Goal: Answer question/provide support: Share knowledge or assist other users

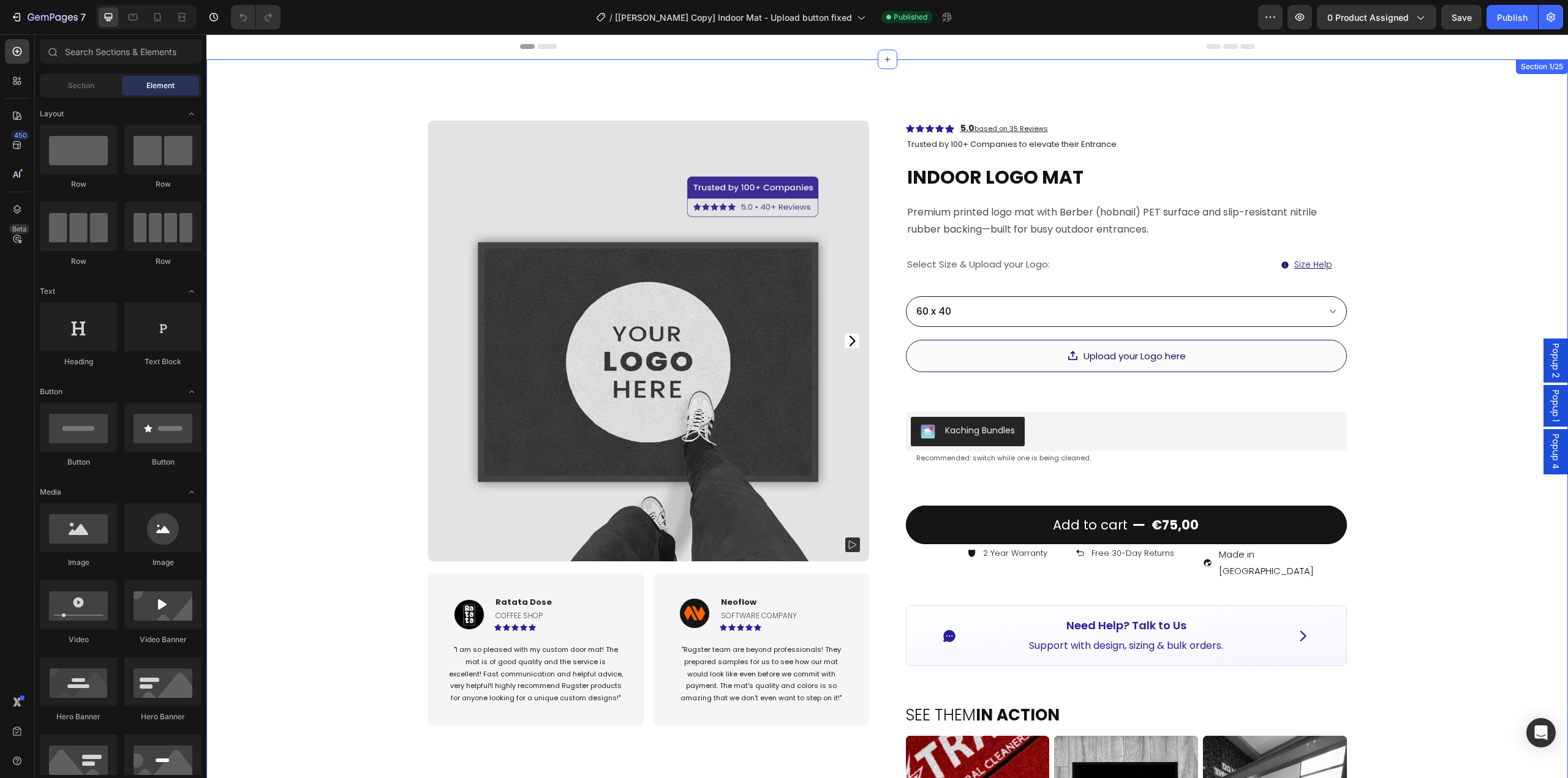
scroll to position [123, 0]
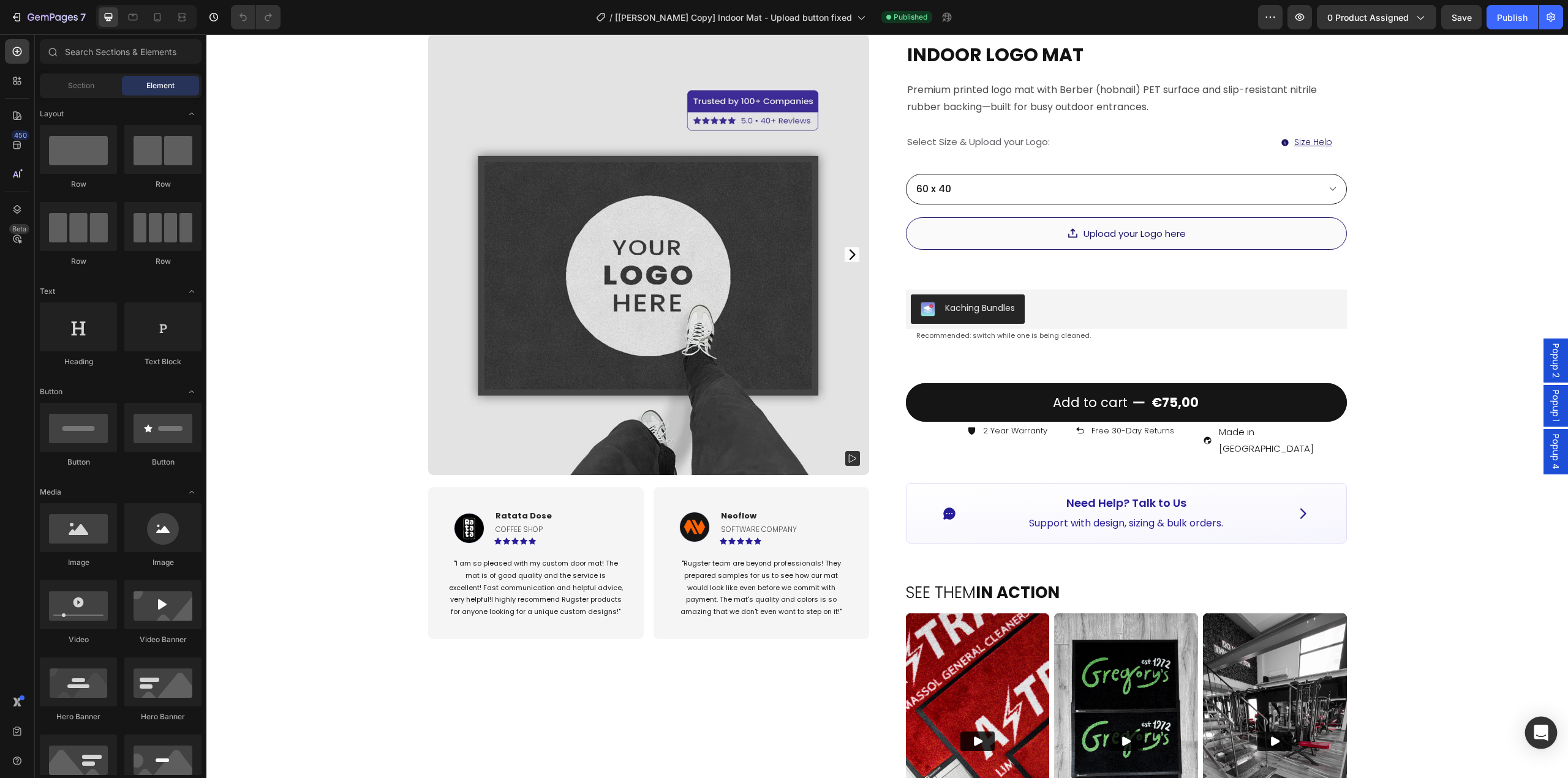
click at [1536, 728] on icon "Open Intercom Messenger" at bounding box center [1541, 732] width 14 height 16
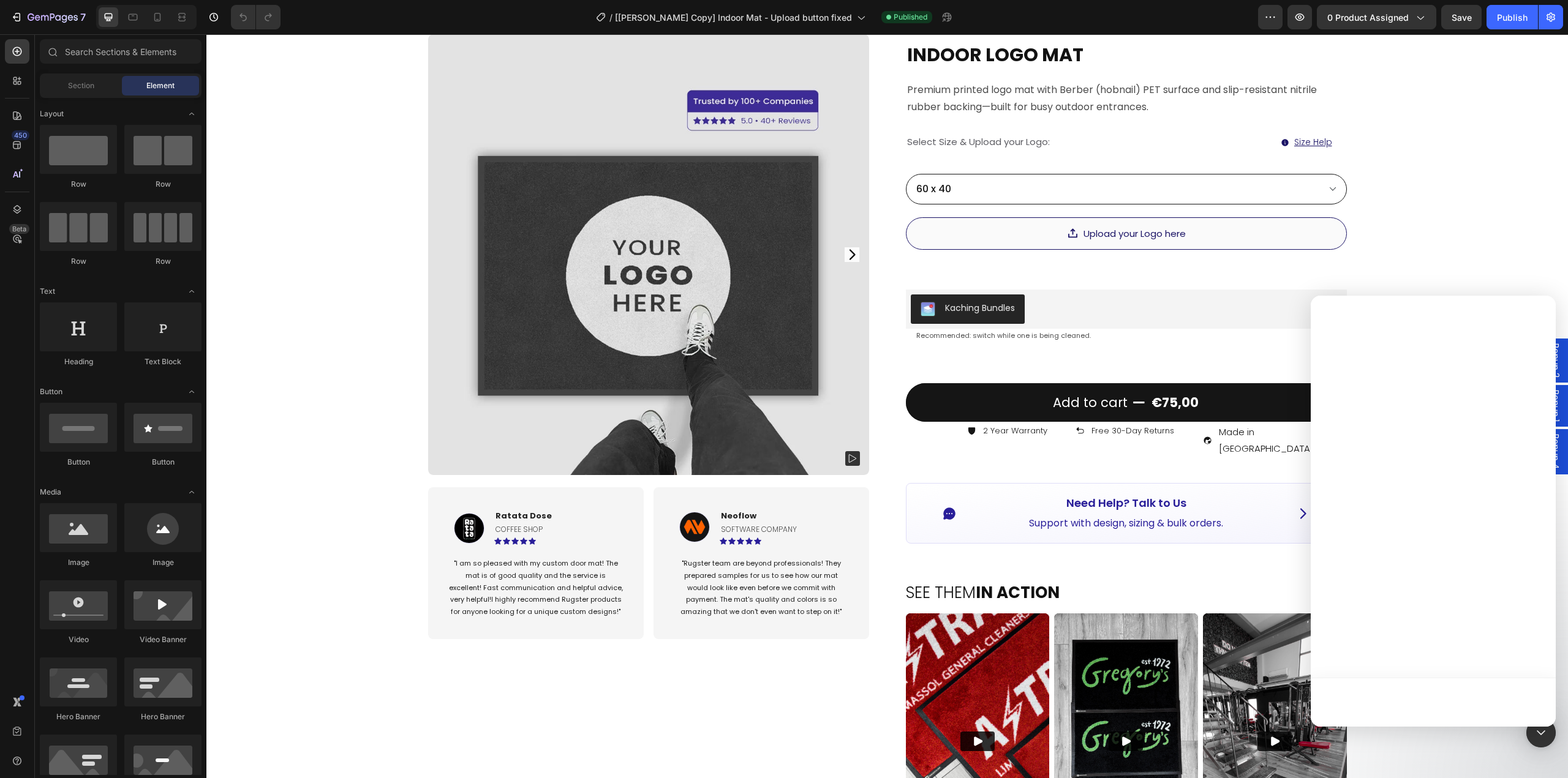
scroll to position [0, 0]
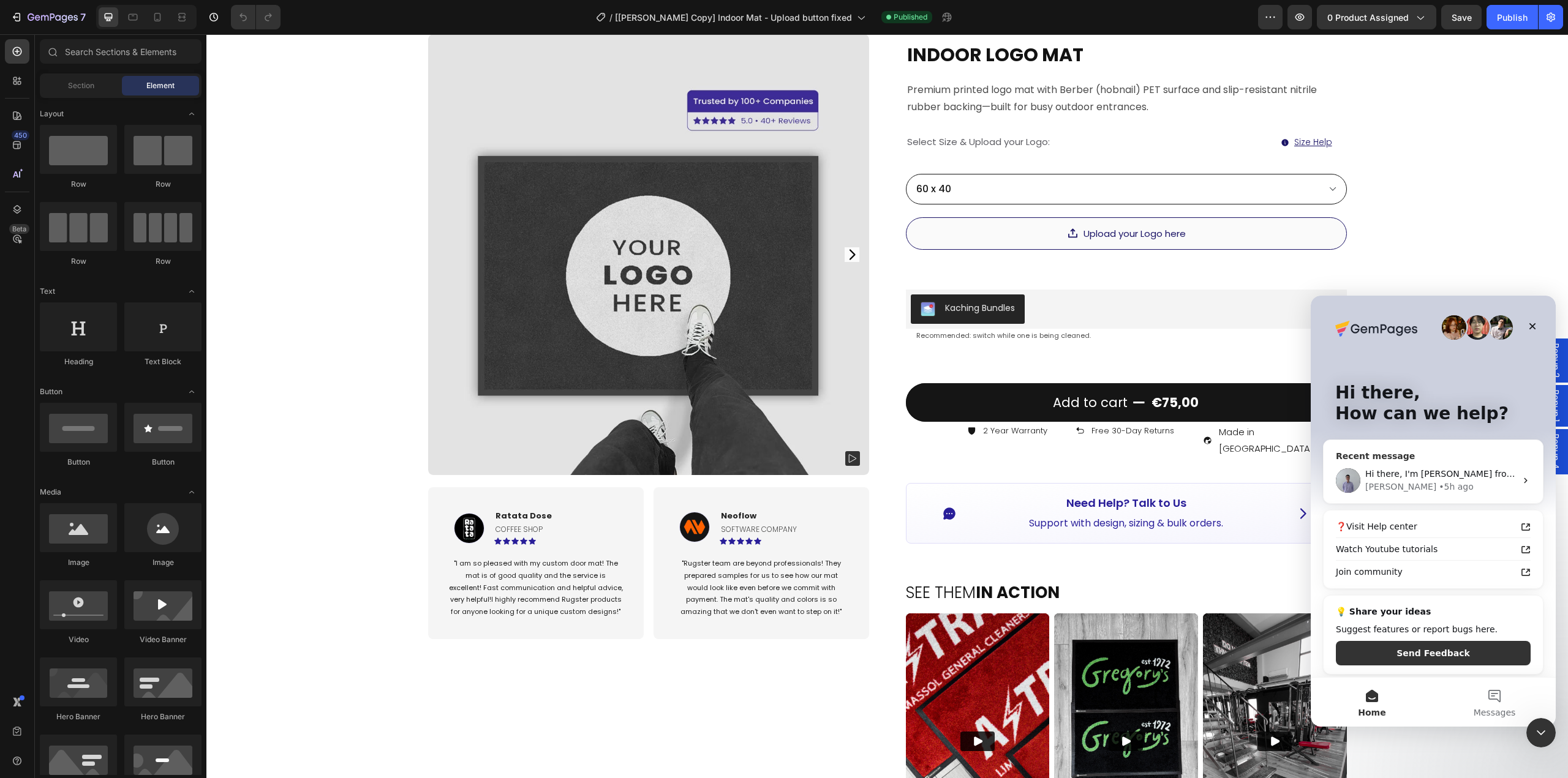
click at [1473, 490] on div "[PERSON_NAME] • 5h ago" at bounding box center [1441, 488] width 151 height 13
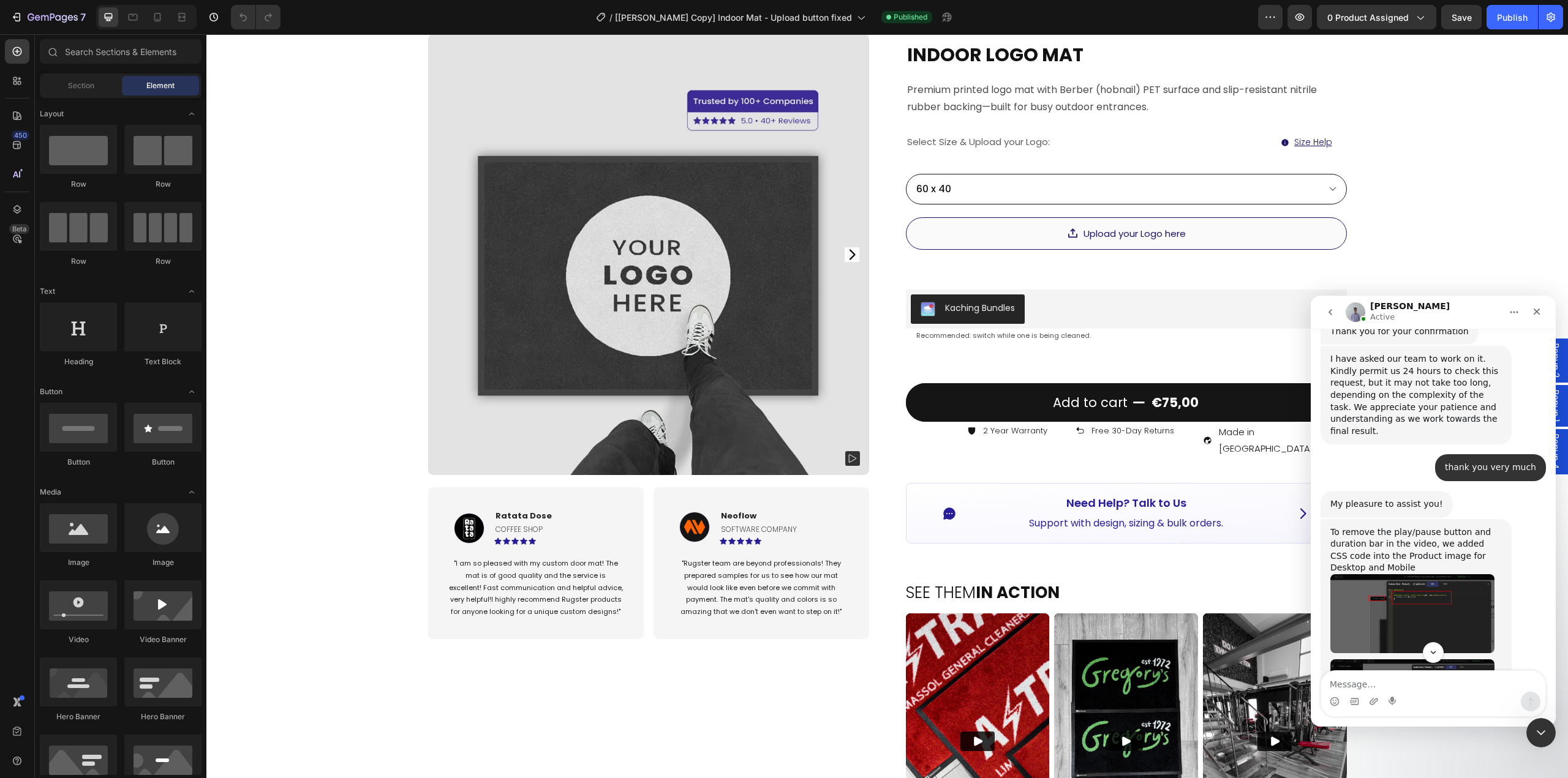
scroll to position [6890, 0]
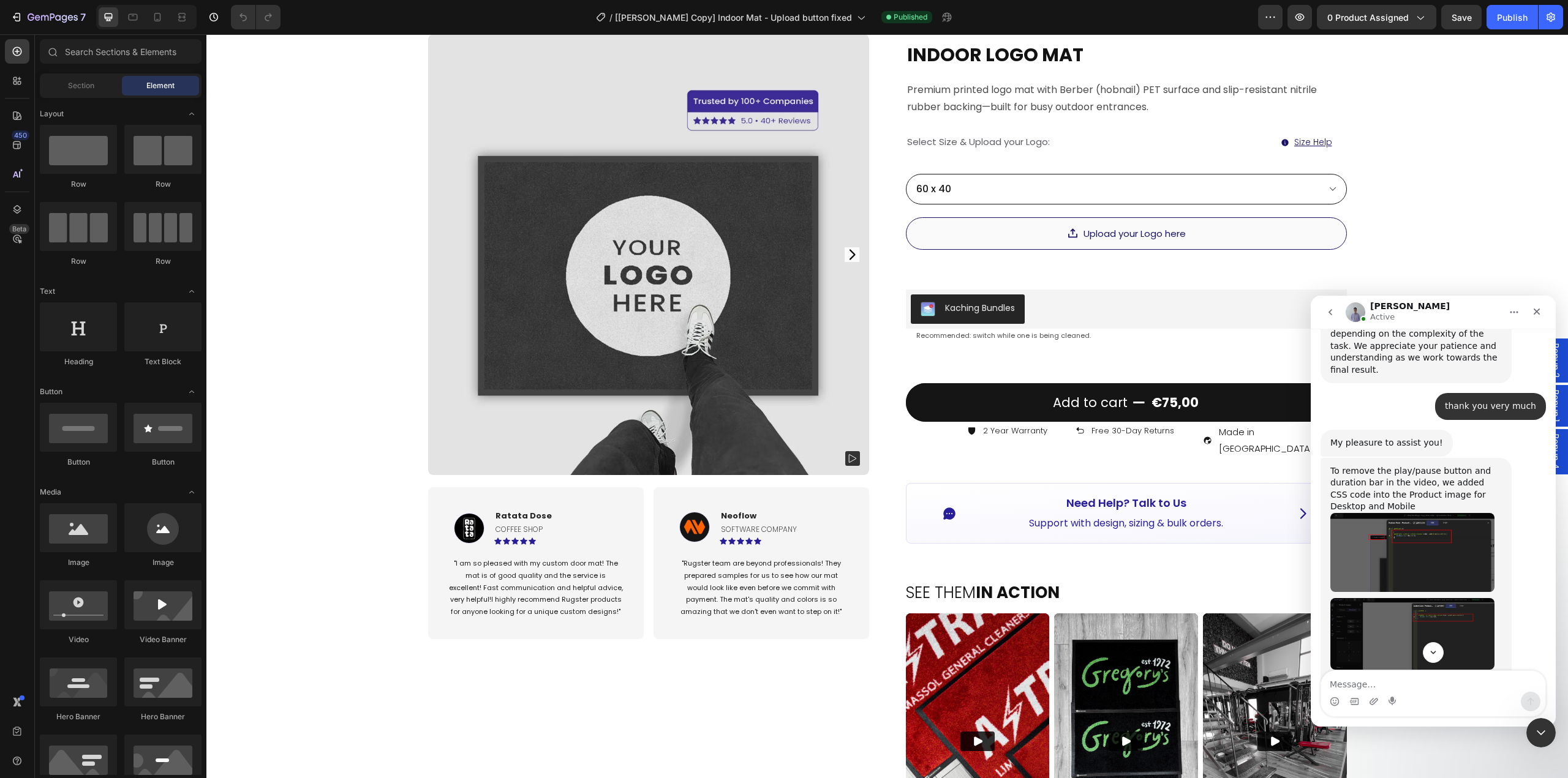
click at [1433, 688] on img "Pauline says…" at bounding box center [1413, 732] width 164 height 89
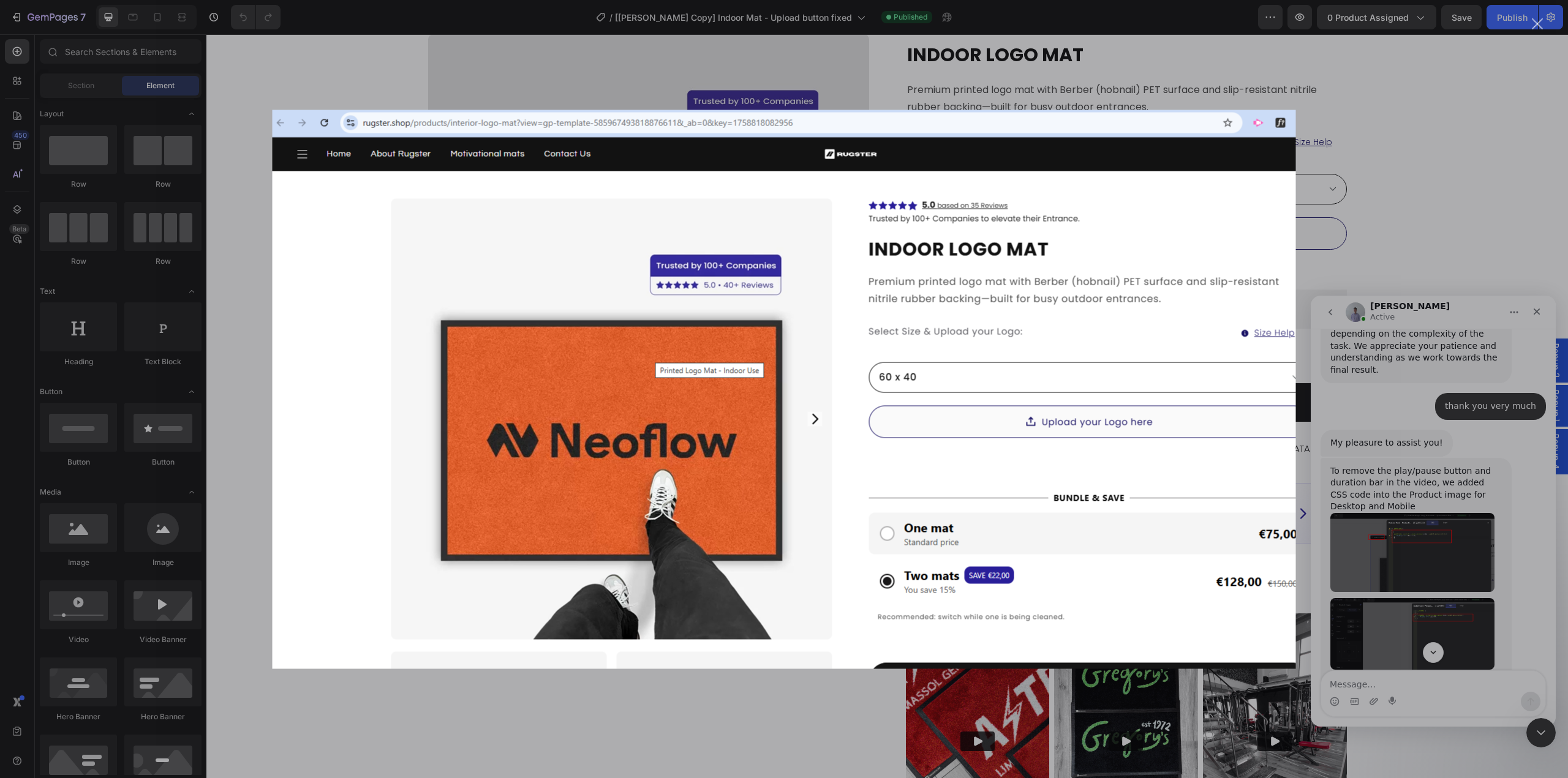
scroll to position [0, 0]
click at [1451, 486] on div "Intercom messenger" at bounding box center [784, 389] width 1568 height 778
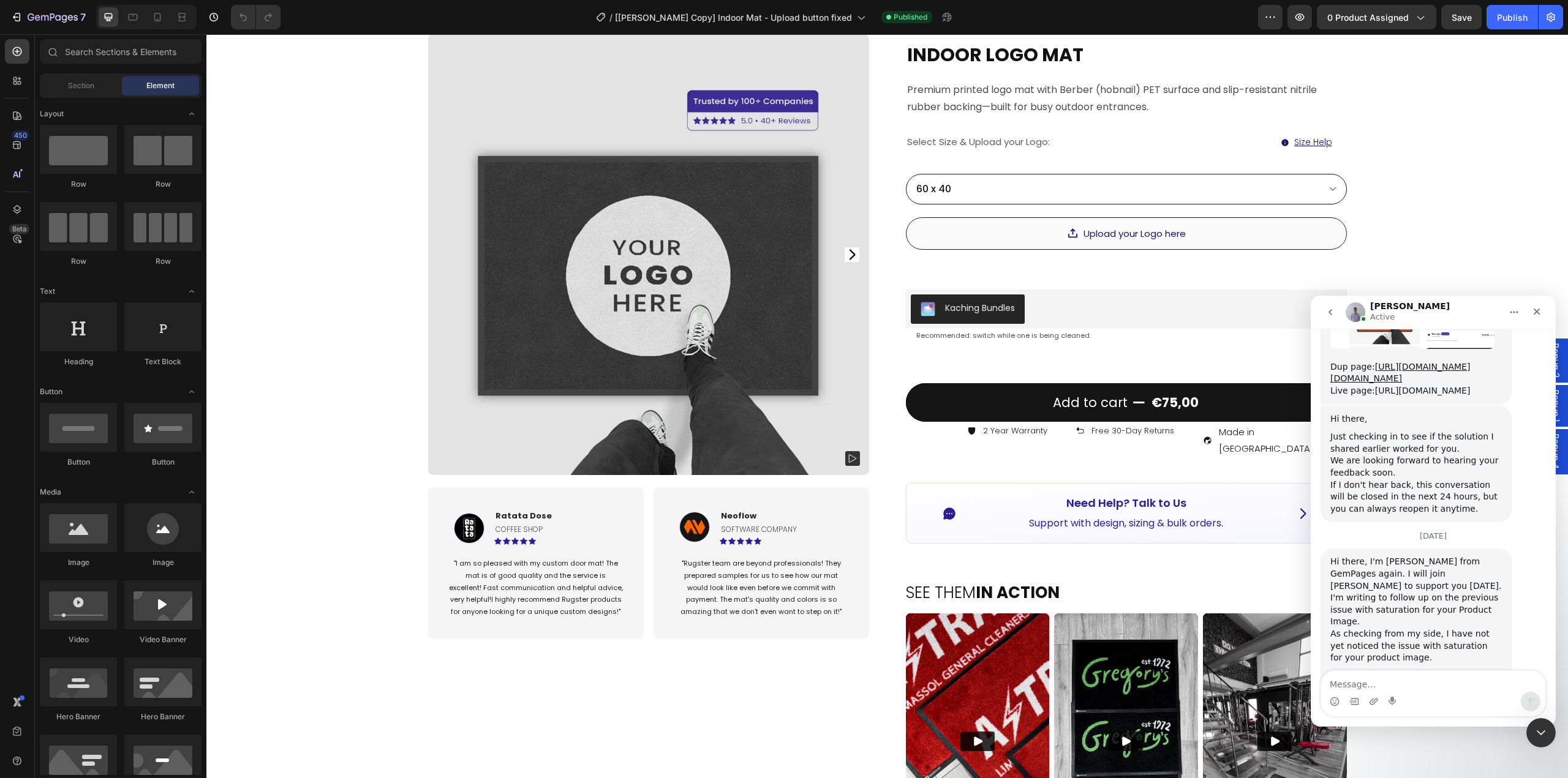
scroll to position [7381, 0]
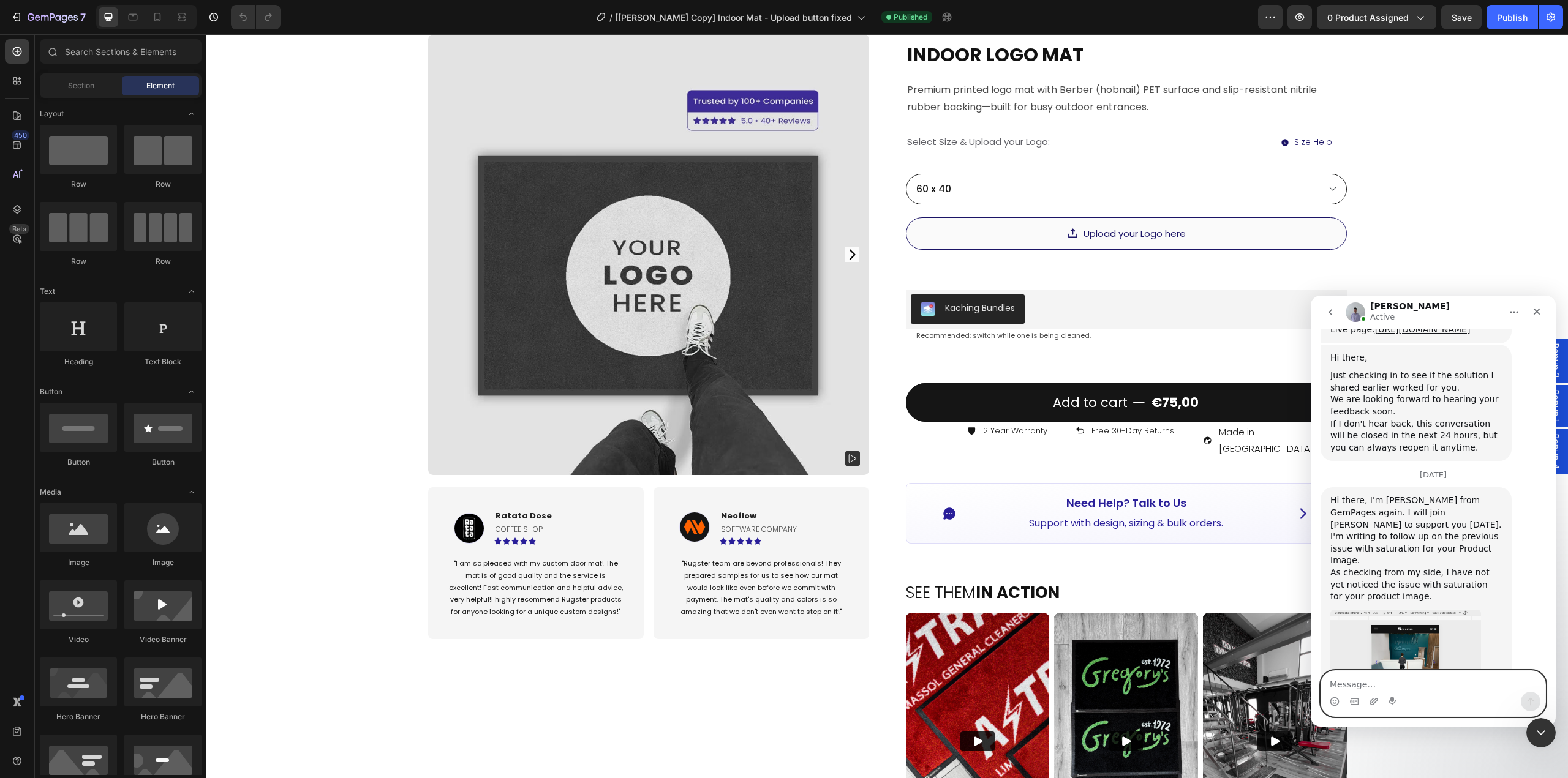
click at [1447, 689] on textarea "Message…" at bounding box center [1433, 681] width 224 height 20
type textarea "Hi [PERSON_NAME]! Thank you for all the updates"
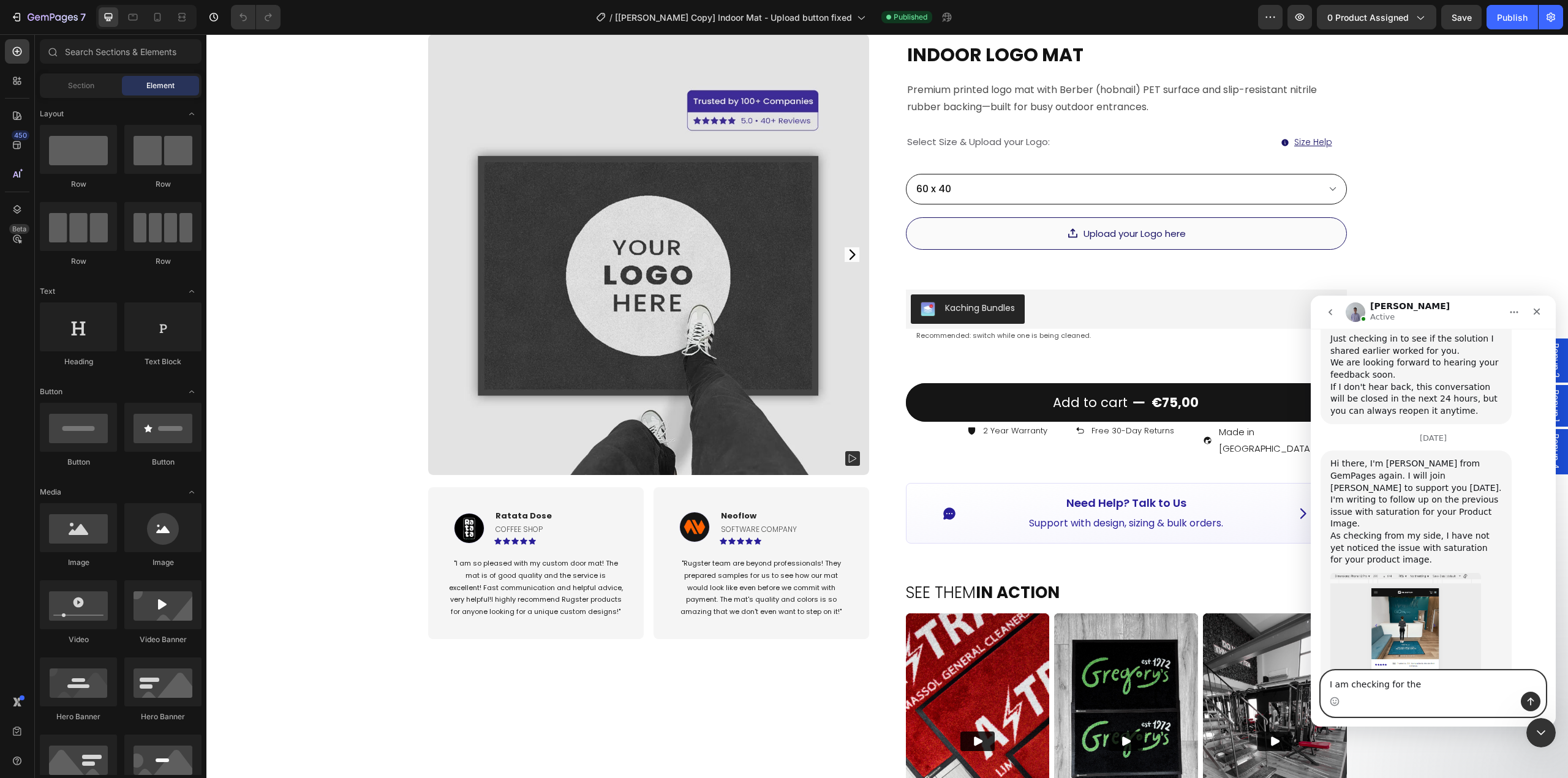
drag, startPoint x: 1432, startPoint y: 690, endPoint x: 1301, endPoint y: 677, distance: 131.6
click at [1311, 677] on html "[PERSON_NAME] Active We're on GMT + 7 timezone and may get back to you shortly!…" at bounding box center [1433, 511] width 245 height 431
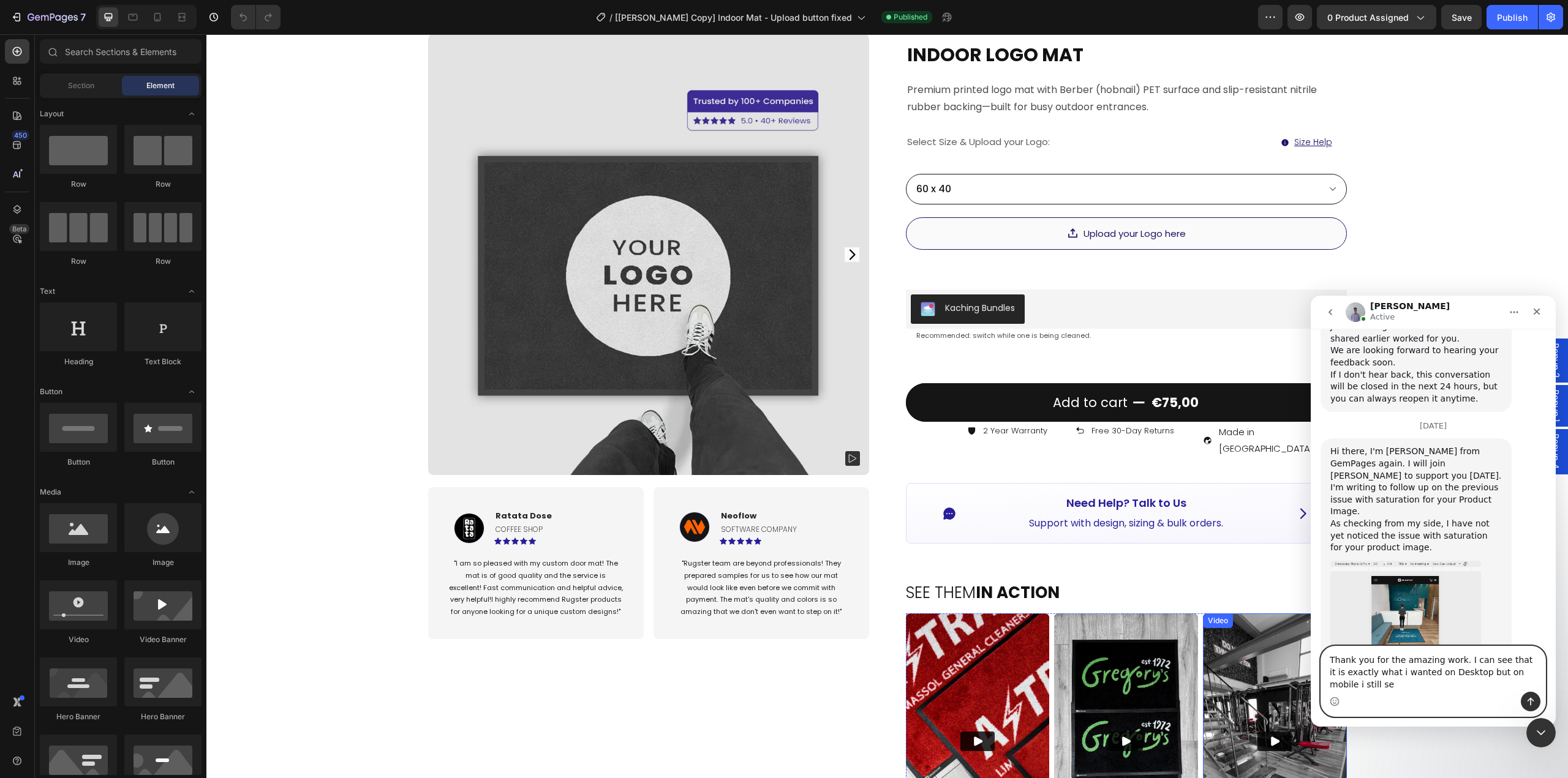
scroll to position [7442, 0]
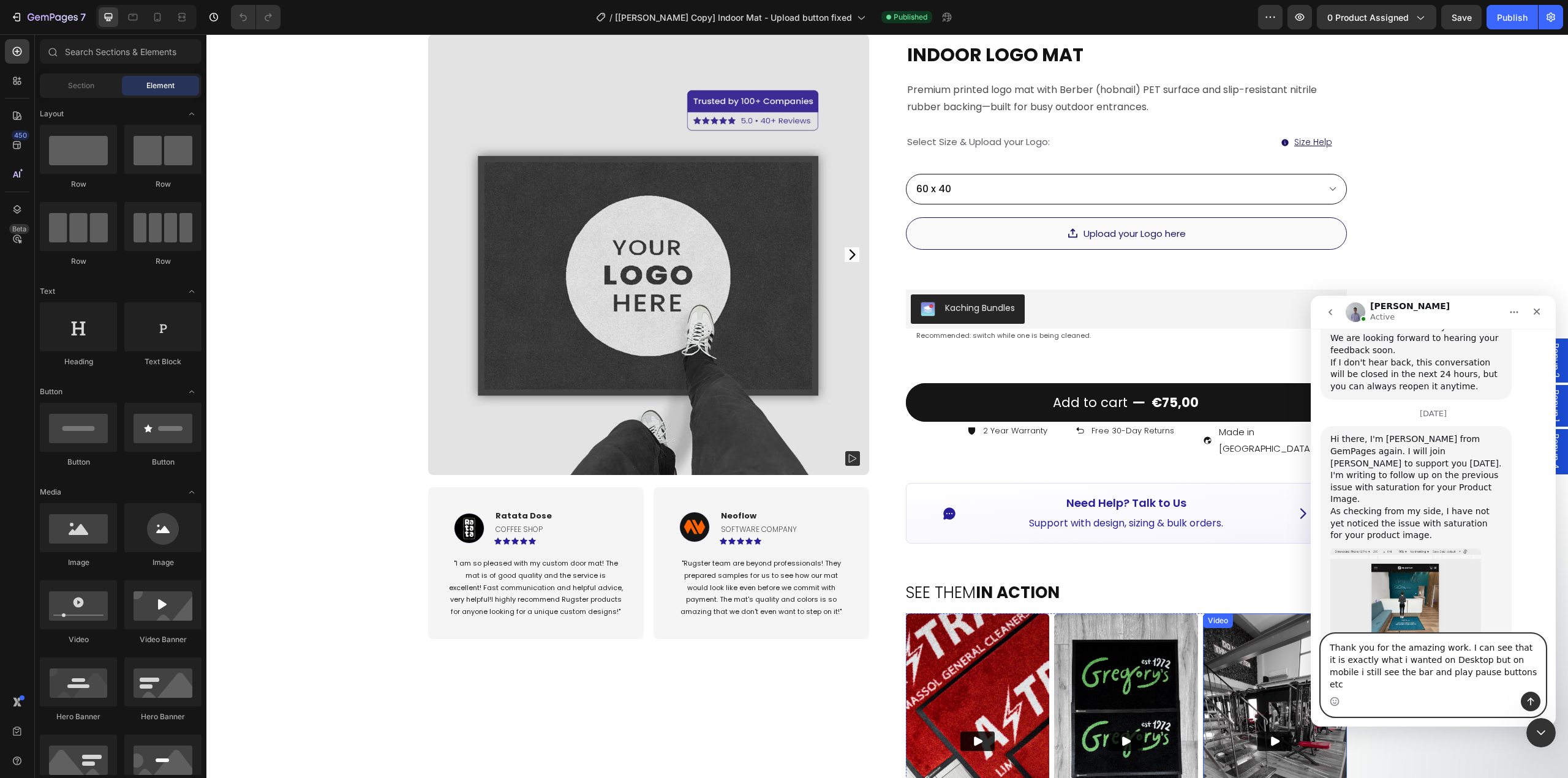
type textarea "Thank you for the amazing work. I can see that it is exactly what i wanted on D…"
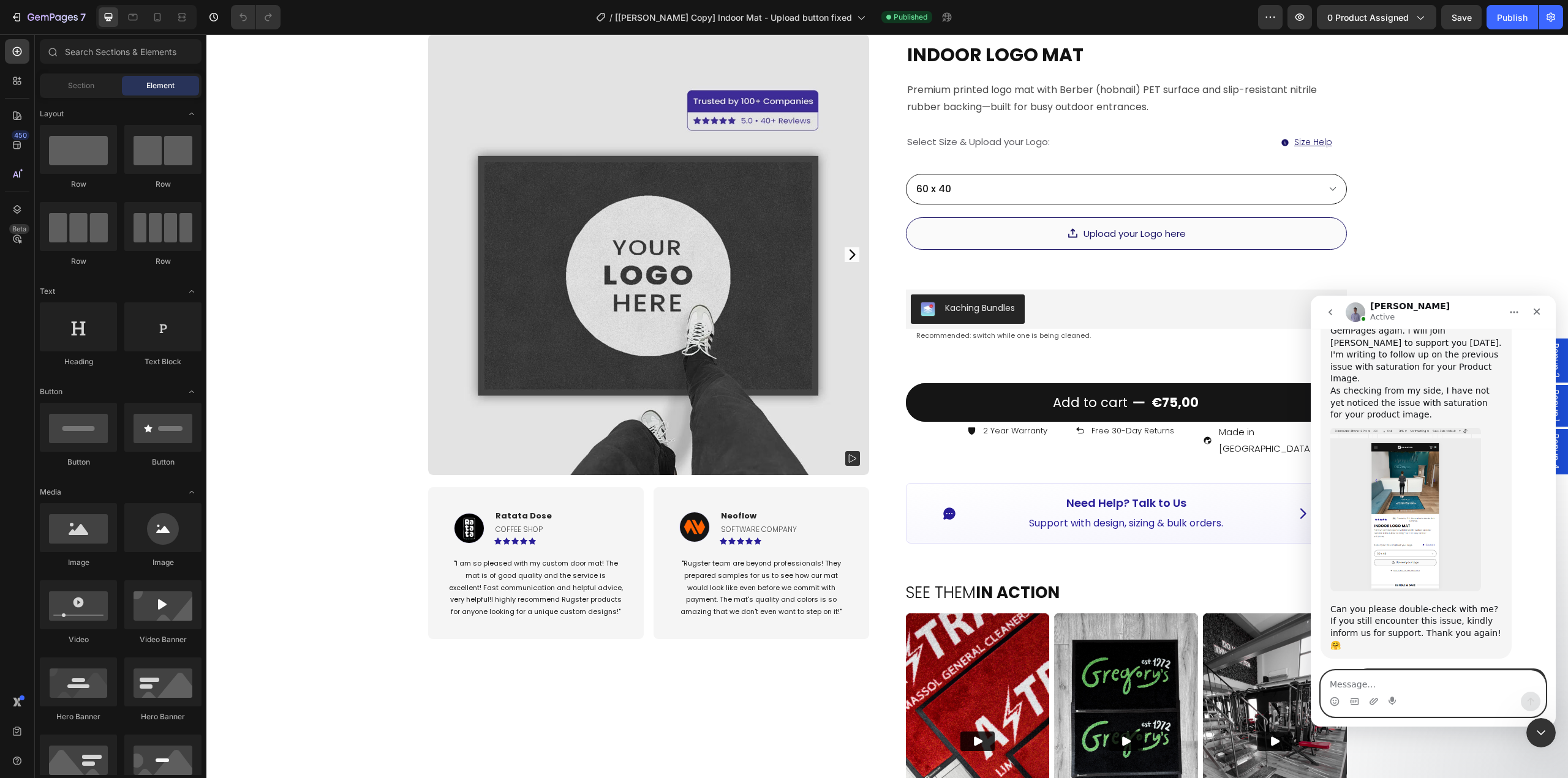
click at [1395, 685] on textarea "Message…" at bounding box center [1433, 681] width 224 height 20
click at [1370, 703] on icon "Upload attachment" at bounding box center [1374, 702] width 10 height 10
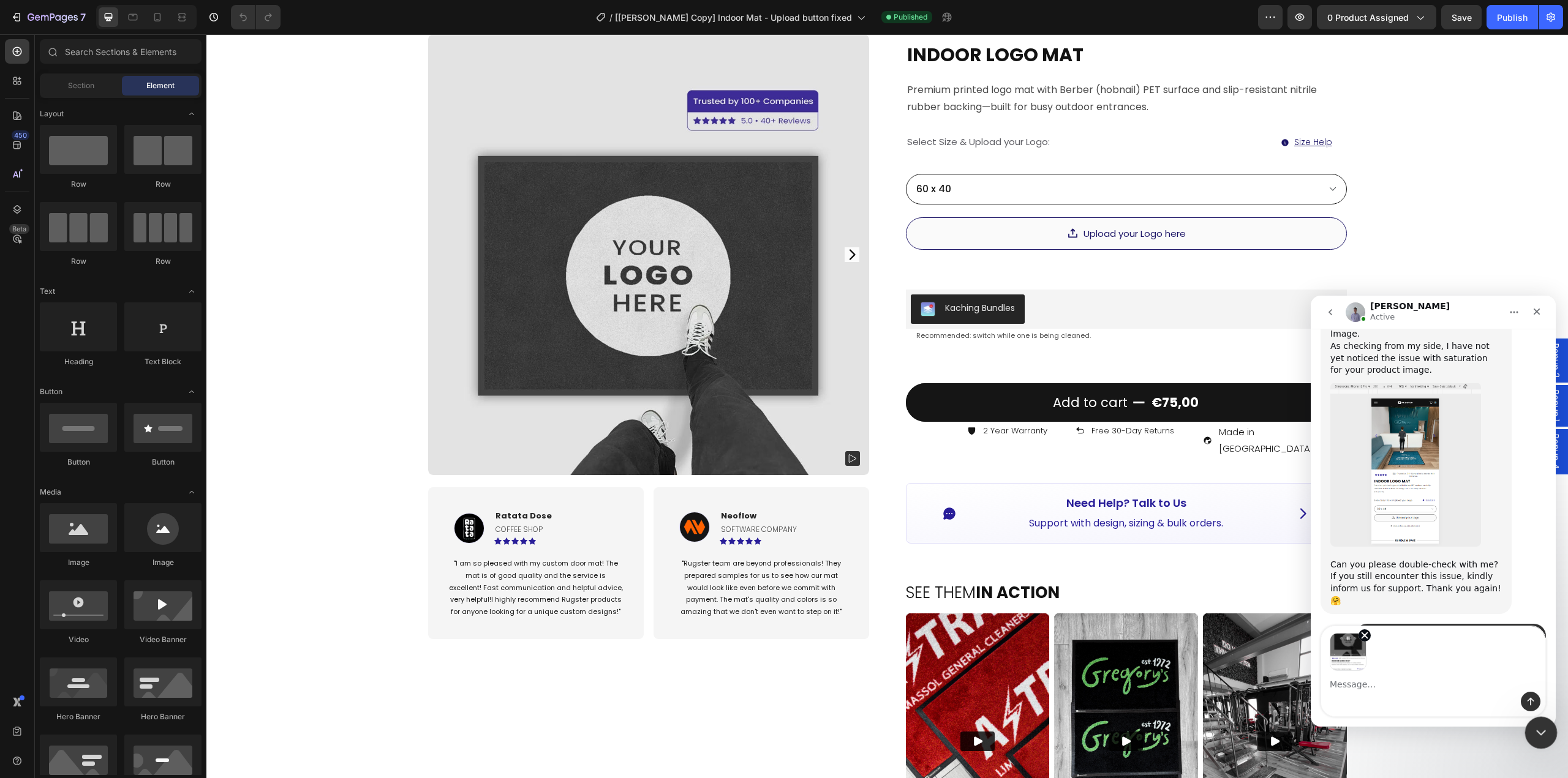
click at [1540, 731] on icon "Close Intercom Messenger" at bounding box center [1540, 731] width 15 height 15
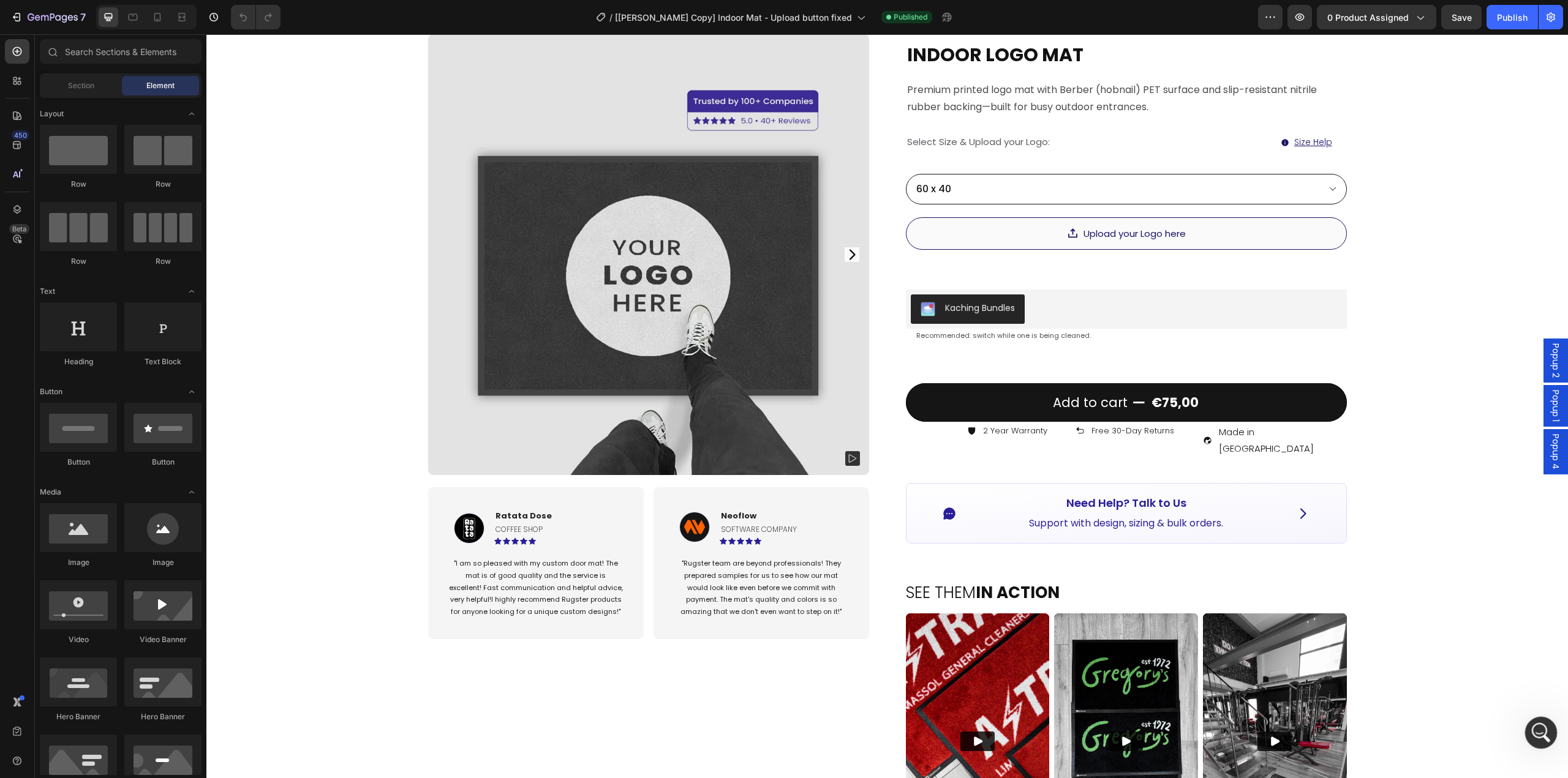
scroll to position [7562, 0]
click at [1542, 732] on icon "Open Intercom Messenger" at bounding box center [1539, 731] width 8 height 10
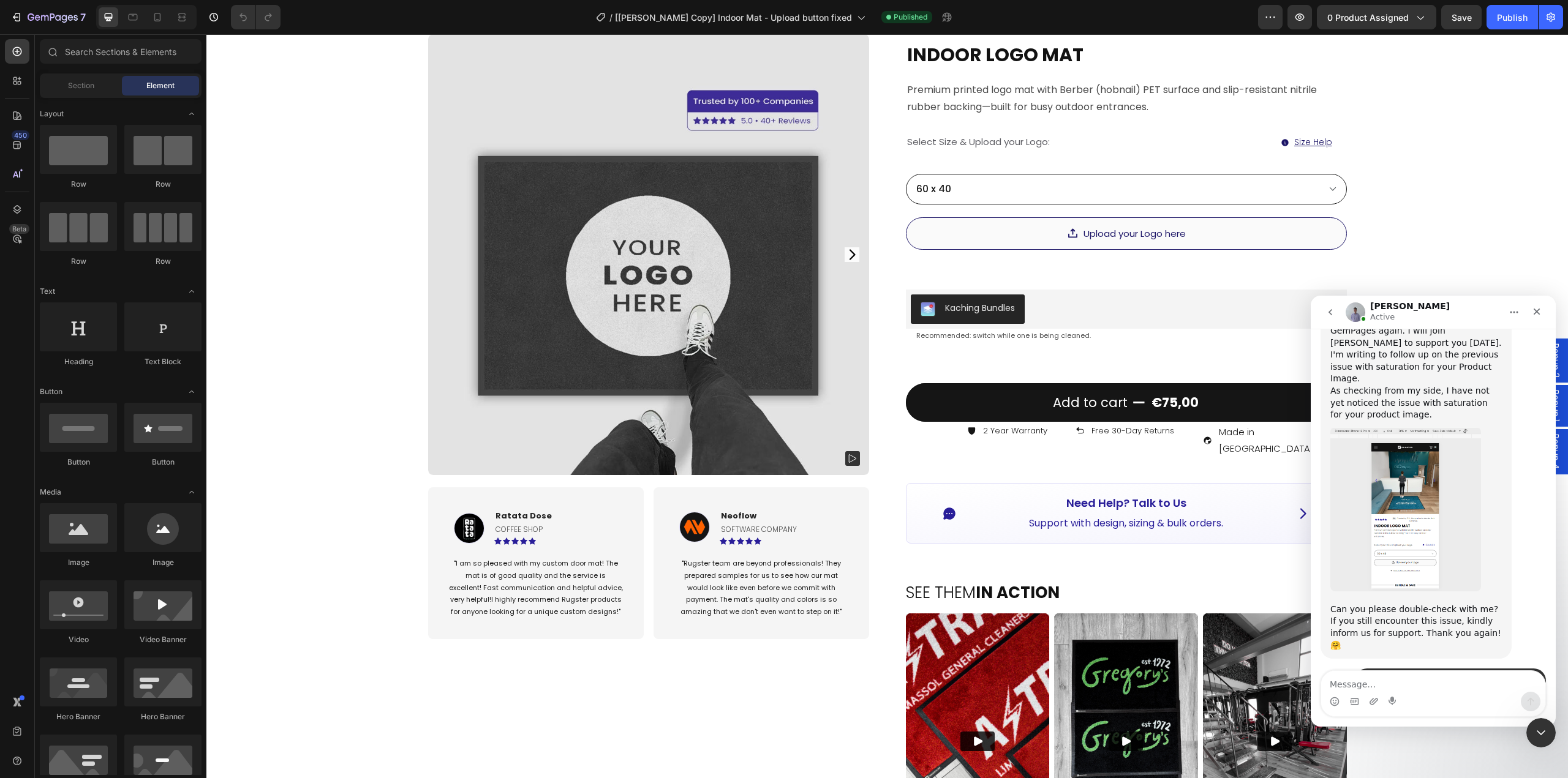
click at [1448, 686] on textarea "Message…" at bounding box center [1433, 681] width 224 height 20
click at [1372, 701] on icon "Upload attachment" at bounding box center [1373, 701] width 8 height 7
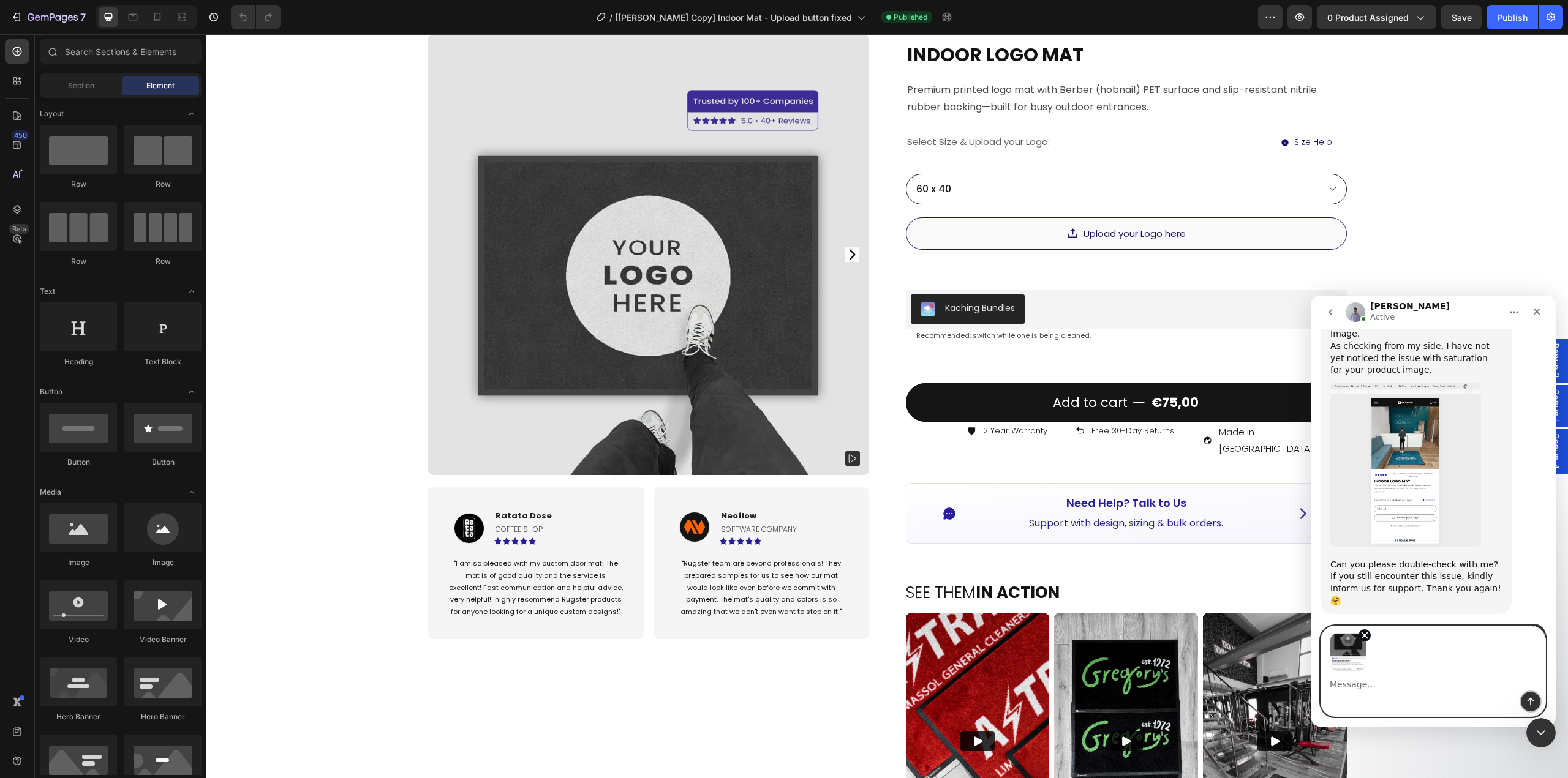
click at [1528, 704] on icon "Send a message…" at bounding box center [1531, 702] width 10 height 10
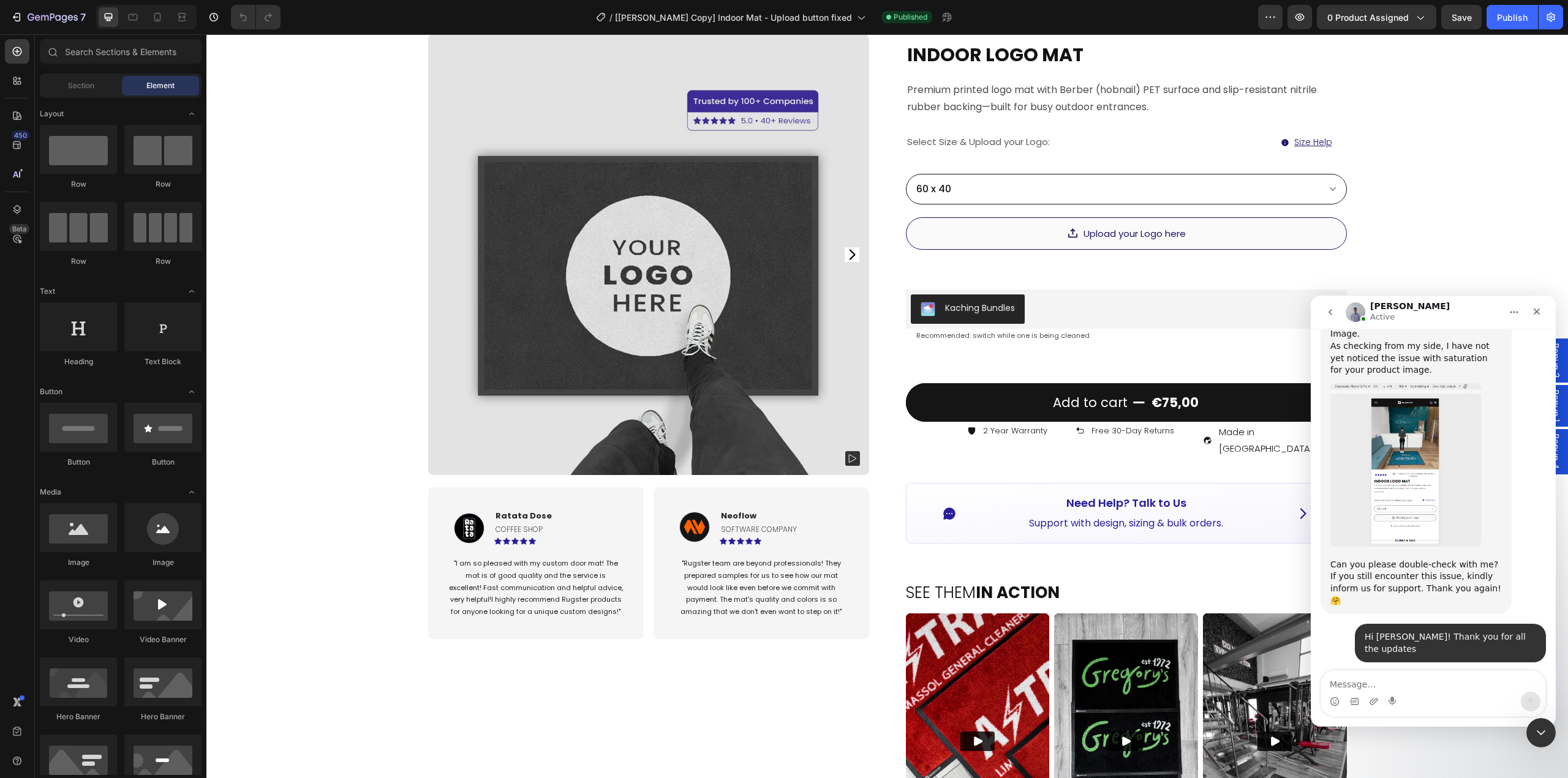
scroll to position [7743, 0]
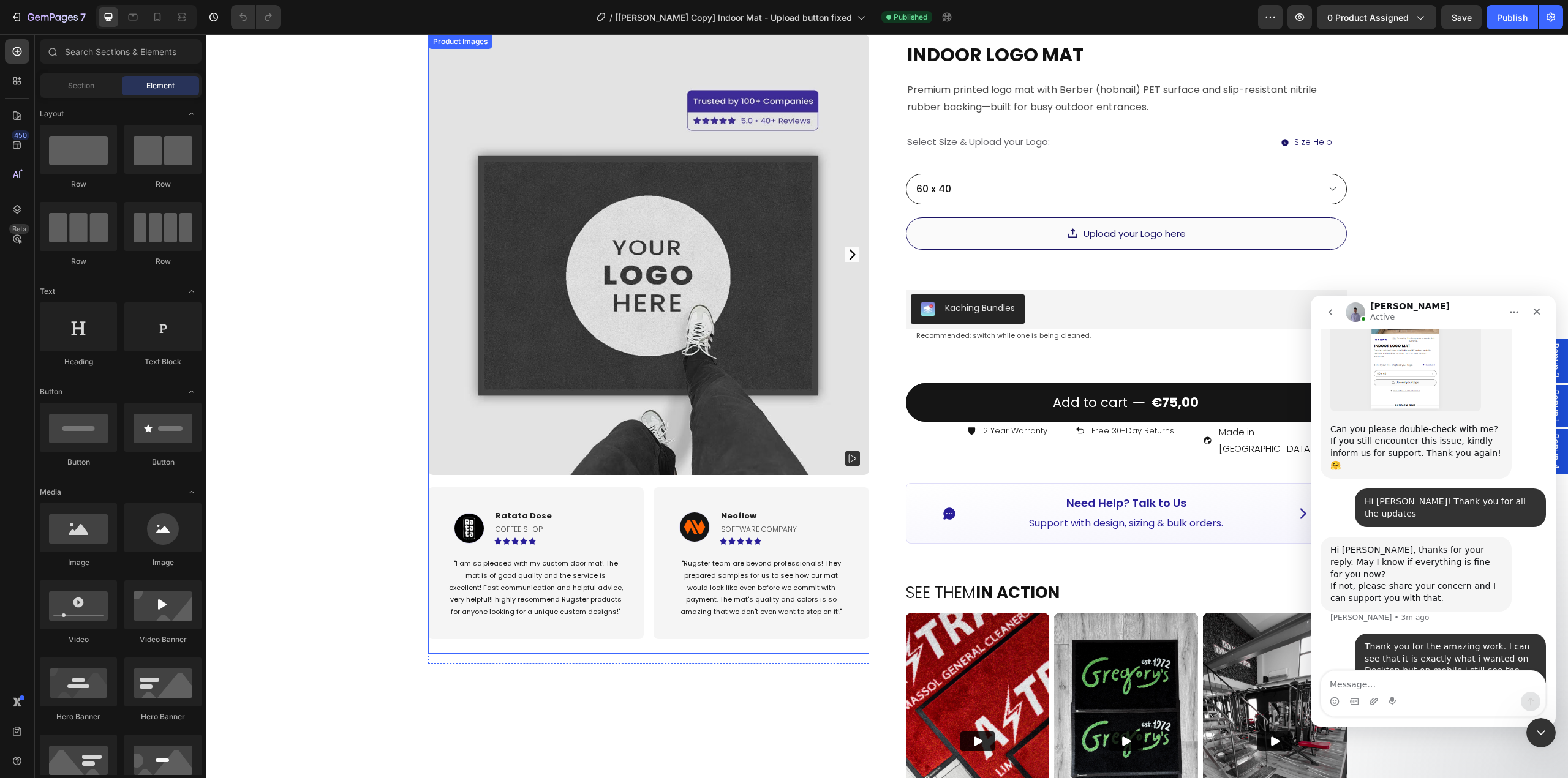
click at [641, 293] on img at bounding box center [649, 255] width 441 height 441
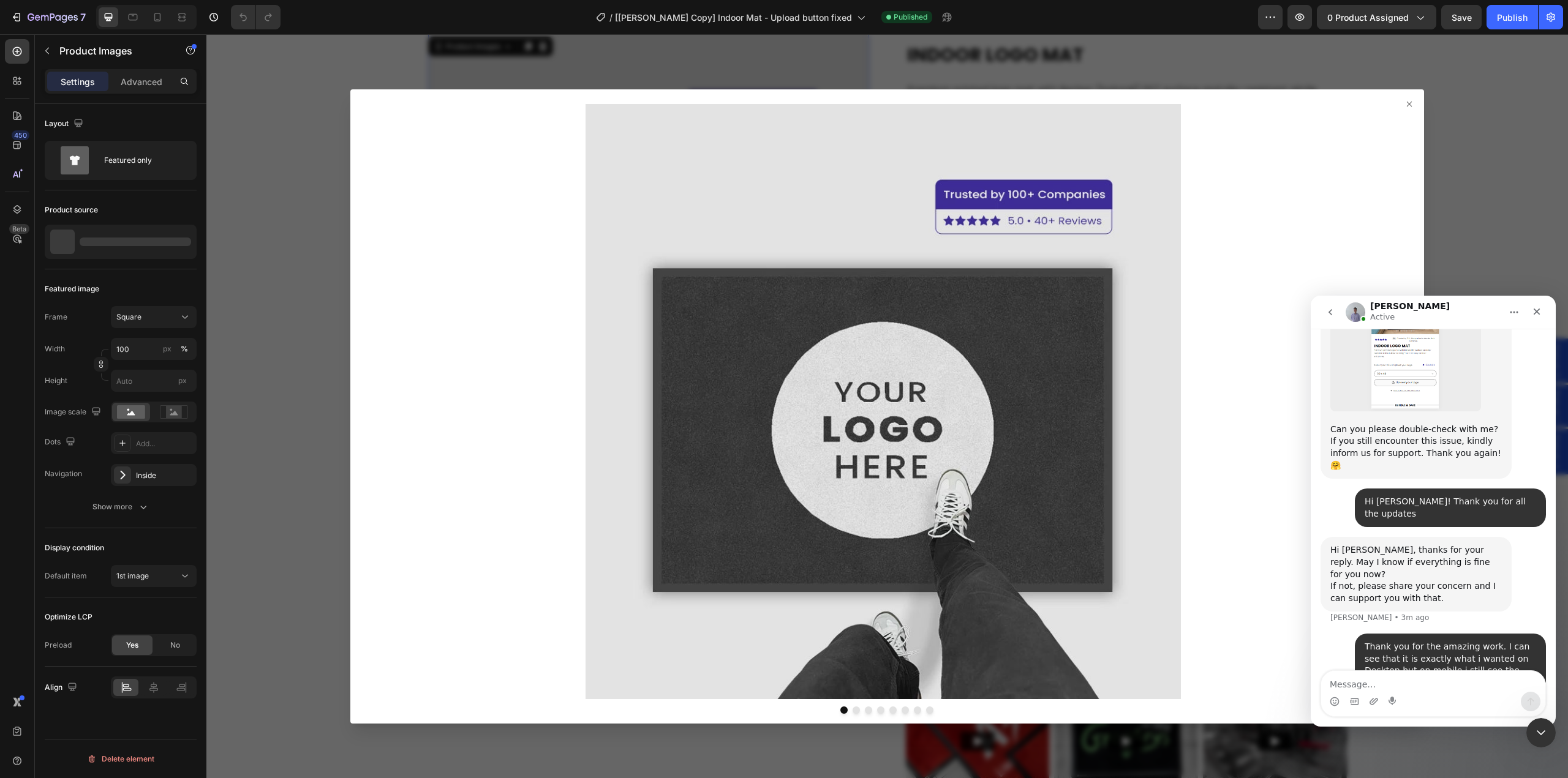
click at [218, 241] on div at bounding box center [887, 406] width 1362 height 744
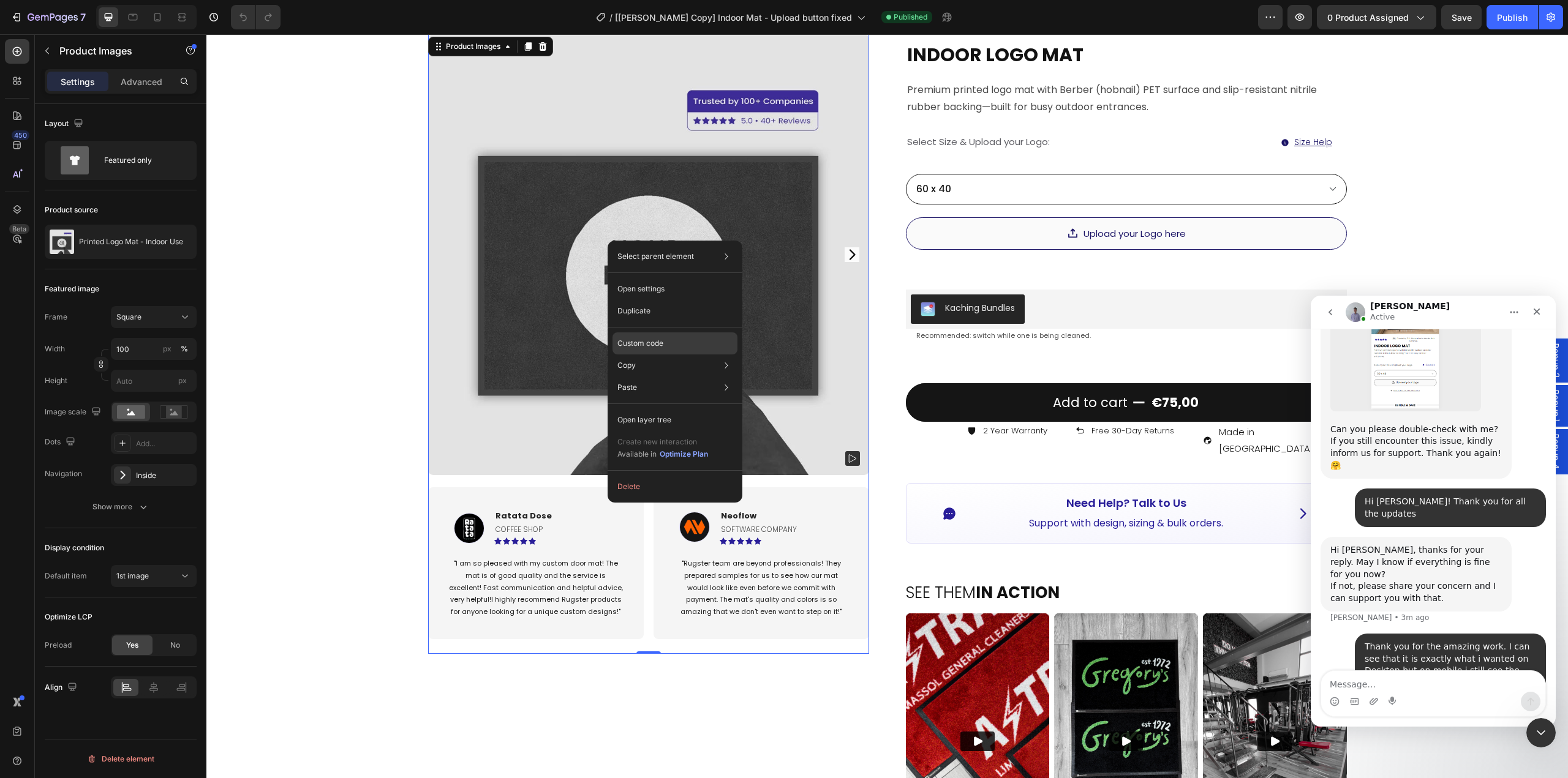
click at [634, 344] on p "Custom code" at bounding box center [640, 343] width 46 height 11
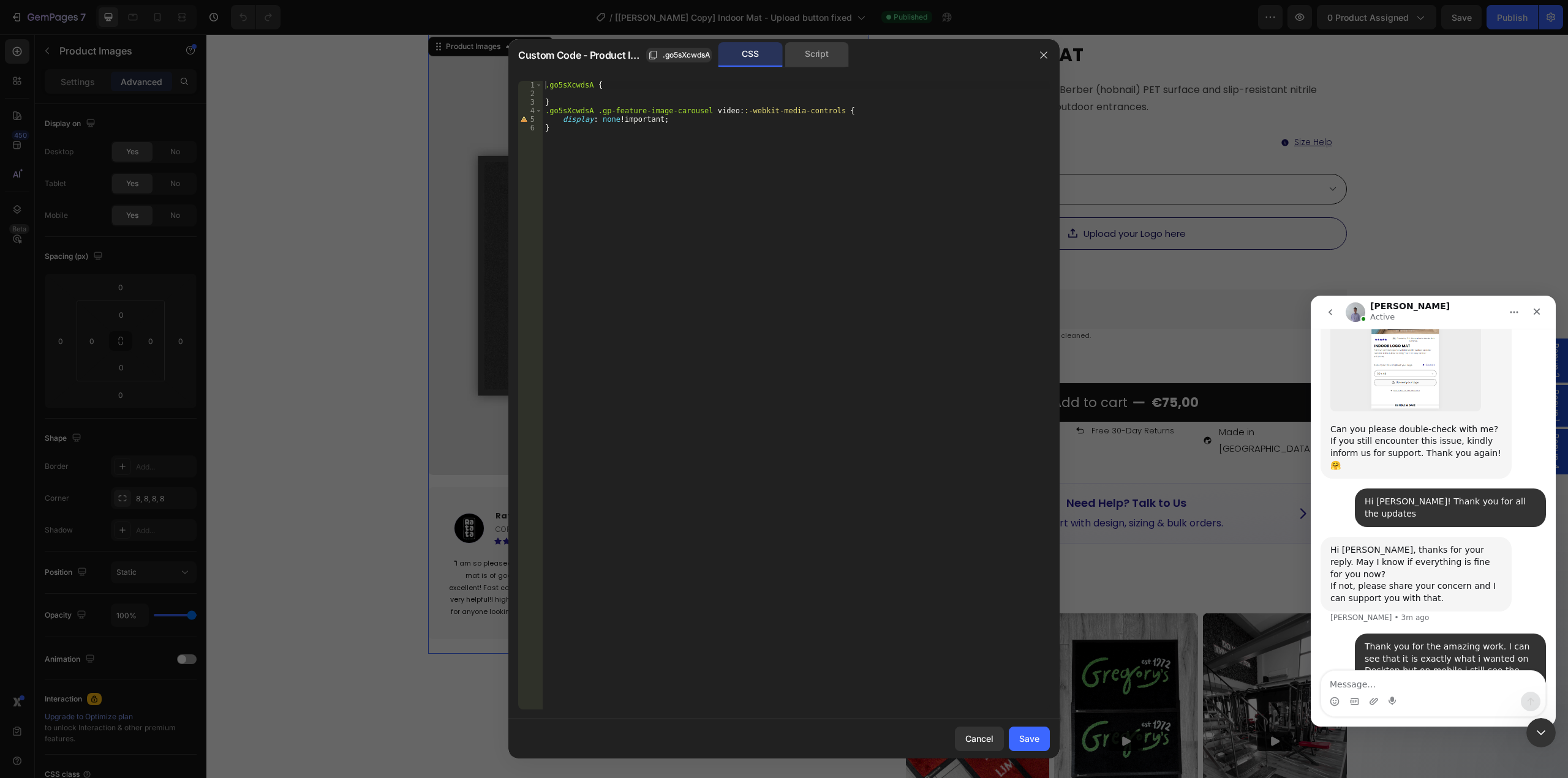
click at [816, 60] on div "Script" at bounding box center [817, 54] width 64 height 24
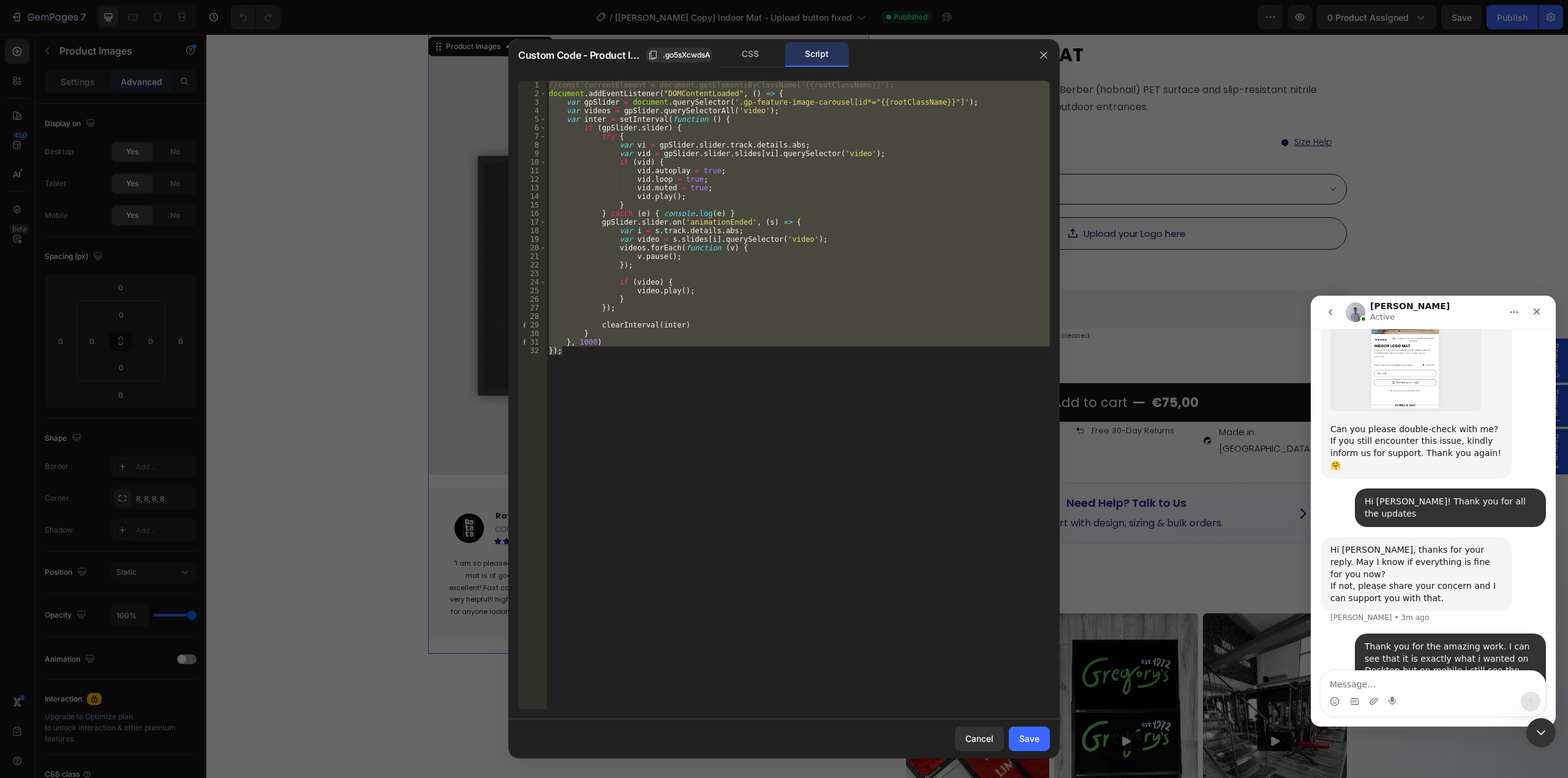
click at [1160, 175] on div at bounding box center [784, 389] width 1568 height 778
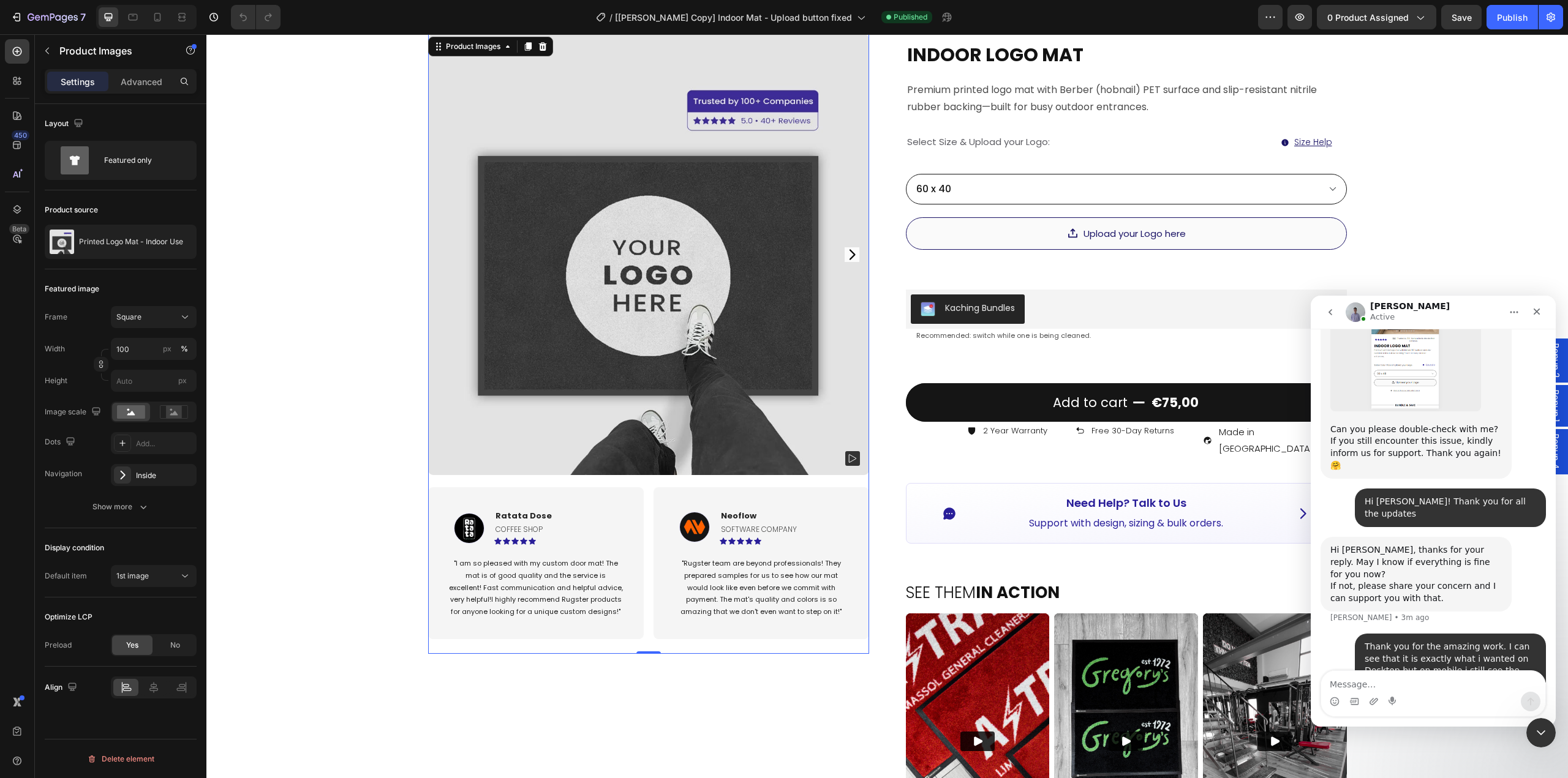
scroll to position [0, 0]
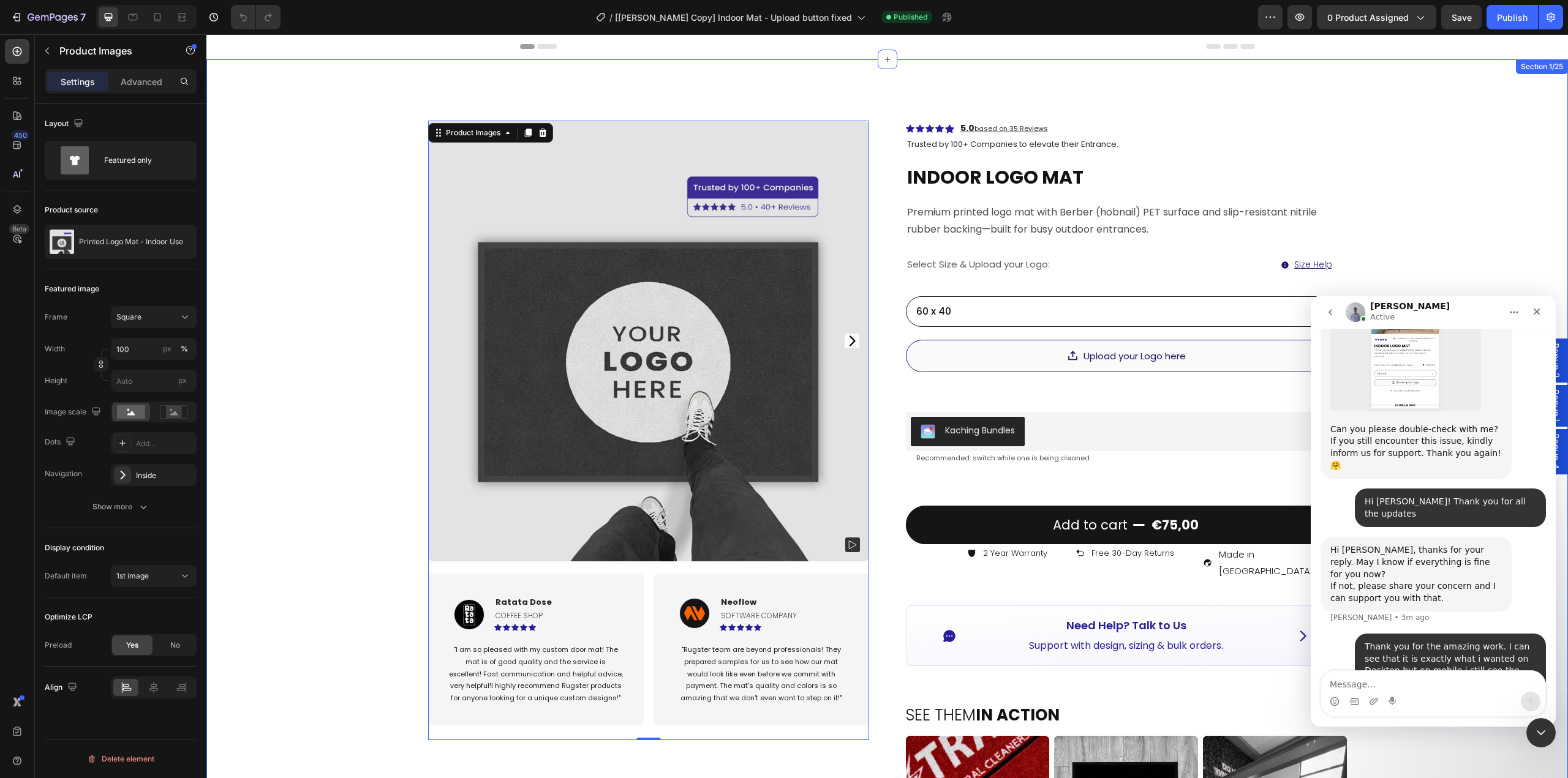
click at [332, 401] on div "Product Images 0 Image Ratata Dose Text block coffee shop Text Block Icon Icon …" at bounding box center [887, 744] width 1362 height 1371
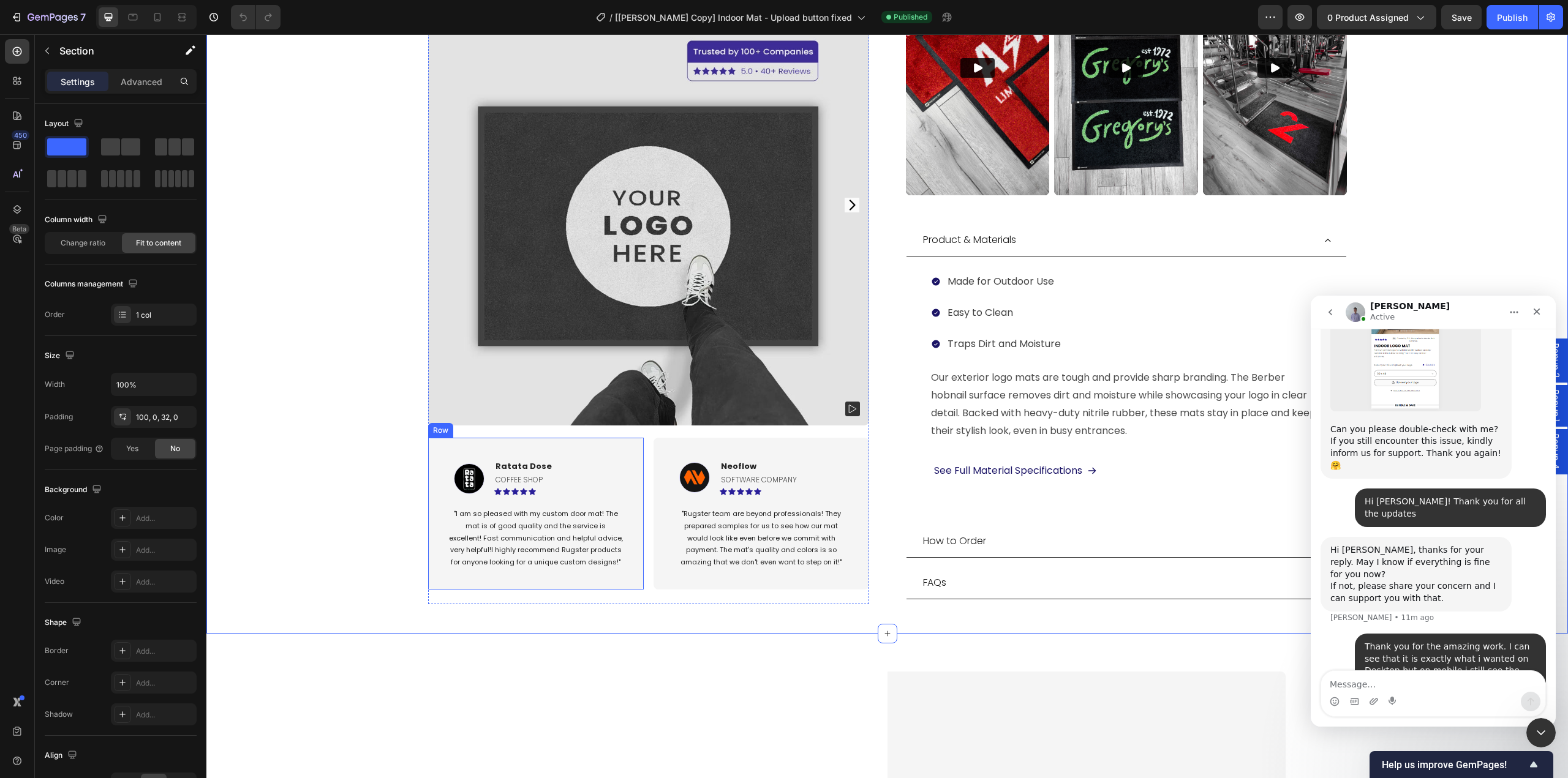
scroll to position [551, 0]
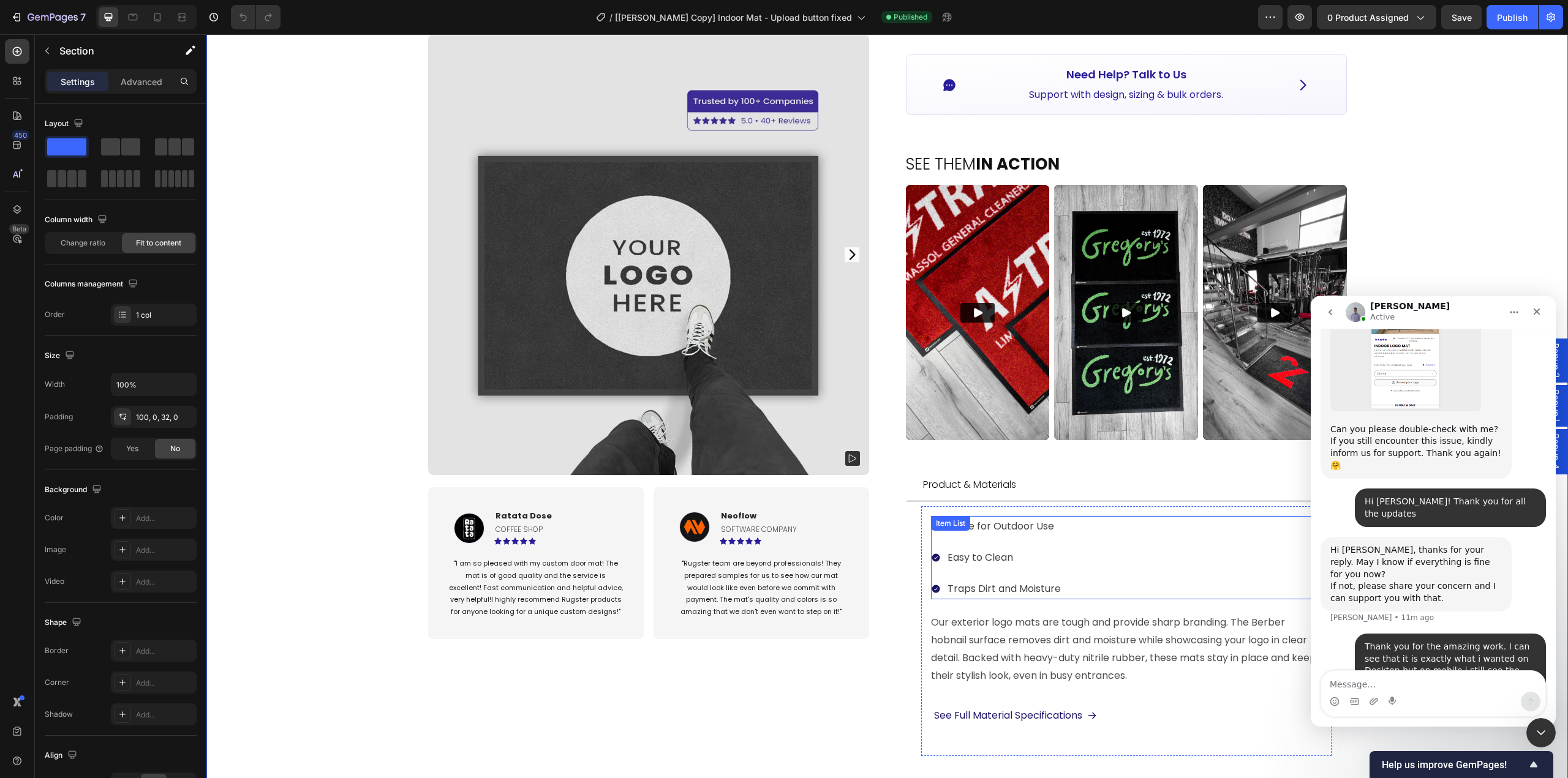
click at [936, 530] on div "Made for Outdoor Use Easy to Clean Traps Dirt and Moisture" at bounding box center [996, 557] width 131 height 83
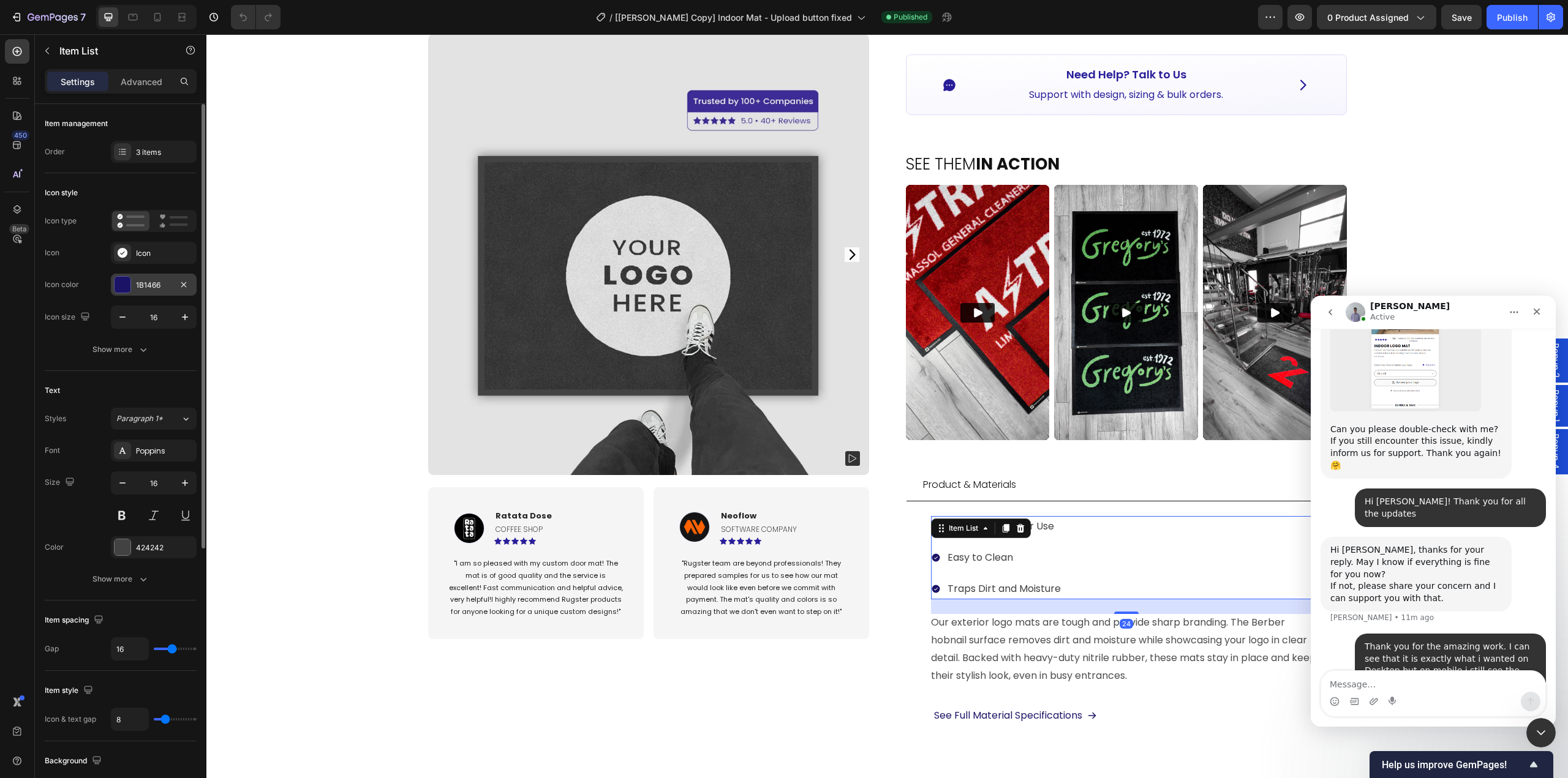
click at [146, 286] on div "1B1466" at bounding box center [154, 286] width 35 height 11
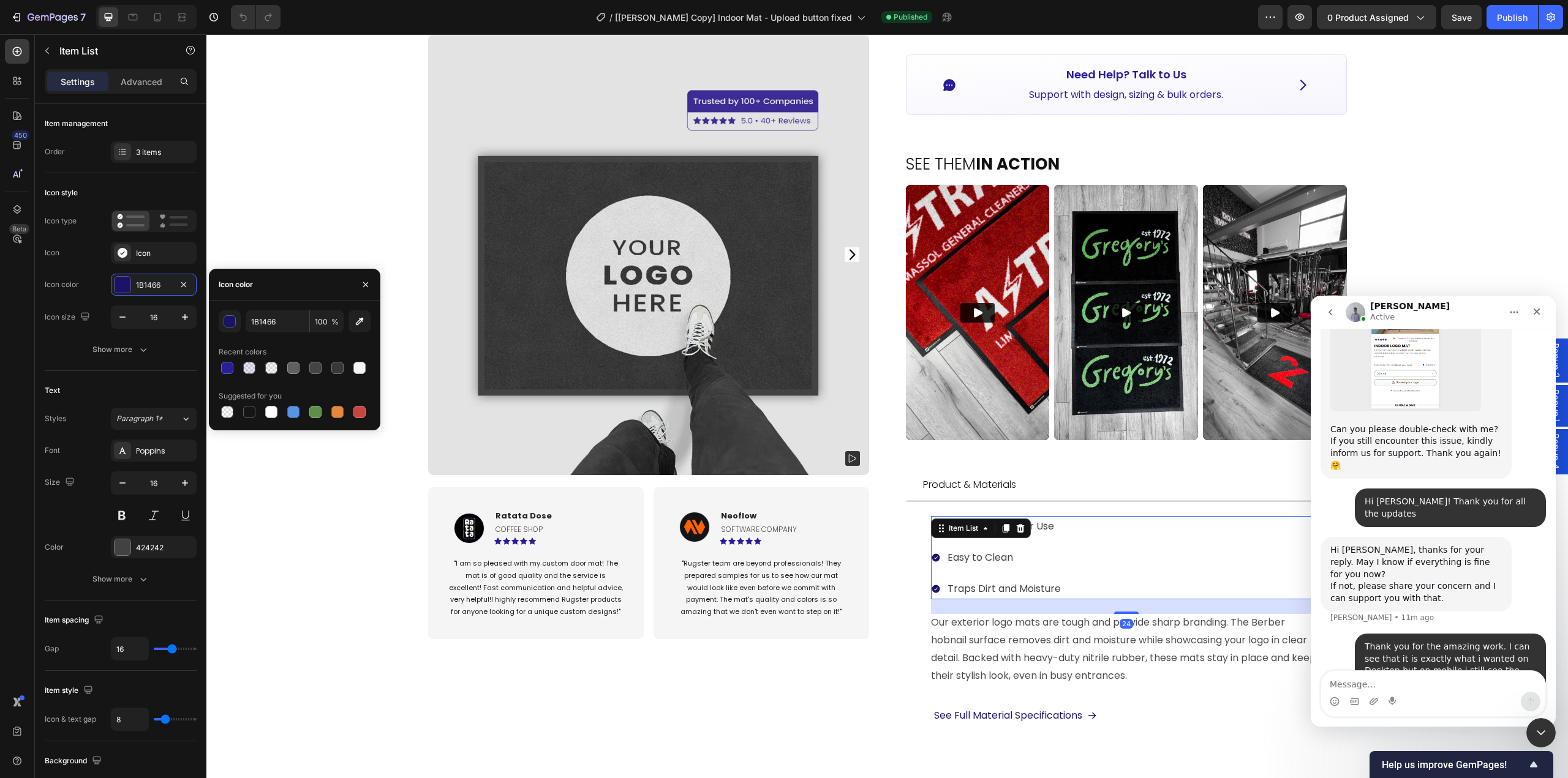
drag, startPoint x: 230, startPoint y: 371, endPoint x: 303, endPoint y: 379, distance: 73.4
click at [233, 371] on div at bounding box center [227, 368] width 12 height 12
type input "291E99"
click at [1173, 702] on div "See Full Material Specifications Button" at bounding box center [1127, 716] width 391 height 33
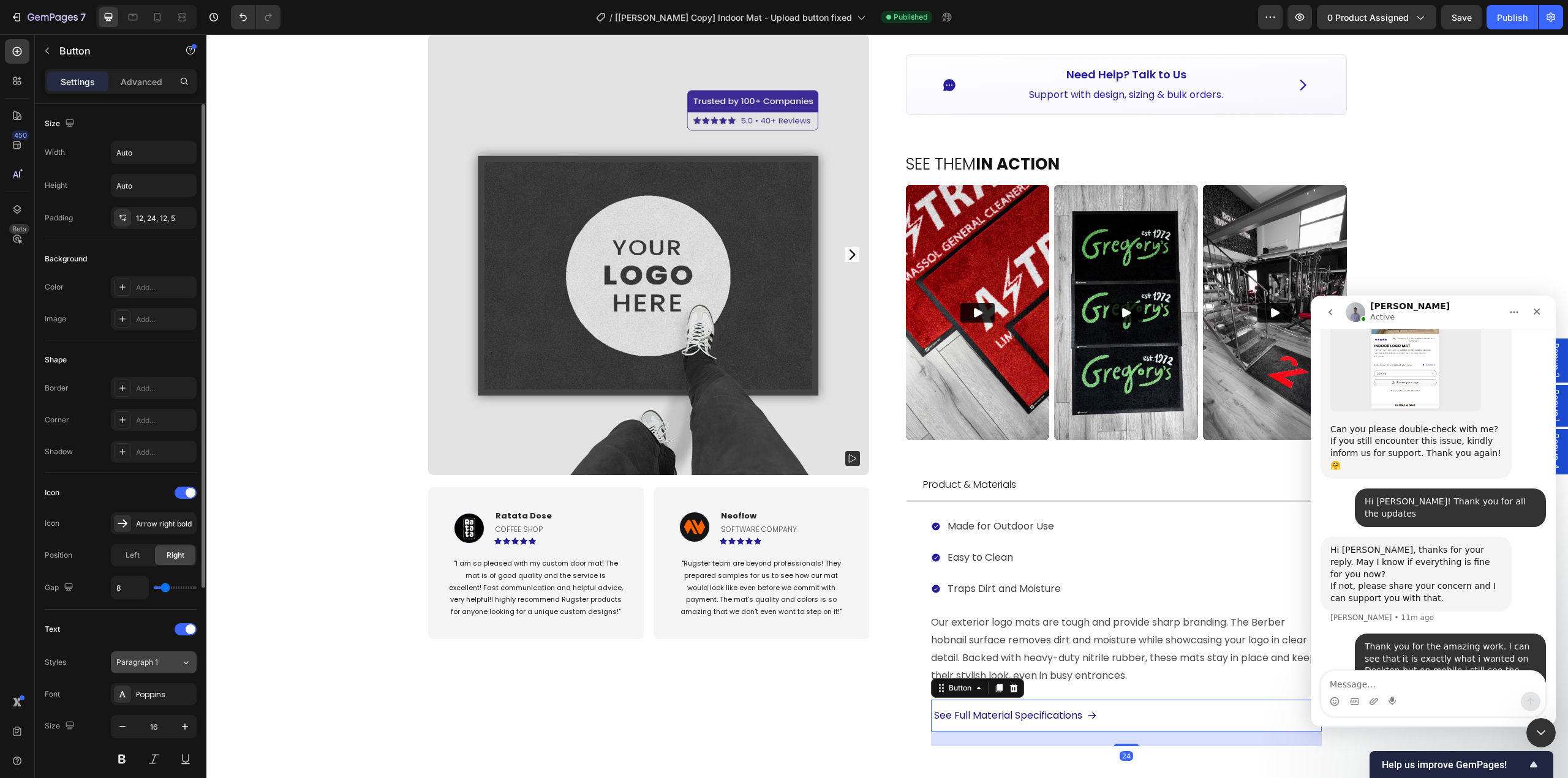
scroll to position [245, 0]
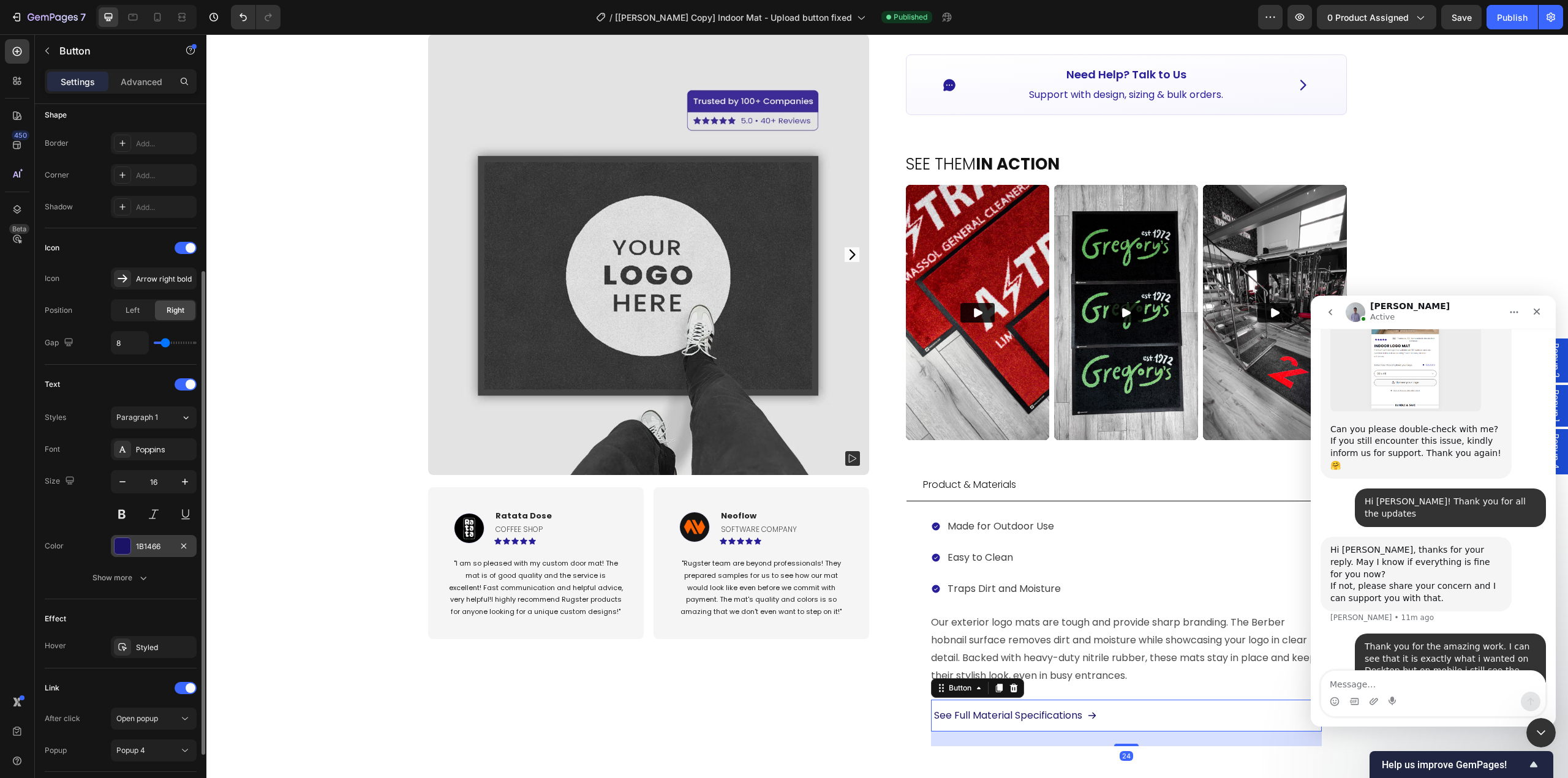
click at [146, 543] on div "1B1466" at bounding box center [154, 547] width 35 height 11
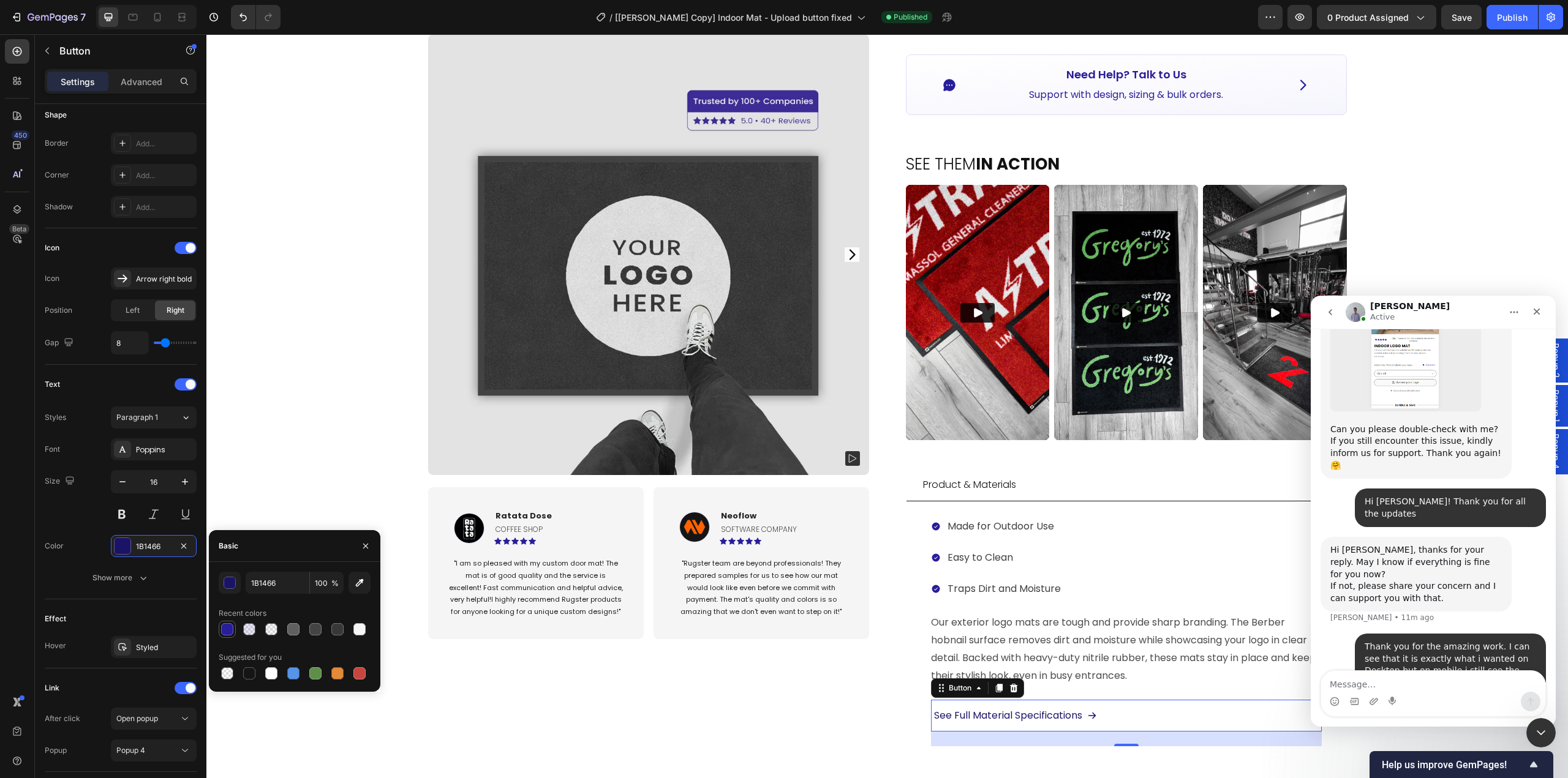
click at [226, 633] on div at bounding box center [227, 629] width 12 height 12
type input "291E99"
click at [610, 730] on div "Product Images Image Ratata Dose Text block coffee shop Text Block Icon Icon Ic…" at bounding box center [649, 214] width 441 height 1290
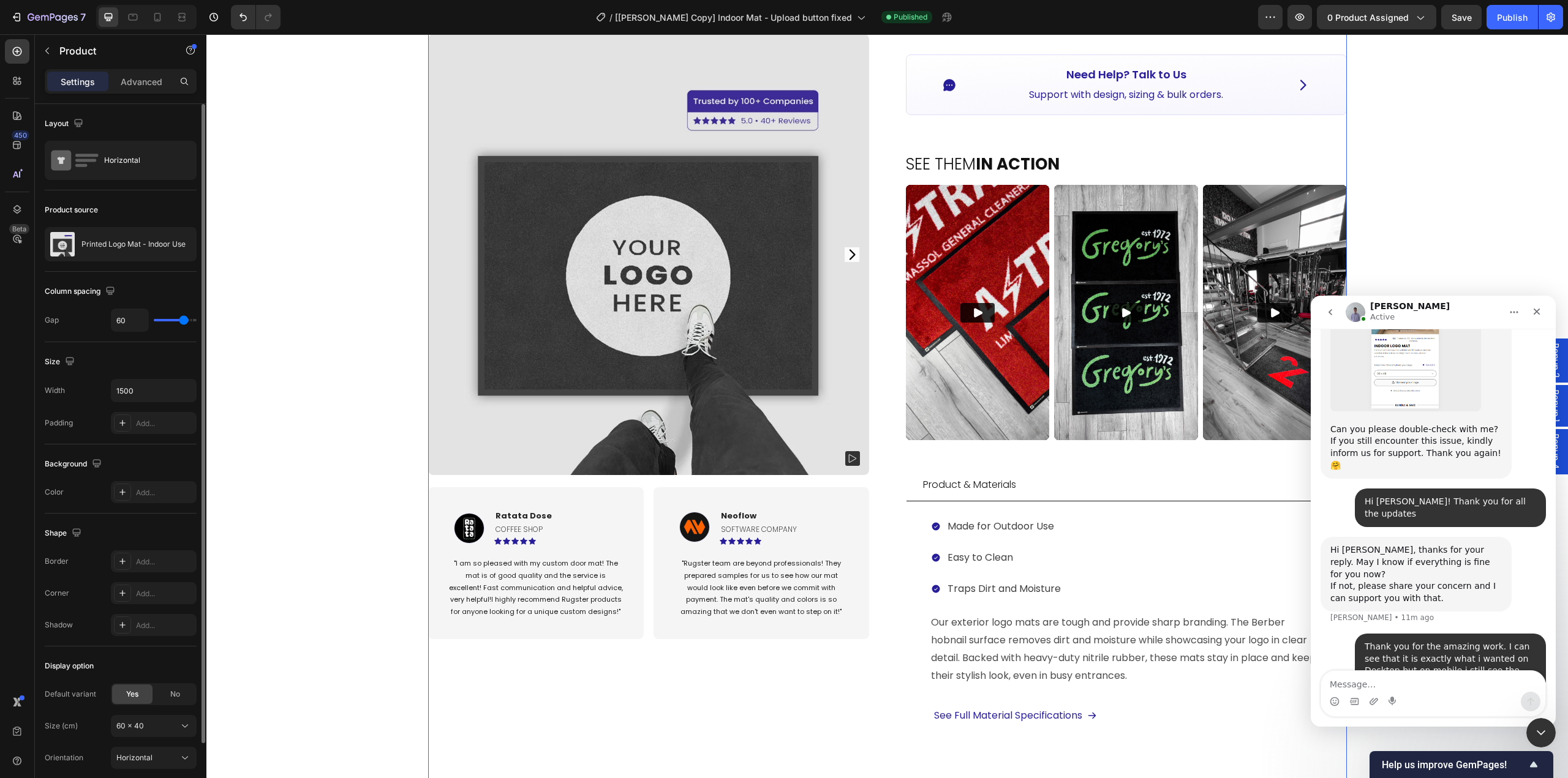
scroll to position [796, 0]
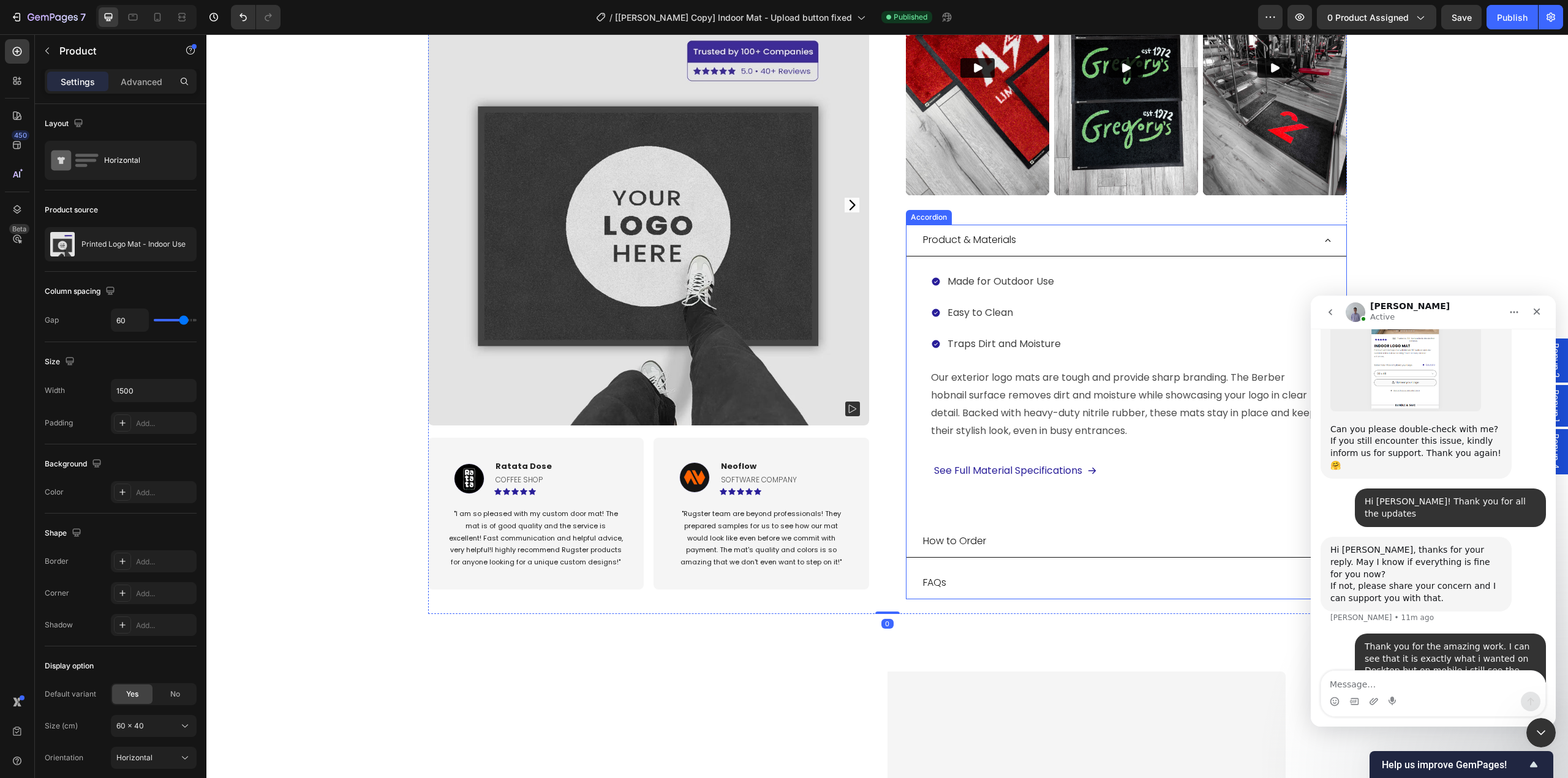
click at [966, 572] on div "FAQs" at bounding box center [1118, 583] width 393 height 21
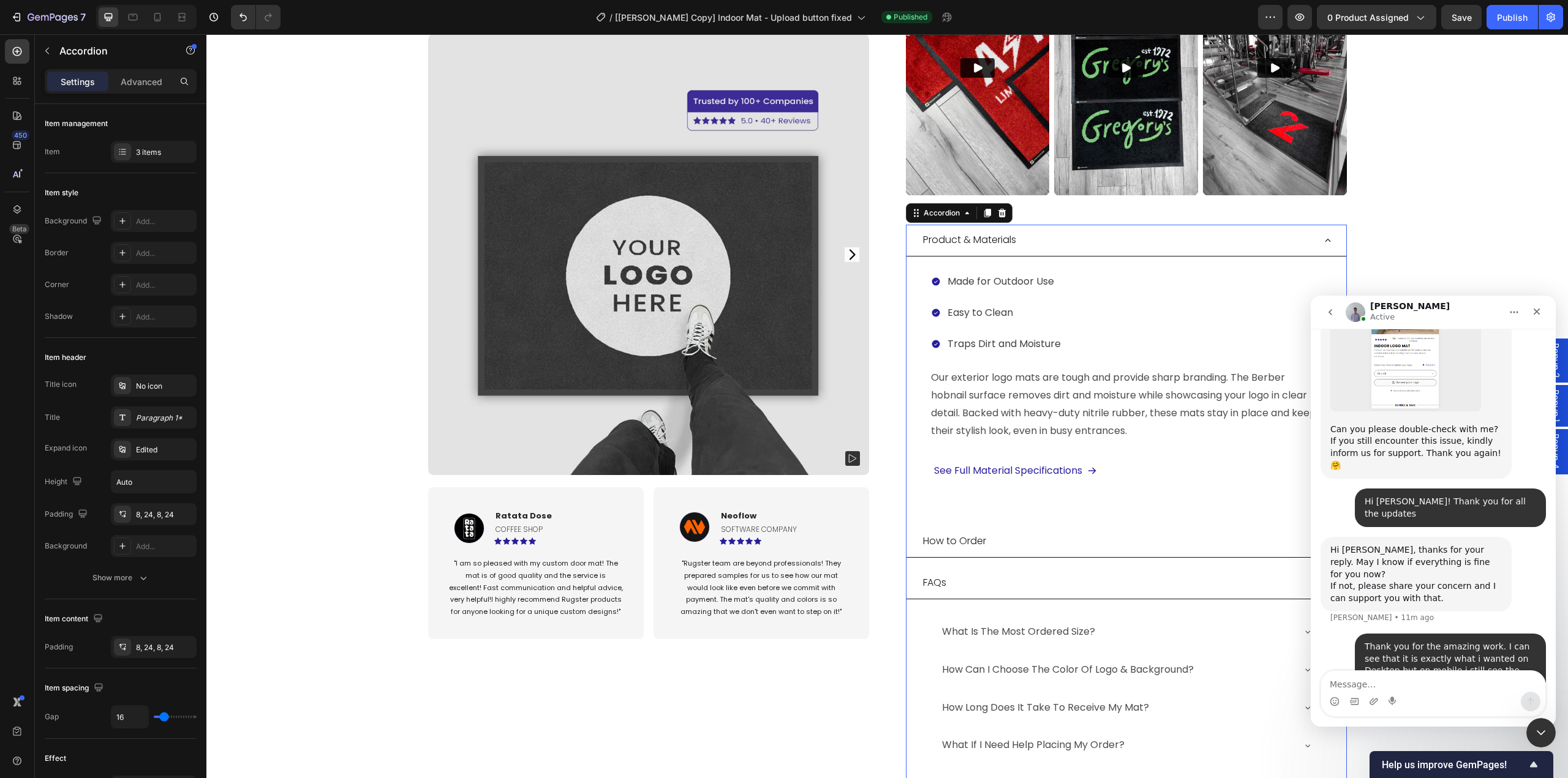
scroll to position [1041, 0]
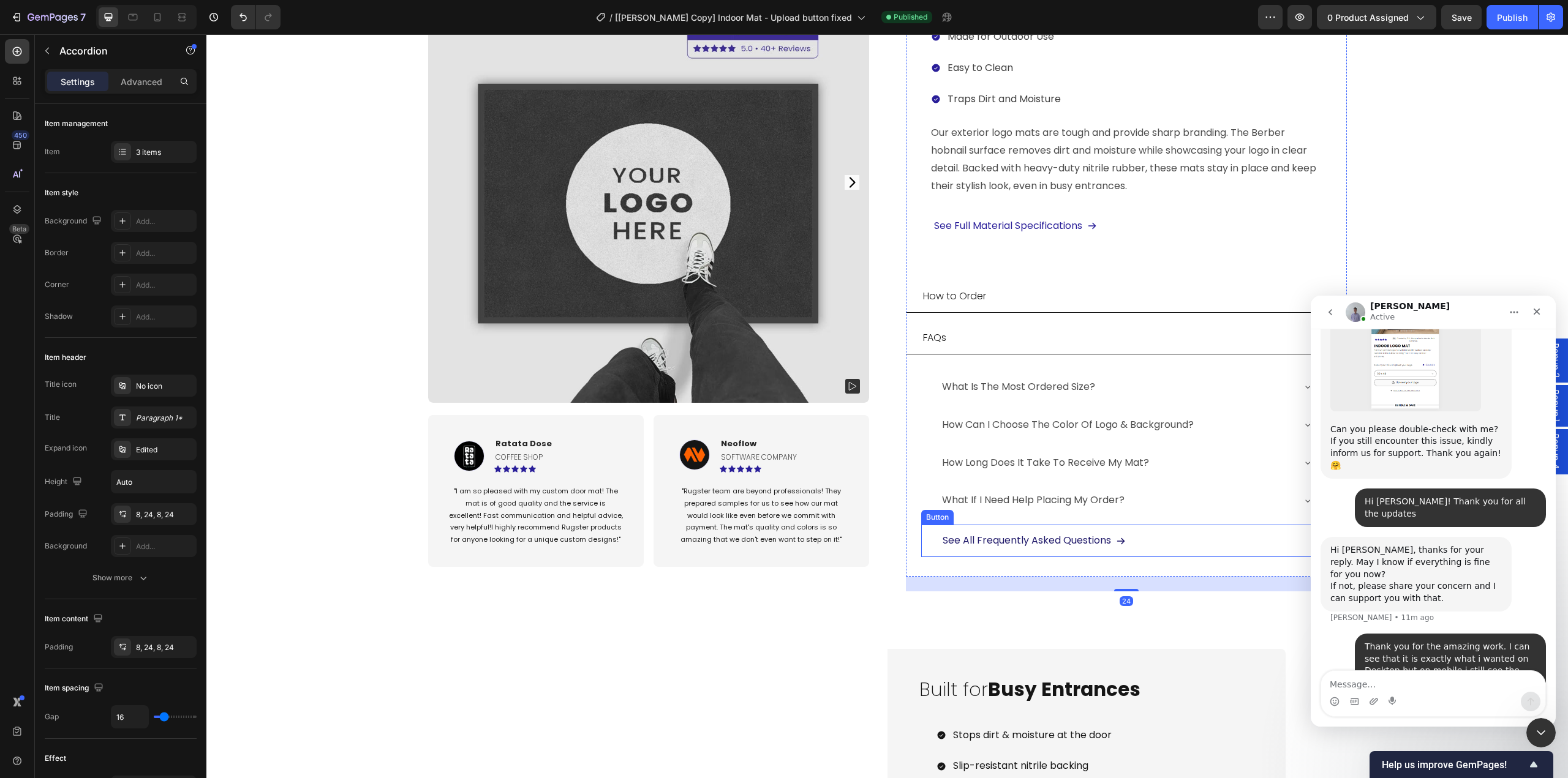
click at [1165, 525] on div "See All Frequently Asked Questions Button" at bounding box center [1127, 541] width 411 height 33
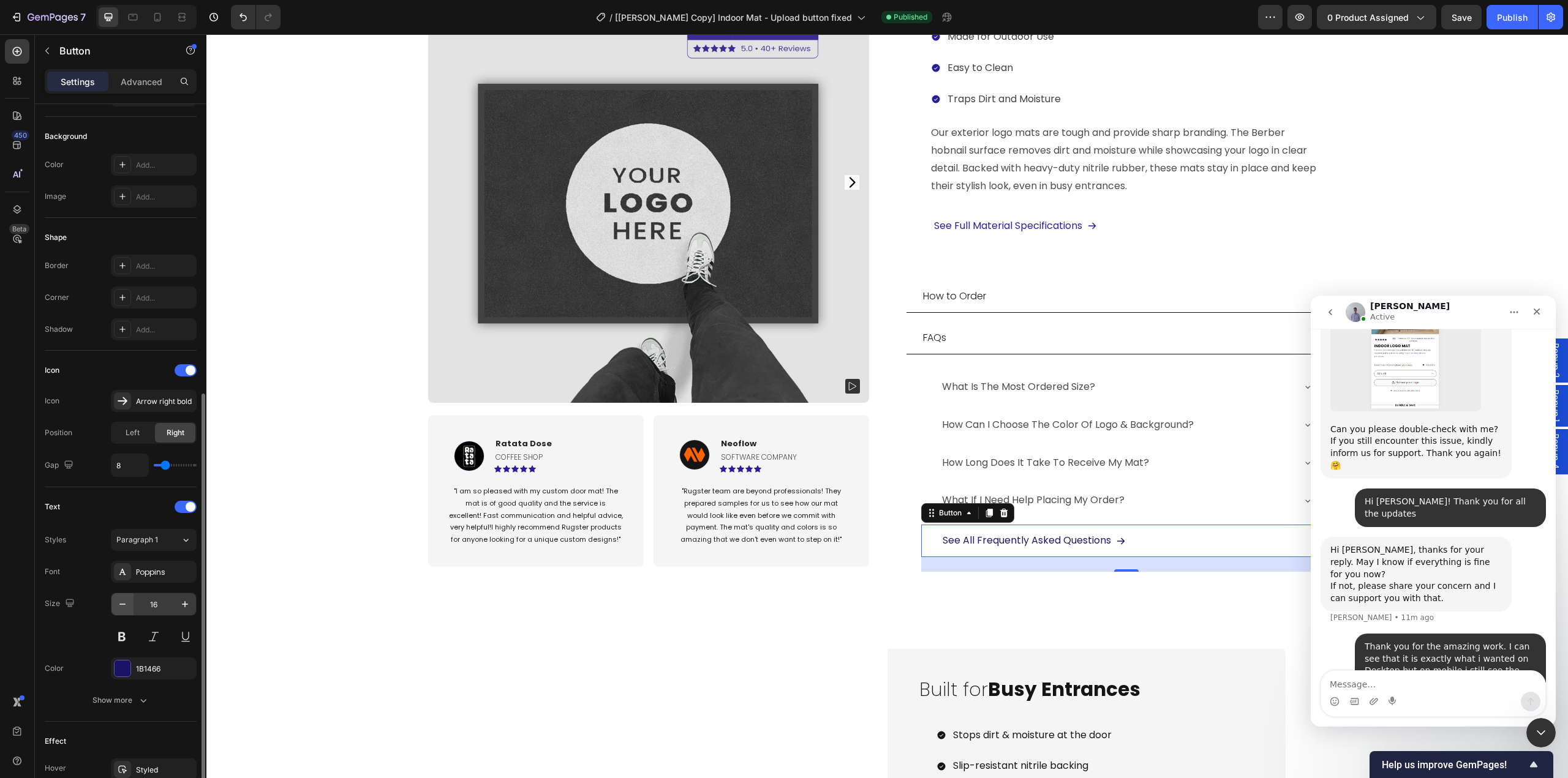
scroll to position [245, 0]
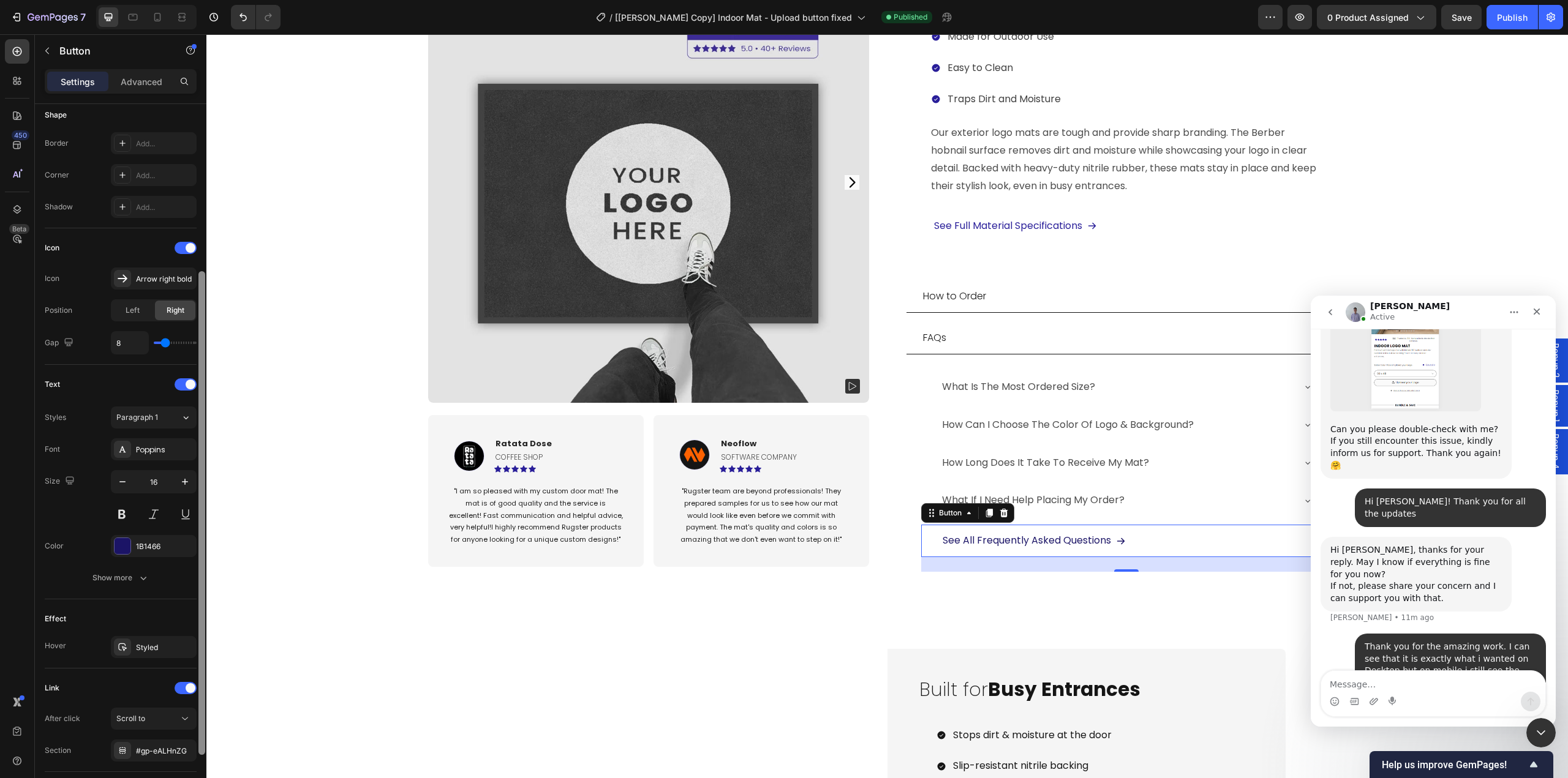
click at [144, 546] on div "1B1466" at bounding box center [165, 547] width 58 height 11
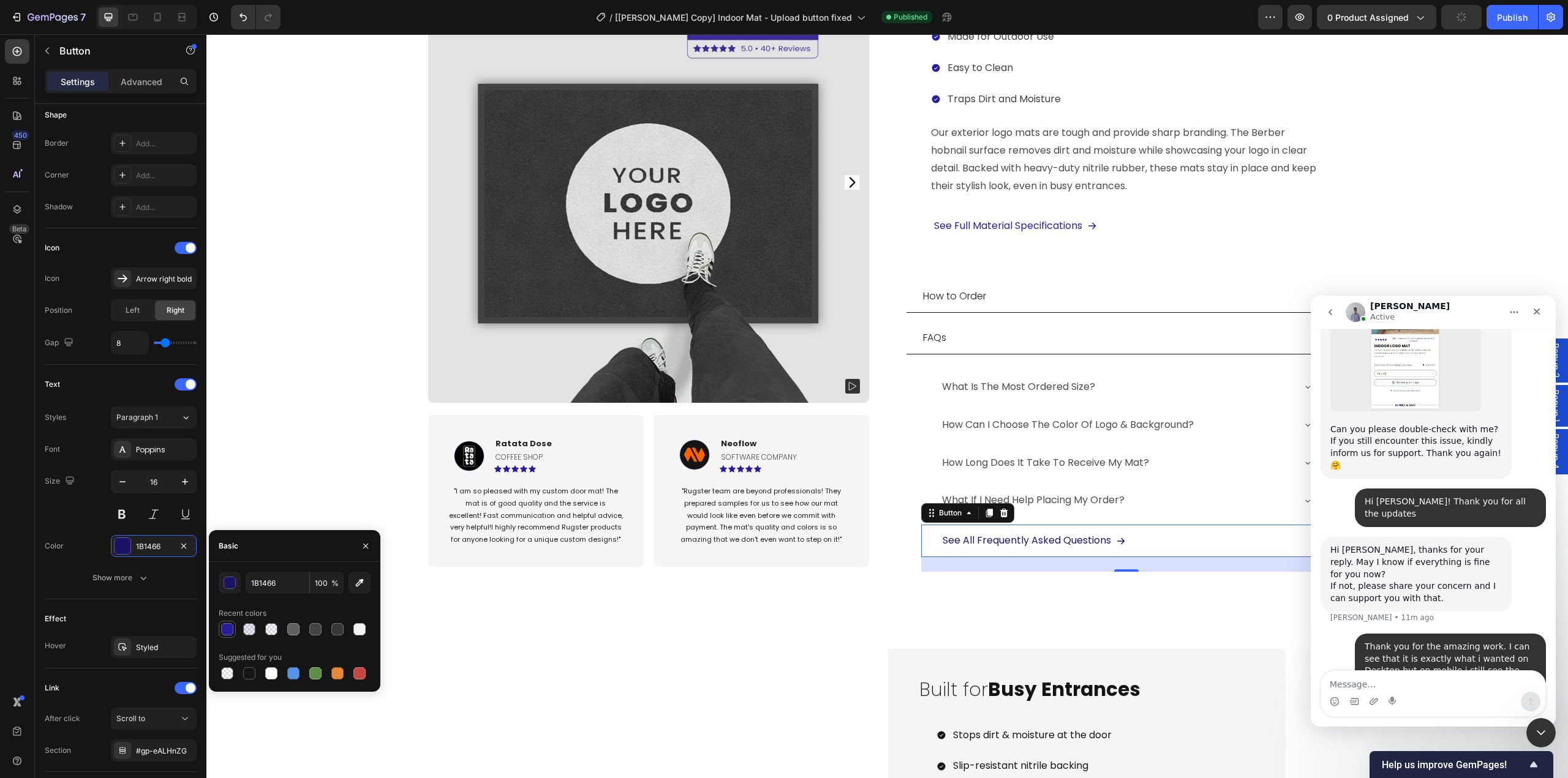
click at [225, 627] on div at bounding box center [227, 629] width 12 height 12
type input "291E99"
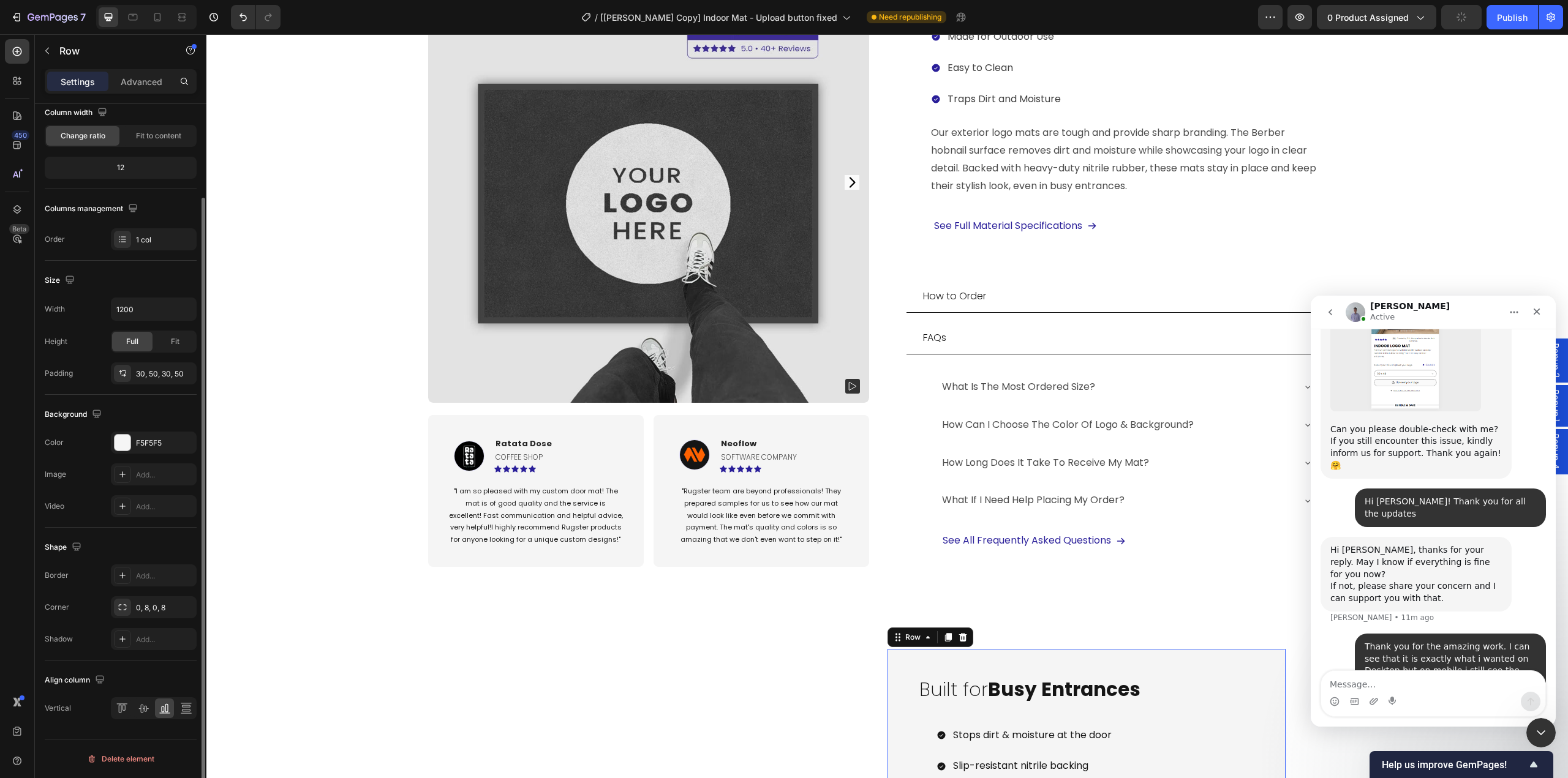
scroll to position [0, 0]
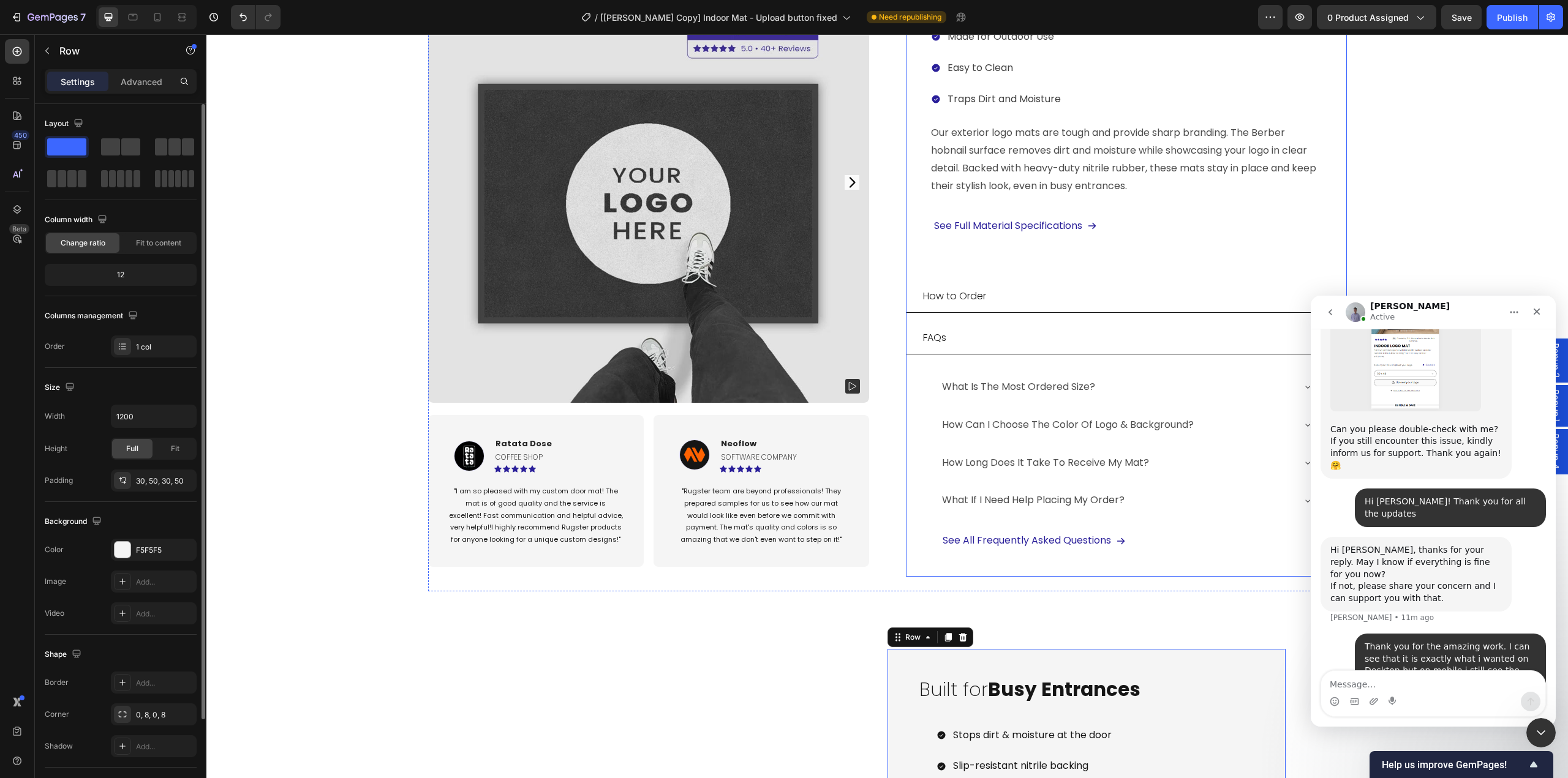
click at [983, 329] on div "FAQs" at bounding box center [1118, 338] width 393 height 21
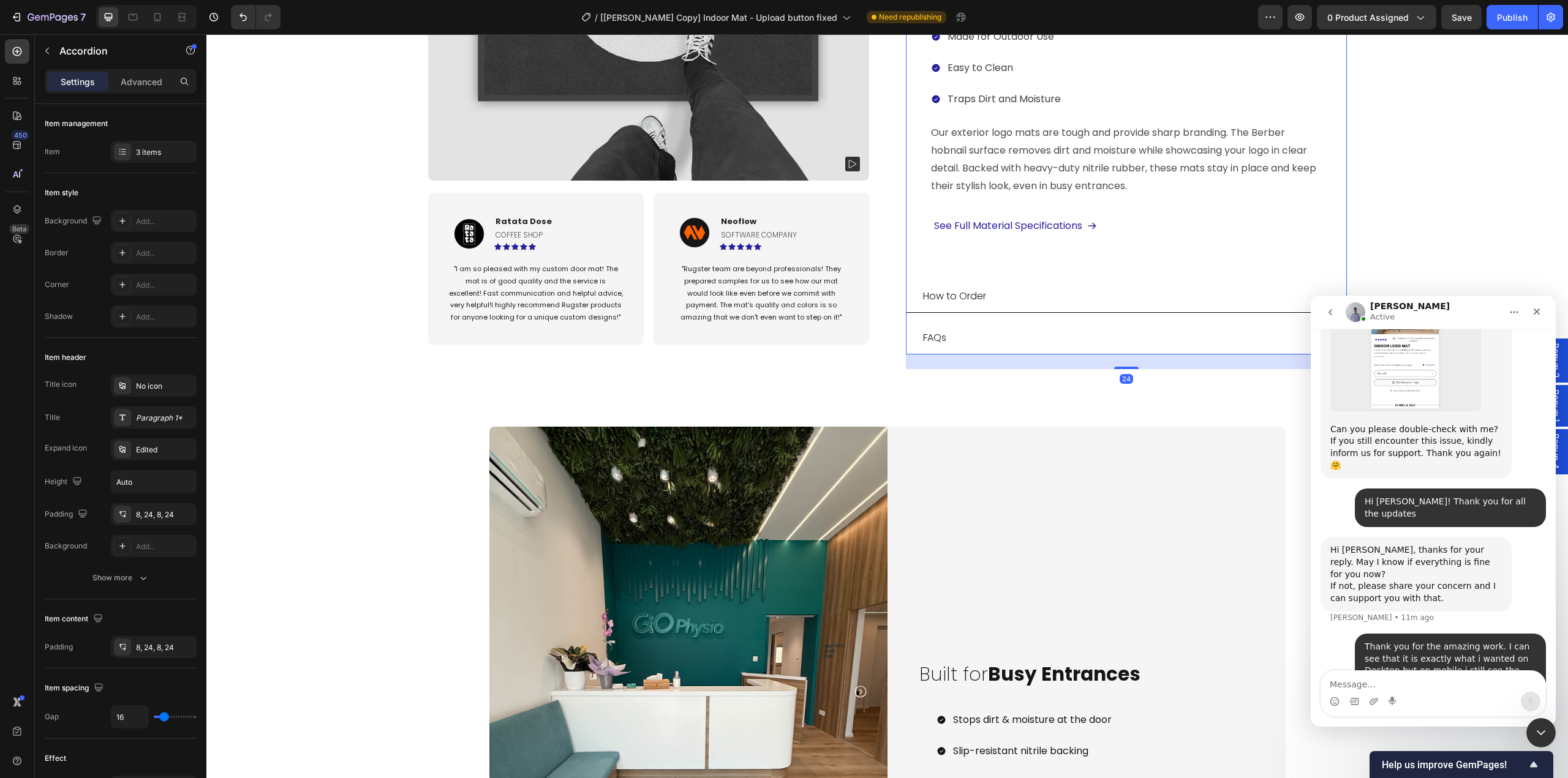
click at [1000, 290] on div "How to Order" at bounding box center [1118, 296] width 393 height 21
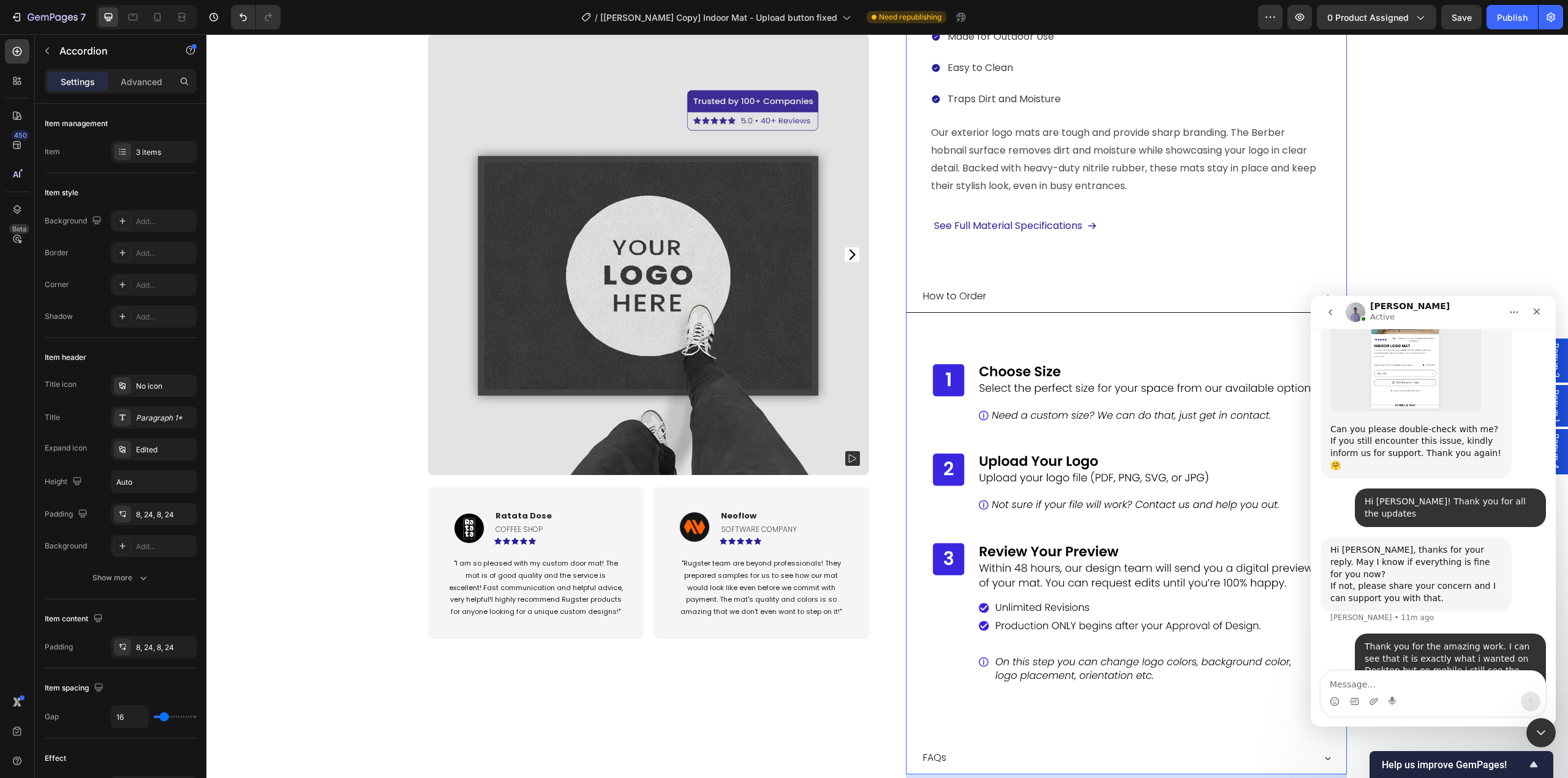
click at [1007, 286] on div "How to Order" at bounding box center [1118, 296] width 393 height 21
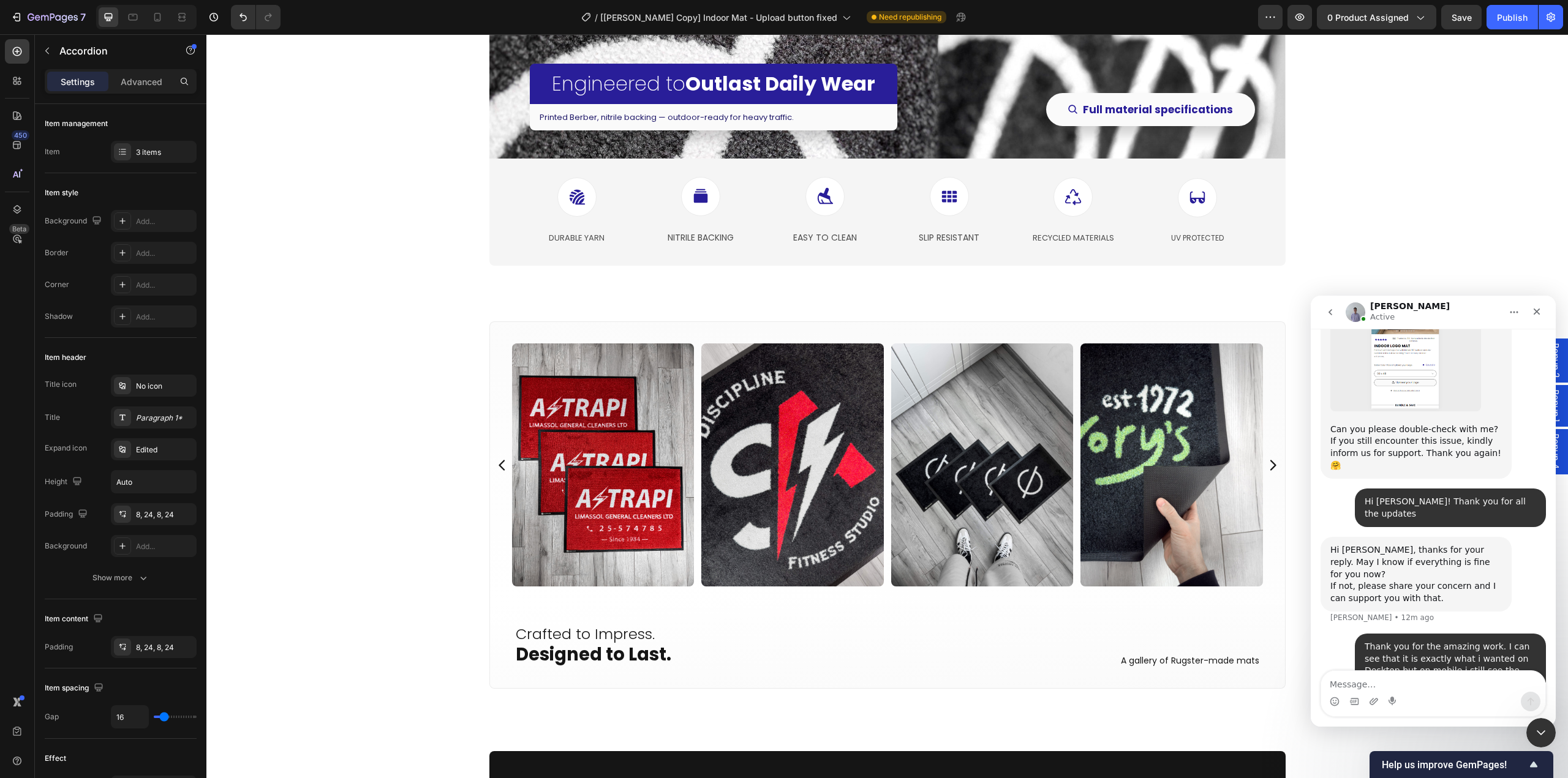
scroll to position [2682, 0]
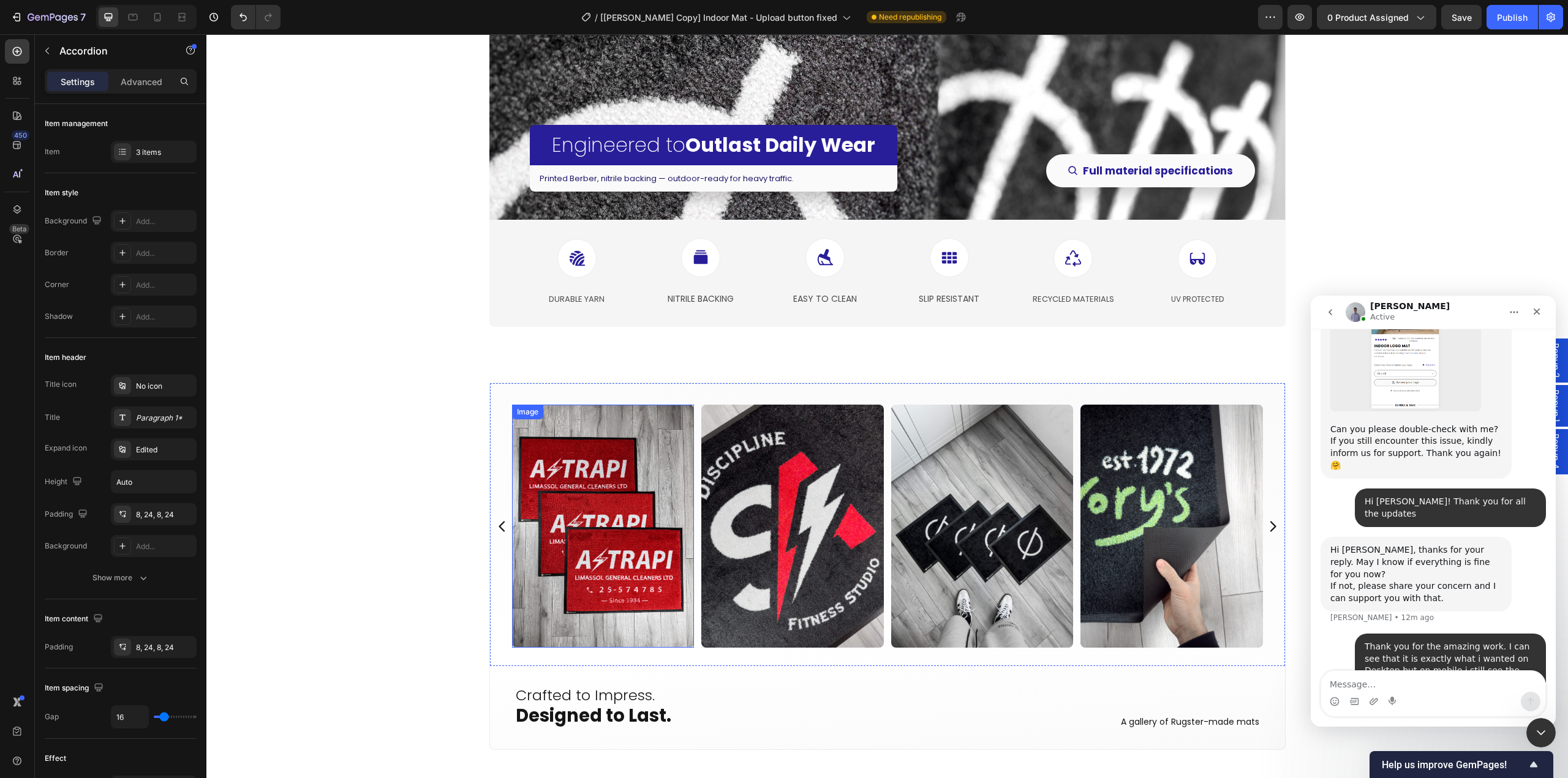
click at [572, 520] on img at bounding box center [603, 526] width 182 height 243
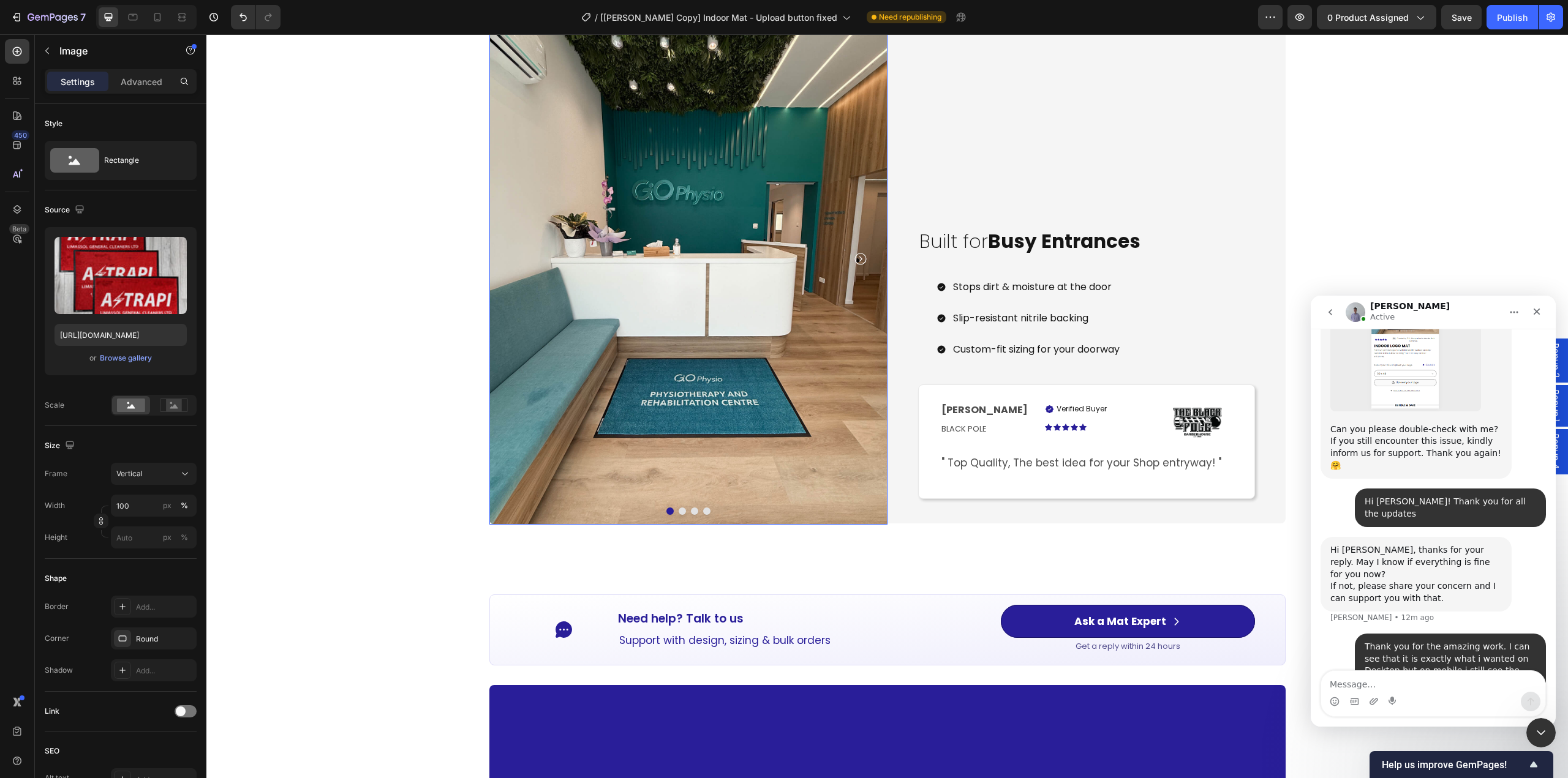
scroll to position [1335, 0]
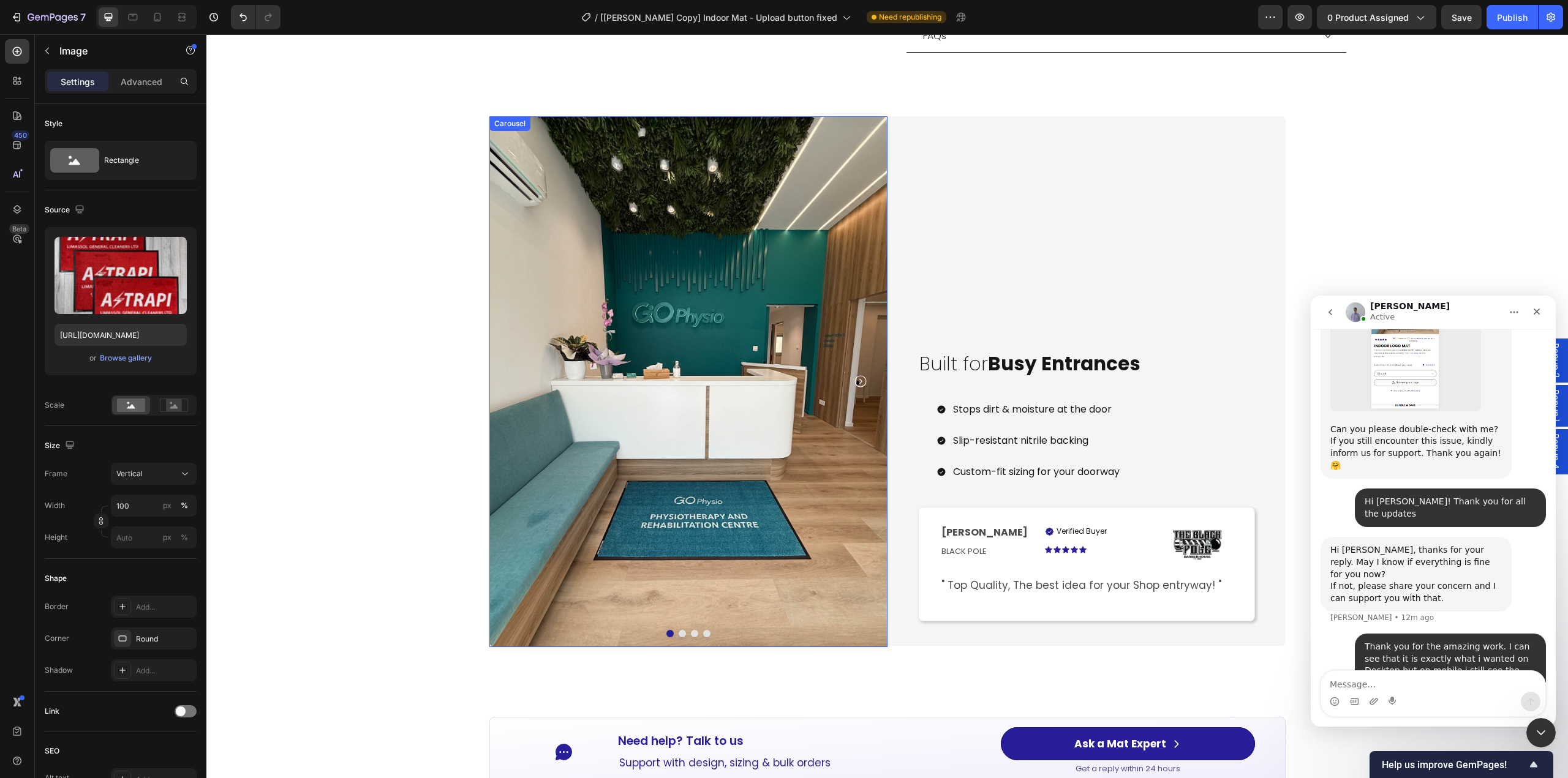
click at [858, 382] on icon "Carousel Next Arrow" at bounding box center [861, 382] width 15 height 15
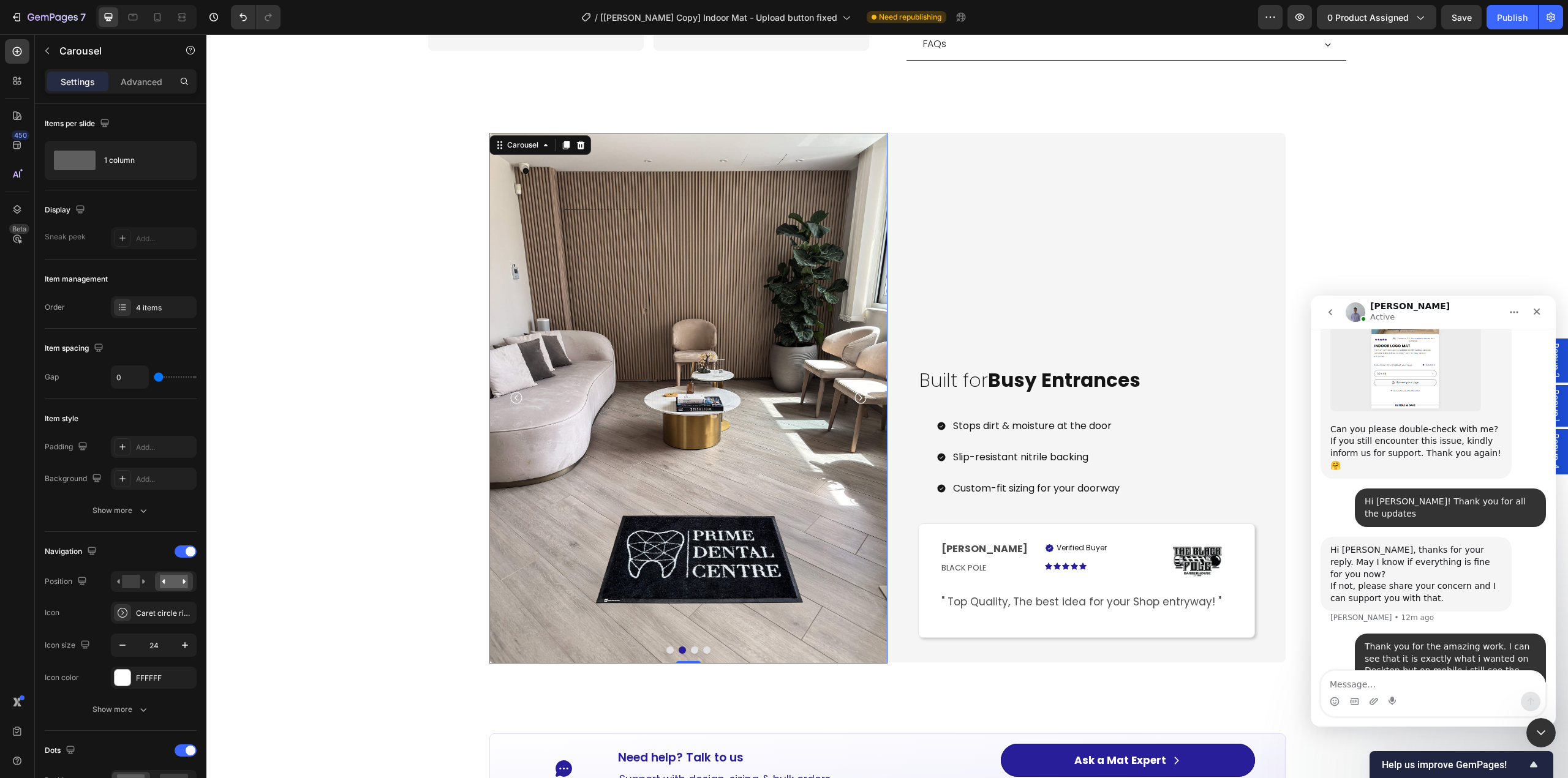
click at [858, 391] on icon "Carousel Next Arrow" at bounding box center [861, 398] width 15 height 15
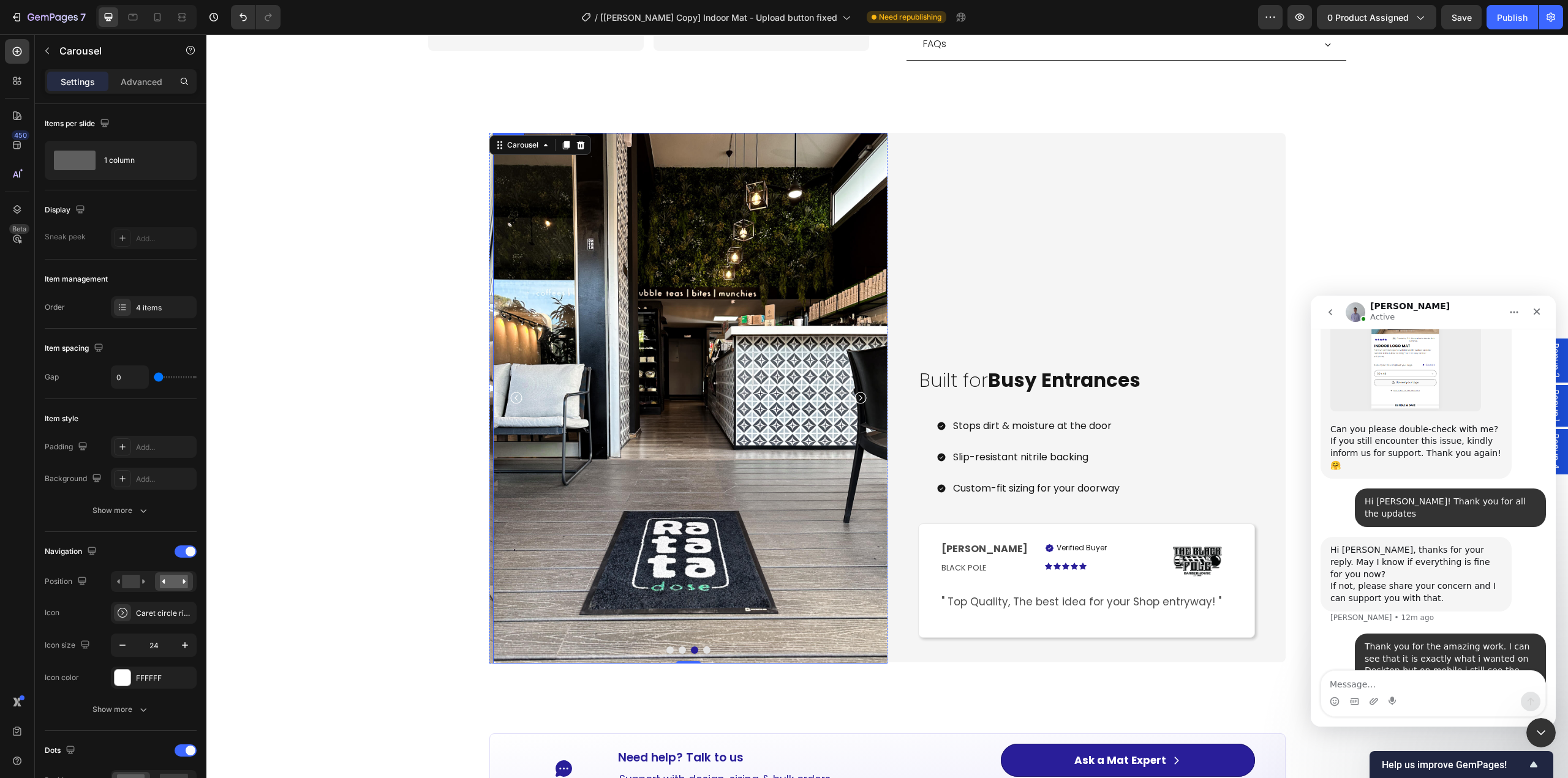
click at [685, 462] on img at bounding box center [693, 398] width 399 height 530
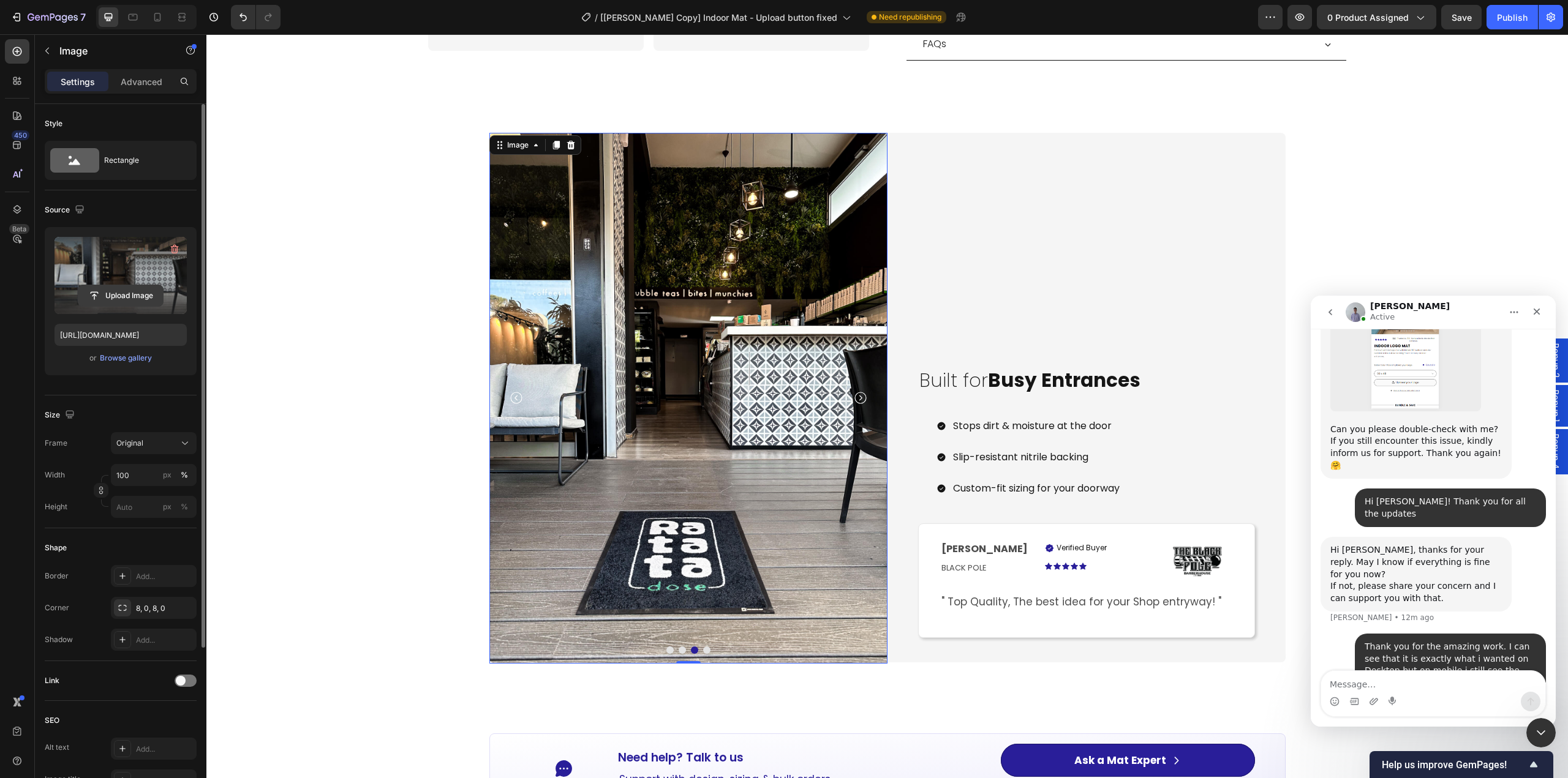
click at [145, 302] on input "file" at bounding box center [120, 296] width 85 height 20
type input "[URL][DOMAIN_NAME]"
click at [24, 729] on div at bounding box center [17, 731] width 24 height 24
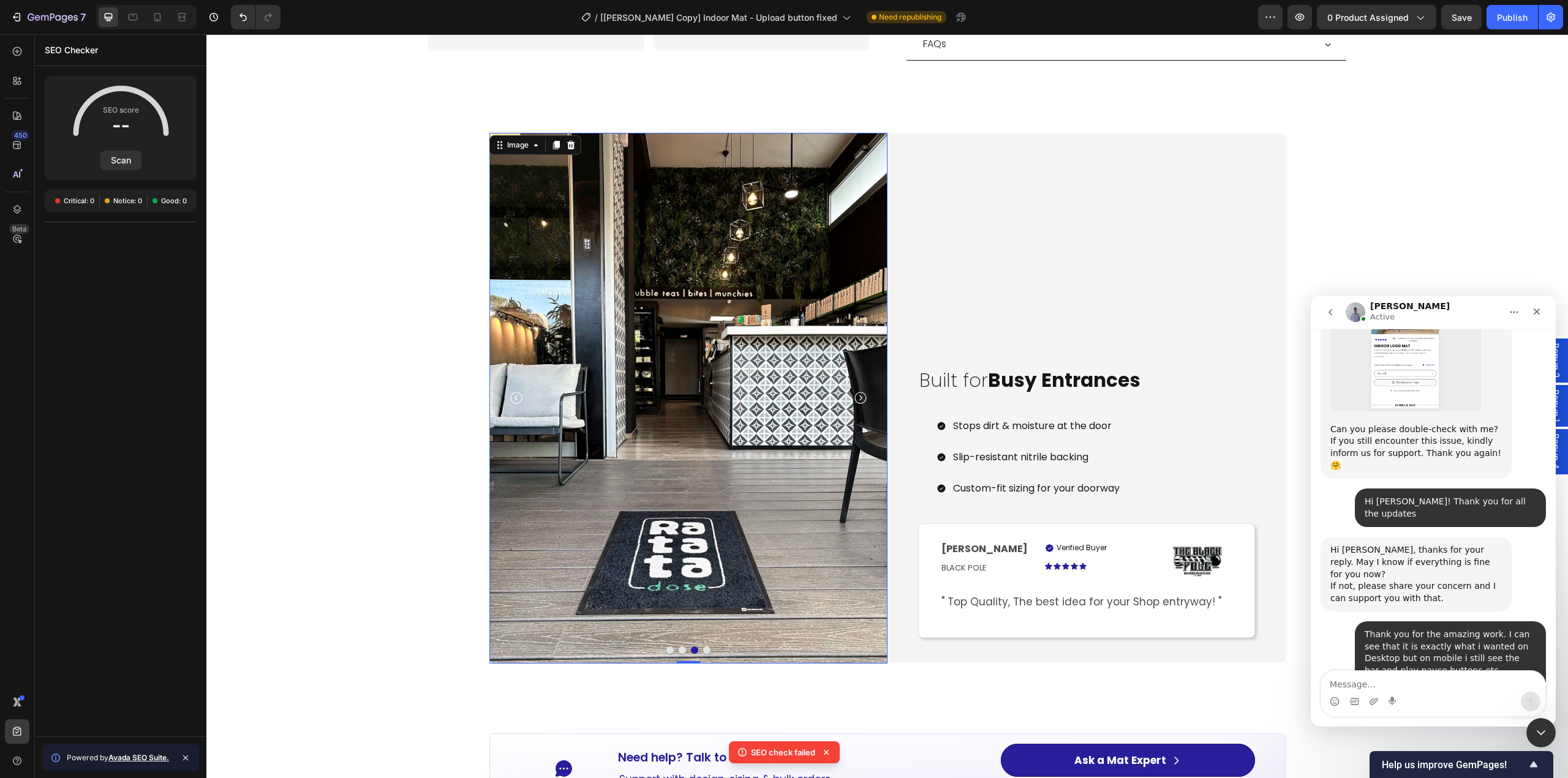
scroll to position [7927, 0]
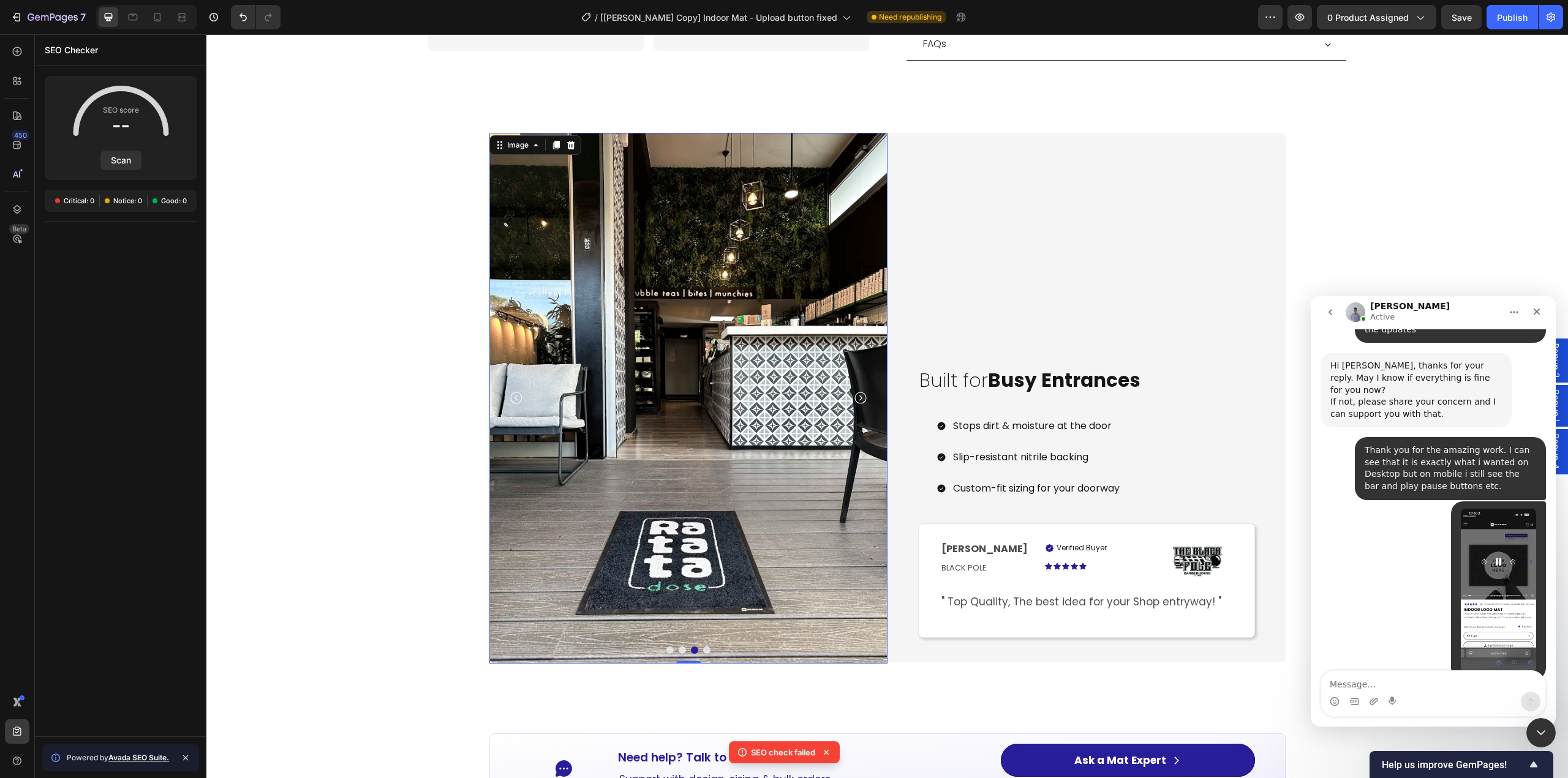
click at [677, 317] on img at bounding box center [689, 398] width 399 height 530
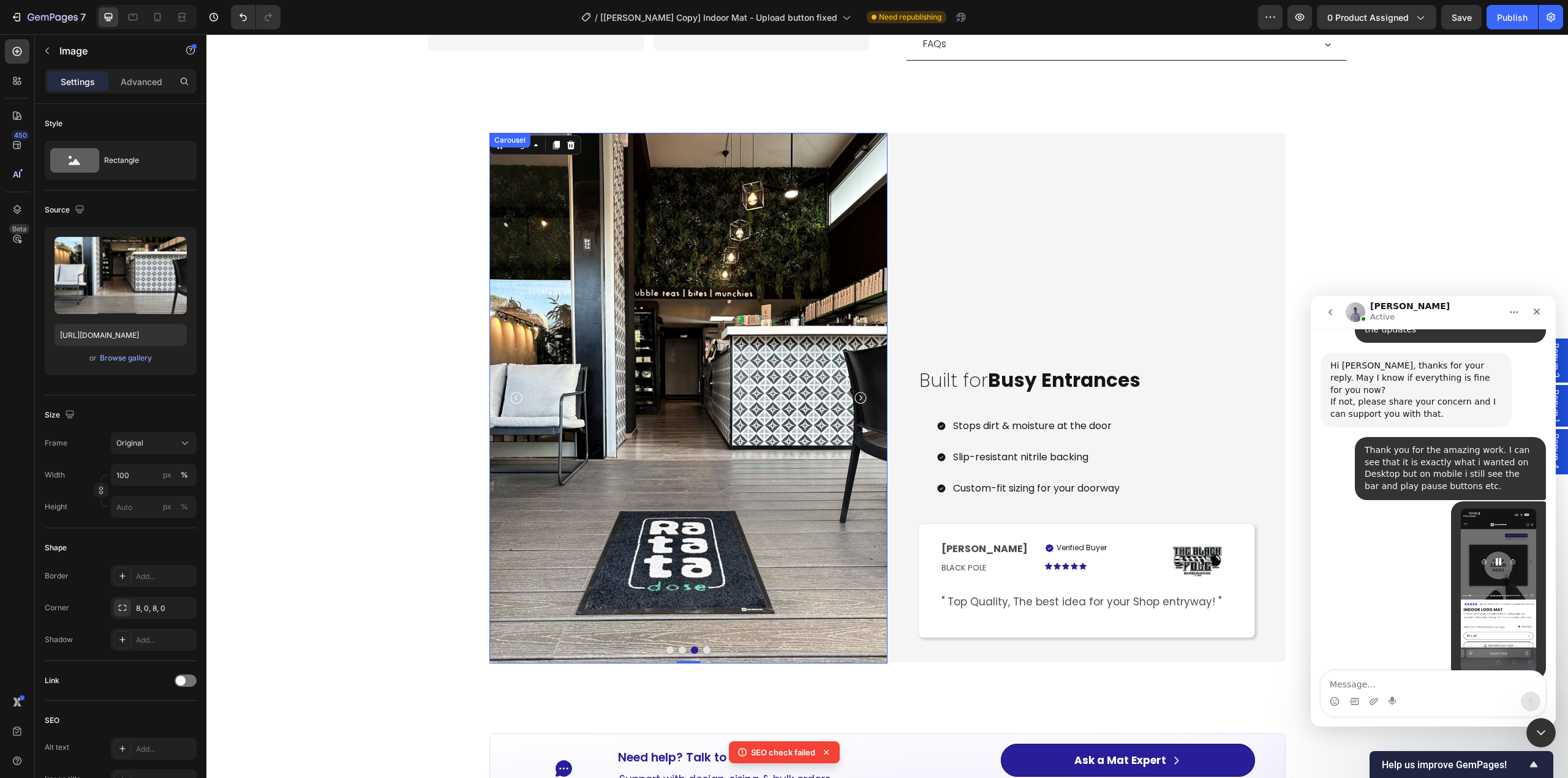
click at [854, 391] on icon "Carousel Next Arrow" at bounding box center [861, 398] width 15 height 15
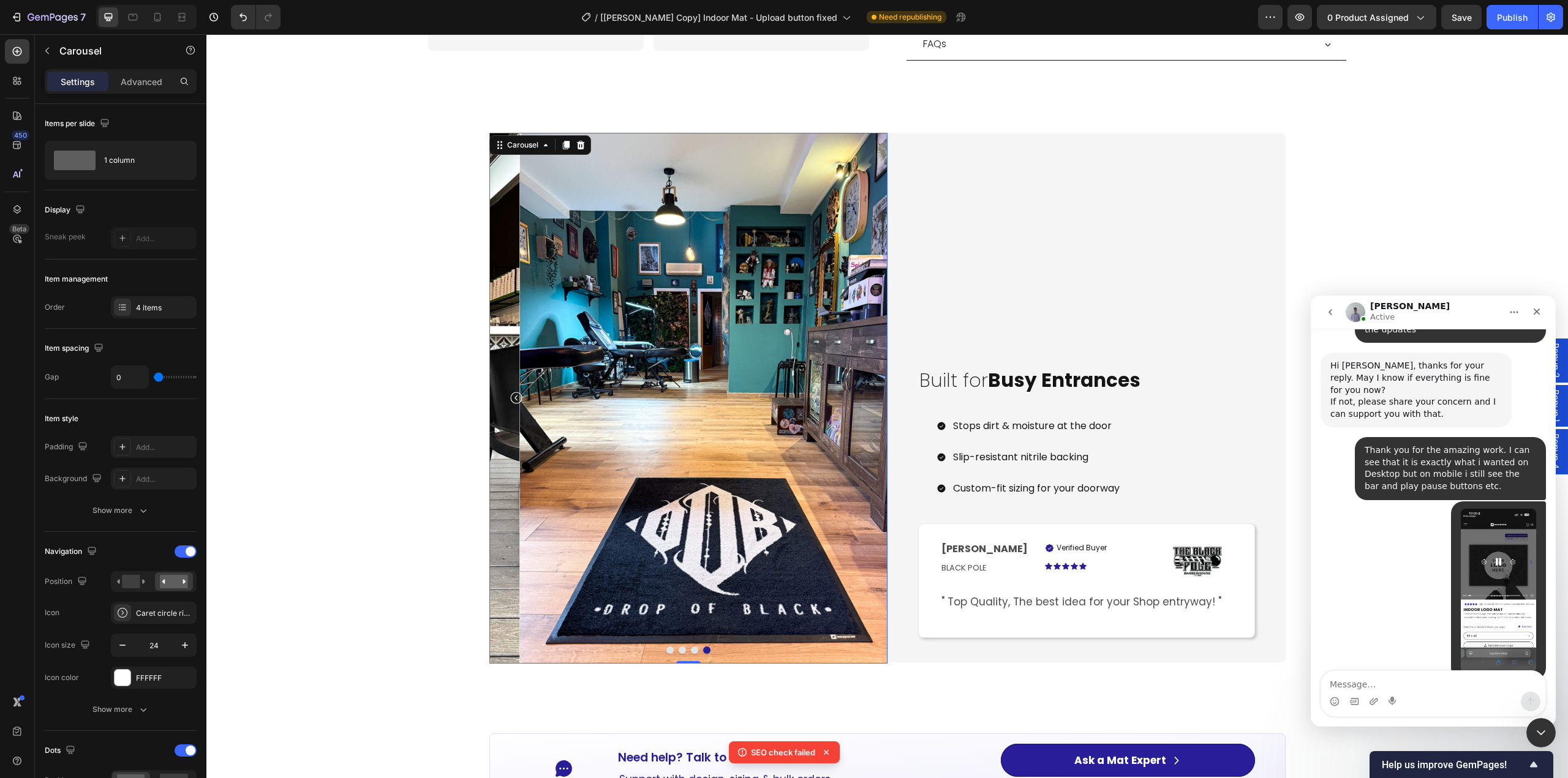
click at [631, 502] on img at bounding box center [719, 398] width 399 height 530
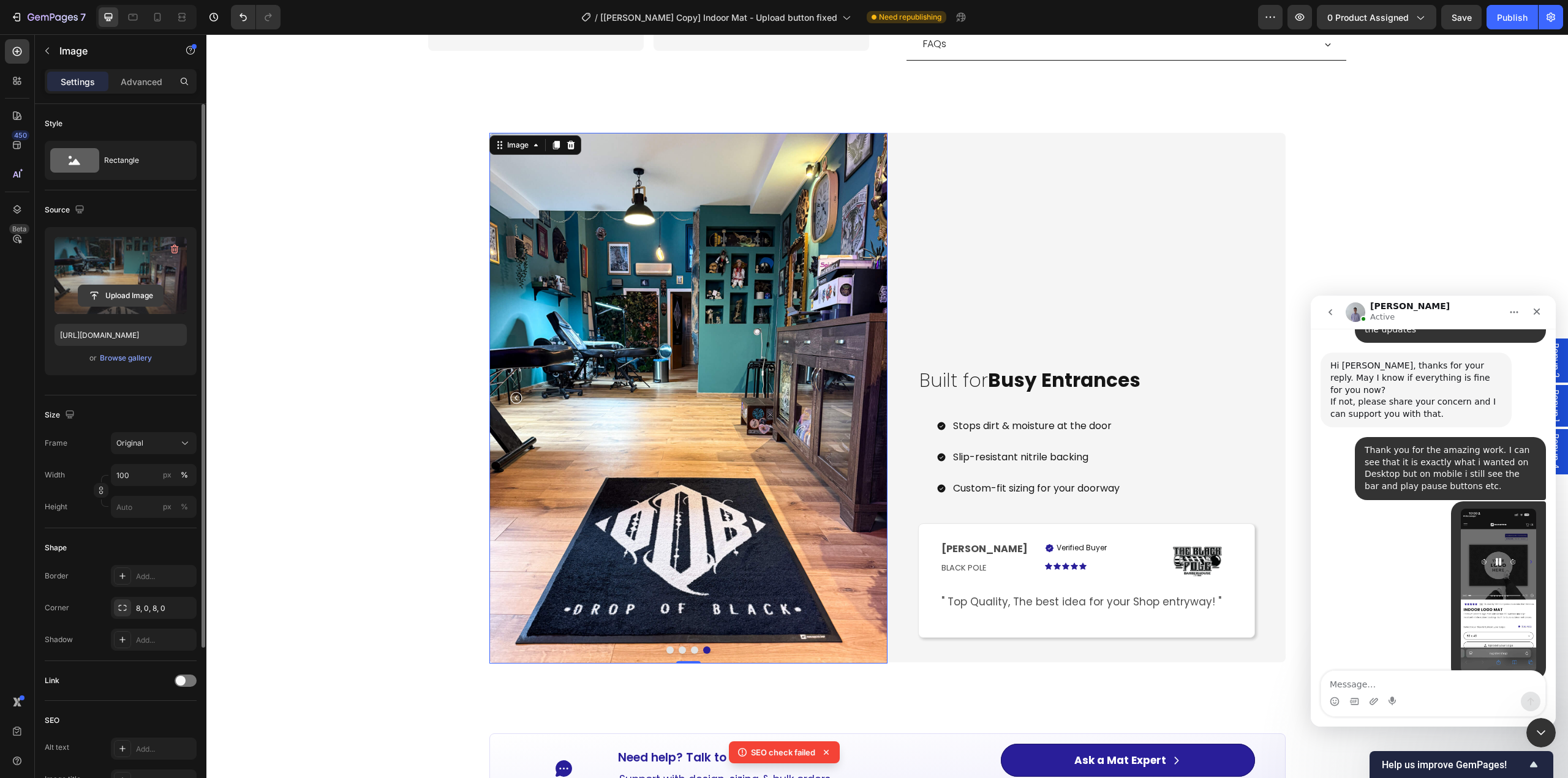
click at [125, 296] on input "file" at bounding box center [120, 296] width 85 height 20
type input "[URL][DOMAIN_NAME]"
click at [511, 391] on icon "Carousel Back Arrow" at bounding box center [517, 398] width 15 height 15
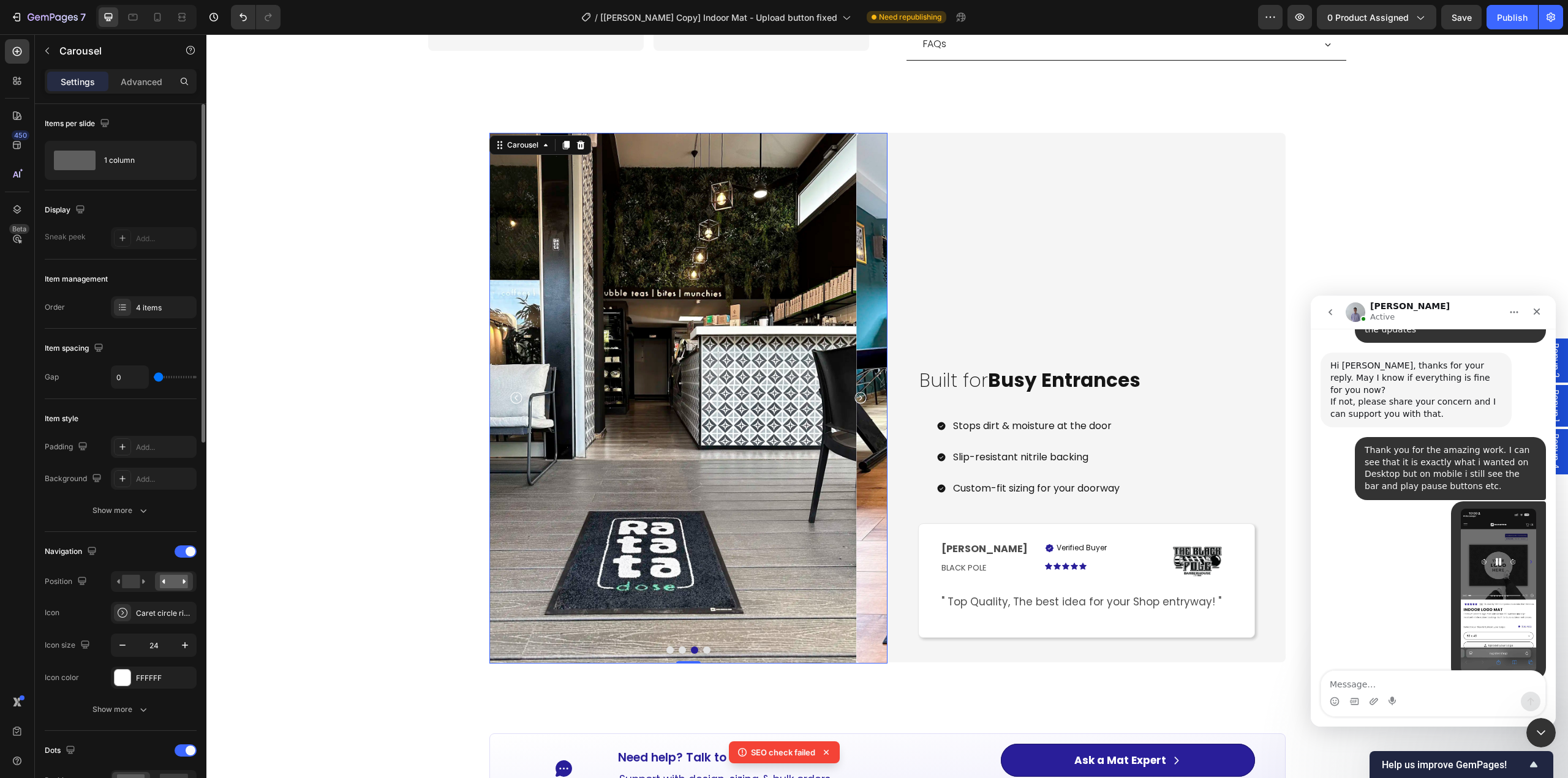
click at [511, 393] on icon "Carousel Back Arrow" at bounding box center [516, 398] width 12 height 12
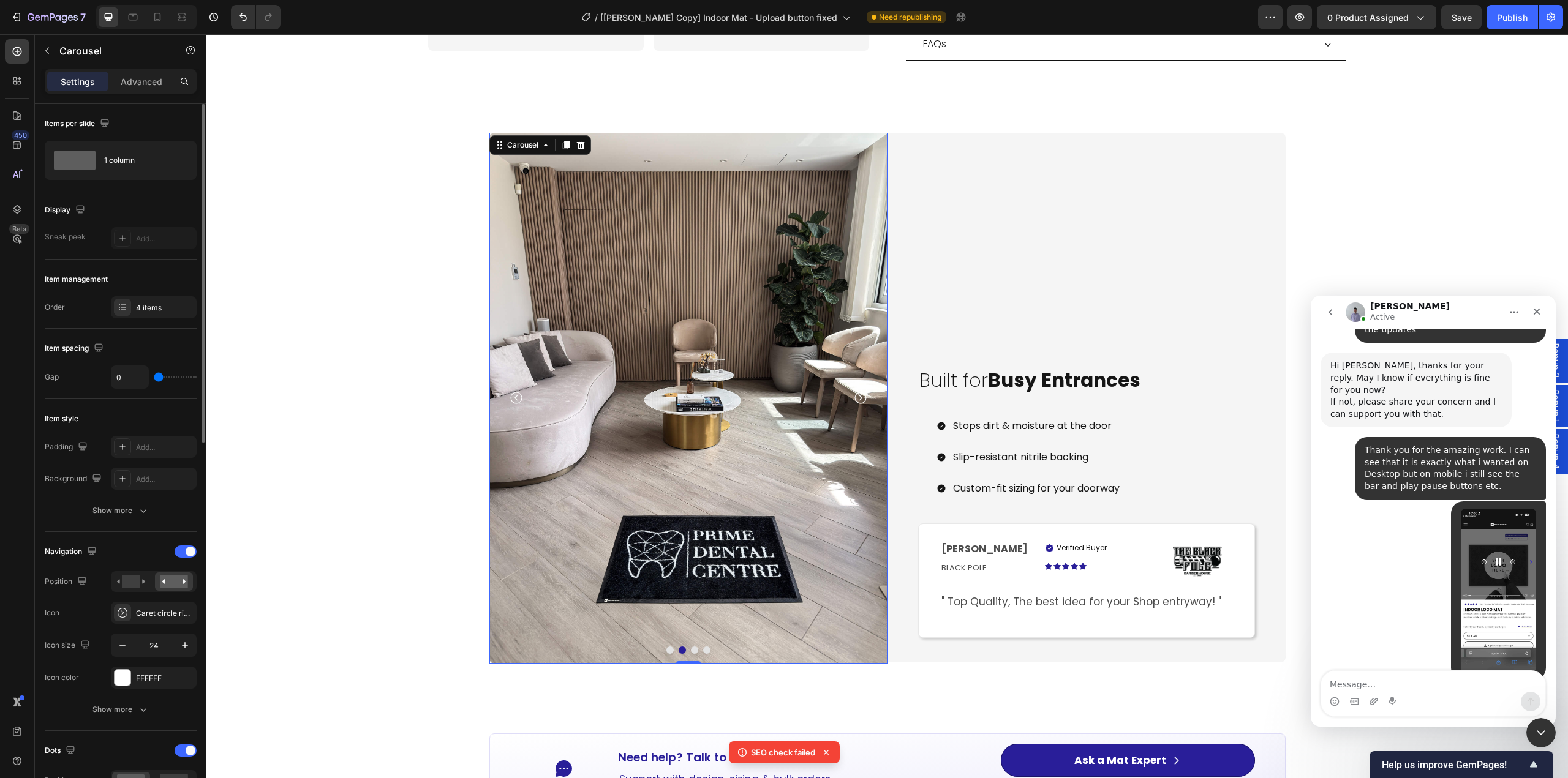
click at [511, 393] on icon "Carousel Back Arrow" at bounding box center [516, 398] width 12 height 12
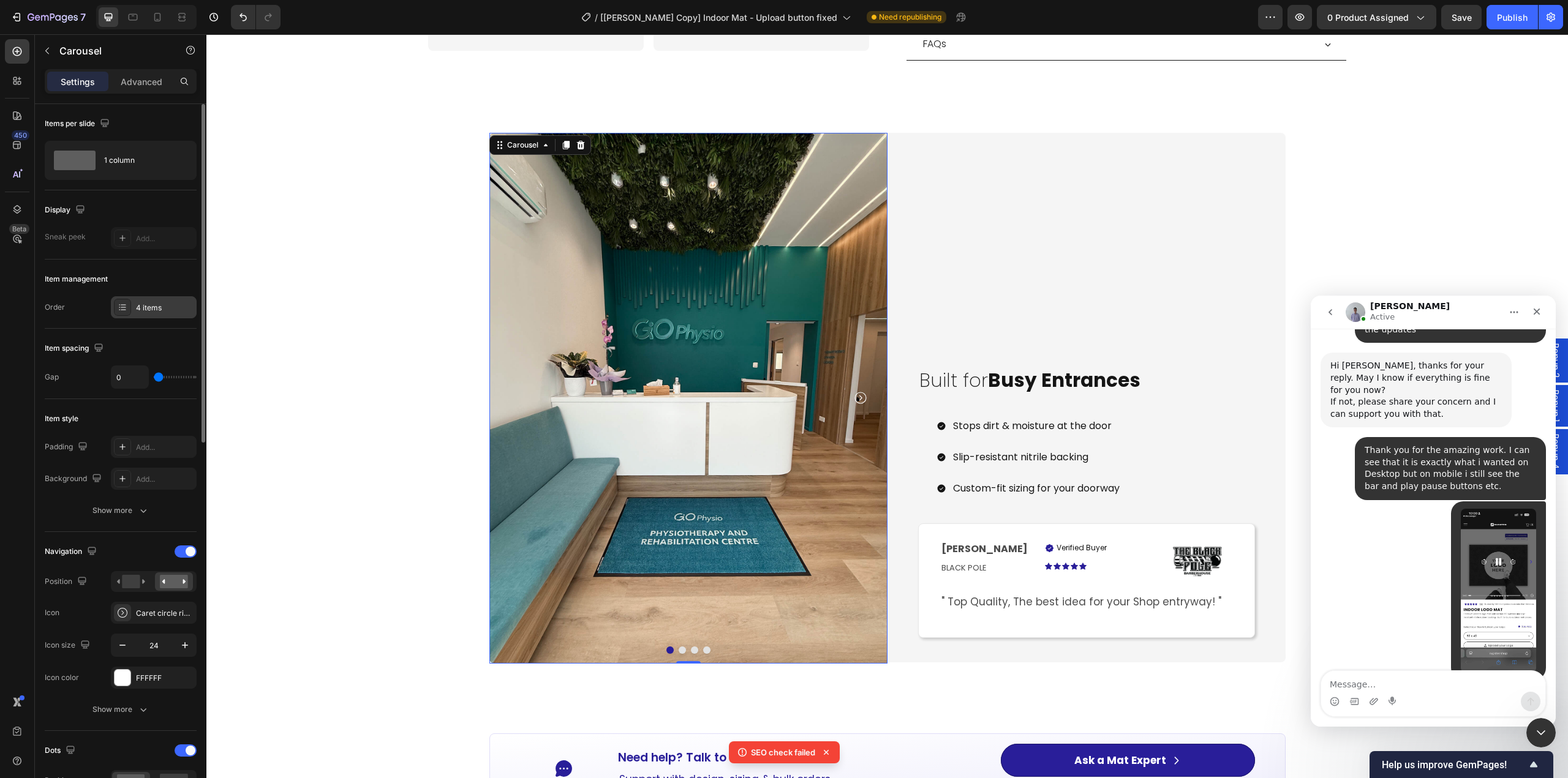
click at [148, 309] on div "4 items" at bounding box center [165, 308] width 58 height 11
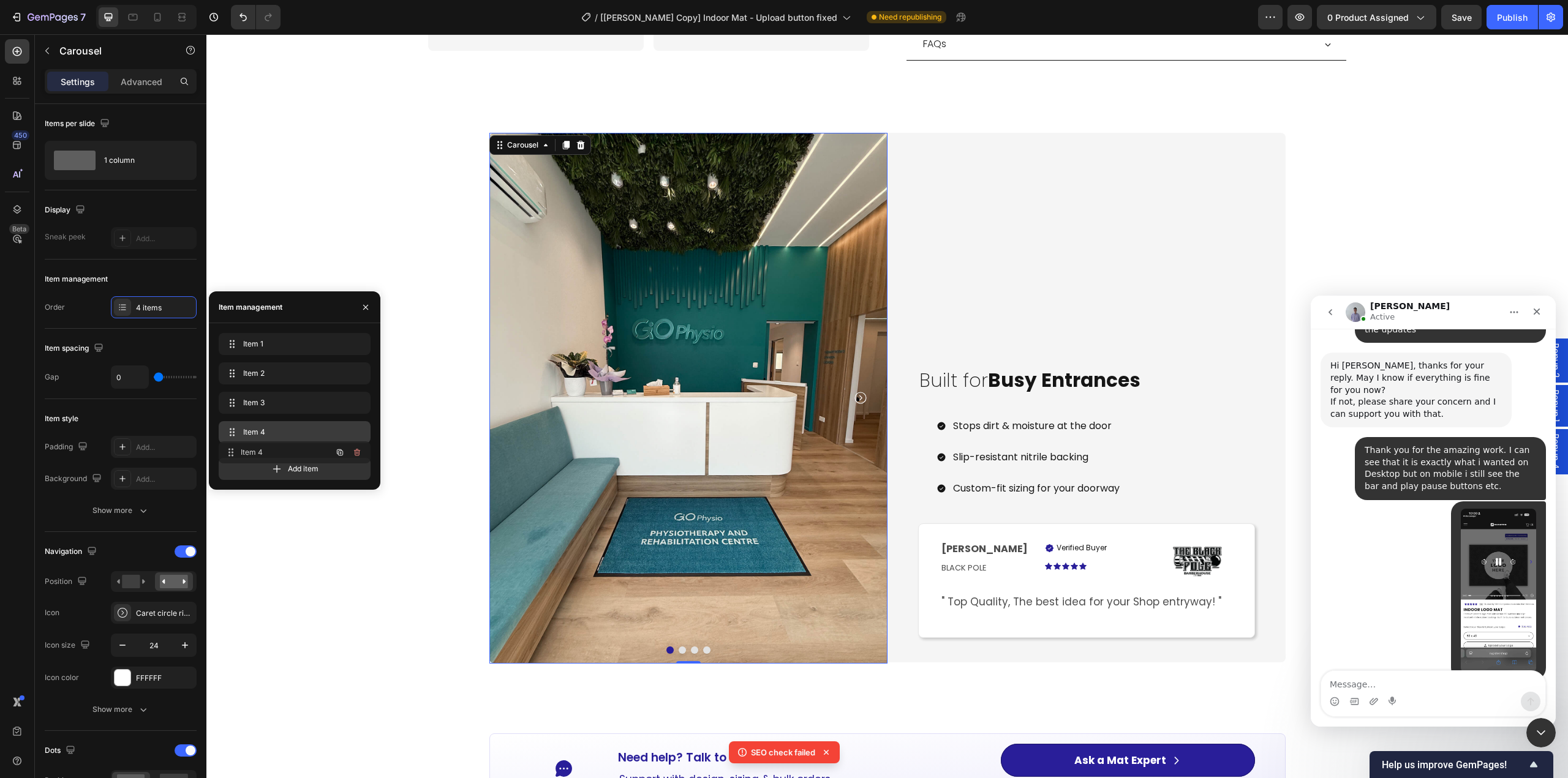
drag, startPoint x: 276, startPoint y: 340, endPoint x: 276, endPoint y: 447, distance: 107.0
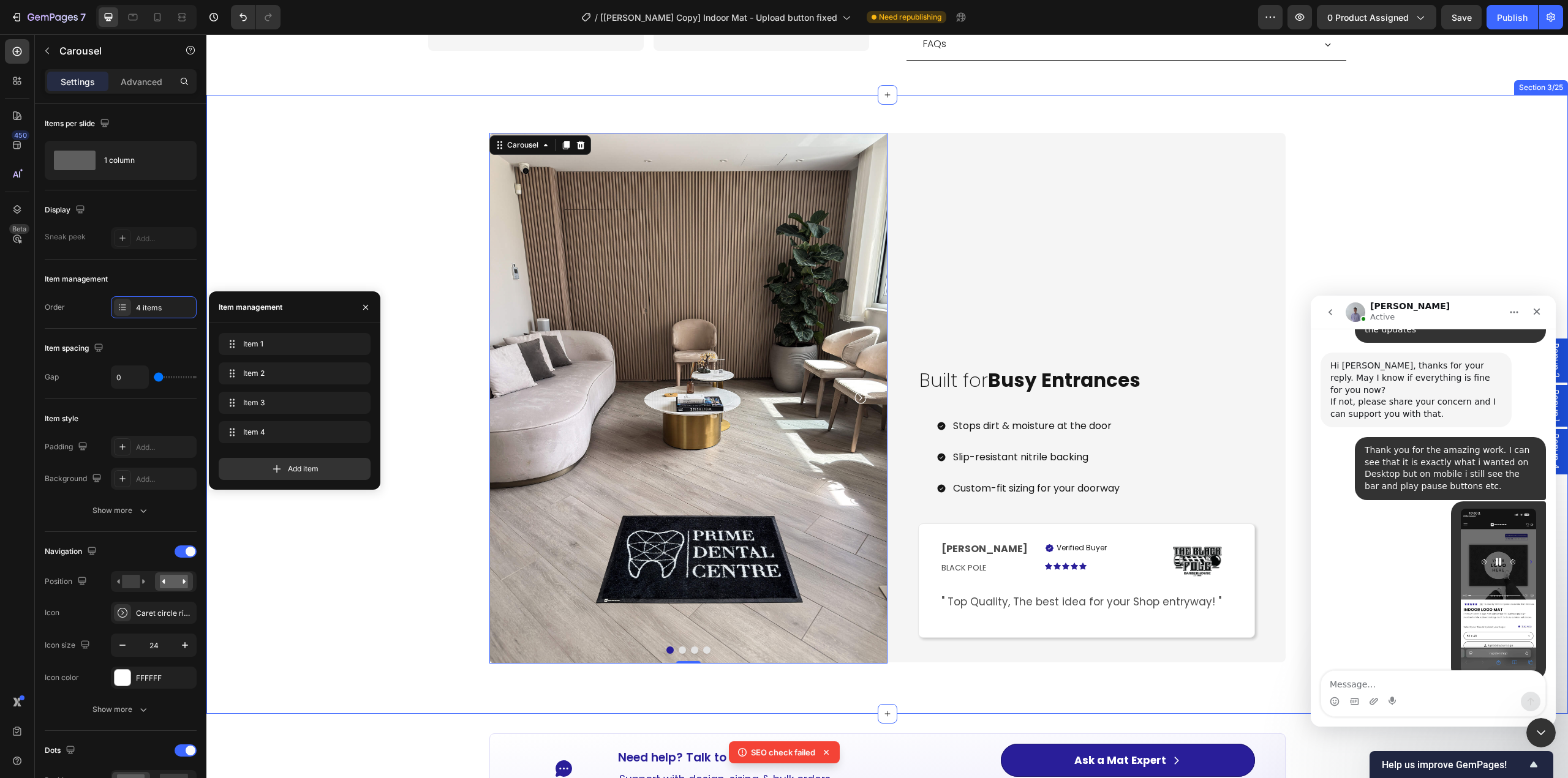
click at [397, 565] on div "Image Image Image Image Carousel 0 Carousel Built for Busy Entrances Heading St…" at bounding box center [887, 404] width 1362 height 580
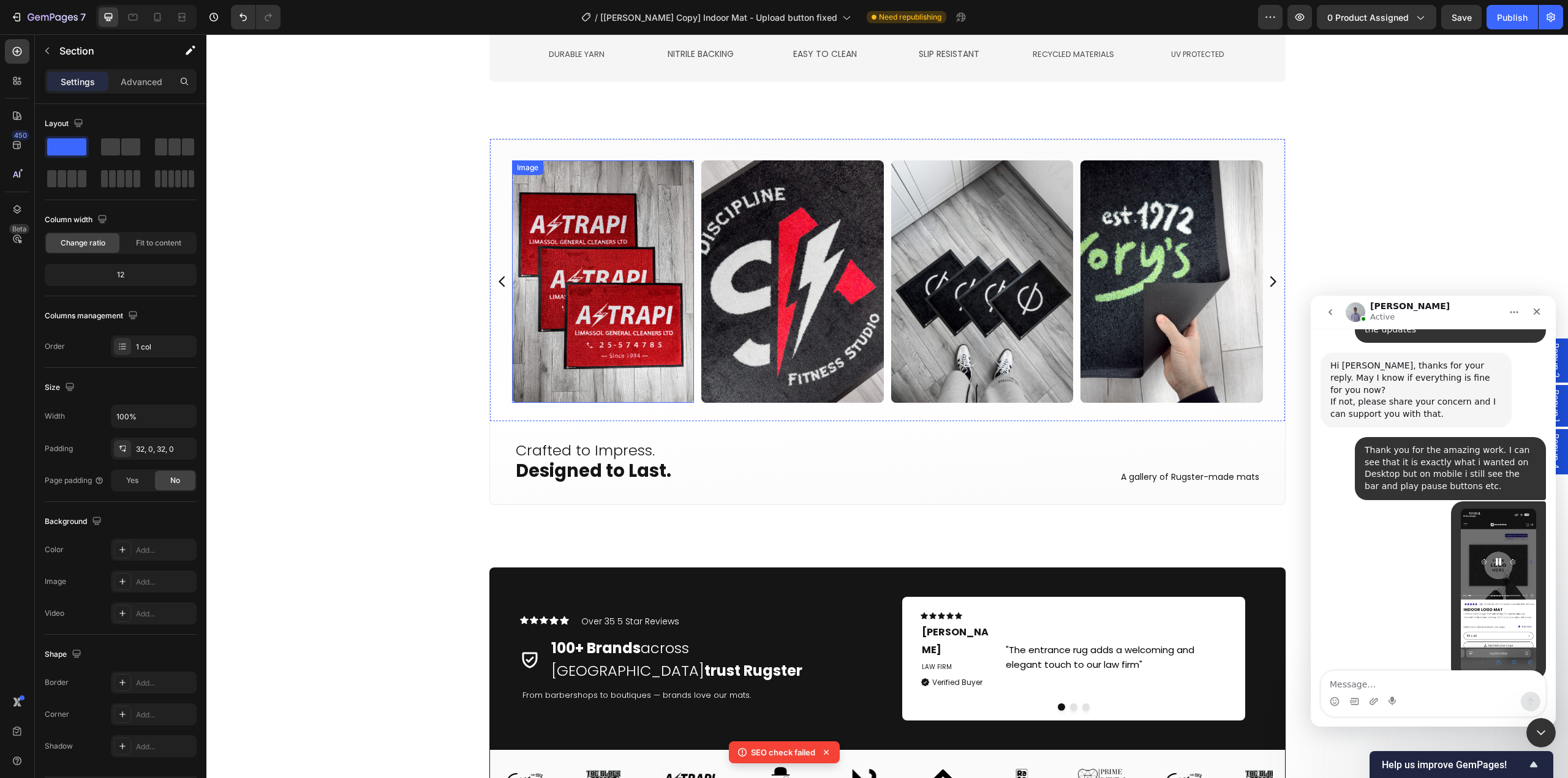
scroll to position [2865, 0]
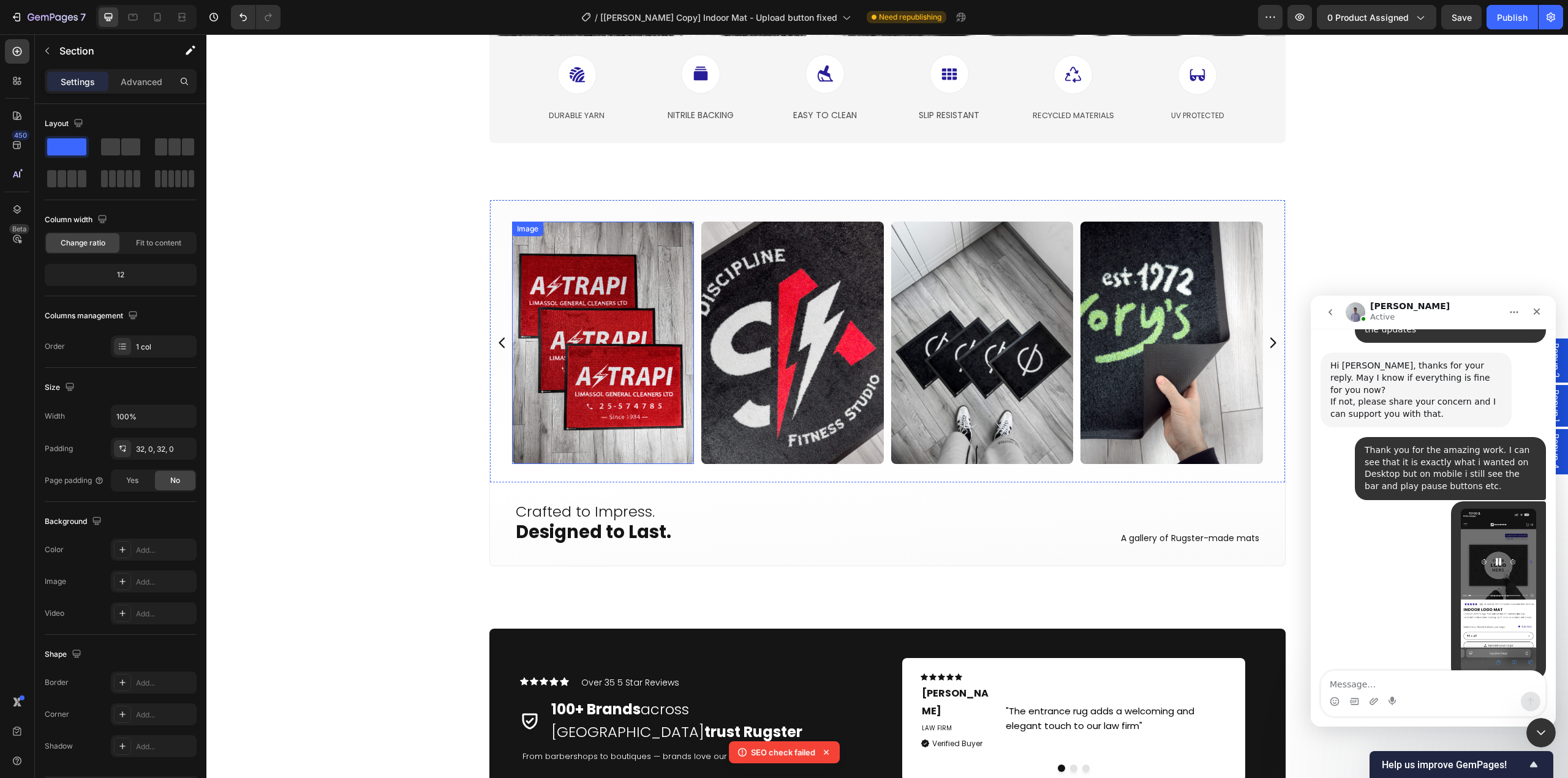
click at [587, 405] on img at bounding box center [603, 342] width 182 height 243
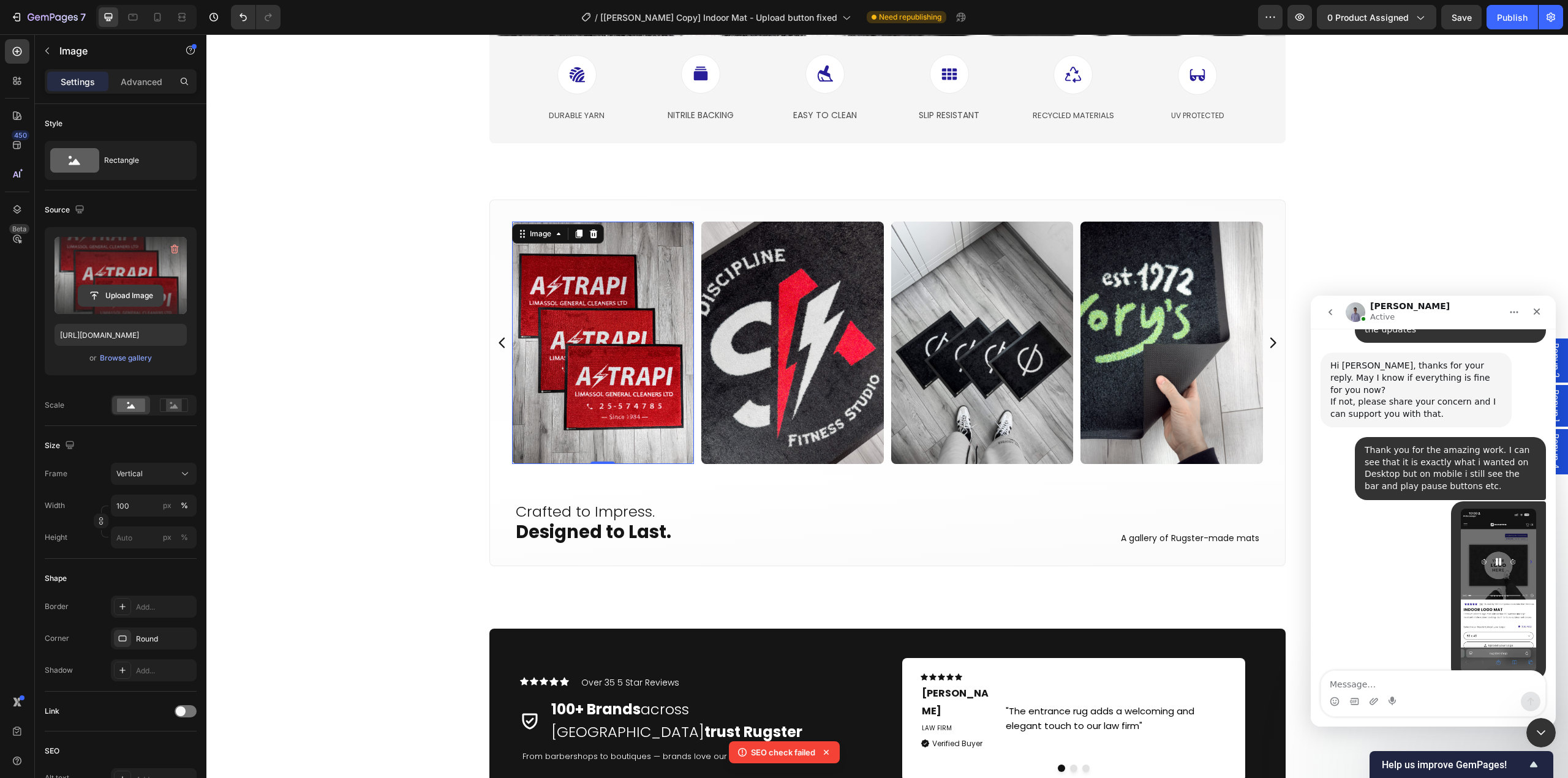
click at [125, 303] on input "file" at bounding box center [120, 296] width 85 height 20
type input "[URL][DOMAIN_NAME]"
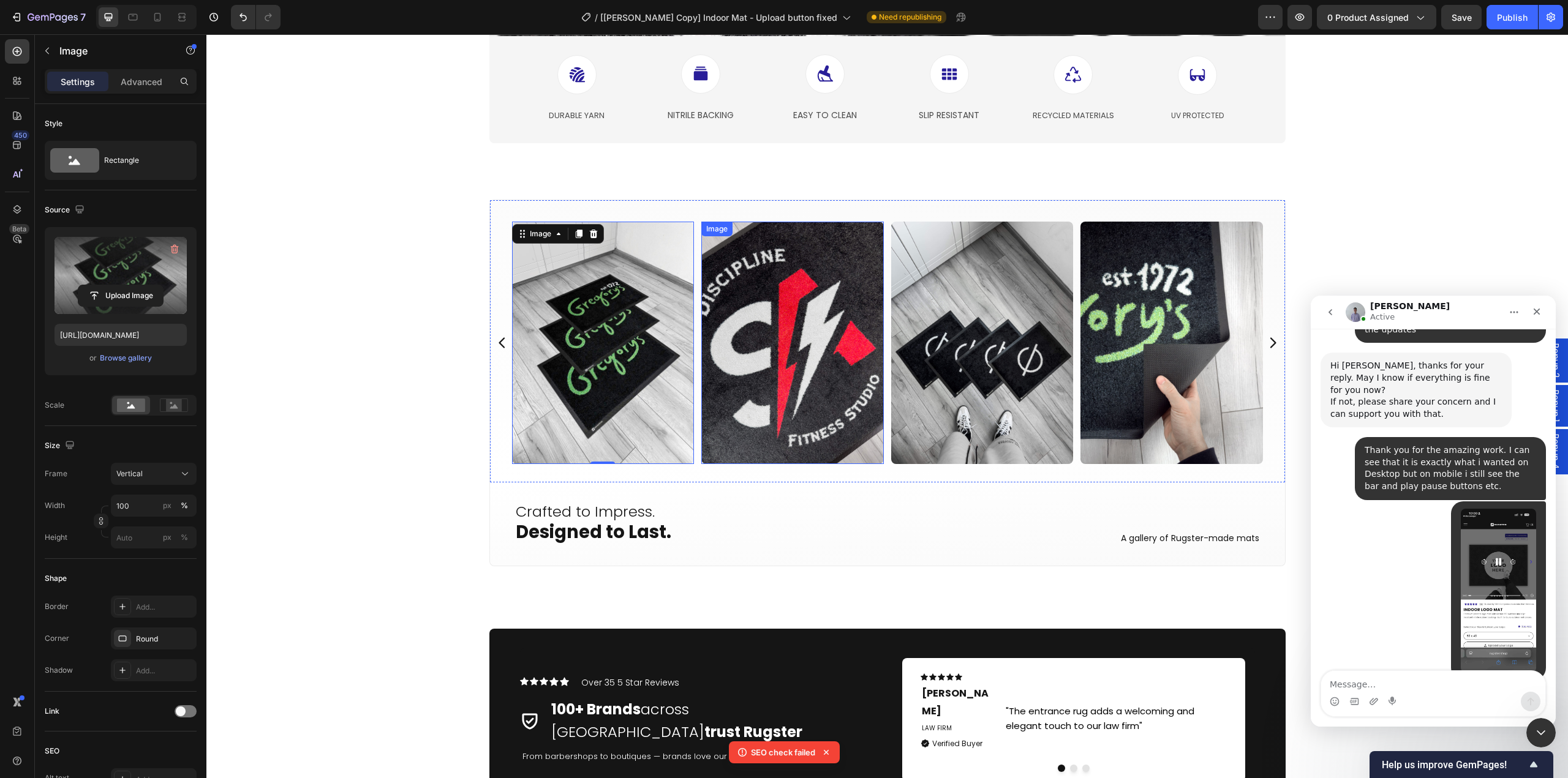
click at [789, 398] on img at bounding box center [792, 342] width 182 height 243
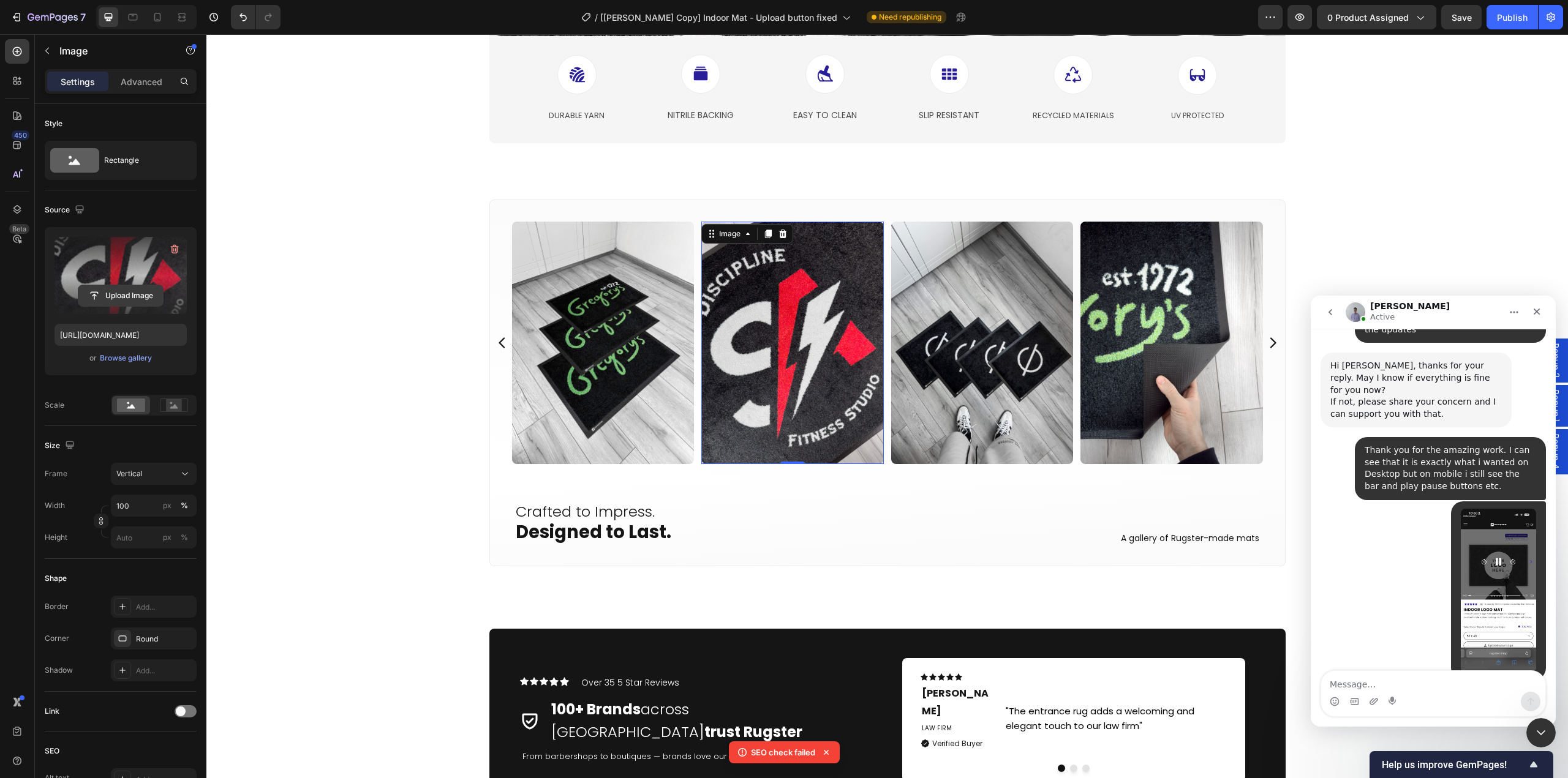
click at [125, 301] on input "file" at bounding box center [120, 296] width 85 height 20
type input "[URL][DOMAIN_NAME]"
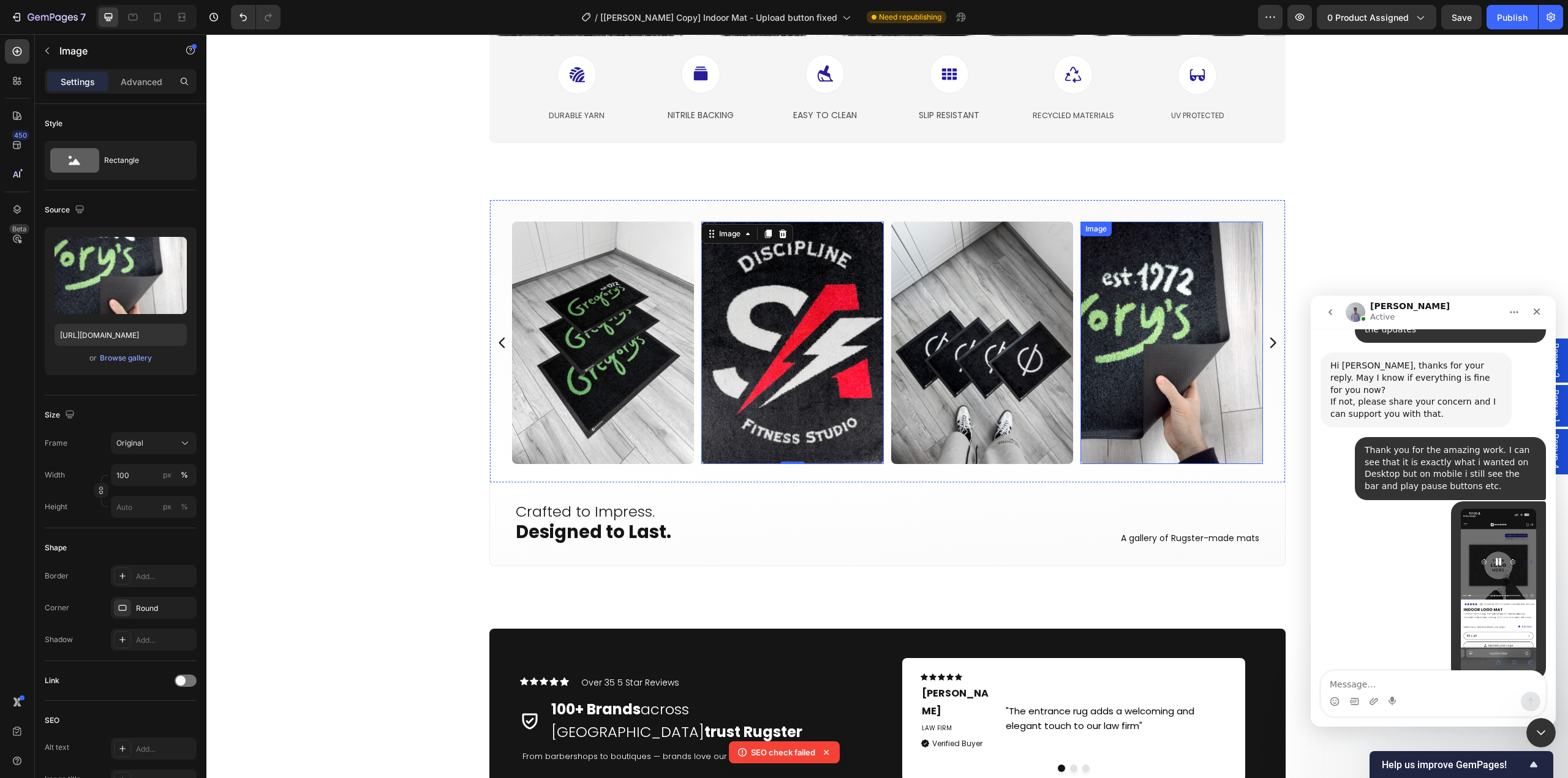
click at [1180, 362] on img at bounding box center [1172, 342] width 182 height 243
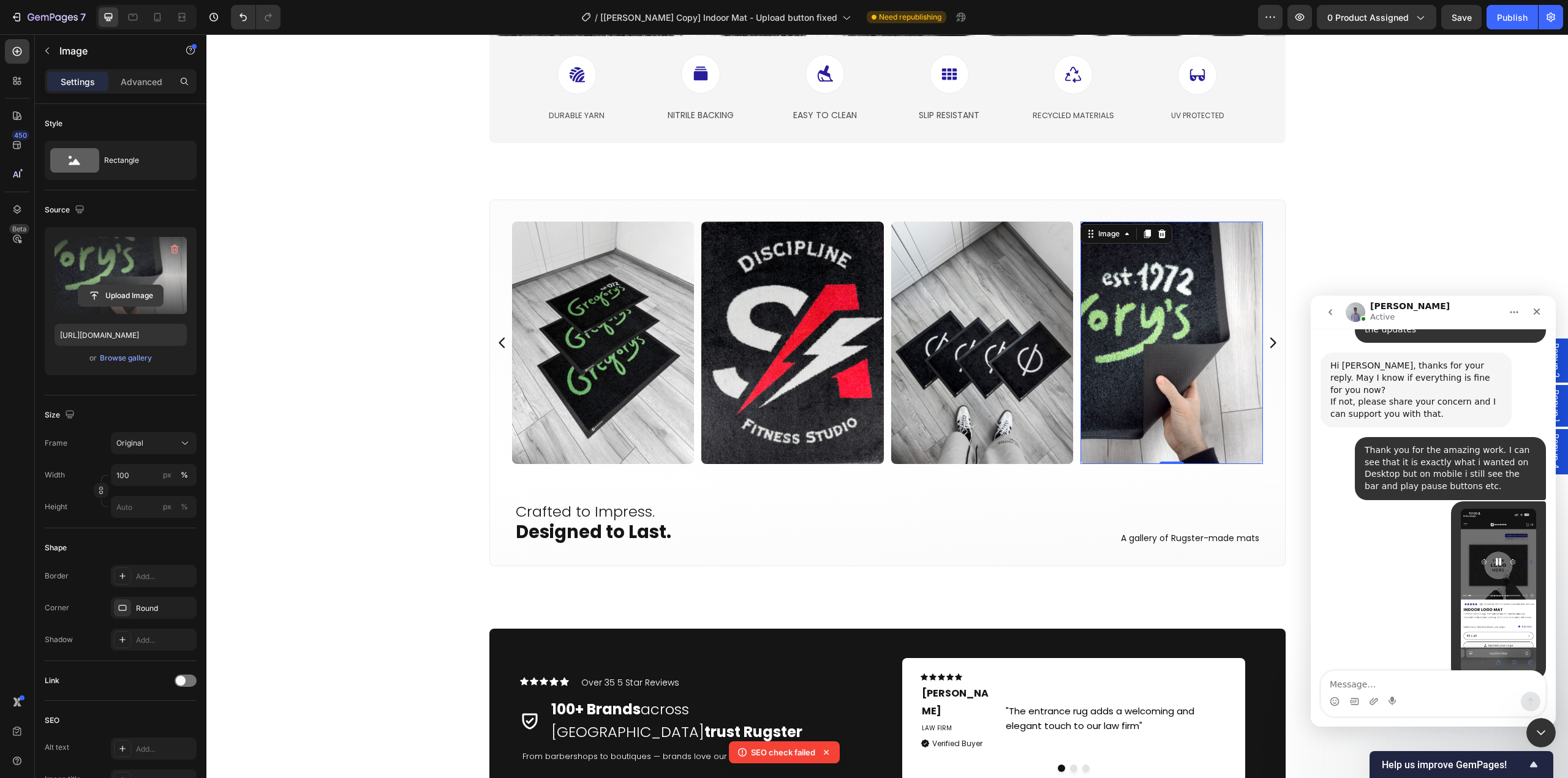
click at [124, 298] on input "file" at bounding box center [120, 296] width 85 height 20
type input "[URL][DOMAIN_NAME]"
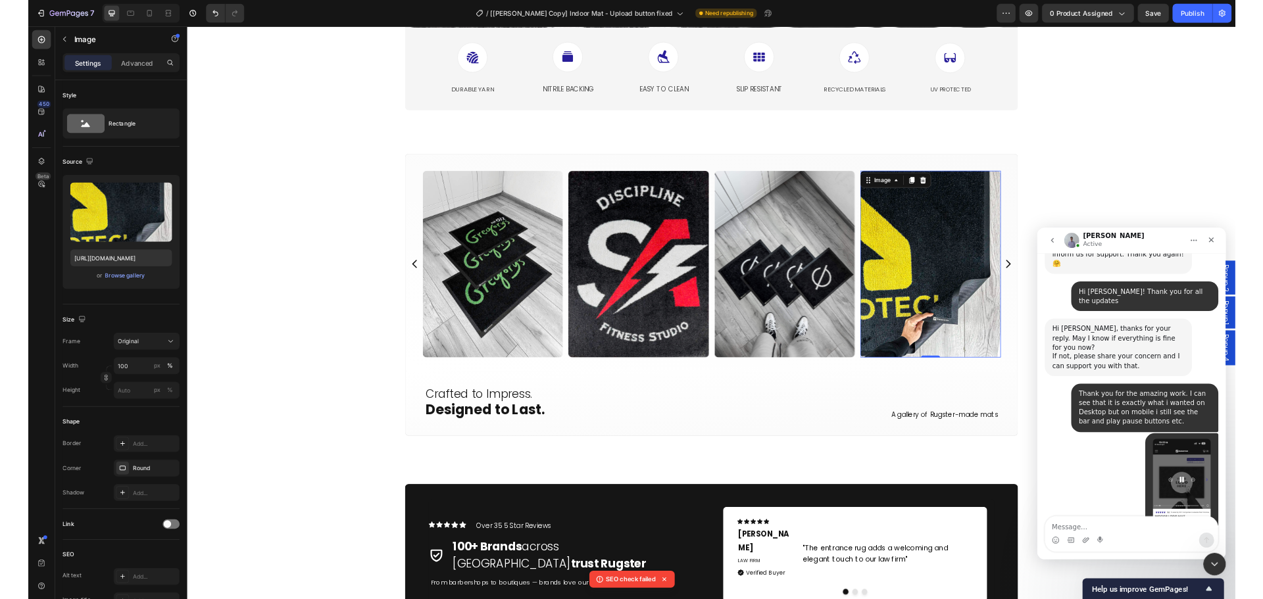
scroll to position [8518, 0]
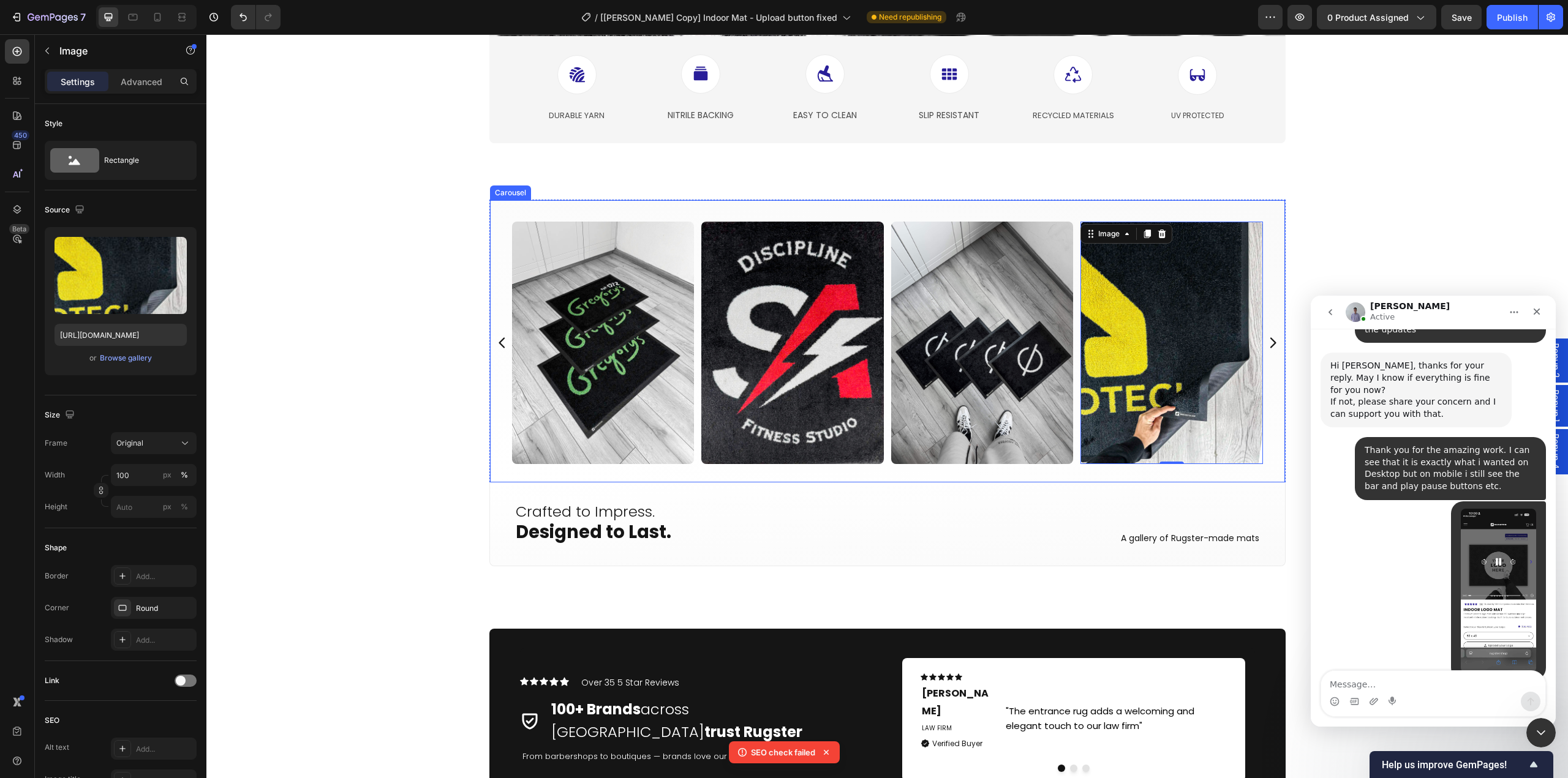
click at [1032, 396] on img at bounding box center [982, 342] width 182 height 243
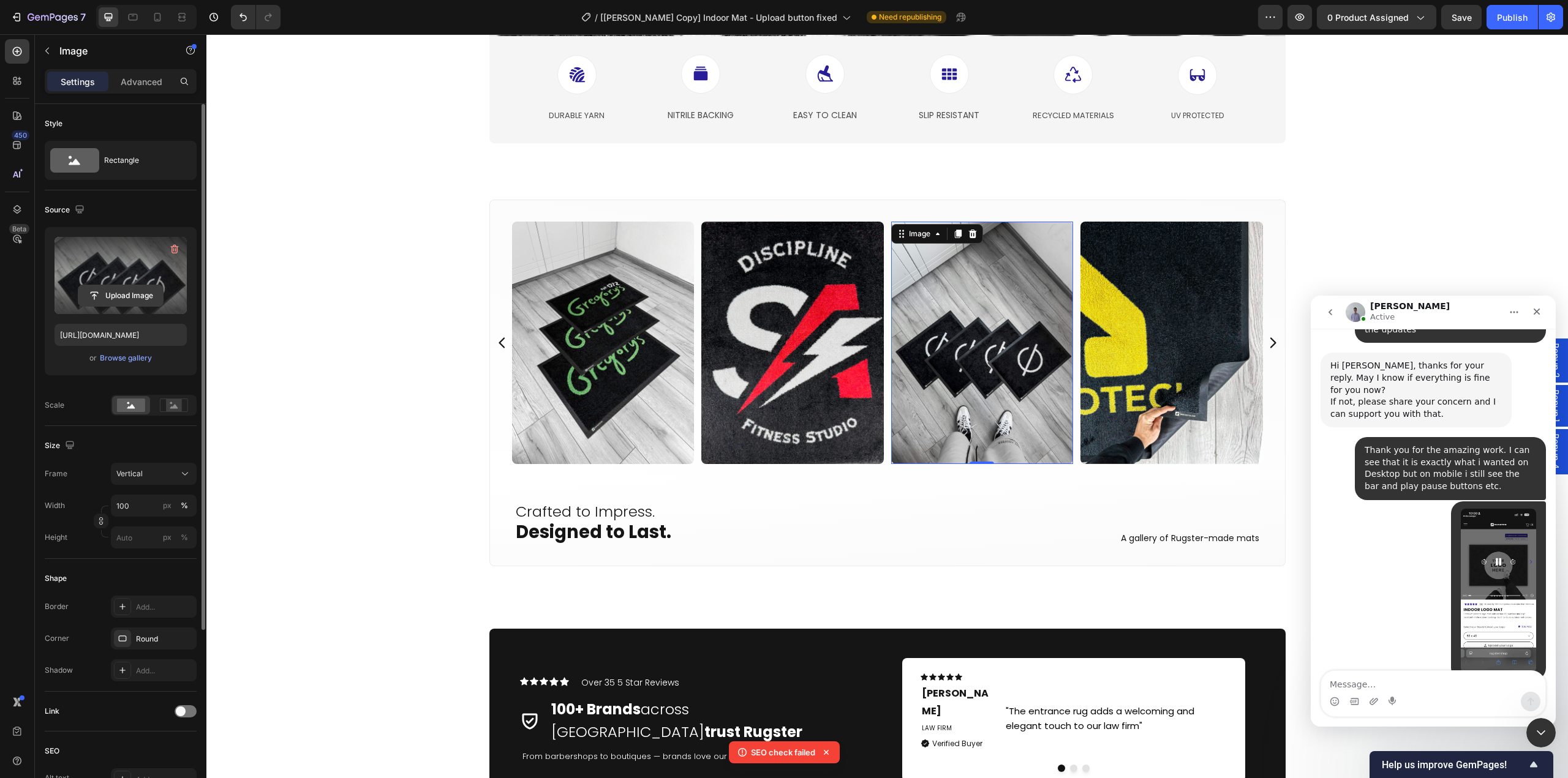
click at [117, 302] on input "file" at bounding box center [120, 296] width 85 height 20
type input "[URL][DOMAIN_NAME]"
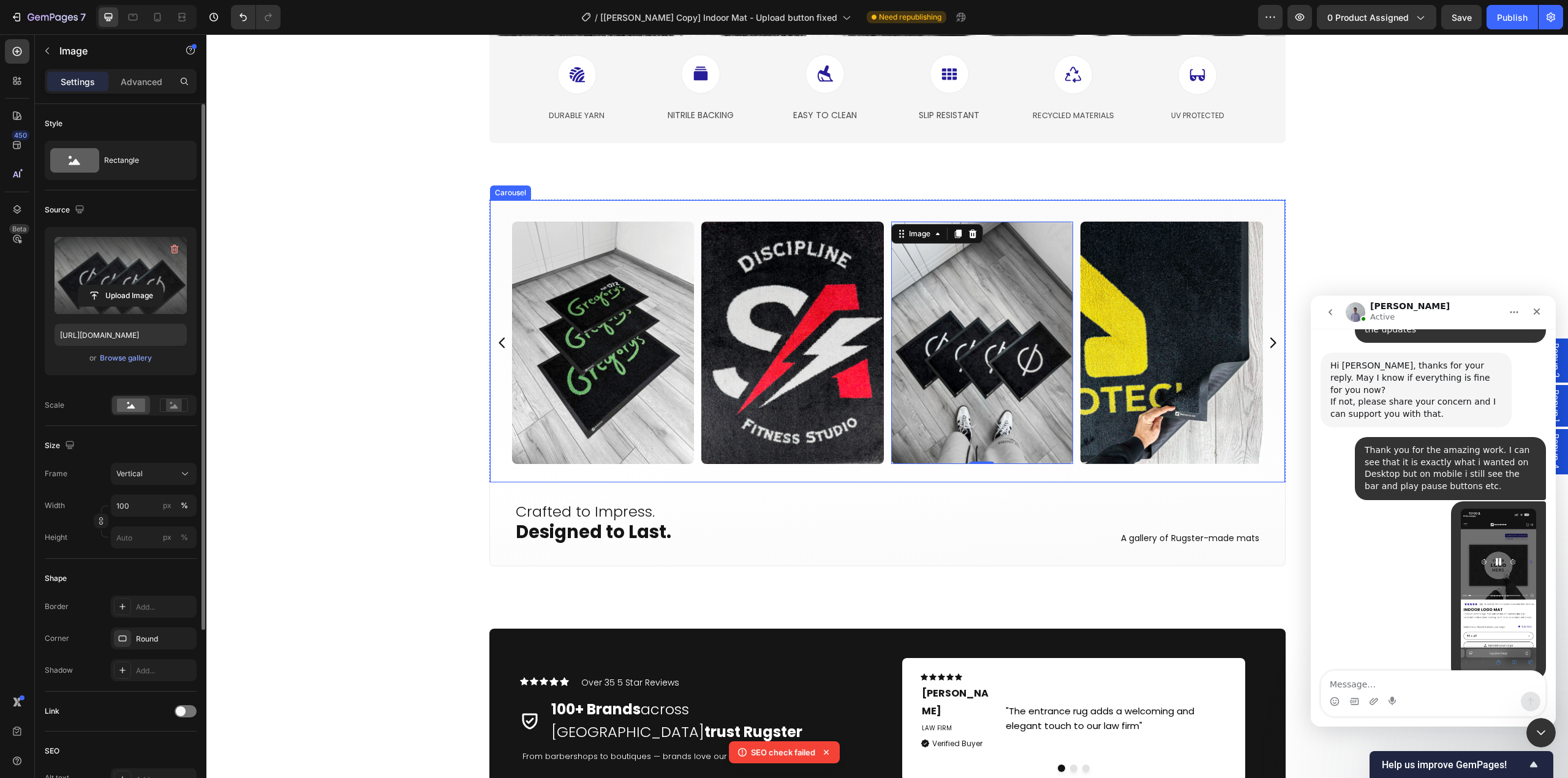
click at [1271, 342] on icon "Carousel Next Arrow" at bounding box center [1273, 342] width 7 height 10
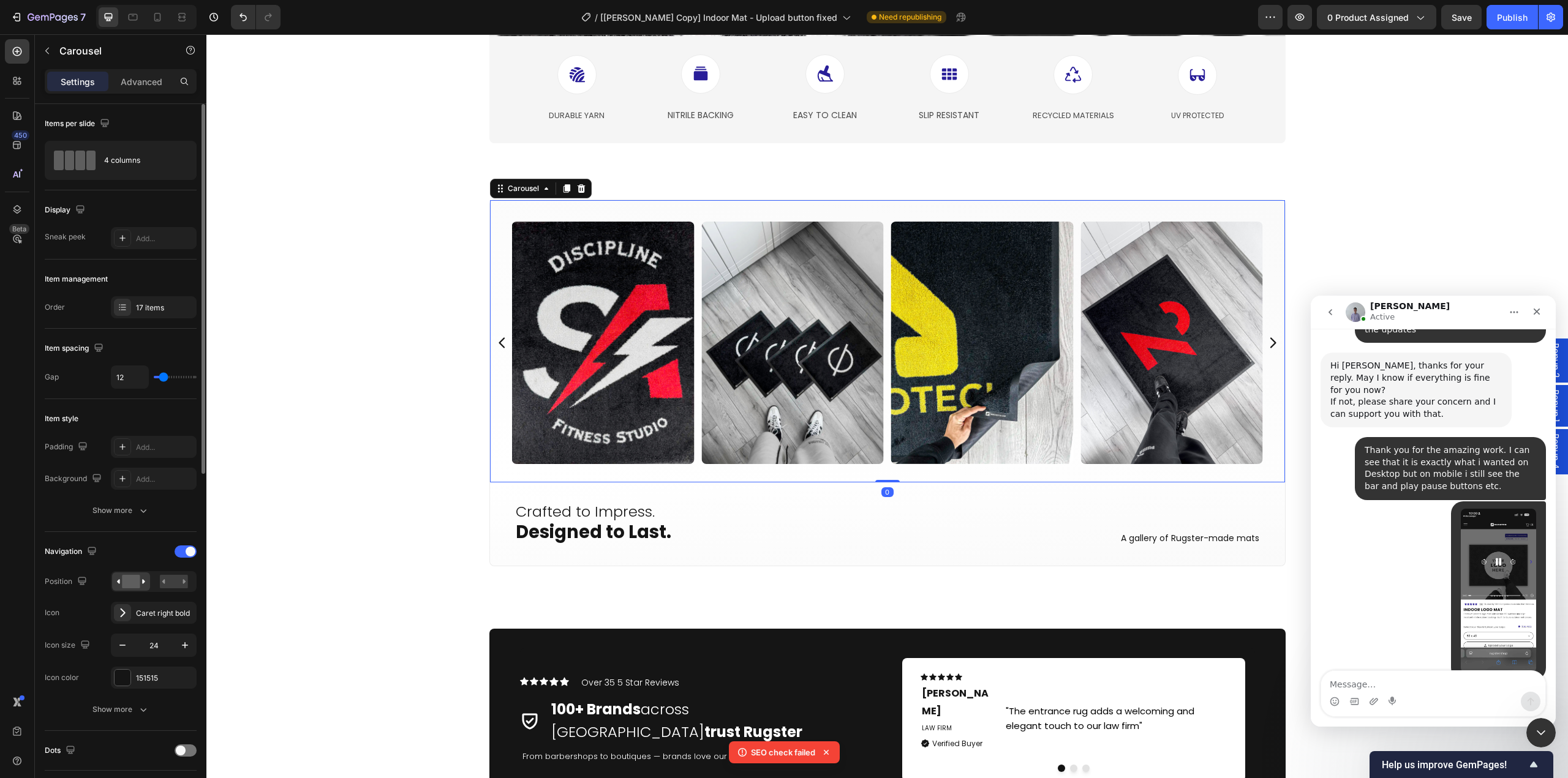
drag, startPoint x: 1269, startPoint y: 344, endPoint x: 1274, endPoint y: 348, distance: 6.4
click at [1273, 348] on icon "Carousel Next Arrow" at bounding box center [1273, 343] width 15 height 15
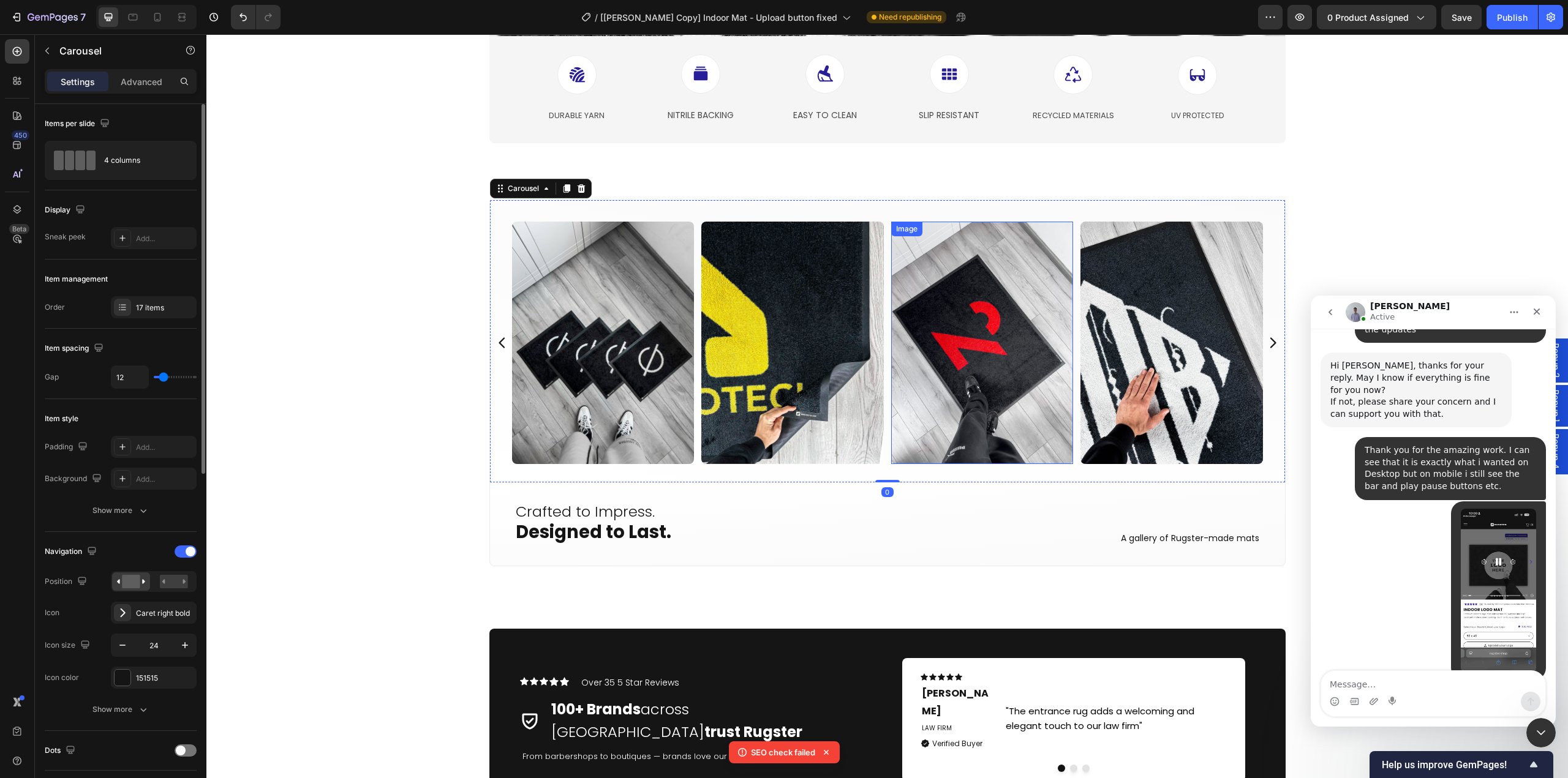
click at [974, 351] on img at bounding box center [982, 342] width 182 height 243
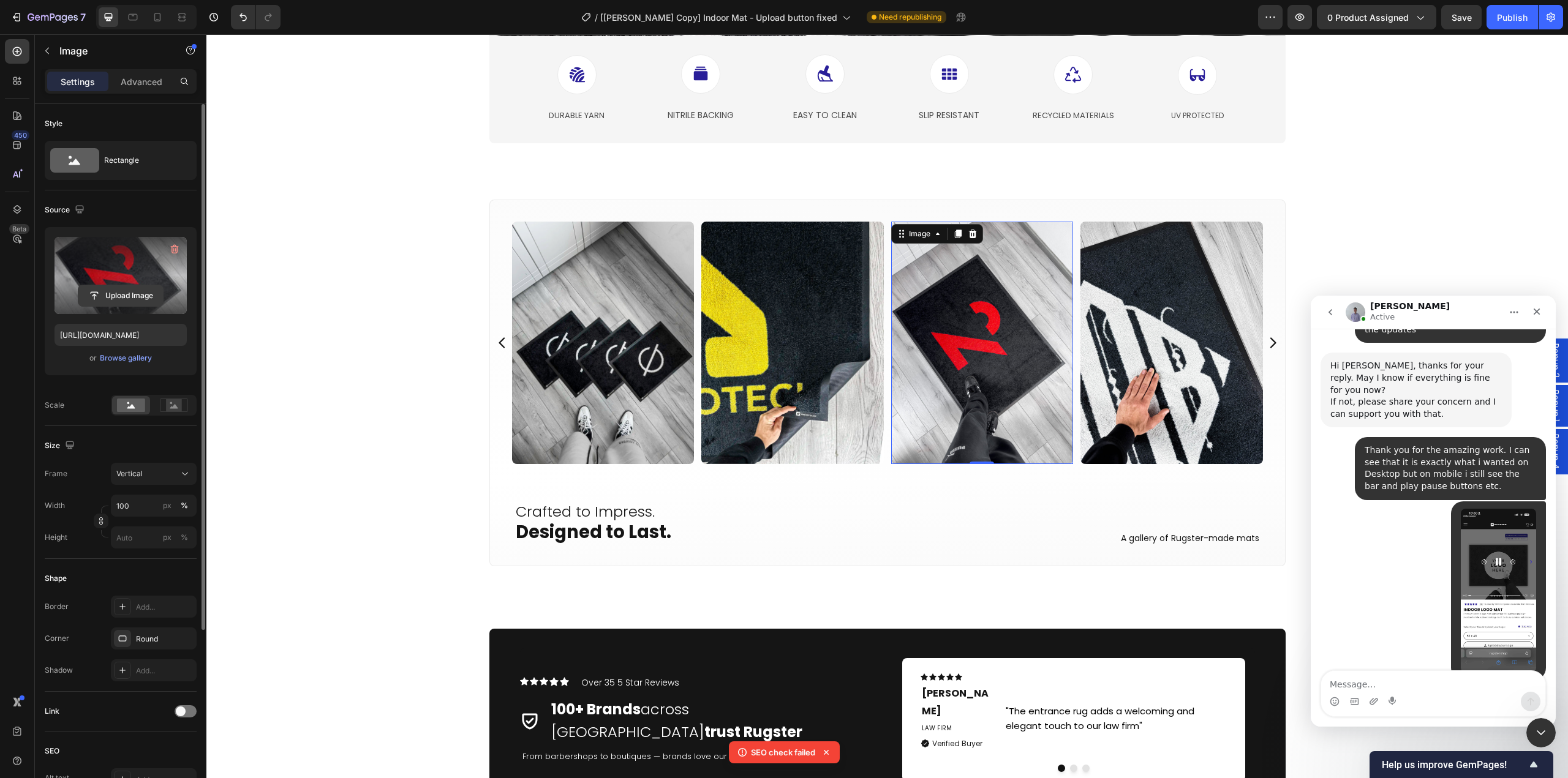
click at [121, 297] on input "file" at bounding box center [120, 296] width 85 height 20
type input "[URL][DOMAIN_NAME]"
click at [1167, 408] on img at bounding box center [1172, 342] width 182 height 243
click at [115, 289] on input "file" at bounding box center [120, 296] width 85 height 20
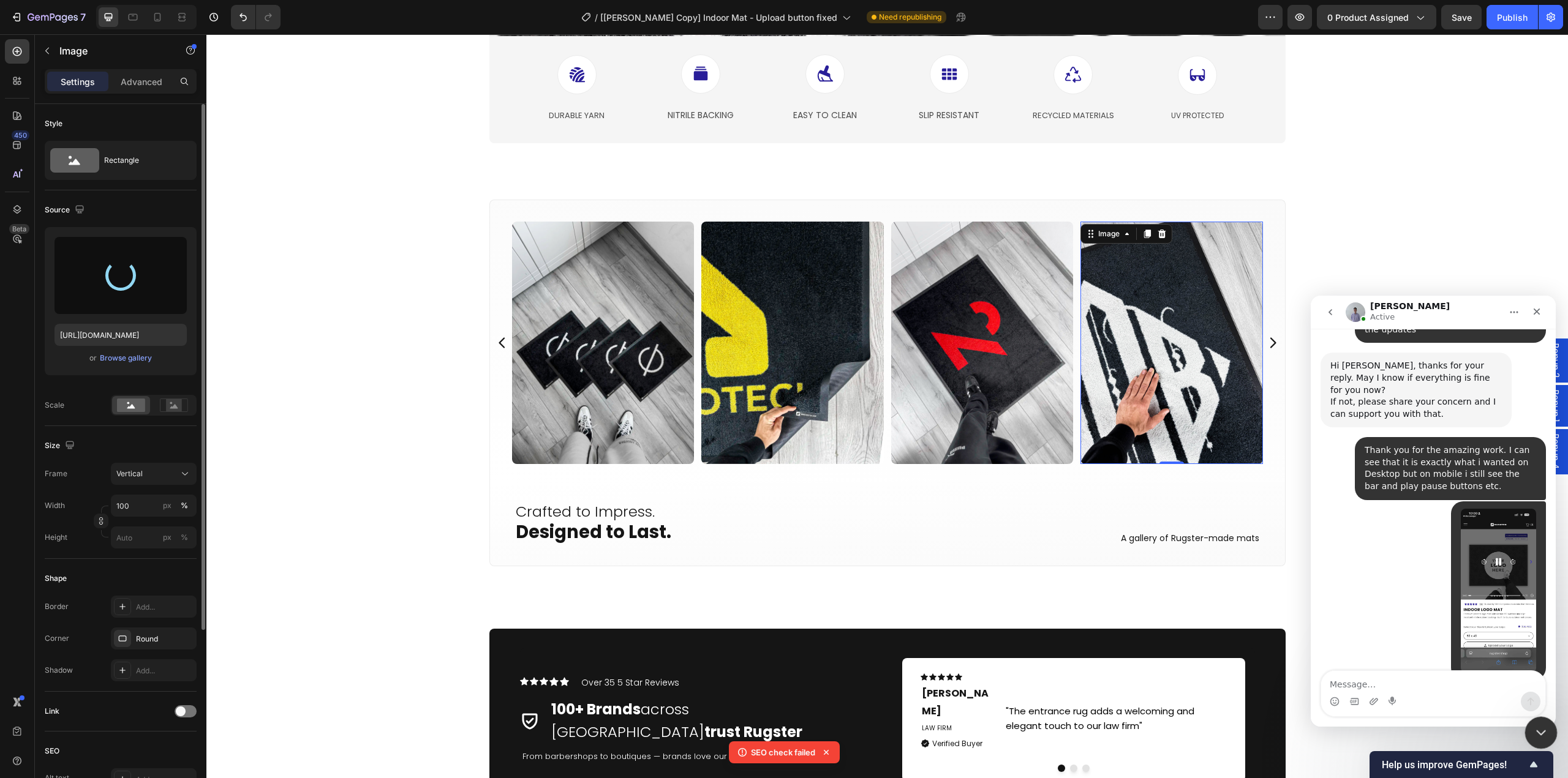
click at [1542, 733] on icon "Close Intercom Messenger" at bounding box center [1540, 731] width 15 height 15
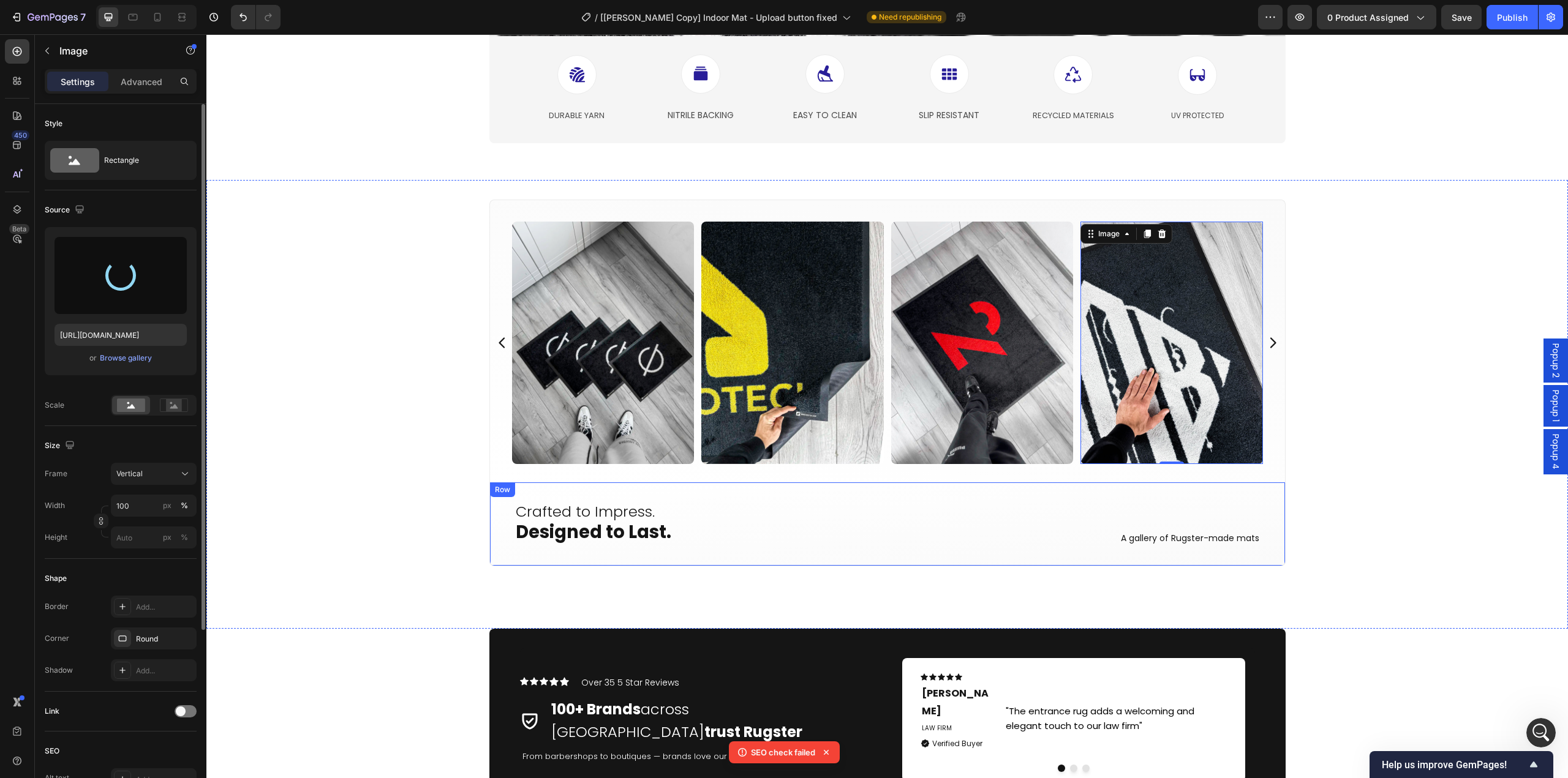
type input "[URL][DOMAIN_NAME]"
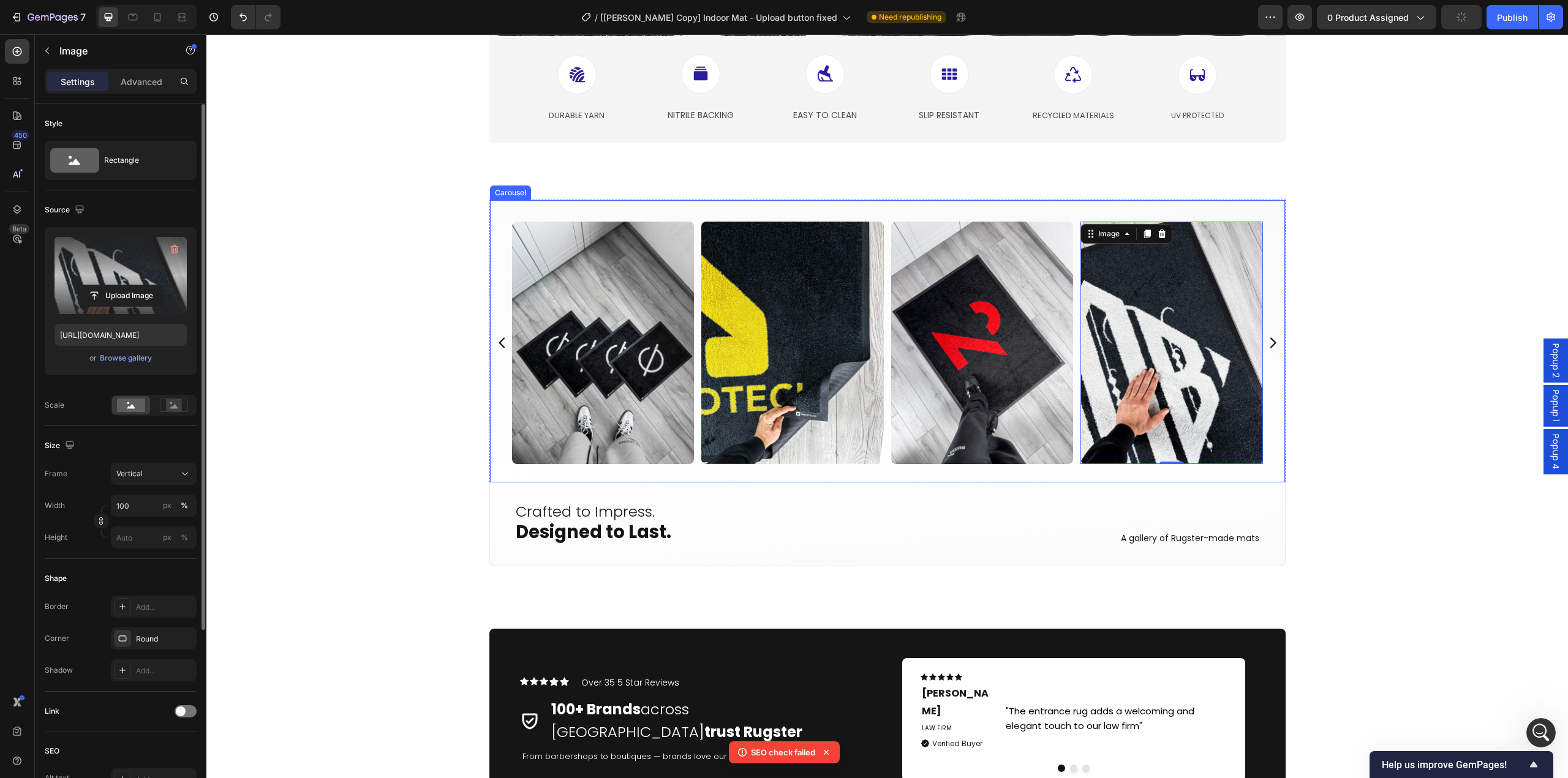
click at [1270, 345] on icon "Carousel Next Arrow" at bounding box center [1273, 342] width 7 height 10
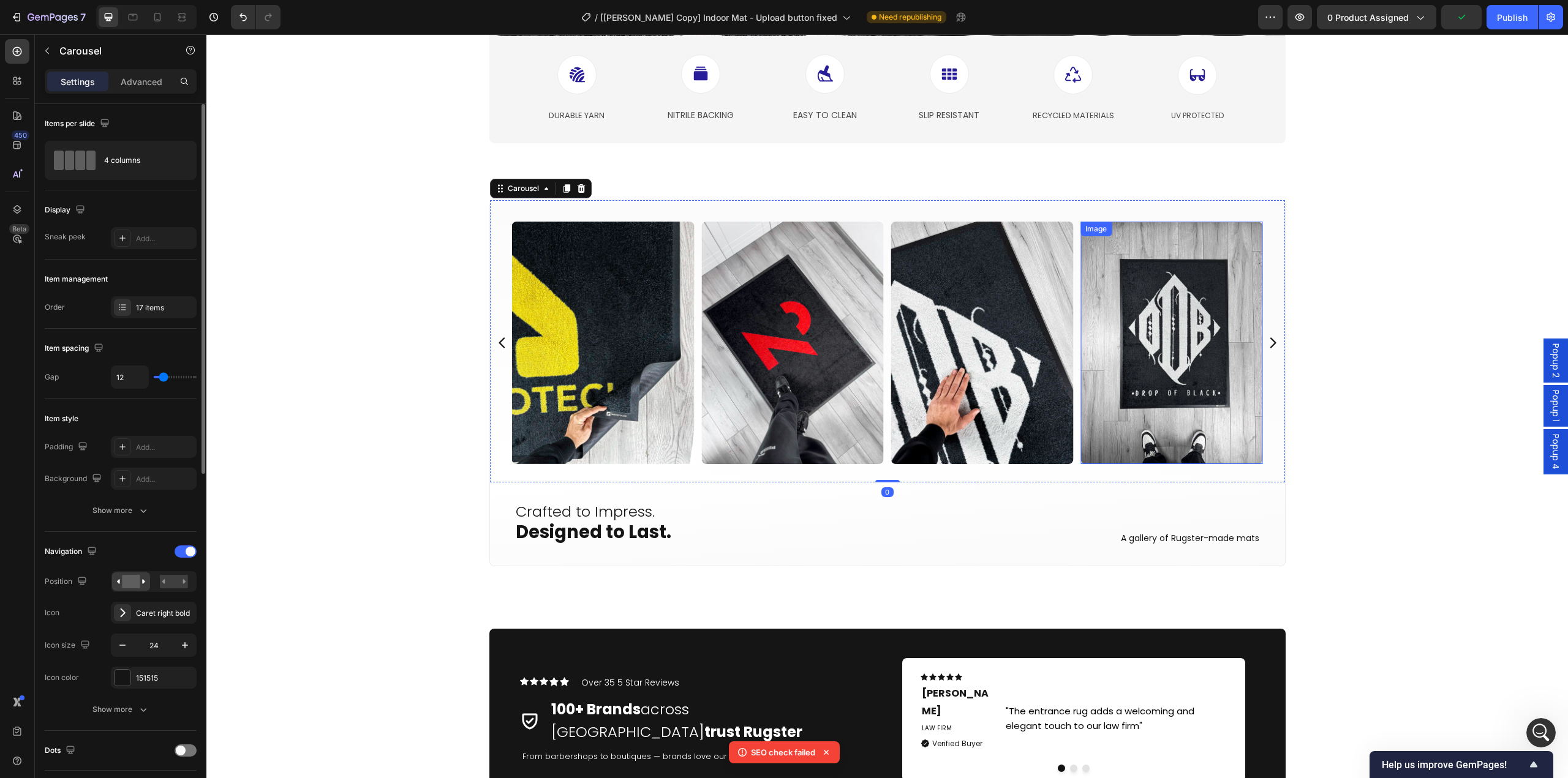
click at [1162, 364] on img at bounding box center [1172, 342] width 182 height 243
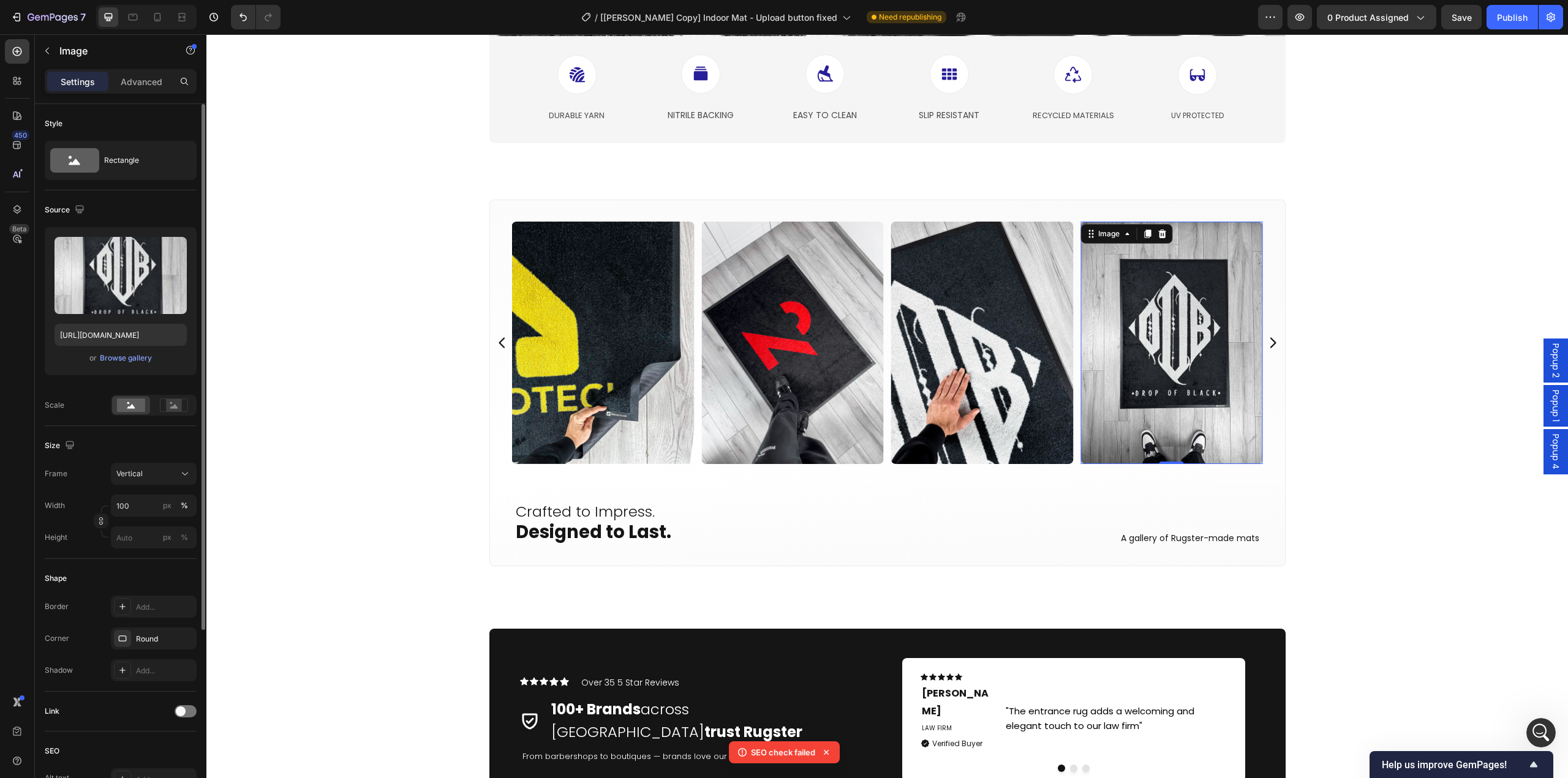
click at [1145, 376] on img at bounding box center [1172, 342] width 182 height 243
click at [134, 300] on input "file" at bounding box center [120, 296] width 85 height 20
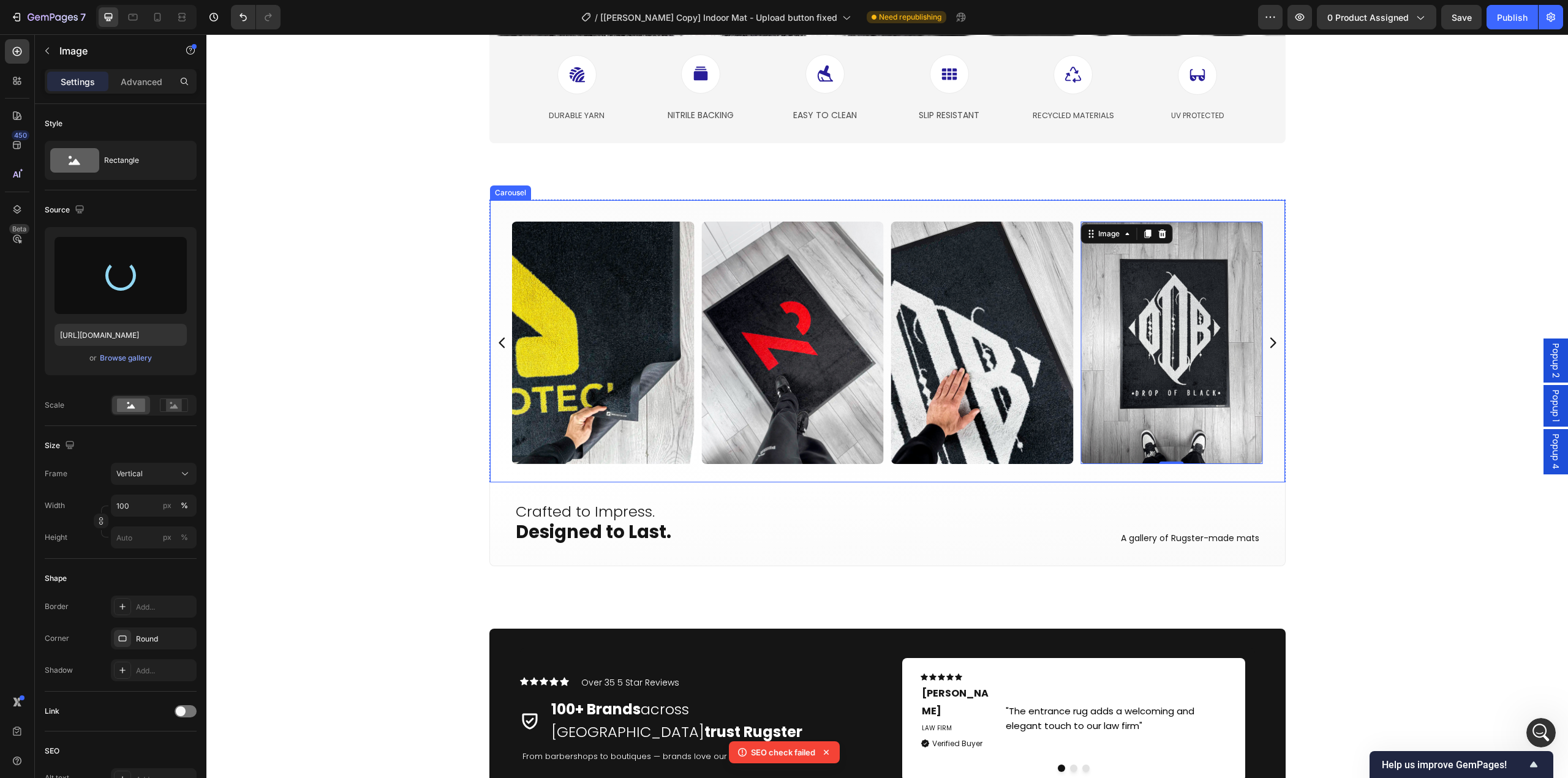
type input "[URL][DOMAIN_NAME]"
click at [1271, 342] on icon "Carousel Next Arrow" at bounding box center [1273, 343] width 15 height 15
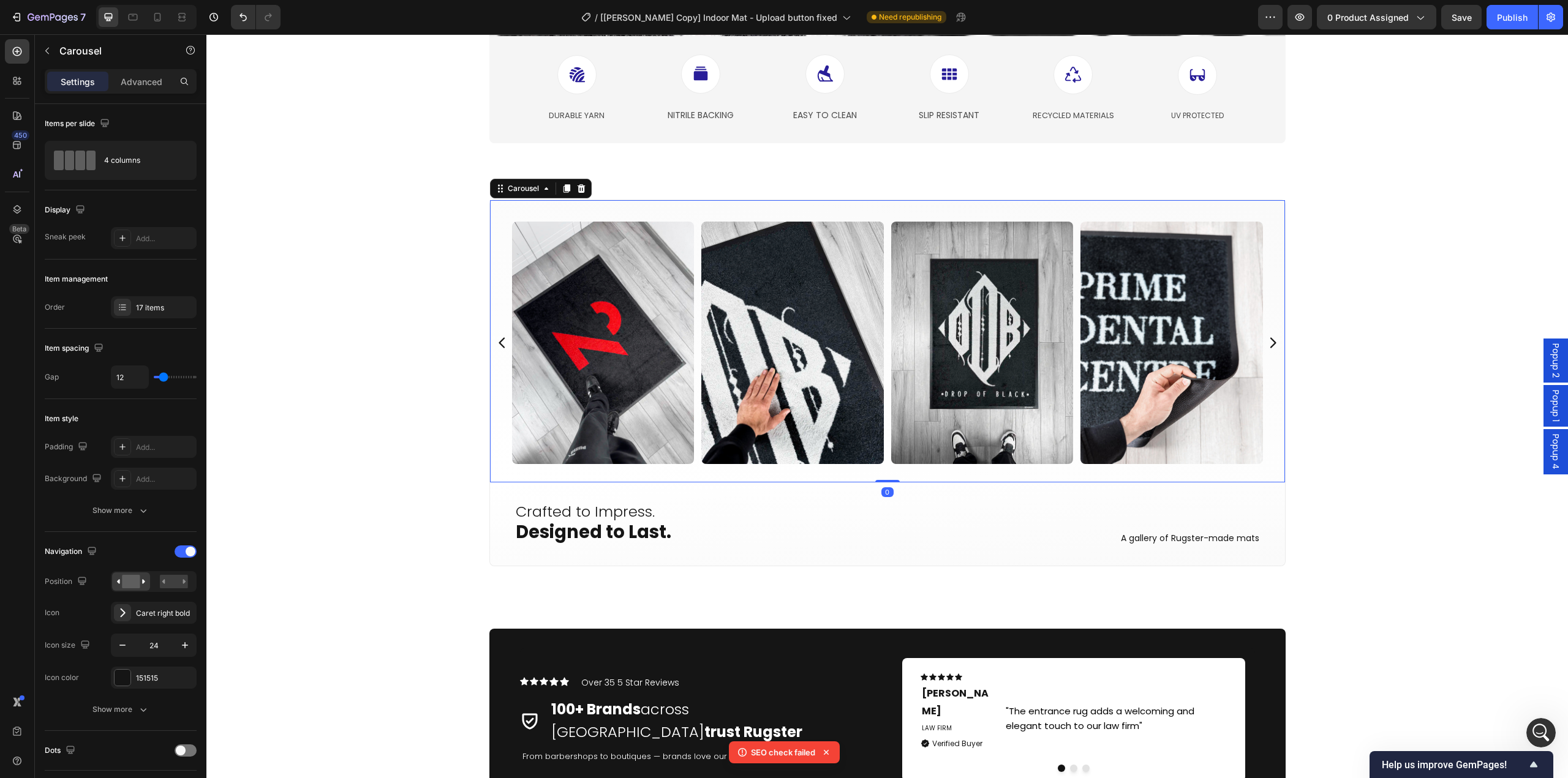
click at [1271, 342] on icon "Carousel Next Arrow" at bounding box center [1273, 343] width 15 height 15
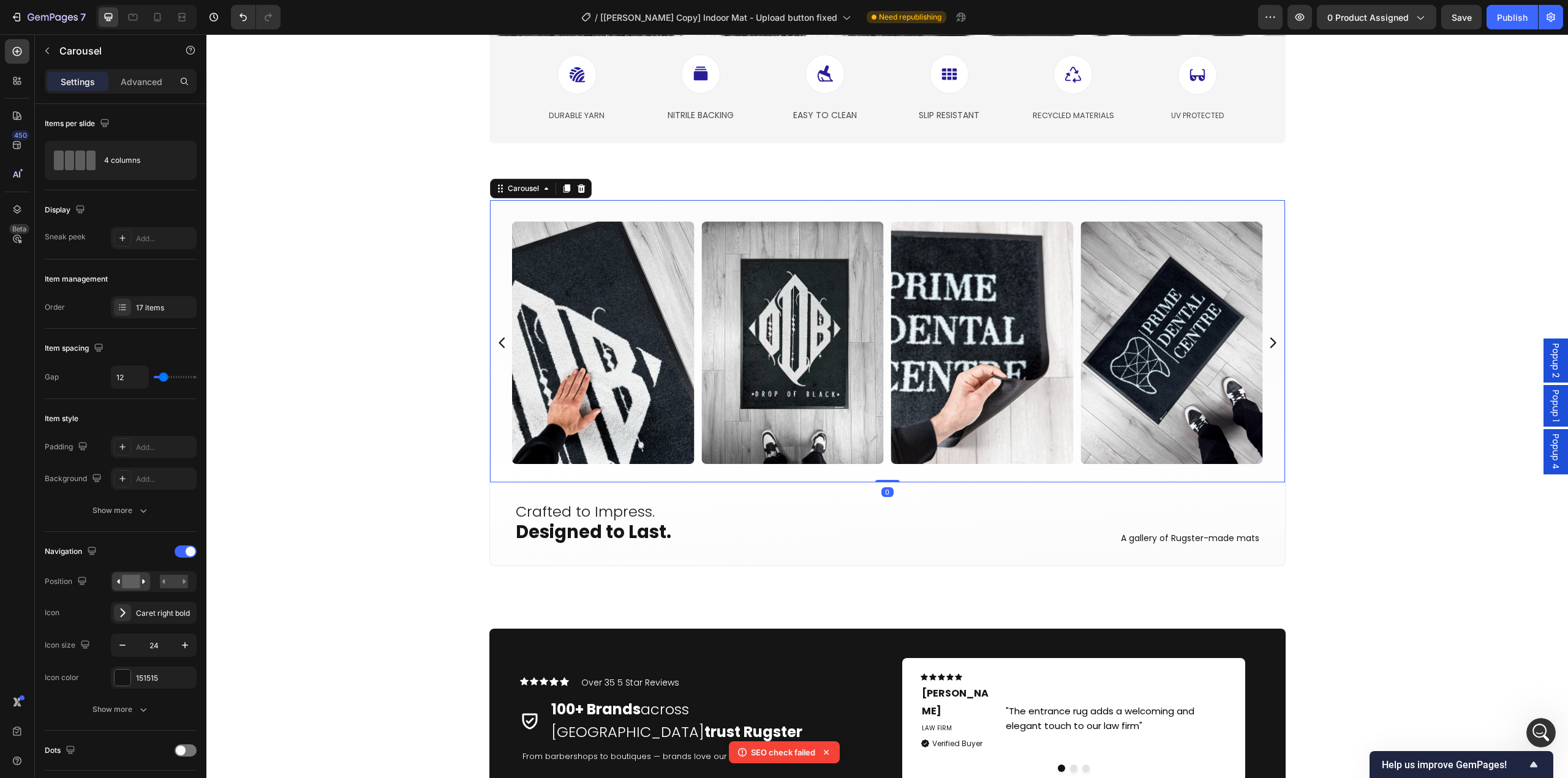
click at [1271, 342] on icon "Carousel Next Arrow" at bounding box center [1273, 343] width 15 height 15
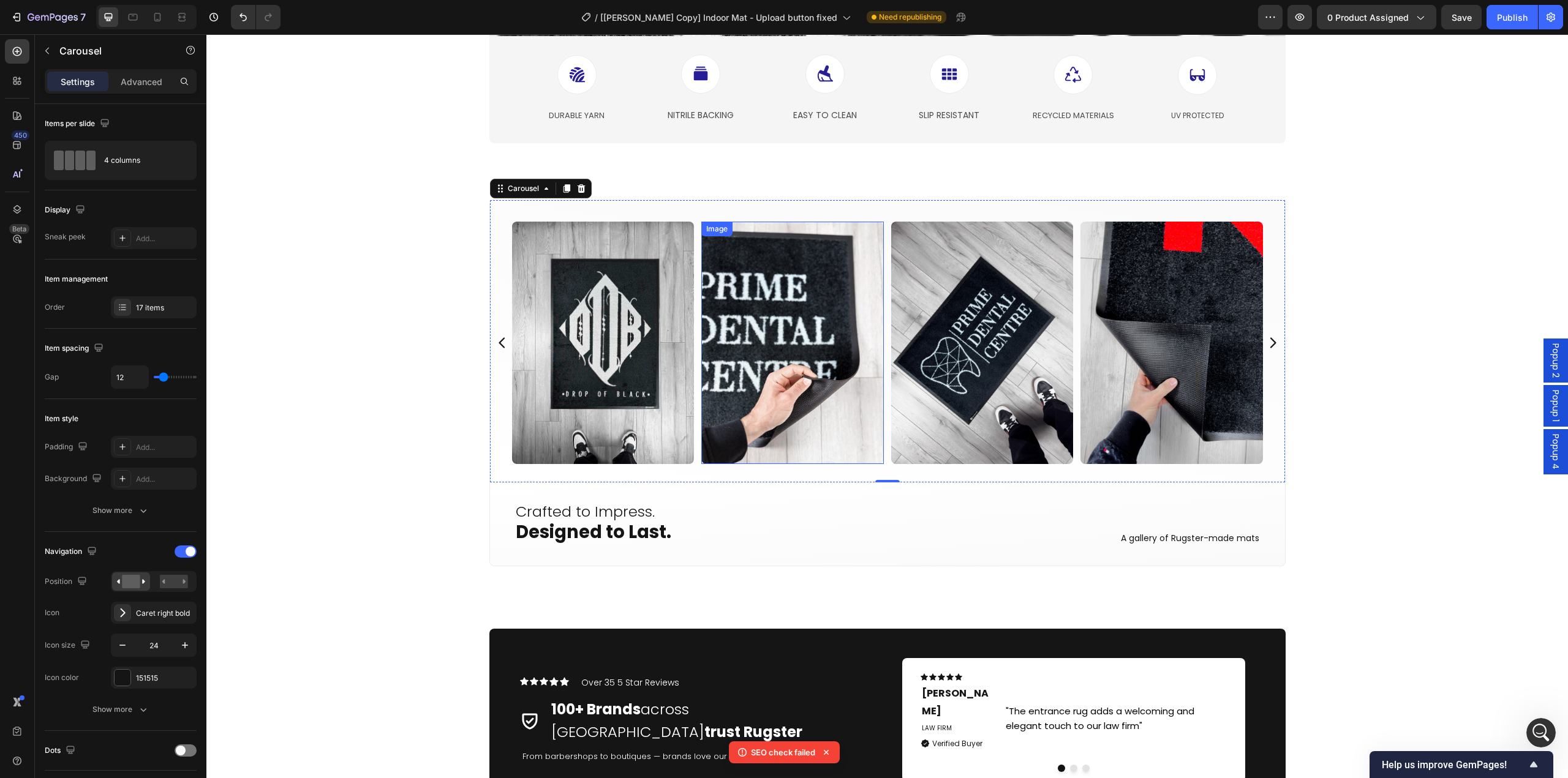
click at [800, 405] on img at bounding box center [792, 342] width 182 height 243
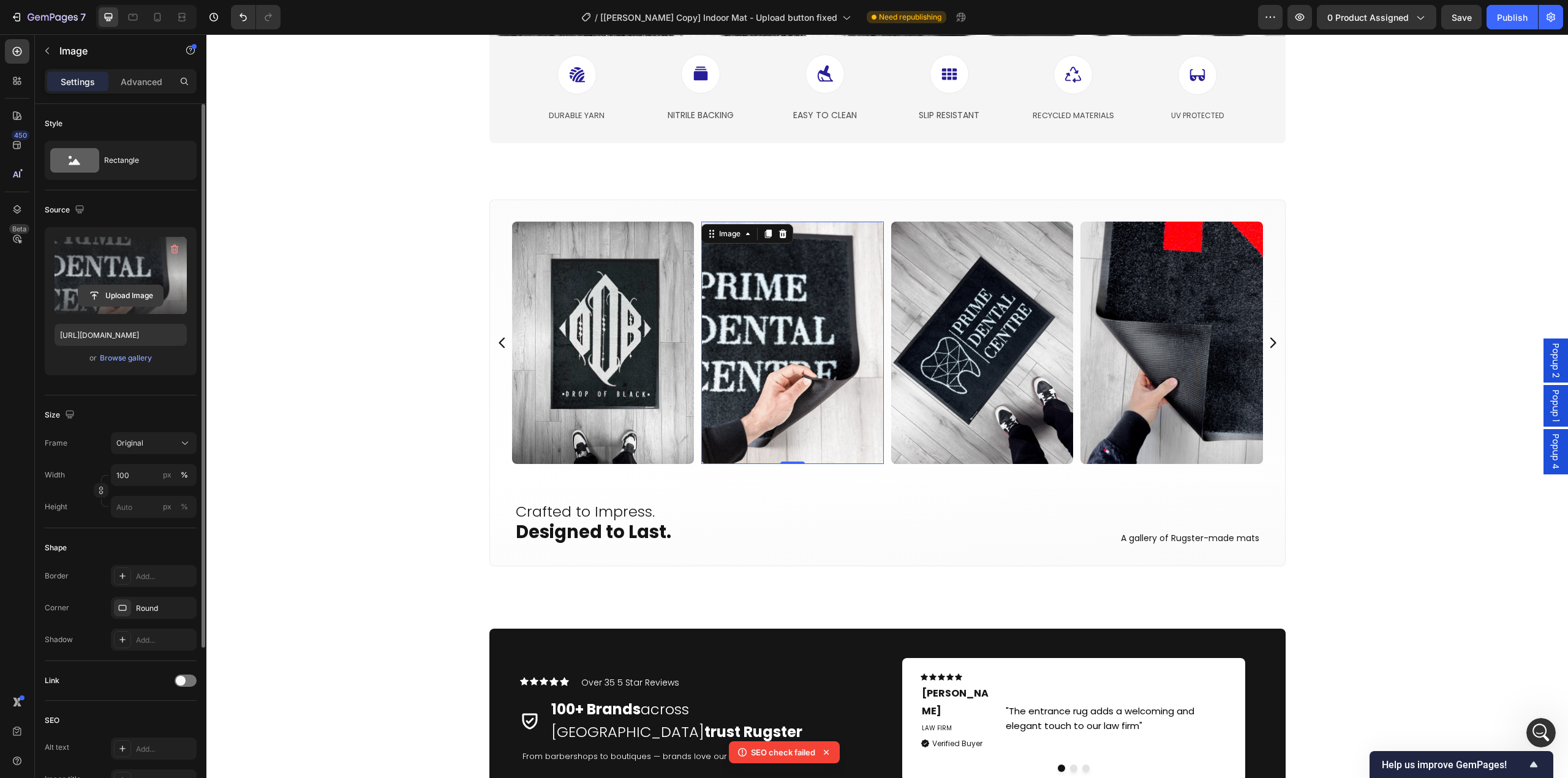
click at [128, 299] on input "file" at bounding box center [120, 296] width 85 height 20
type input "[URL][DOMAIN_NAME]"
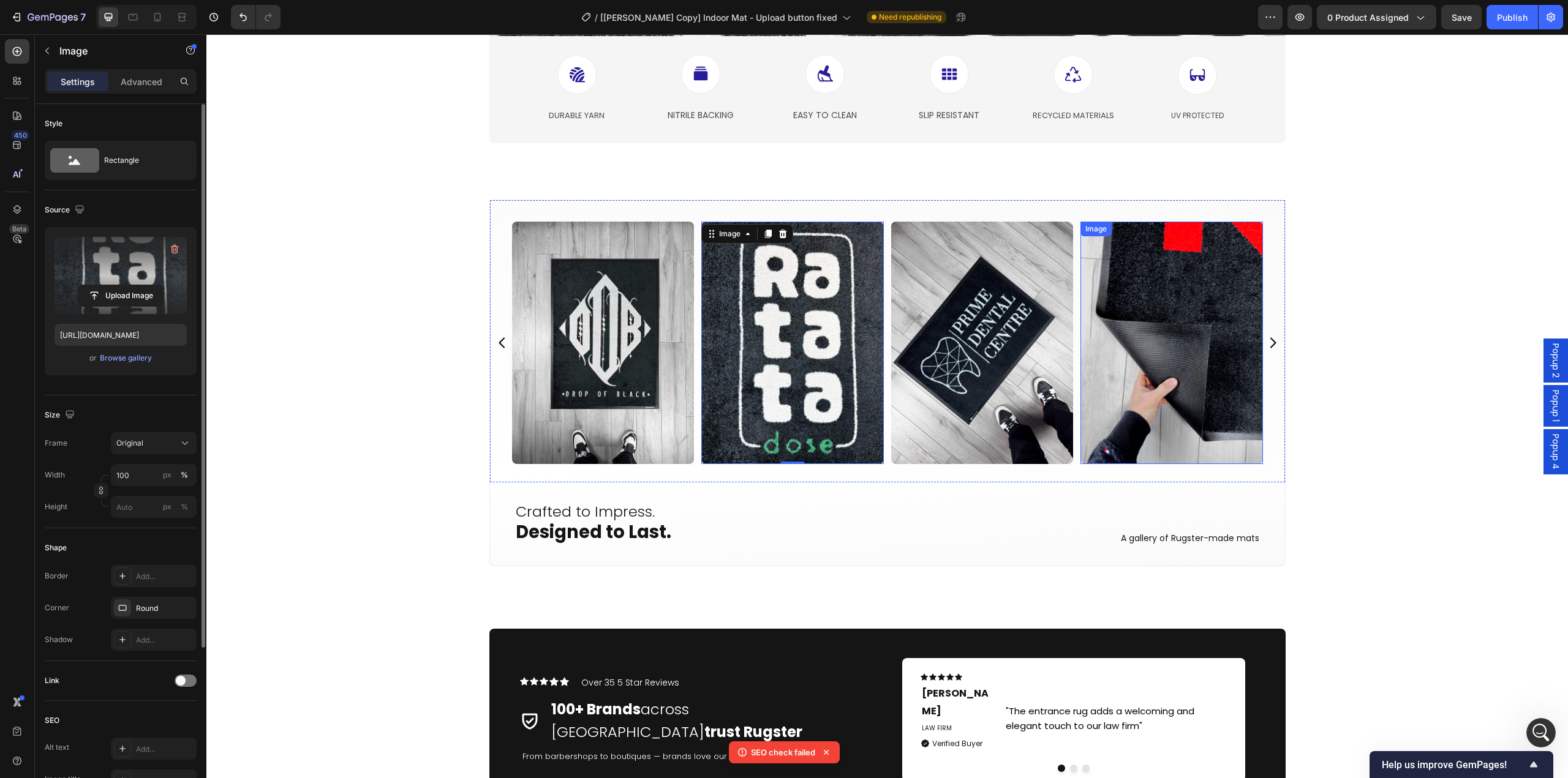
click at [1187, 370] on img at bounding box center [1172, 342] width 182 height 243
click at [125, 291] on input "file" at bounding box center [120, 296] width 85 height 20
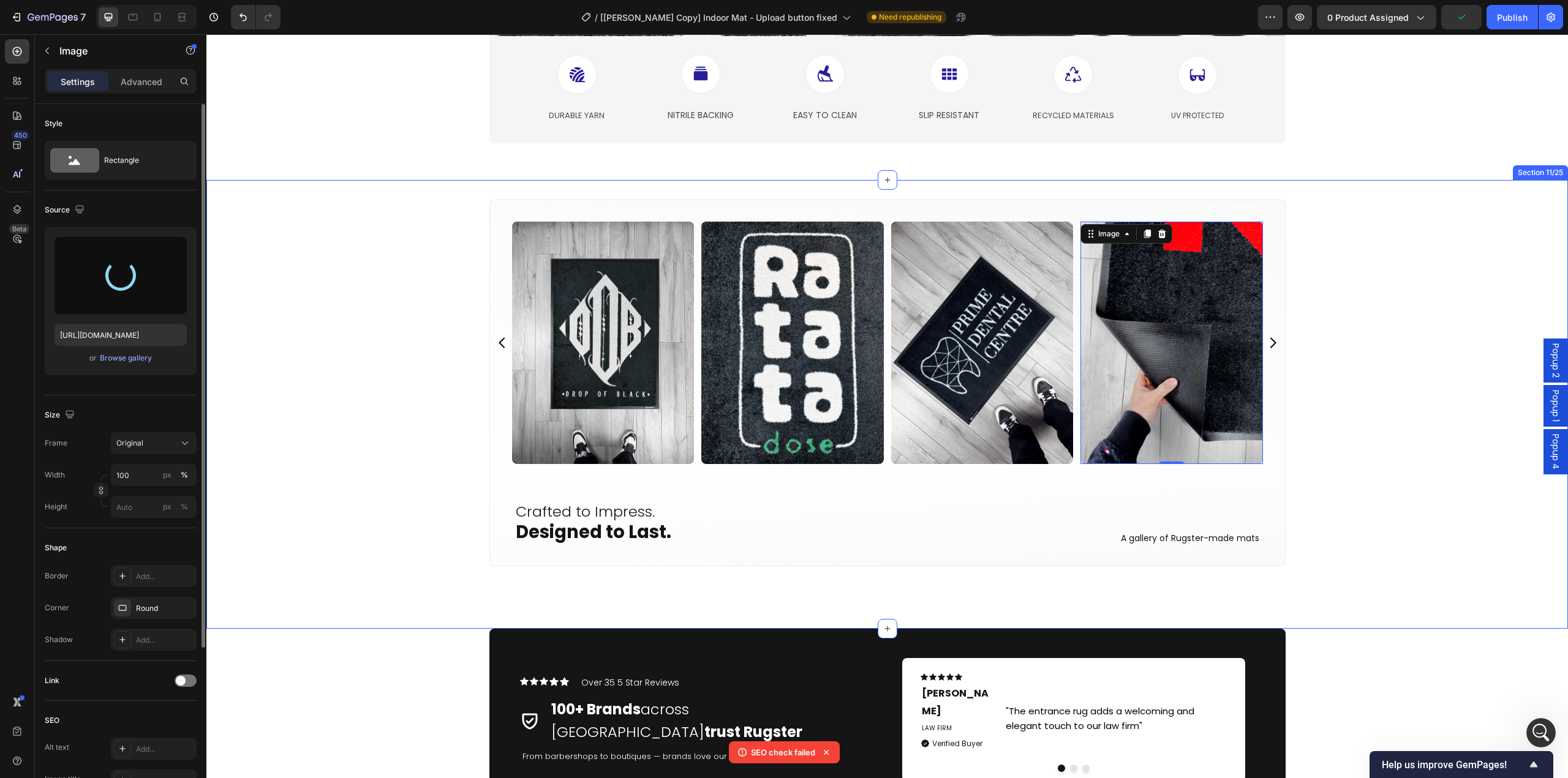
type input "[URL][DOMAIN_NAME]"
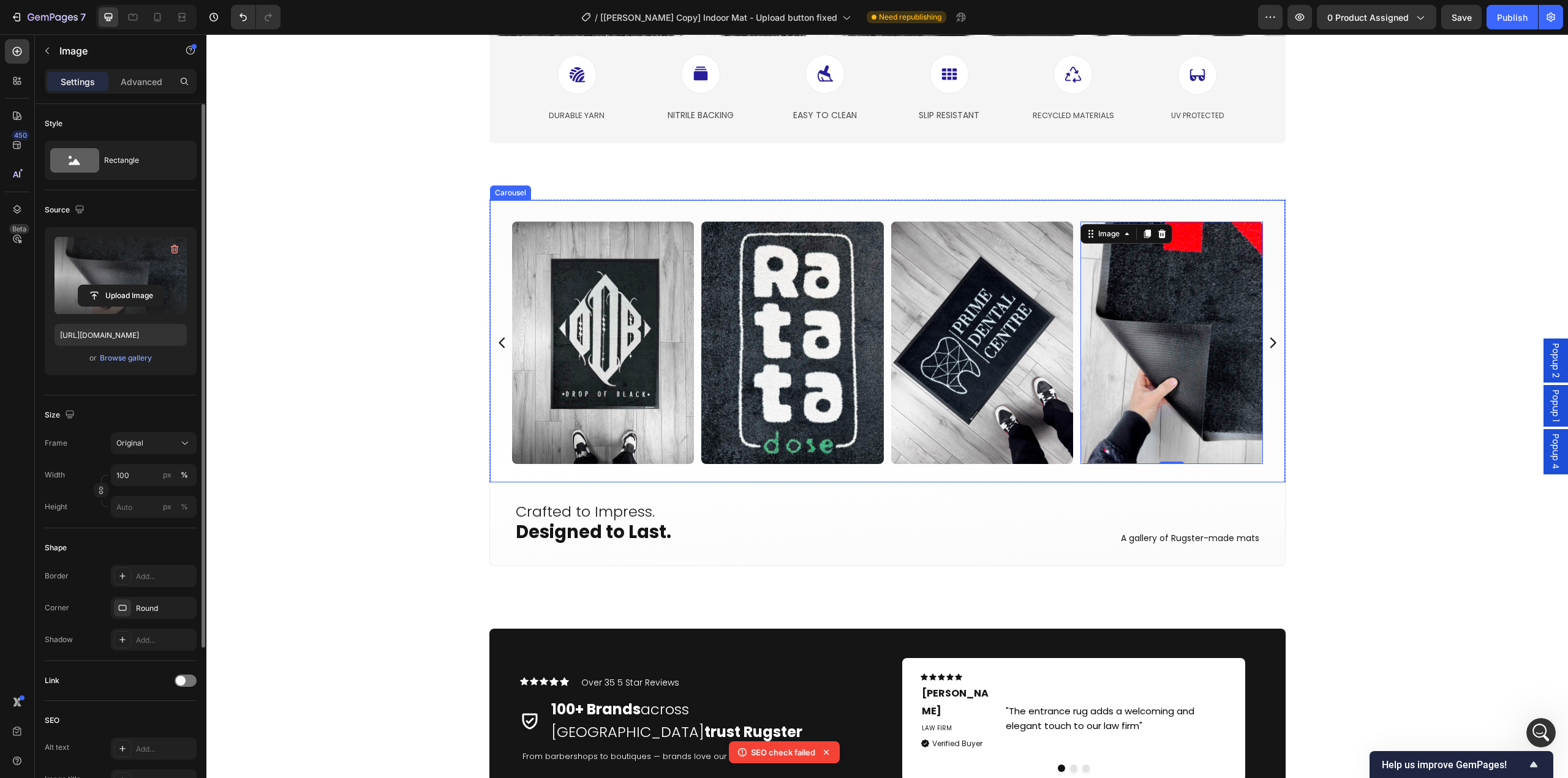
click at [1270, 344] on icon "Carousel Next Arrow" at bounding box center [1273, 342] width 7 height 10
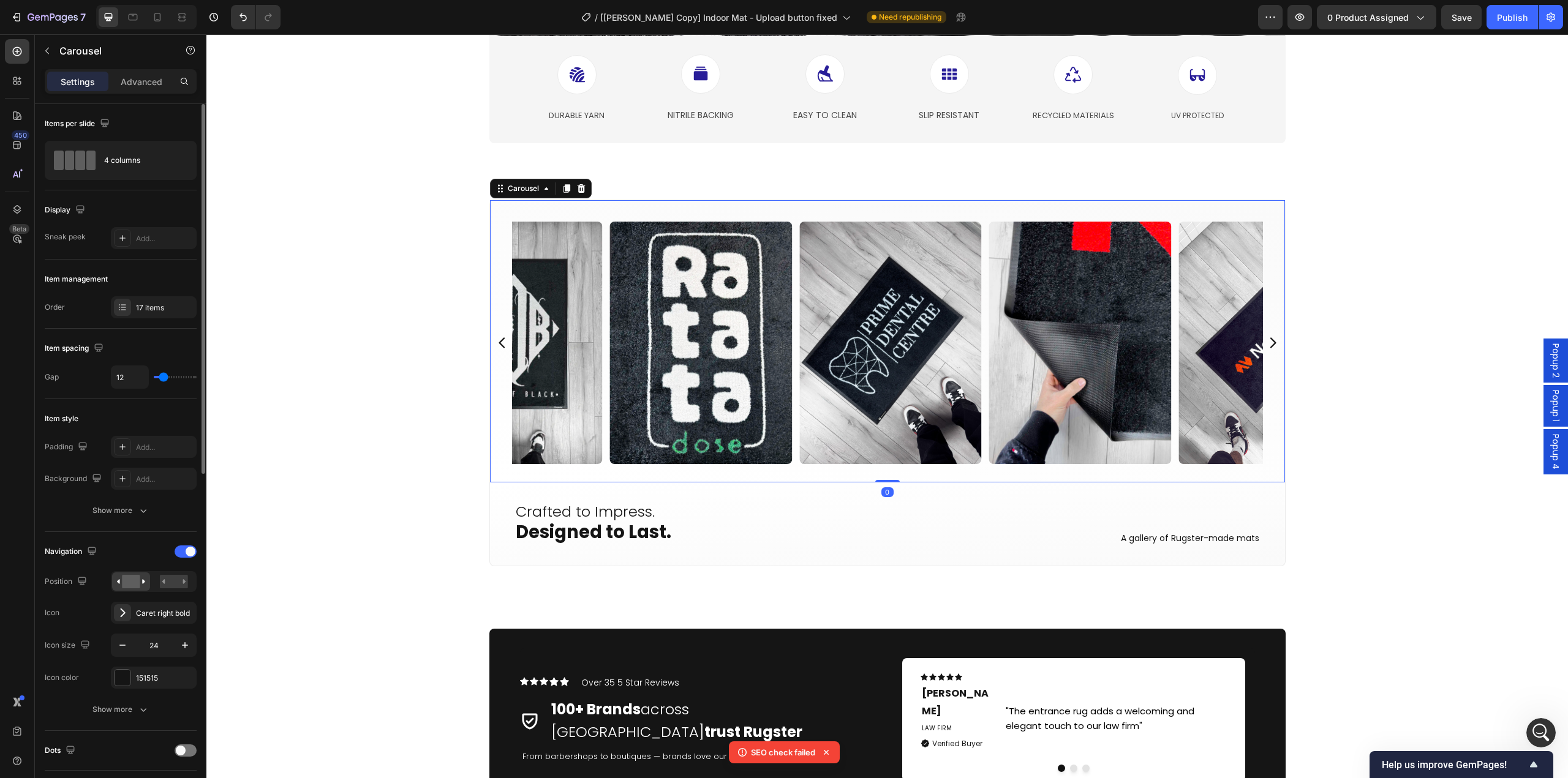
click at [1270, 344] on icon "Carousel Next Arrow" at bounding box center [1273, 342] width 7 height 10
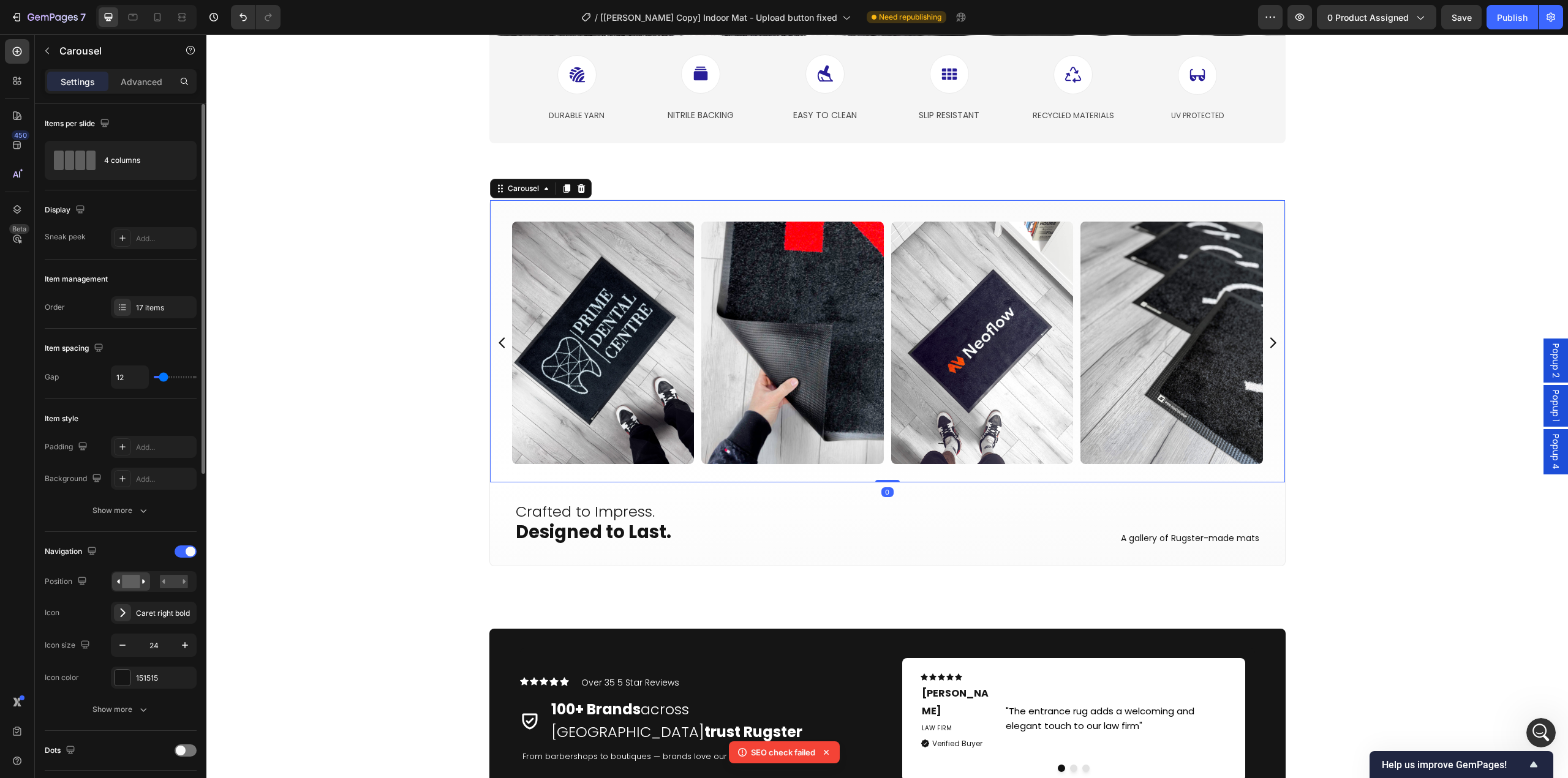
click at [1270, 344] on icon "Carousel Next Arrow" at bounding box center [1273, 342] width 7 height 10
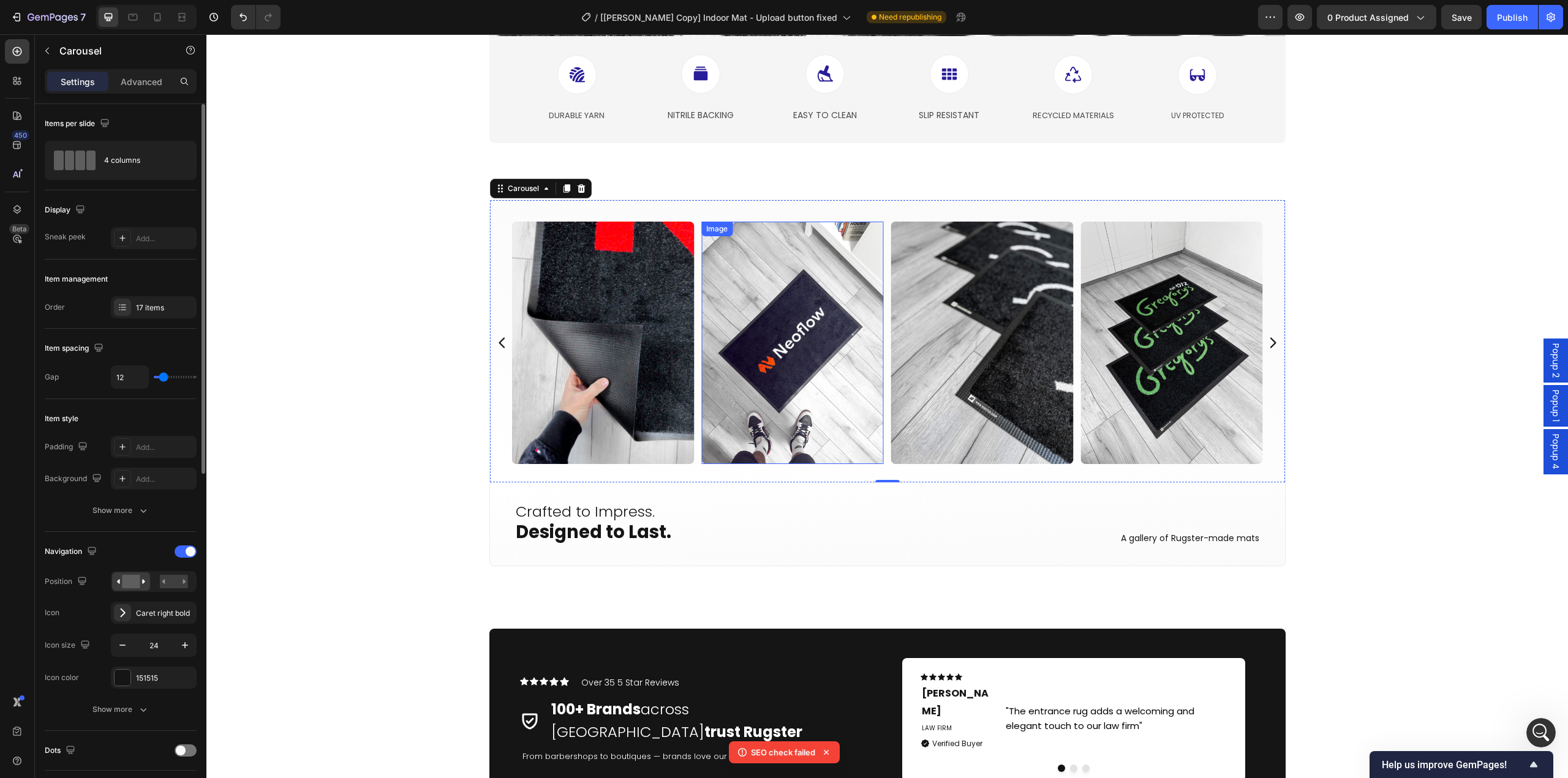
click at [794, 357] on img at bounding box center [792, 342] width 182 height 243
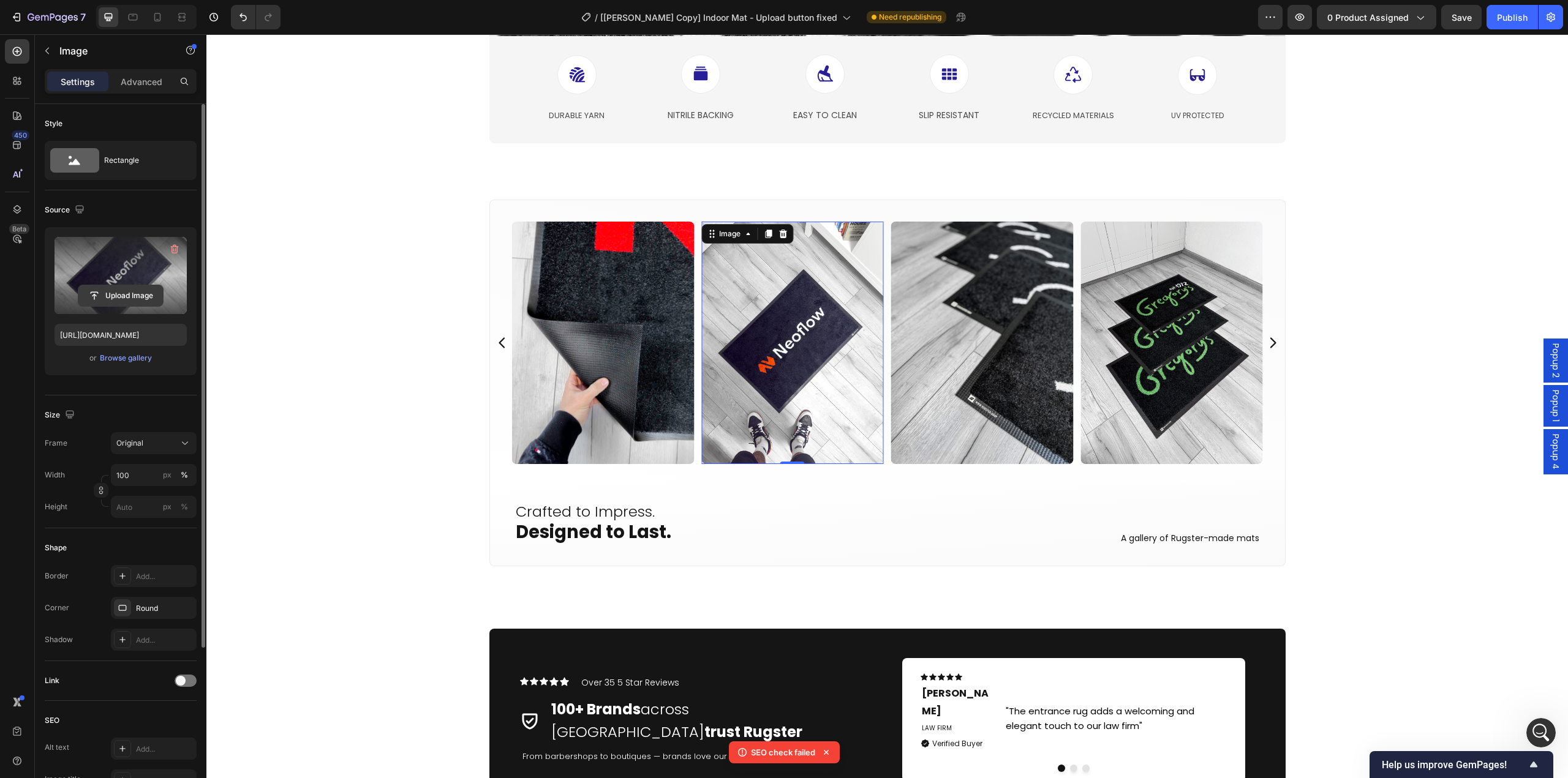
click at [119, 304] on input "file" at bounding box center [120, 296] width 85 height 20
type input "[URL][DOMAIN_NAME]"
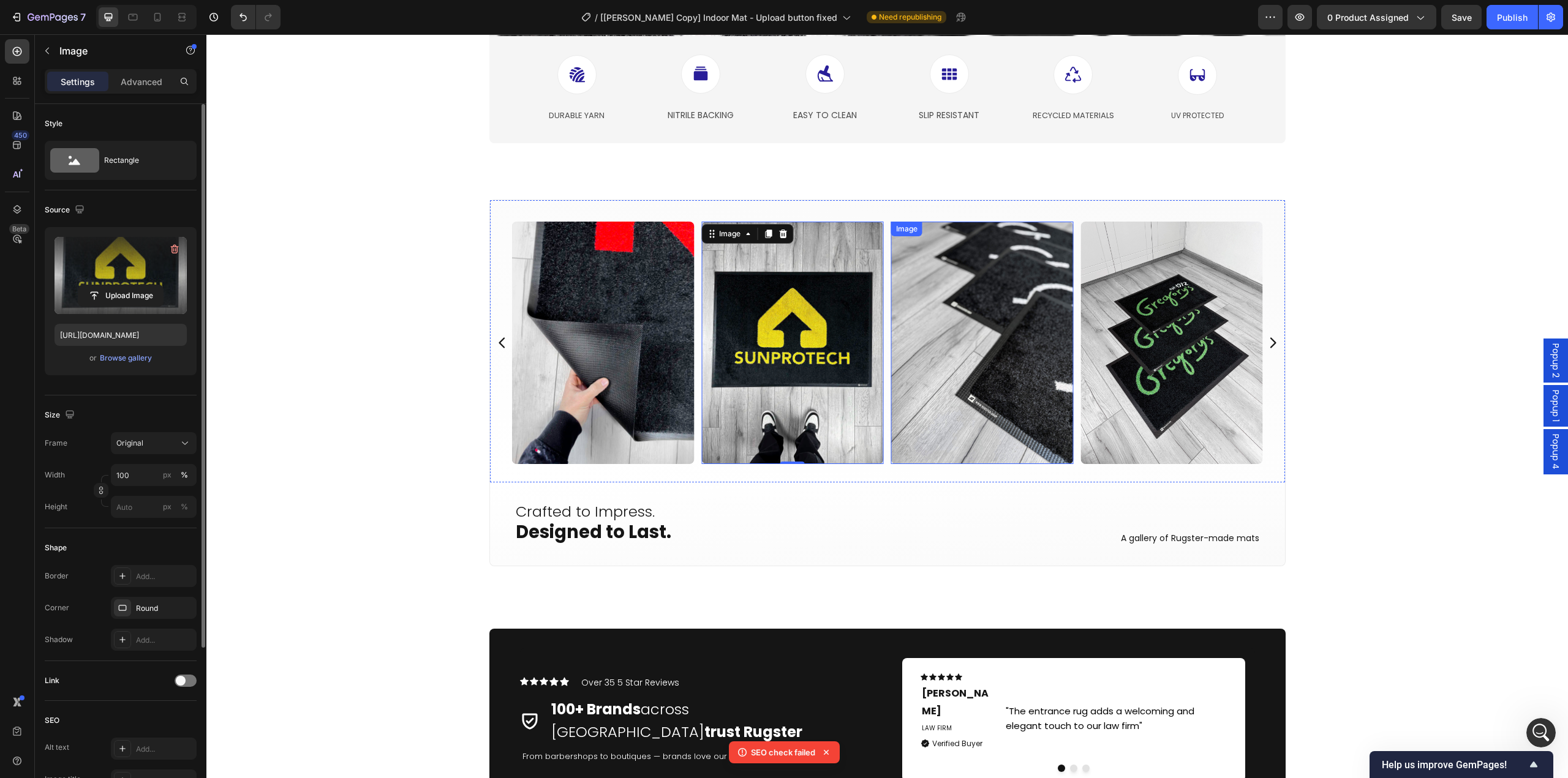
click at [1001, 411] on img at bounding box center [982, 342] width 182 height 243
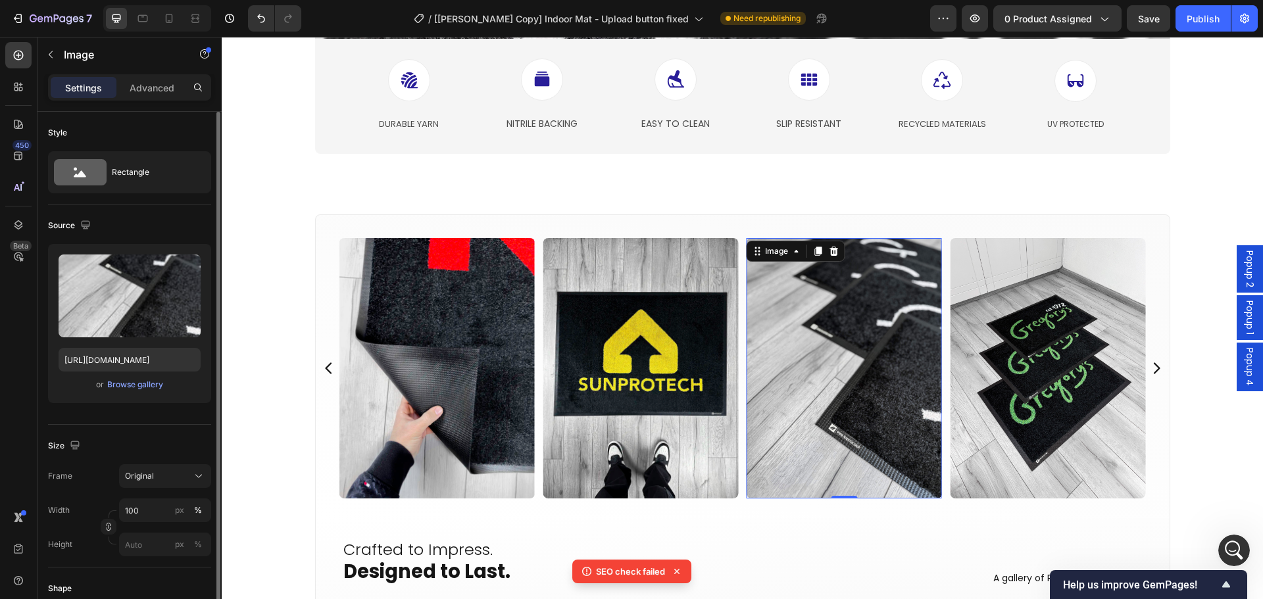
click at [915, 351] on img at bounding box center [845, 368] width 196 height 261
click at [122, 315] on input "file" at bounding box center [129, 318] width 91 height 22
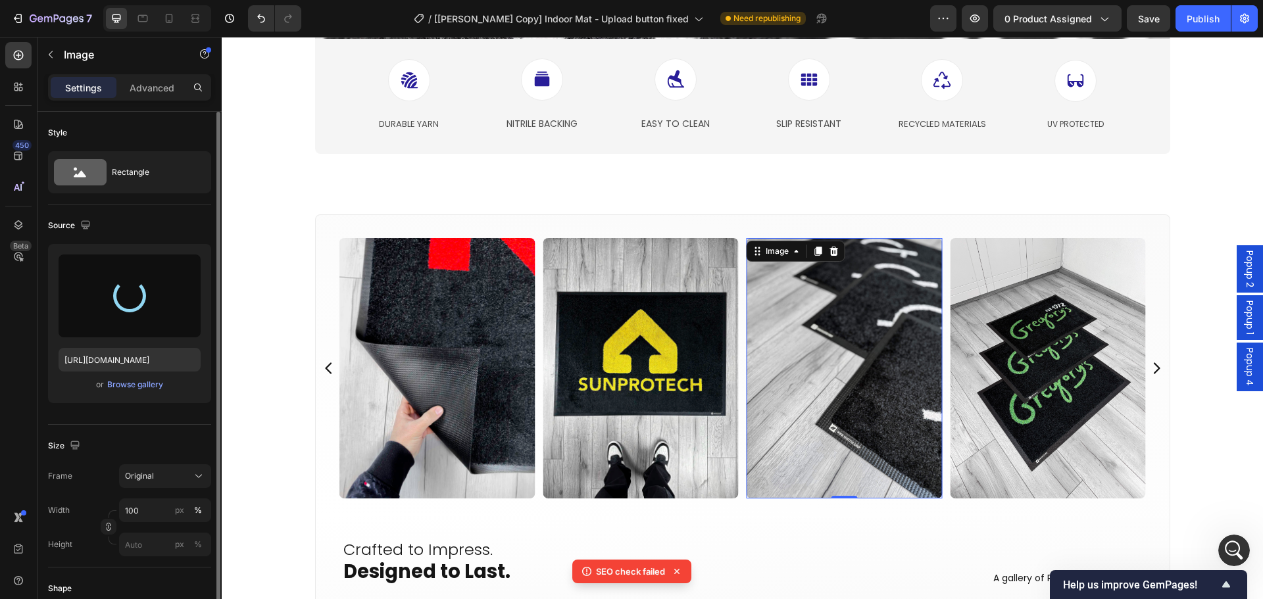
type input "[URL][DOMAIN_NAME]"
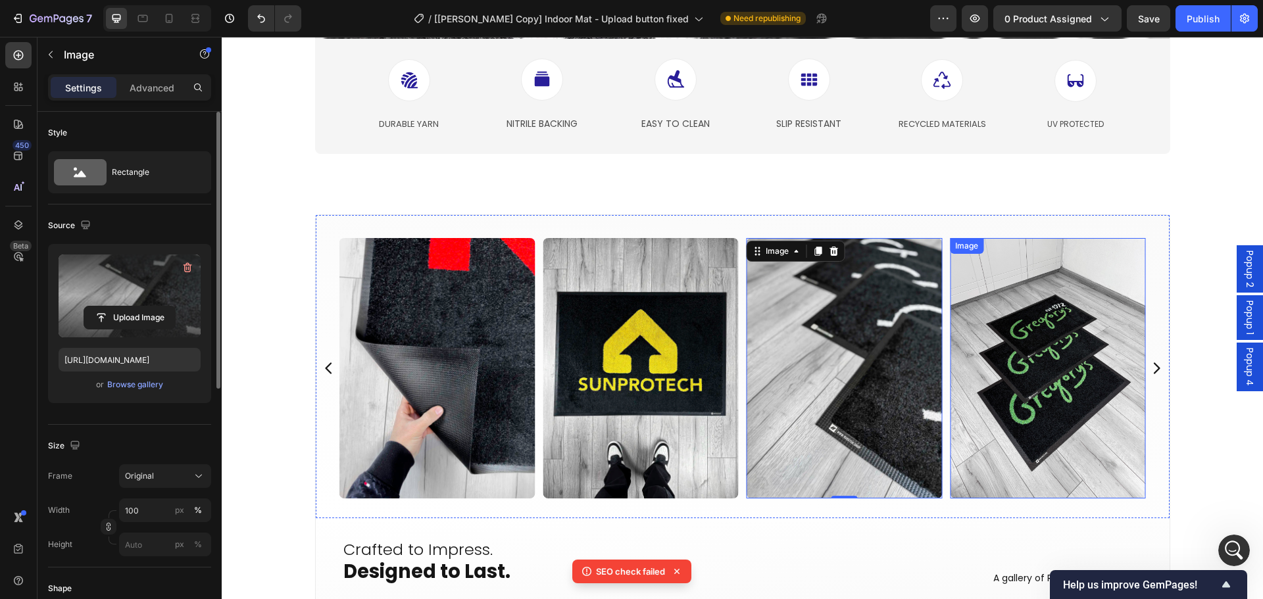
click at [1013, 418] on img at bounding box center [1048, 368] width 196 height 261
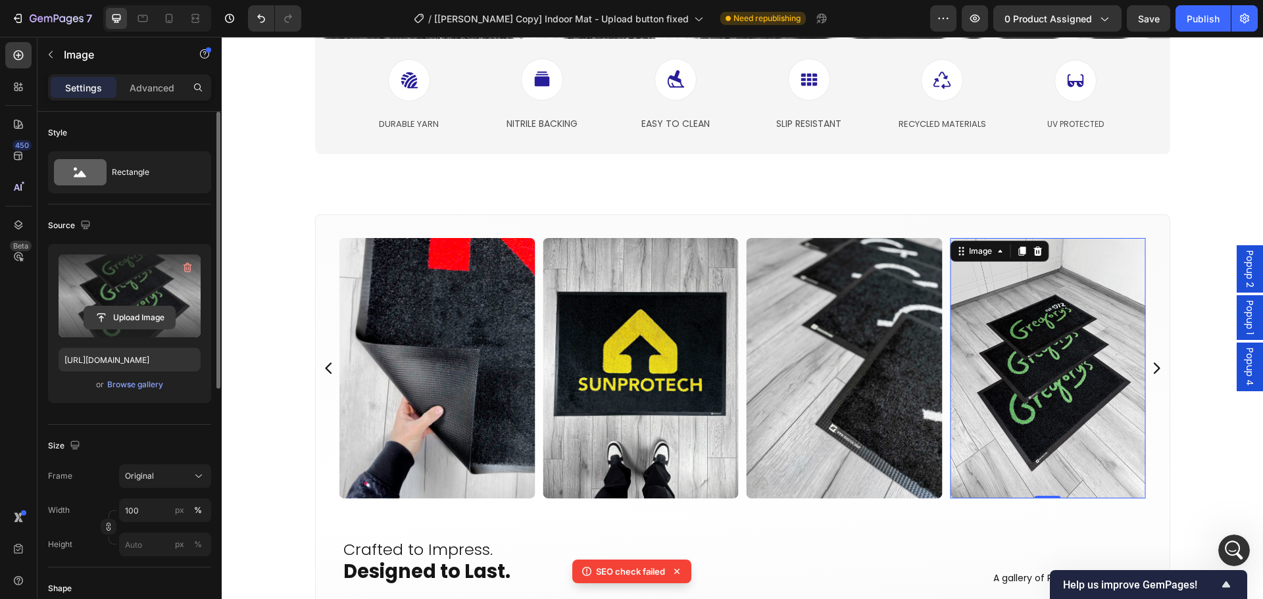
click at [139, 313] on input "file" at bounding box center [129, 318] width 91 height 22
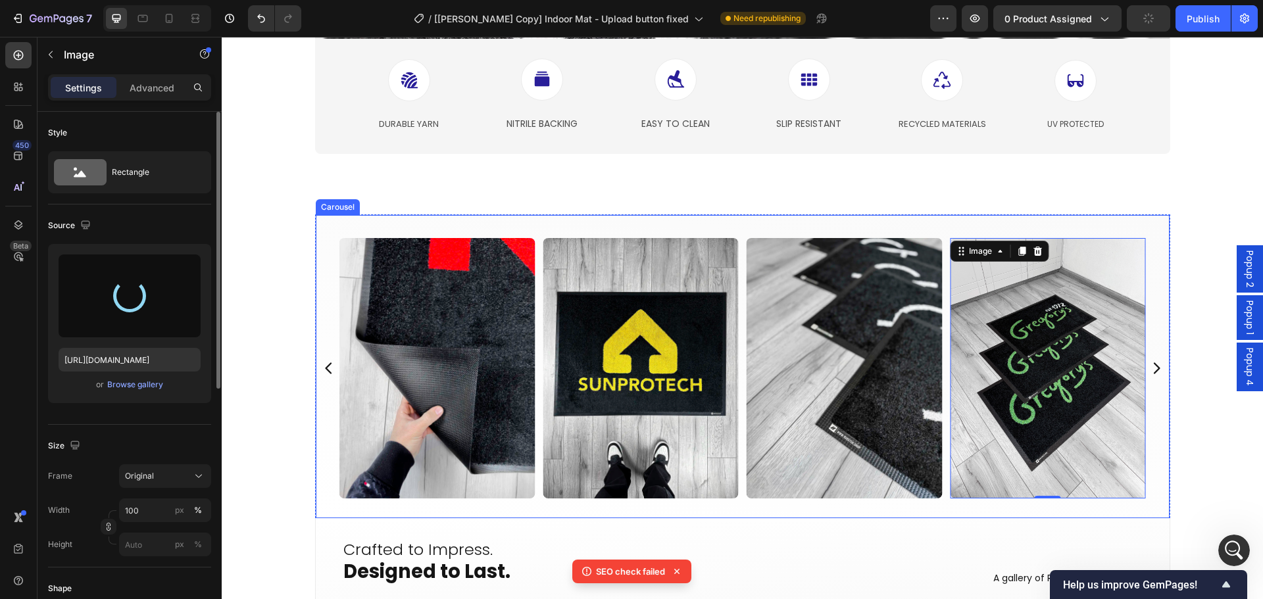
type input "[URL][DOMAIN_NAME]"
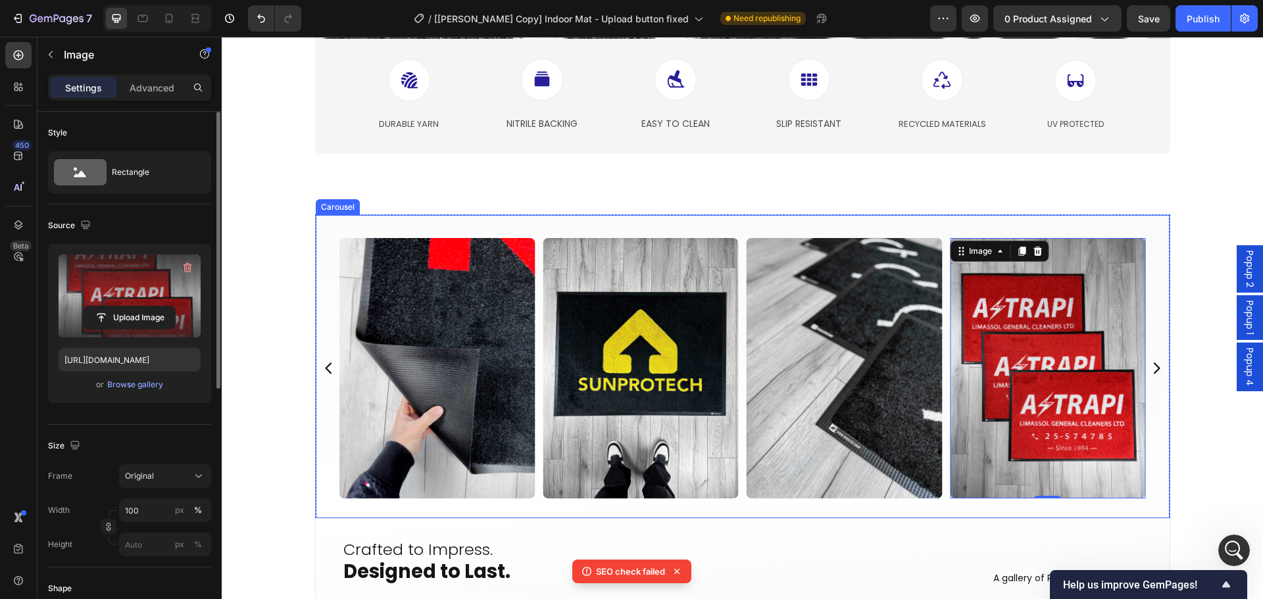
click at [1152, 368] on icon "Carousel Next Arrow" at bounding box center [1157, 369] width 16 height 16
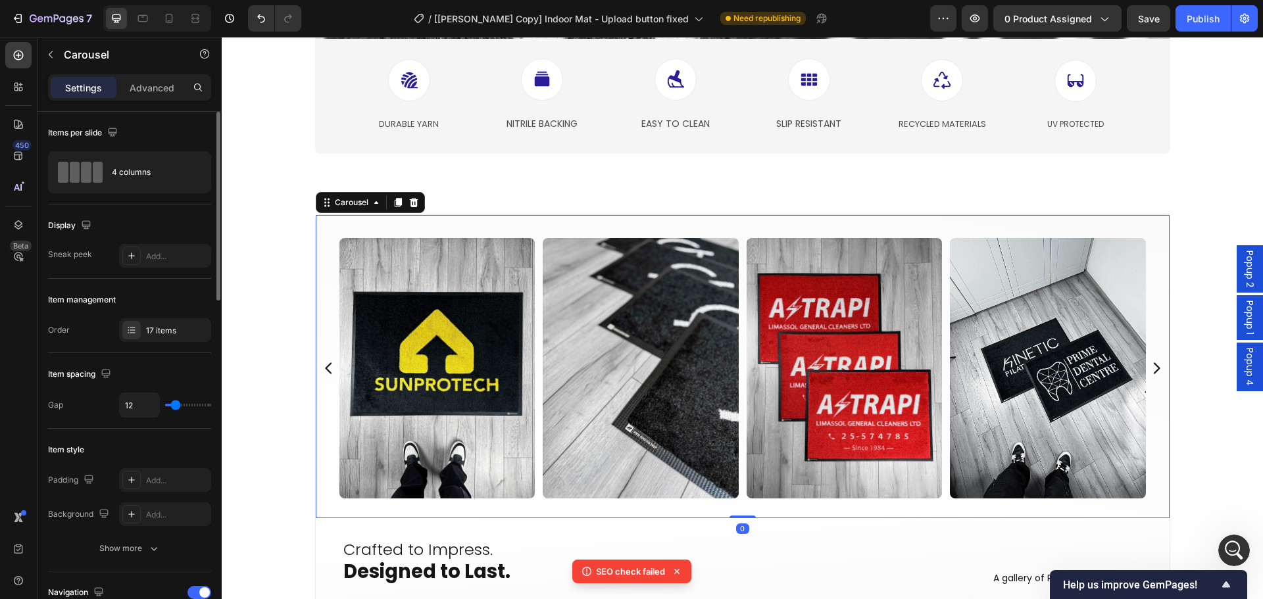
click at [1152, 368] on icon "Carousel Next Arrow" at bounding box center [1157, 369] width 16 height 16
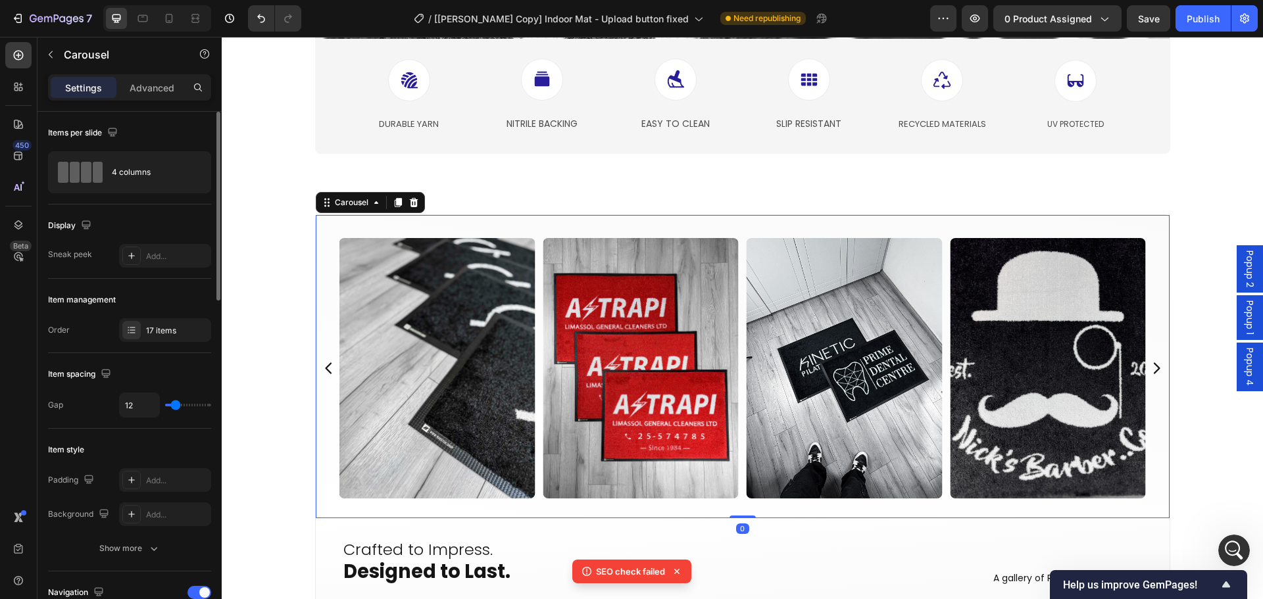
click at [1152, 368] on icon "Carousel Next Arrow" at bounding box center [1157, 369] width 16 height 16
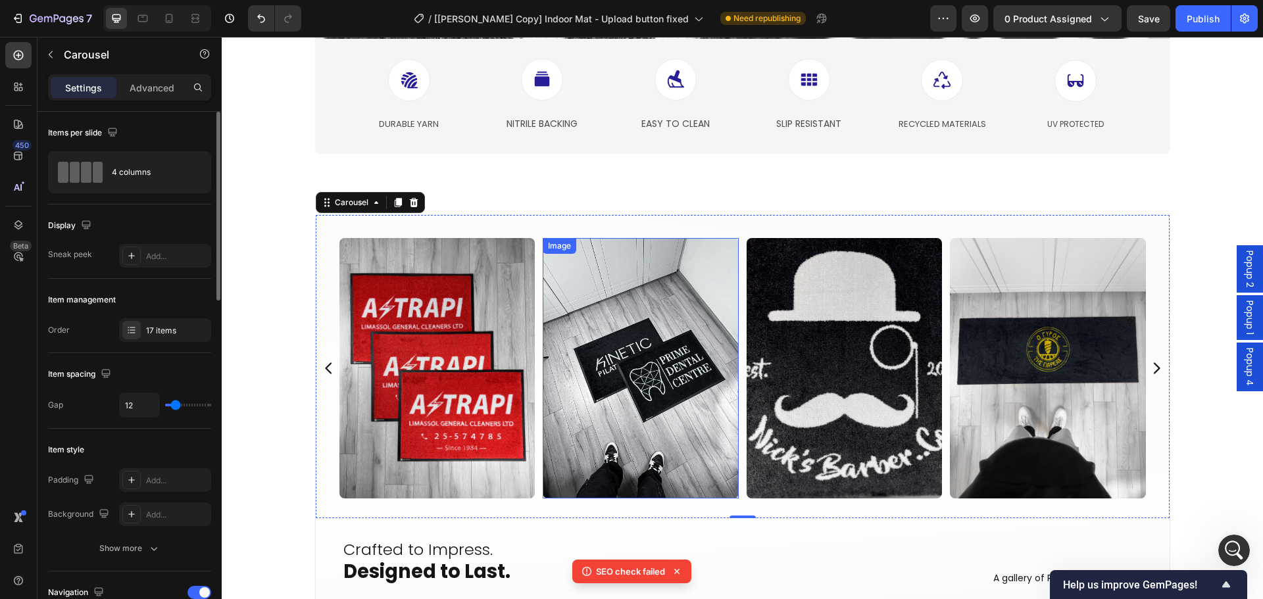
click at [632, 350] on img at bounding box center [641, 368] width 196 height 261
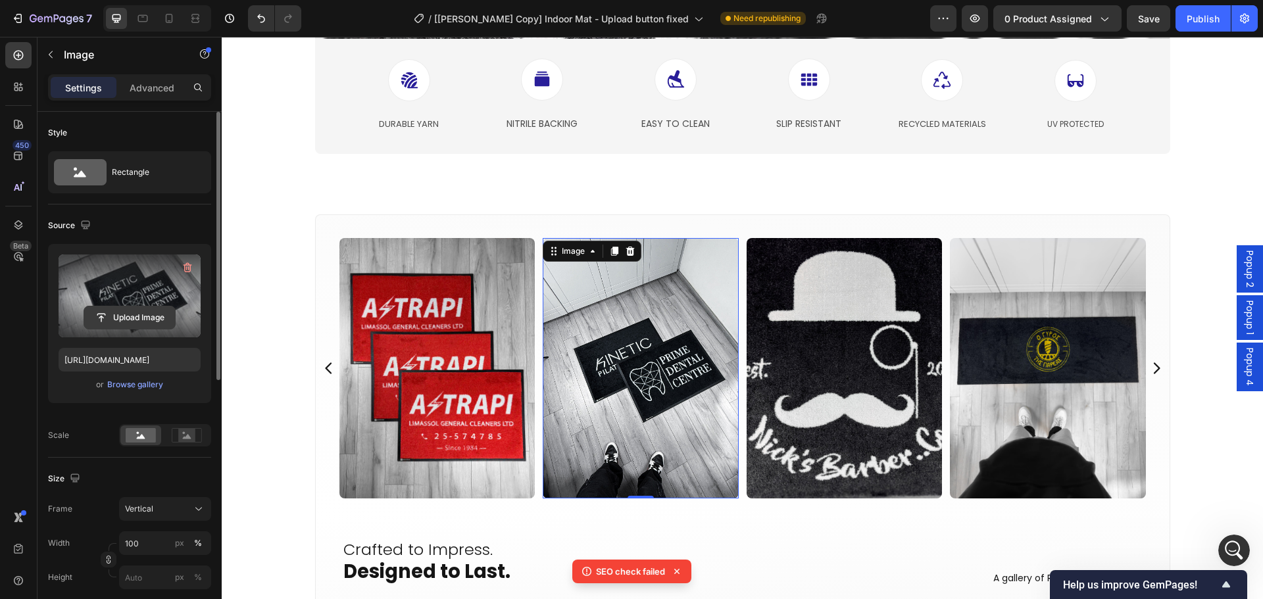
click at [128, 313] on input "file" at bounding box center [129, 318] width 91 height 22
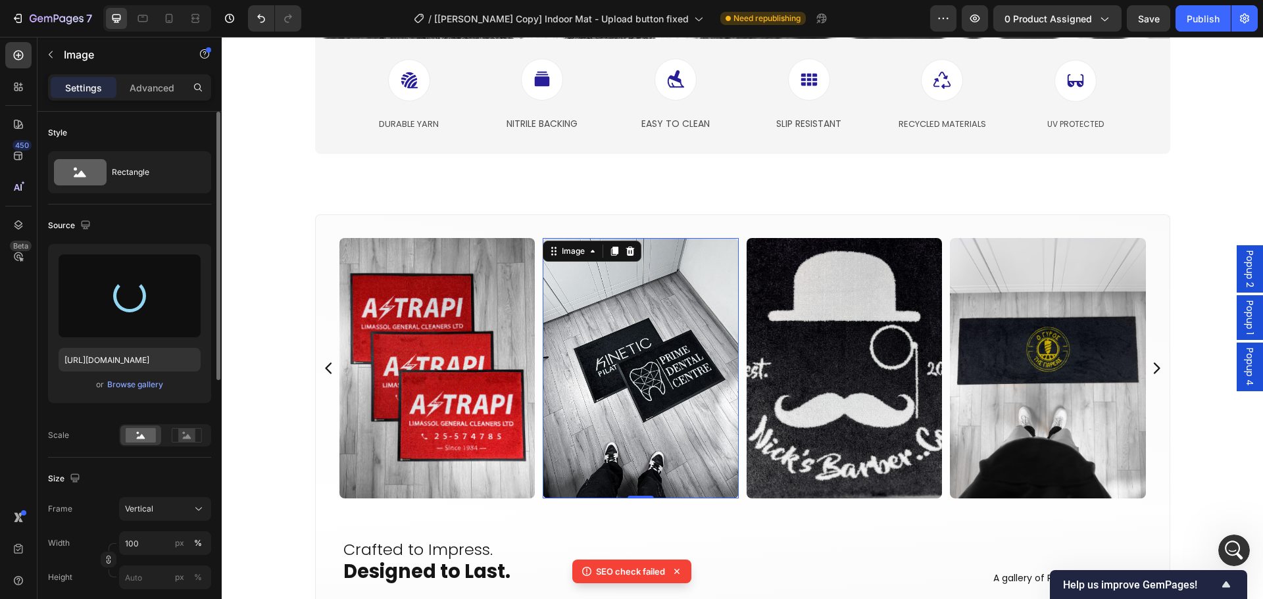
type input "[URL][DOMAIN_NAME]"
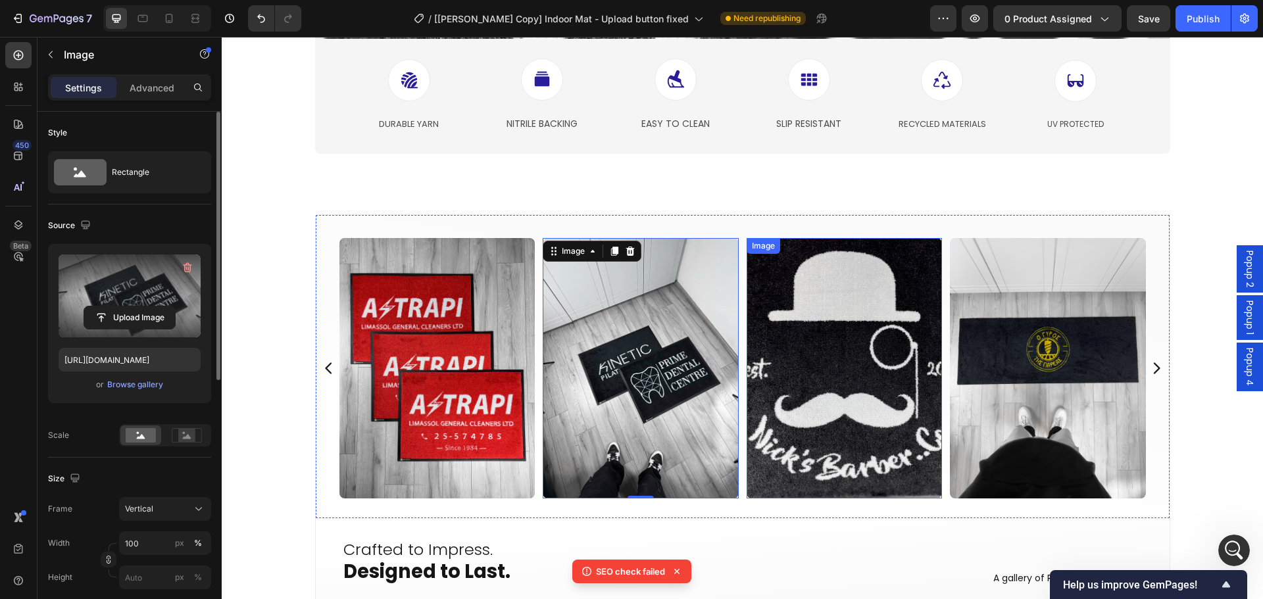
click at [844, 410] on img at bounding box center [845, 368] width 196 height 261
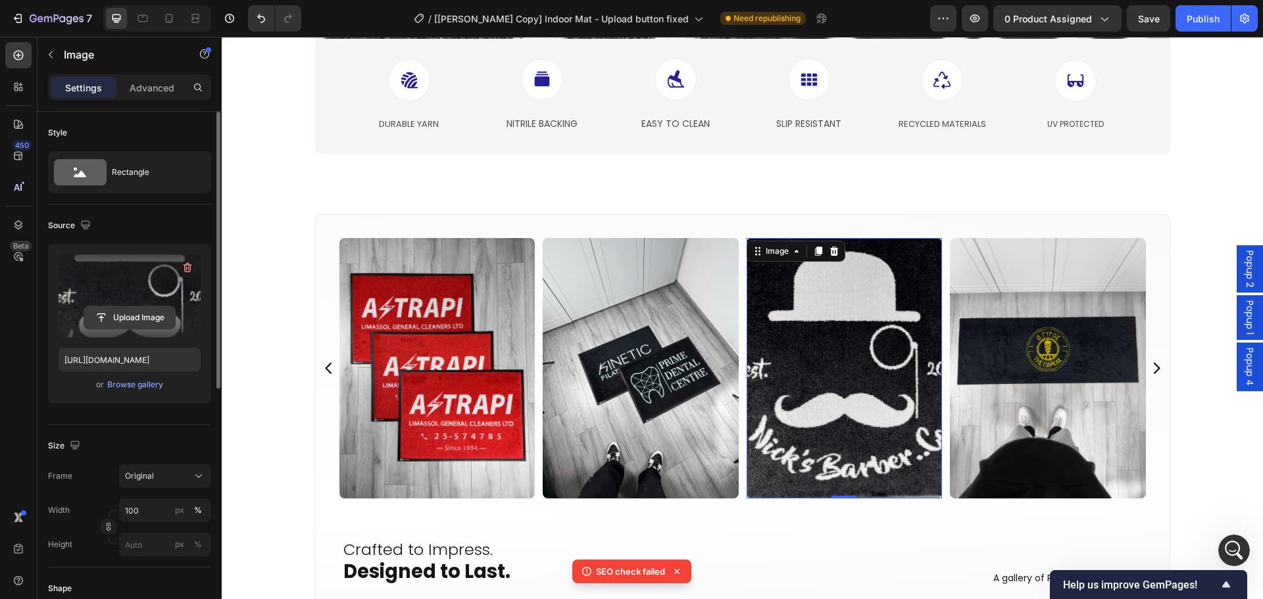
click at [130, 321] on input "file" at bounding box center [129, 318] width 91 height 22
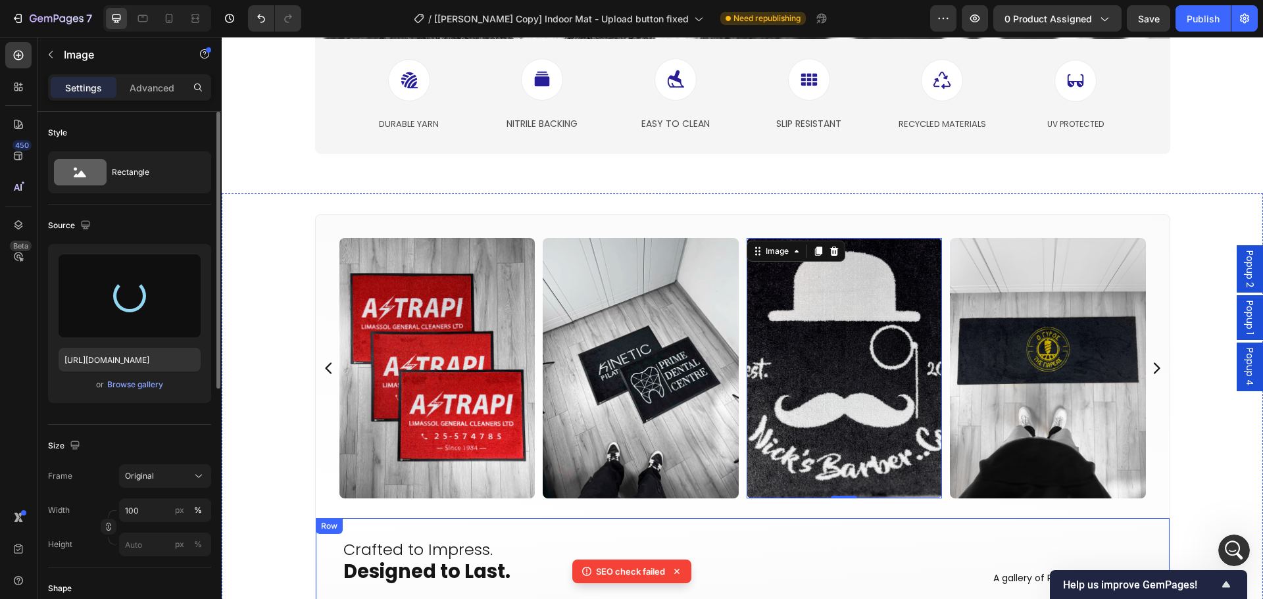
type input "[URL][DOMAIN_NAME]"
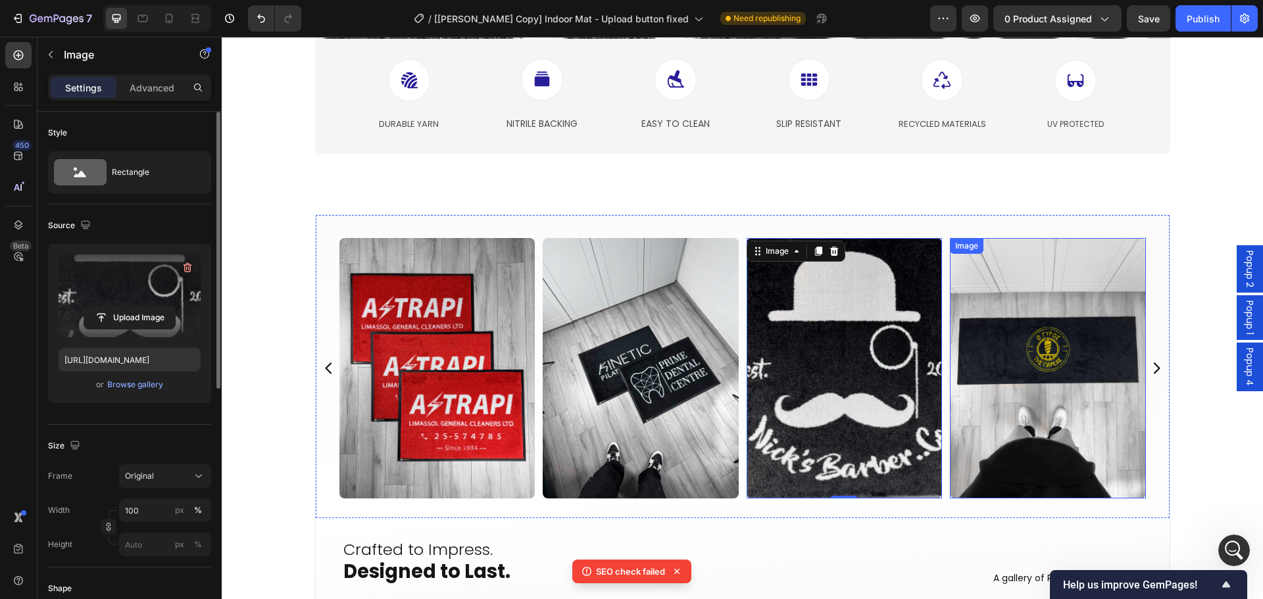
click at [1007, 391] on img at bounding box center [1048, 368] width 196 height 261
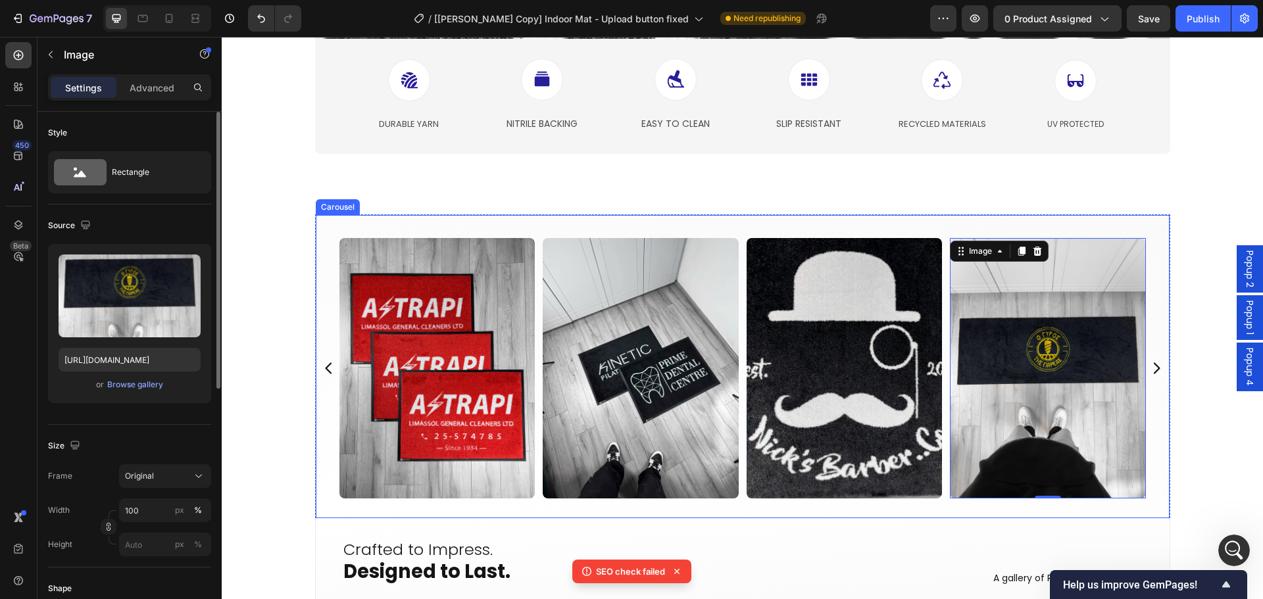
click at [1156, 364] on icon "Carousel Next Arrow" at bounding box center [1157, 369] width 16 height 16
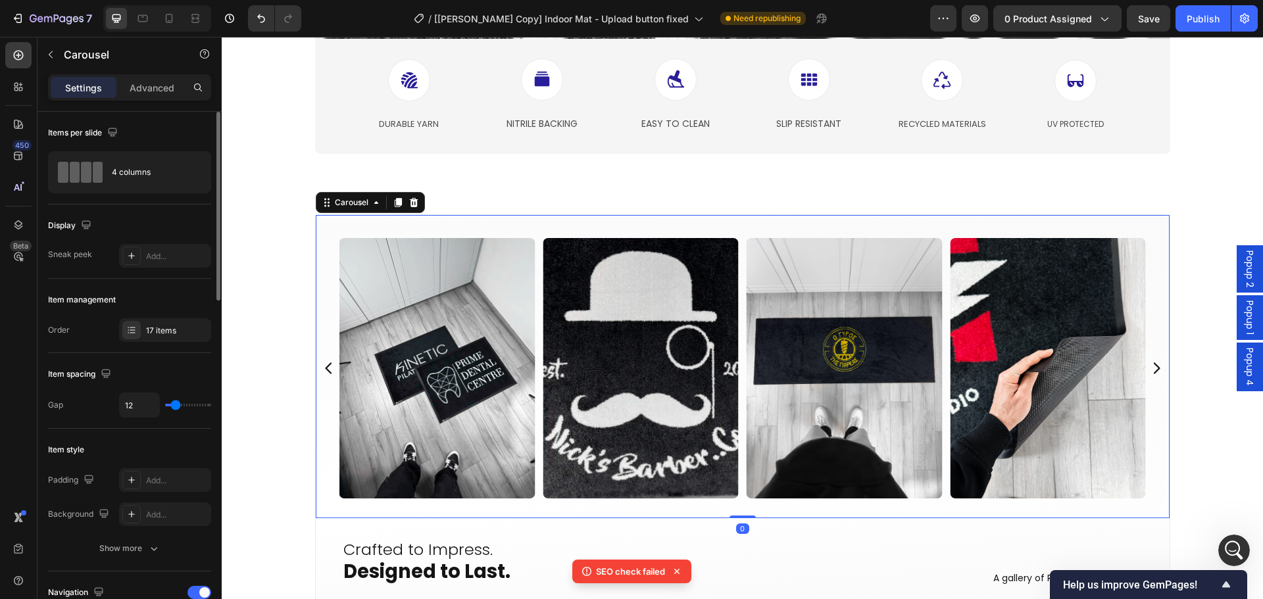
click at [1156, 364] on icon "Carousel Next Arrow" at bounding box center [1157, 369] width 16 height 16
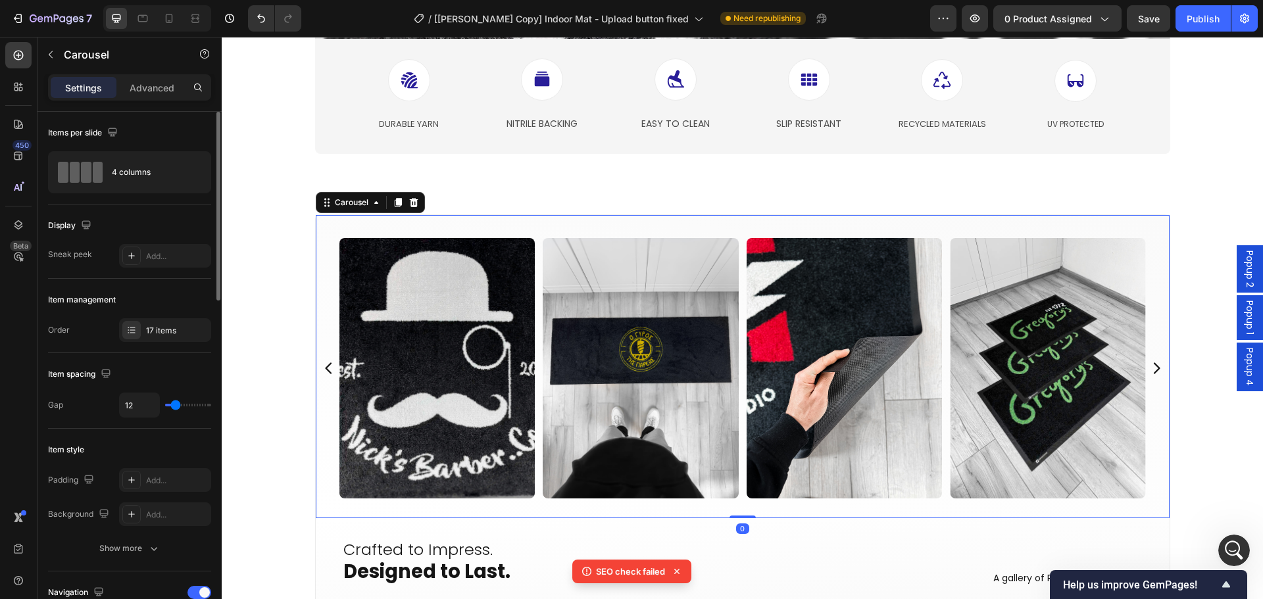
click at [1156, 363] on icon "Carousel Next Arrow" at bounding box center [1157, 369] width 16 height 16
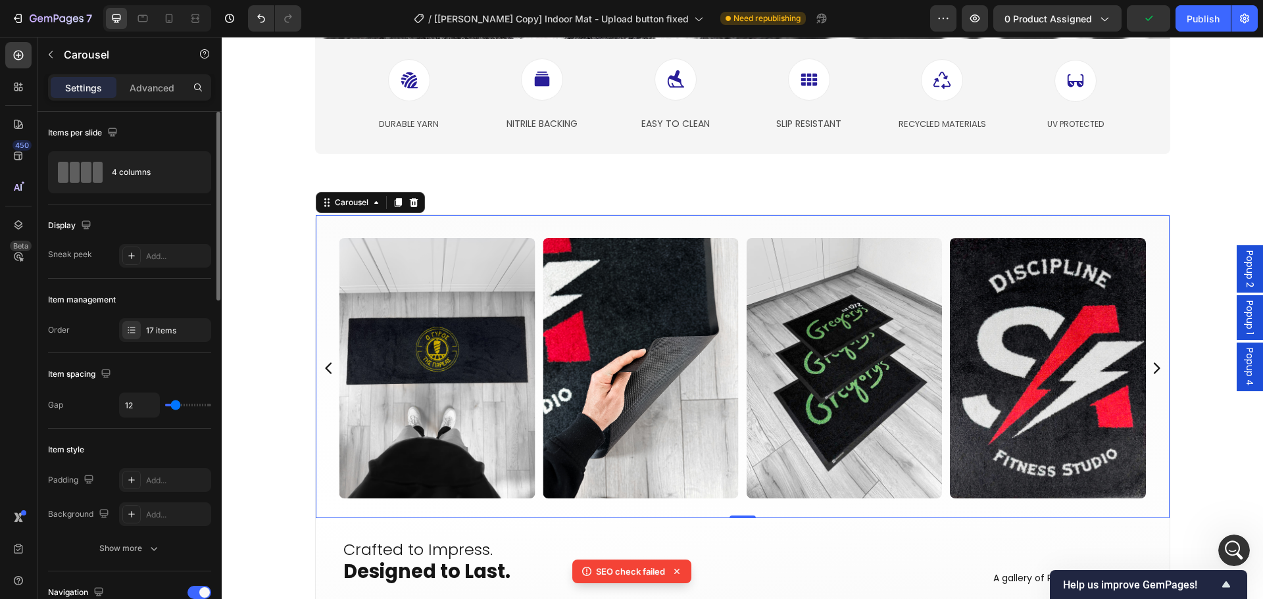
click at [321, 371] on icon "Carousel Back Arrow" at bounding box center [329, 369] width 16 height 16
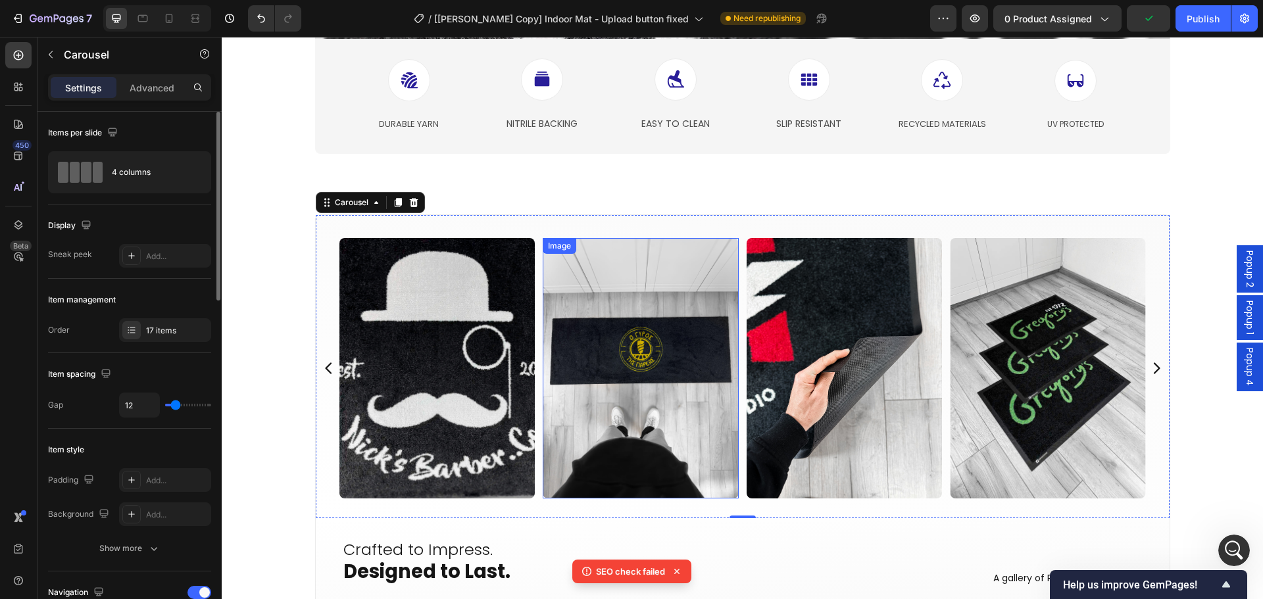
click at [686, 382] on img at bounding box center [641, 368] width 196 height 261
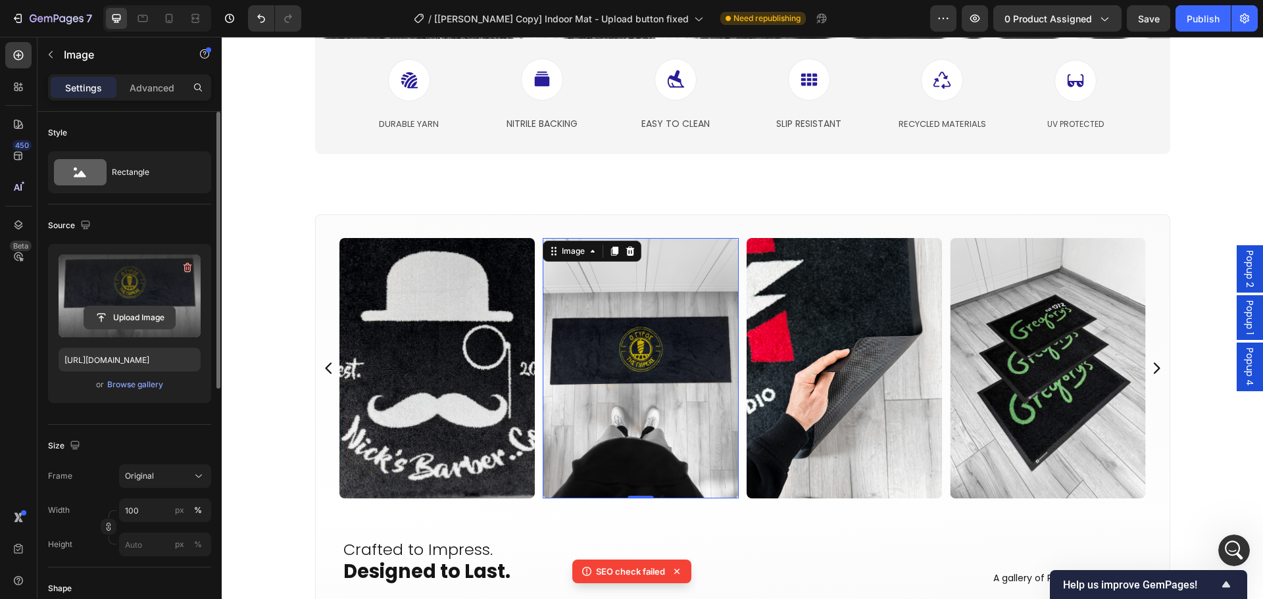
click at [140, 311] on input "file" at bounding box center [129, 318] width 91 height 22
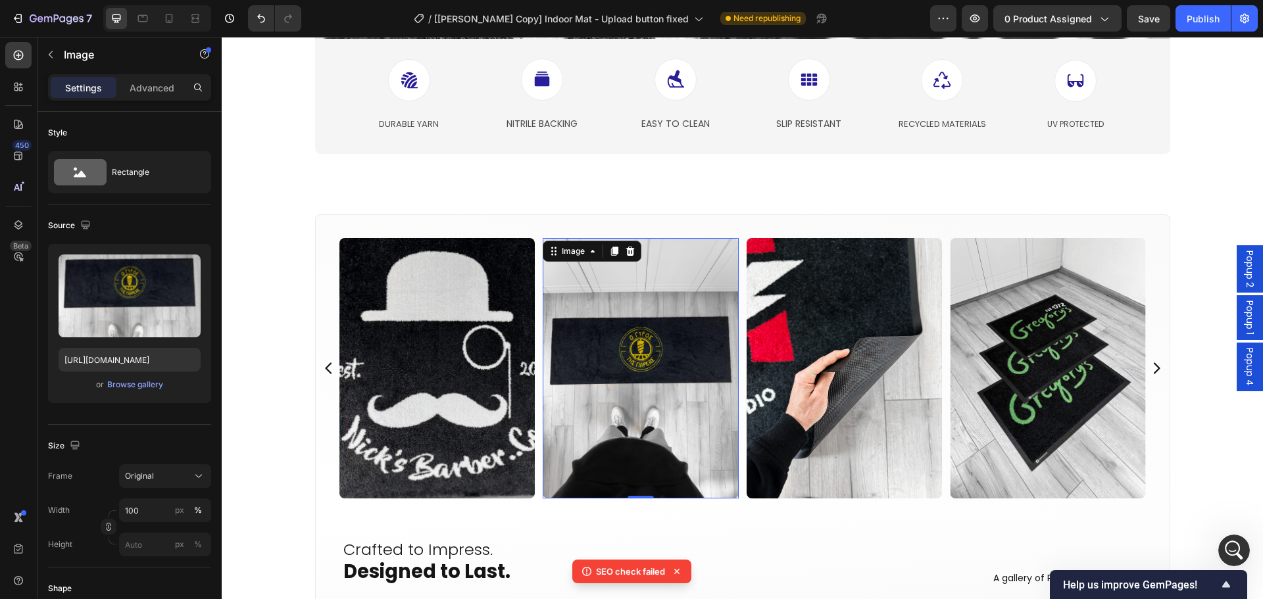
click at [649, 362] on img at bounding box center [641, 368] width 196 height 261
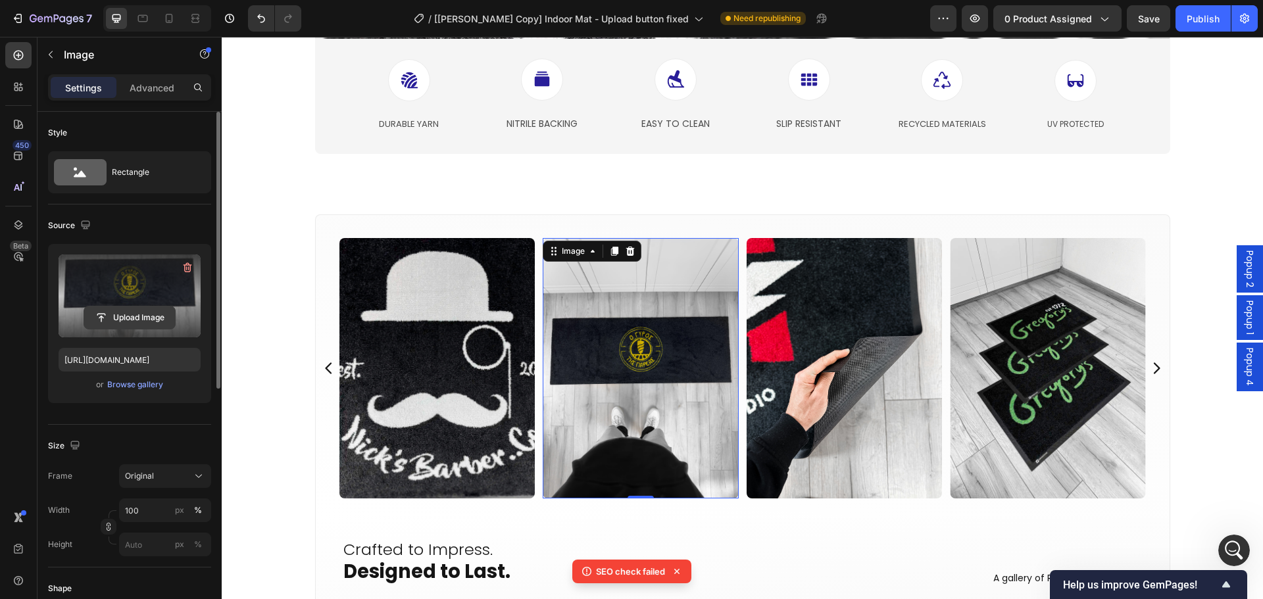
click at [134, 320] on input "file" at bounding box center [129, 318] width 91 height 22
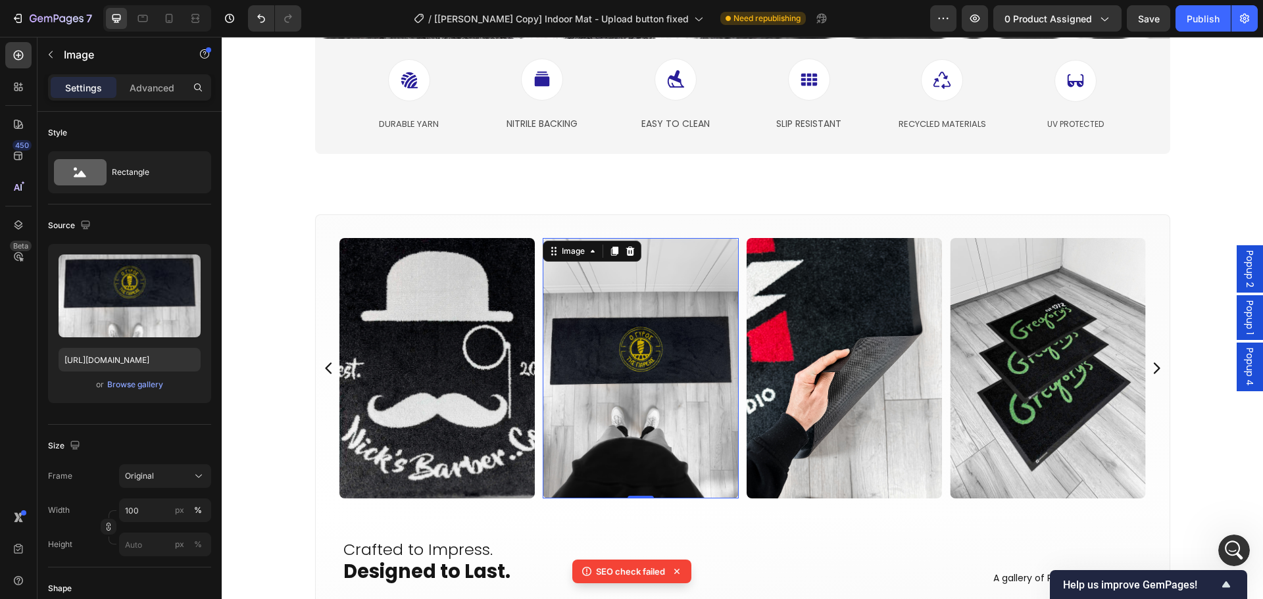
click at [607, 344] on img at bounding box center [641, 368] width 196 height 261
click at [559, 252] on div "Image" at bounding box center [573, 251] width 28 height 12
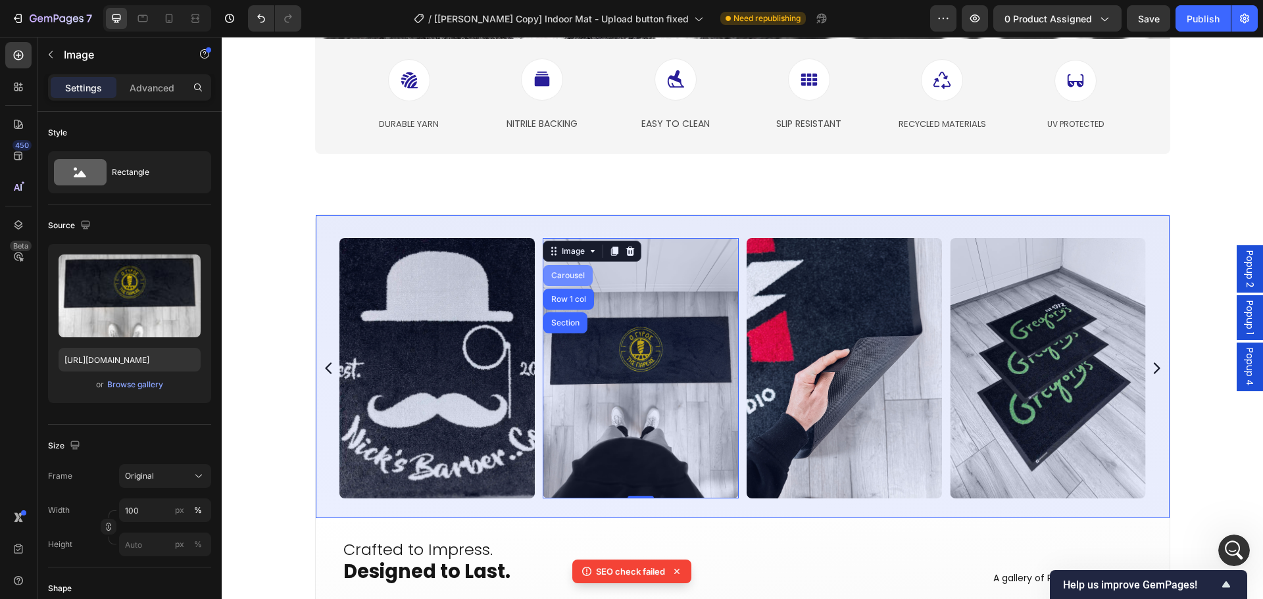
click at [561, 274] on div "Carousel" at bounding box center [568, 276] width 39 height 8
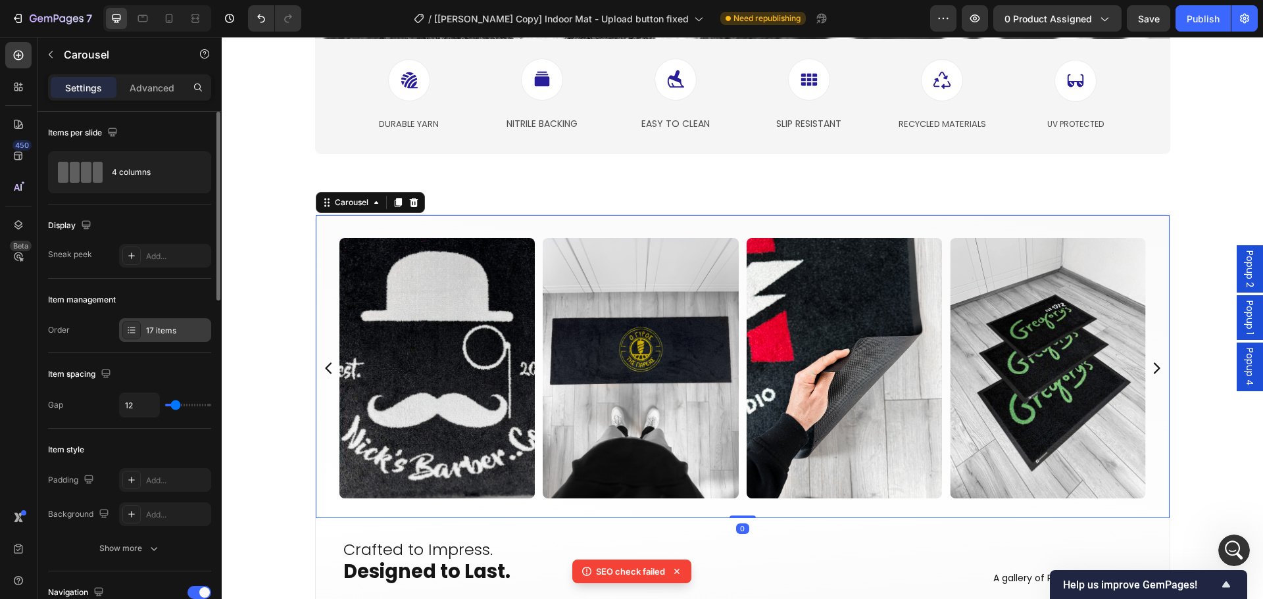
click at [153, 336] on div "17 items" at bounding box center [177, 331] width 62 height 12
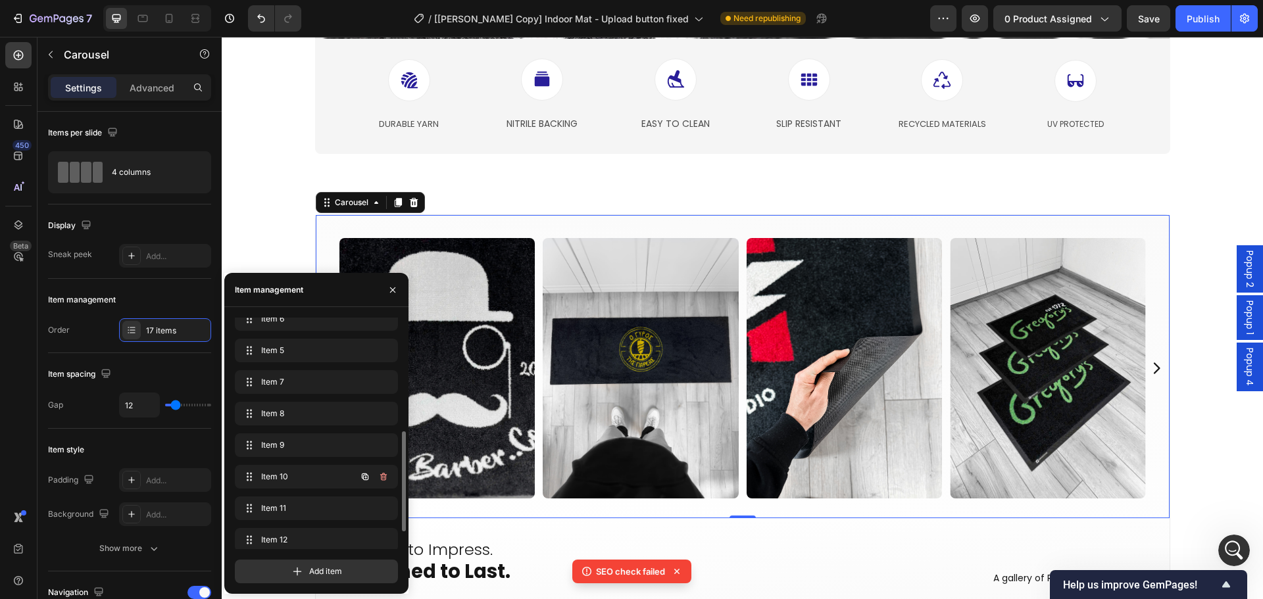
scroll to position [303, 0]
click at [310, 495] on span "Item 12" at bounding box center [298, 501] width 74 height 12
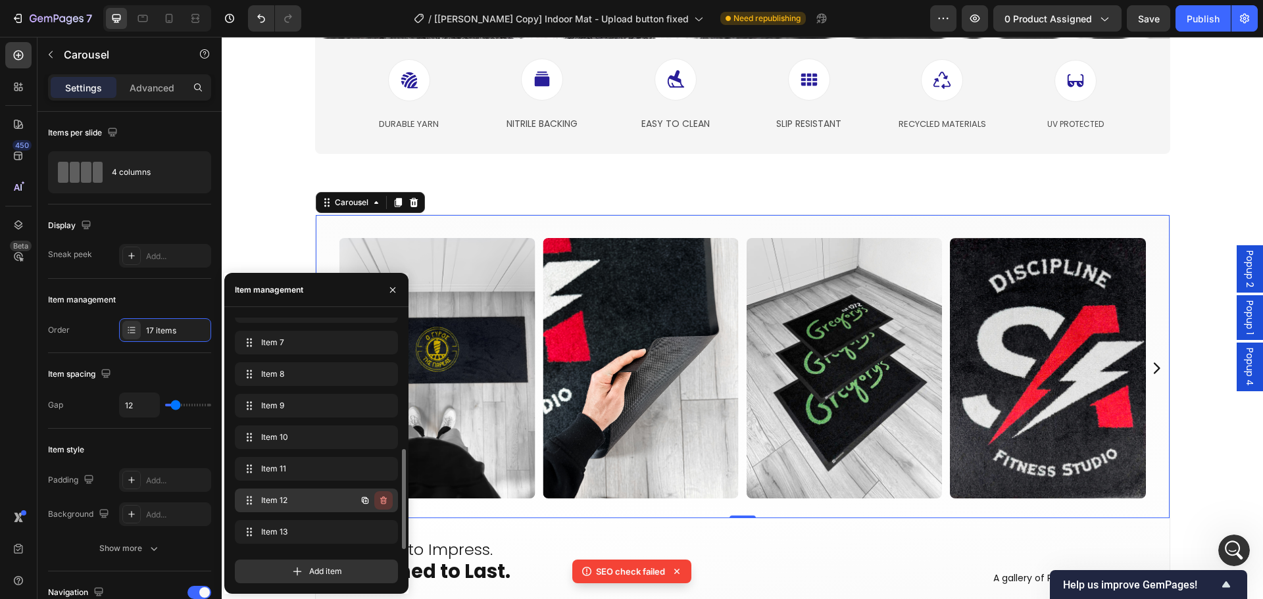
click at [384, 505] on icon "button" at bounding box center [383, 500] width 11 height 11
click at [384, 505] on div "Delete" at bounding box center [375, 501] width 24 height 12
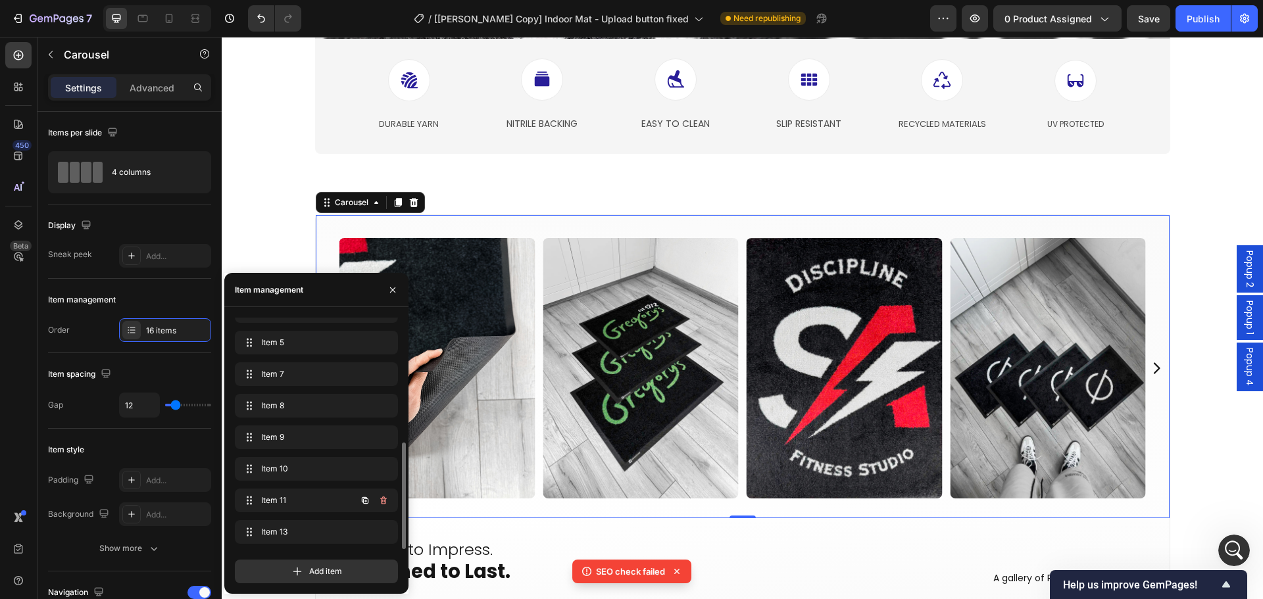
scroll to position [271, 0]
click at [380, 532] on icon "button" at bounding box center [383, 532] width 11 height 11
click at [380, 532] on div "Delete" at bounding box center [375, 532] width 24 height 12
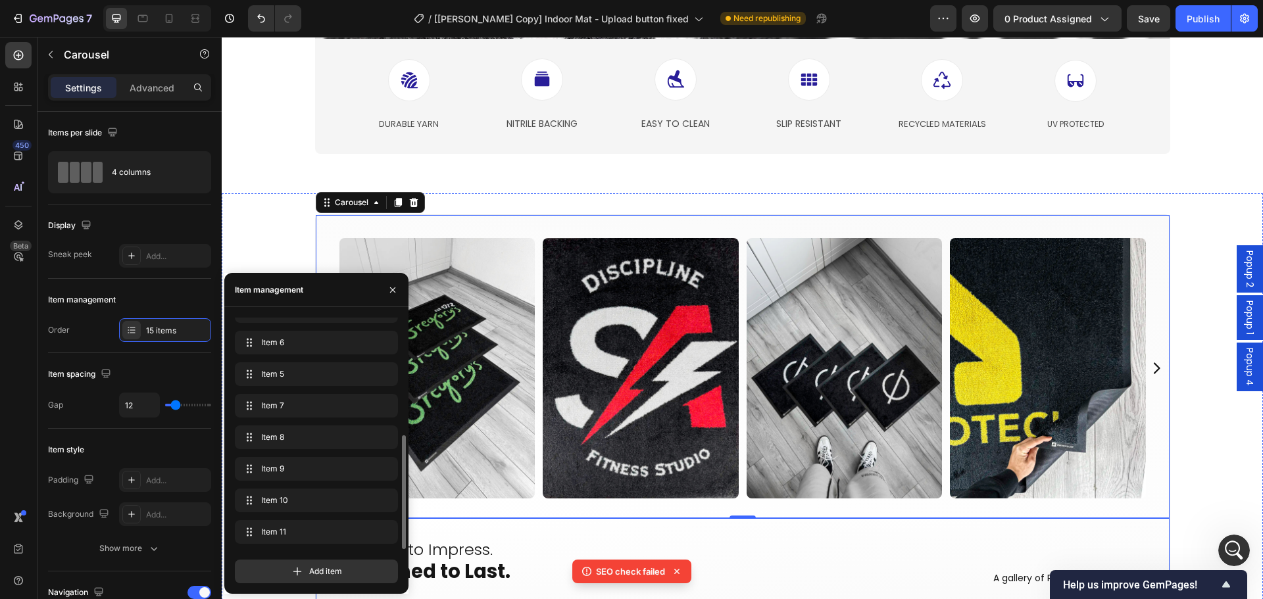
scroll to position [240, 0]
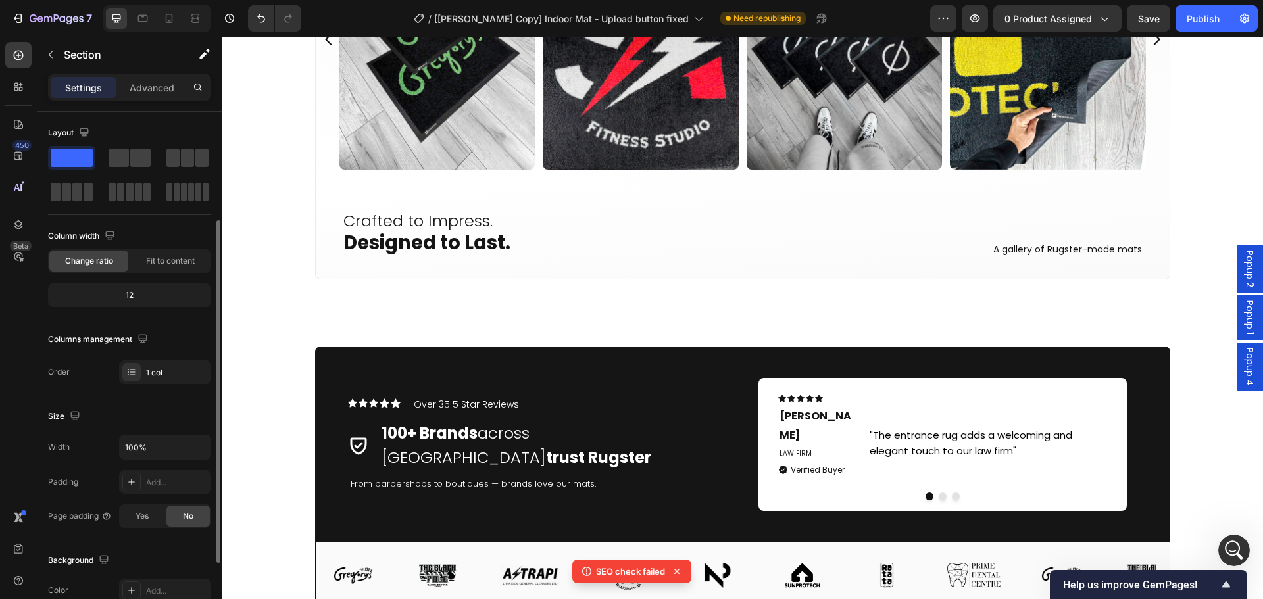
scroll to position [66, 0]
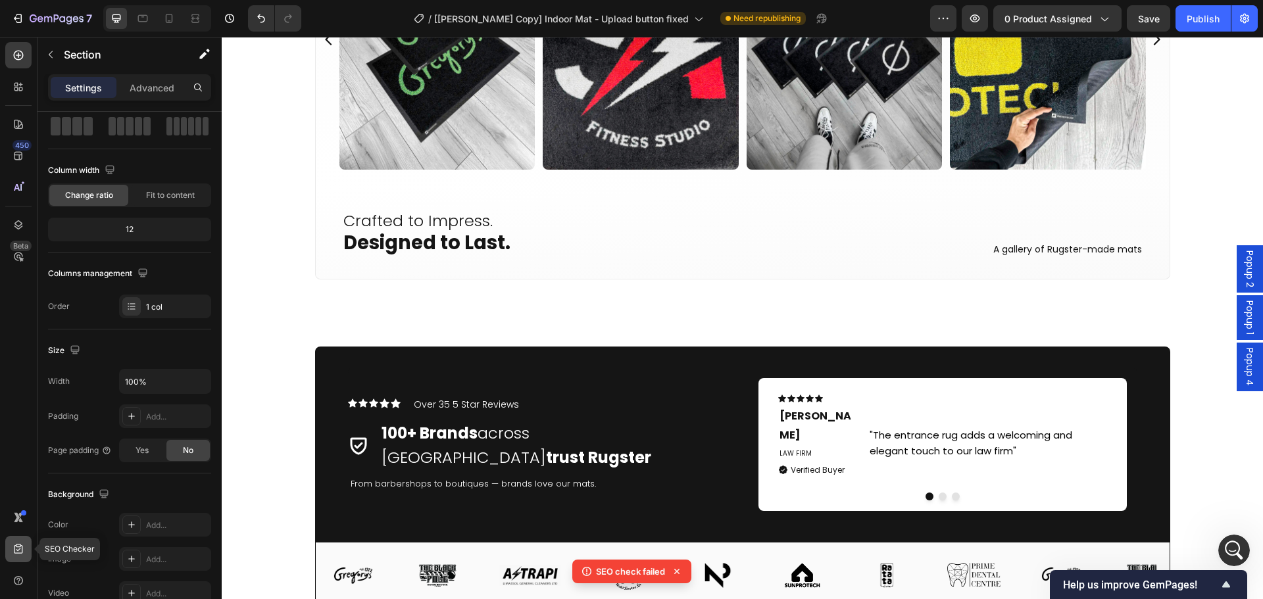
click at [24, 538] on div at bounding box center [18, 549] width 26 height 26
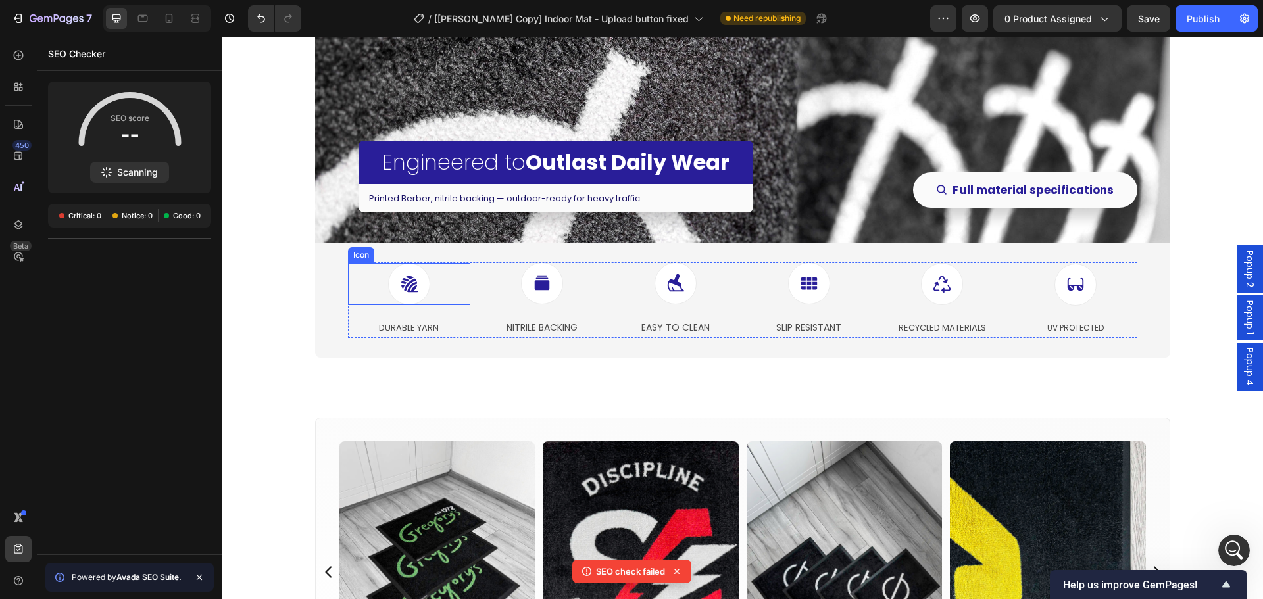
scroll to position [2678, 0]
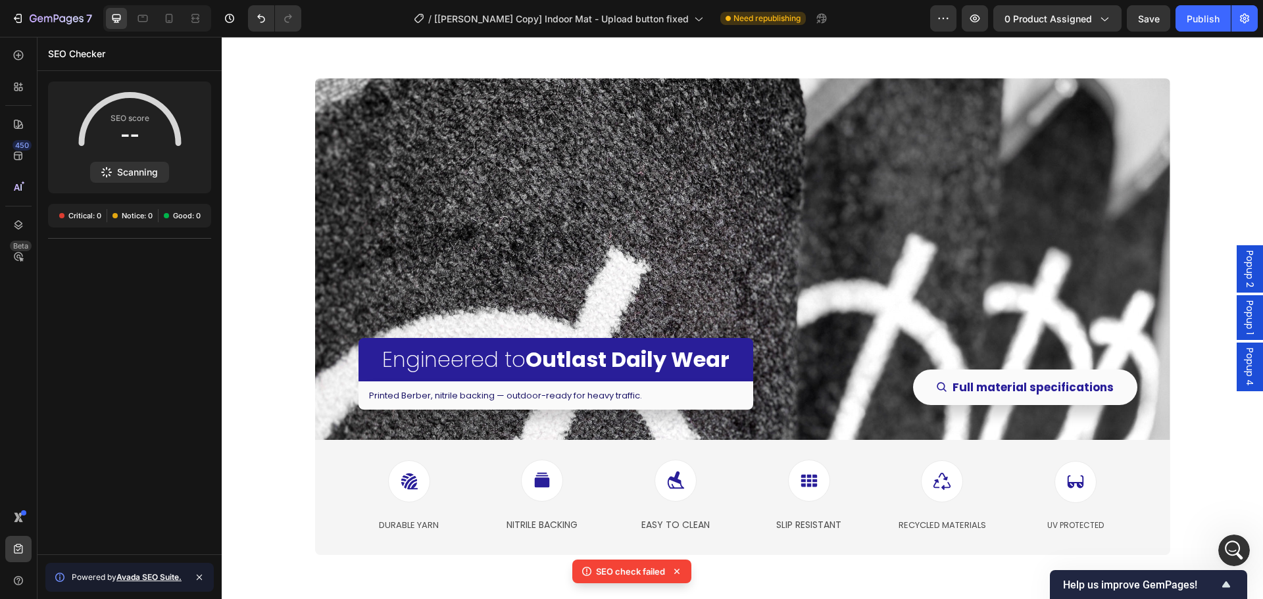
click at [441, 245] on div "Overlay" at bounding box center [742, 259] width 855 height 362
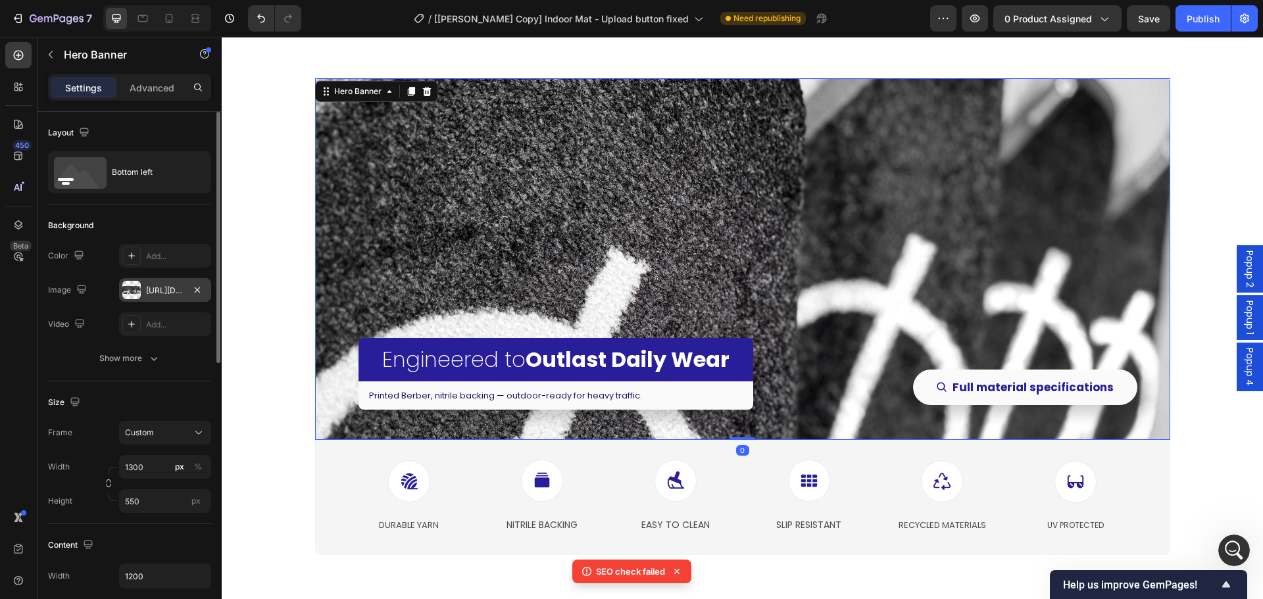
click at [163, 290] on div "[URL][DOMAIN_NAME]" at bounding box center [165, 291] width 38 height 12
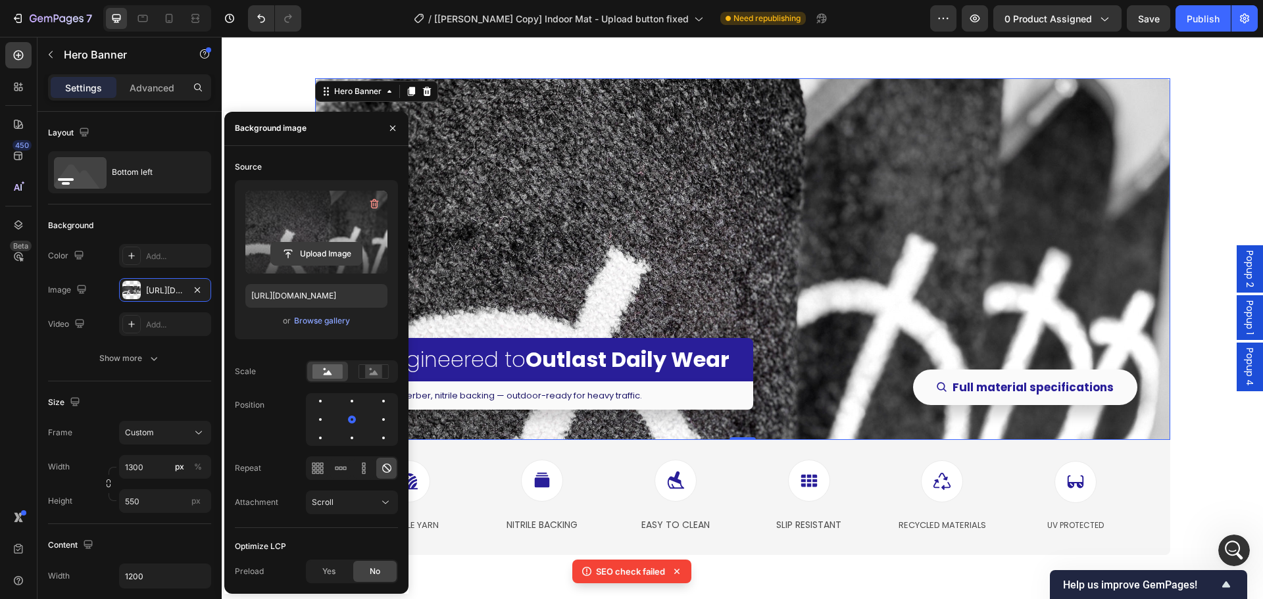
click at [317, 253] on input "file" at bounding box center [316, 254] width 91 height 22
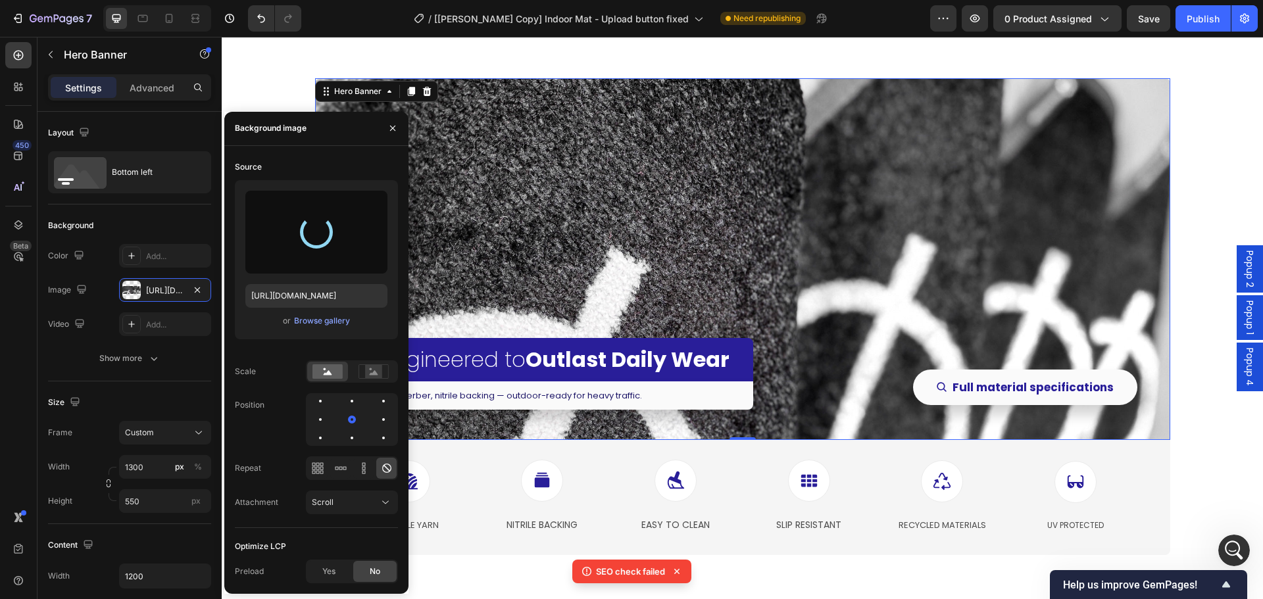
type input "[URL][DOMAIN_NAME]"
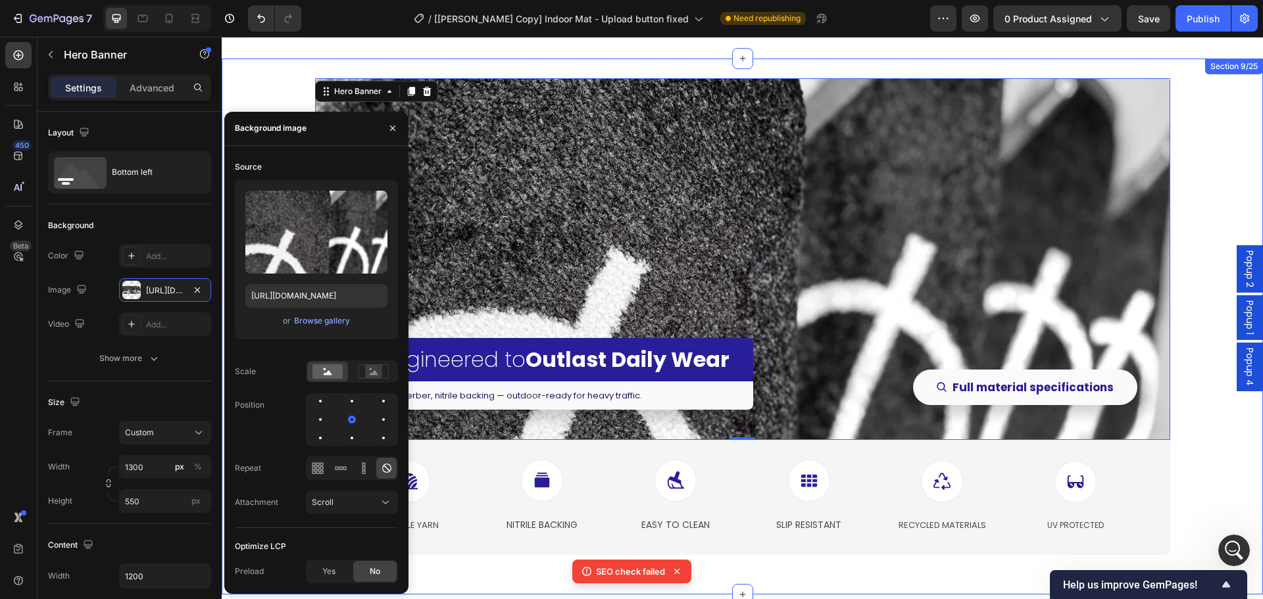
click at [1182, 442] on div "Engineered to Outlast Daily Wear Heading Printed Berber, nitrile backing — outd…" at bounding box center [743, 327] width 1042 height 536
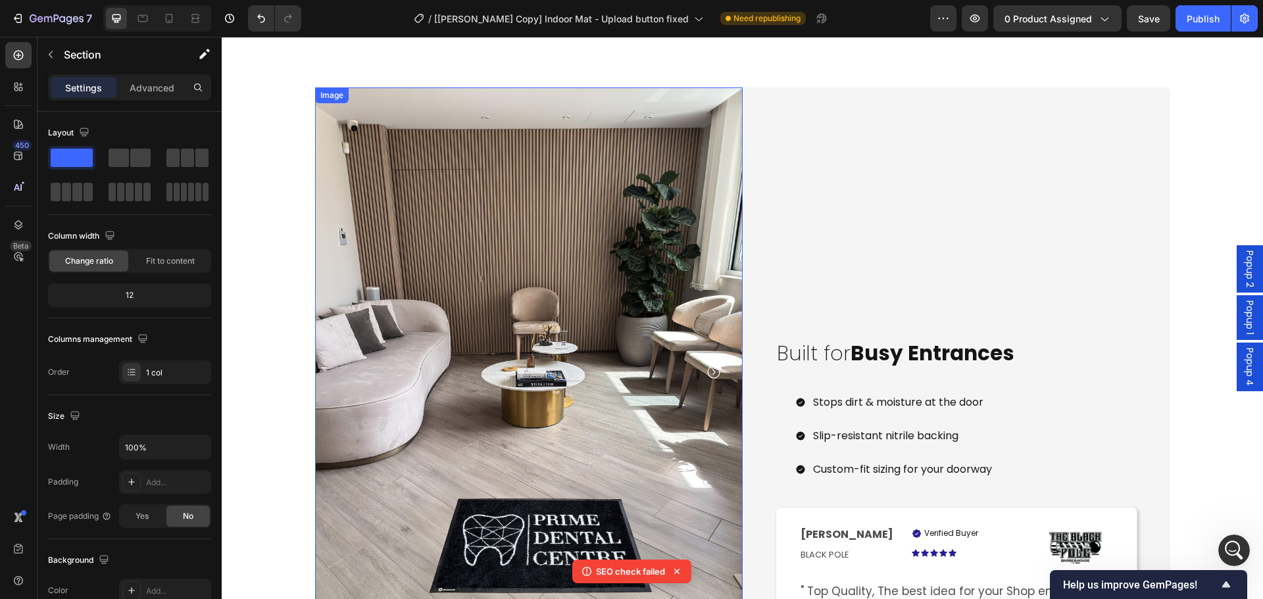
scroll to position [1669, 0]
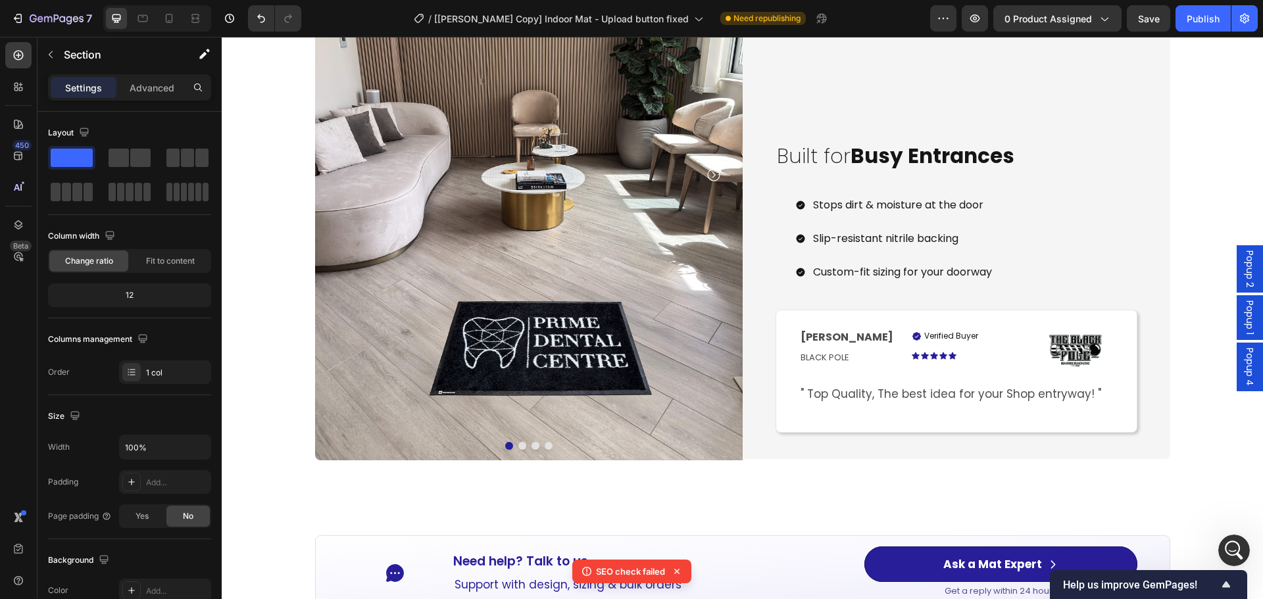
click at [677, 572] on icon at bounding box center [676, 571] width 5 height 5
click at [518, 446] on button "Dot" at bounding box center [522, 446] width 8 height 8
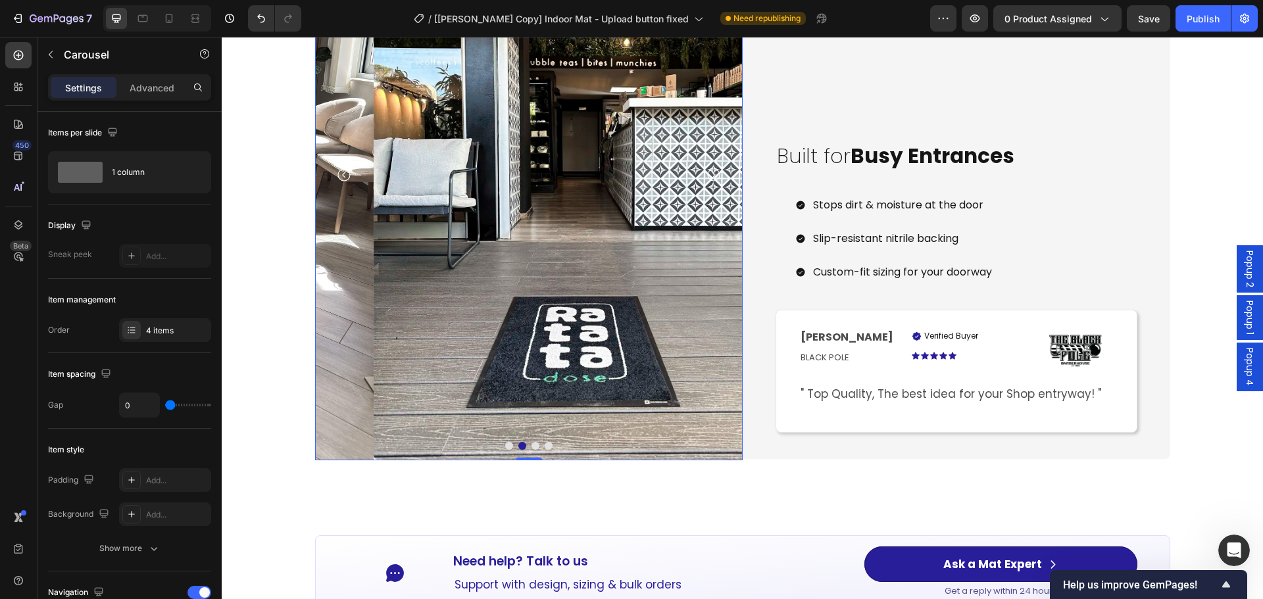
click at [545, 447] on button "Dot" at bounding box center [549, 446] width 8 height 8
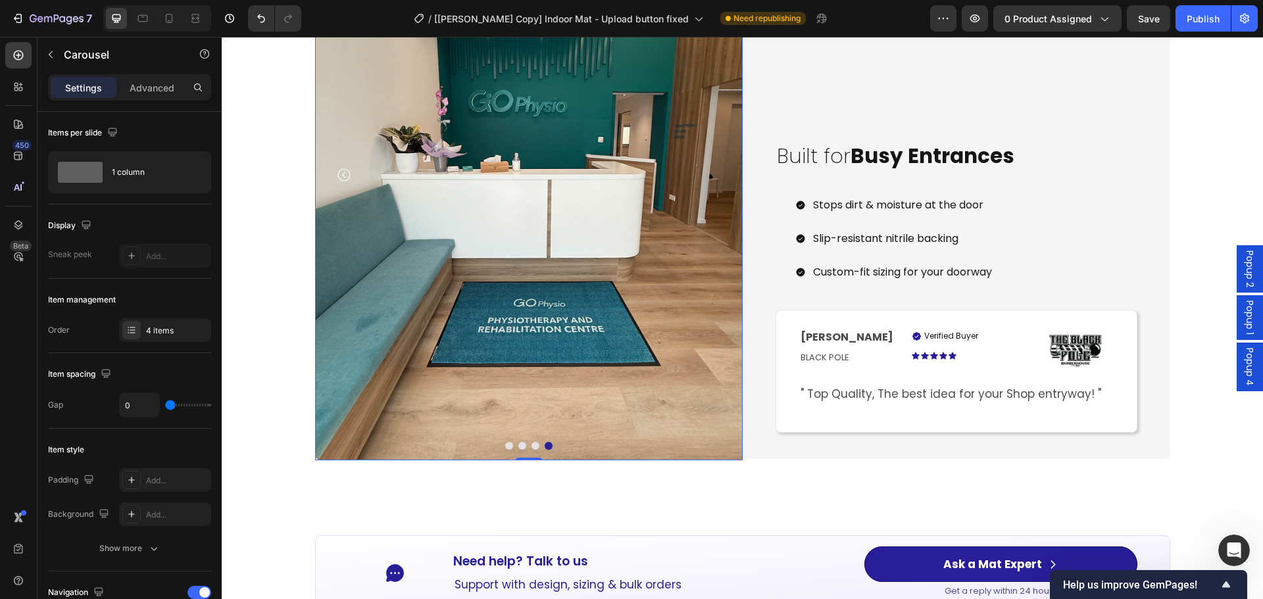
click at [541, 292] on img at bounding box center [529, 175] width 428 height 570
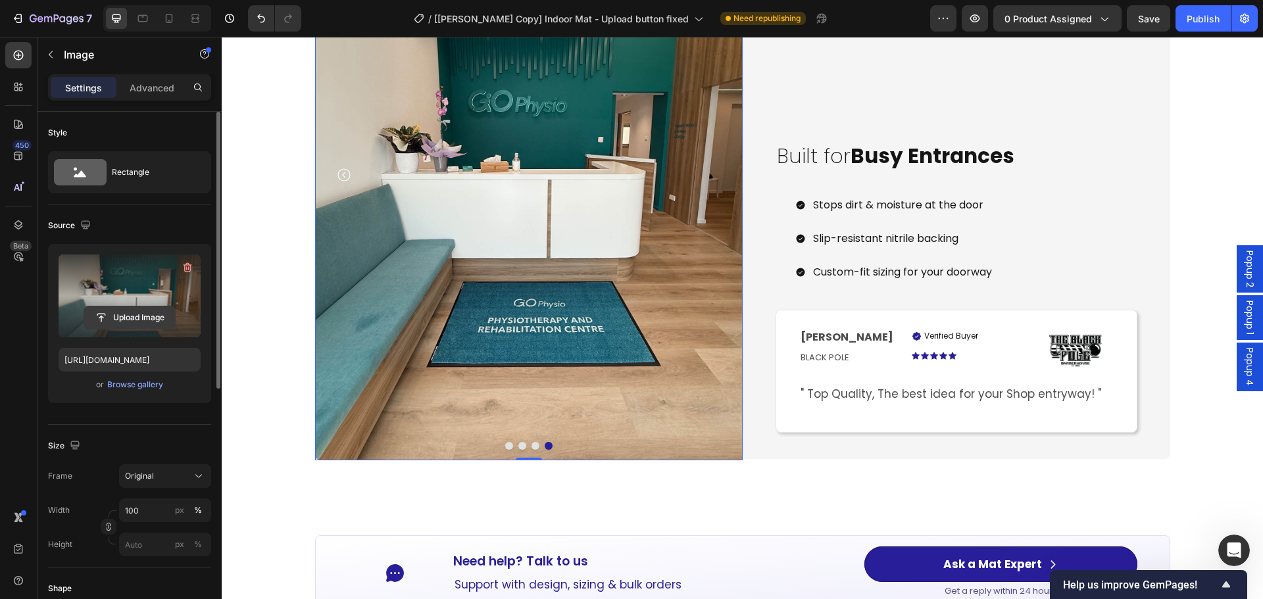
click at [132, 318] on input "file" at bounding box center [129, 318] width 91 height 22
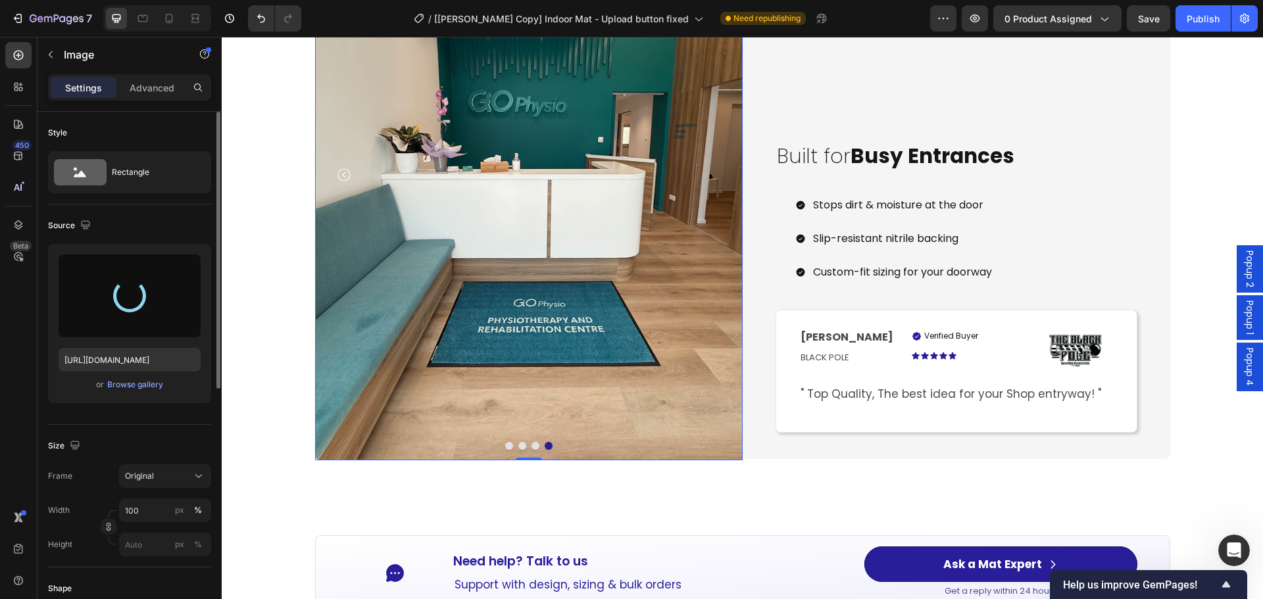
type input "[URL][DOMAIN_NAME]"
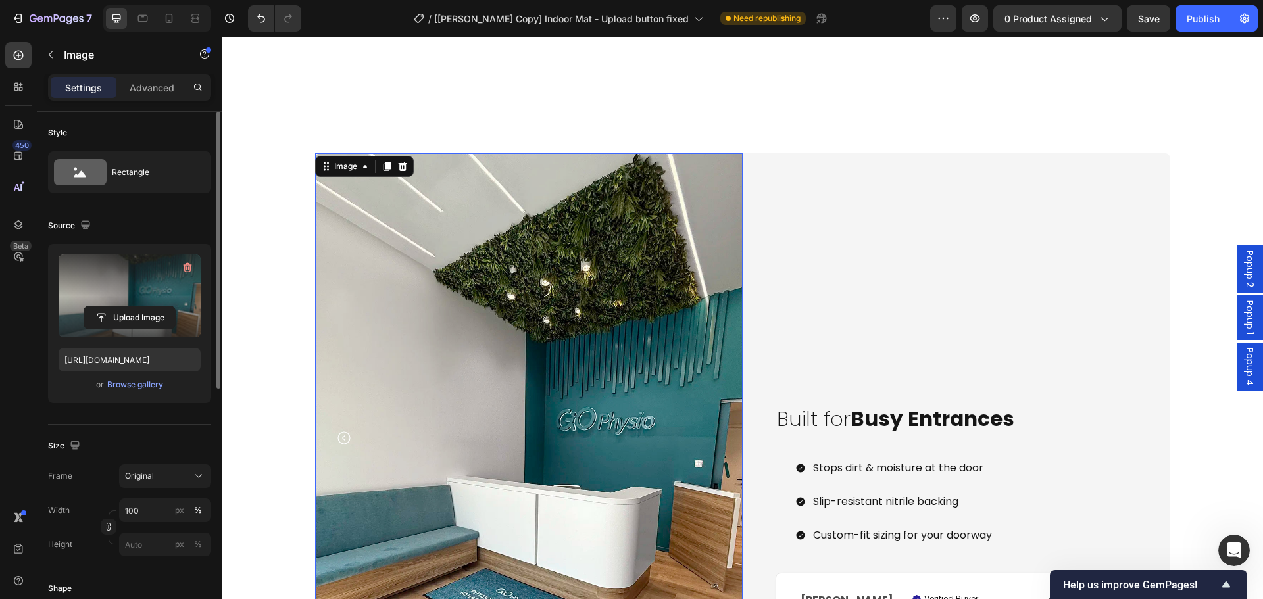
scroll to position [1604, 0]
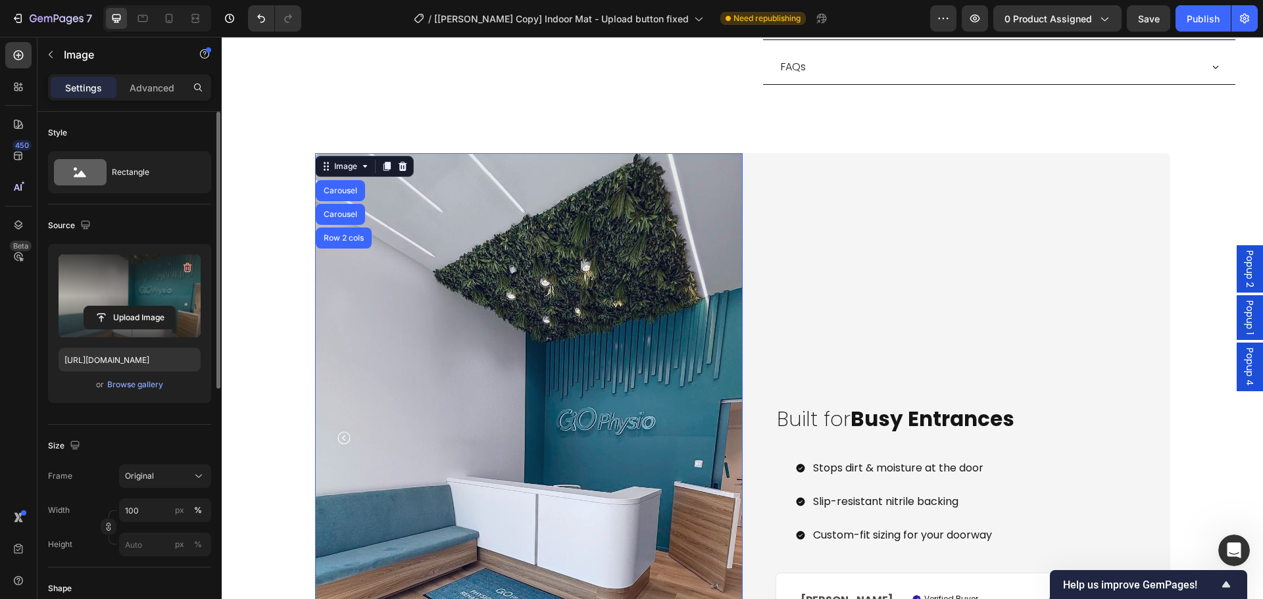
click at [334, 177] on div "Image Carousel Carousel Row 2 cols" at bounding box center [364, 166] width 99 height 21
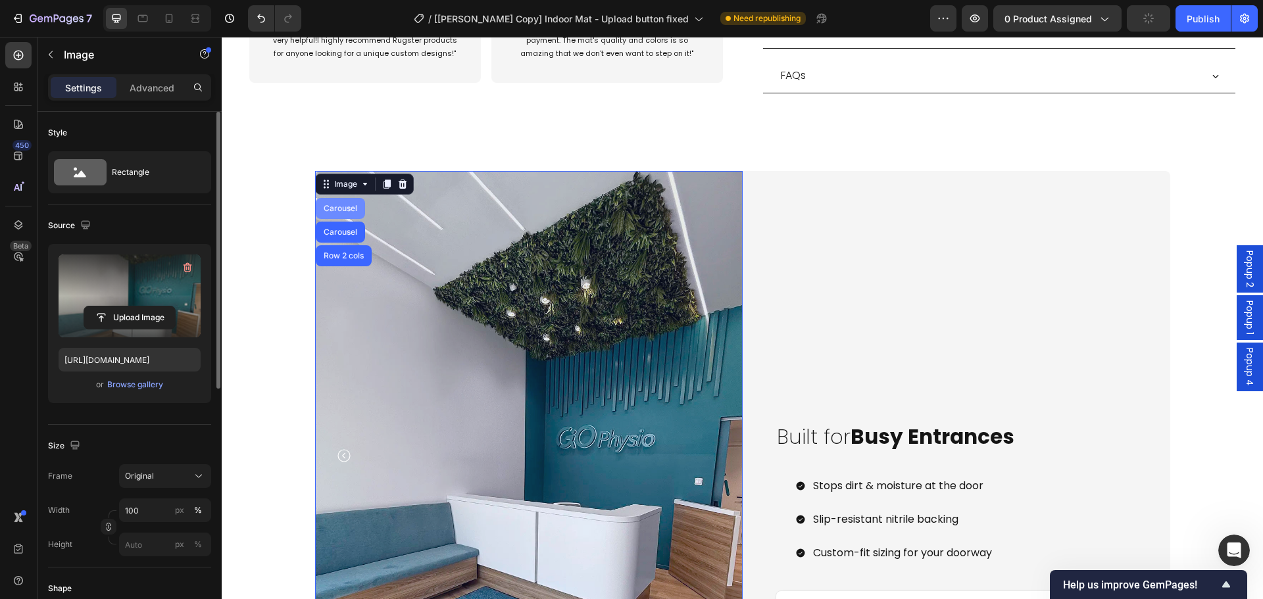
click at [335, 205] on div "Carousel" at bounding box center [340, 209] width 39 height 8
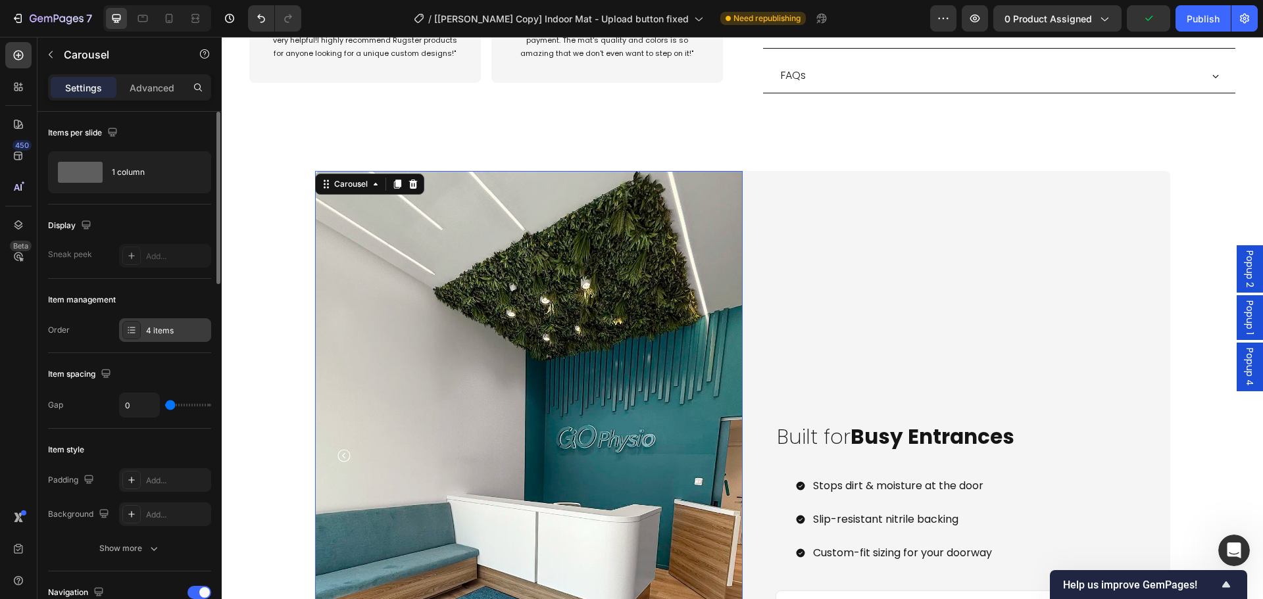
click at [159, 327] on div "4 items" at bounding box center [177, 331] width 62 height 12
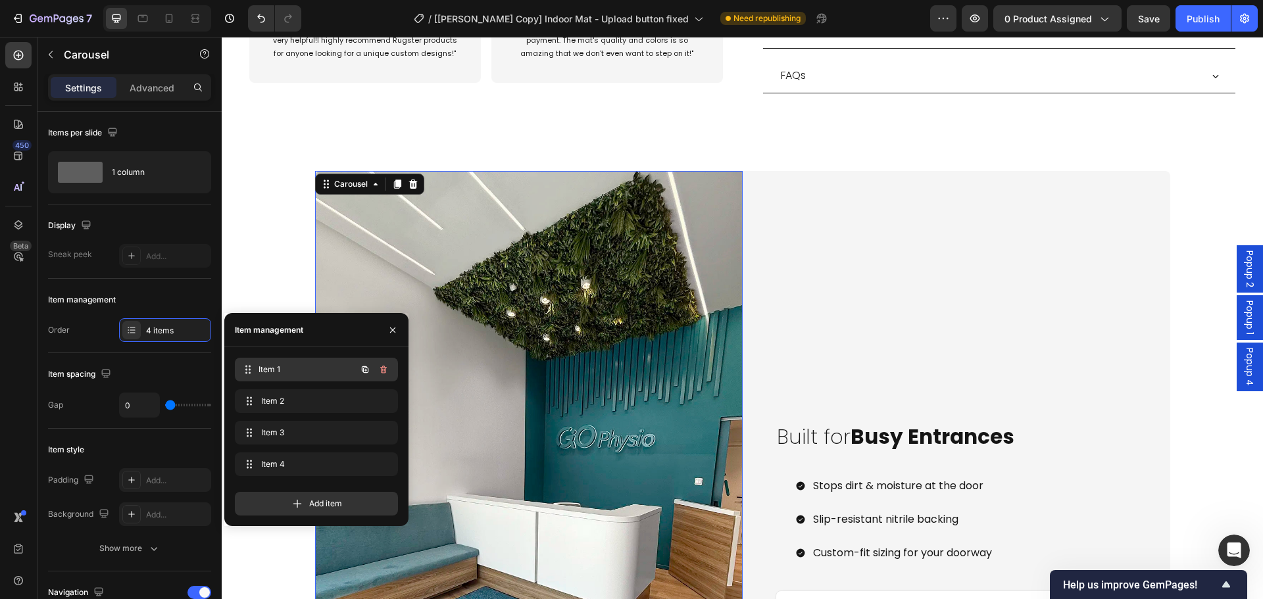
click at [312, 379] on div "Item 1 Item 1" at bounding box center [316, 370] width 163 height 24
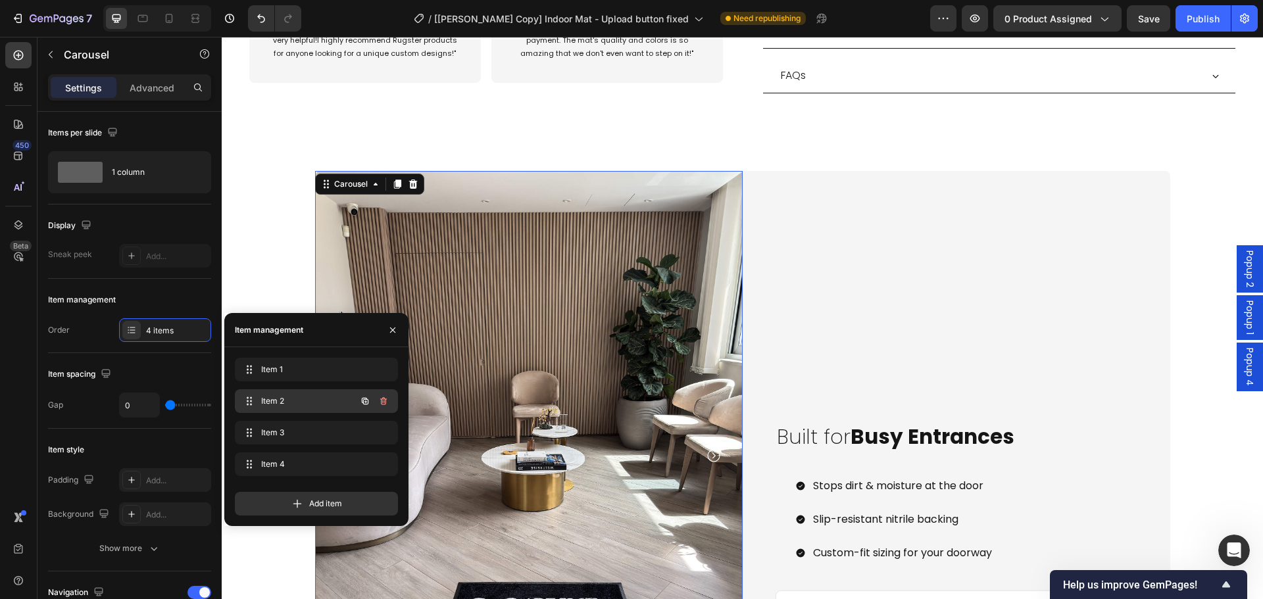
click at [309, 405] on span "Item 2" at bounding box center [298, 401] width 74 height 12
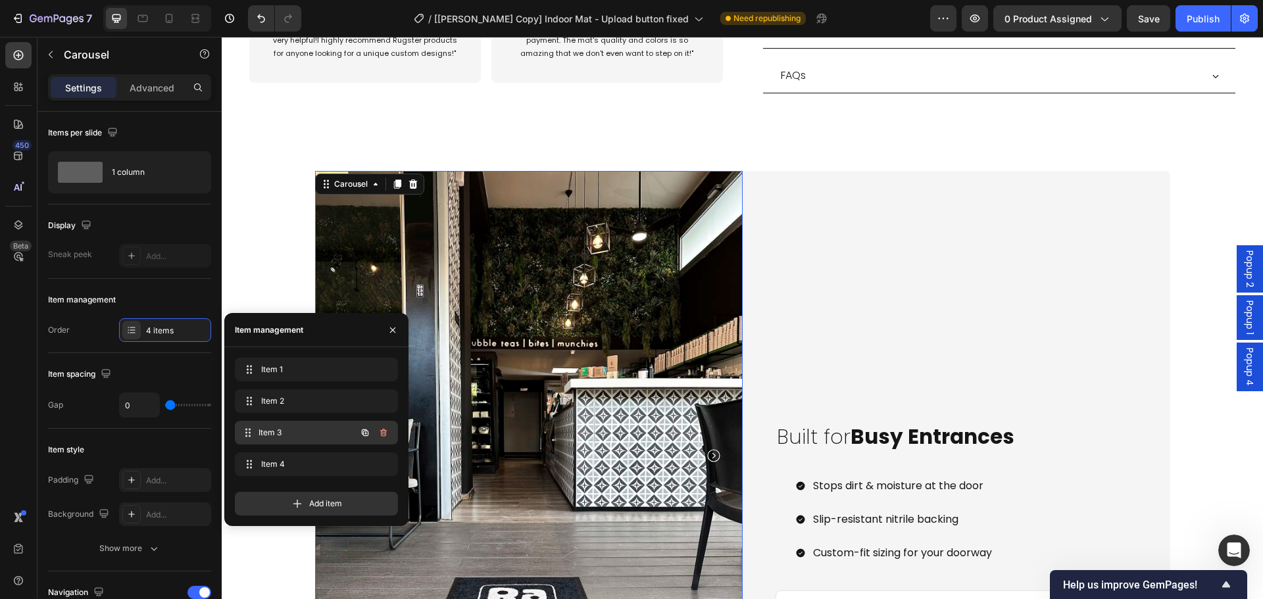
click at [301, 441] on div "Item 3 Item 3" at bounding box center [298, 433] width 116 height 18
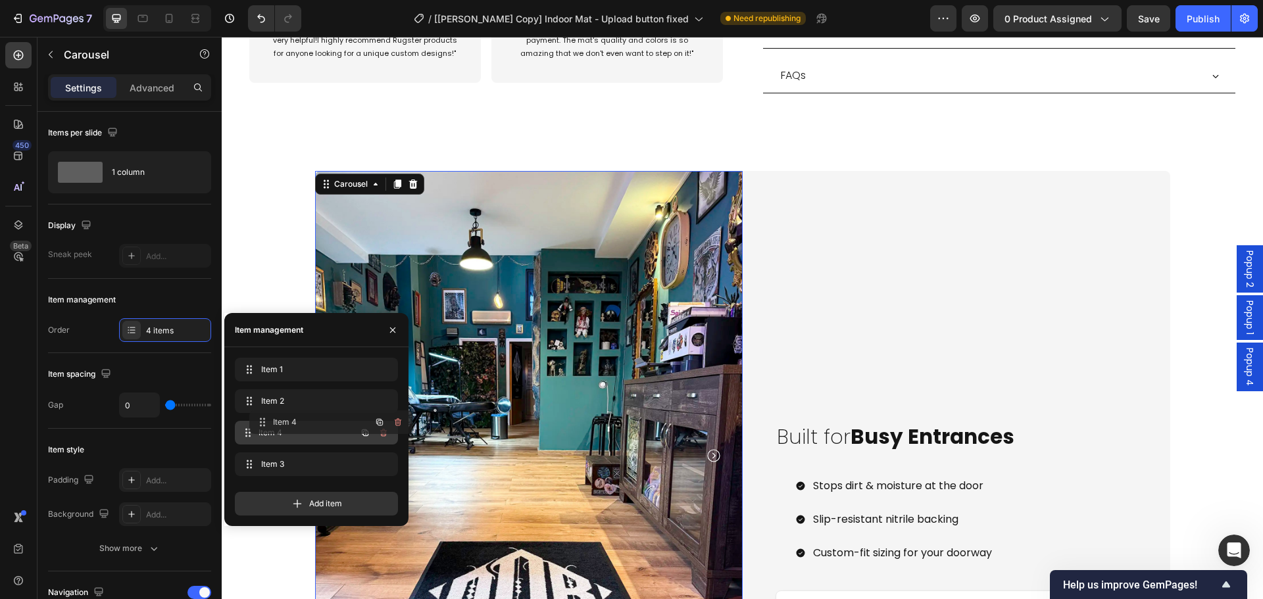
drag, startPoint x: 301, startPoint y: 463, endPoint x: 315, endPoint y: 421, distance: 44.5
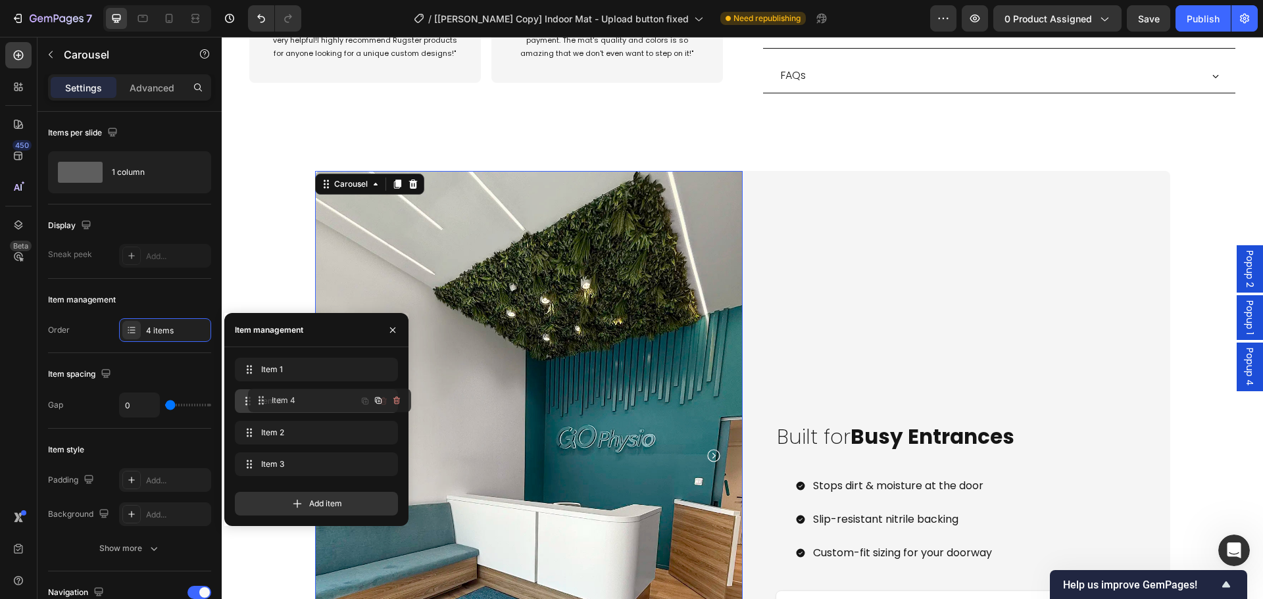
drag, startPoint x: 311, startPoint y: 436, endPoint x: 325, endPoint y: 400, distance: 38.1
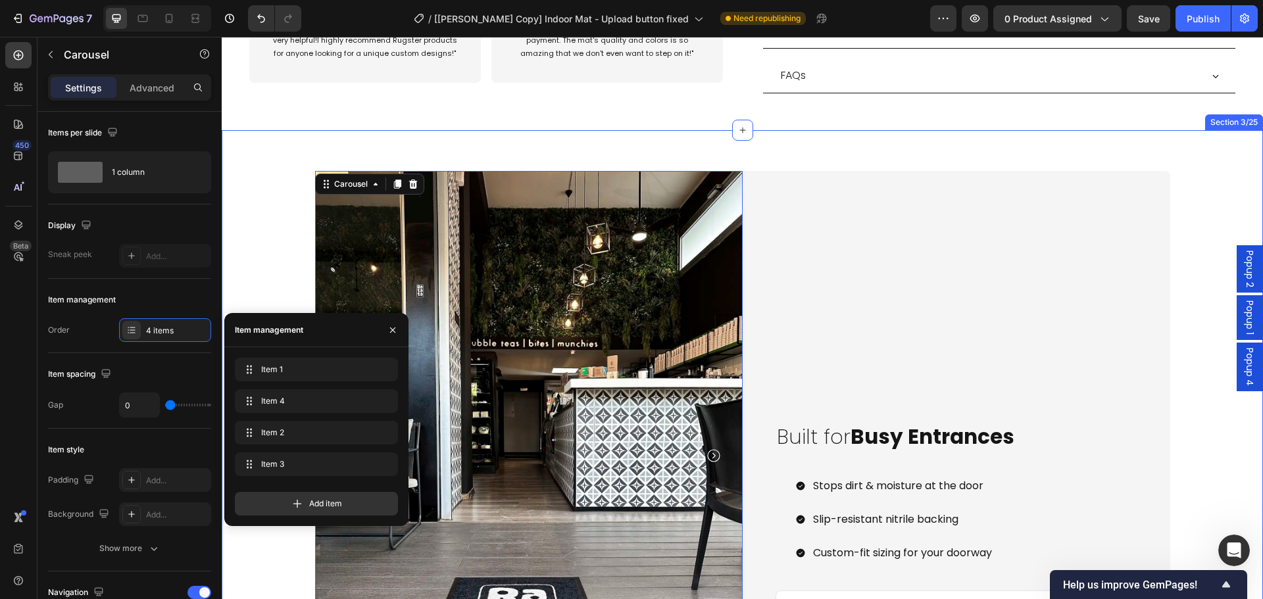
click at [245, 262] on div "Image Image Image Image Carousel 0 Carousel Built for Busy Entrances Heading St…" at bounding box center [743, 462] width 1042 height 623
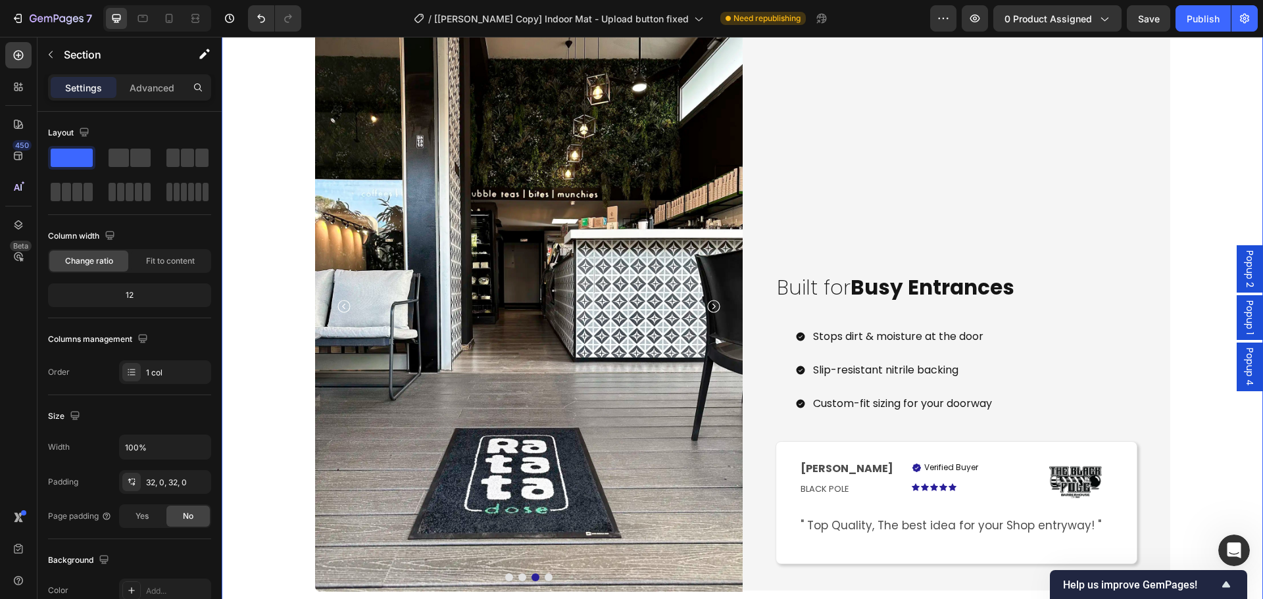
scroll to position [8518, 0]
click at [340, 300] on icon "Carousel Back Arrow" at bounding box center [344, 307] width 16 height 16
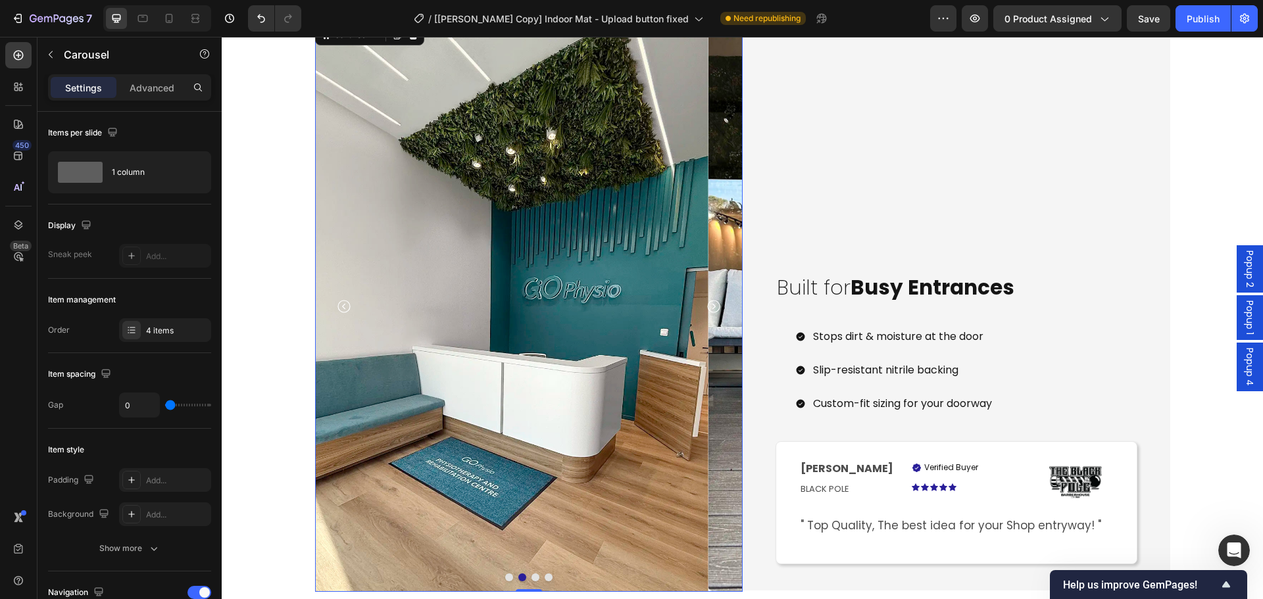
click at [338, 302] on icon "Carousel Back Arrow" at bounding box center [344, 307] width 13 height 13
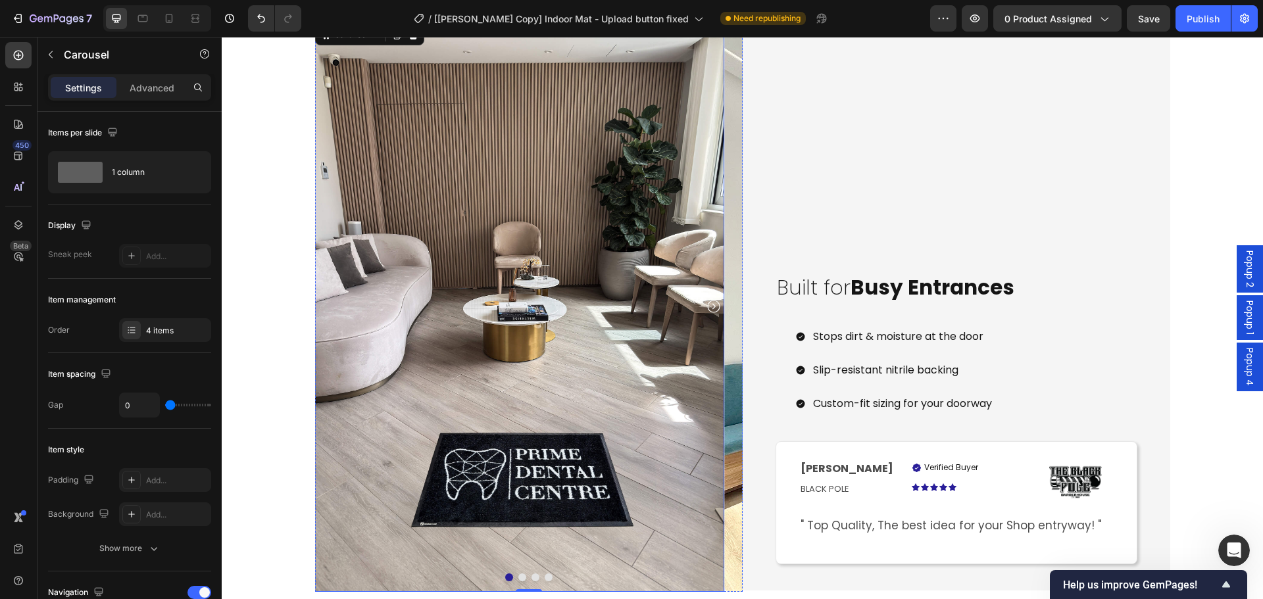
click at [576, 344] on img at bounding box center [511, 307] width 428 height 570
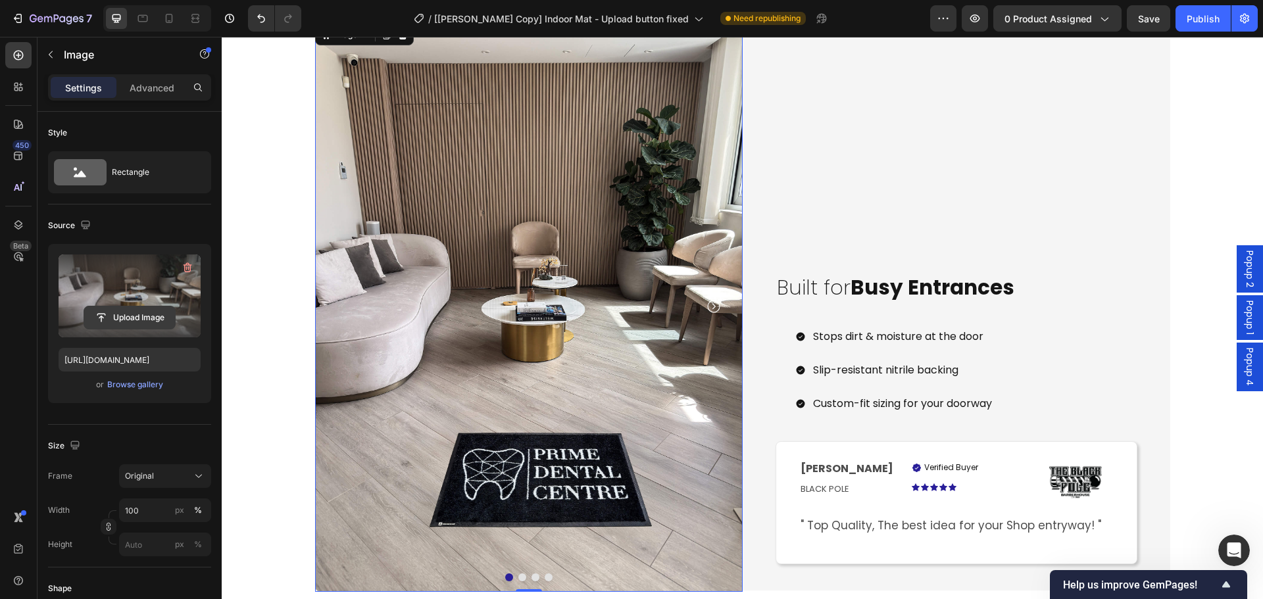
click at [130, 316] on input "file" at bounding box center [129, 318] width 91 height 22
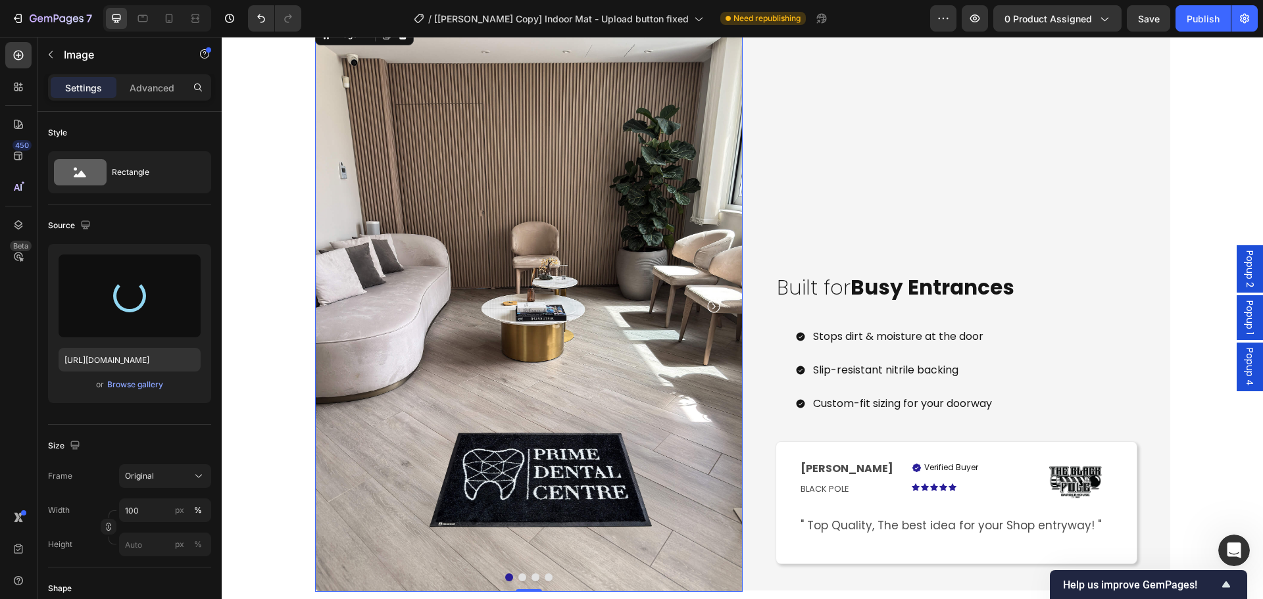
type input "[URL][DOMAIN_NAME]"
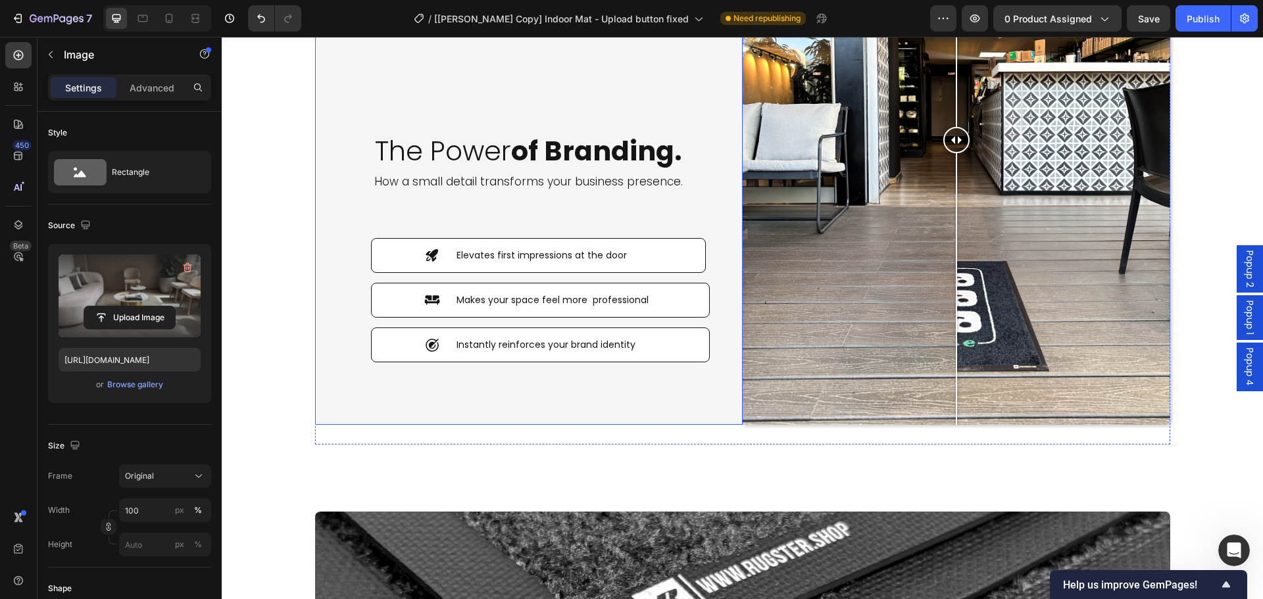
scroll to position [4433, 0]
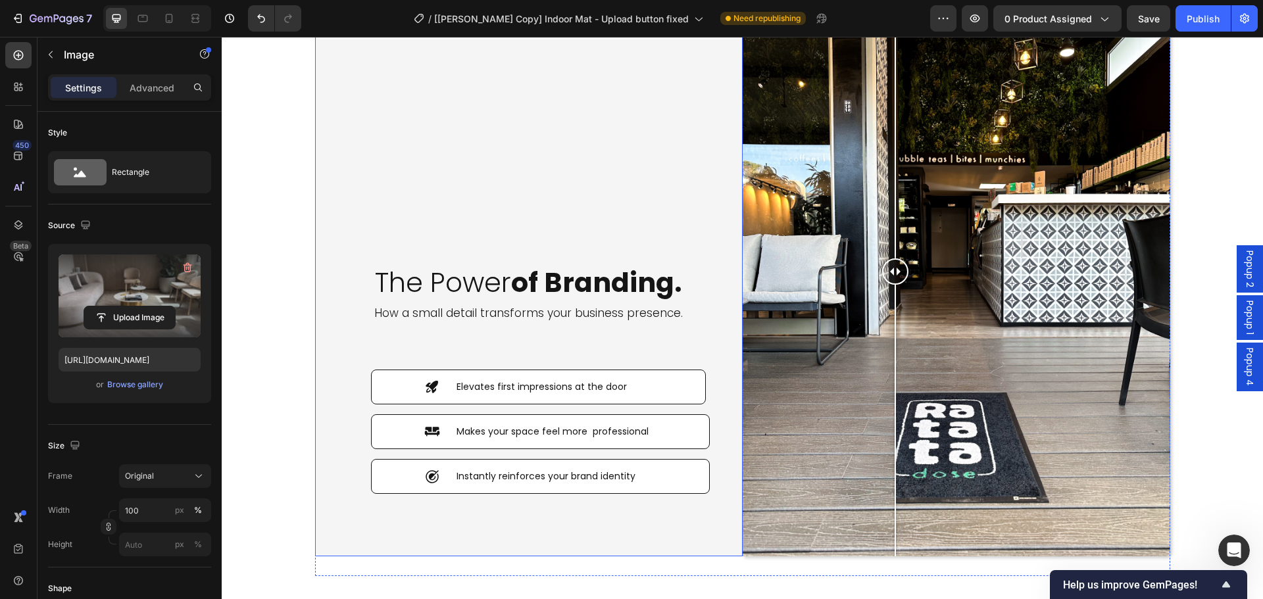
drag, startPoint x: 969, startPoint y: 314, endPoint x: 940, endPoint y: 328, distance: 32.1
click at [896, 314] on div at bounding box center [895, 421] width 1 height 272
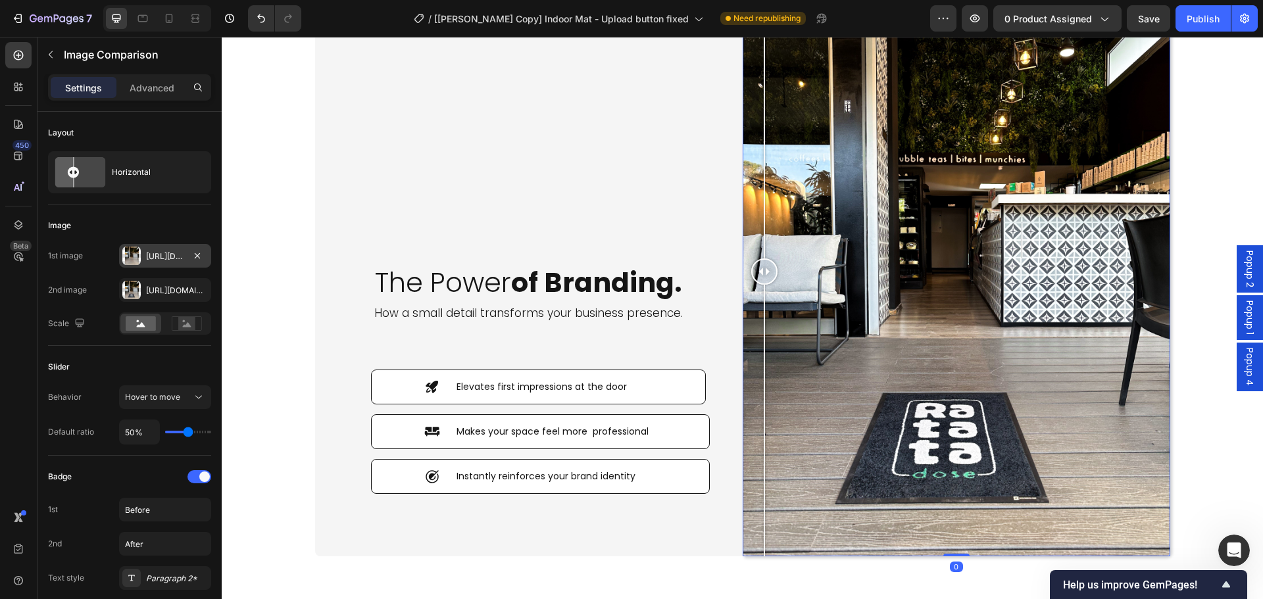
click at [164, 253] on div "[URL][DOMAIN_NAME]" at bounding box center [165, 257] width 38 height 12
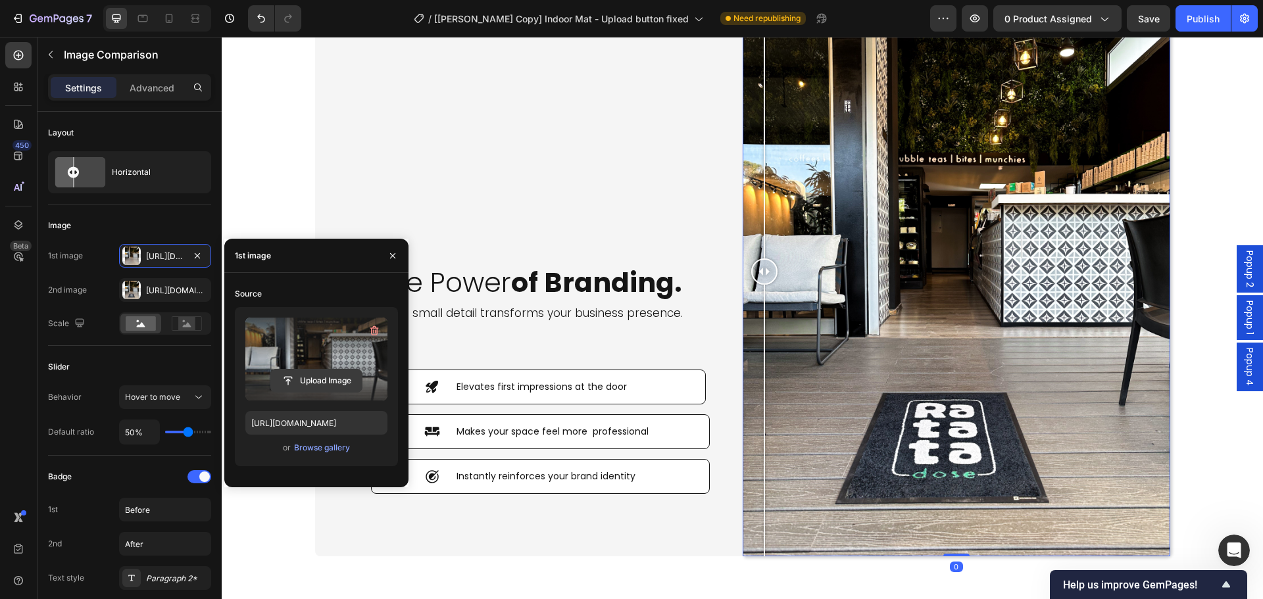
click at [325, 386] on input "file" at bounding box center [316, 381] width 91 height 22
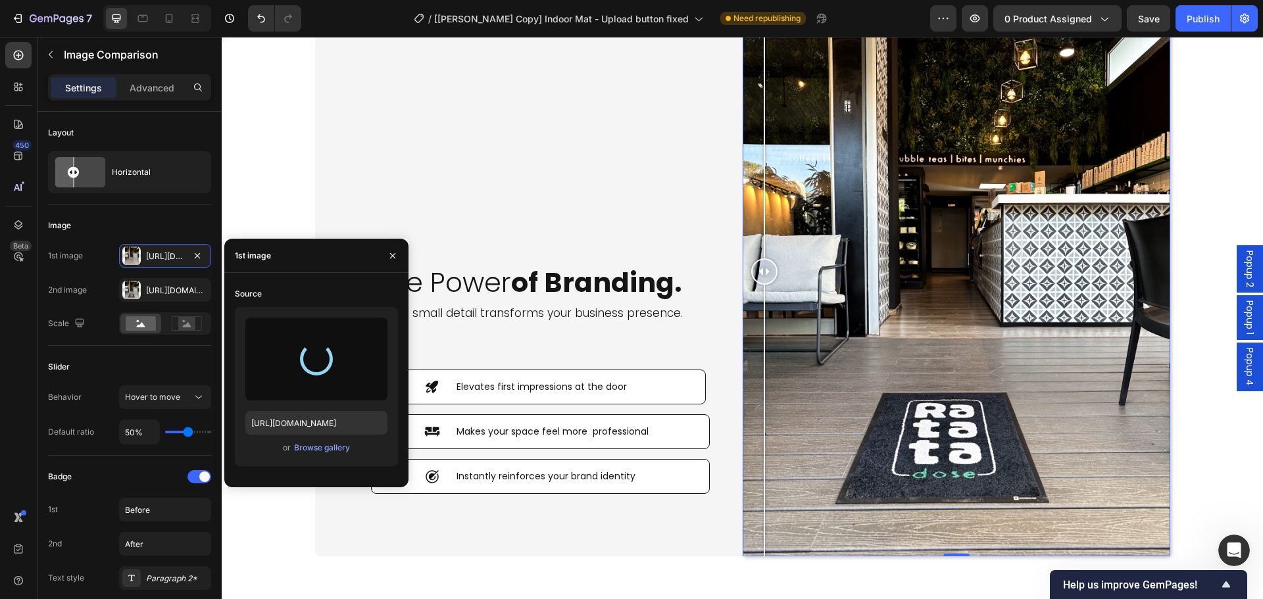
type input "[URL][DOMAIN_NAME]"
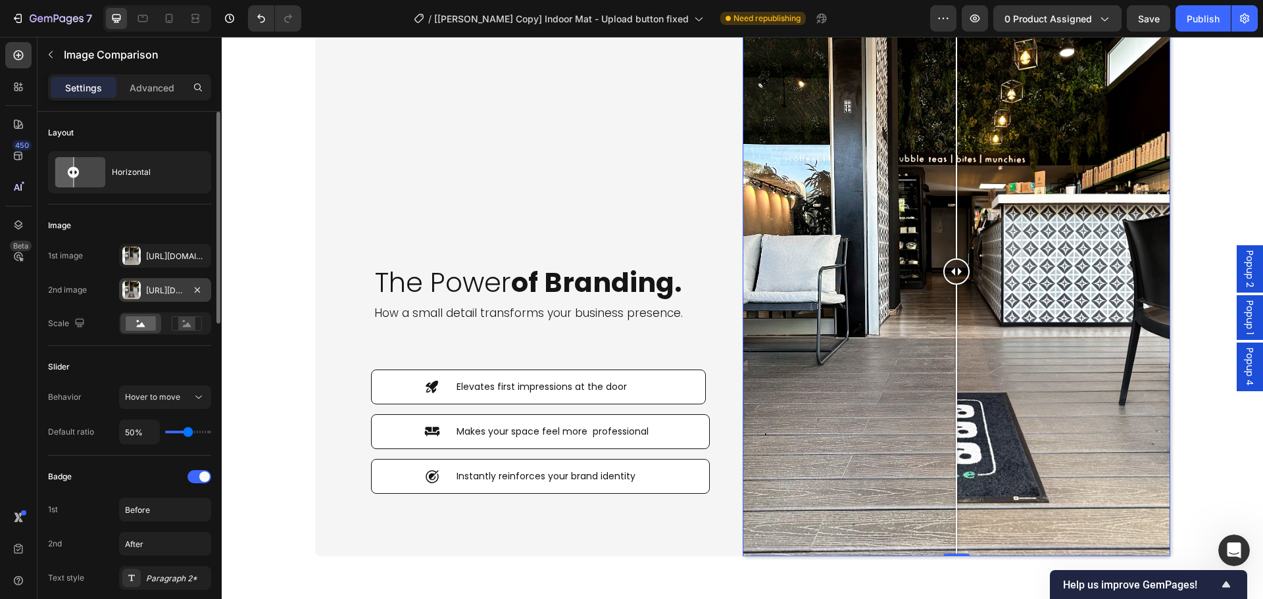
click at [164, 293] on div "[URL][DOMAIN_NAME]" at bounding box center [165, 291] width 38 height 12
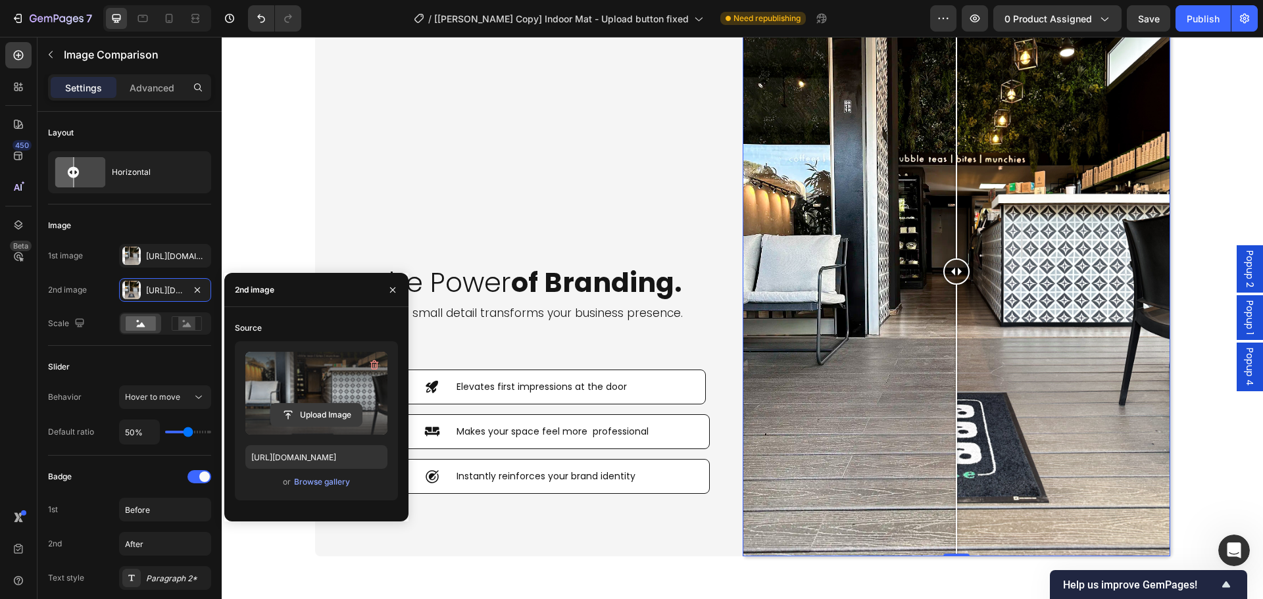
click at [324, 410] on input "file" at bounding box center [316, 415] width 91 height 22
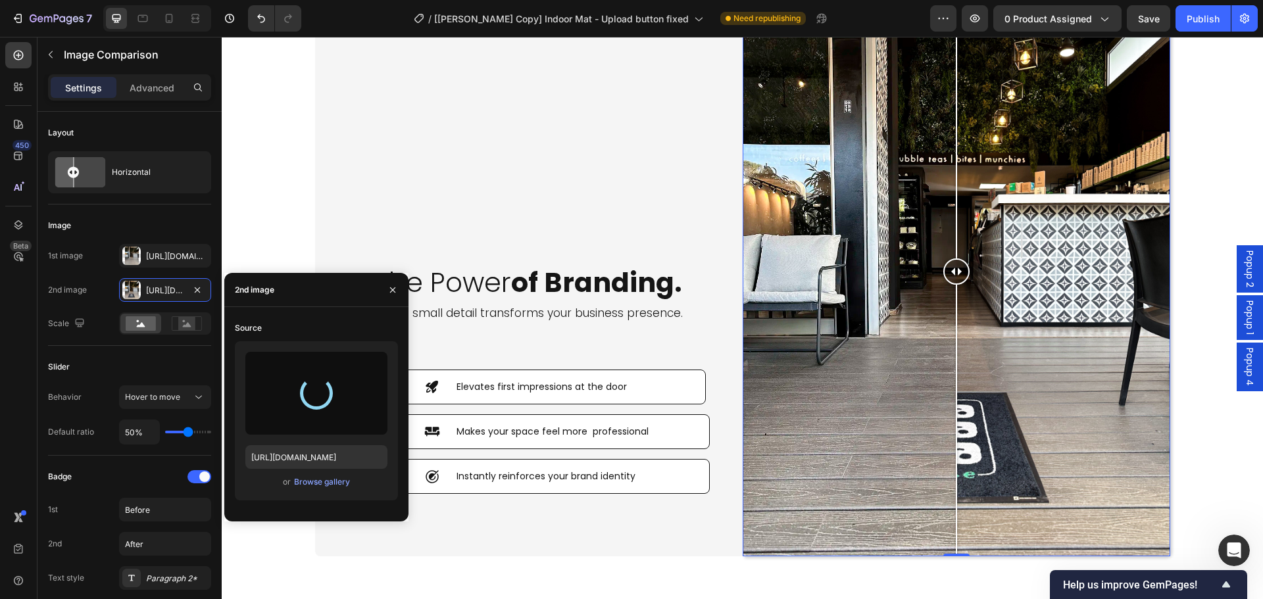
type input "[URL][DOMAIN_NAME]"
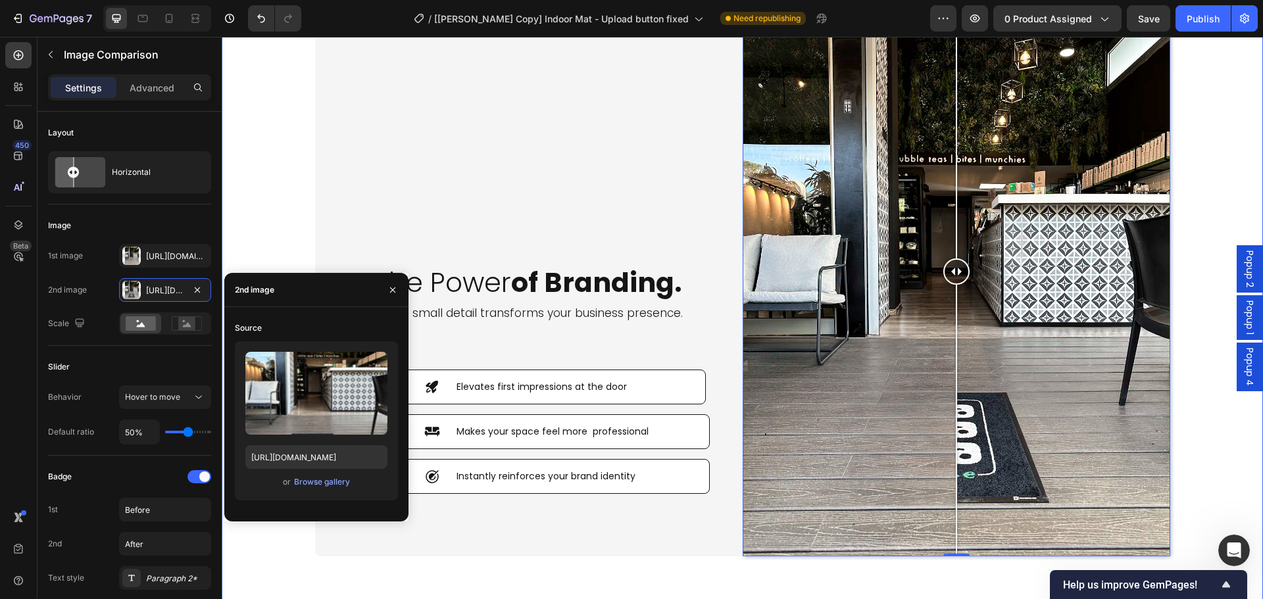
scroll to position [8518, 0]
click at [161, 20] on div at bounding box center [169, 18] width 21 height 21
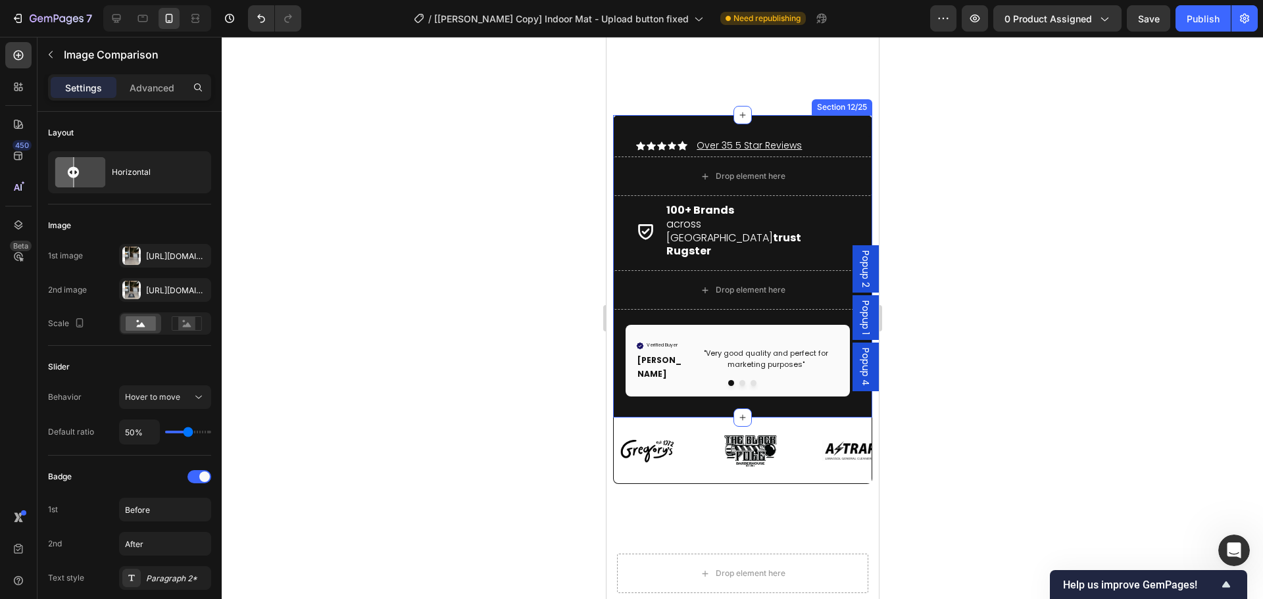
scroll to position [5109, 0]
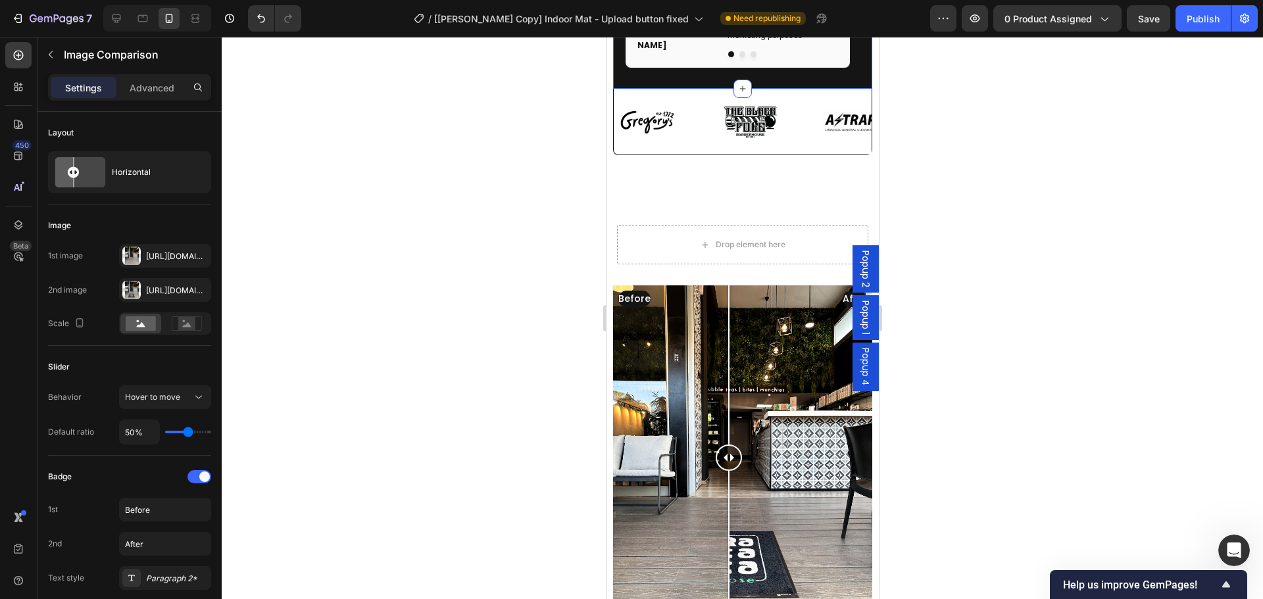
click at [728, 361] on div at bounding box center [728, 365] width 1 height 159
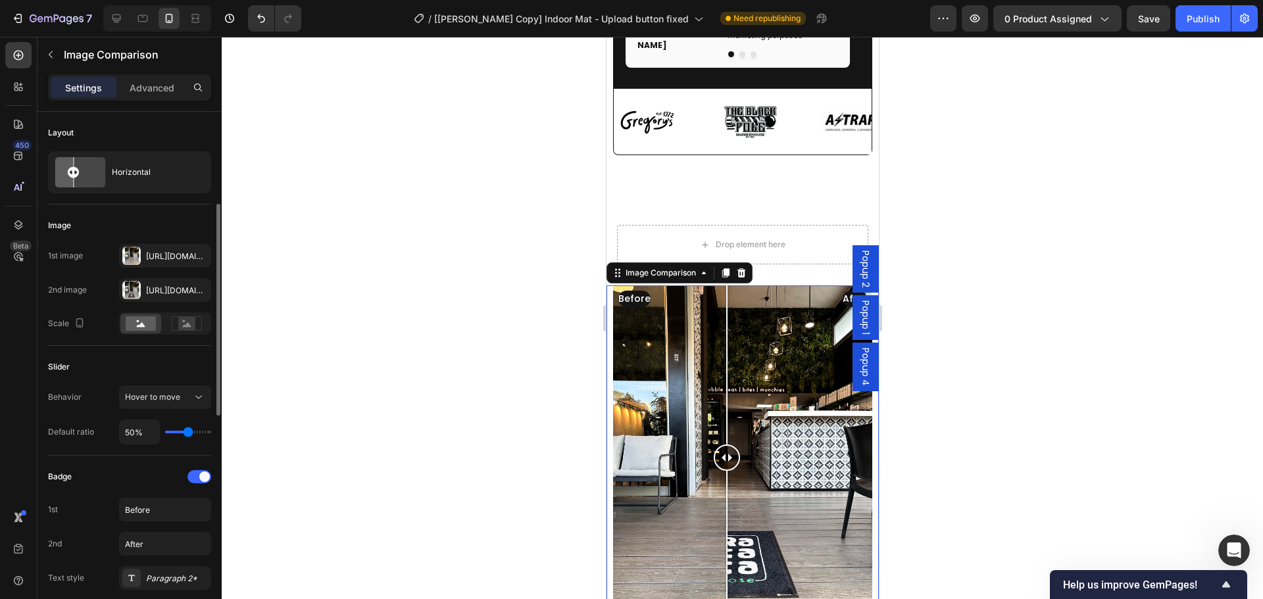
scroll to position [66, 0]
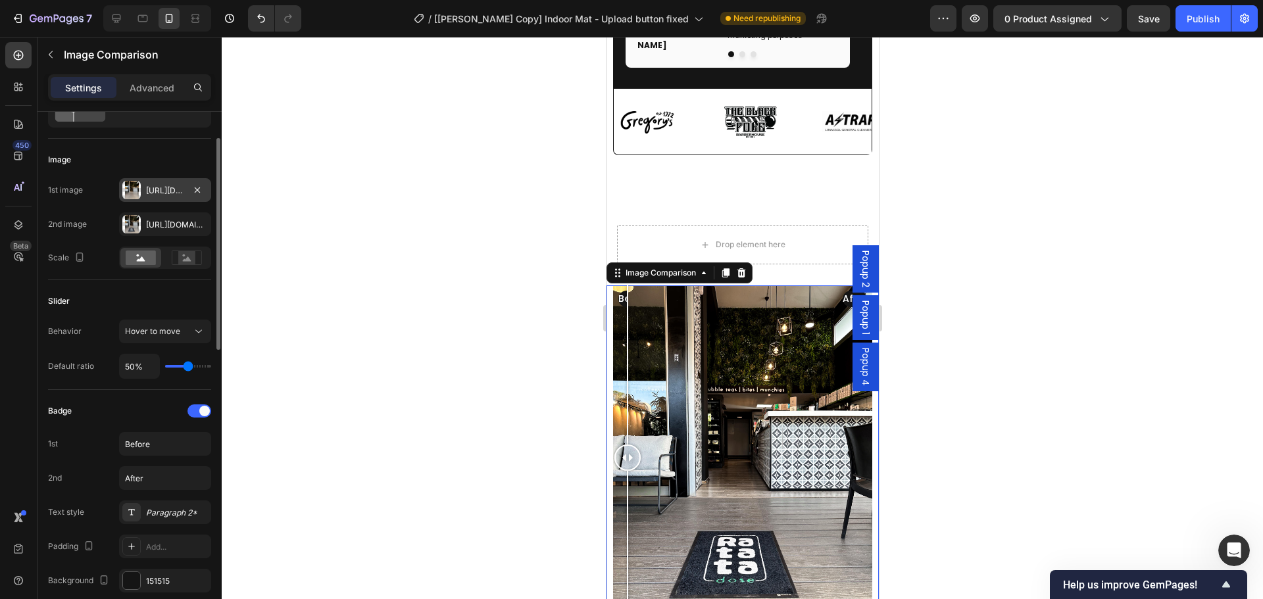
click at [151, 187] on div "[URL][DOMAIN_NAME]" at bounding box center [165, 191] width 38 height 12
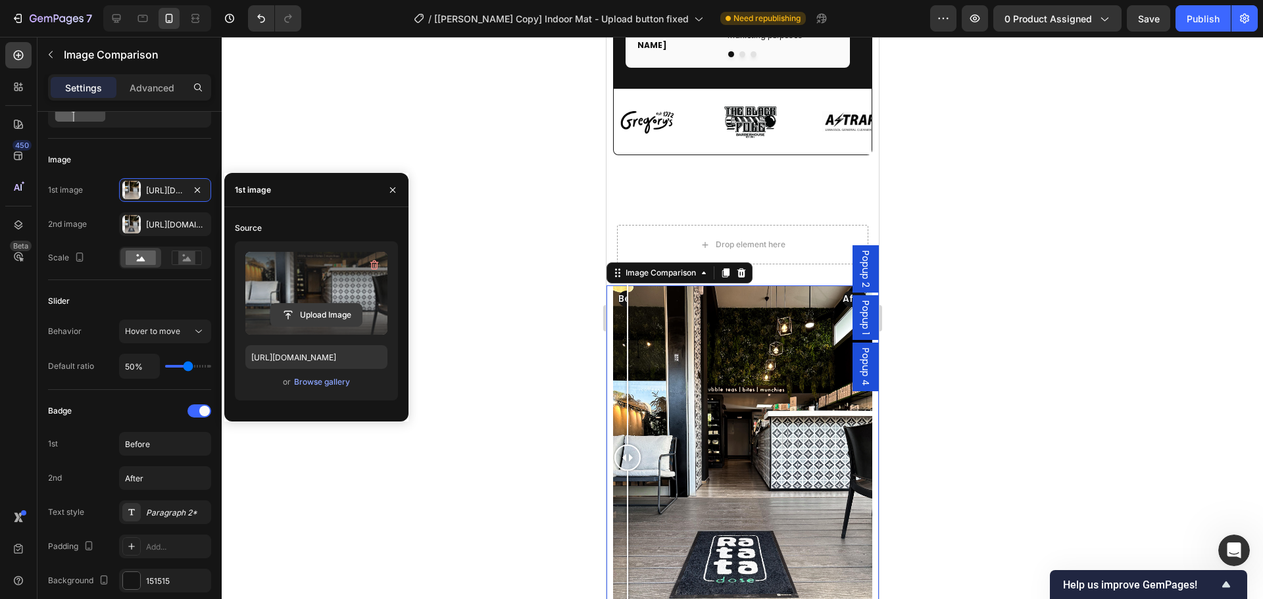
click at [299, 318] on input "file" at bounding box center [316, 315] width 91 height 22
type input "[URL][DOMAIN_NAME]"
drag, startPoint x: 162, startPoint y: 235, endPoint x: 170, endPoint y: 236, distance: 7.9
click at [163, 235] on div "Https://cdn.Shopify.Com/s/files/1/0844/7908/2840/files/gempages_550200365904036…" at bounding box center [165, 225] width 92 height 24
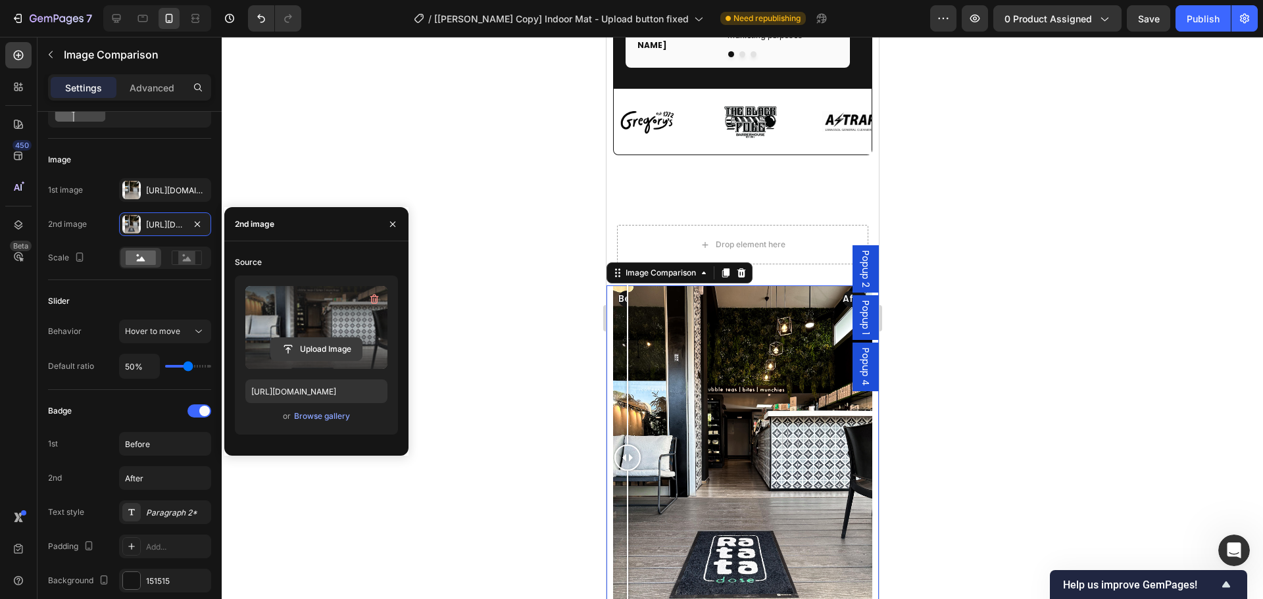
click at [294, 345] on input "file" at bounding box center [316, 349] width 91 height 22
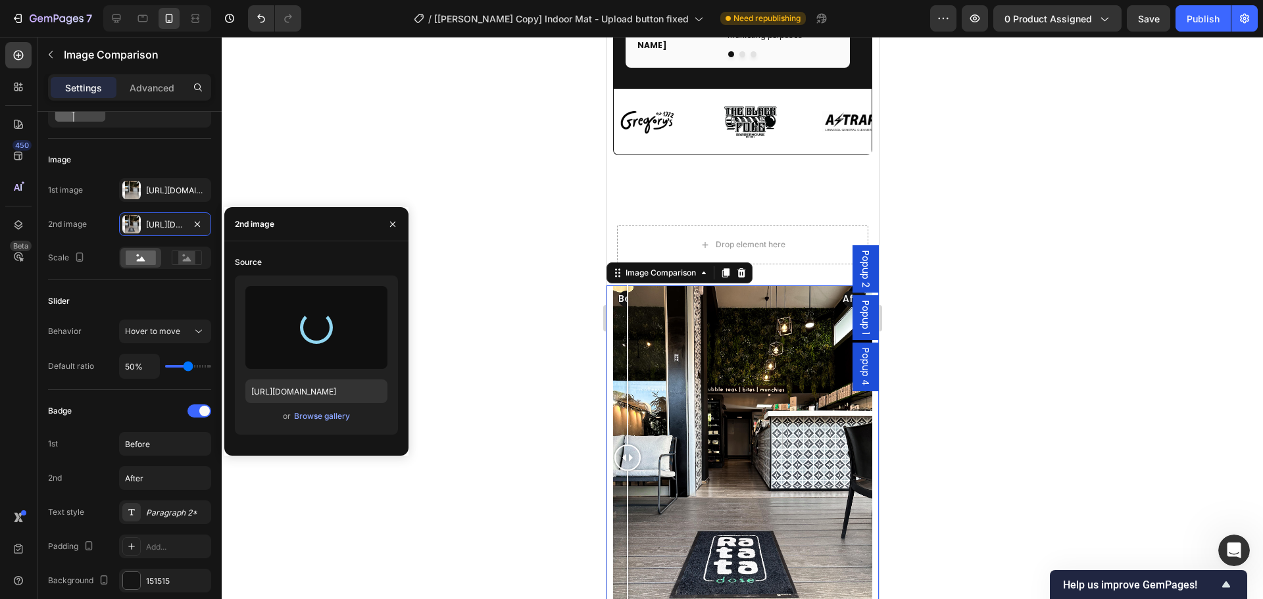
type input "[URL][DOMAIN_NAME]"
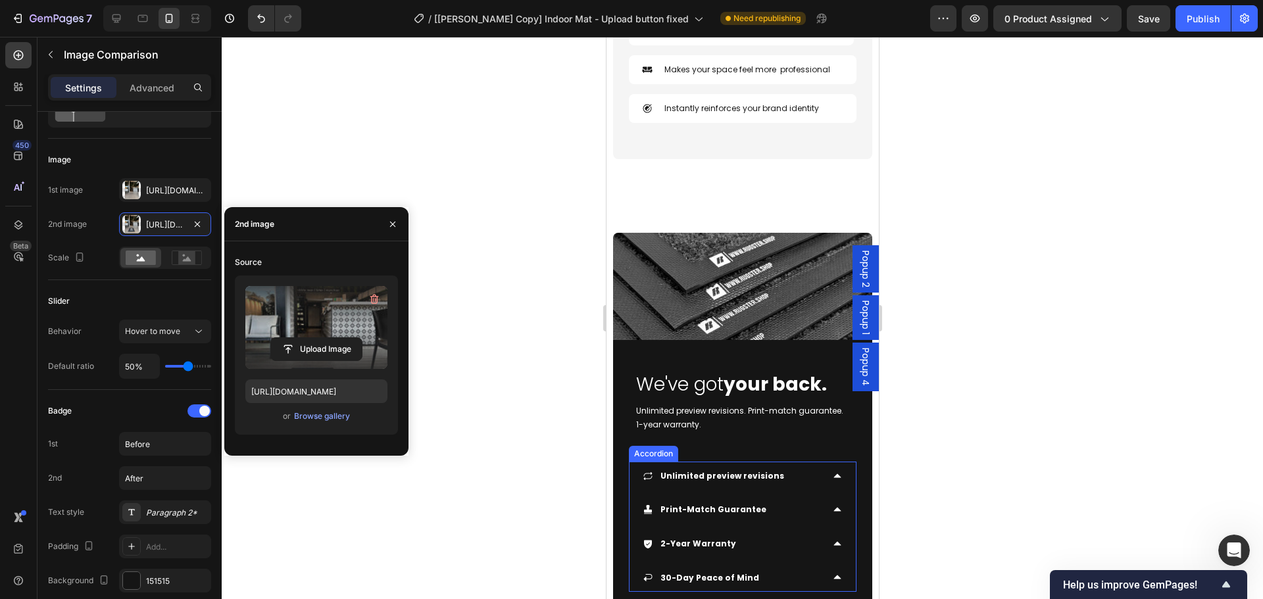
scroll to position [5832, 0]
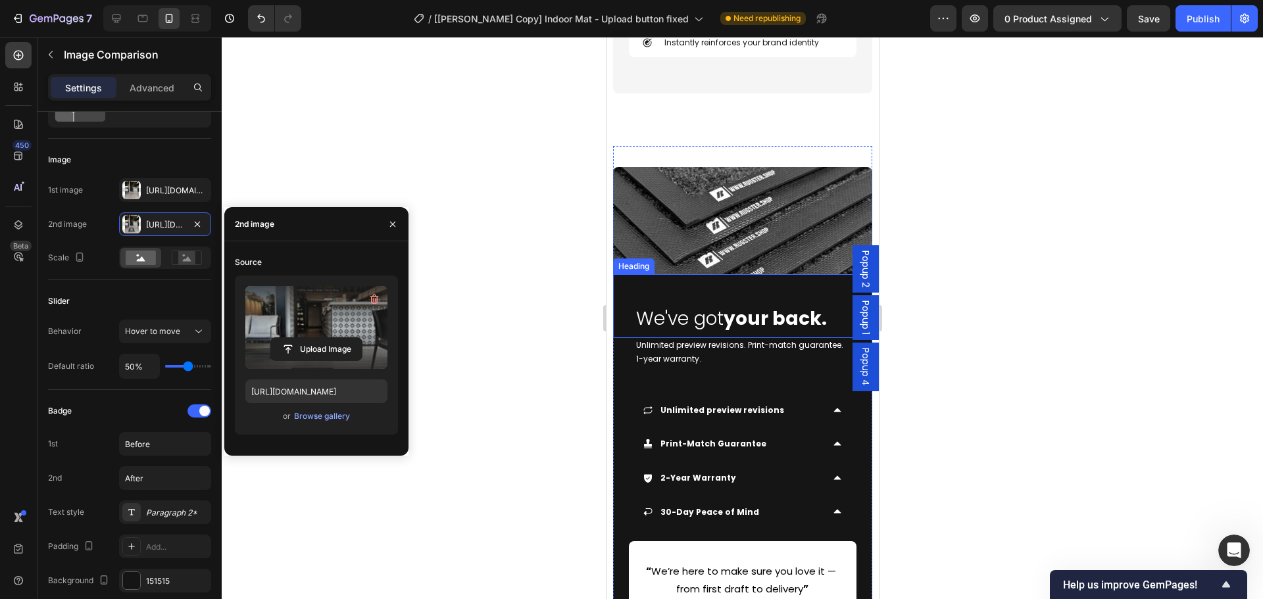
click at [715, 227] on img at bounding box center [742, 220] width 259 height 107
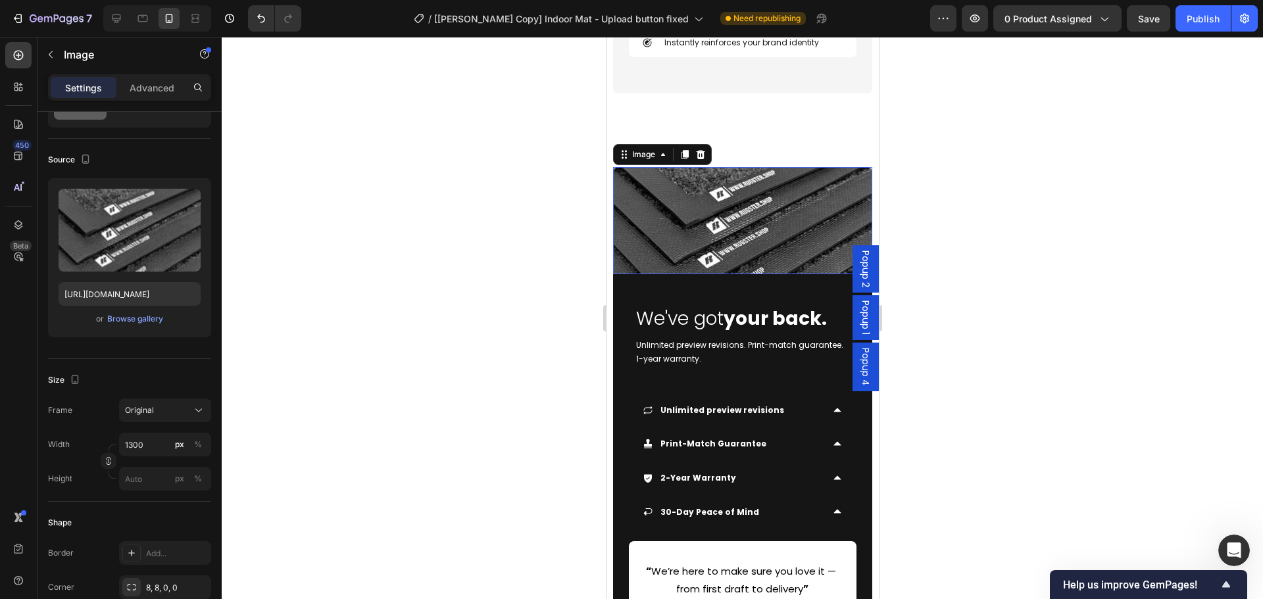
scroll to position [0, 0]
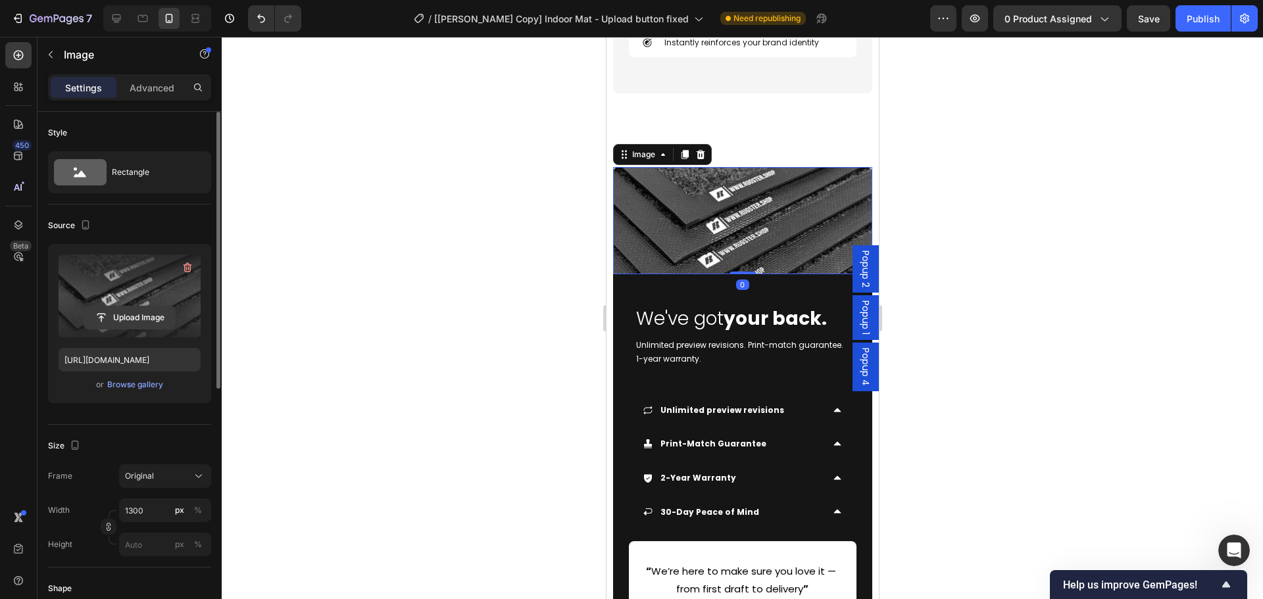
click at [116, 319] on input "file" at bounding box center [129, 318] width 91 height 22
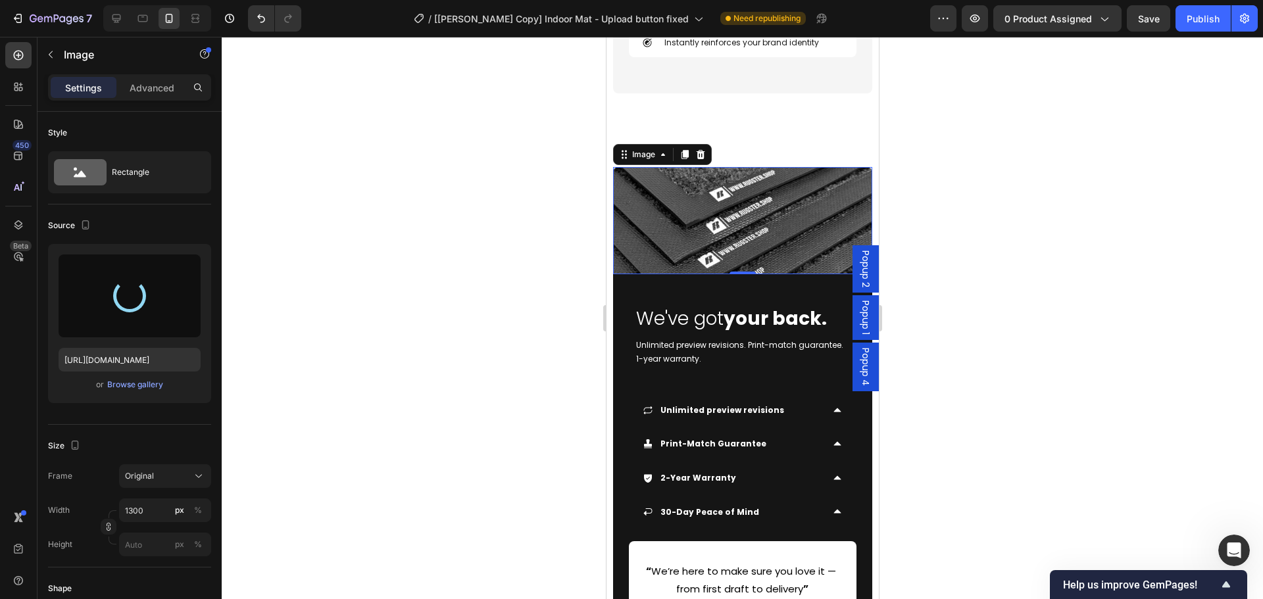
type input "https://cdn.shopify.com/s/files/1/0844/7908/2840/files/gempages_550200365904036…"
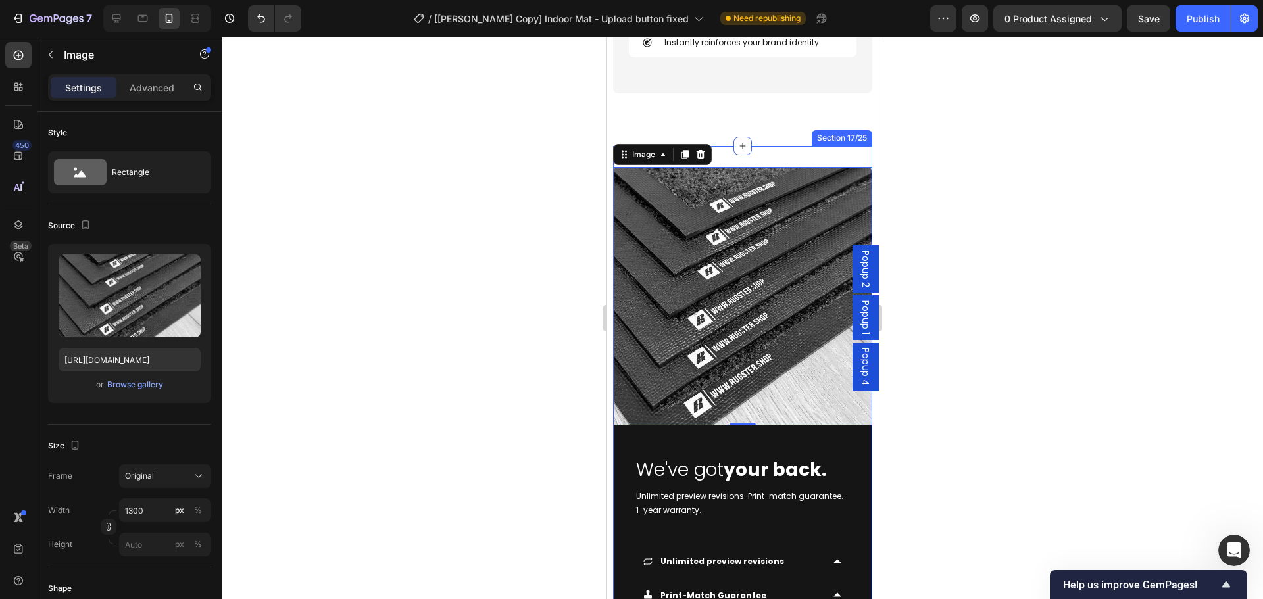
click at [812, 146] on div "Image 0 We've got your back. Heading Unlimited preview revisions. Print-match g…" at bounding box center [742, 515] width 259 height 738
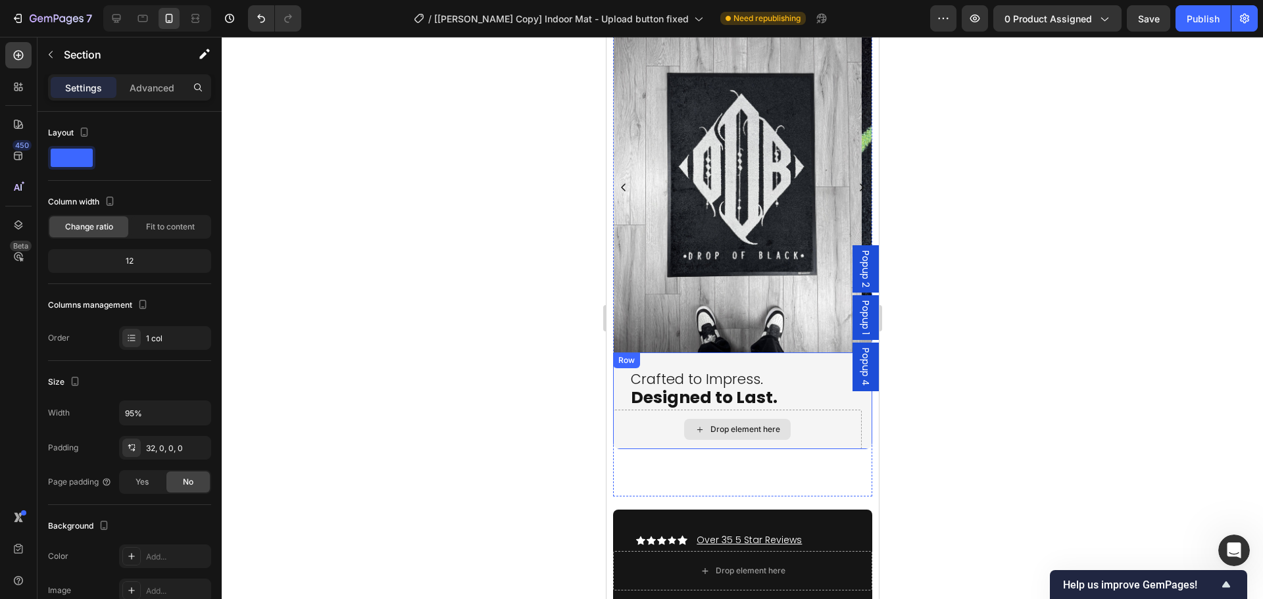
scroll to position [4187, 0]
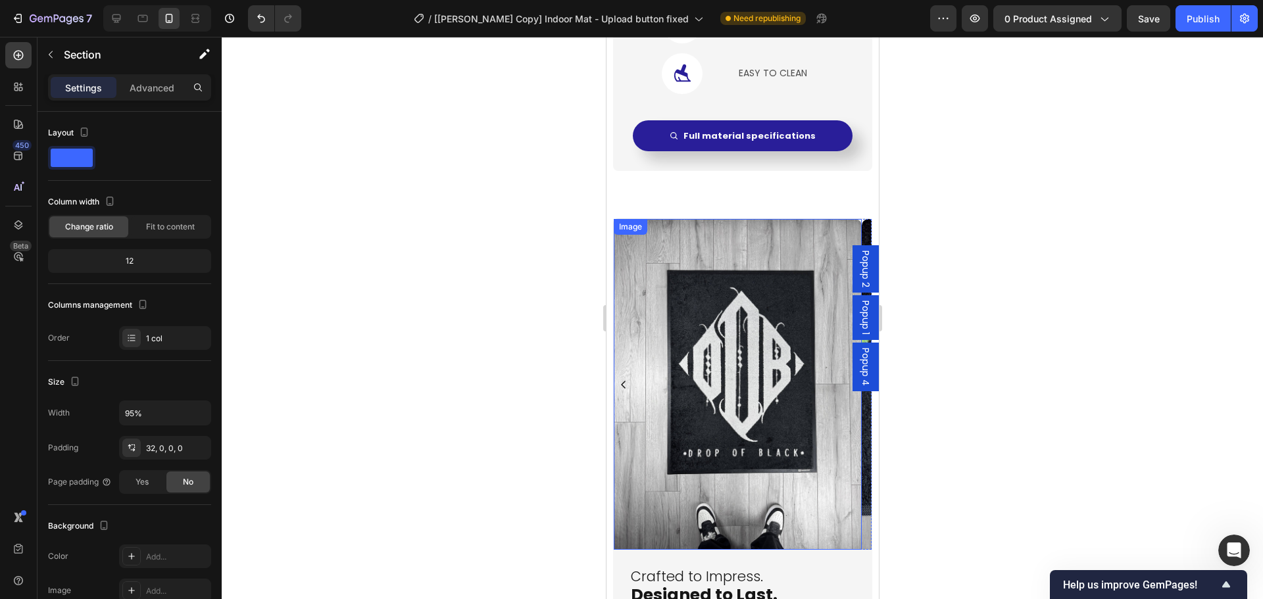
click at [747, 411] on img at bounding box center [737, 384] width 248 height 331
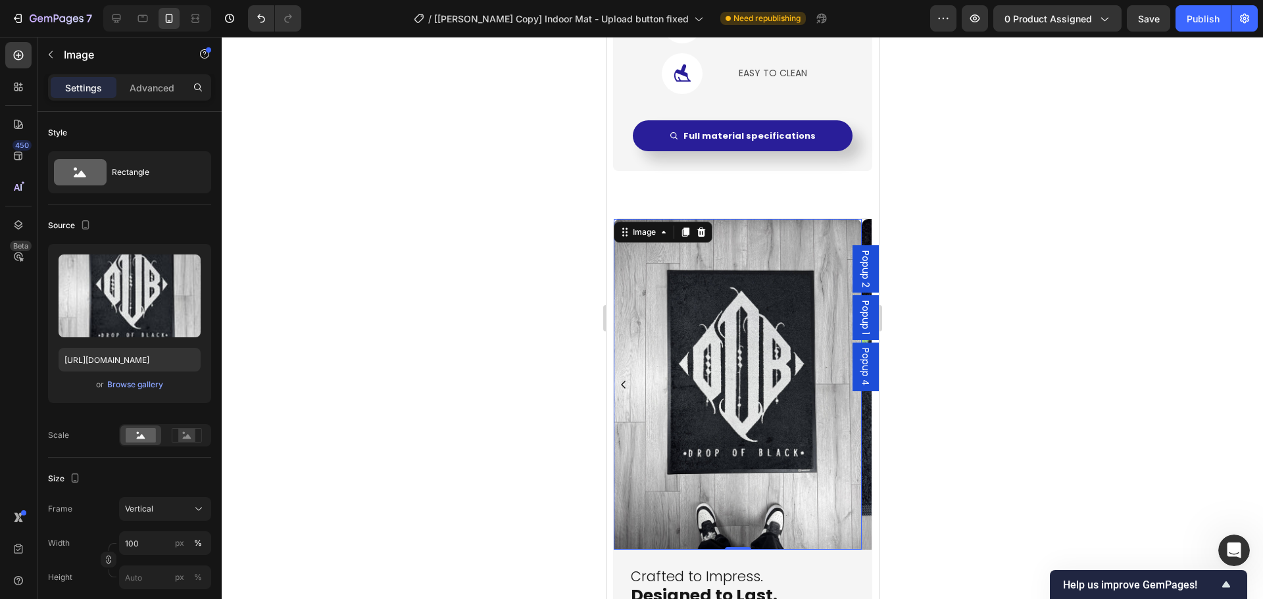
scroll to position [4253, 0]
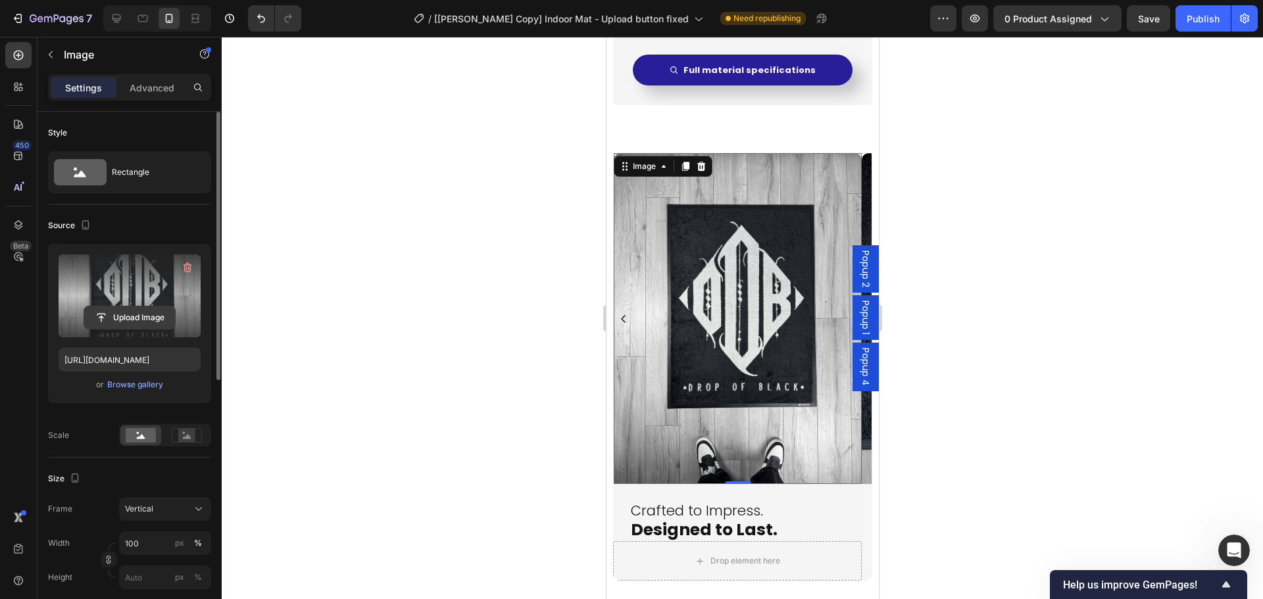
click at [147, 322] on input "file" at bounding box center [129, 318] width 91 height 22
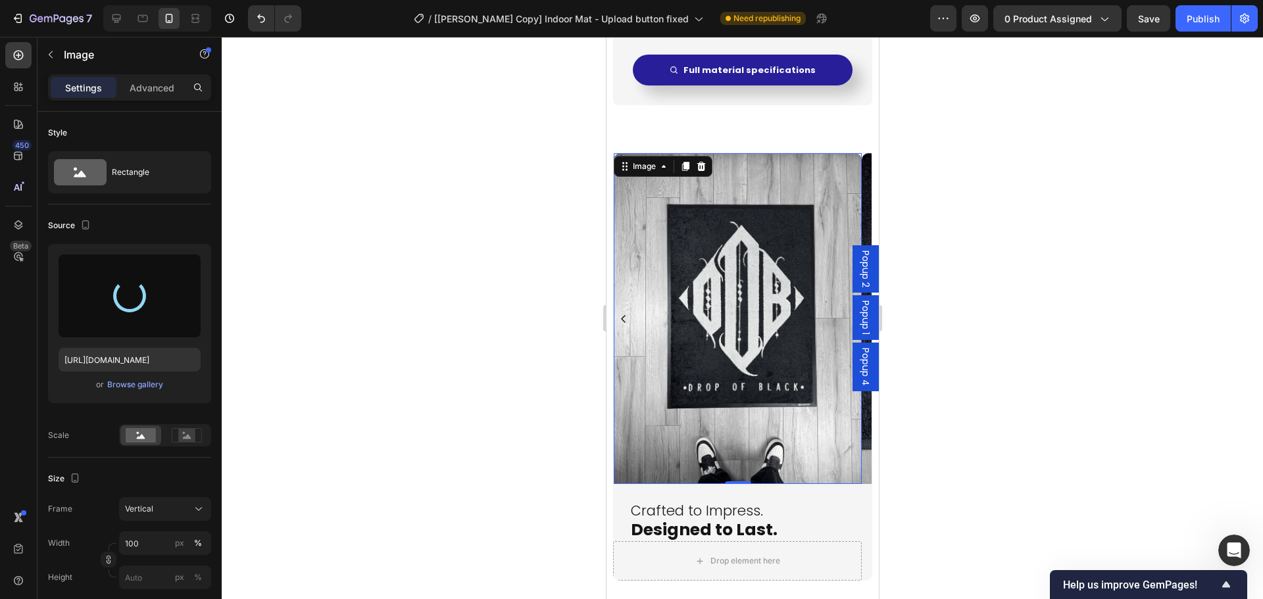
type input "[URL][DOMAIN_NAME]"
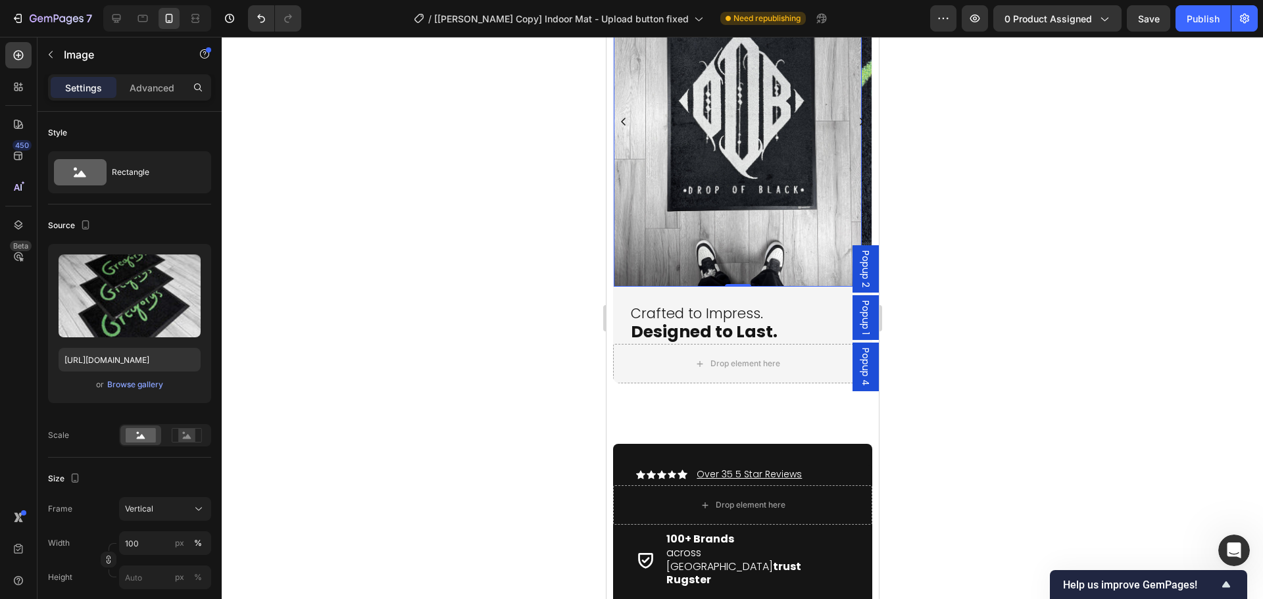
scroll to position [4385, 0]
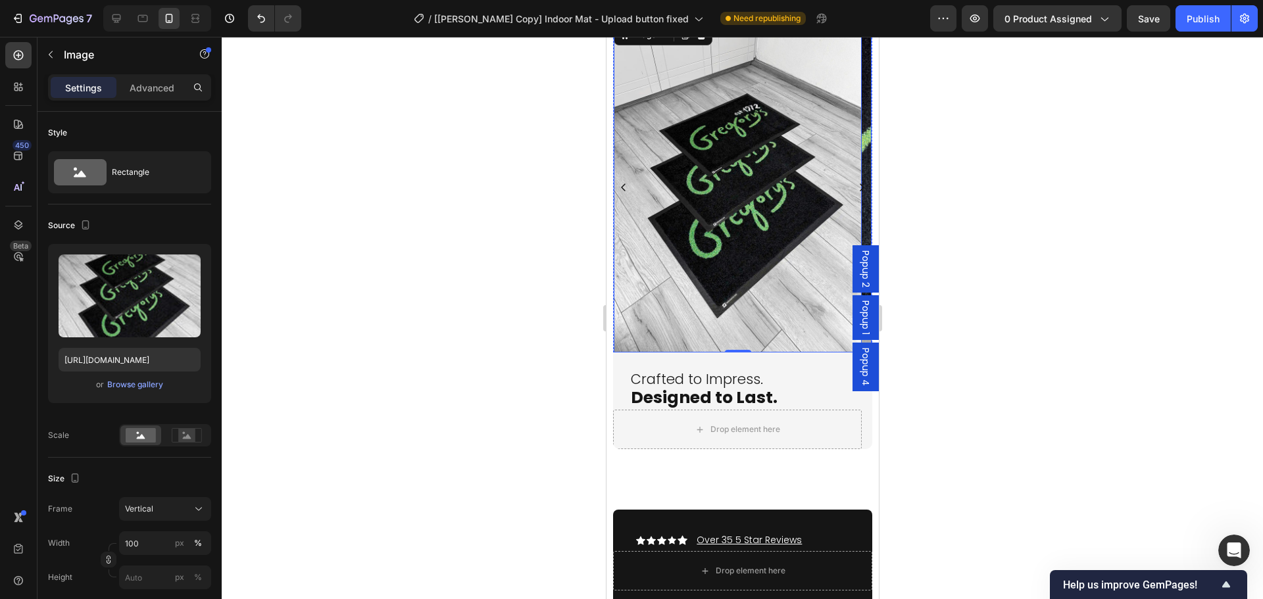
click at [856, 185] on icon "Carousel Next Arrow" at bounding box center [861, 187] width 11 height 11
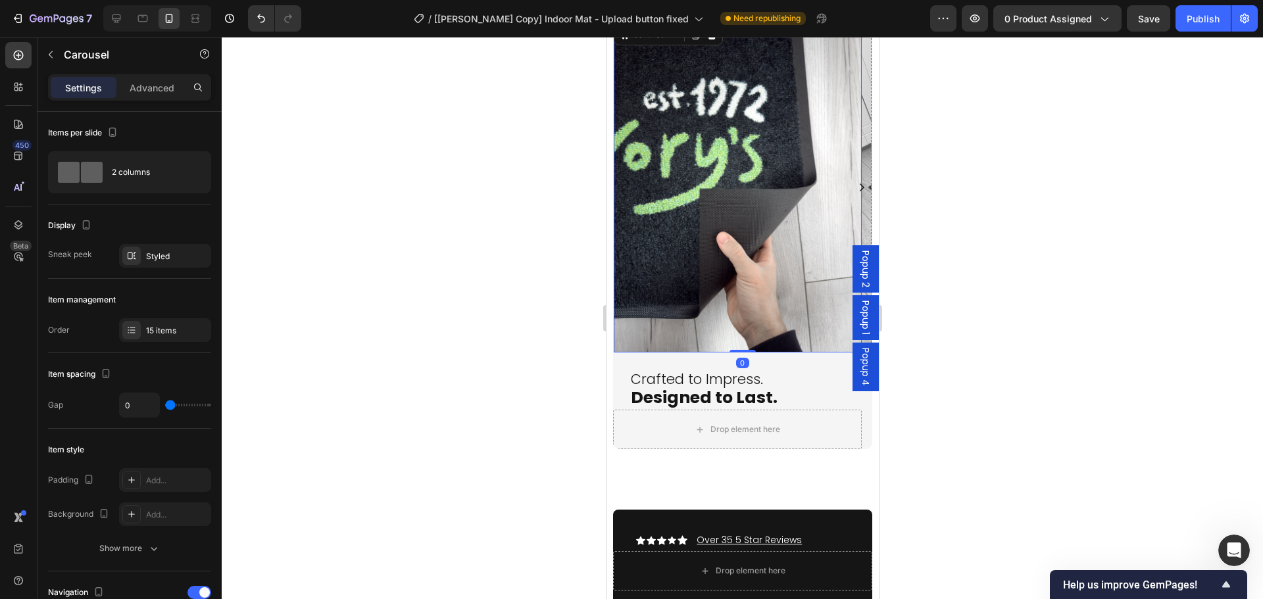
click at [759, 247] on img at bounding box center [737, 187] width 248 height 331
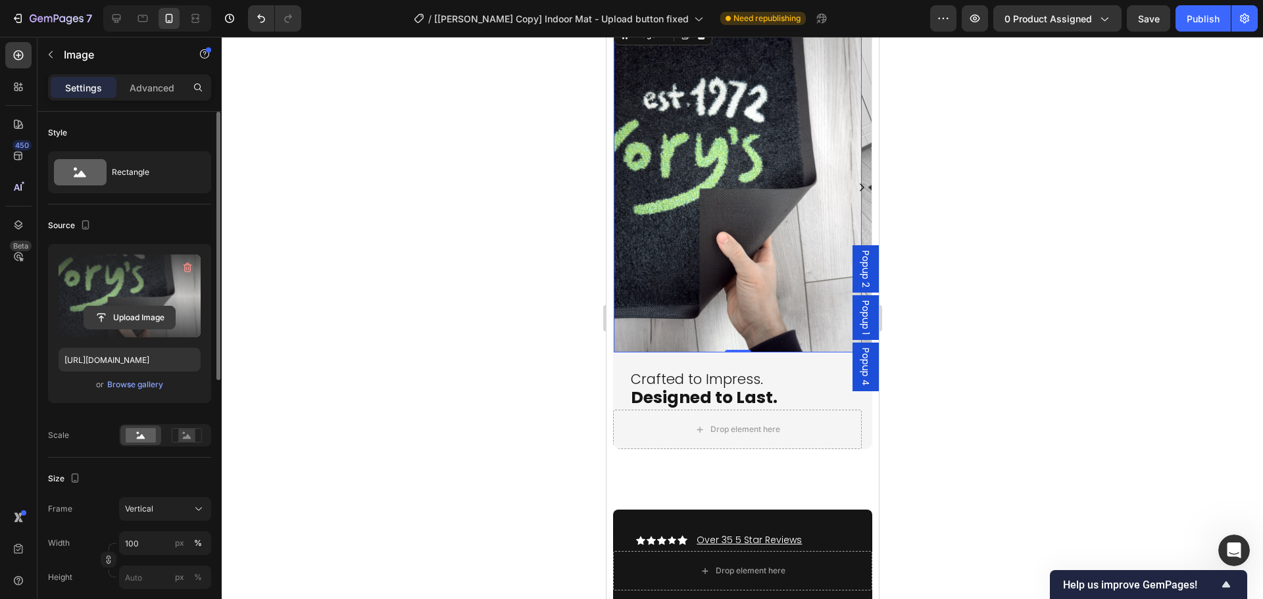
click at [141, 324] on input "file" at bounding box center [129, 318] width 91 height 22
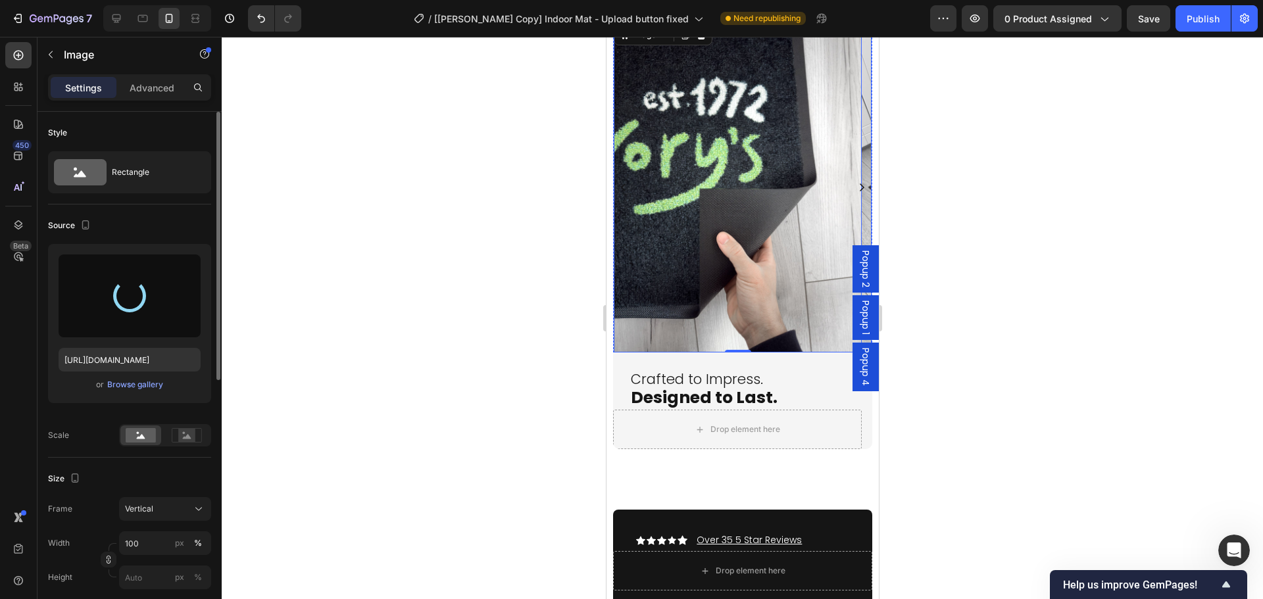
type input "https://cdn.shopify.com/s/files/1/0844/7908/2840/files/gempages_550200365904036…"
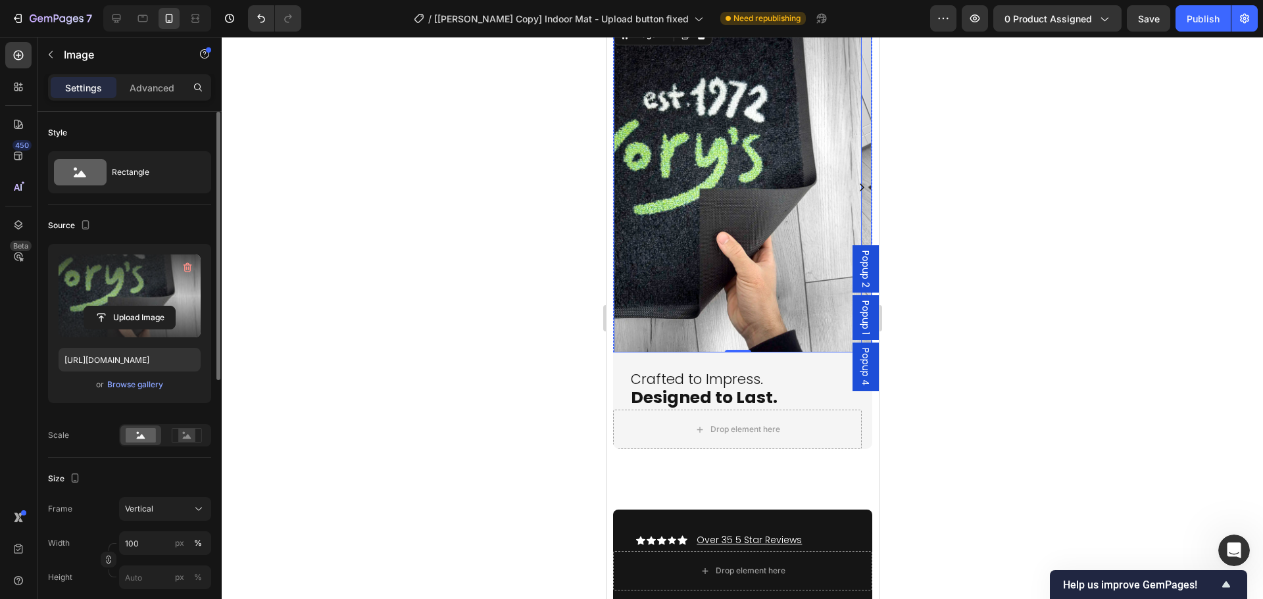
click at [856, 186] on icon "Carousel Next Arrow" at bounding box center [861, 187] width 11 height 11
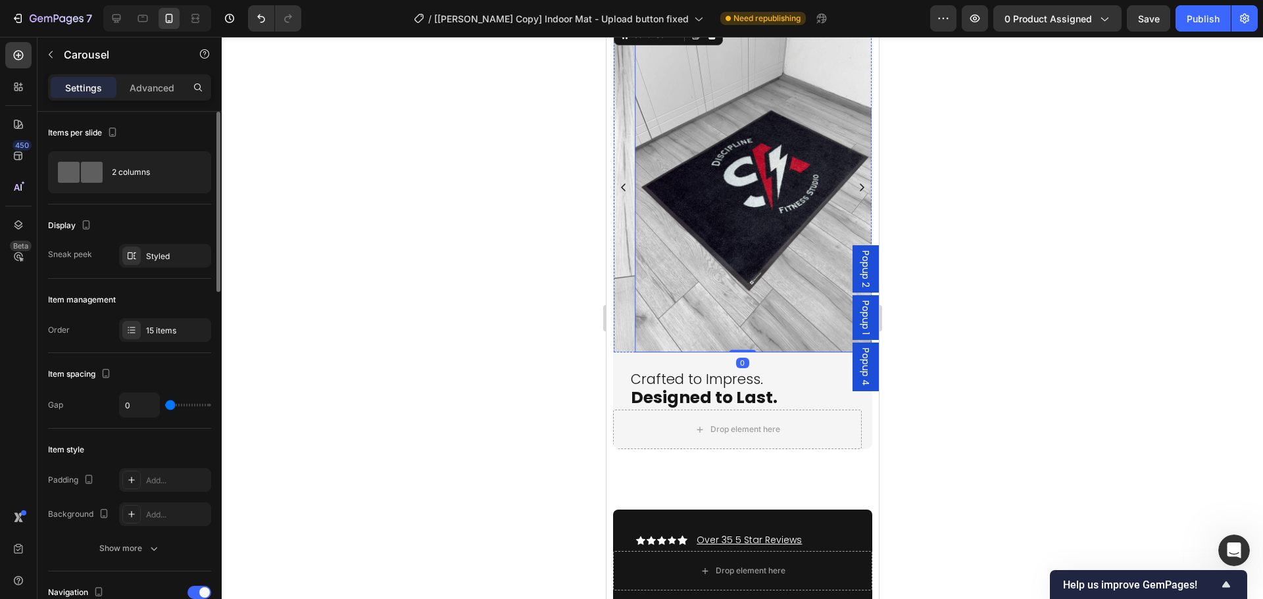
click at [740, 229] on img at bounding box center [759, 187] width 248 height 331
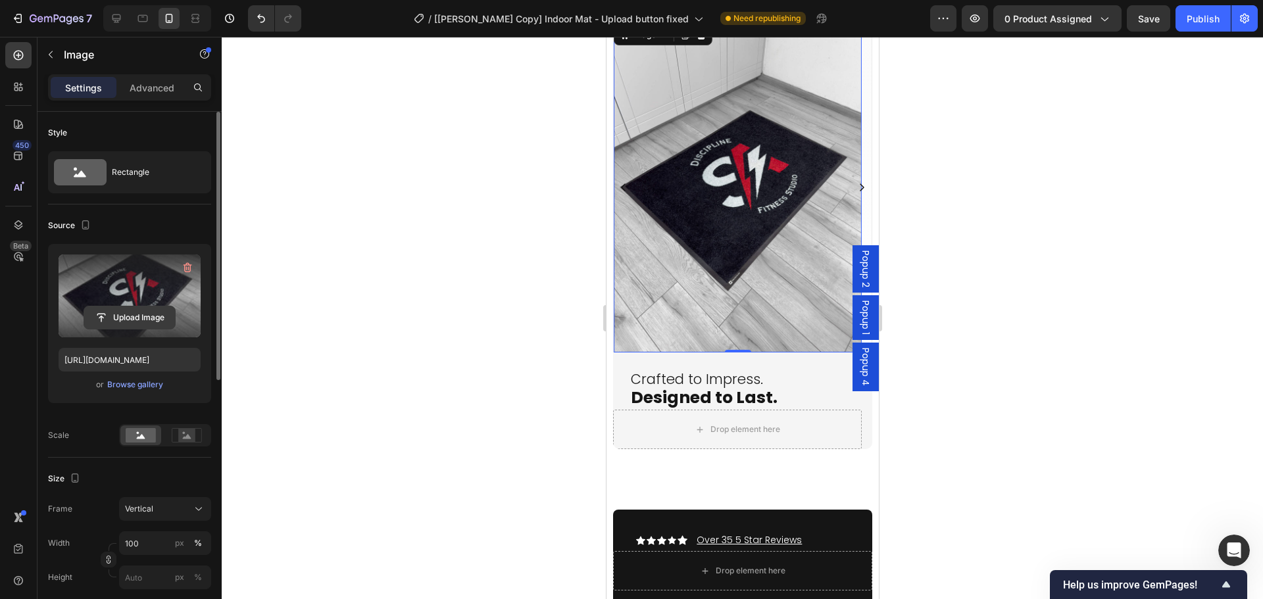
click at [136, 313] on input "file" at bounding box center [129, 318] width 91 height 22
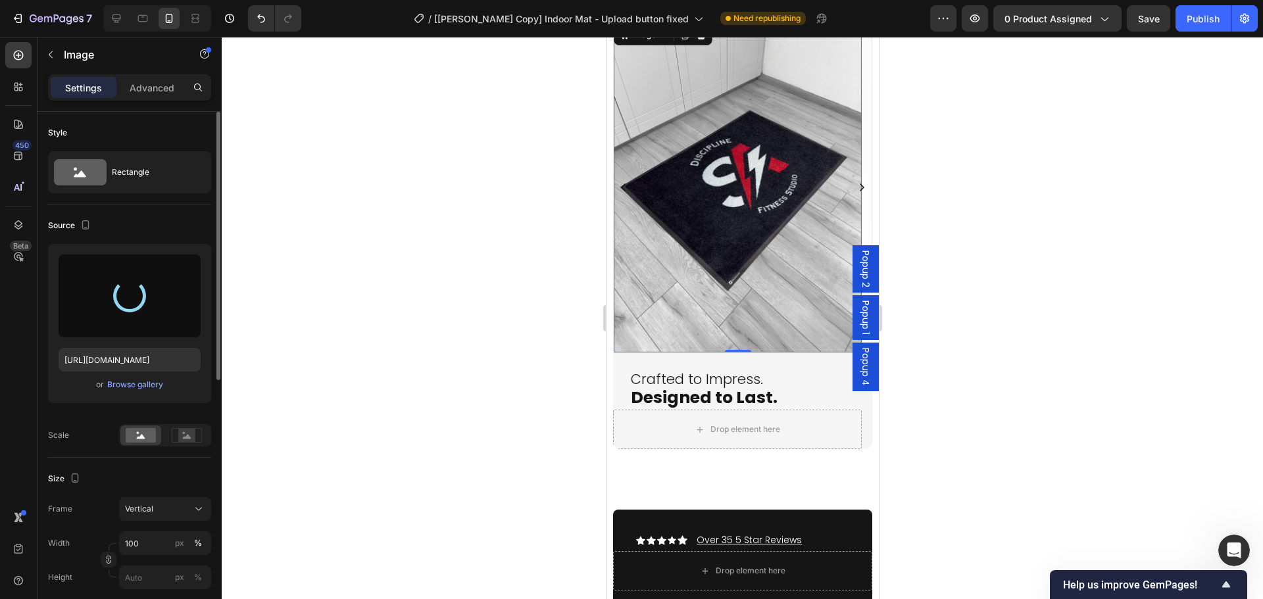
type input "[URL][DOMAIN_NAME]"
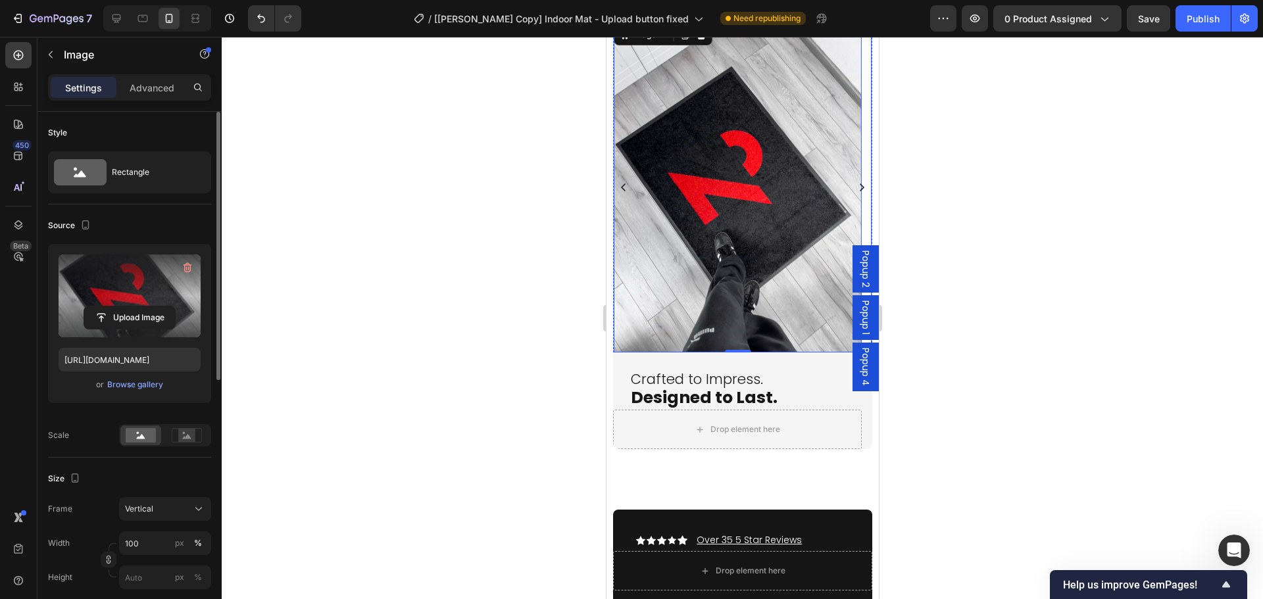
click at [856, 188] on icon "Carousel Next Arrow" at bounding box center [861, 187] width 11 height 11
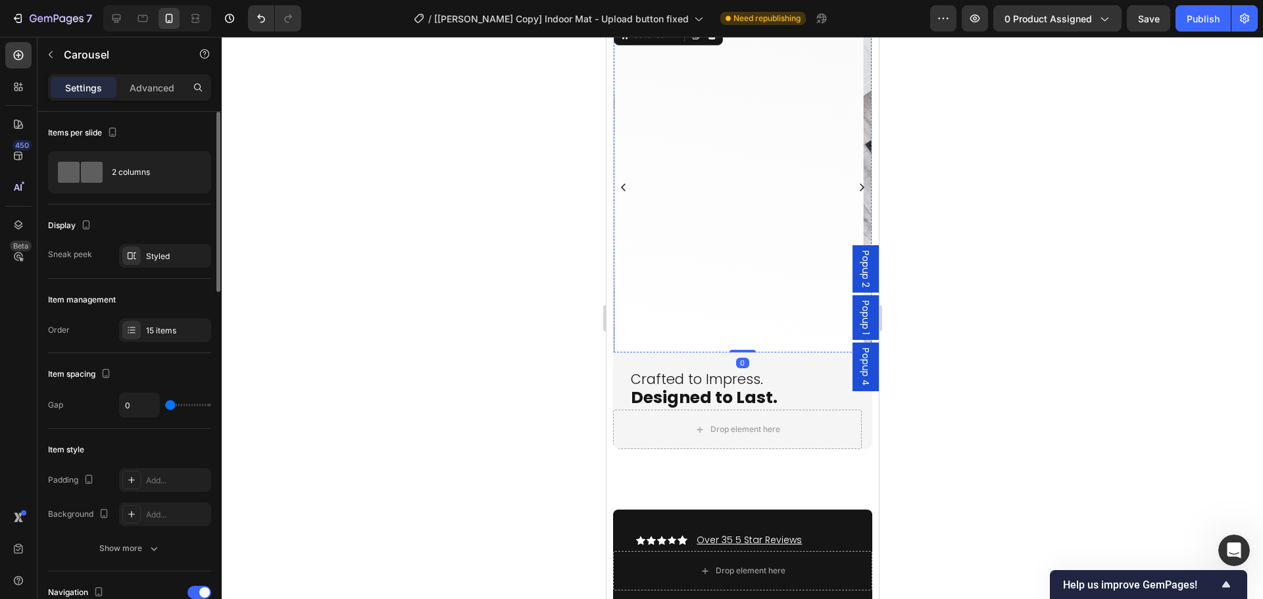
click at [694, 22] on img at bounding box center [739, 22] width 248 height 0
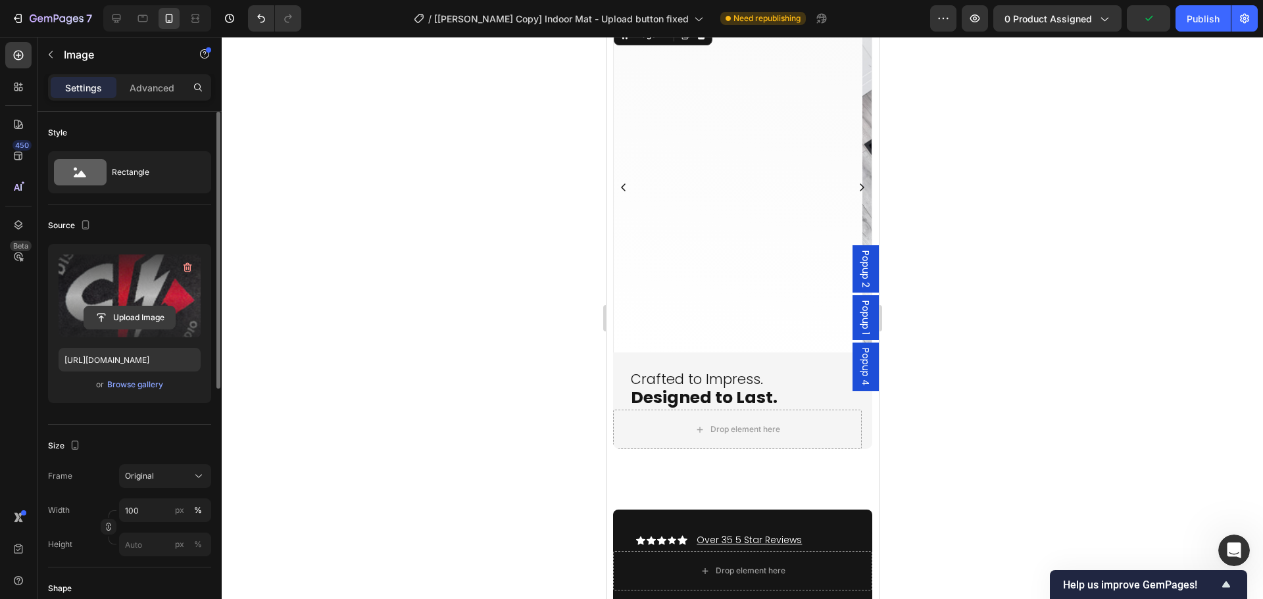
click at [111, 308] on input "file" at bounding box center [129, 318] width 91 height 22
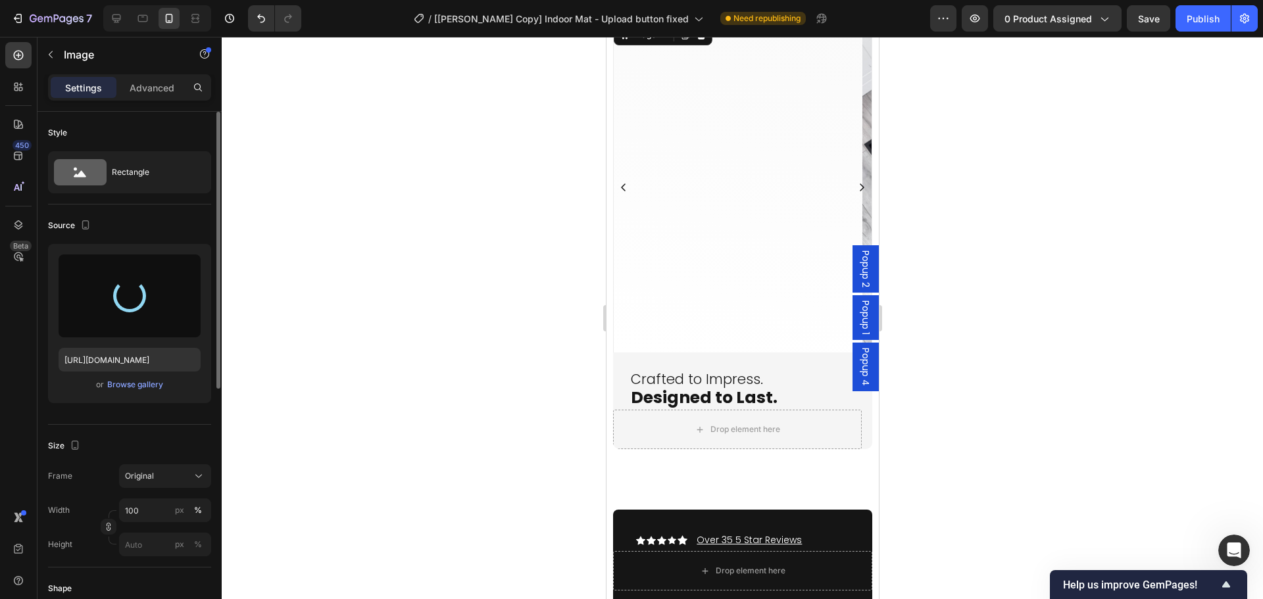
type input "[URL][DOMAIN_NAME]"
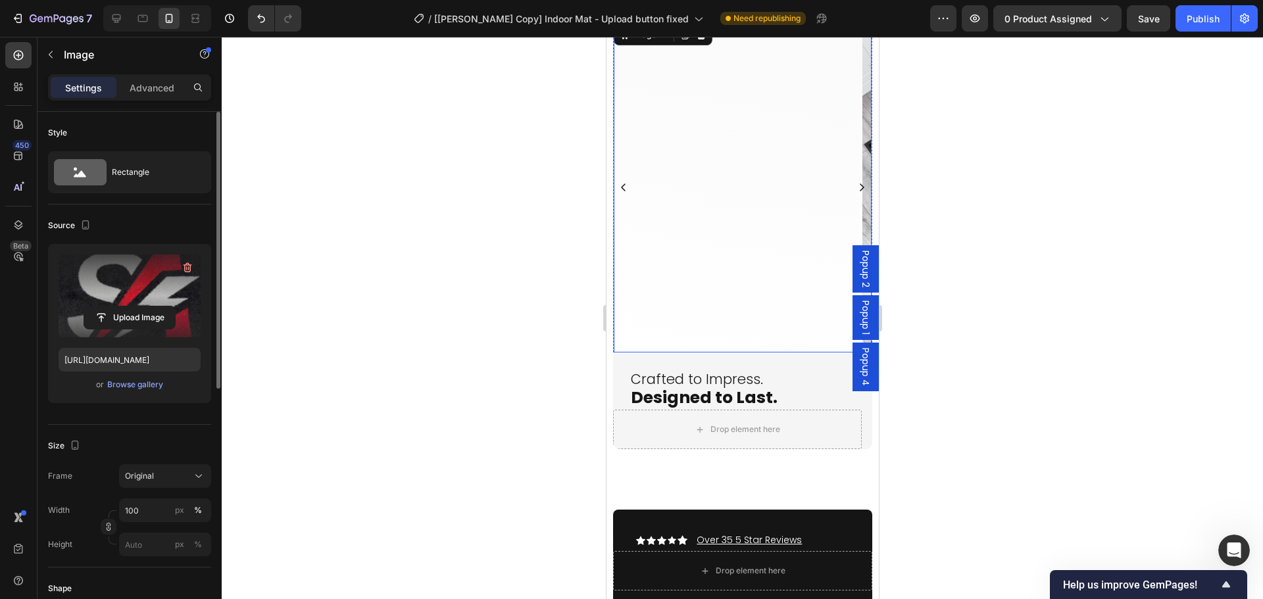
click at [856, 189] on icon "Carousel Next Arrow" at bounding box center [861, 187] width 11 height 11
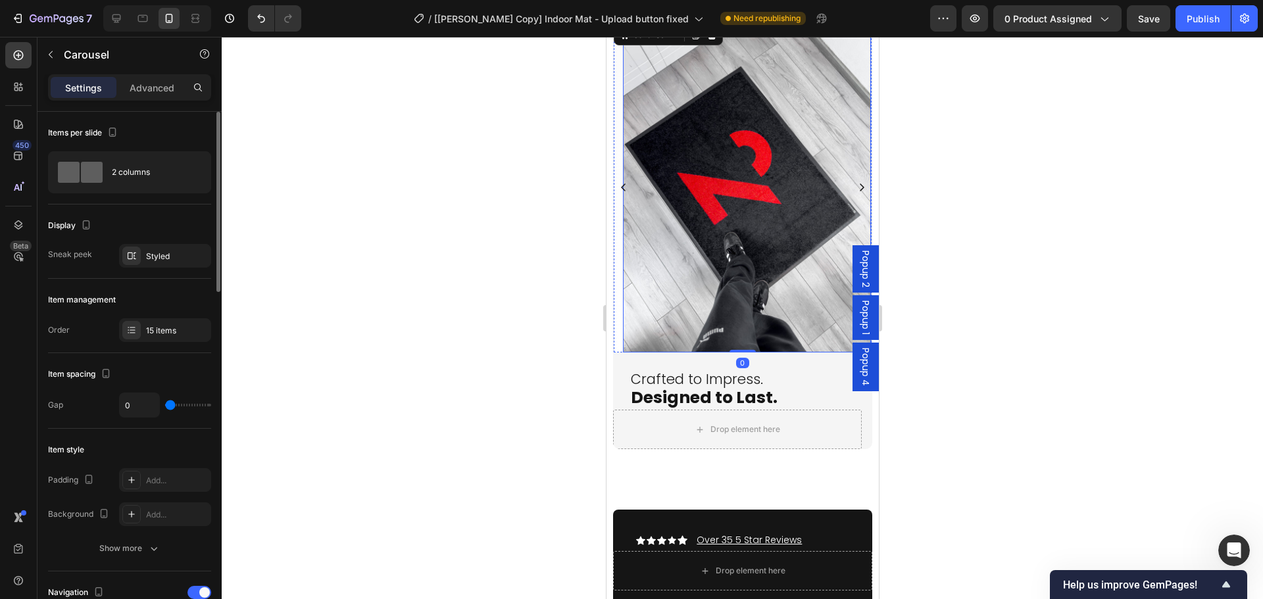
click at [749, 253] on img at bounding box center [746, 187] width 248 height 331
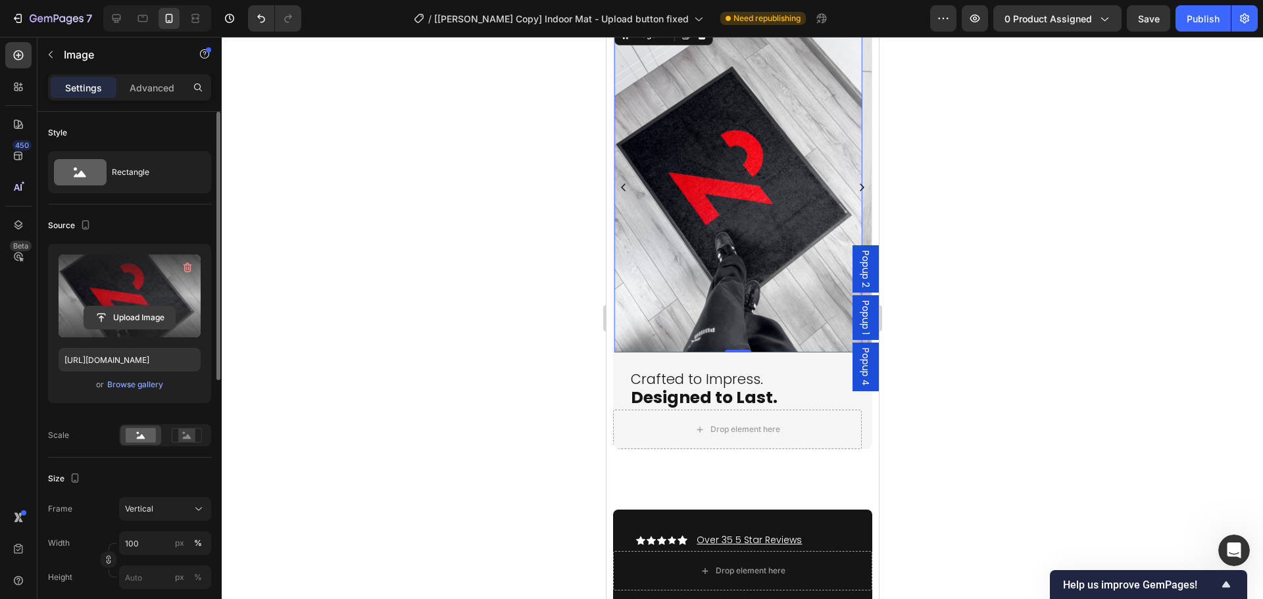
click at [125, 326] on input "file" at bounding box center [129, 318] width 91 height 22
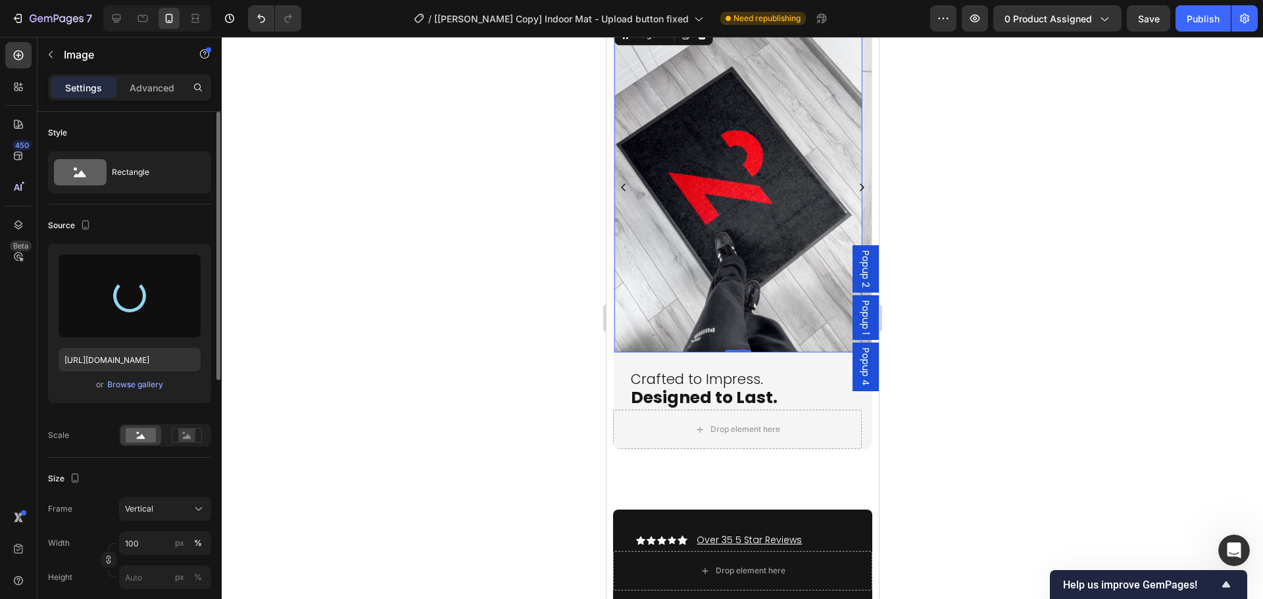
type input "[URL][DOMAIN_NAME]"
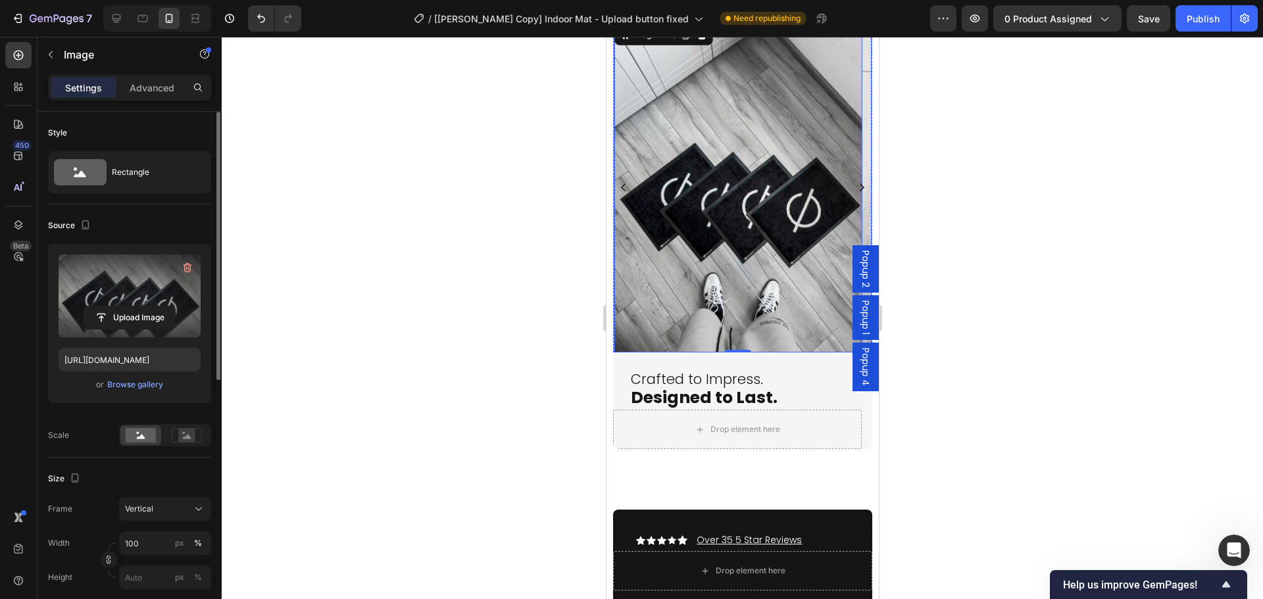
click at [859, 186] on icon "Carousel Next Arrow" at bounding box center [861, 188] width 5 height 8
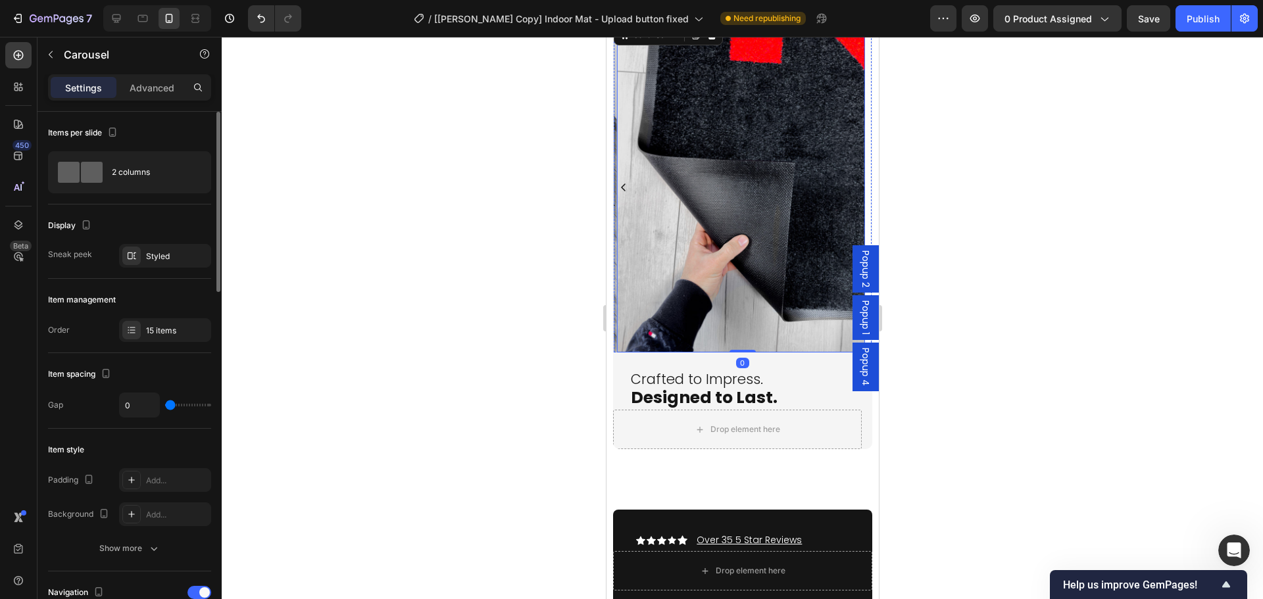
click at [722, 251] on img at bounding box center [740, 187] width 248 height 331
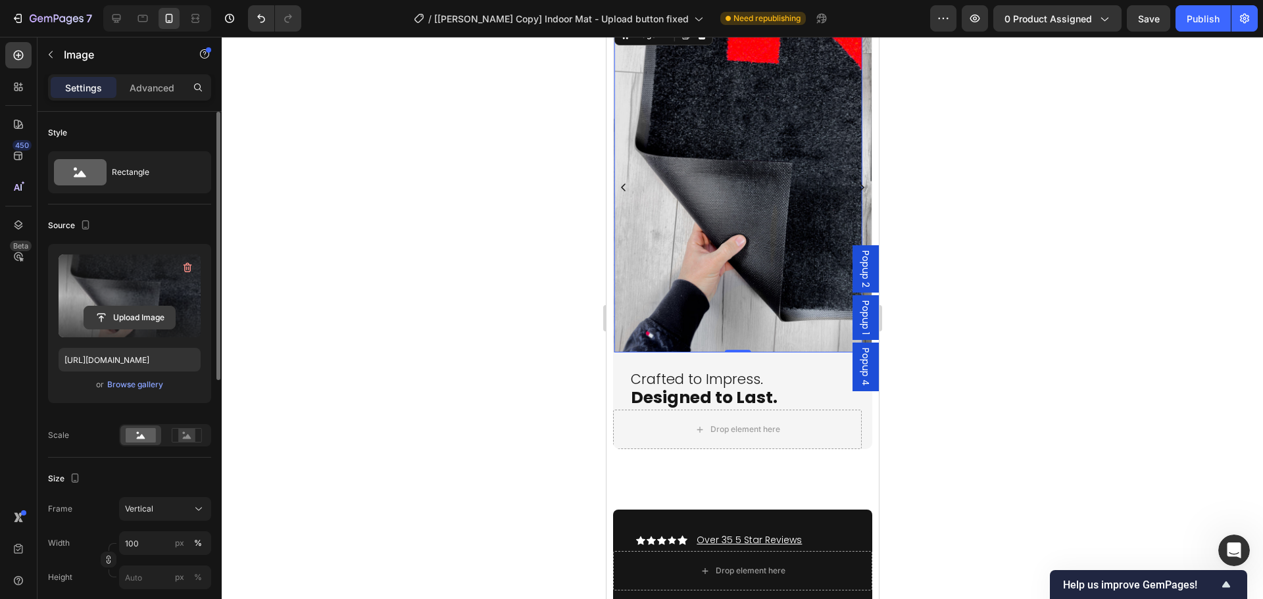
click at [132, 316] on input "file" at bounding box center [129, 318] width 91 height 22
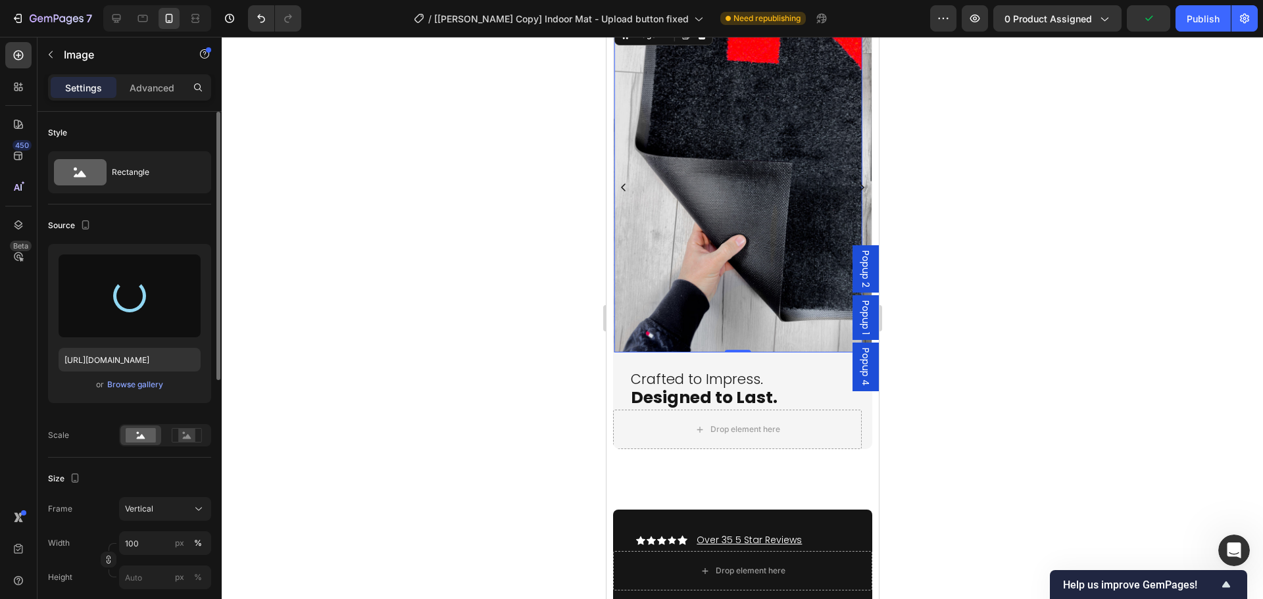
type input "[URL][DOMAIN_NAME]"
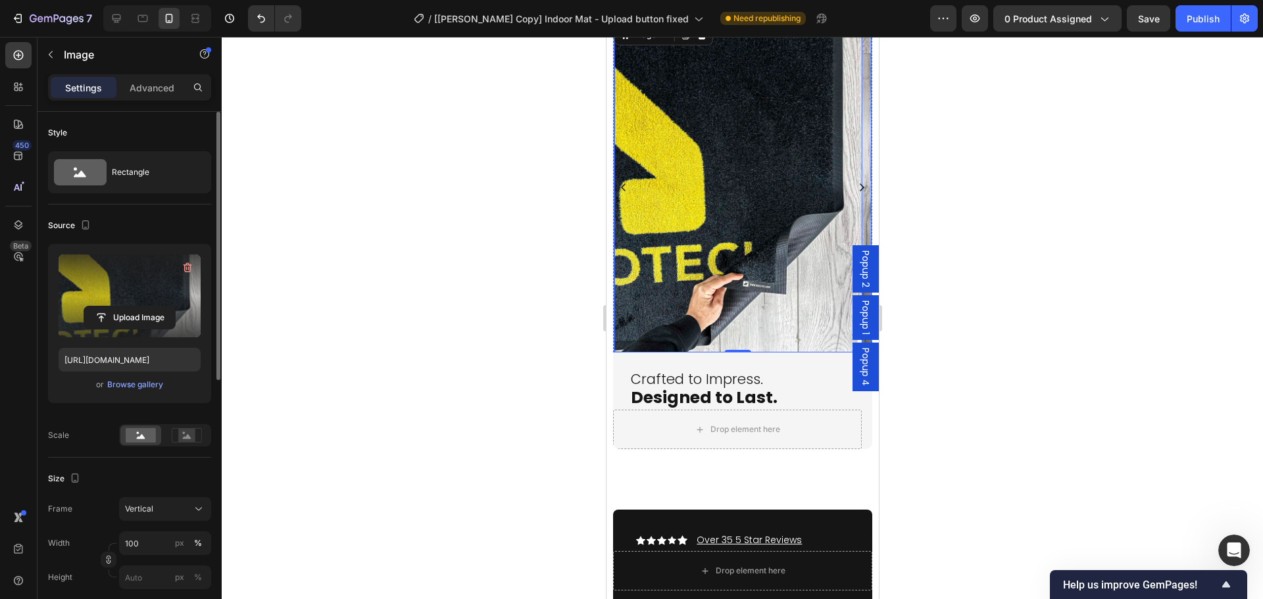
click at [856, 191] on icon "Carousel Next Arrow" at bounding box center [861, 187] width 11 height 11
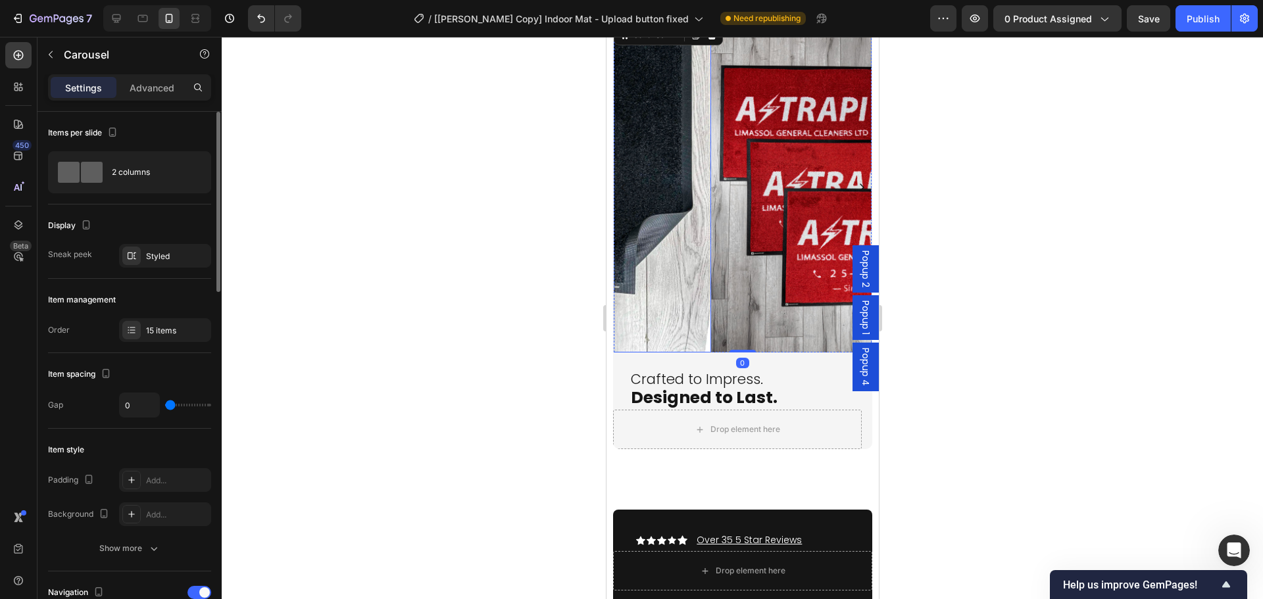
click at [755, 253] on img at bounding box center [835, 187] width 248 height 331
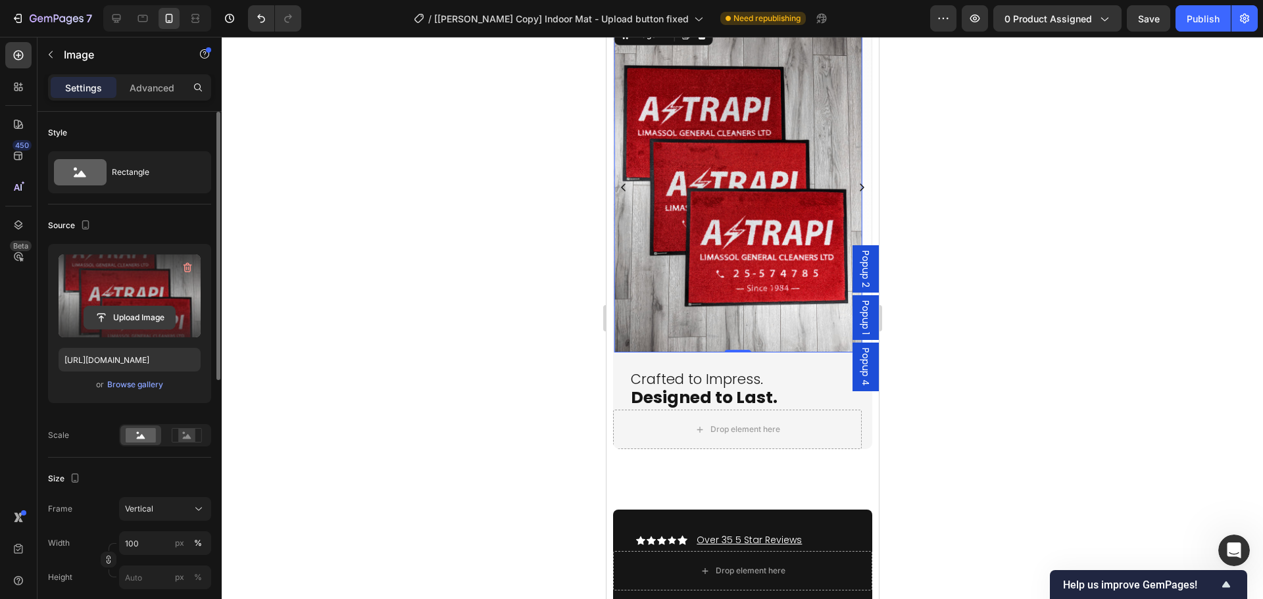
click at [136, 322] on input "file" at bounding box center [129, 318] width 91 height 22
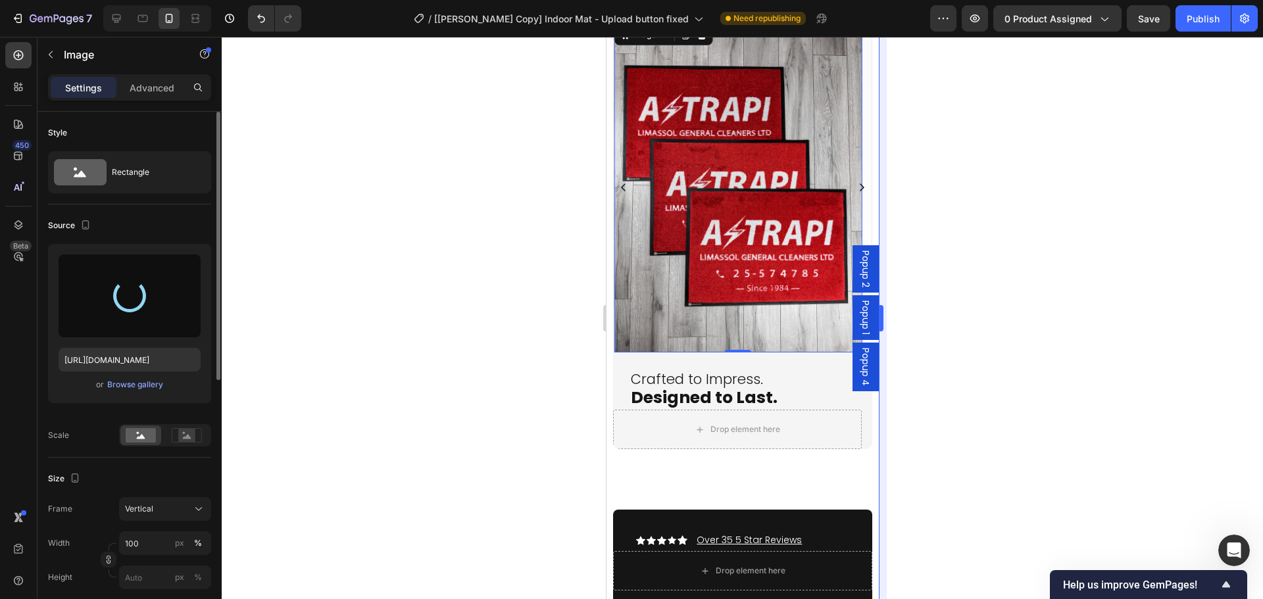
type input "[URL][DOMAIN_NAME]"
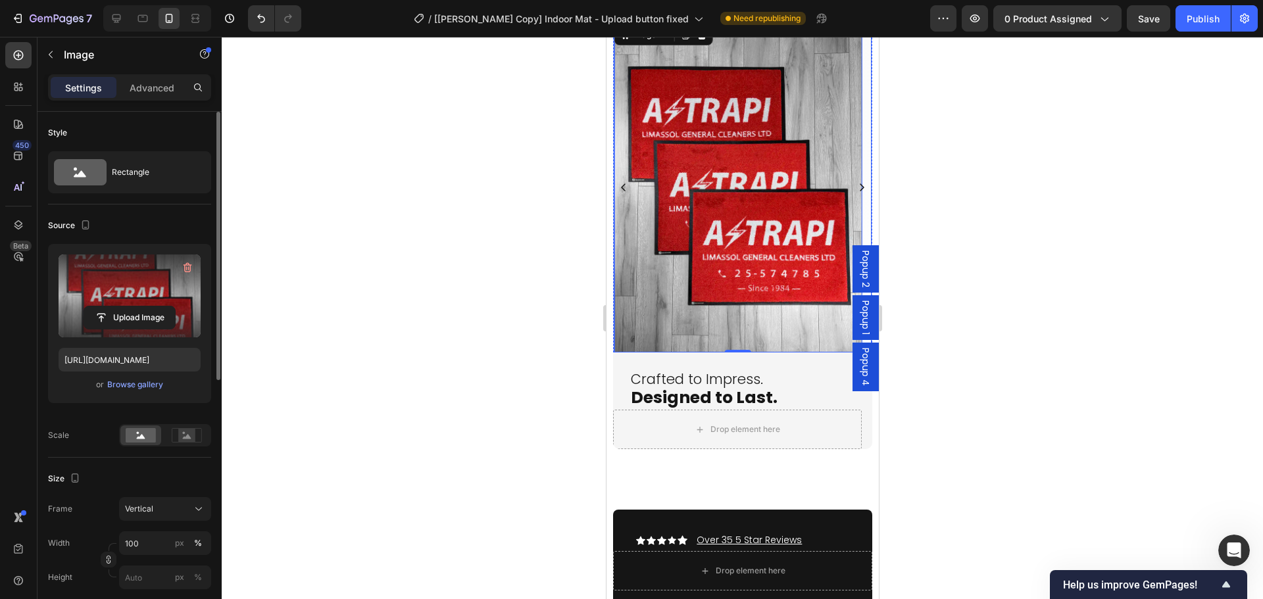
click at [856, 187] on icon "Carousel Next Arrow" at bounding box center [861, 187] width 11 height 11
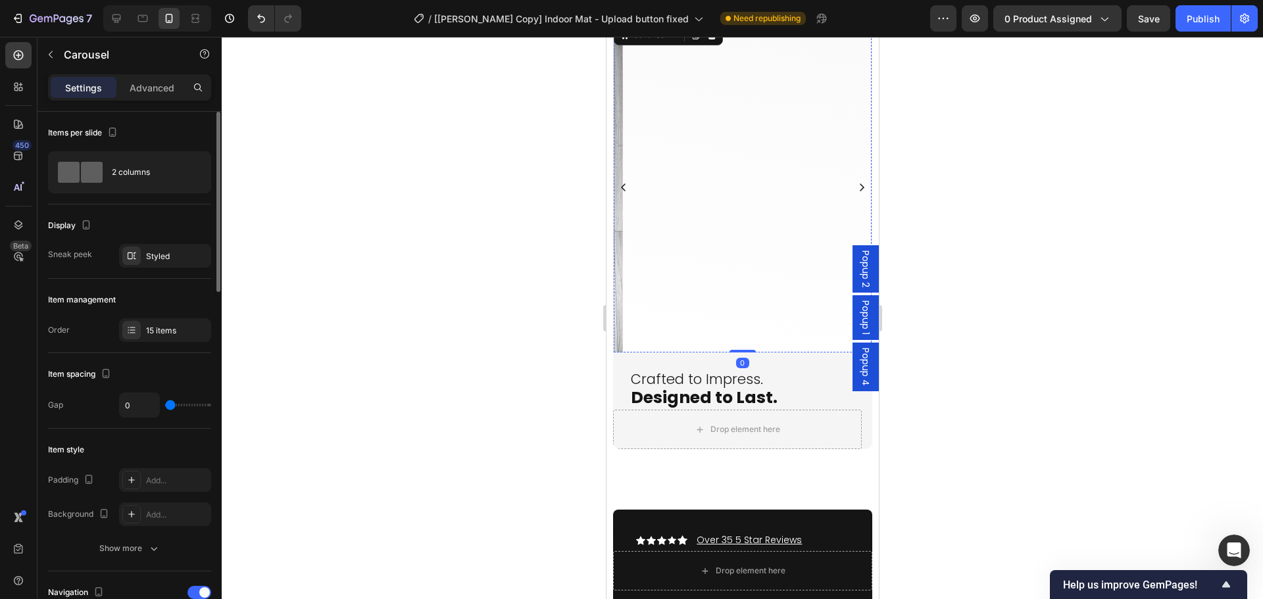
click at [745, 22] on img at bounding box center [746, 22] width 248 height 0
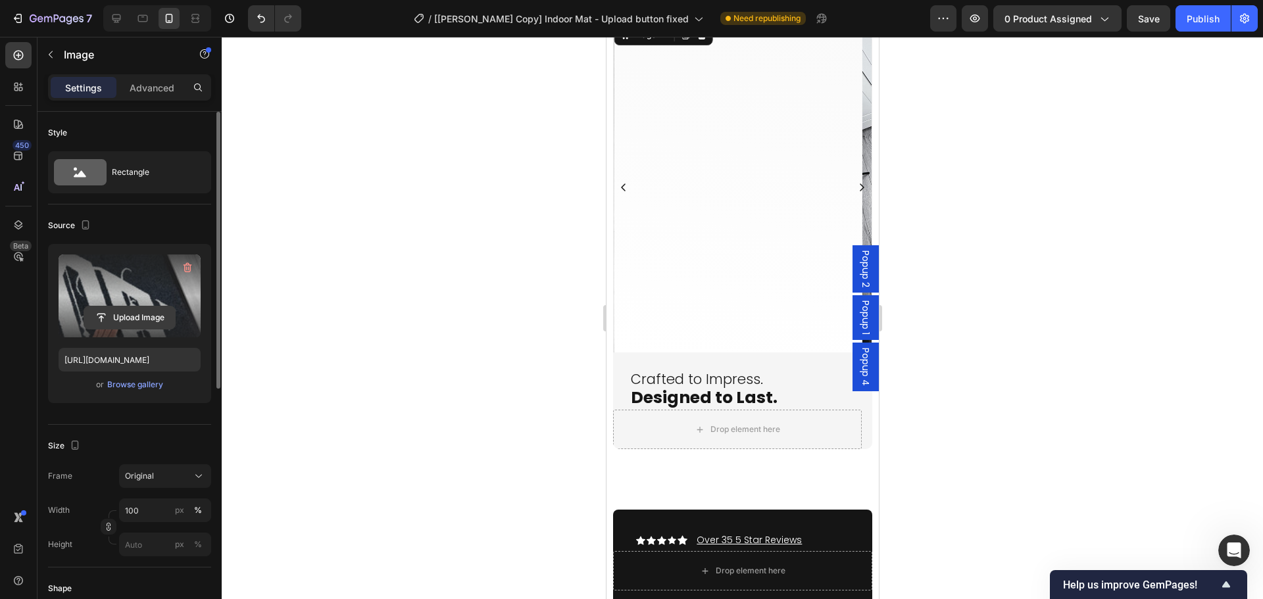
click at [111, 312] on input "file" at bounding box center [129, 318] width 91 height 22
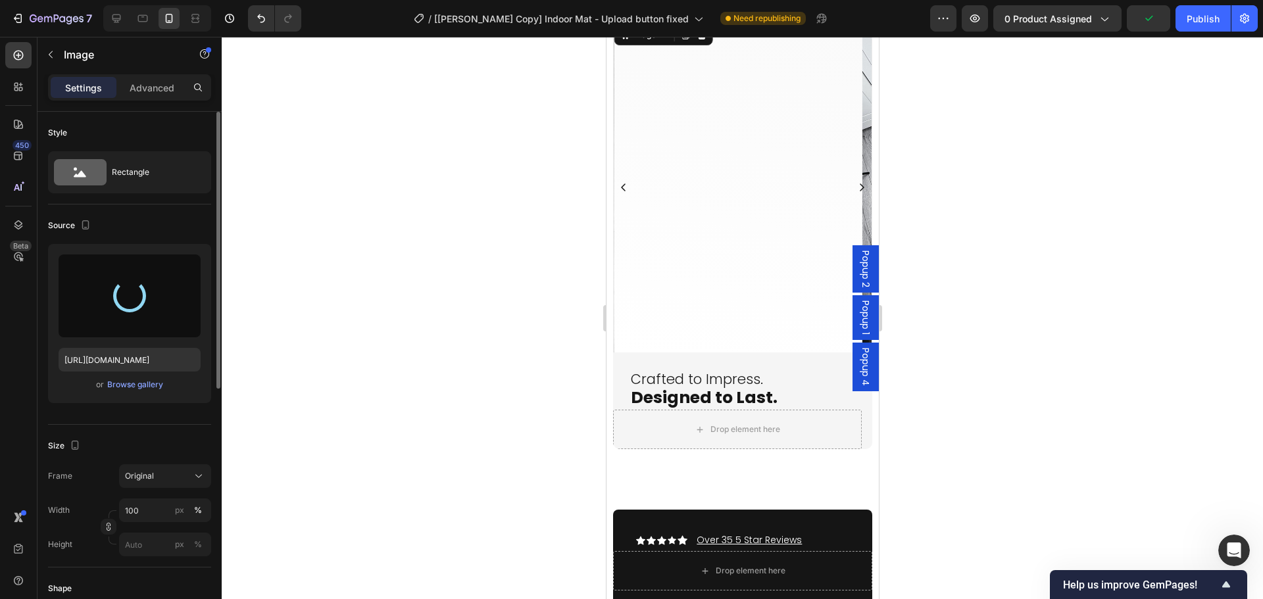
type input "[URL][DOMAIN_NAME]"
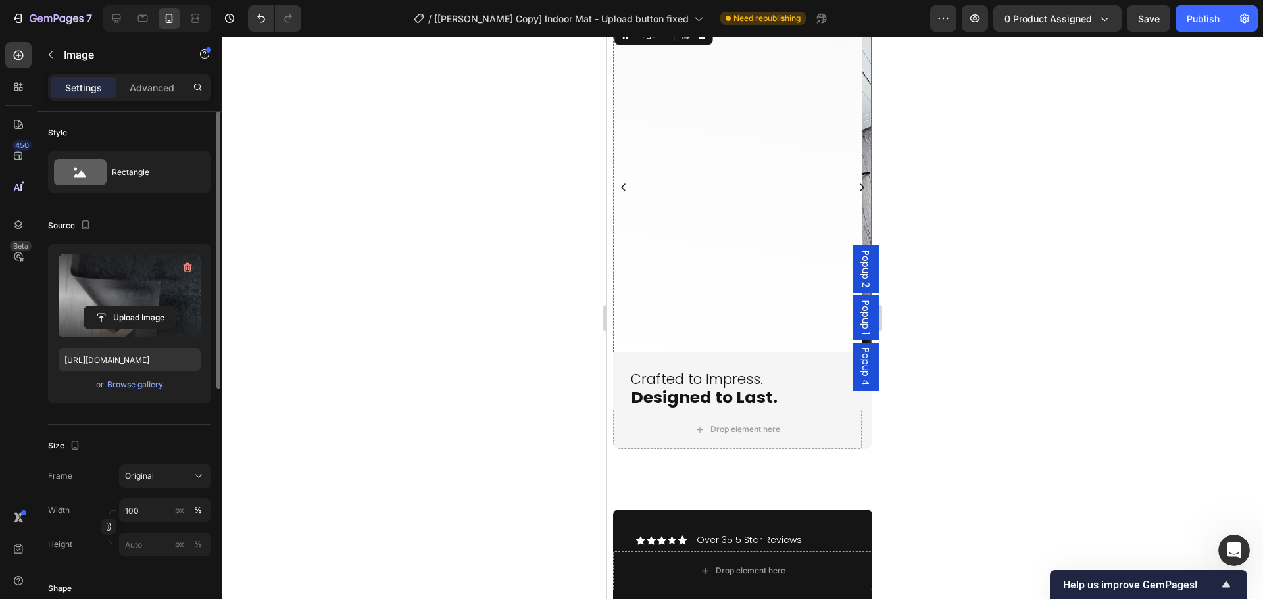
click at [856, 186] on icon "Carousel Next Arrow" at bounding box center [861, 187] width 11 height 11
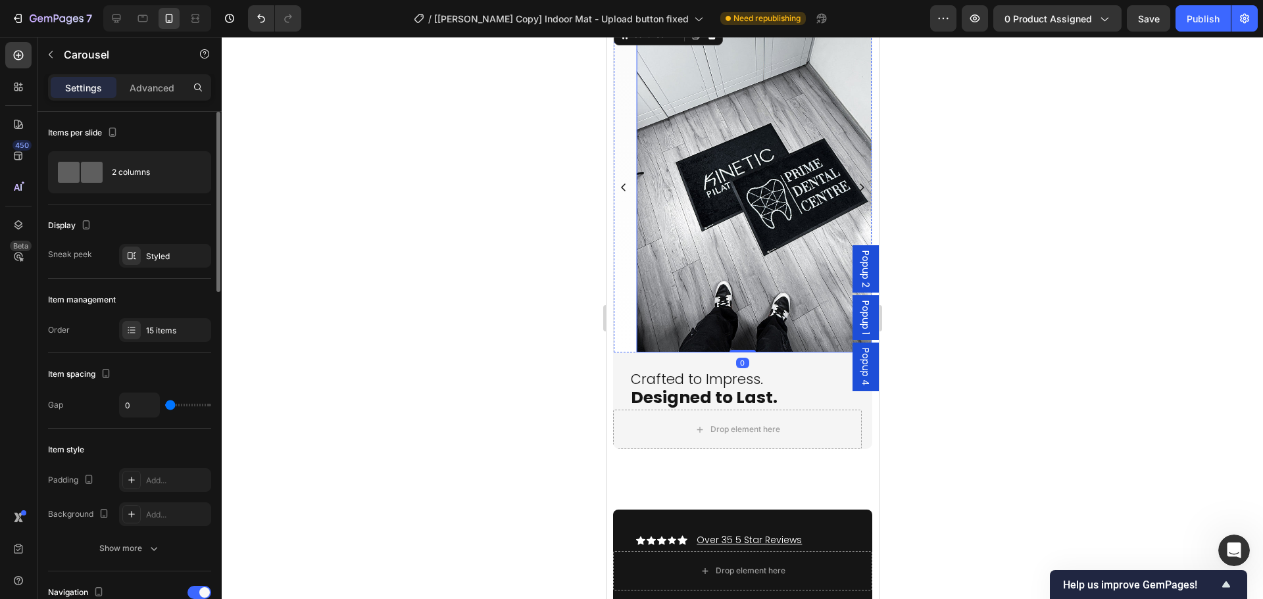
click at [765, 234] on img at bounding box center [760, 187] width 248 height 331
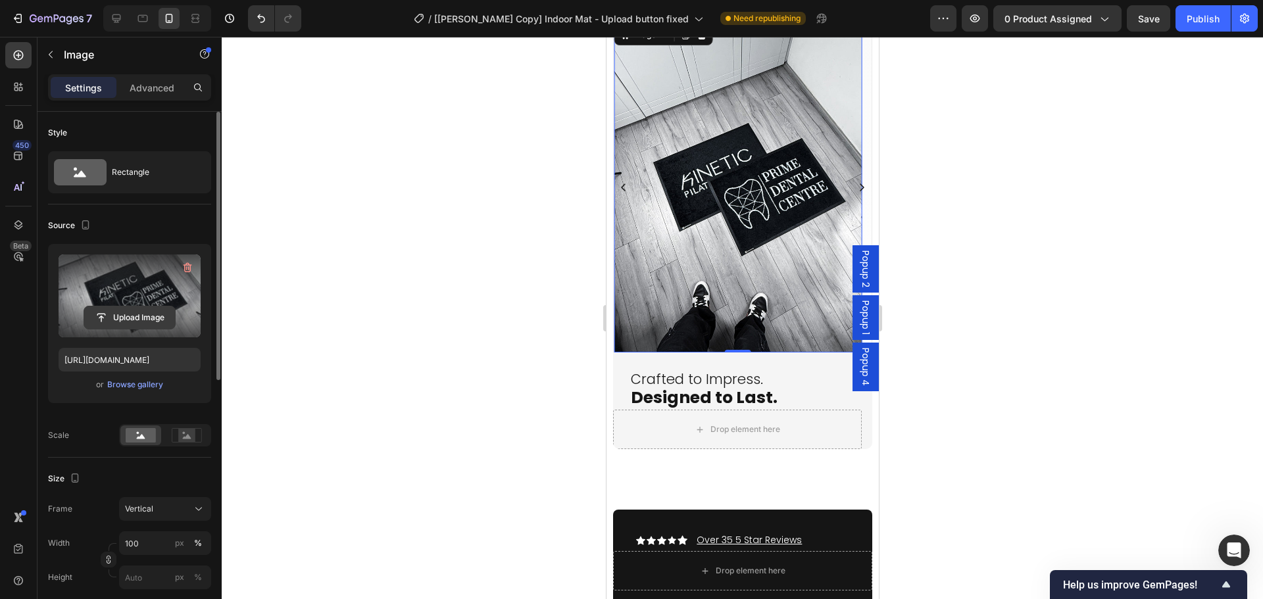
click at [134, 315] on input "file" at bounding box center [129, 318] width 91 height 22
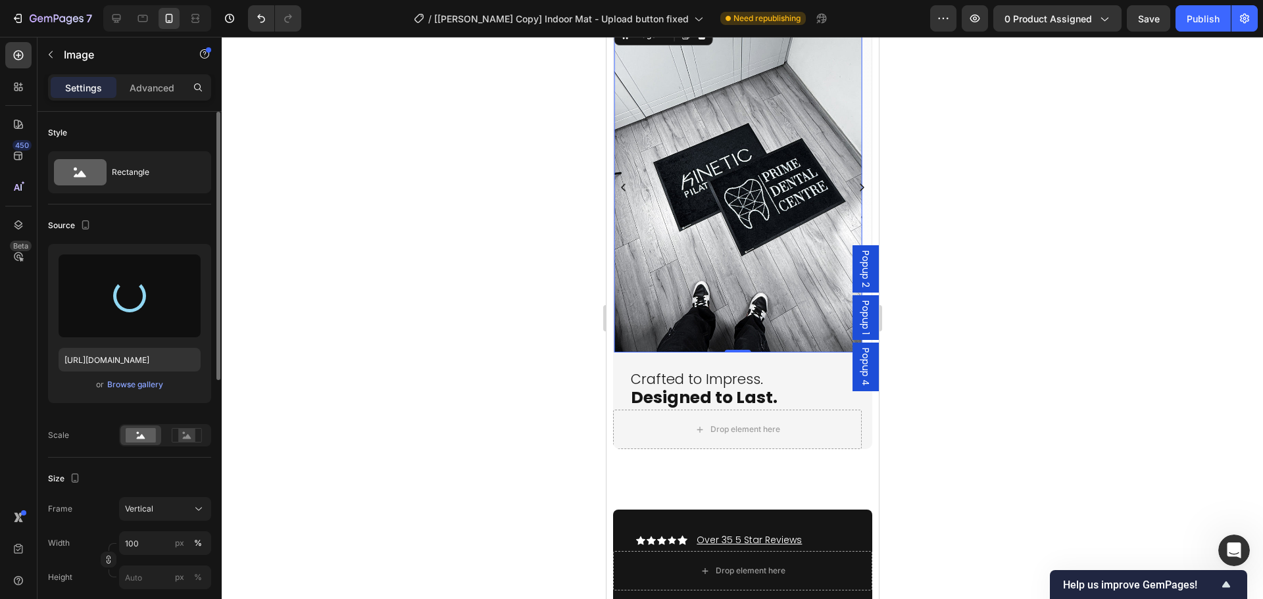
type input "[URL][DOMAIN_NAME]"
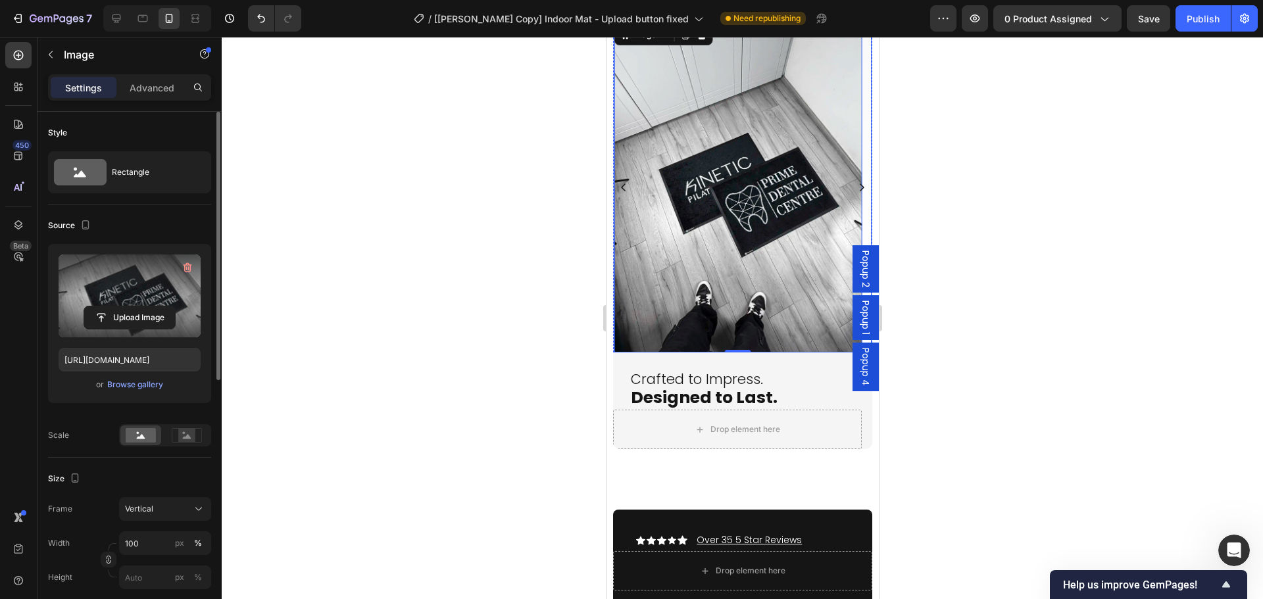
click at [859, 187] on icon "Carousel Next Arrow" at bounding box center [861, 188] width 5 height 8
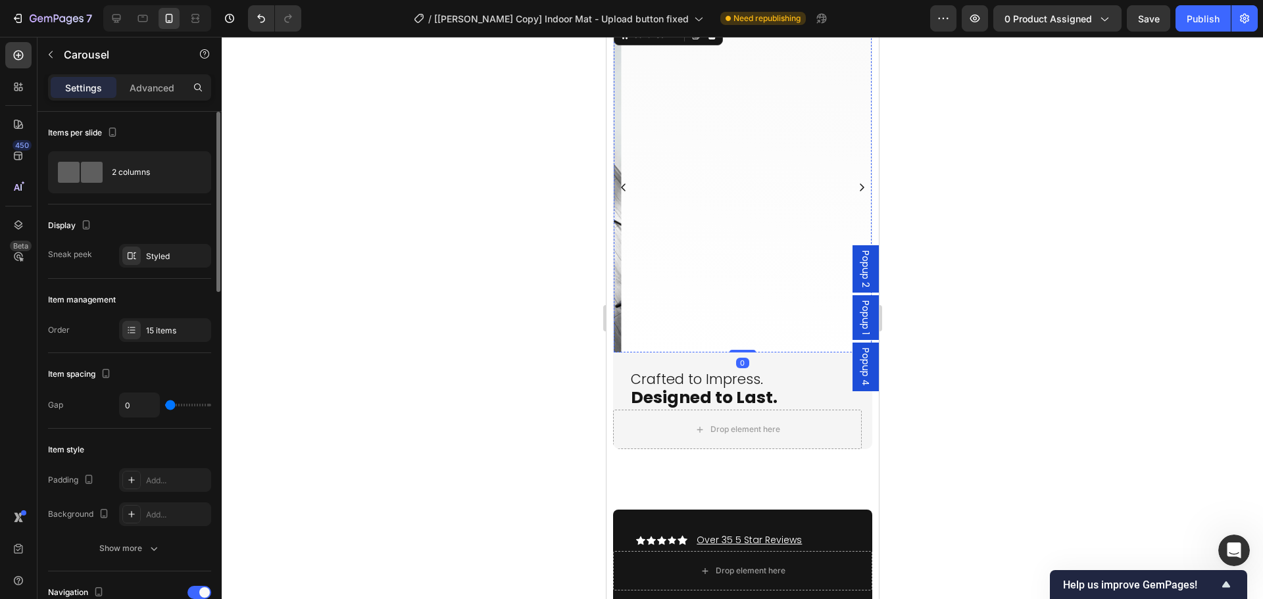
click at [719, 22] on img at bounding box center [744, 22] width 248 height 0
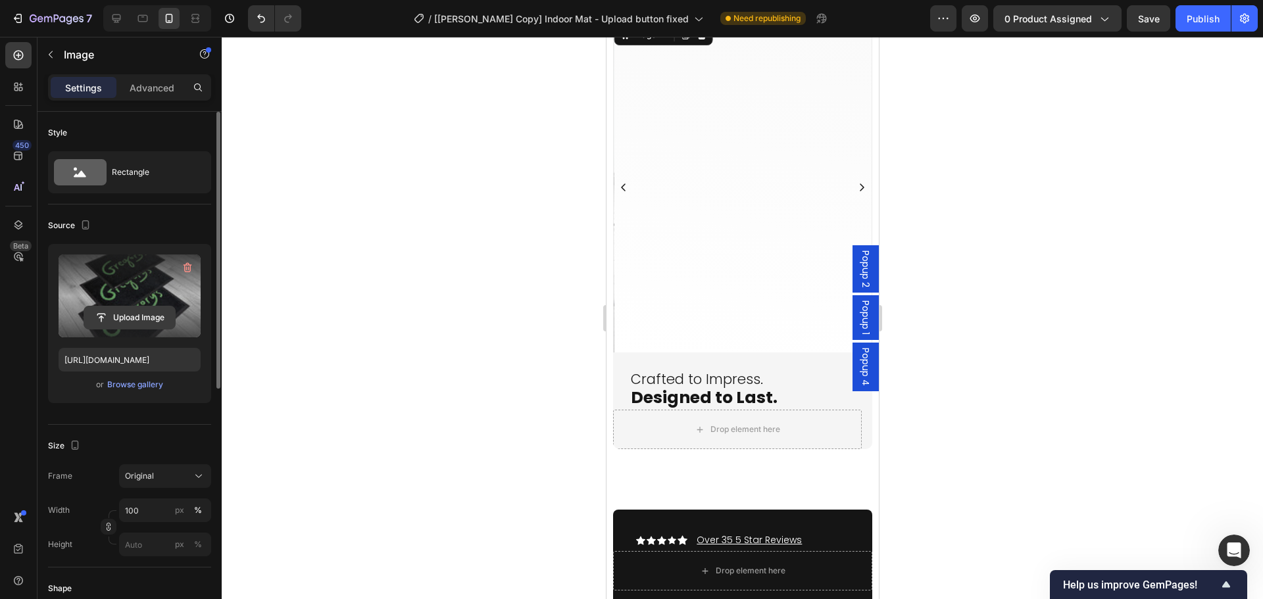
click at [149, 324] on input "file" at bounding box center [129, 318] width 91 height 22
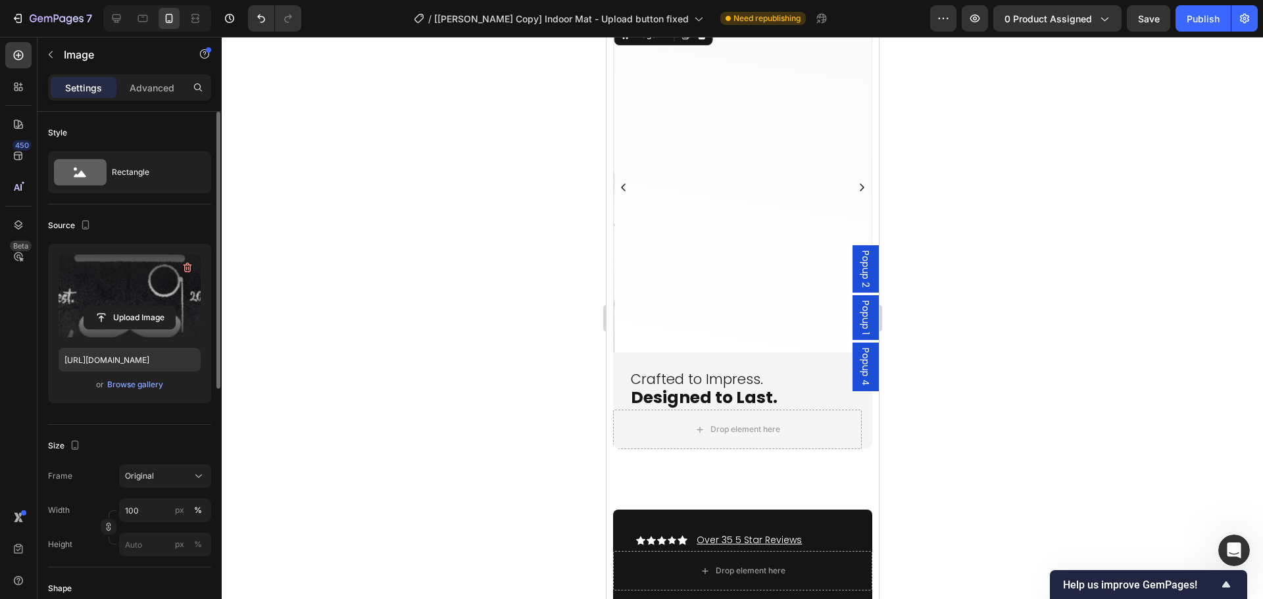
type input "[URL][DOMAIN_NAME]"
click at [859, 188] on icon "Carousel Next Arrow" at bounding box center [861, 188] width 5 height 8
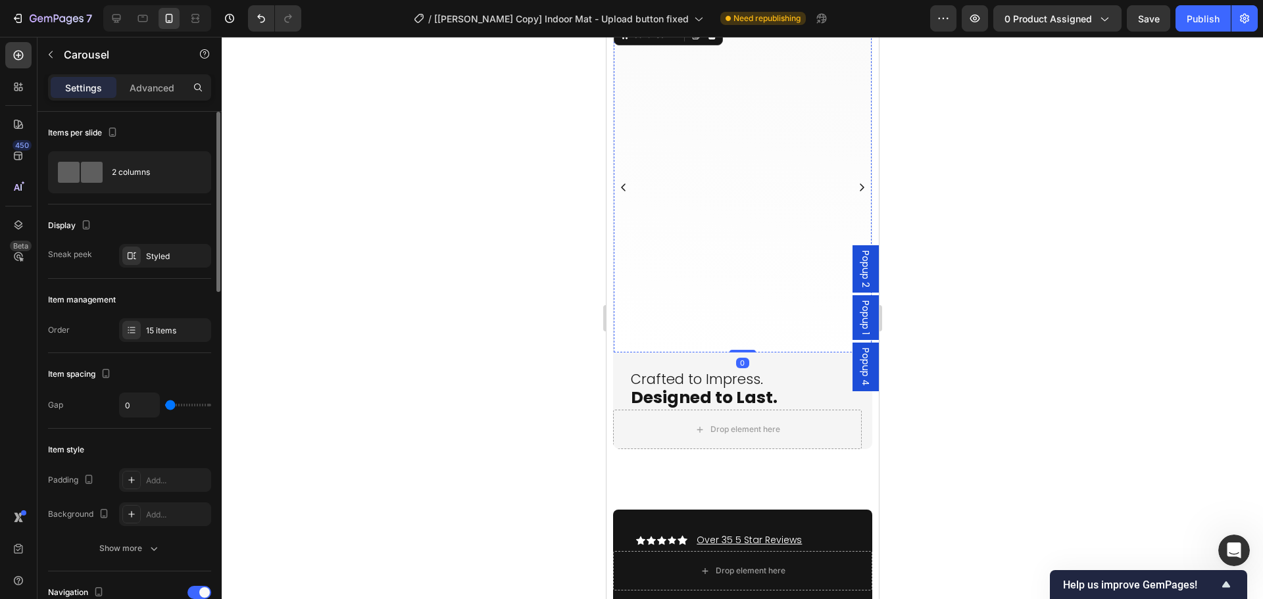
click at [754, 22] on img at bounding box center [753, 22] width 248 height 0
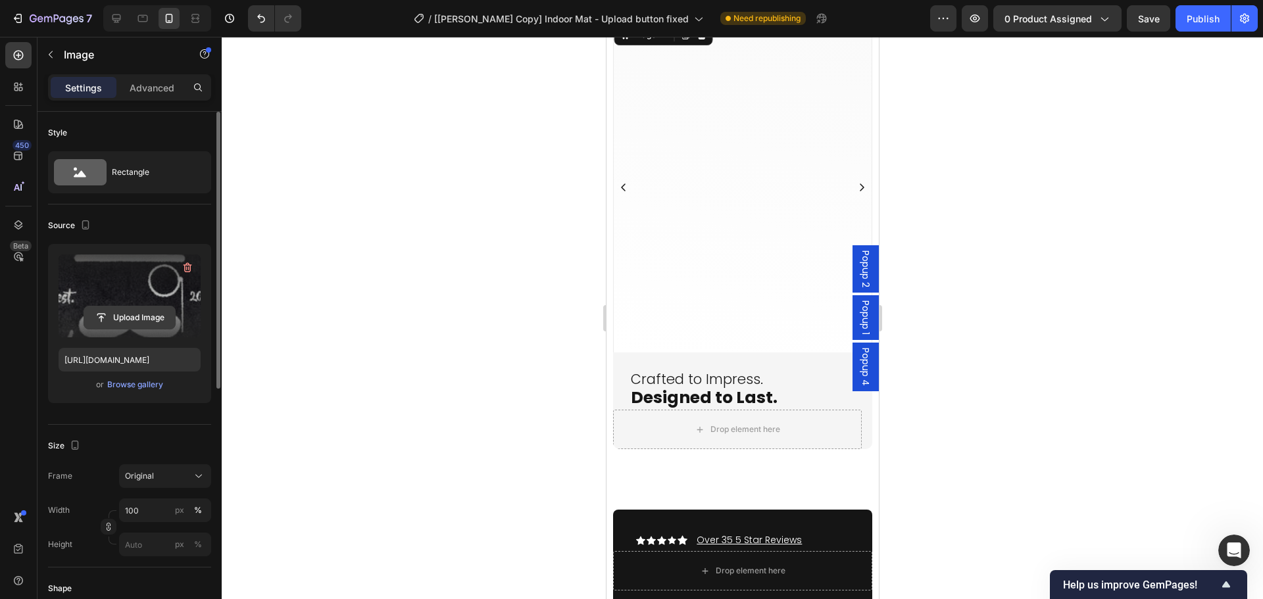
click at [149, 323] on input "file" at bounding box center [129, 318] width 91 height 22
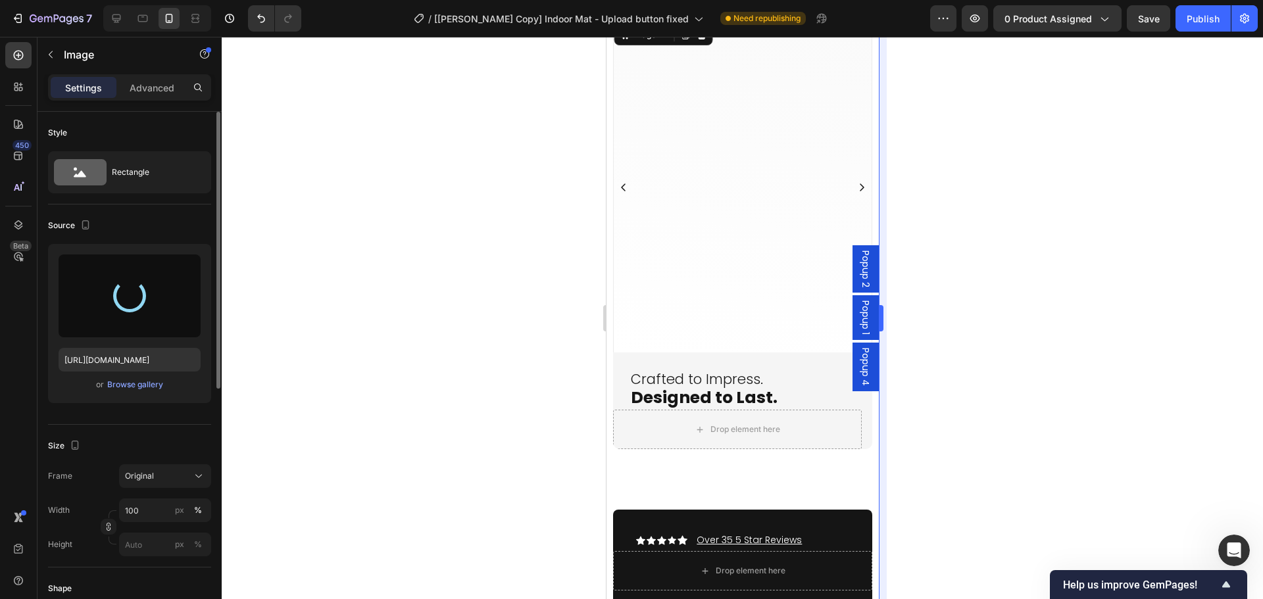
type input "[URL][DOMAIN_NAME]"
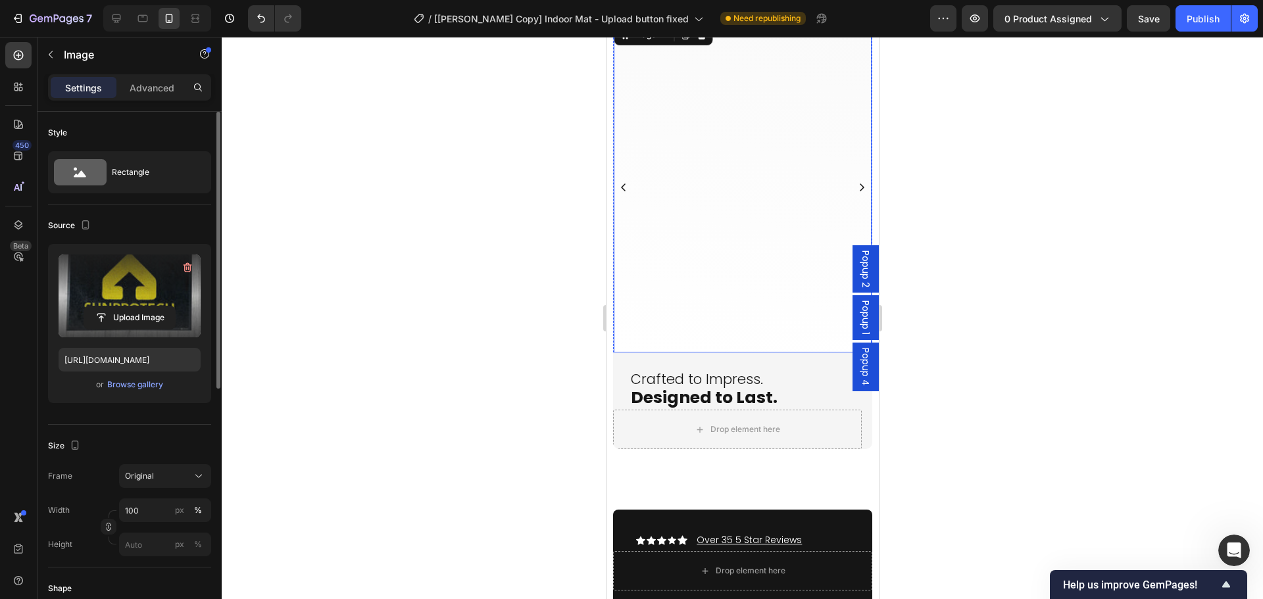
click at [856, 188] on icon "Carousel Next Arrow" at bounding box center [861, 187] width 11 height 11
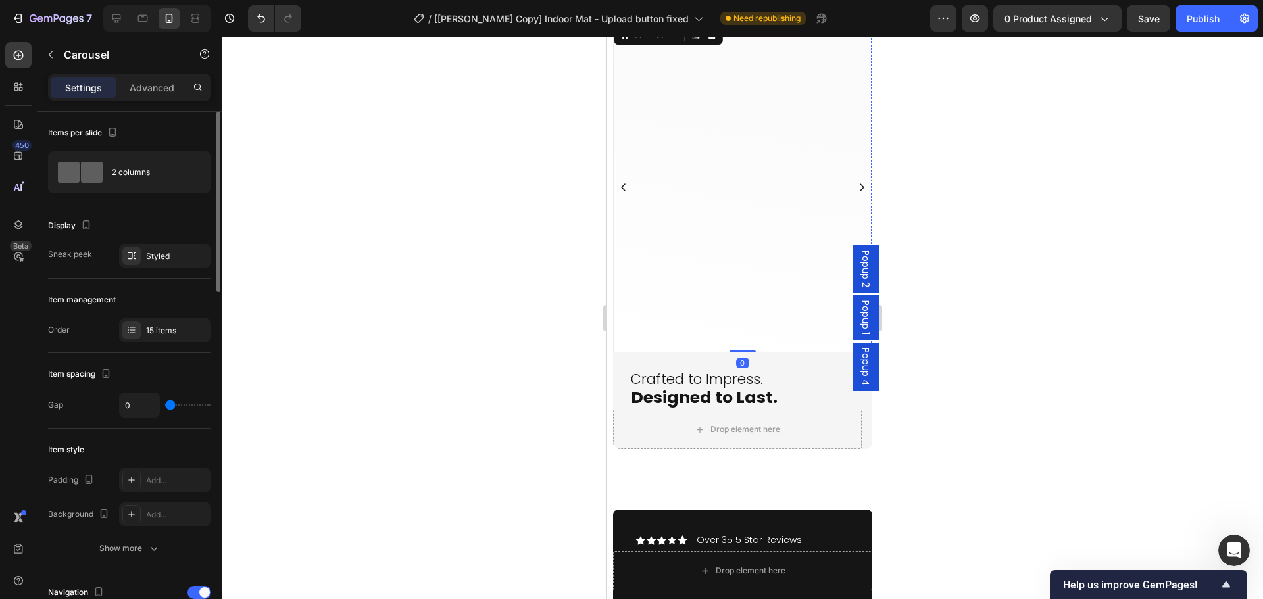
click at [772, 22] on img at bounding box center [777, 22] width 248 height 0
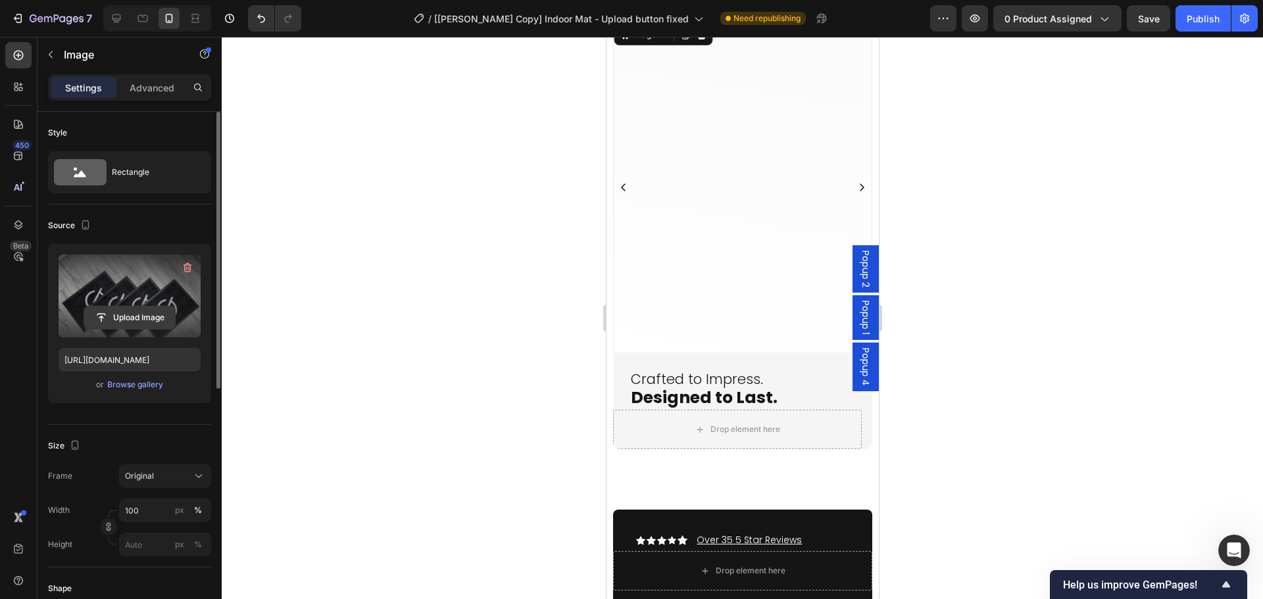
click at [126, 312] on input "file" at bounding box center [129, 318] width 91 height 22
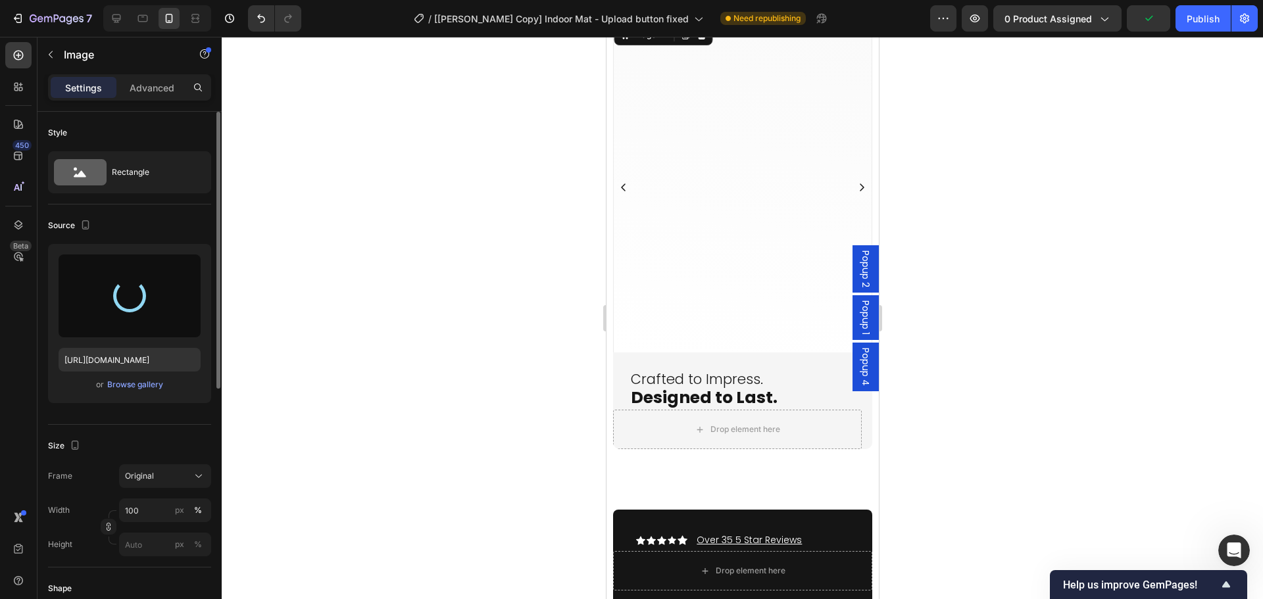
type input "[URL][DOMAIN_NAME]"
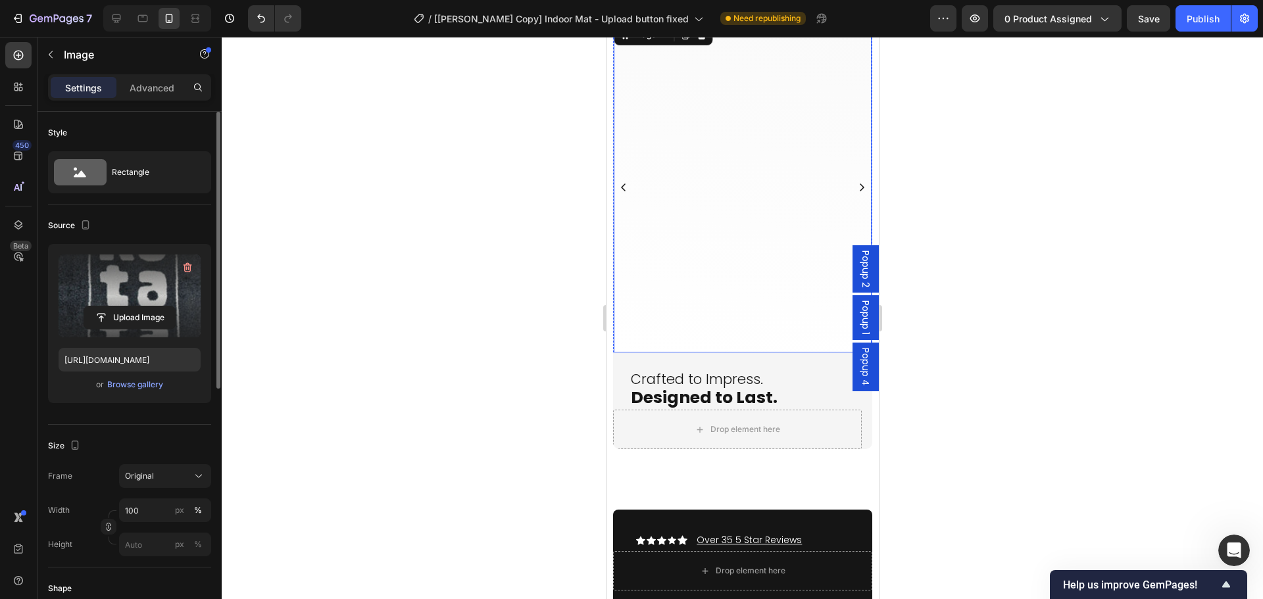
click at [859, 188] on icon "Carousel Next Arrow" at bounding box center [861, 188] width 5 height 8
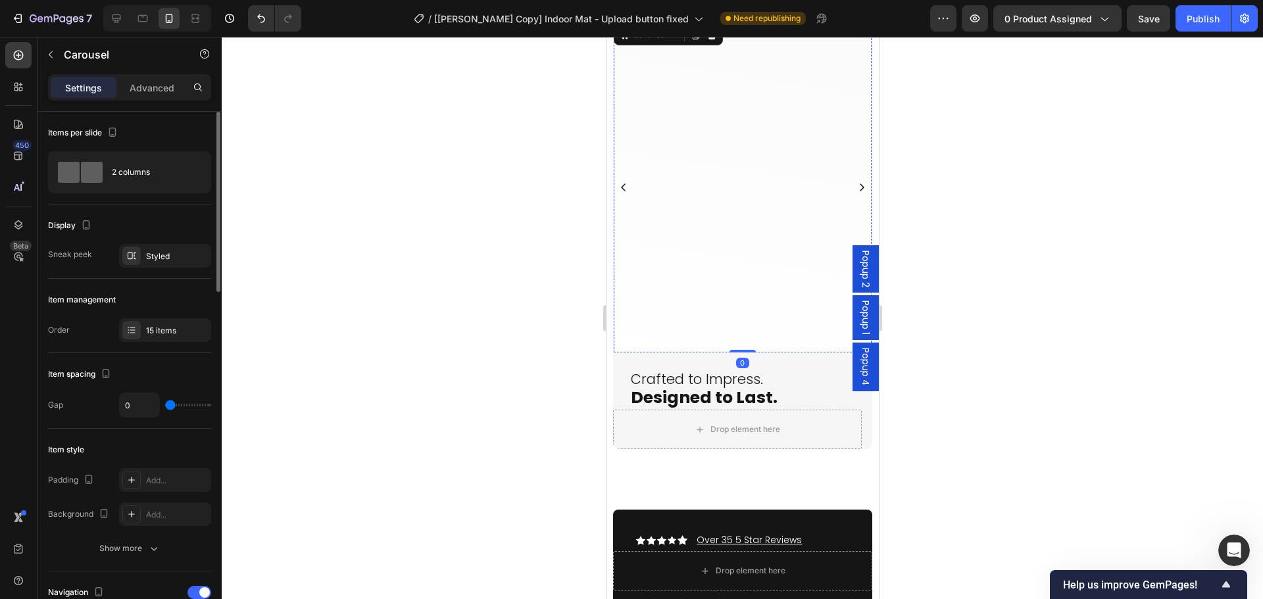
click at [752, 22] on img at bounding box center [743, 22] width 248 height 0
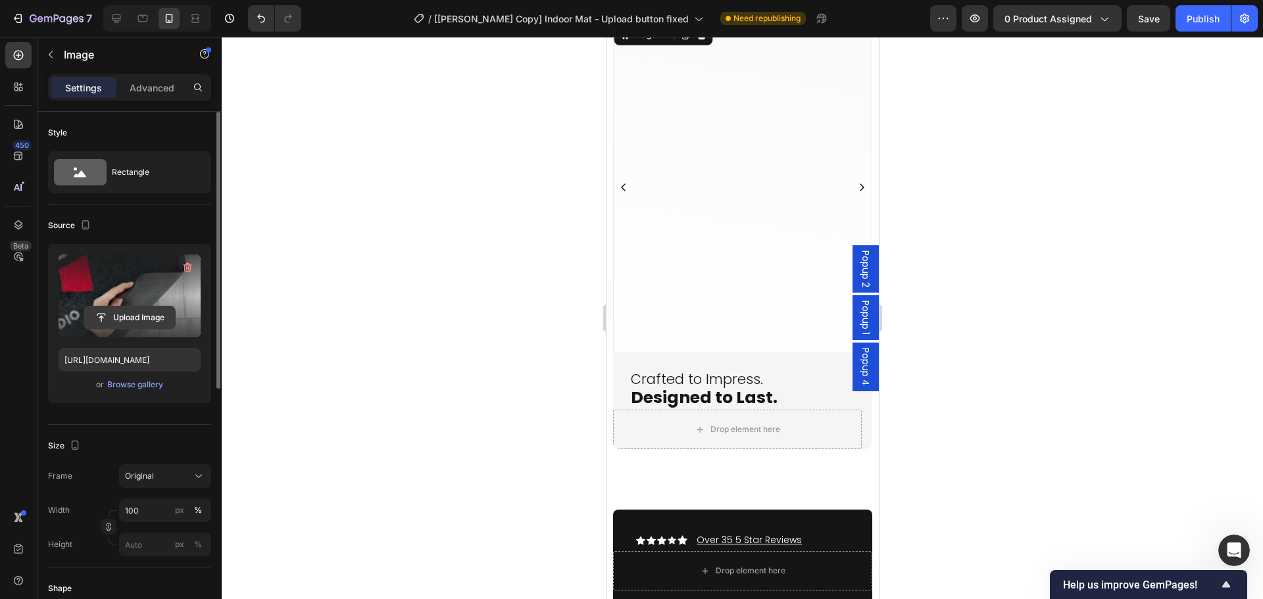
click at [111, 316] on input "file" at bounding box center [129, 318] width 91 height 22
type input "[URL][DOMAIN_NAME]"
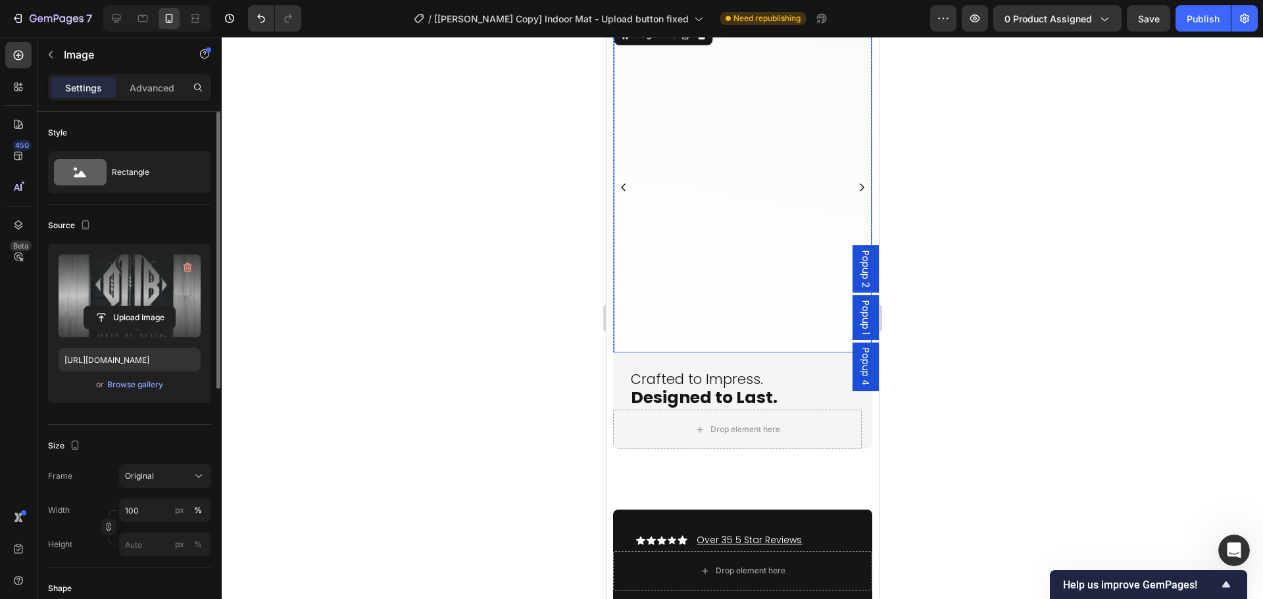
click at [856, 188] on icon "Carousel Next Arrow" at bounding box center [861, 187] width 11 height 11
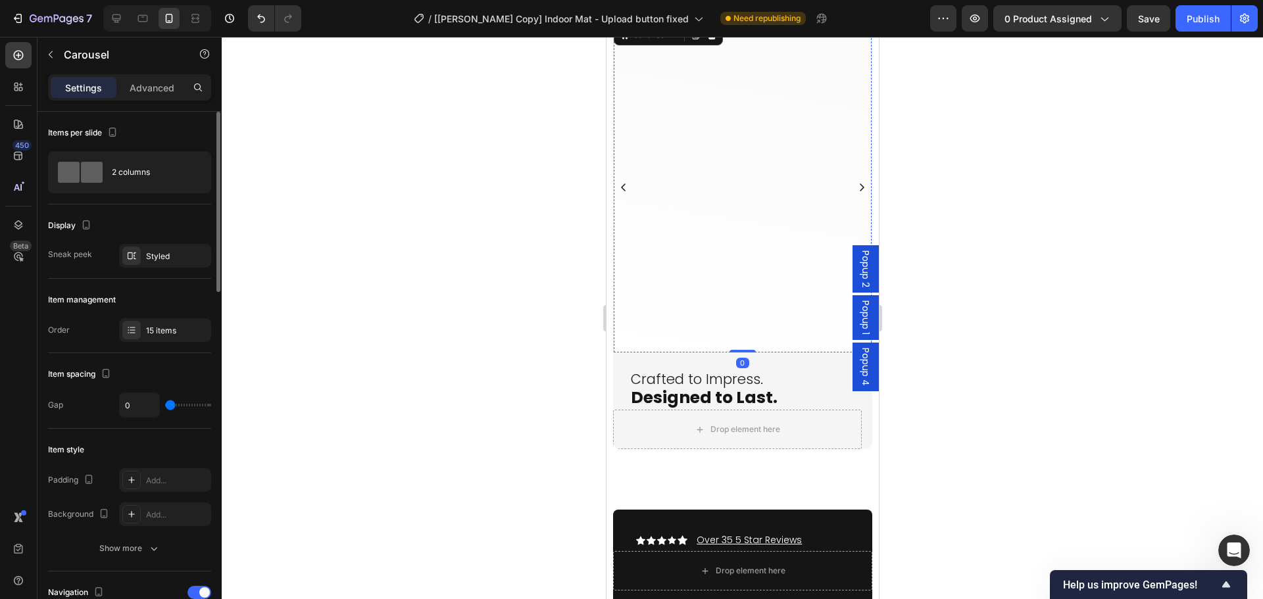
click at [731, 22] on img at bounding box center [737, 22] width 248 height 0
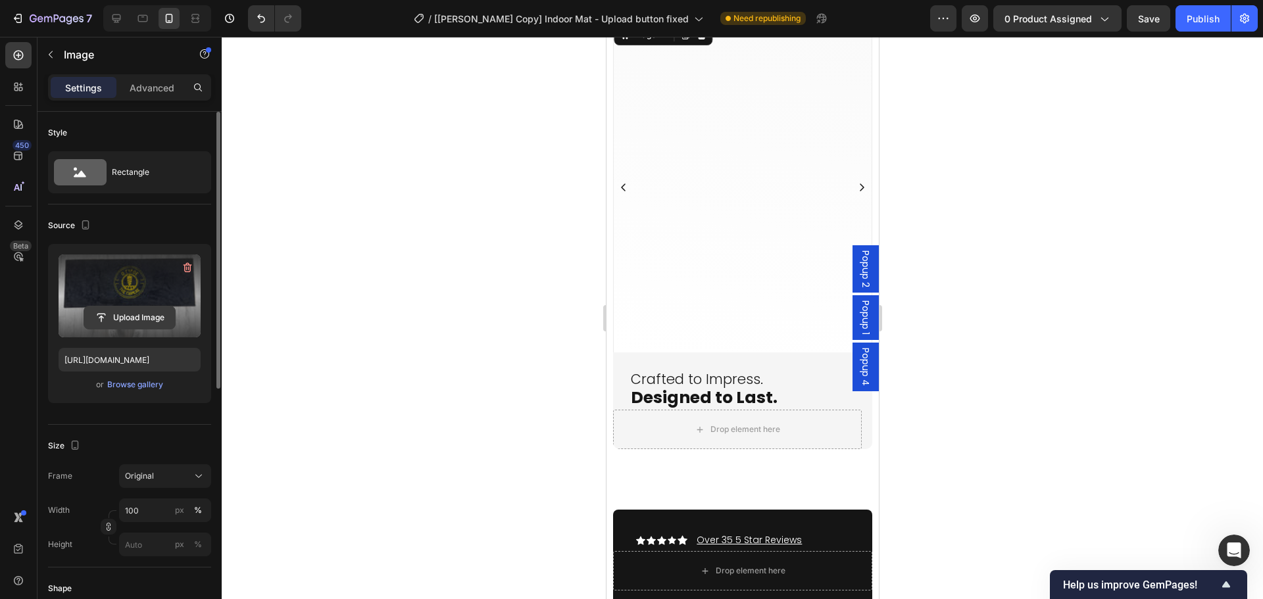
click at [138, 319] on input "file" at bounding box center [129, 318] width 91 height 22
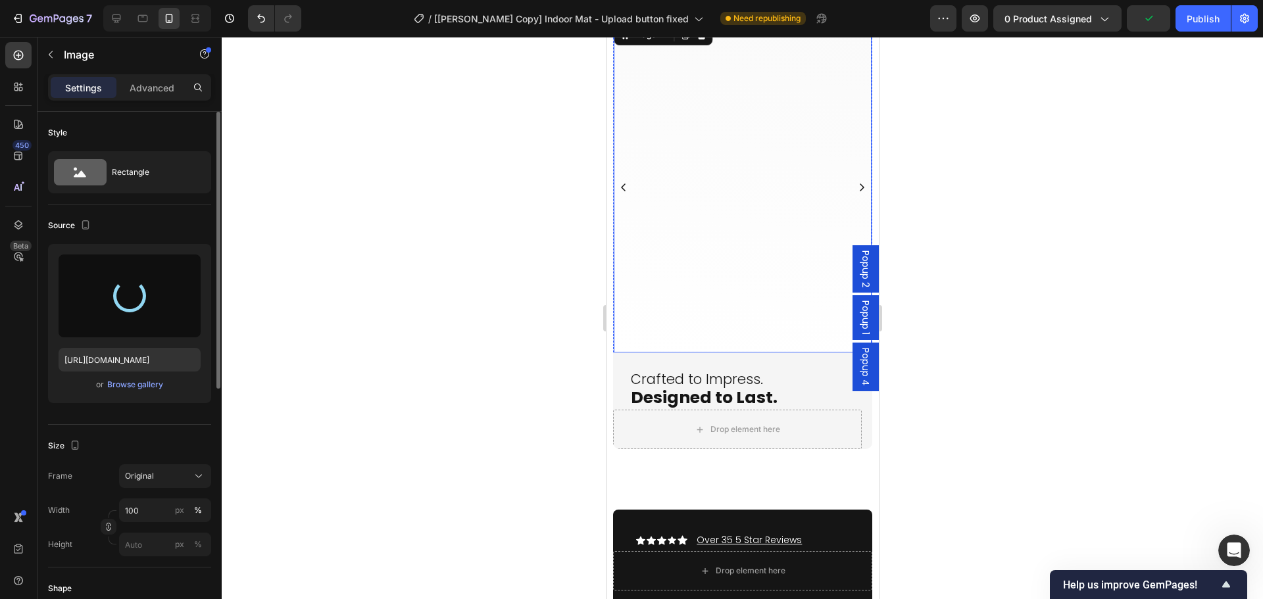
type input "https://cdn.shopify.com/s/files/1/0844/7908/2840/files/gempages_550200365904036…"
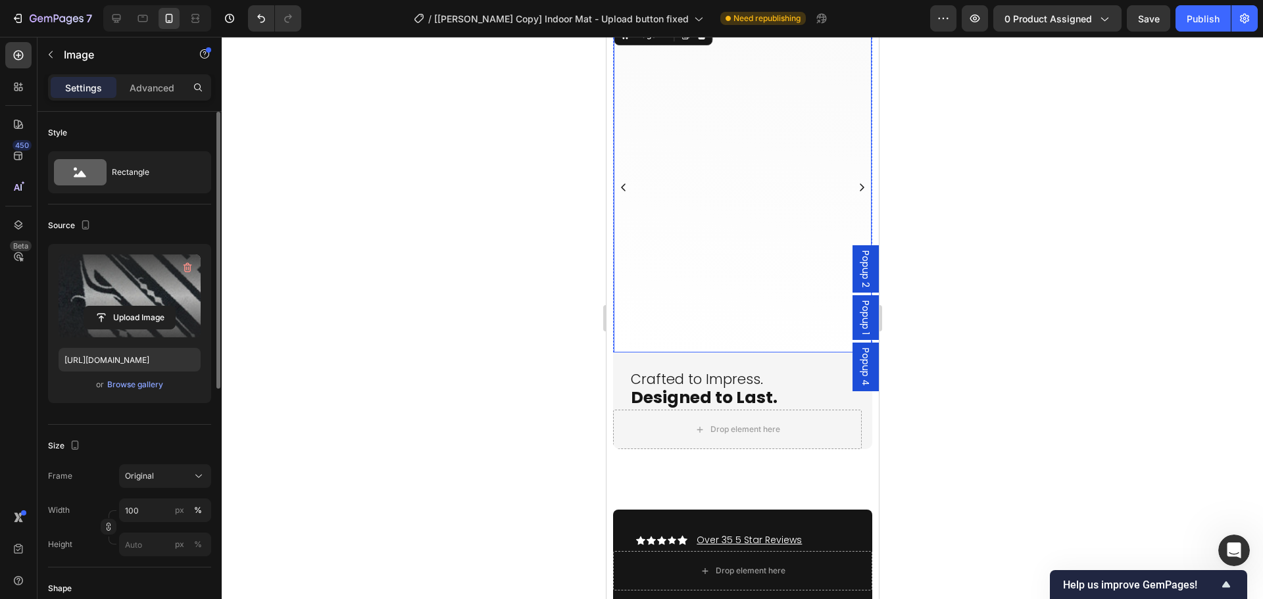
click at [856, 187] on icon "Carousel Next Arrow" at bounding box center [861, 187] width 11 height 11
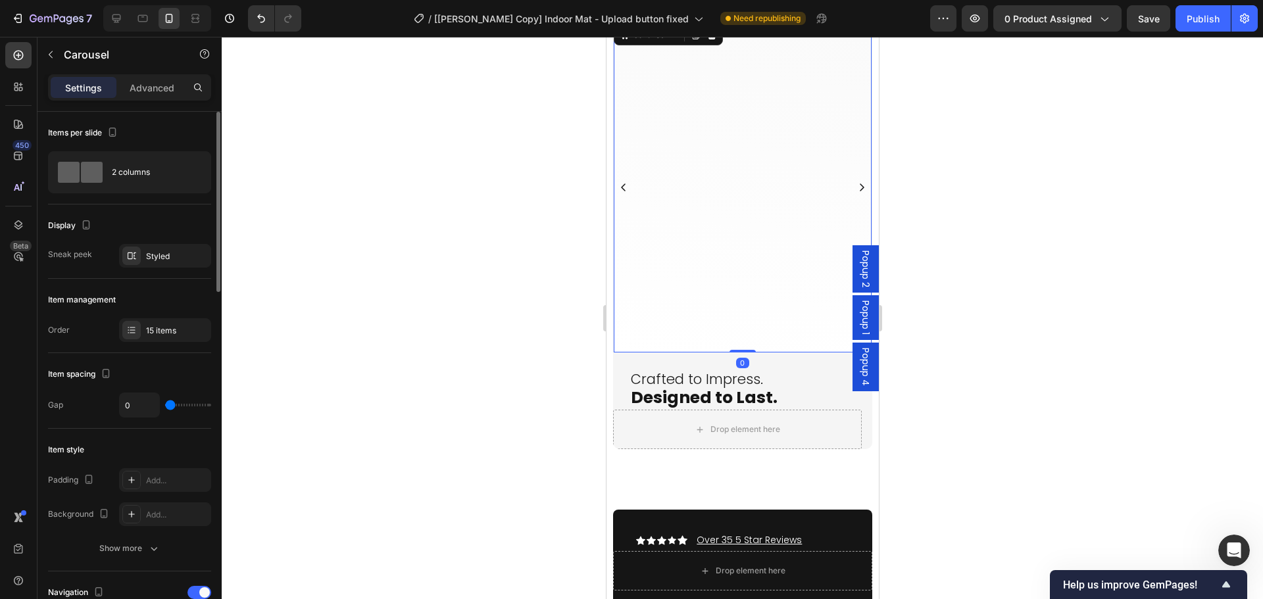
click at [769, 22] on img at bounding box center [750, 22] width 248 height 0
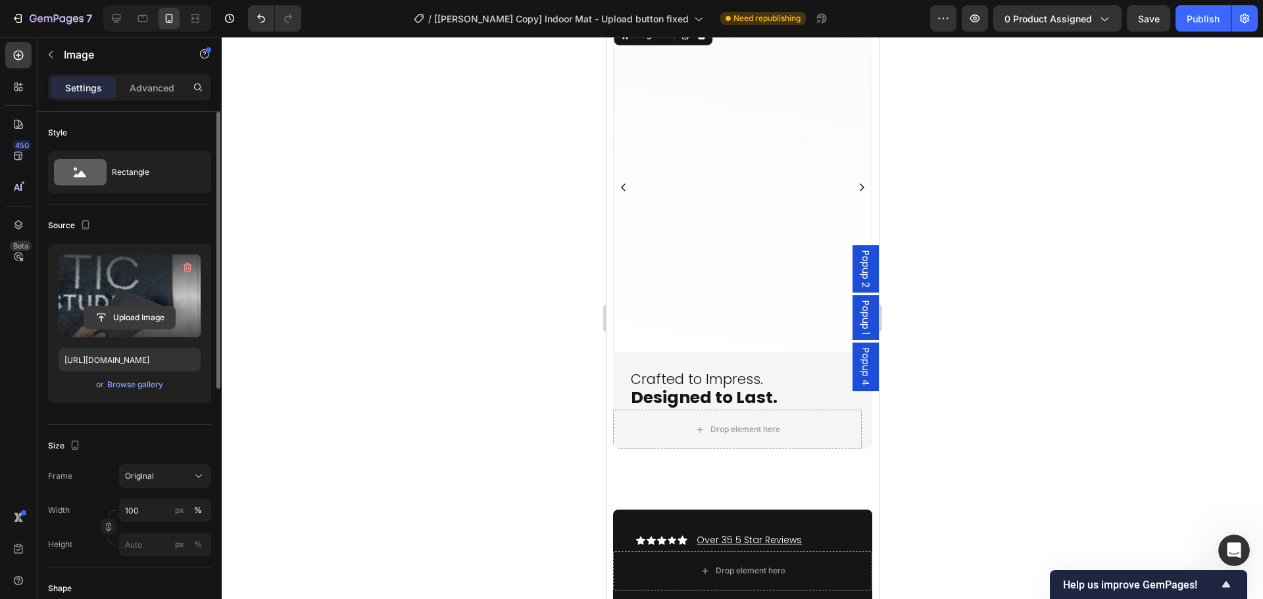
click at [124, 315] on input "file" at bounding box center [129, 318] width 91 height 22
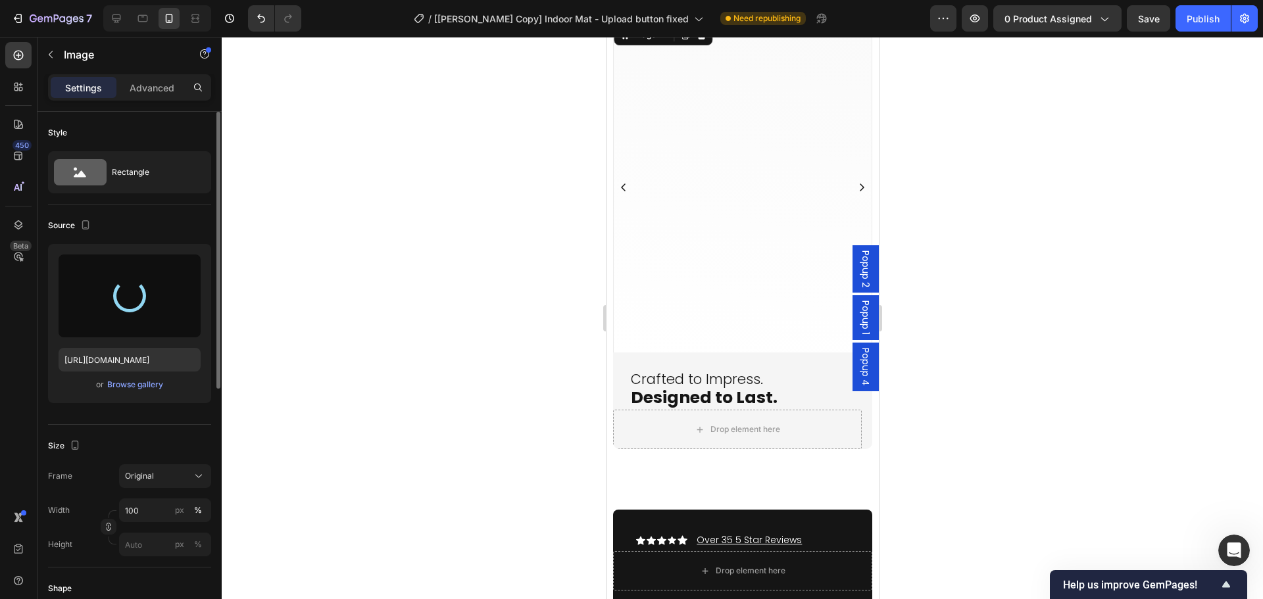
type input "[URL][DOMAIN_NAME]"
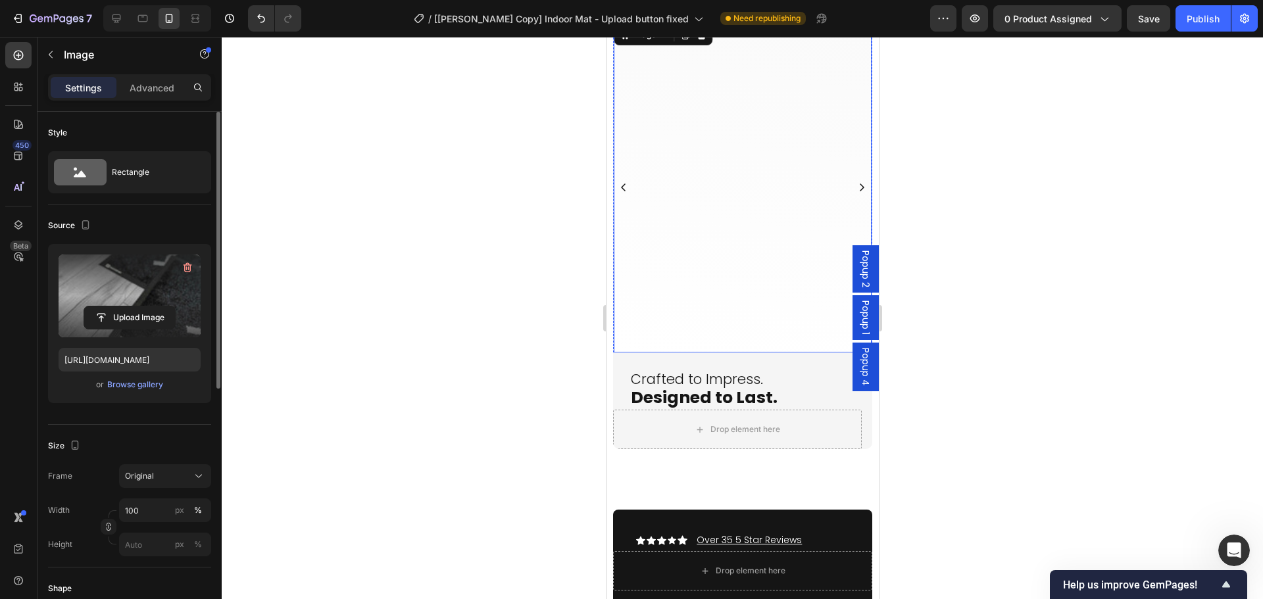
click at [856, 188] on icon "Carousel Next Arrow" at bounding box center [861, 187] width 11 height 11
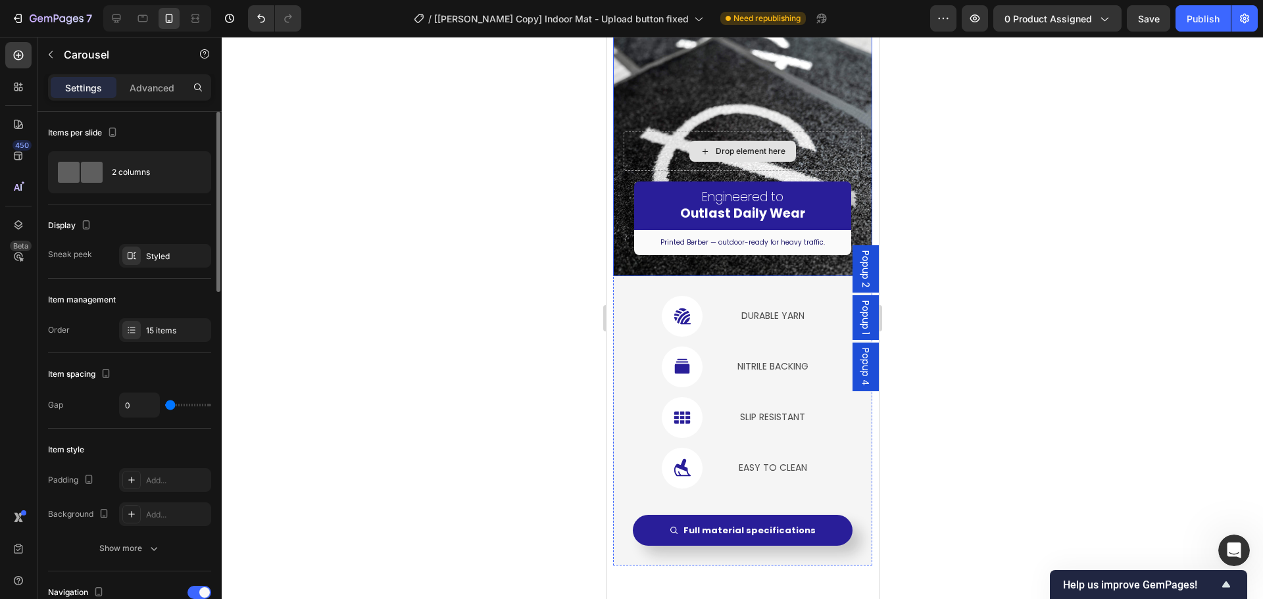
scroll to position [3529, 0]
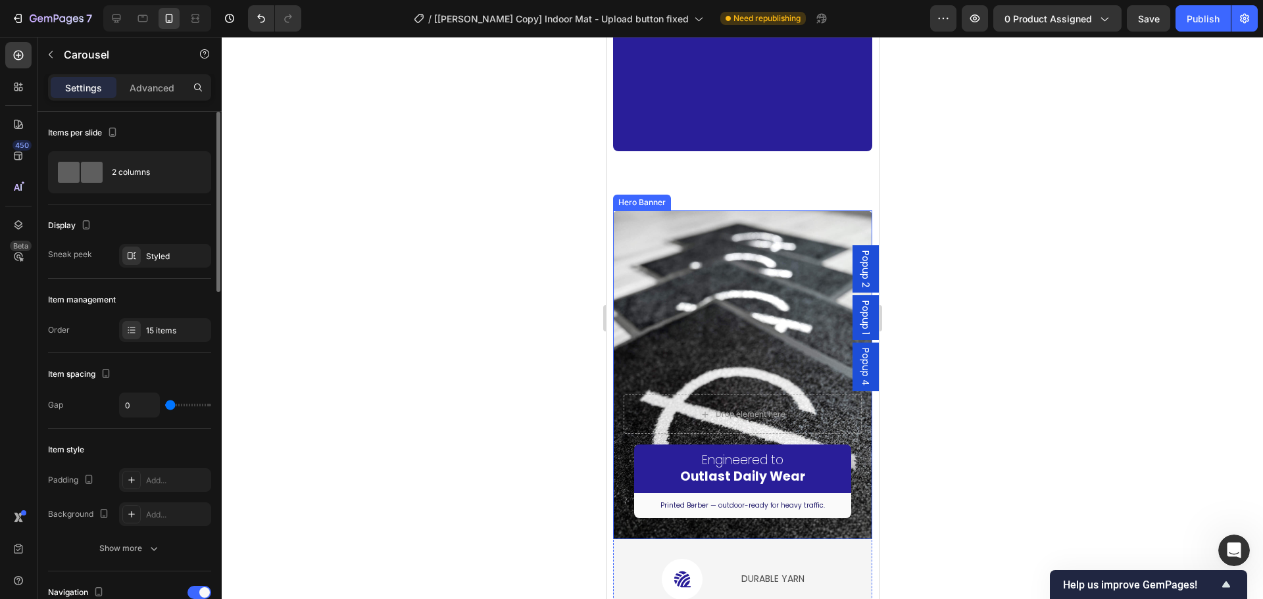
click at [716, 329] on div "Overlay" at bounding box center [742, 375] width 259 height 329
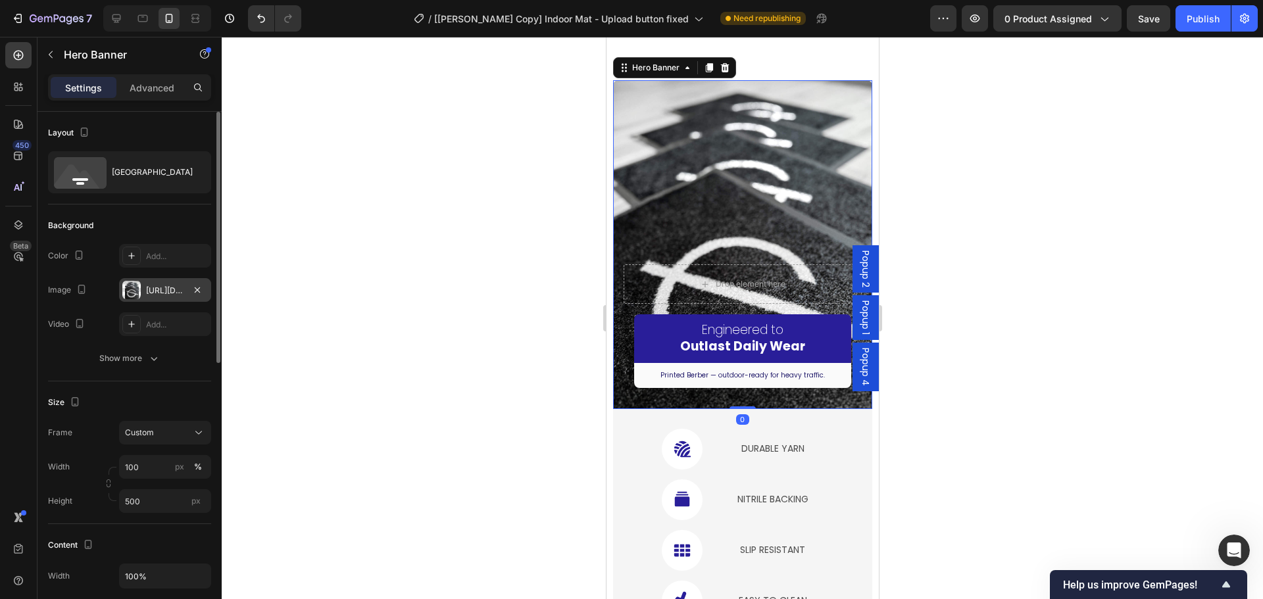
click at [176, 291] on div "https://cdn.shopify.com/s/files/1/0844/7908/2840/files/gempages_550200365904036…" at bounding box center [165, 291] width 38 height 12
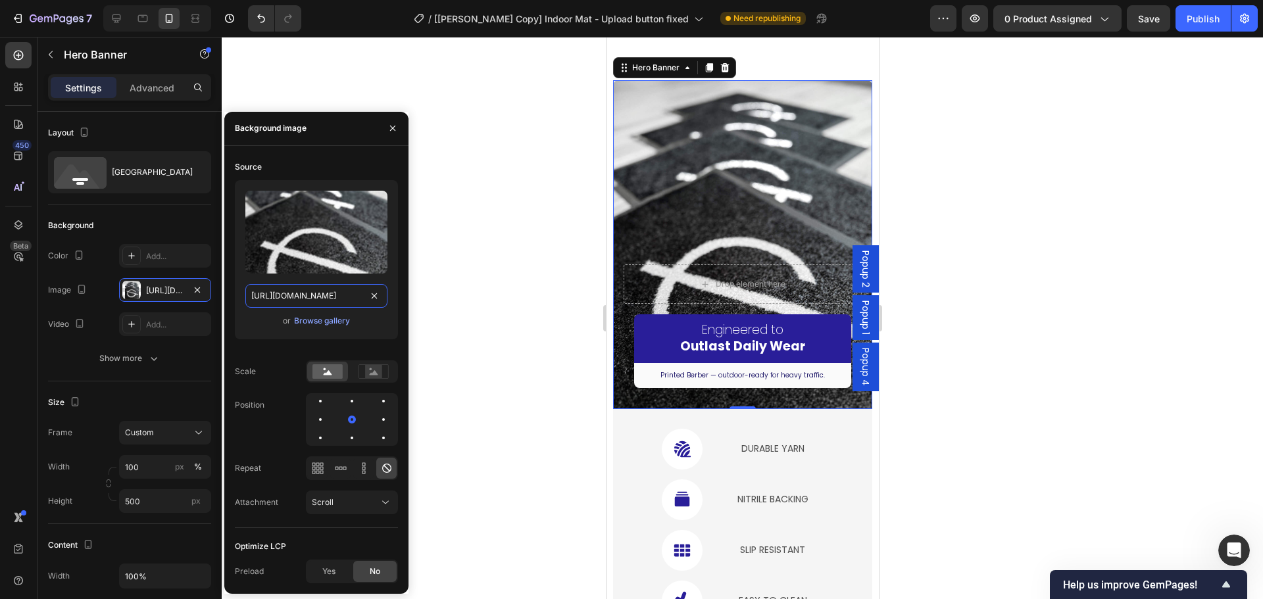
click at [341, 297] on input "https://cdn.shopify.com/s/files/1/0844/7908/2840/files/gempages_550200365904036…" at bounding box center [316, 296] width 142 height 24
click at [354, 296] on input "https://cdn.shopify.com/s/files/1/0844/7908/2840/files/gempages_550200365904036…" at bounding box center [316, 296] width 142 height 24
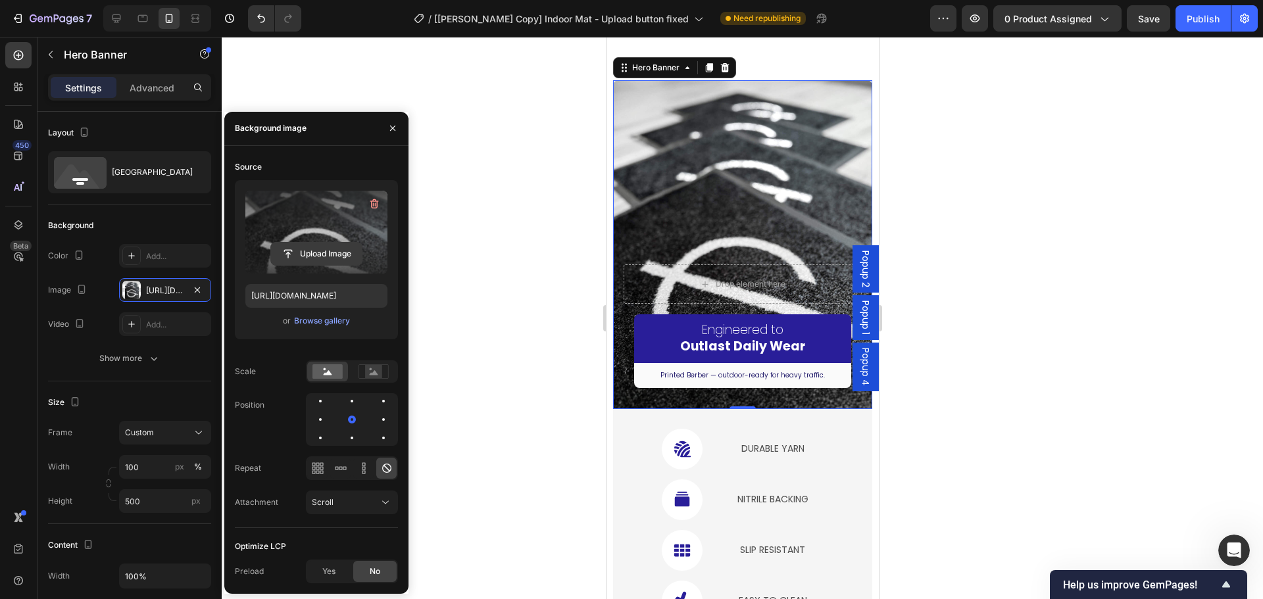
click at [333, 255] on input "file" at bounding box center [316, 254] width 91 height 22
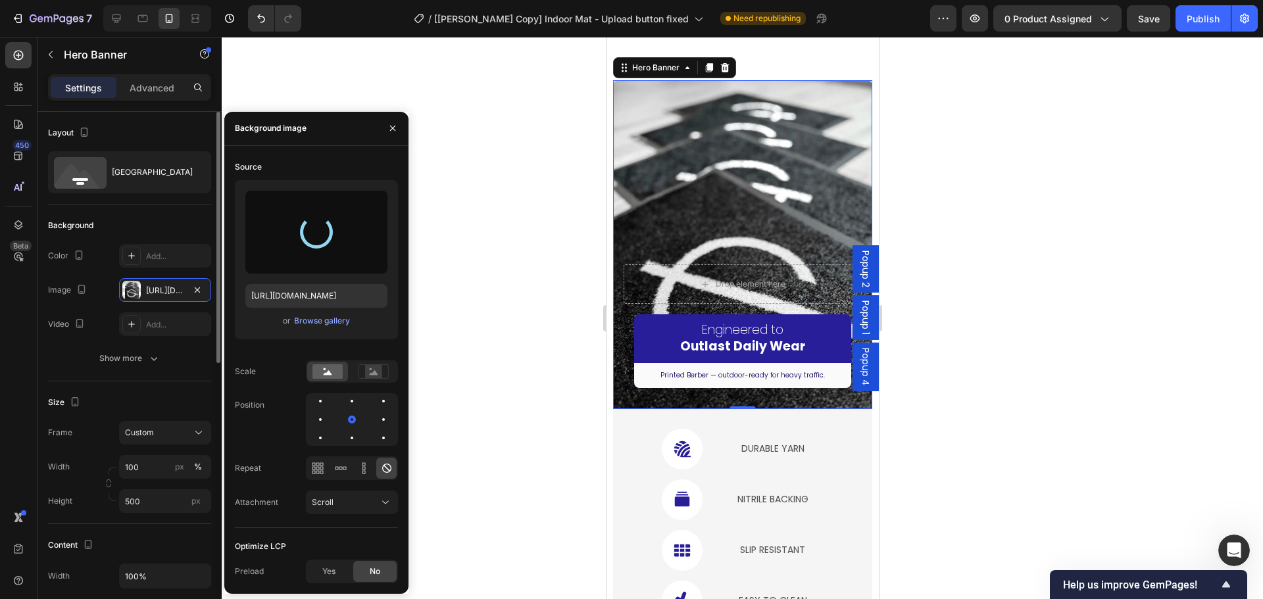
type input "https://cdn.shopify.com/s/files/1/0844/7908/2840/files/gempages_550200365904036…"
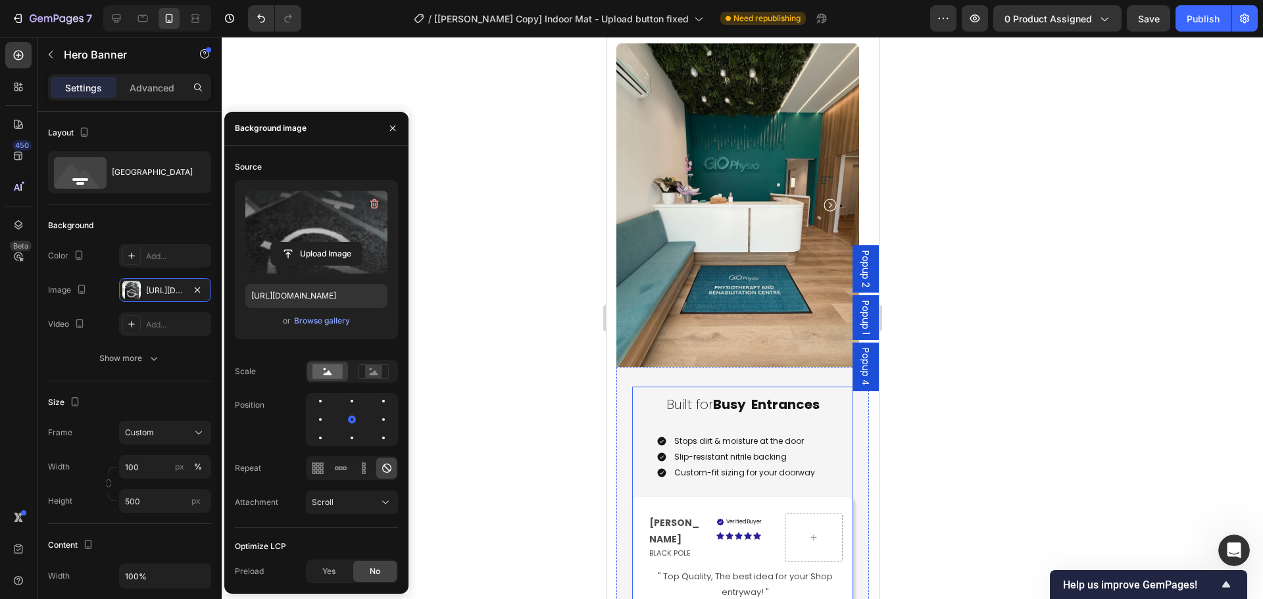
scroll to position [2213, 0]
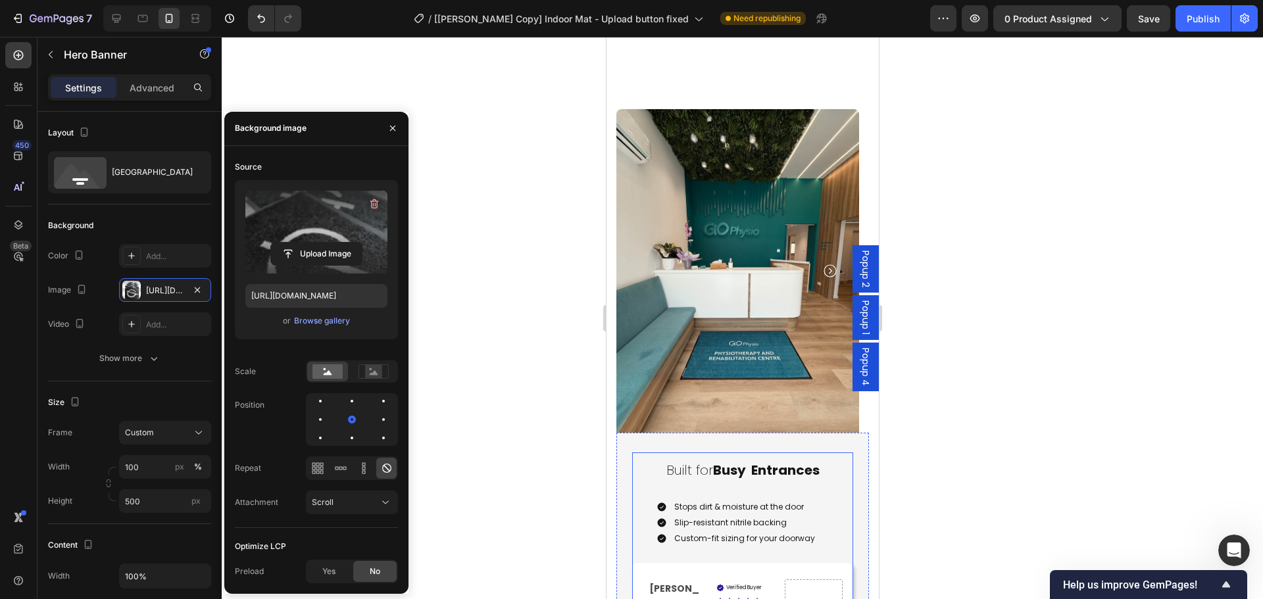
click at [729, 331] on img at bounding box center [737, 271] width 243 height 324
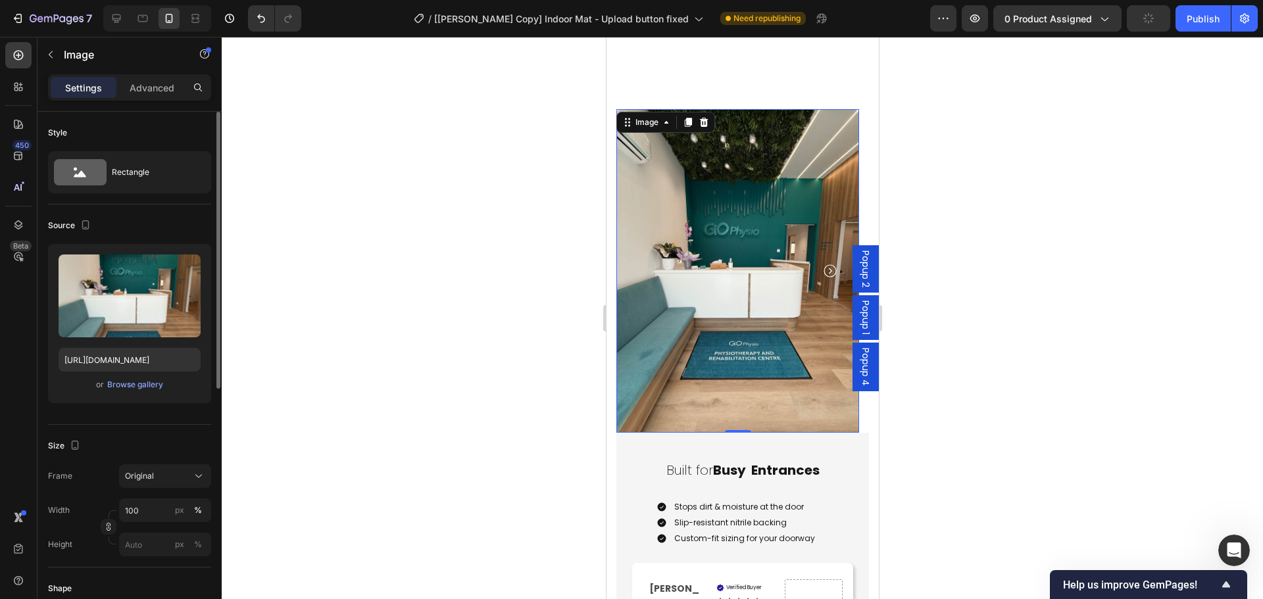
scroll to position [2148, 0]
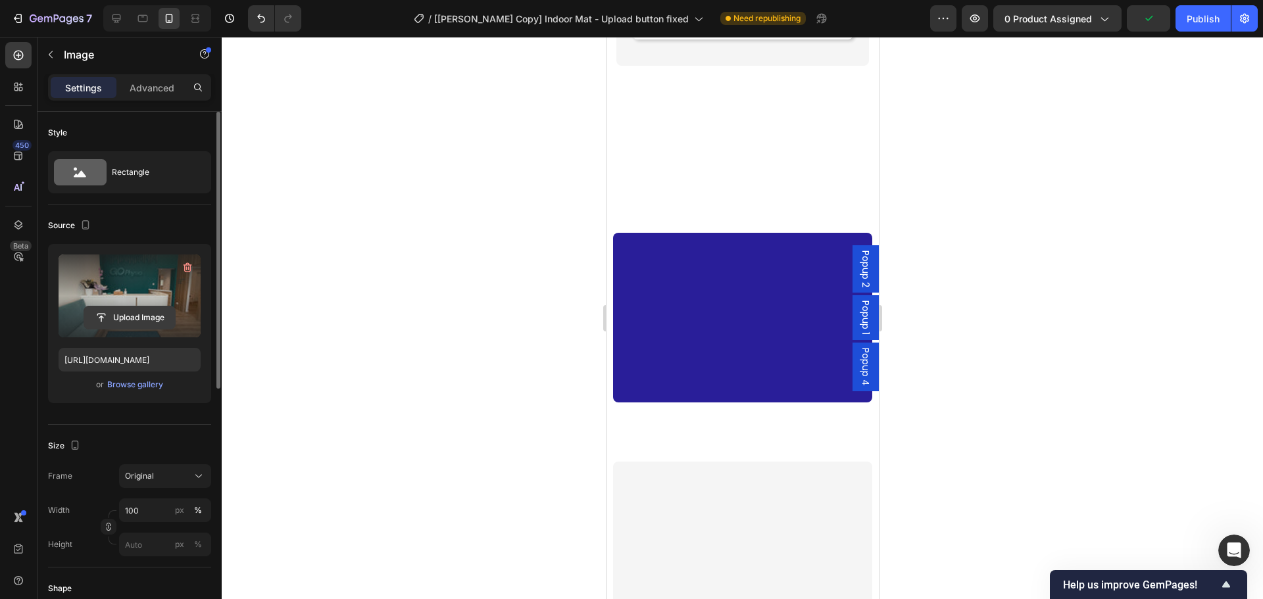
click at [153, 324] on input "file" at bounding box center [129, 318] width 91 height 22
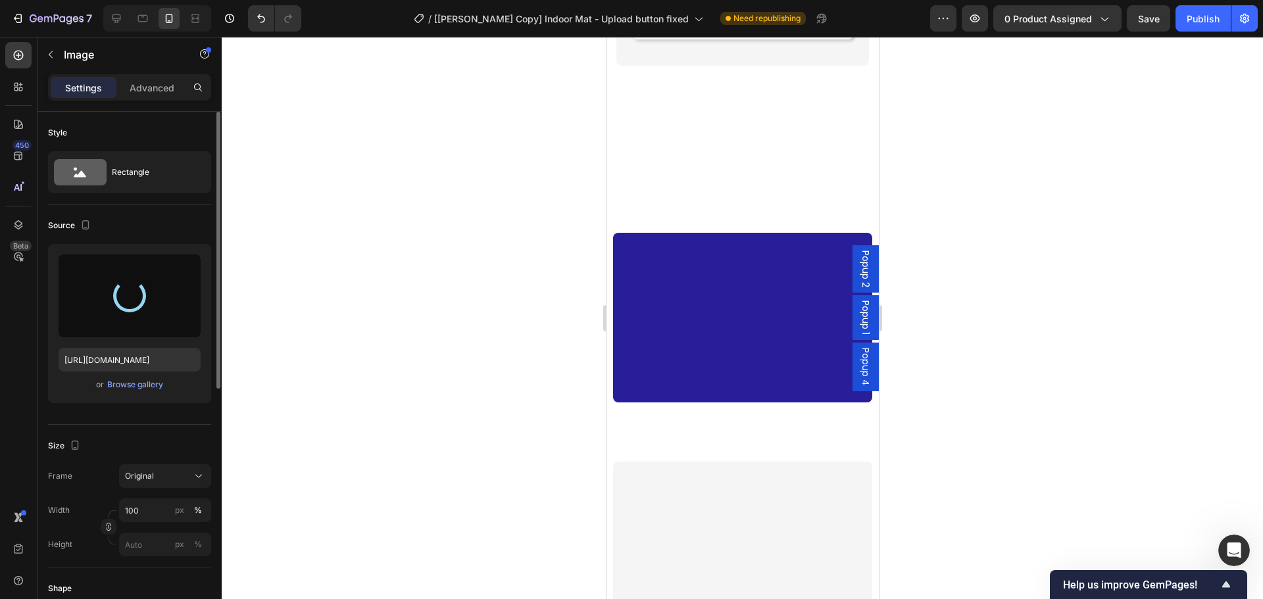
type input "[URL][DOMAIN_NAME]"
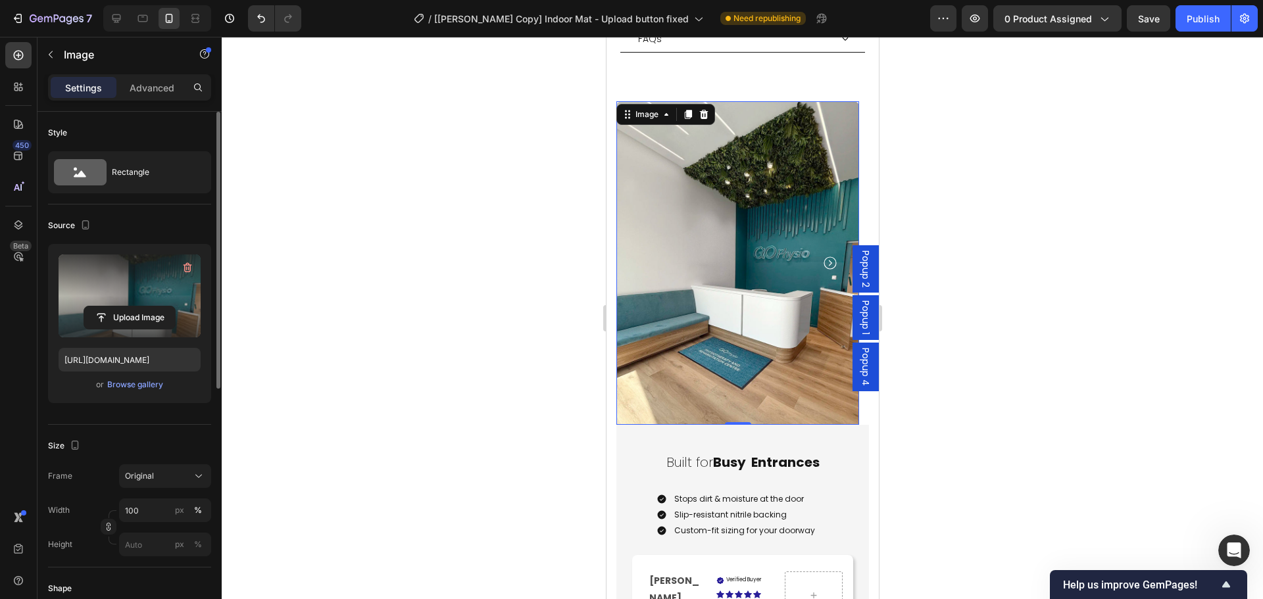
scroll to position [1358, 0]
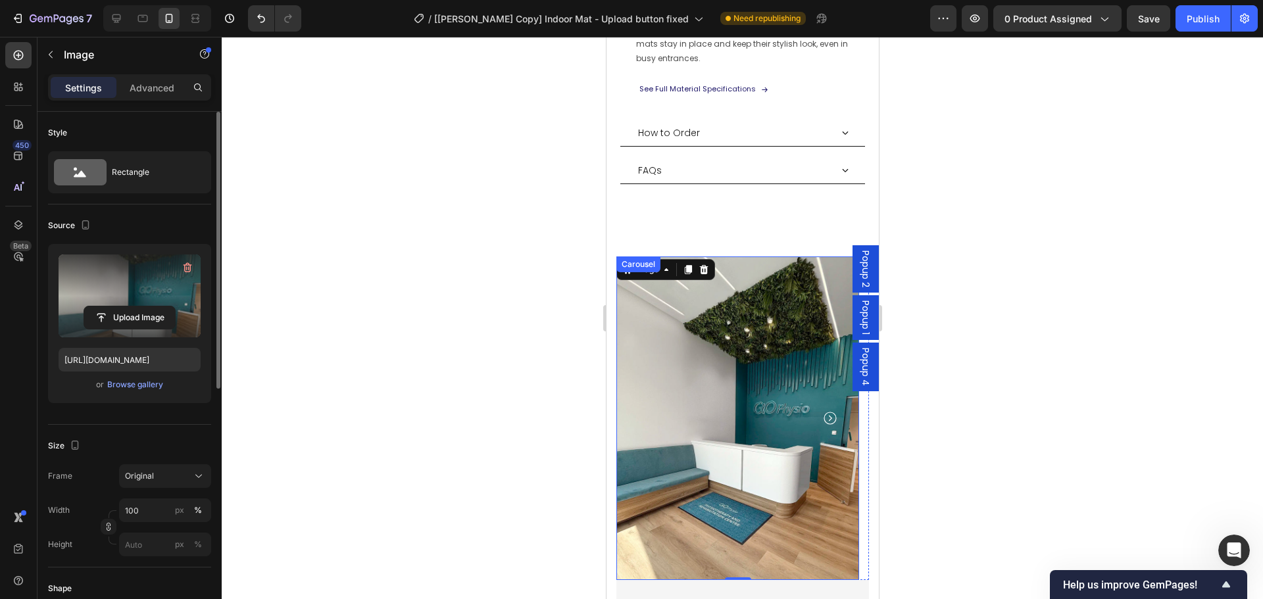
click at [827, 411] on icon "Carousel Next Arrow" at bounding box center [830, 419] width 16 height 16
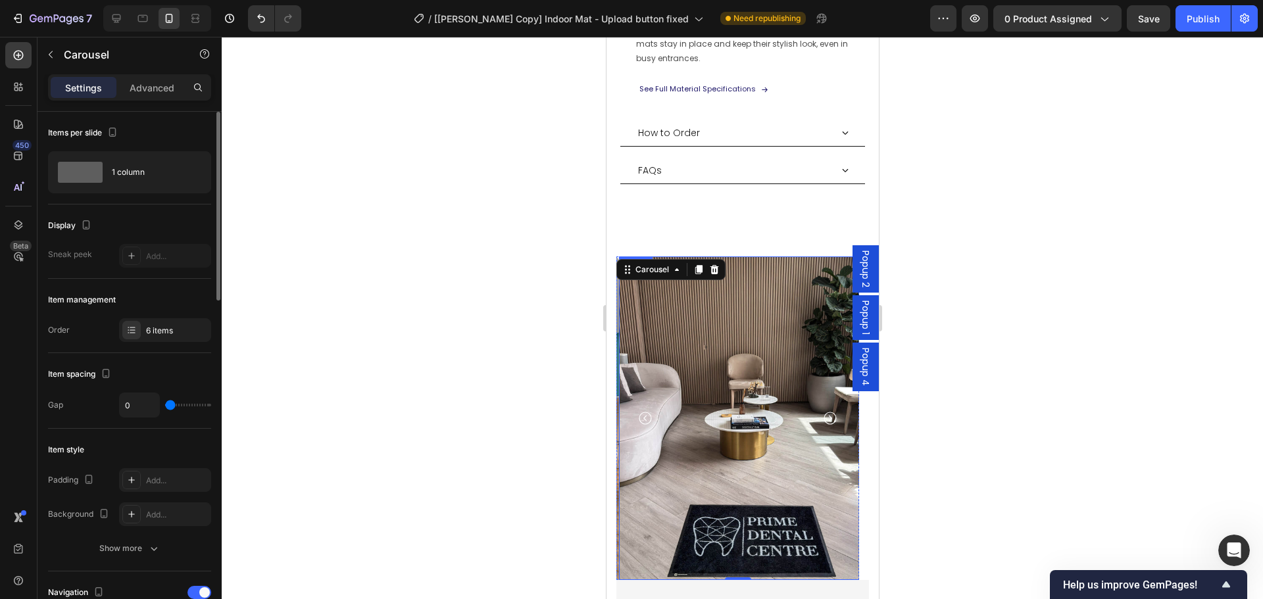
click at [764, 440] on img at bounding box center [740, 419] width 243 height 324
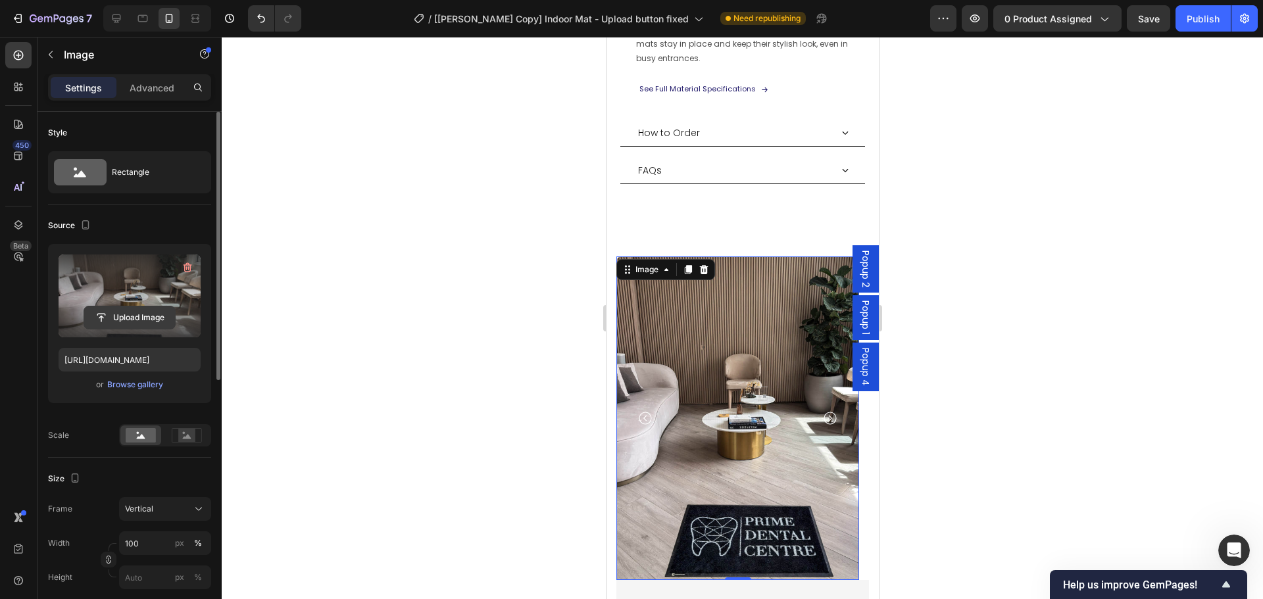
click at [124, 315] on input "file" at bounding box center [129, 318] width 91 height 22
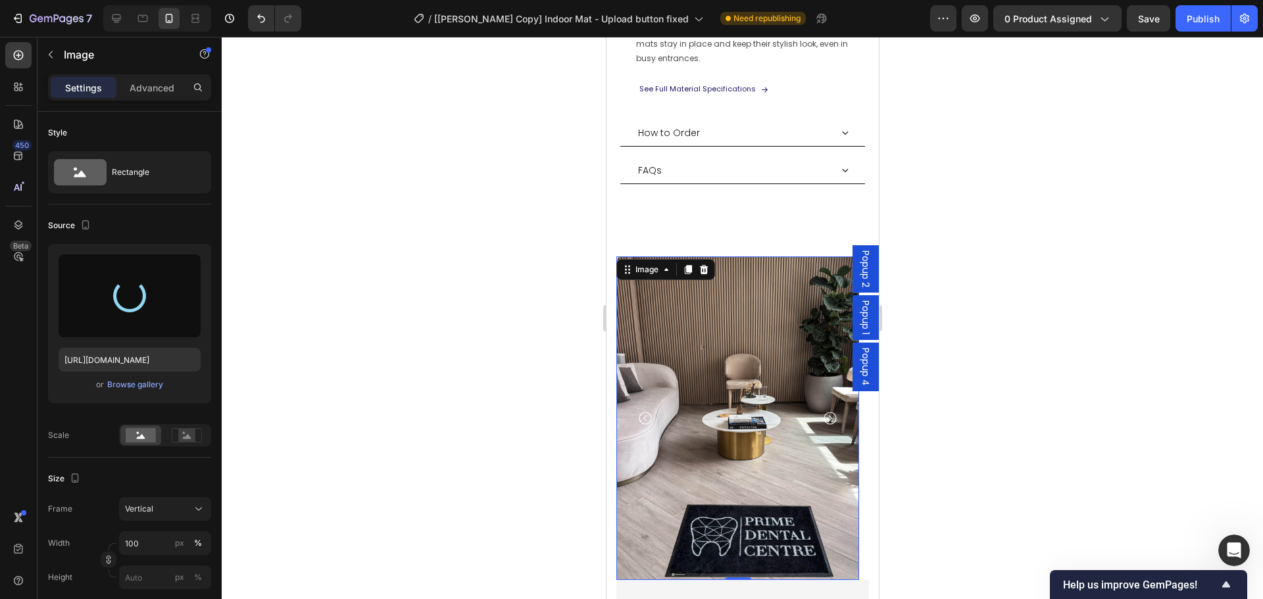
type input "[URL][DOMAIN_NAME]"
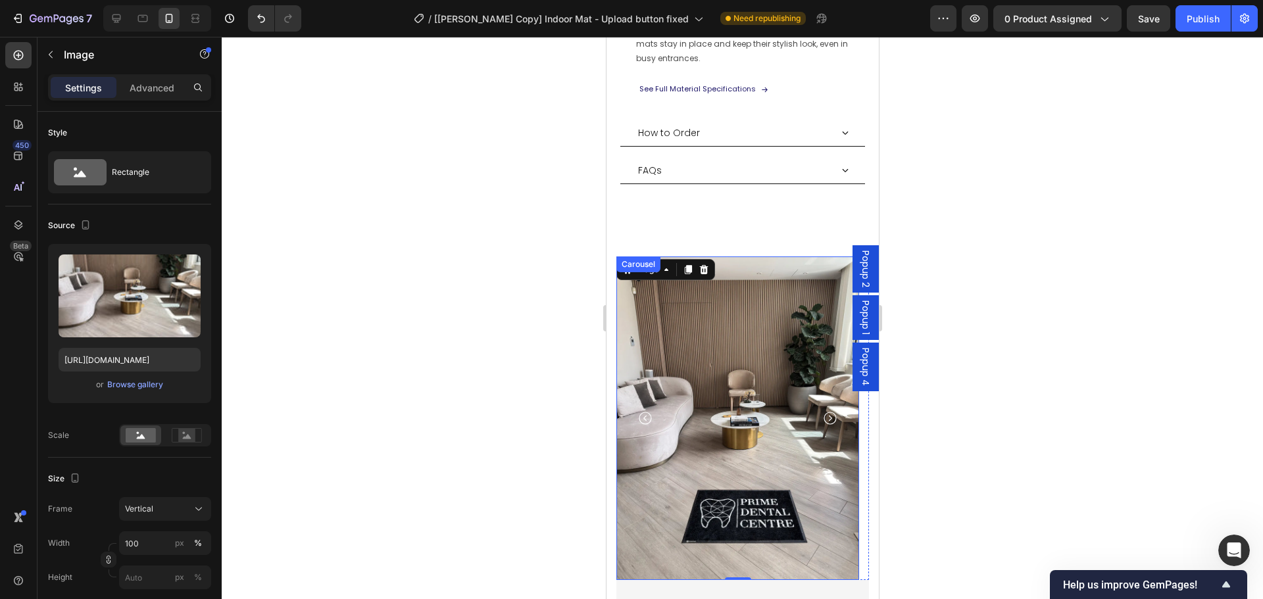
click at [829, 411] on icon "Carousel Next Arrow" at bounding box center [830, 419] width 16 height 16
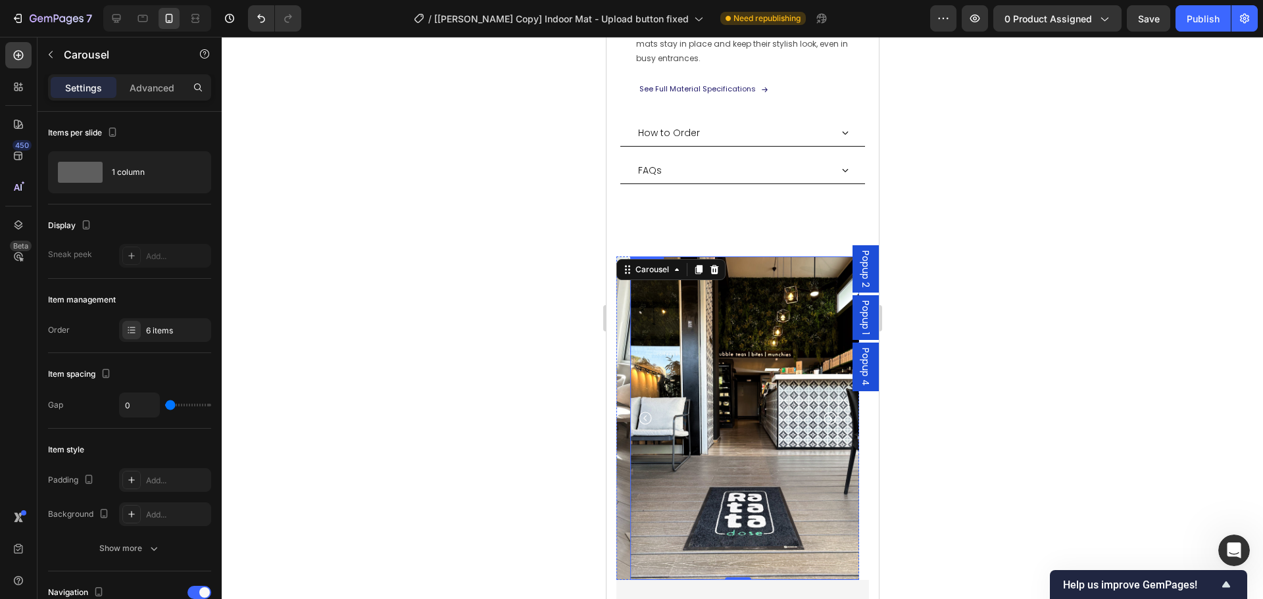
click at [757, 469] on img at bounding box center [751, 419] width 243 height 324
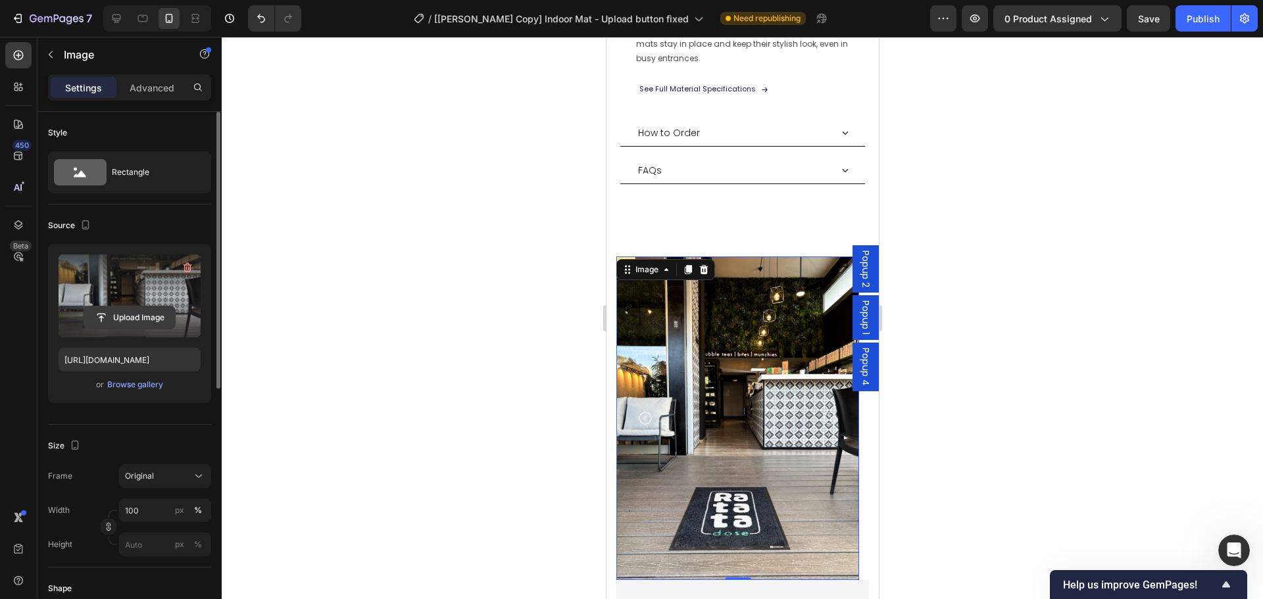
click at [123, 317] on input "file" at bounding box center [129, 318] width 91 height 22
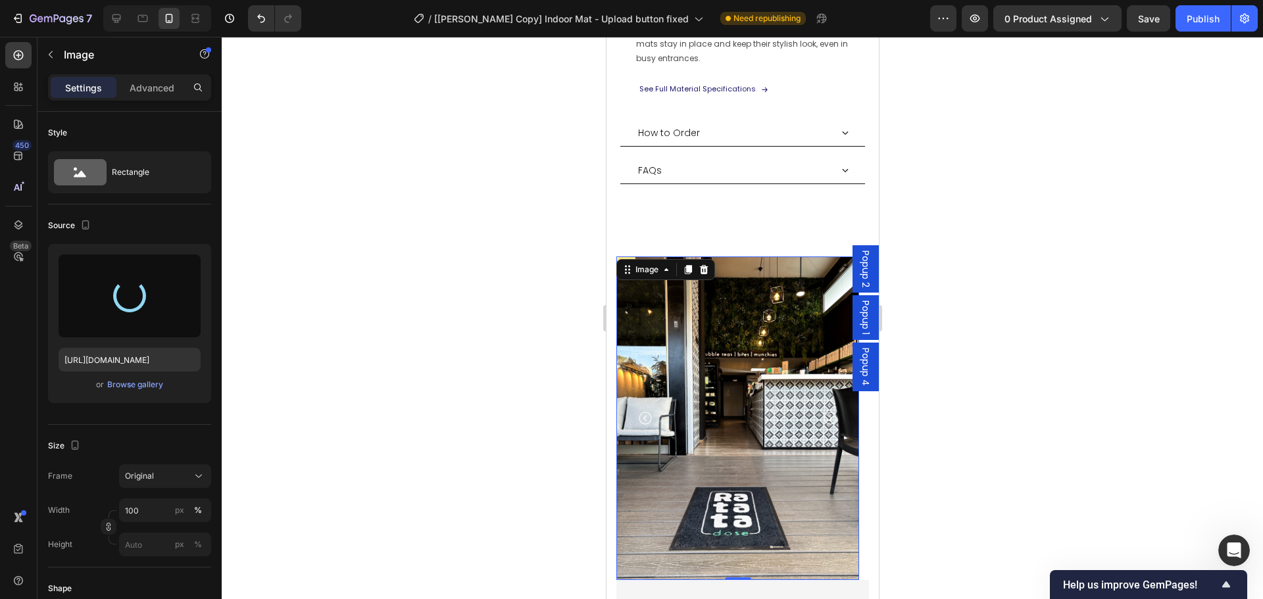
type input "[URL][DOMAIN_NAME]"
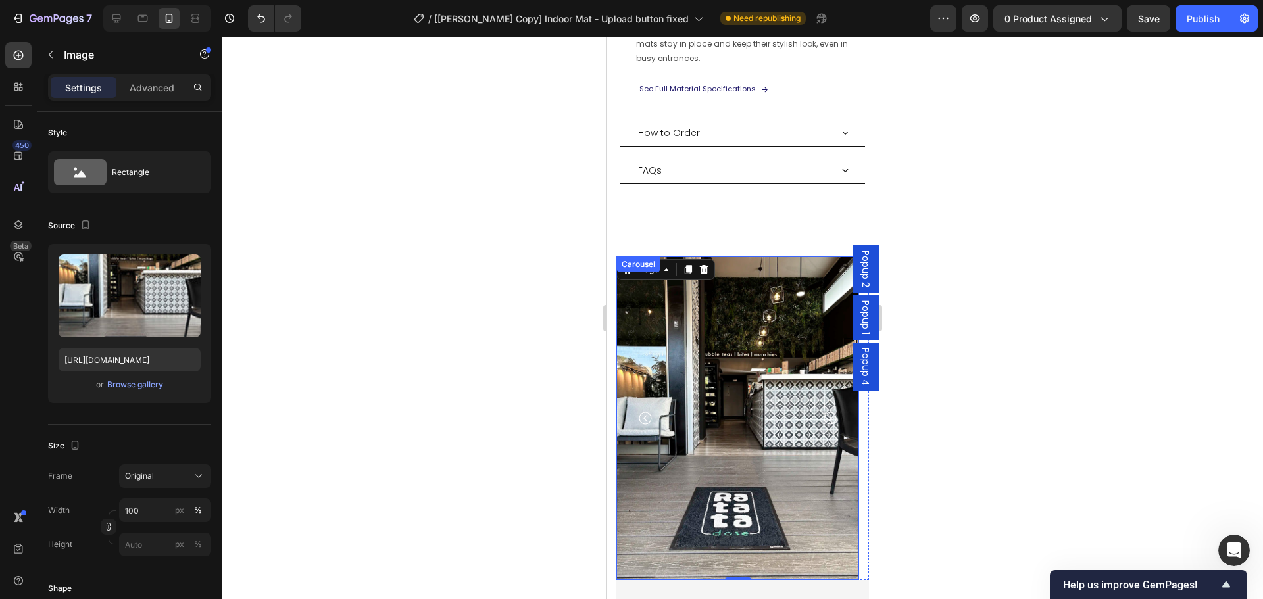
click at [834, 411] on icon "Carousel Next Arrow" at bounding box center [830, 419] width 16 height 16
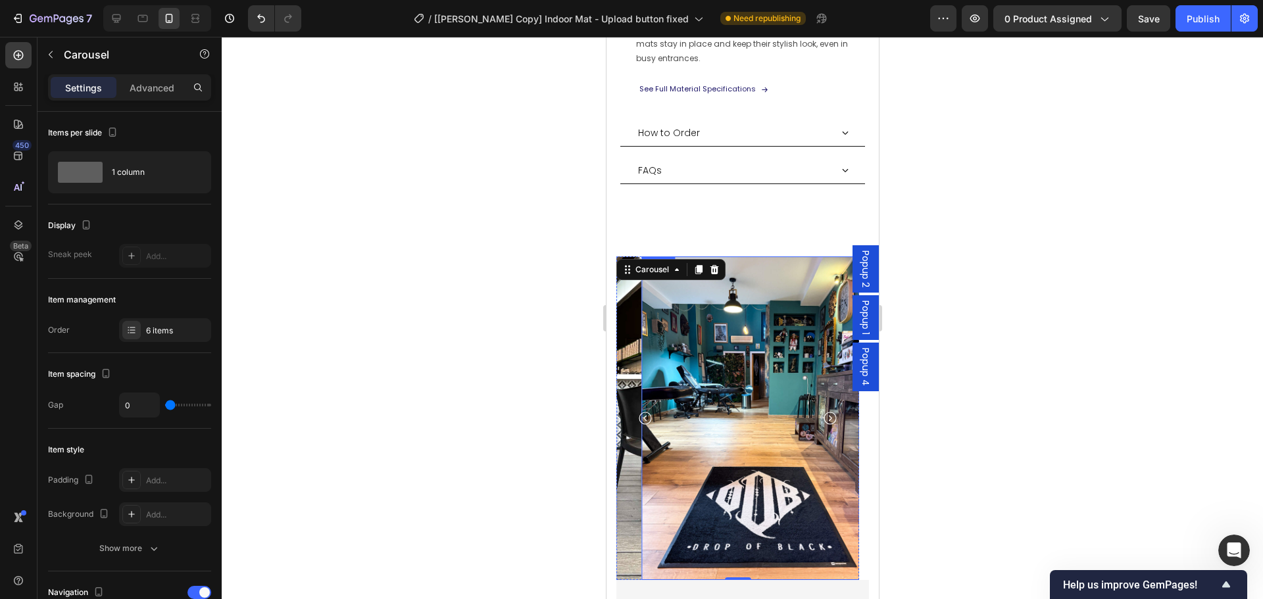
click at [765, 479] on img at bounding box center [762, 419] width 243 height 324
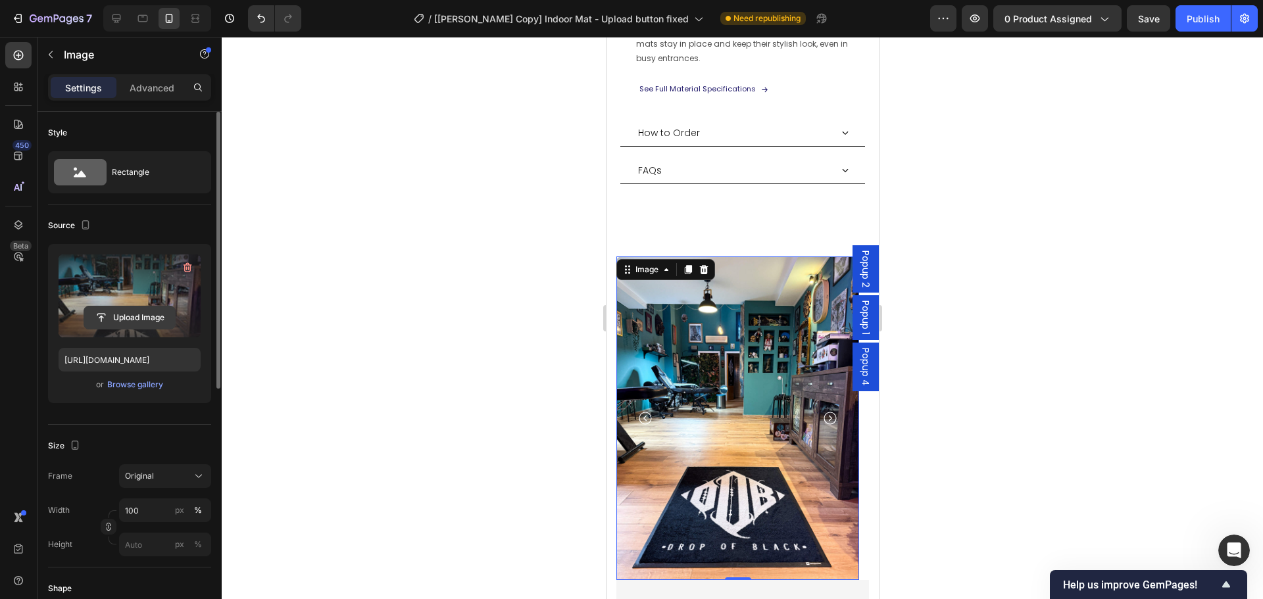
click at [137, 314] on input "file" at bounding box center [129, 318] width 91 height 22
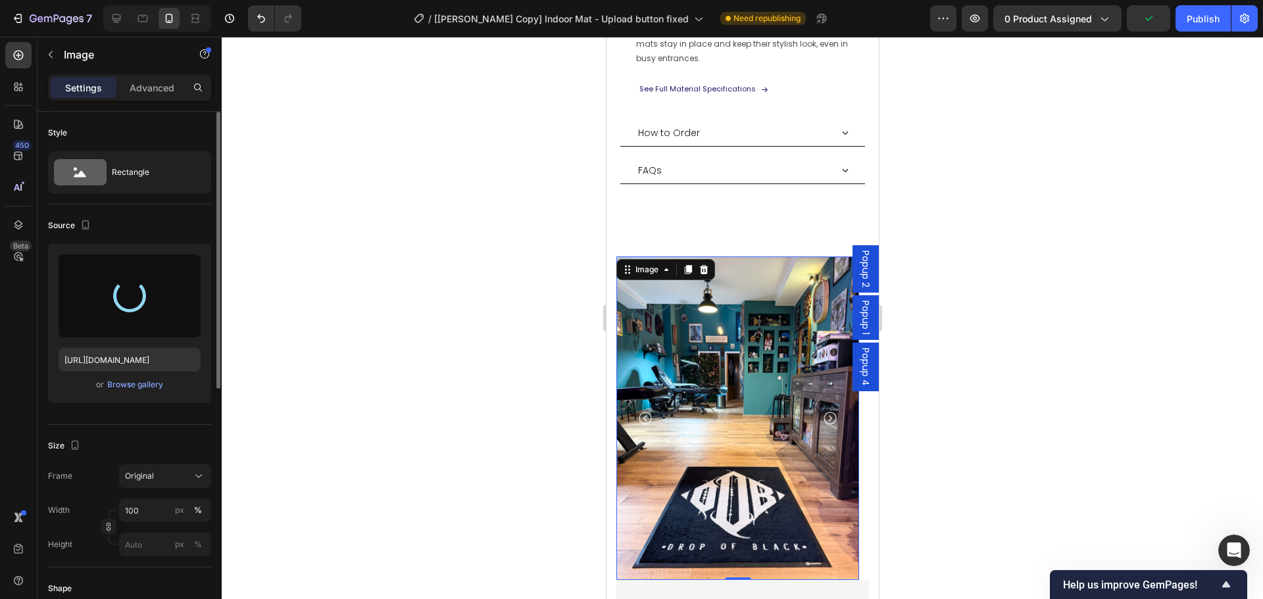
type input "[URL][DOMAIN_NAME]"
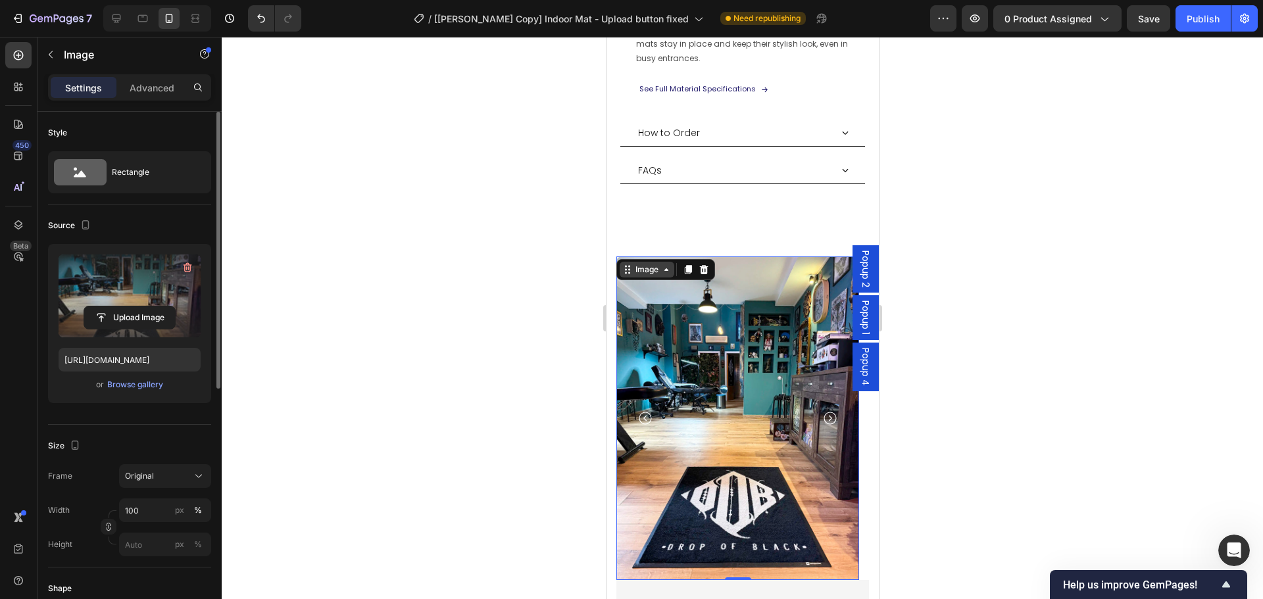
click at [653, 264] on div "Image" at bounding box center [646, 270] width 28 height 12
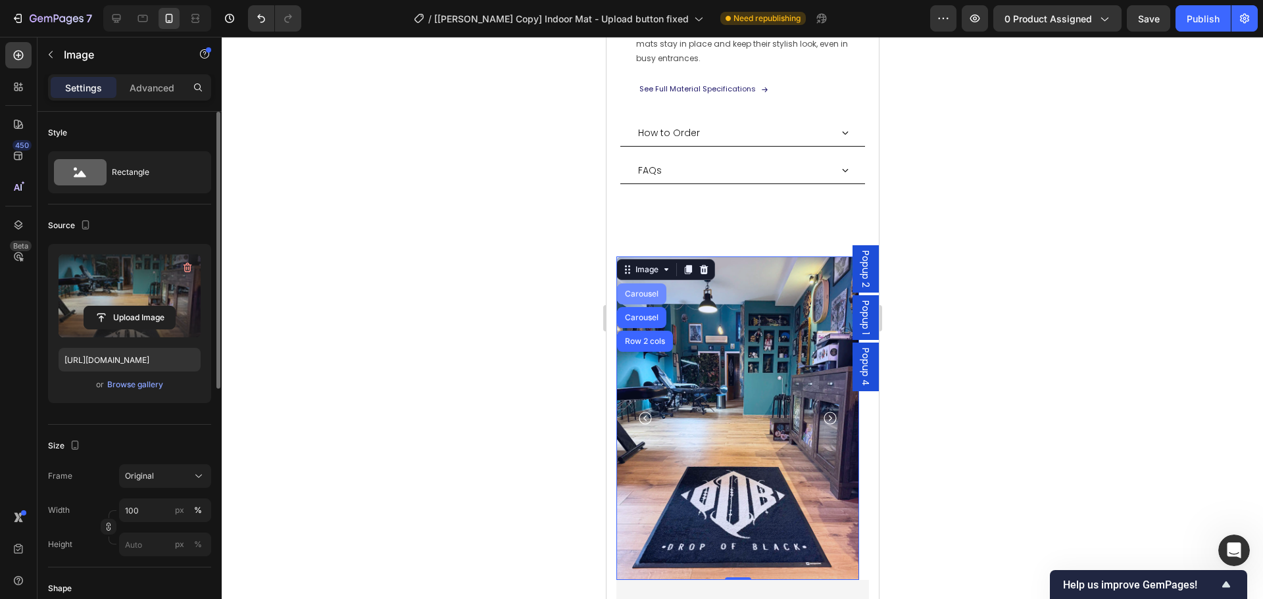
click at [645, 290] on div "Carousel" at bounding box center [641, 294] width 39 height 8
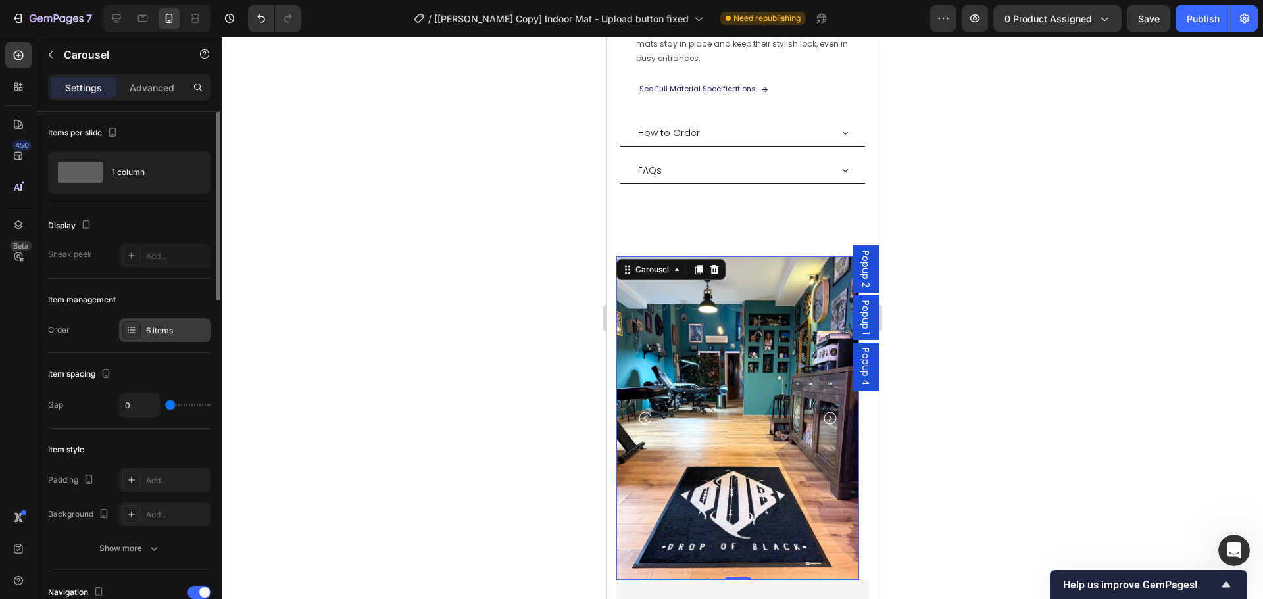
click at [146, 330] on div "6 items" at bounding box center [177, 331] width 62 height 12
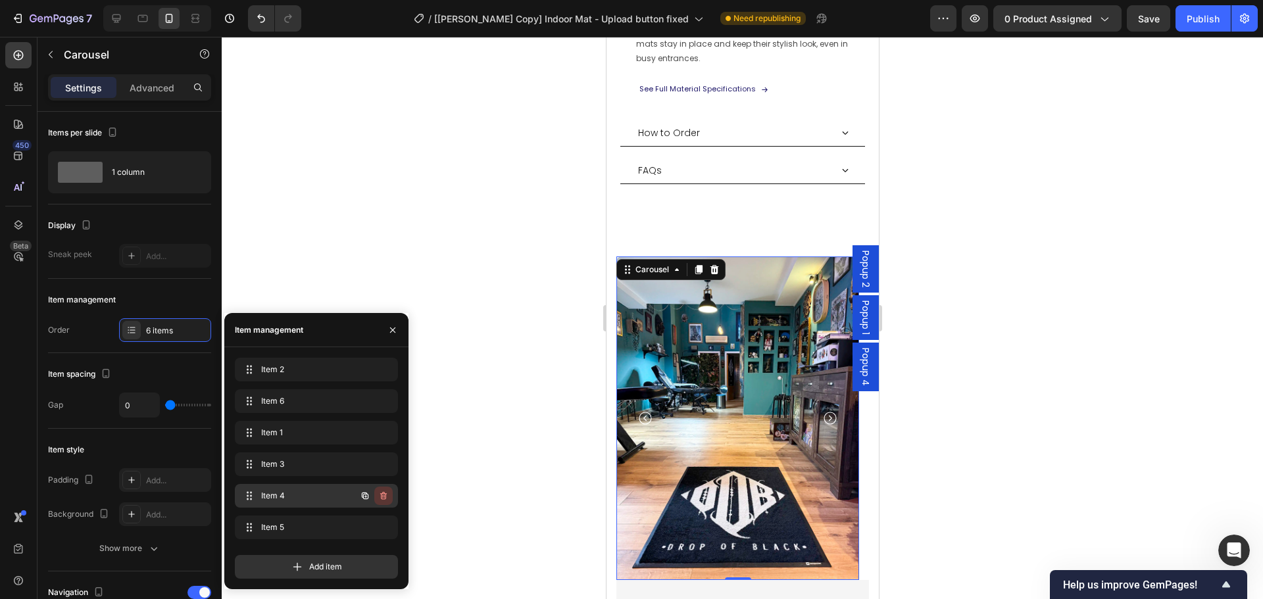
click at [386, 494] on icon "button" at bounding box center [383, 496] width 7 height 8
click at [385, 496] on div "Delete" at bounding box center [375, 496] width 24 height 12
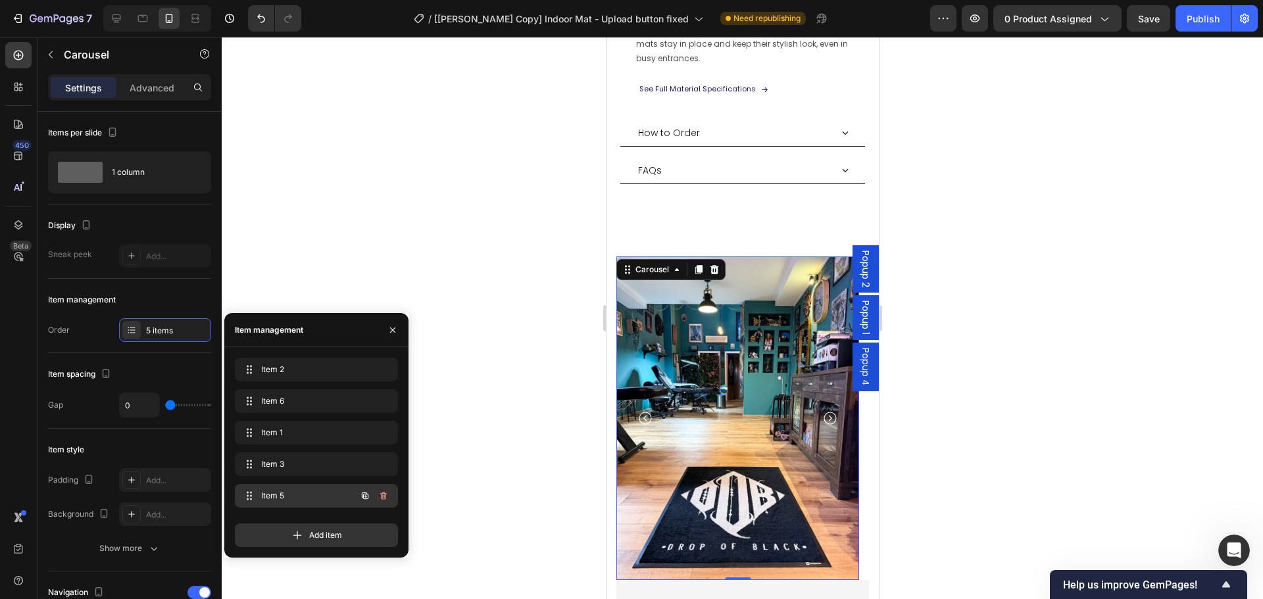
click at [384, 499] on icon "button" at bounding box center [383, 496] width 7 height 8
click at [378, 497] on div "Delete" at bounding box center [375, 496] width 24 height 12
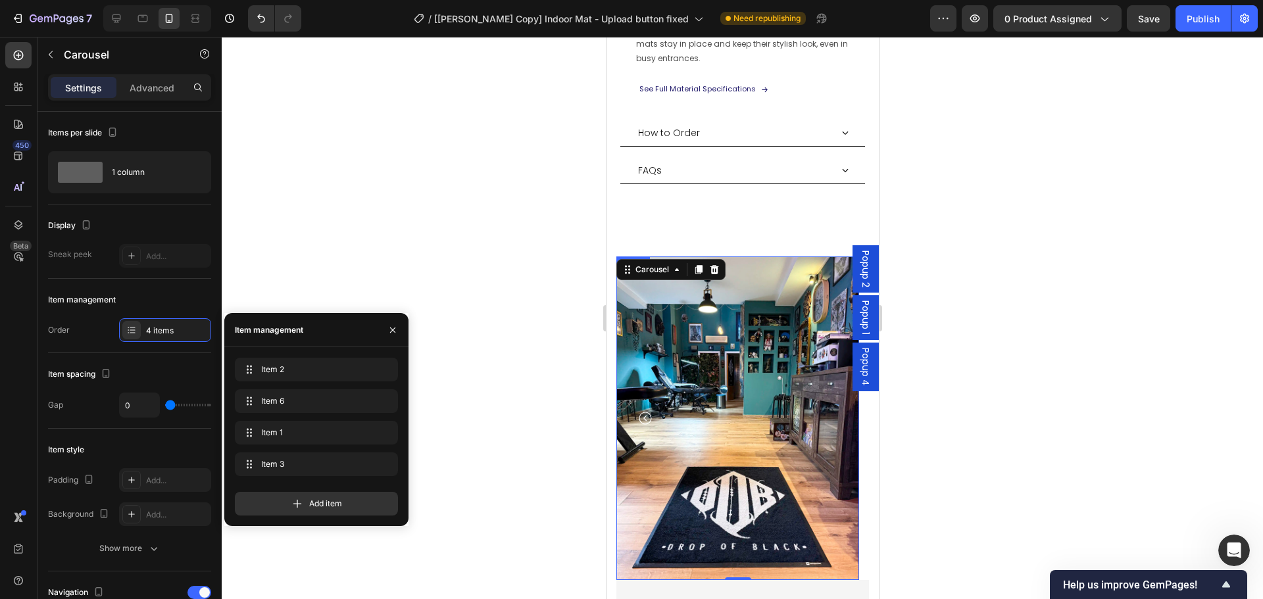
scroll to position [1490, 0]
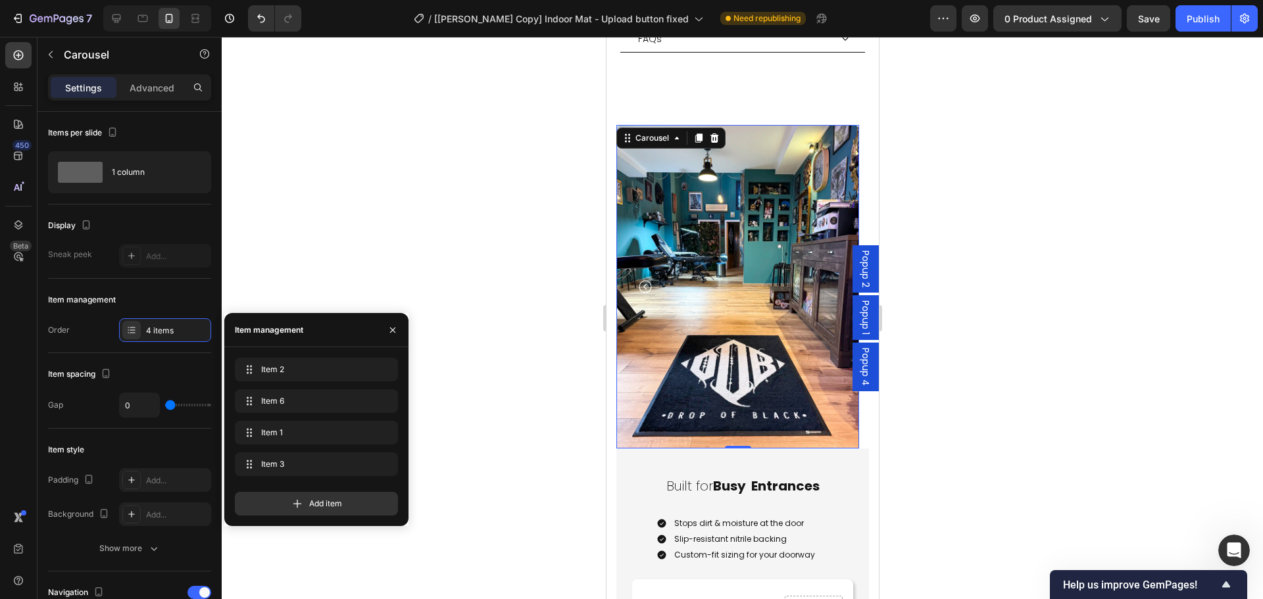
click at [940, 497] on div at bounding box center [743, 318] width 1042 height 563
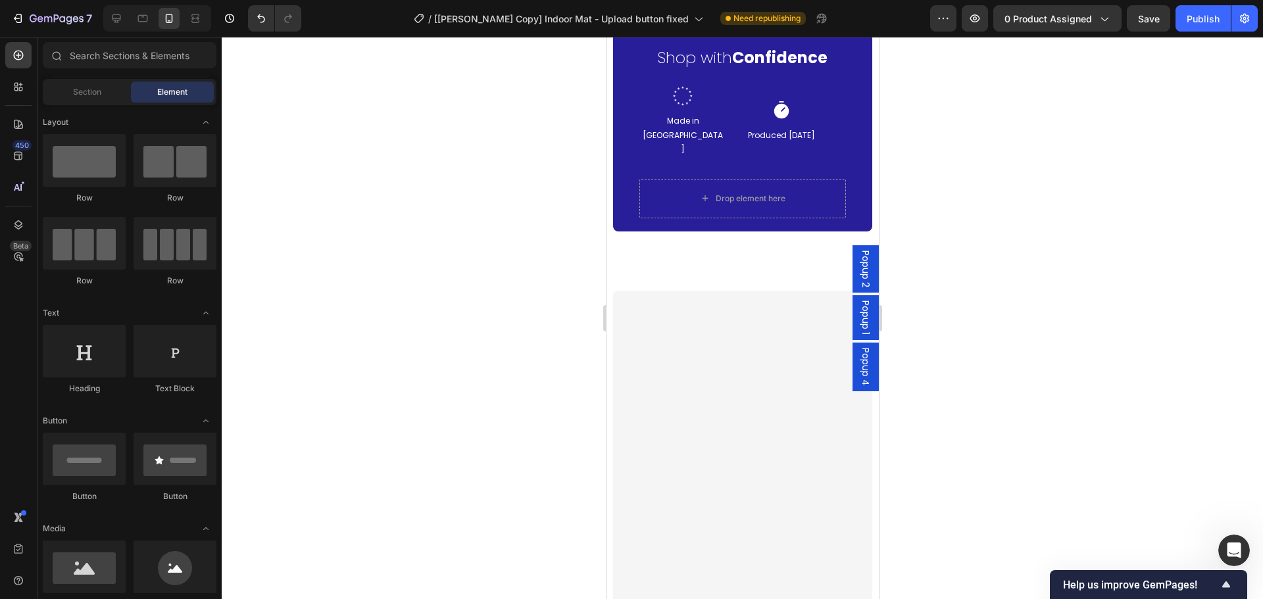
scroll to position [1921, 0]
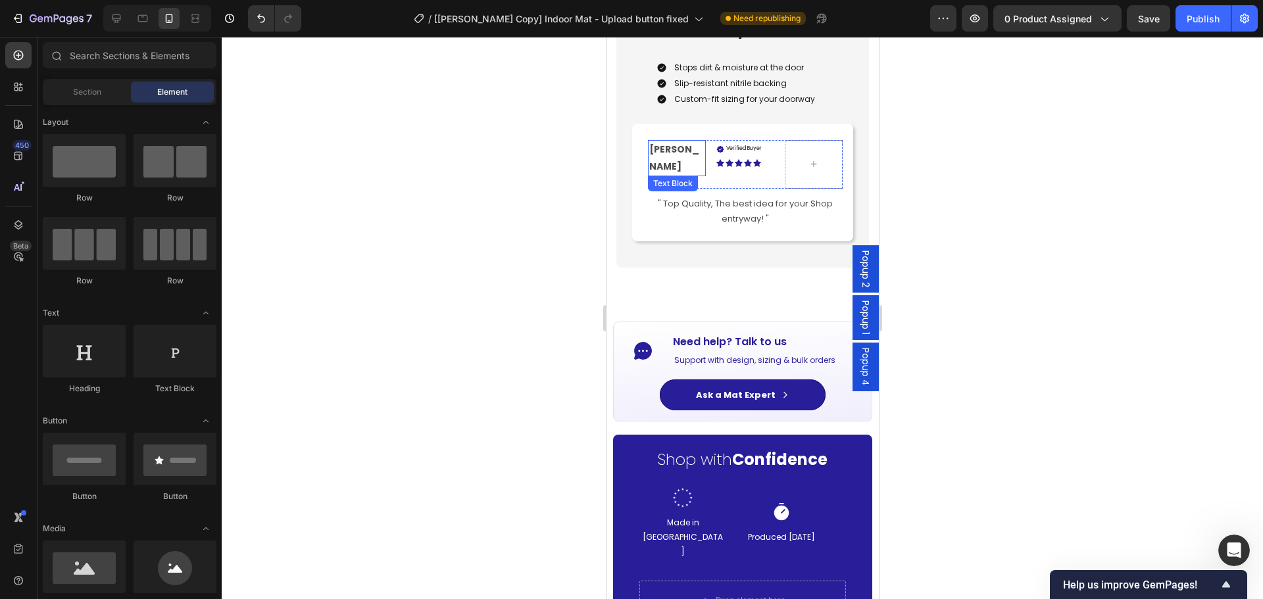
click at [672, 148] on strong "[PERSON_NAME]" at bounding box center [674, 158] width 50 height 30
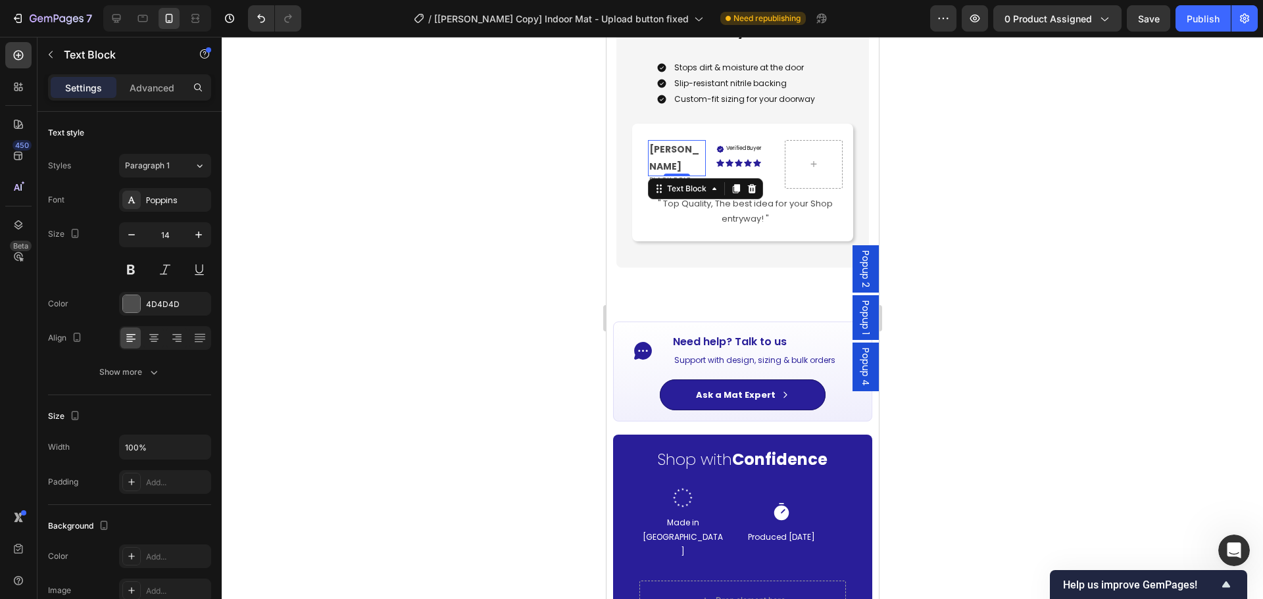
click at [672, 148] on strong "[PERSON_NAME]" at bounding box center [674, 158] width 50 height 30
click at [653, 148] on strong "aAndreas C." at bounding box center [674, 158] width 50 height 30
click at [680, 174] on p "BLACK POLE" at bounding box center [676, 180] width 55 height 13
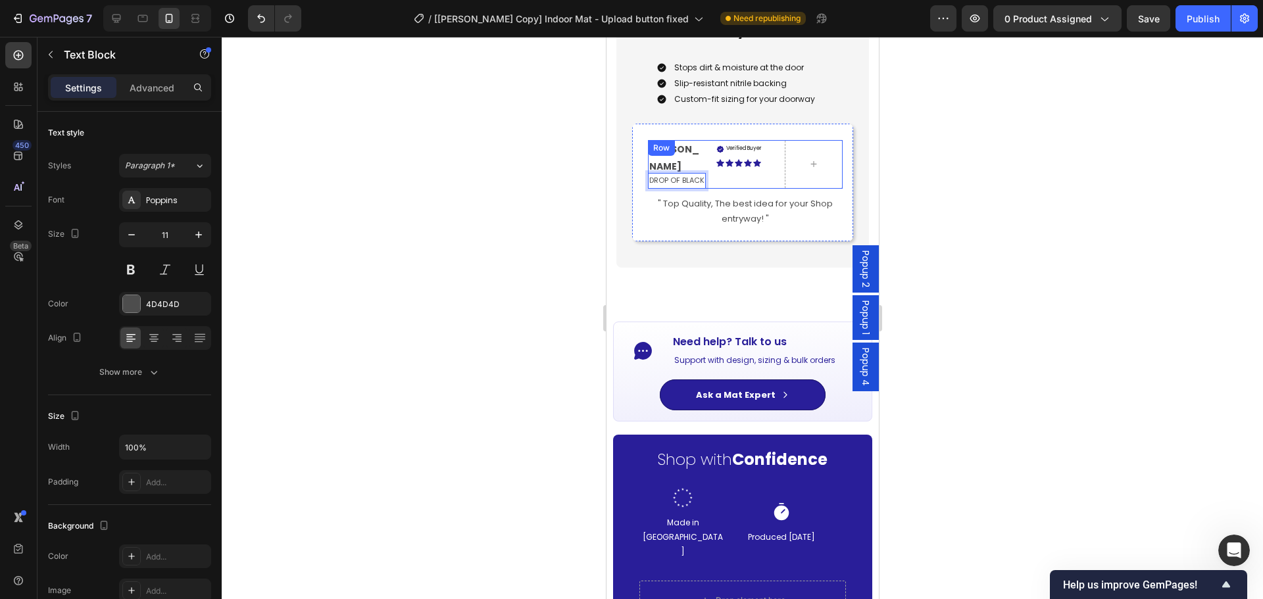
click at [769, 182] on div "Andreas C. Text Block DROP OF BLACK Text Block 0 Verified Buyer Item List Icon …" at bounding box center [744, 164] width 195 height 48
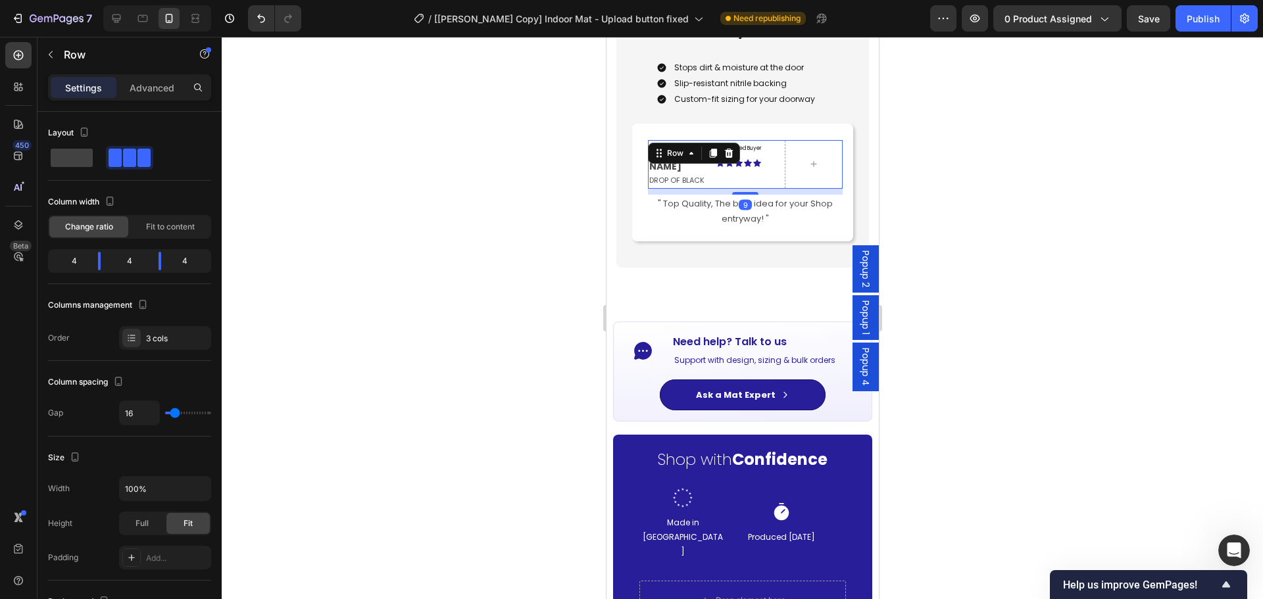
click at [655, 174] on p "DROP OF BLACK" at bounding box center [676, 180] width 55 height 13
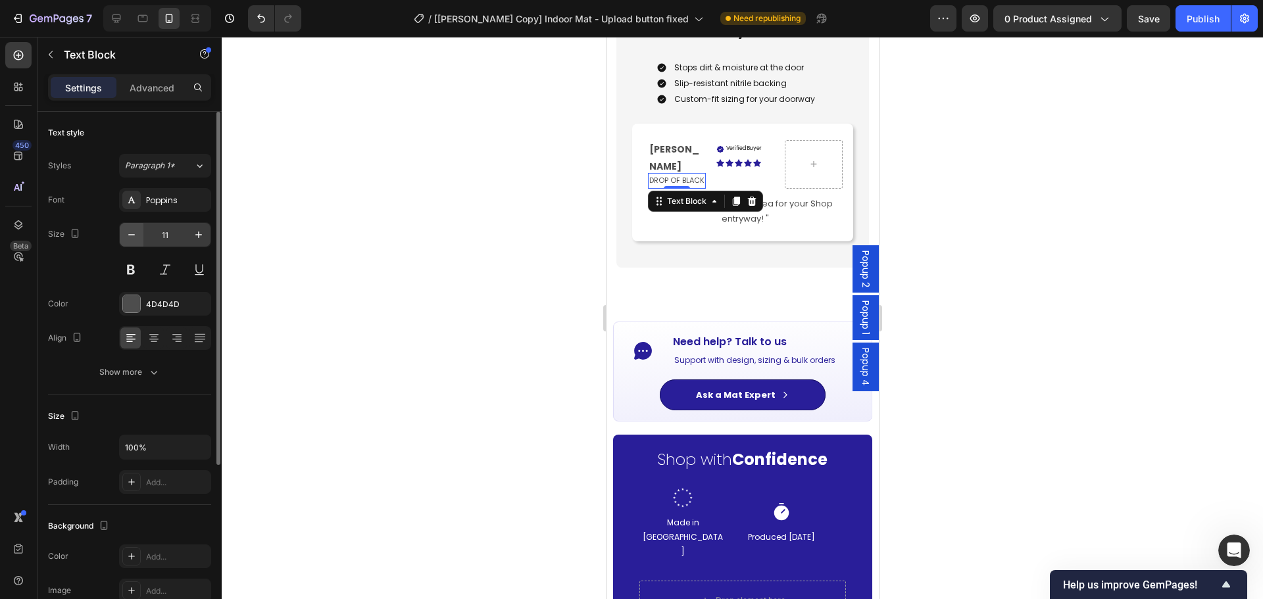
click at [139, 238] on button "button" at bounding box center [132, 235] width 24 height 24
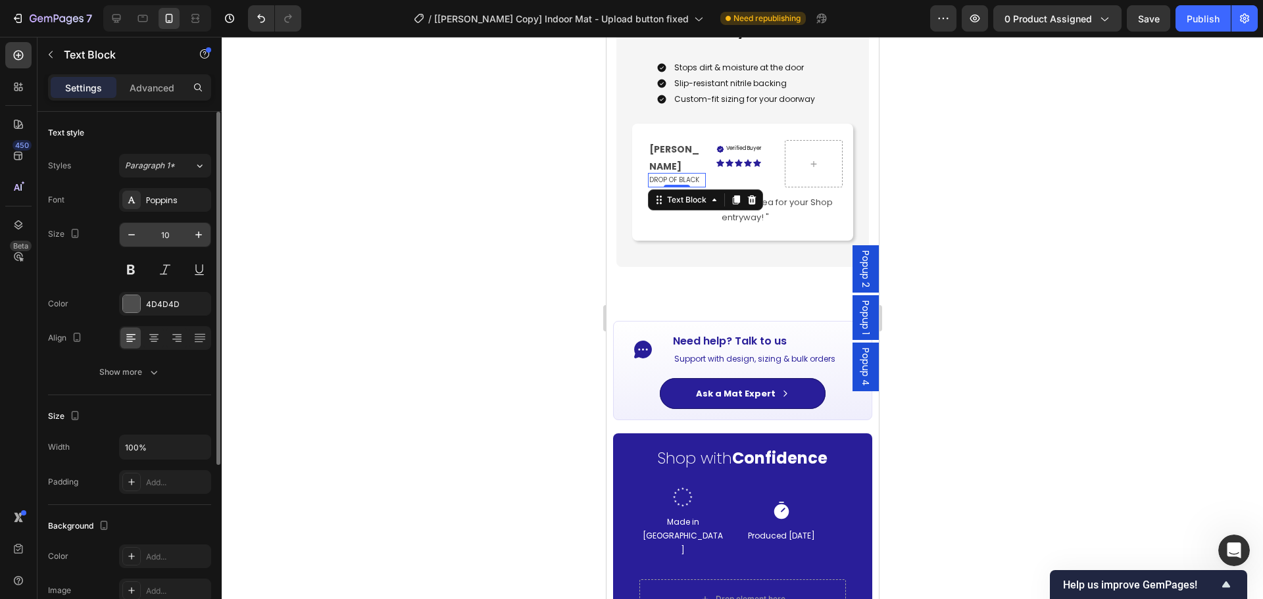
click at [173, 236] on input "10" at bounding box center [164, 235] width 43 height 24
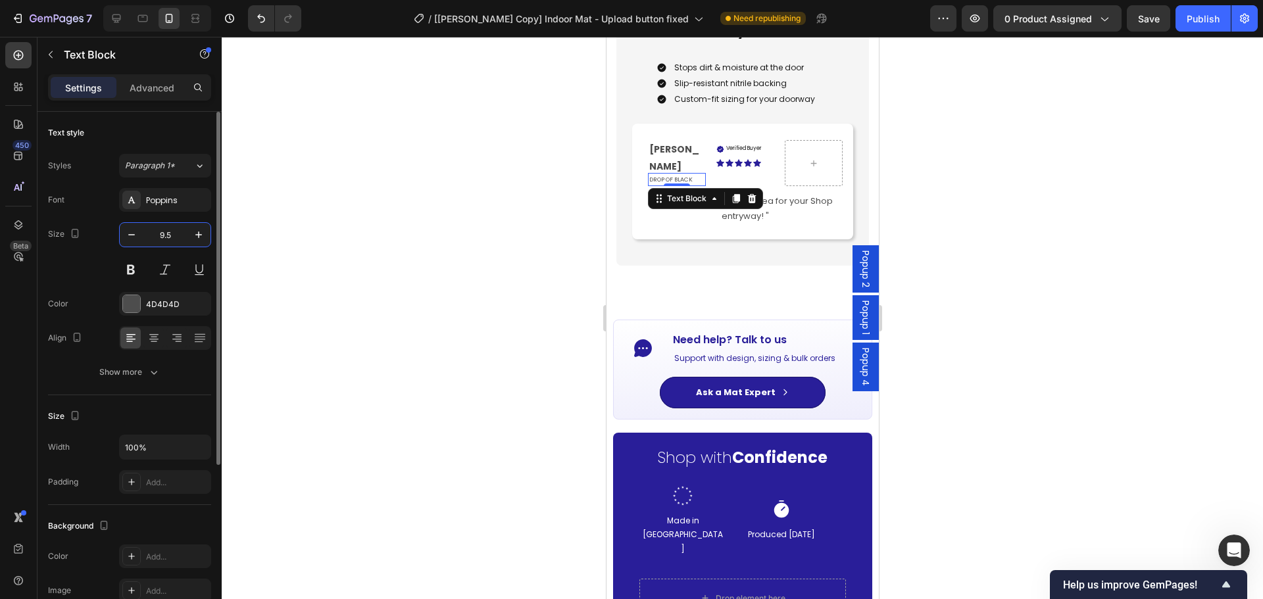
type input "9.5"
click at [103, 260] on div "Size 9.5" at bounding box center [129, 251] width 163 height 59
click at [806, 204] on p "" Top Quality, The best idea for your Shop entryway! "" at bounding box center [745, 209] width 192 height 31
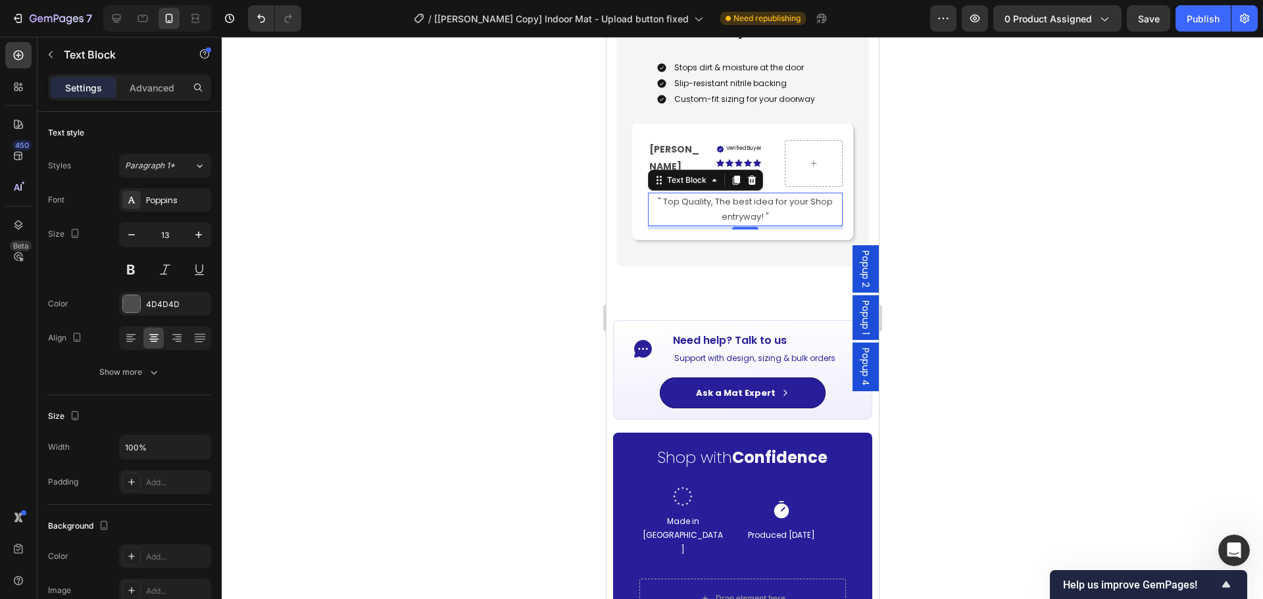
click at [744, 196] on p "" Top Quality, The best idea for your Shop entryway! "" at bounding box center [745, 209] width 192 height 31
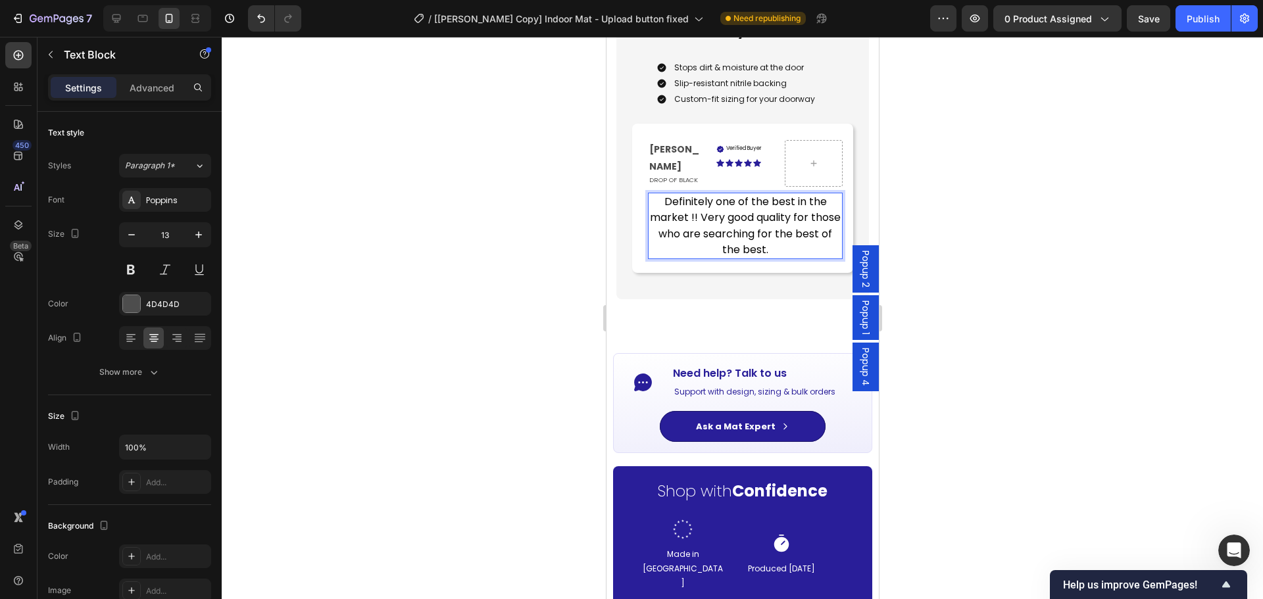
click at [530, 241] on div at bounding box center [743, 318] width 1042 height 563
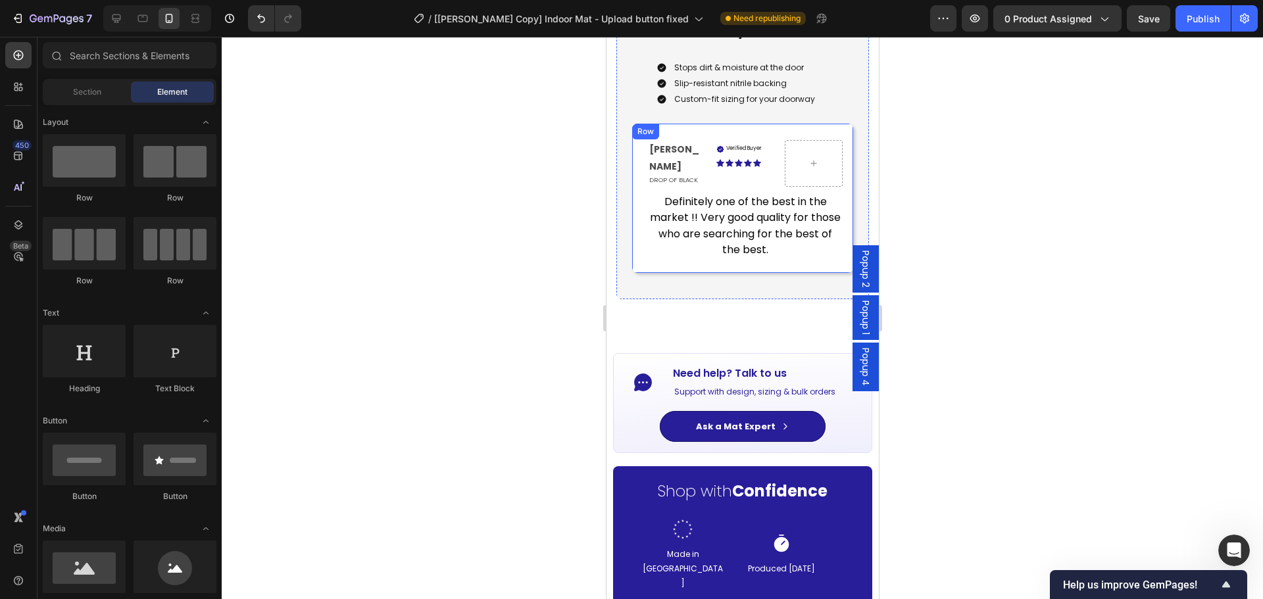
click at [730, 230] on span "Definitely one of the best in the market !! Very good quality for those who are…" at bounding box center [744, 225] width 191 height 63
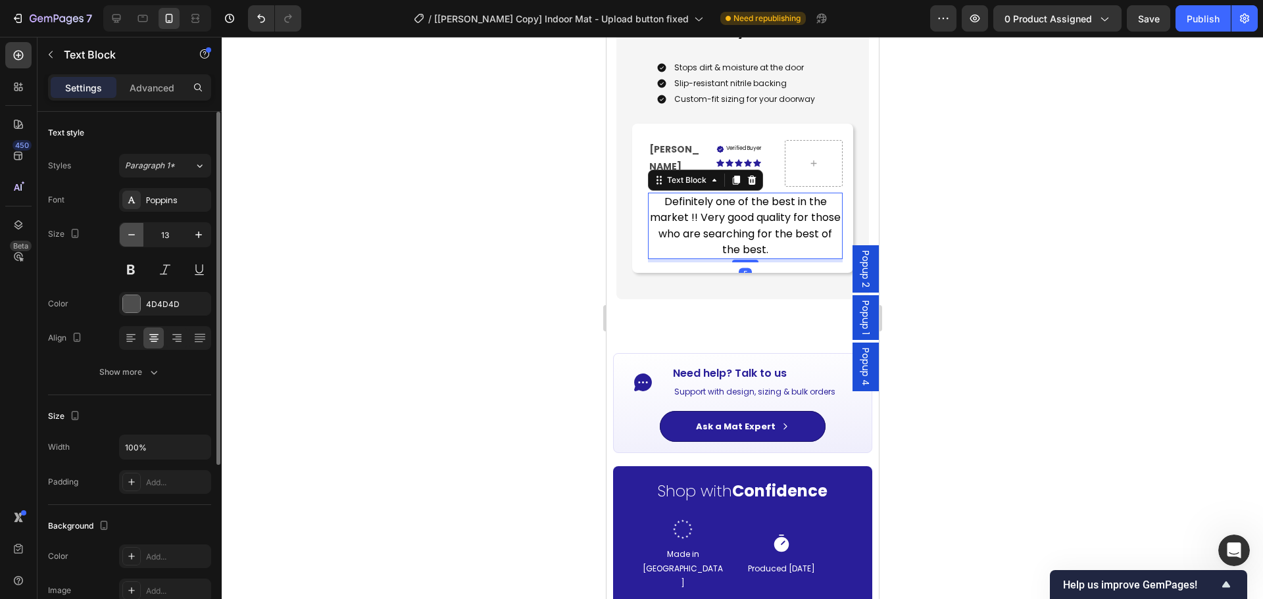
click at [136, 236] on icon "button" at bounding box center [131, 234] width 13 height 13
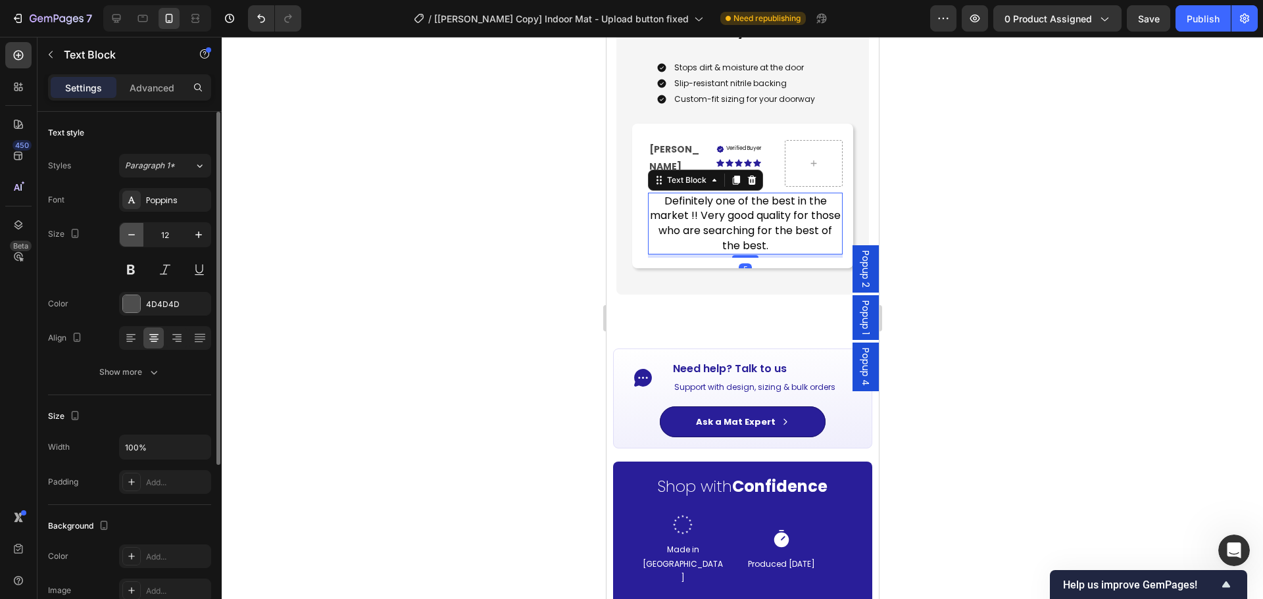
click at [138, 237] on icon "button" at bounding box center [131, 234] width 13 height 13
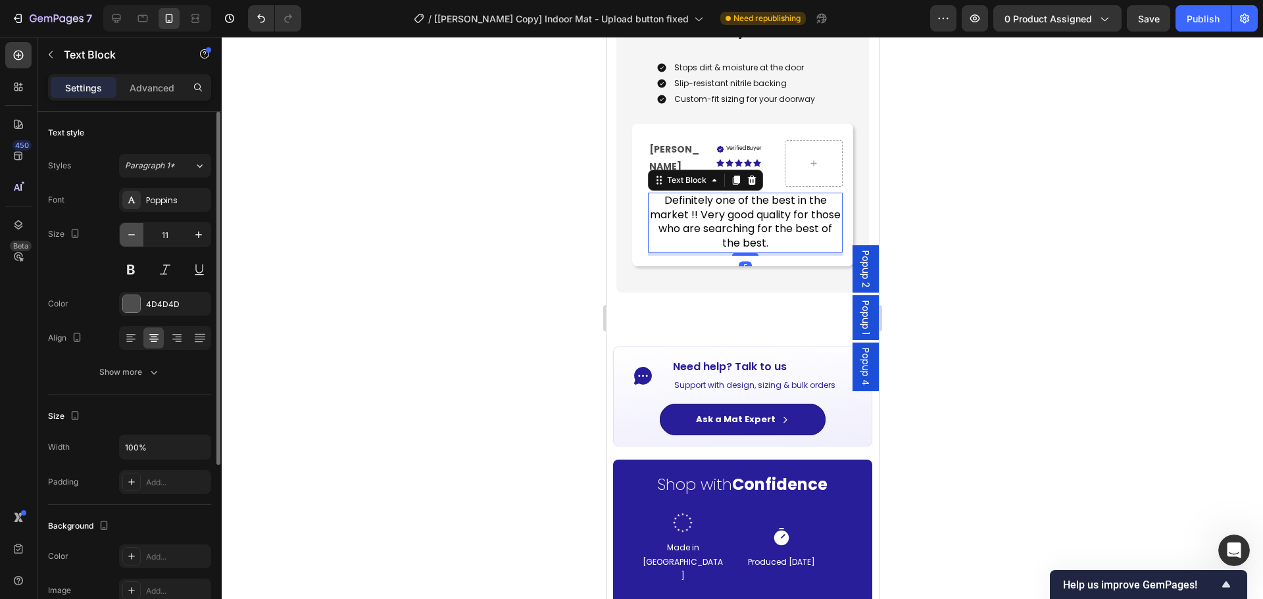
click at [136, 237] on icon "button" at bounding box center [131, 234] width 13 height 13
type input "10"
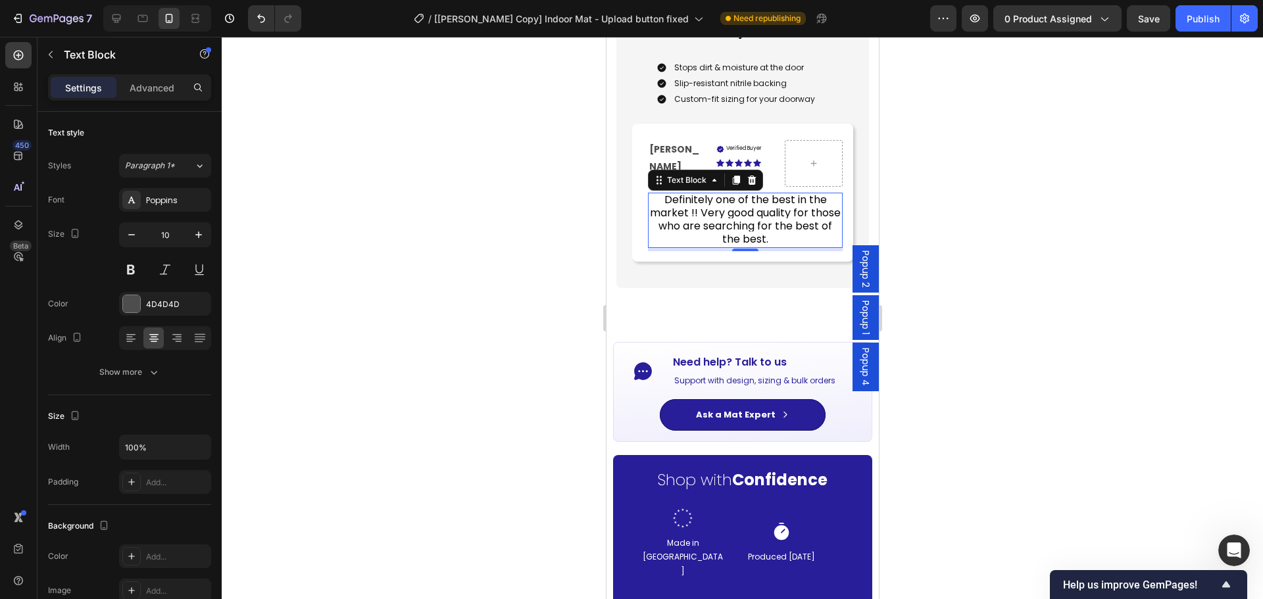
click at [995, 226] on div at bounding box center [743, 318] width 1042 height 563
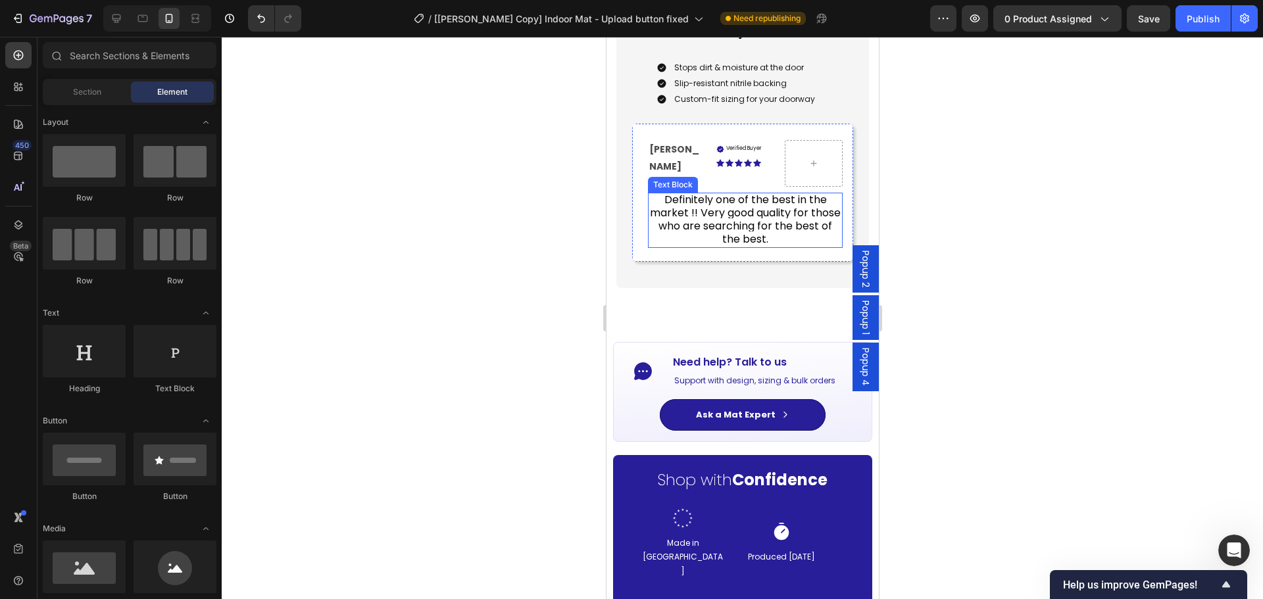
click at [747, 224] on span "Definitely one of the best in the market !! Very good quality for those who are…" at bounding box center [744, 219] width 191 height 55
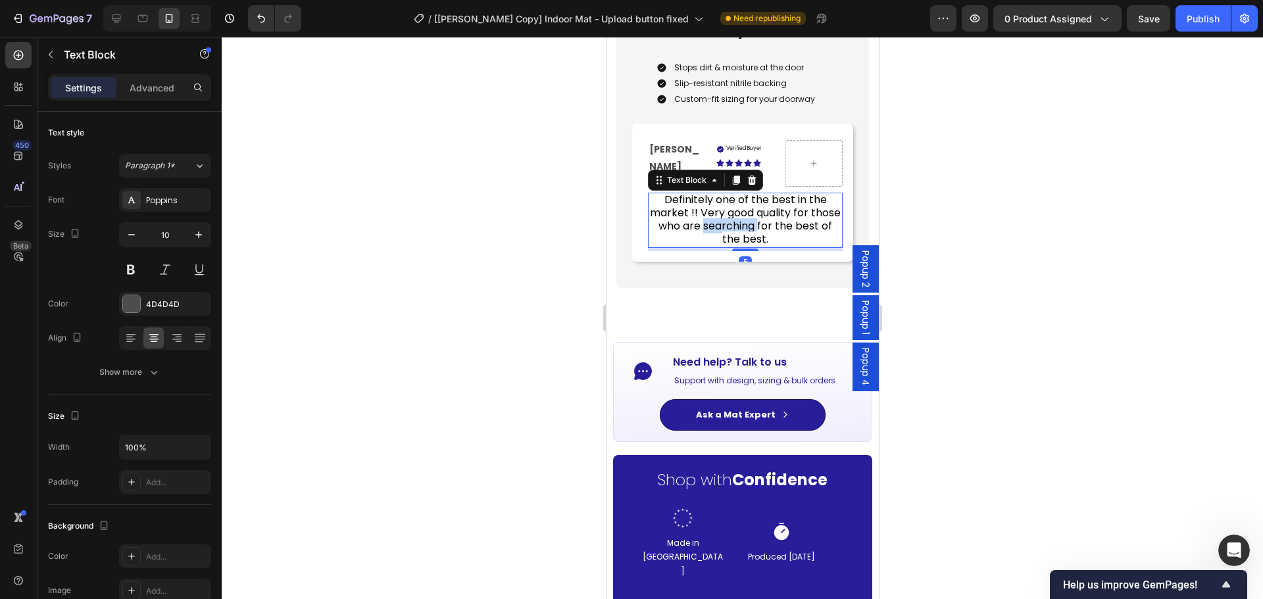
click at [746, 219] on span "Definitely one of the best in the market !! Very good quality for those who are…" at bounding box center [744, 219] width 191 height 55
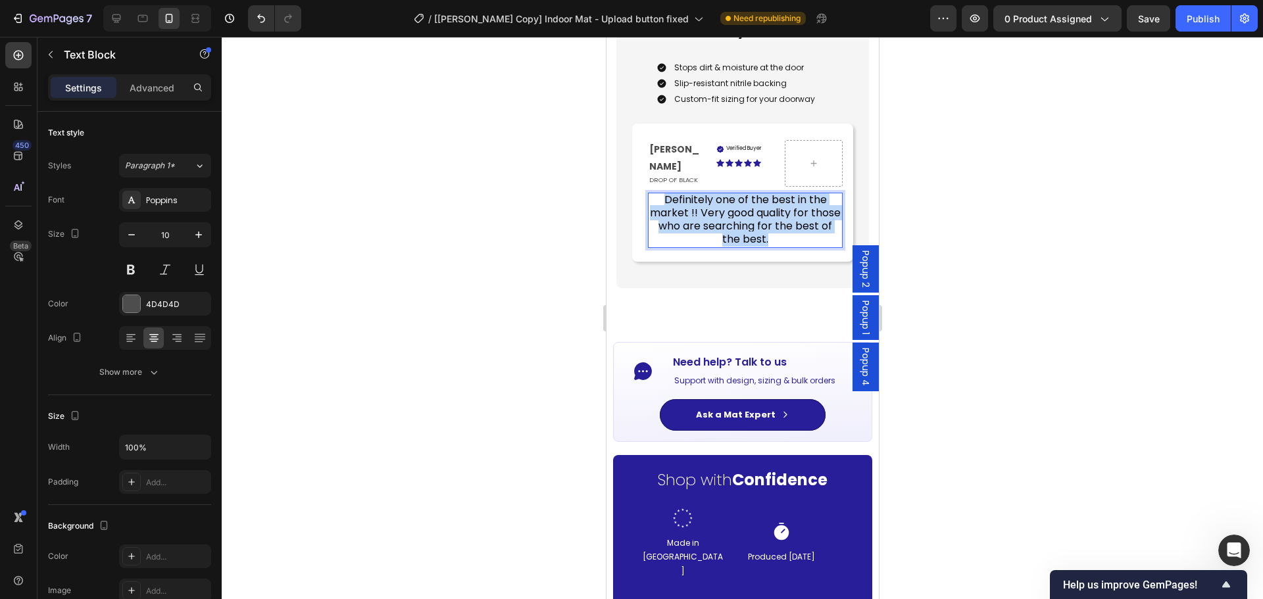
click at [746, 219] on span "Definitely one of the best in the market !! Very good quality for those who are…" at bounding box center [744, 219] width 191 height 55
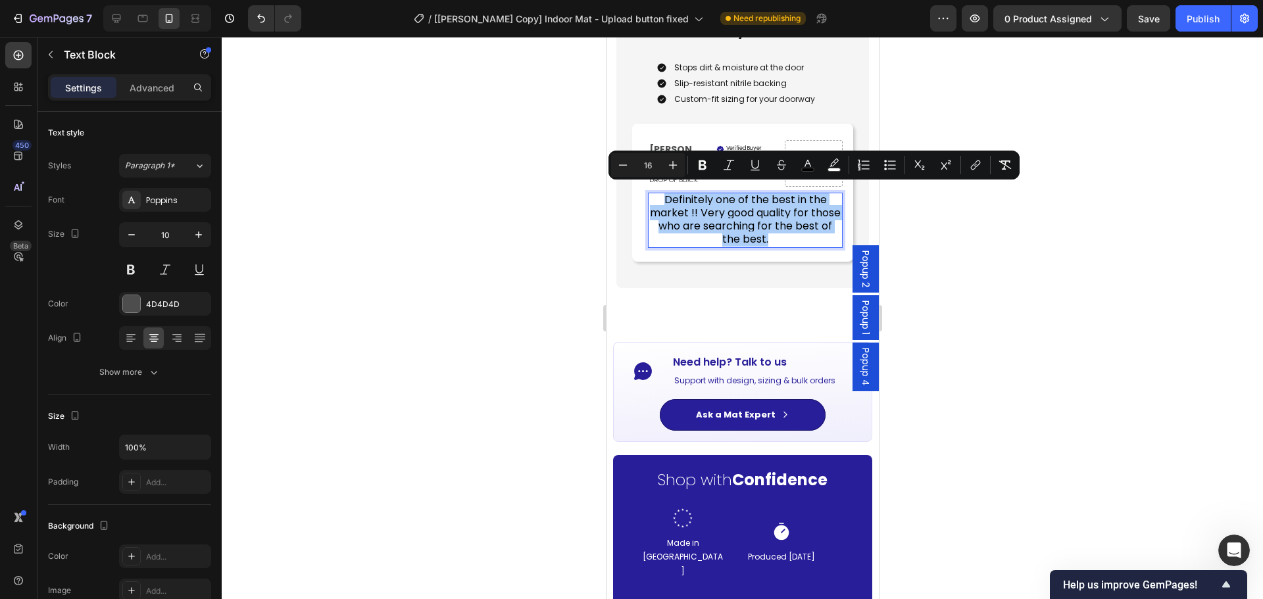
click at [909, 229] on div at bounding box center [743, 318] width 1042 height 563
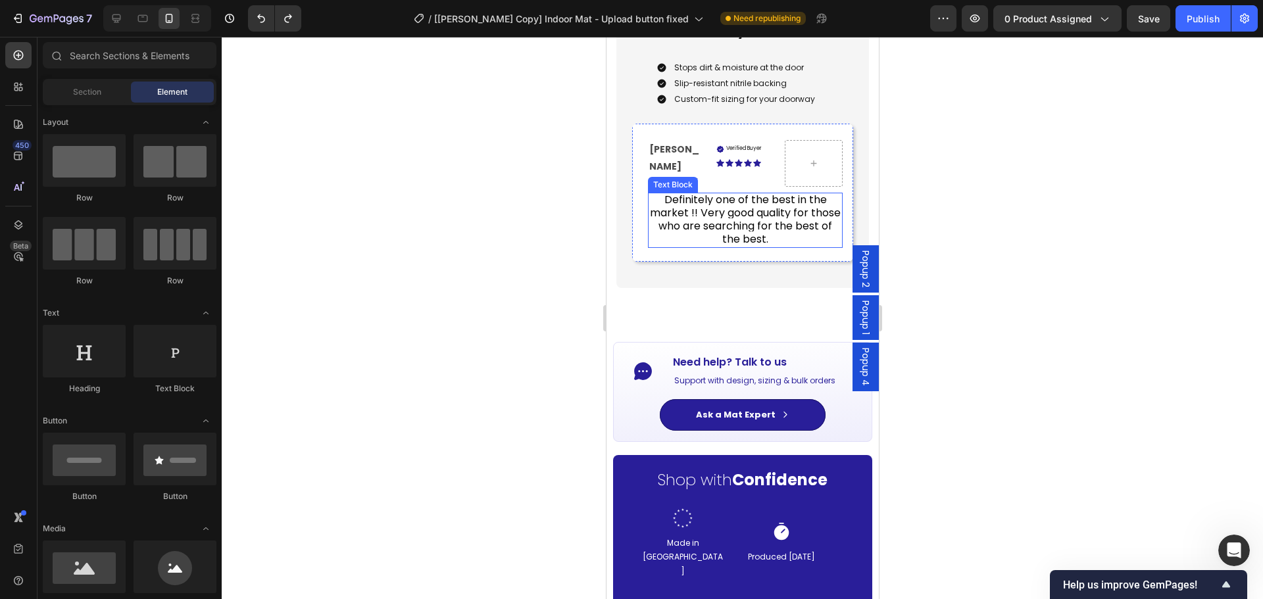
click at [703, 214] on span "Definitely one of the best in the market !! Very good quality for those who are…" at bounding box center [744, 219] width 191 height 55
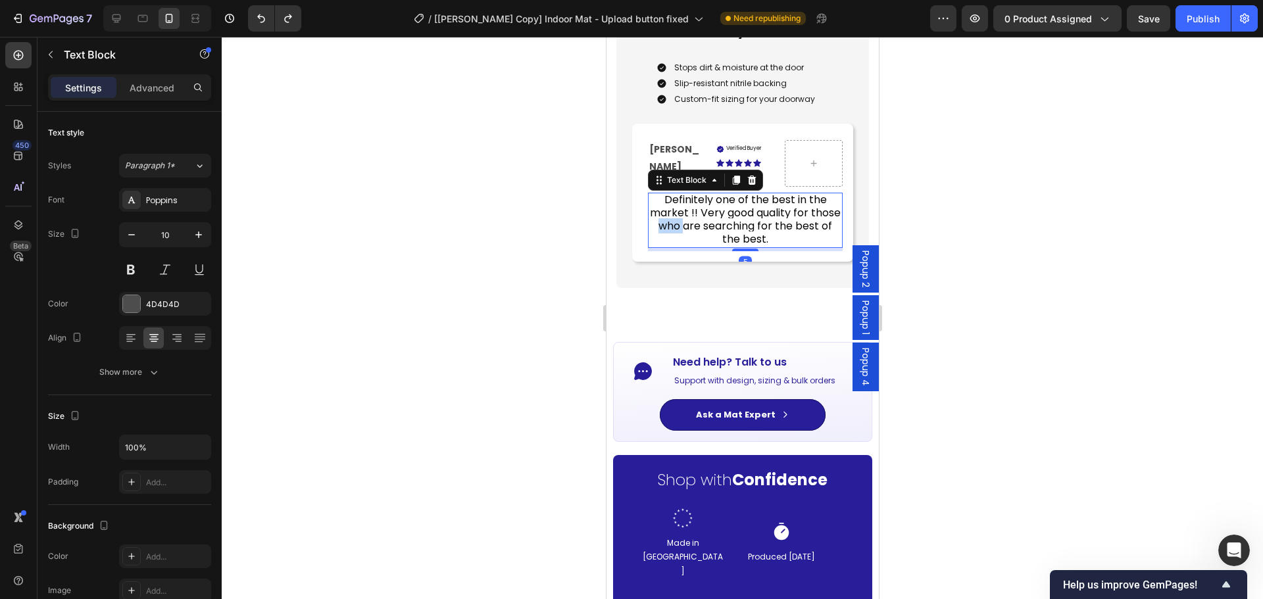
click at [703, 214] on span "Definitely one of the best in the market !! Very good quality for those who are…" at bounding box center [744, 219] width 191 height 55
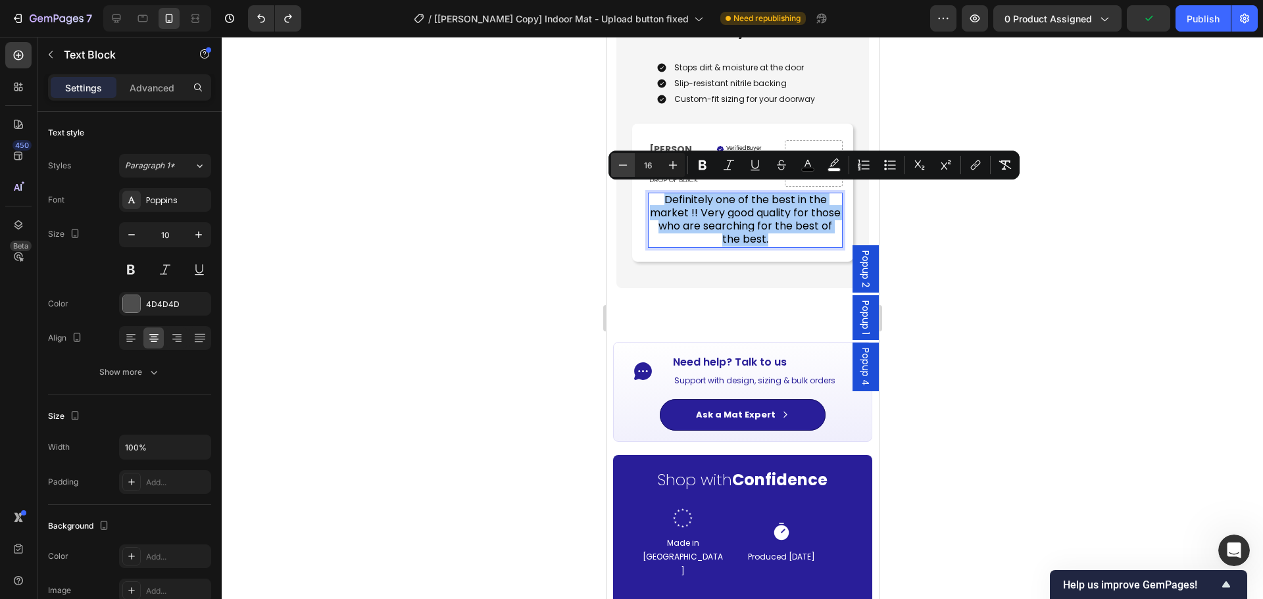
click at [625, 172] on button "Minus" at bounding box center [623, 165] width 24 height 24
click at [624, 172] on button "Minus" at bounding box center [623, 165] width 24 height 24
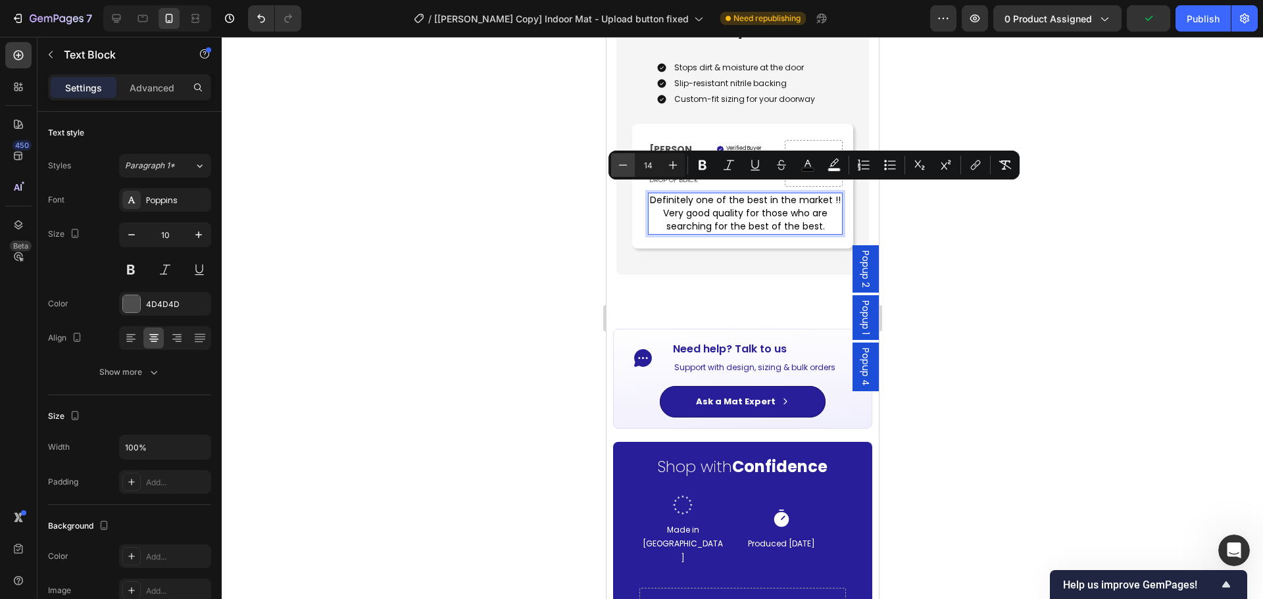
click at [624, 172] on button "Minus" at bounding box center [623, 165] width 24 height 24
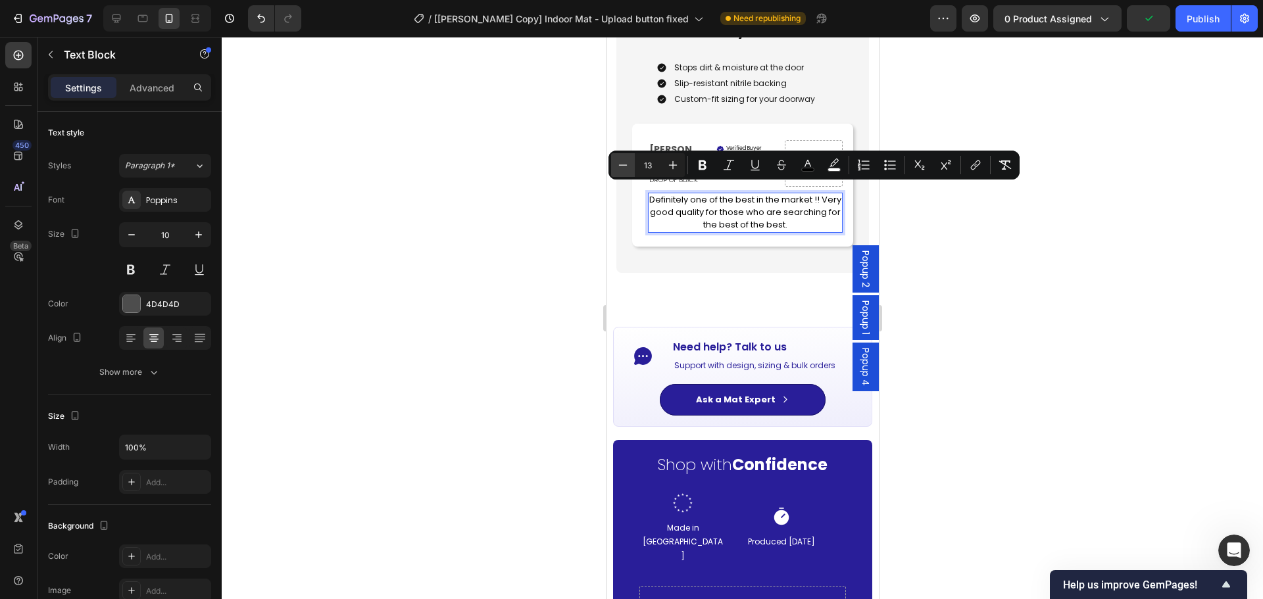
click at [624, 172] on button "Minus" at bounding box center [623, 165] width 24 height 24
type input "10"
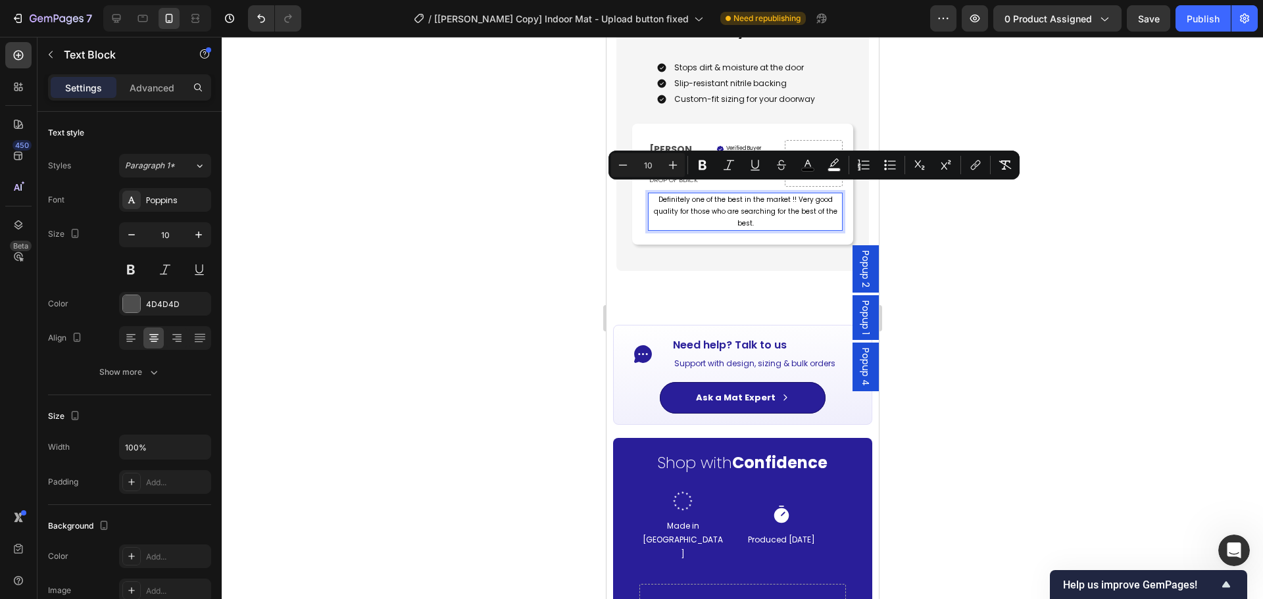
click at [1054, 243] on div at bounding box center [743, 318] width 1042 height 563
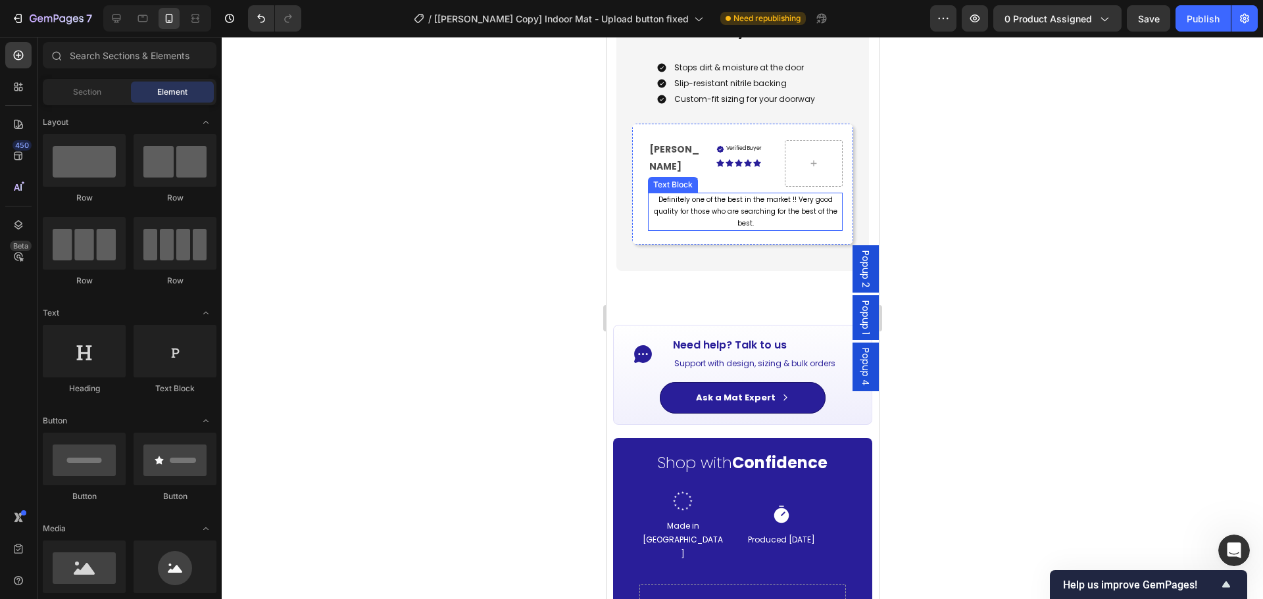
click at [679, 195] on span "Definitely one of the best in the market !! Very good quality for those who are…" at bounding box center [745, 212] width 184 height 34
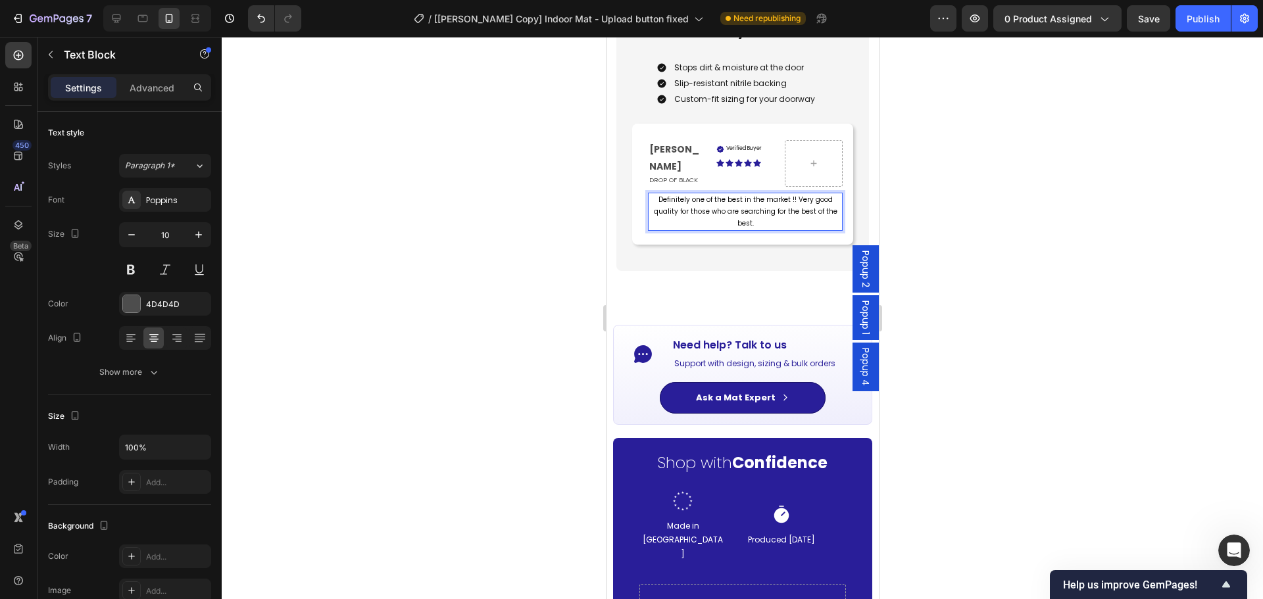
click at [657, 195] on span "Definitely one of the best in the market !! Very good quality for those who are…" at bounding box center [745, 212] width 184 height 34
click at [763, 215] on p ""Definitely one of the best in the market !! Very good quality for those who ar…" at bounding box center [745, 212] width 192 height 36
click at [789, 195] on span ""Definitely one of the best in the market !! Very good quality for those who ar…" at bounding box center [745, 212] width 184 height 34
click at [963, 240] on div at bounding box center [743, 318] width 1042 height 563
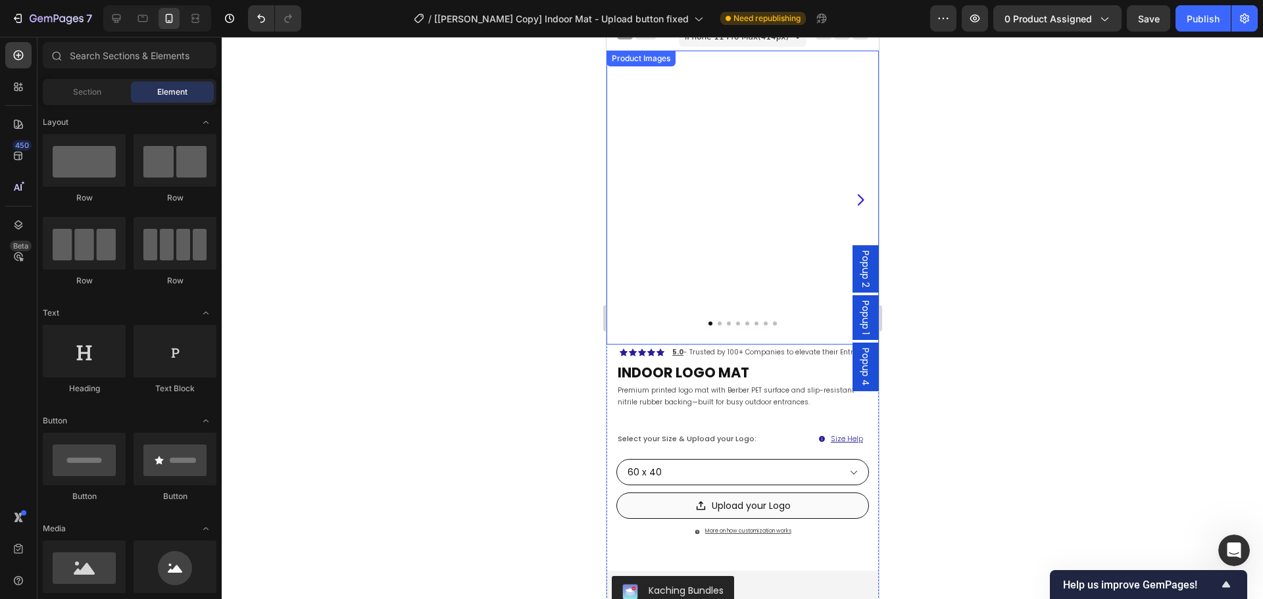
scroll to position [0, 0]
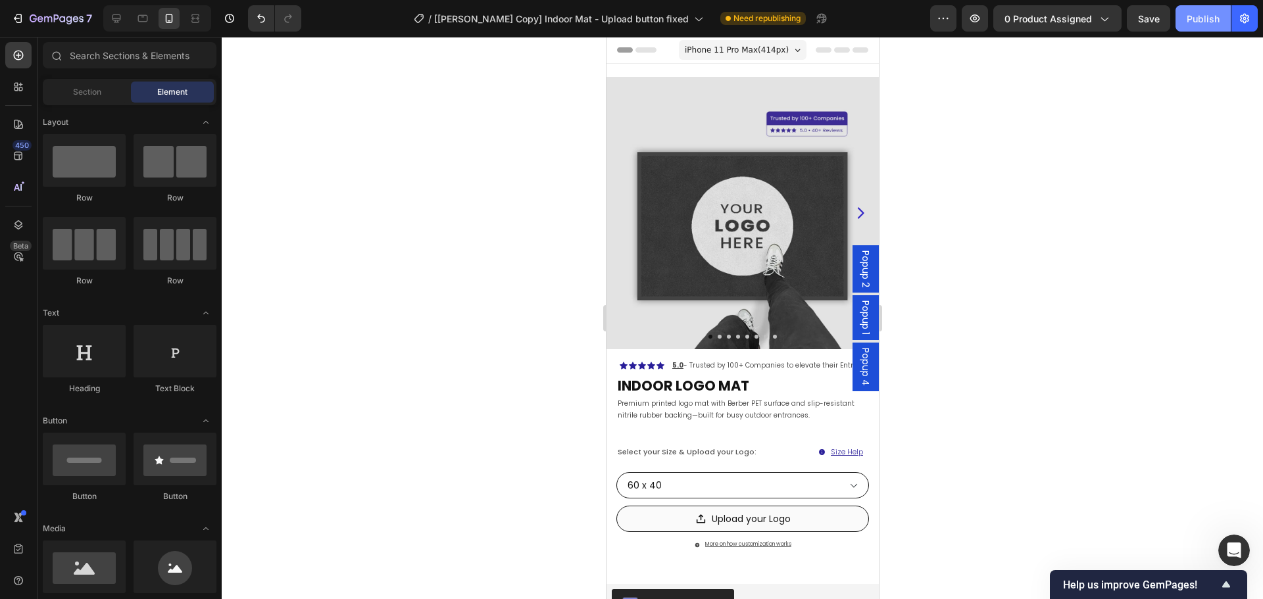
click at [1191, 21] on div "Publish" at bounding box center [1203, 19] width 33 height 14
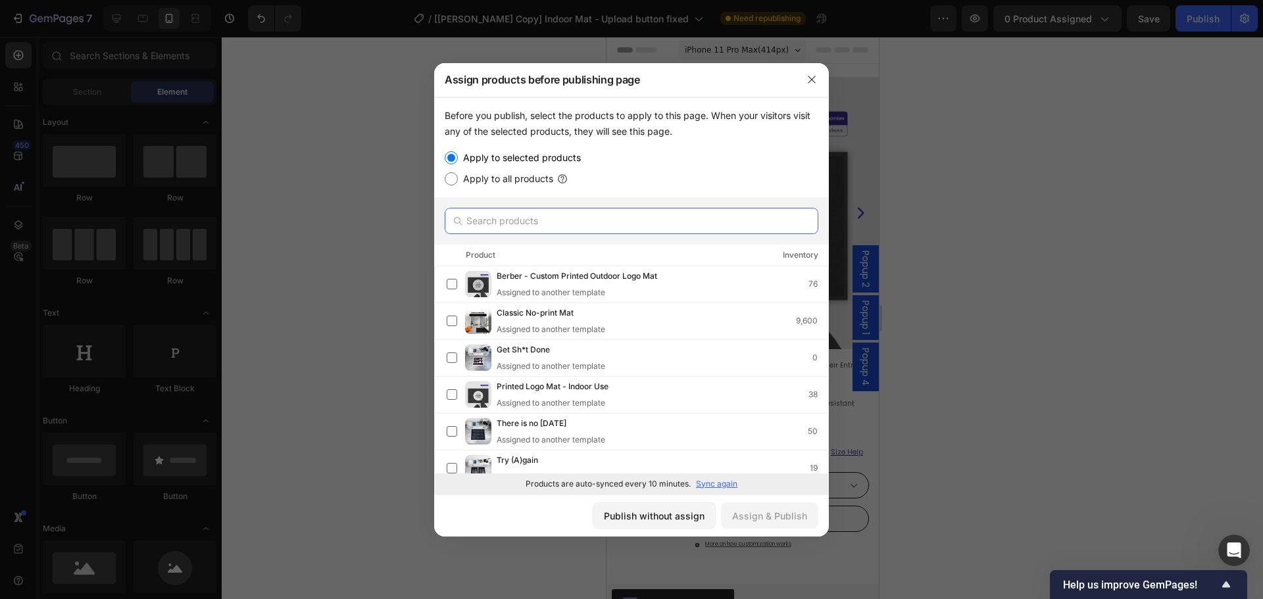
click at [502, 217] on input "text" at bounding box center [632, 221] width 374 height 26
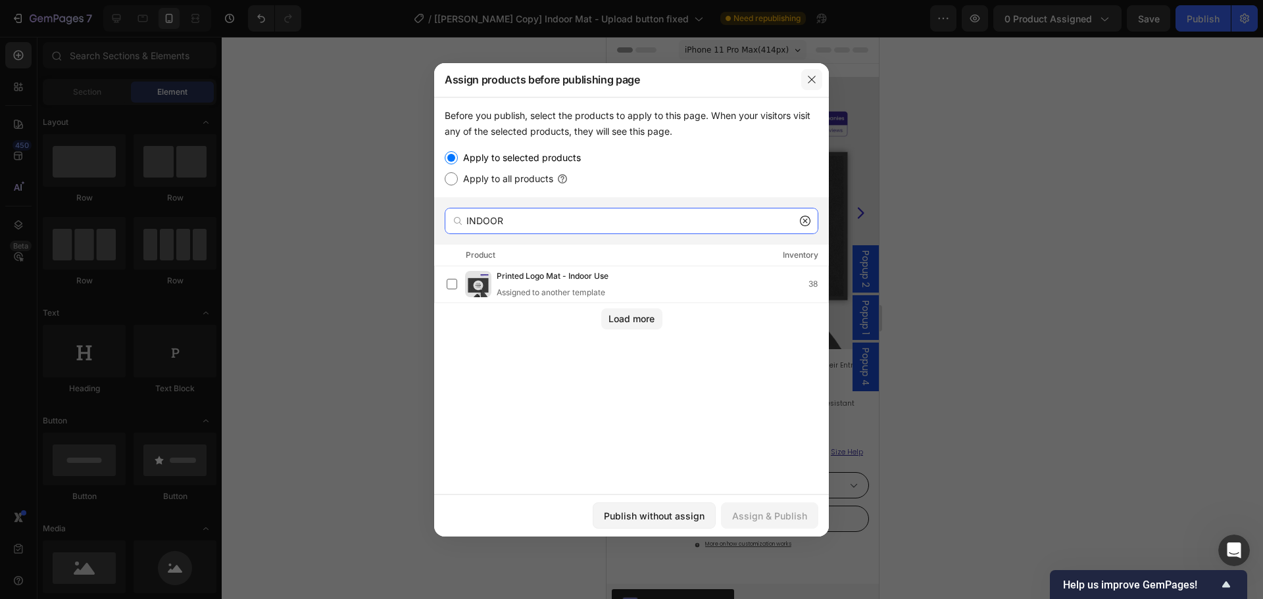
type input "INDOOR"
click at [809, 80] on icon "button" at bounding box center [812, 79] width 11 height 11
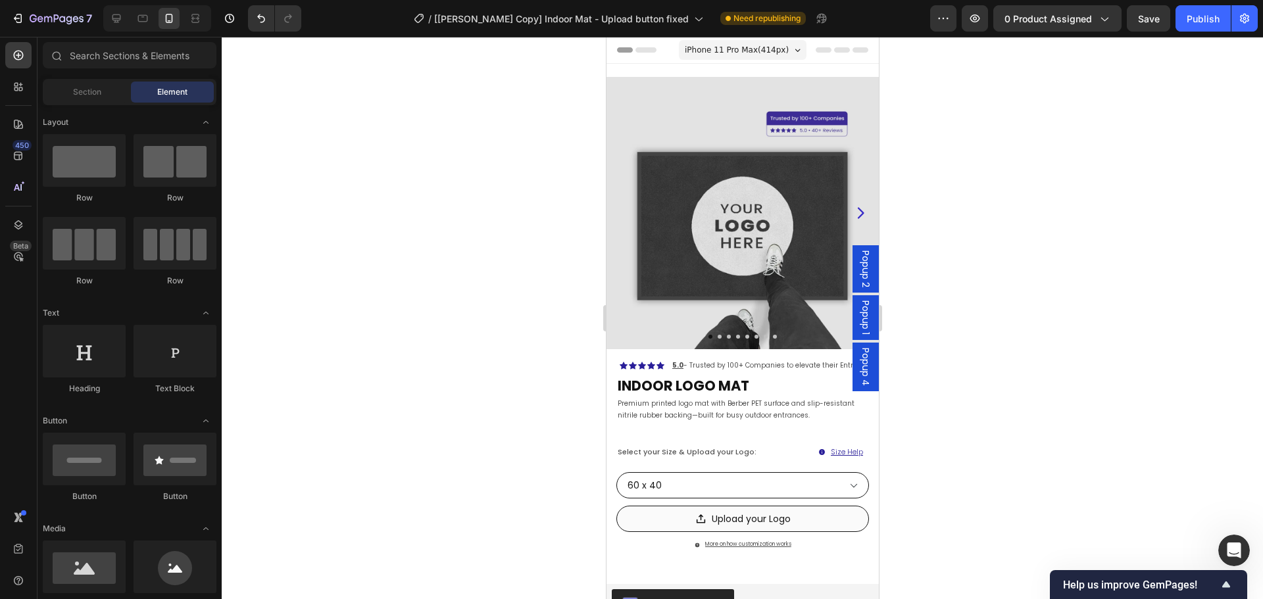
click at [1042, 36] on div "7 Version history / [Brad GemPages Copy] Indoor Mat - Upload button fixed Need …" at bounding box center [631, 19] width 1263 height 38
click at [1054, 26] on button "0 product assigned" at bounding box center [1058, 18] width 128 height 26
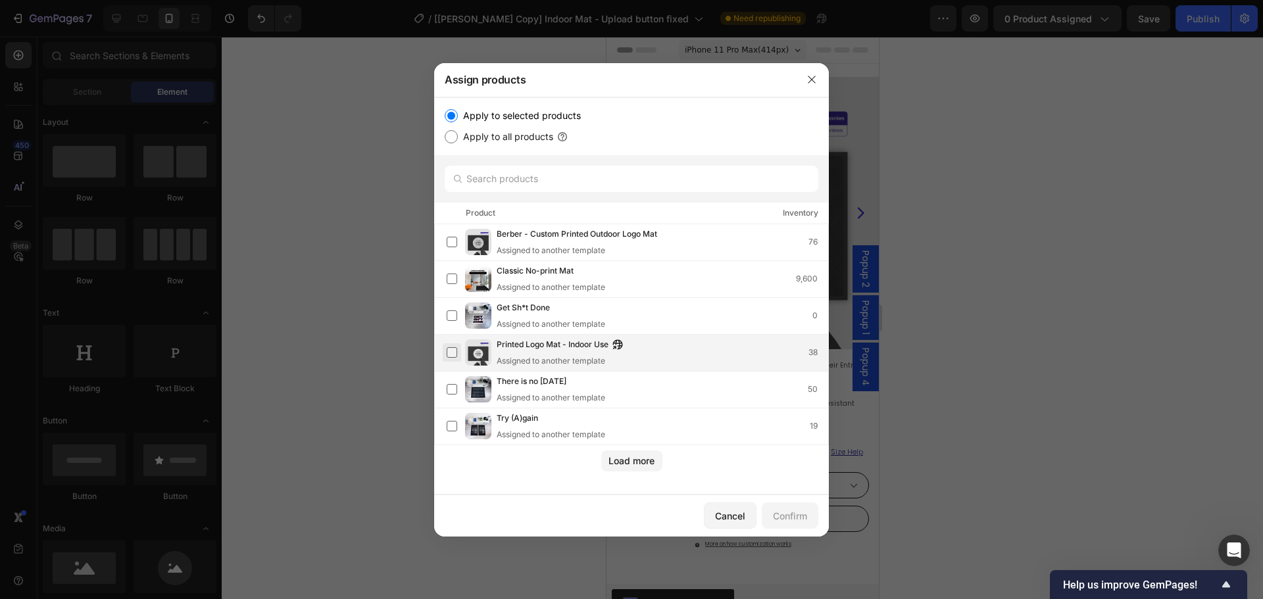
click at [450, 353] on label at bounding box center [452, 352] width 11 height 11
click at [807, 518] on button "Confirm" at bounding box center [790, 516] width 57 height 26
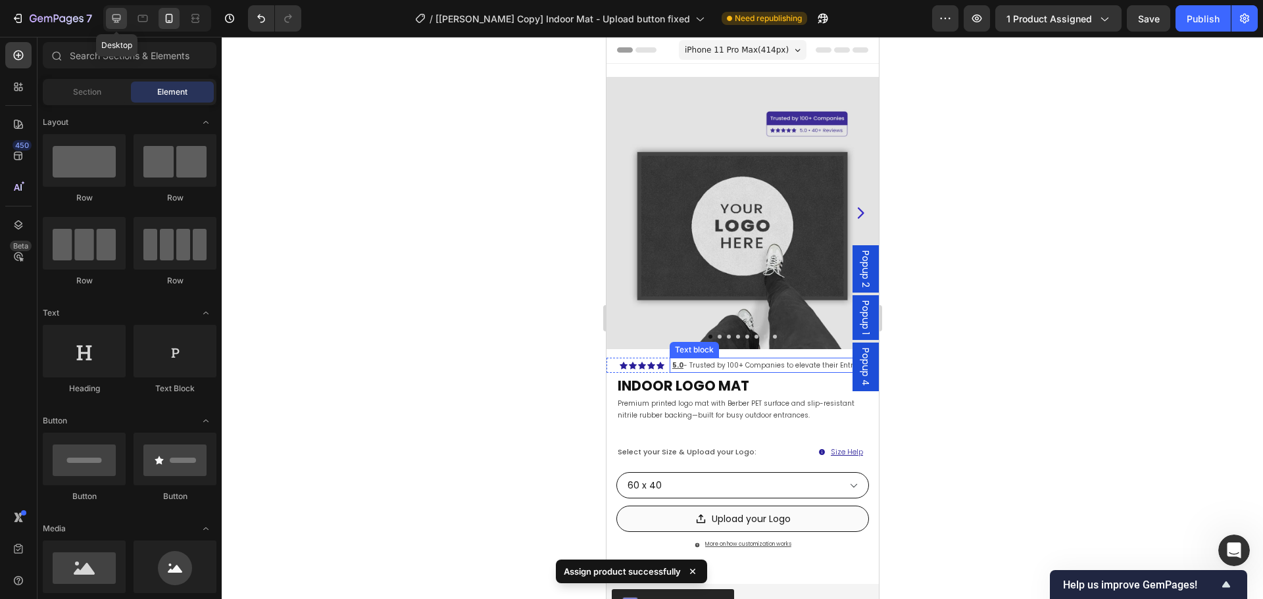
click at [119, 18] on icon at bounding box center [117, 18] width 9 height 9
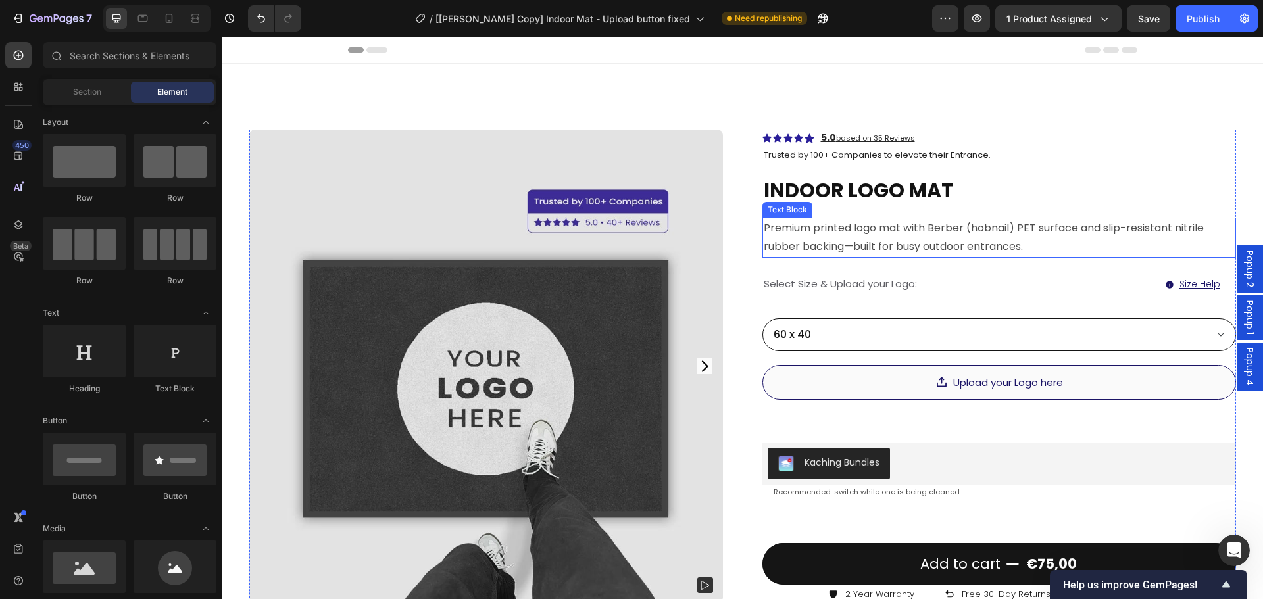
click at [844, 238] on p "Premium printed logo mat with Berber (hobnail) PET surface and slip-resistant n…" at bounding box center [999, 238] width 471 height 38
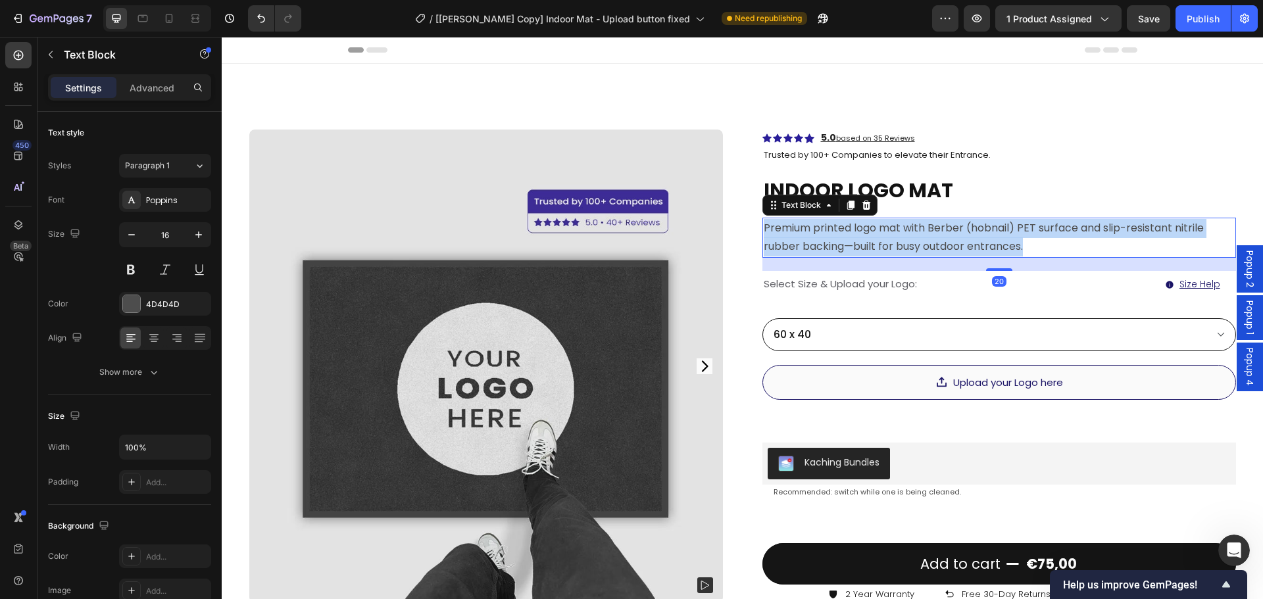
click at [844, 238] on p "Premium printed logo mat with Berber (hobnail) PET surface and slip-resistant n…" at bounding box center [999, 238] width 471 height 38
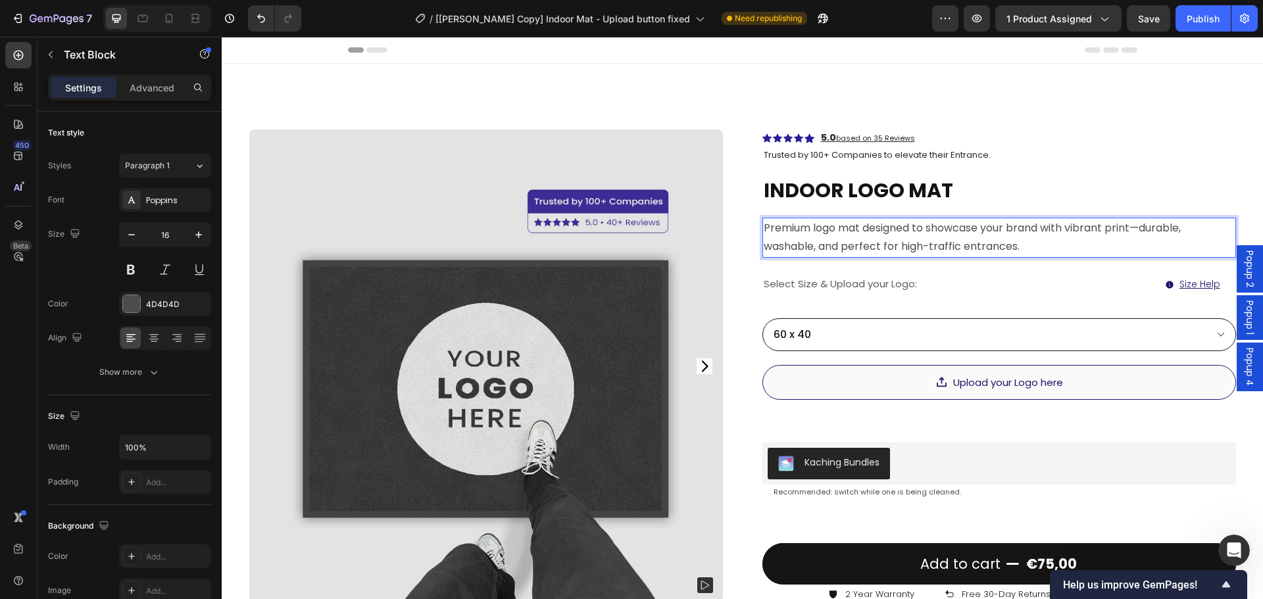
click at [953, 245] on p "Premium logo mat designed to showcase your brand with vibrant print—durable, wa…" at bounding box center [999, 238] width 471 height 38
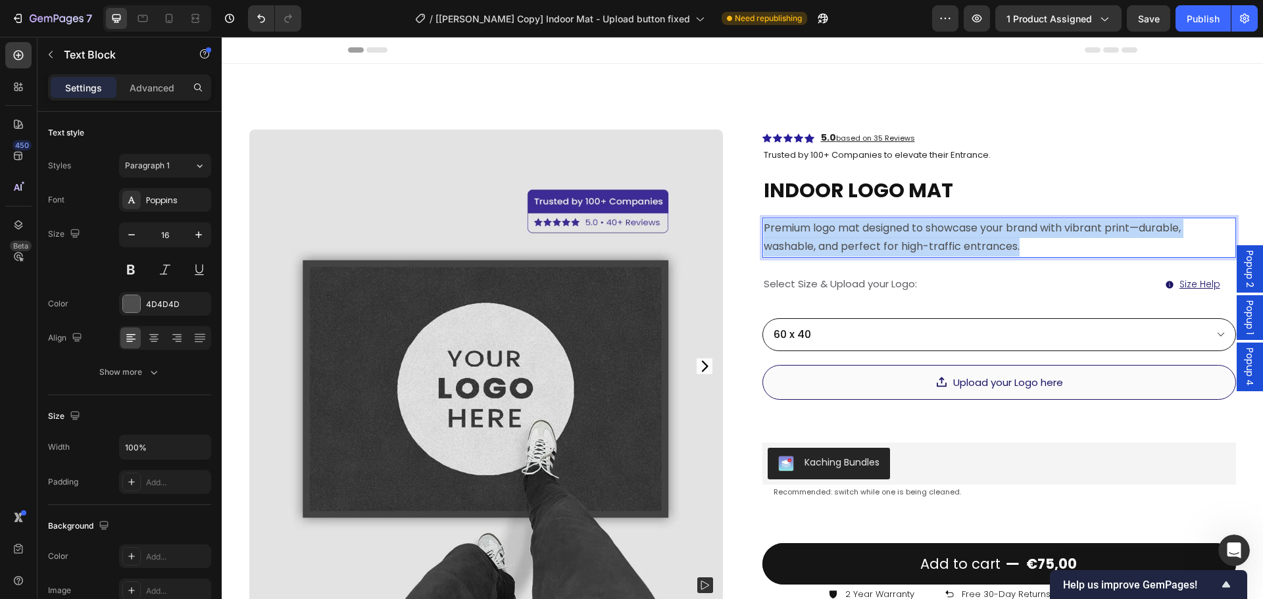
click at [953, 245] on p "Premium logo mat designed to showcase your brand with vibrant print—durable, wa…" at bounding box center [999, 238] width 471 height 38
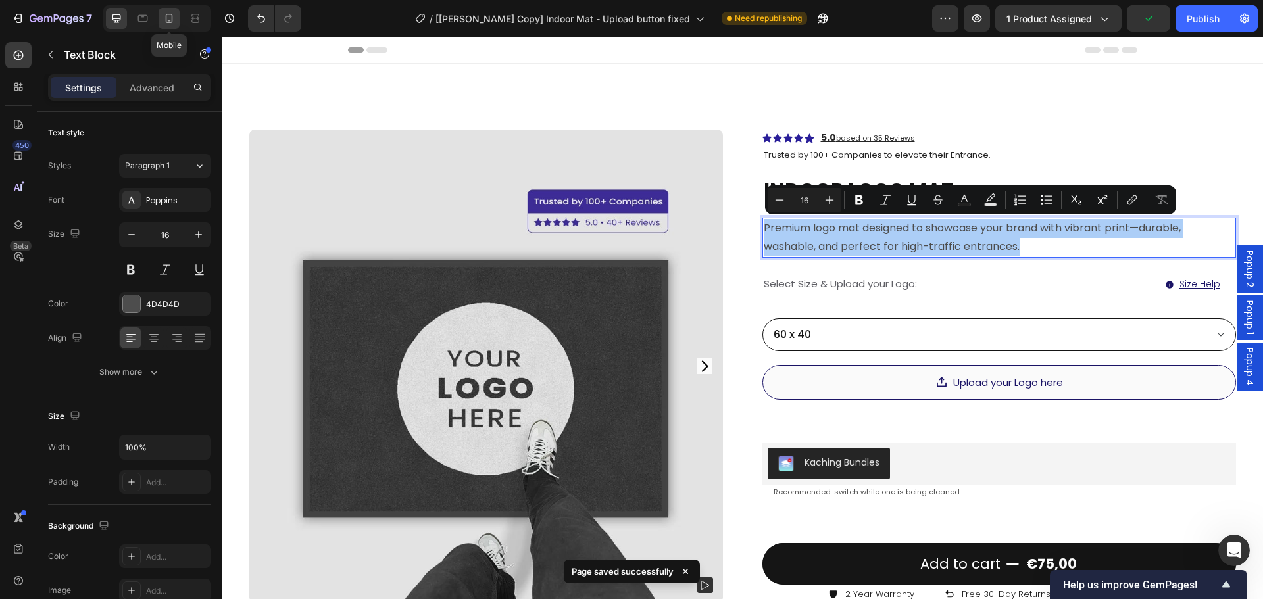
click at [175, 20] on icon at bounding box center [169, 18] width 13 height 13
type input "14"
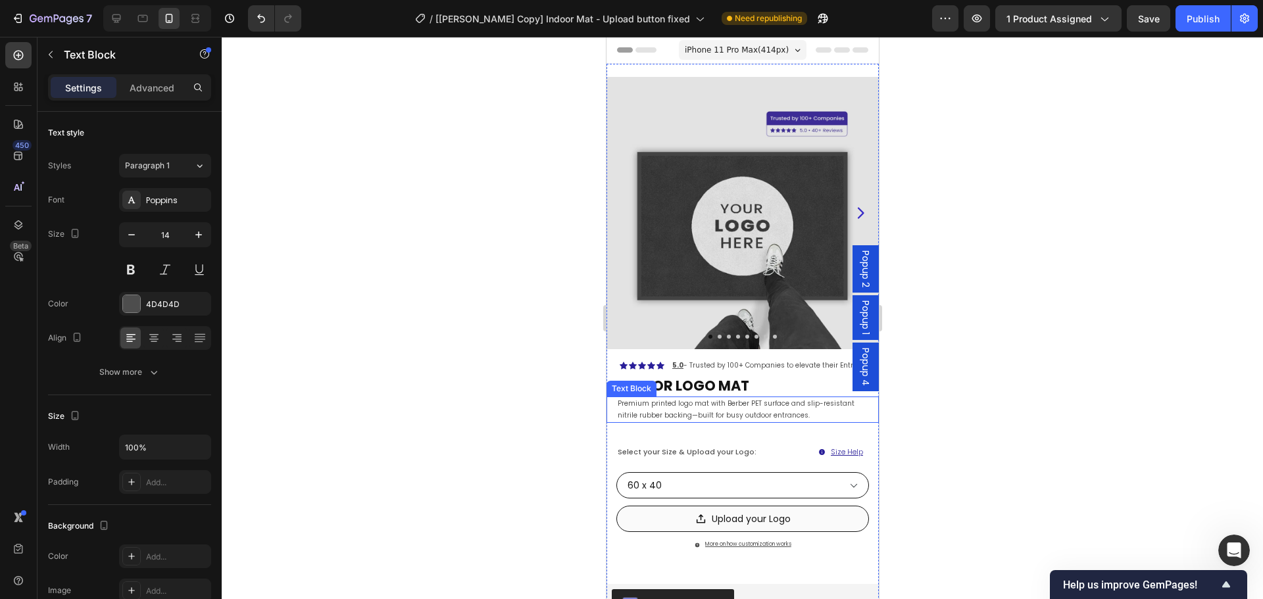
click at [680, 405] on p "Premium printed logo mat with Berber PET surface and slip-resistant nitrile rub…" at bounding box center [742, 410] width 250 height 24
click at [681, 405] on p "Premium printed logo mat with Berber PET surface and slip-resistant nitrile rub…" at bounding box center [742, 410] width 250 height 24
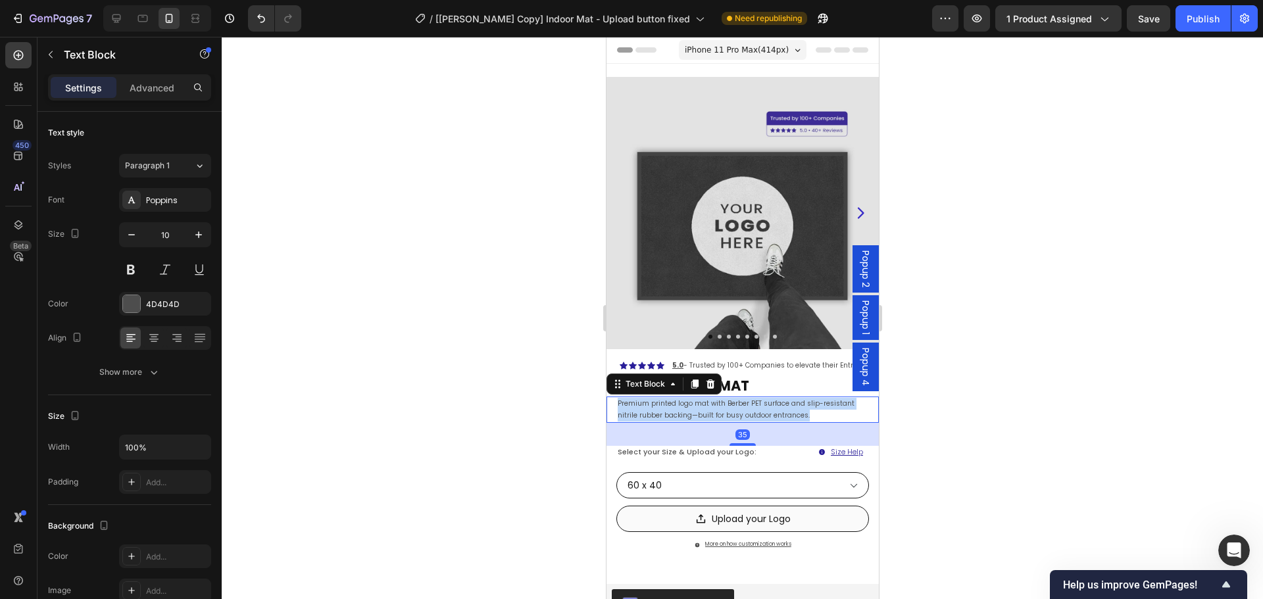
click at [681, 405] on p "Premium printed logo mat with Berber PET surface and slip-resistant nitrile rub…" at bounding box center [742, 410] width 250 height 24
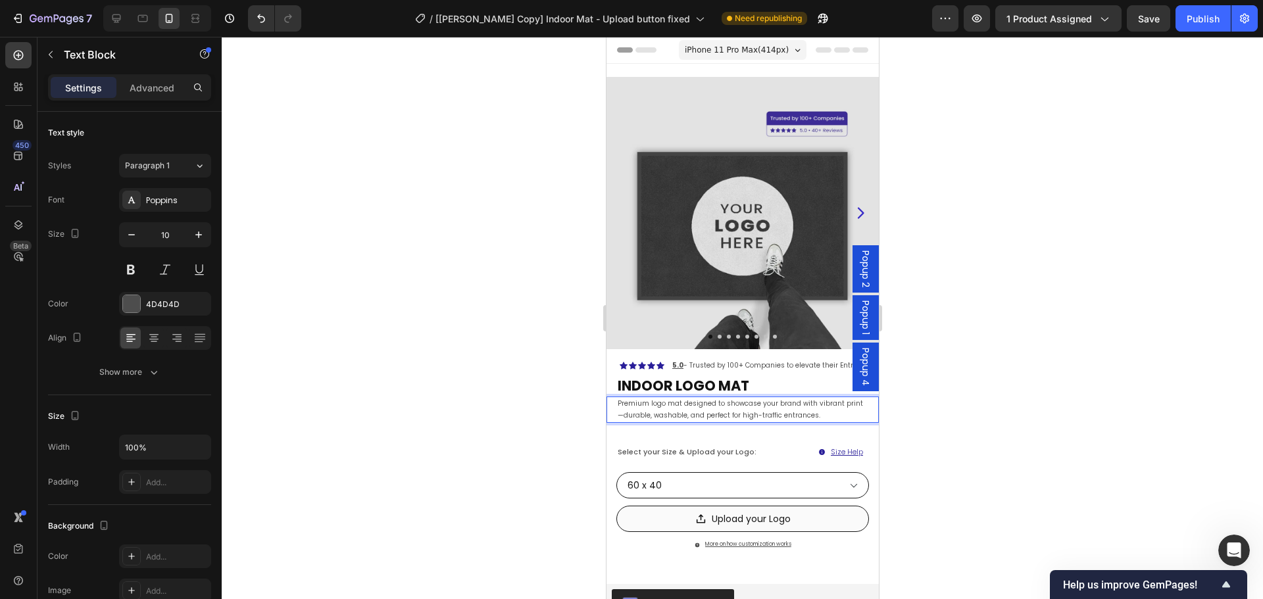
click at [940, 436] on div at bounding box center [743, 318] width 1042 height 563
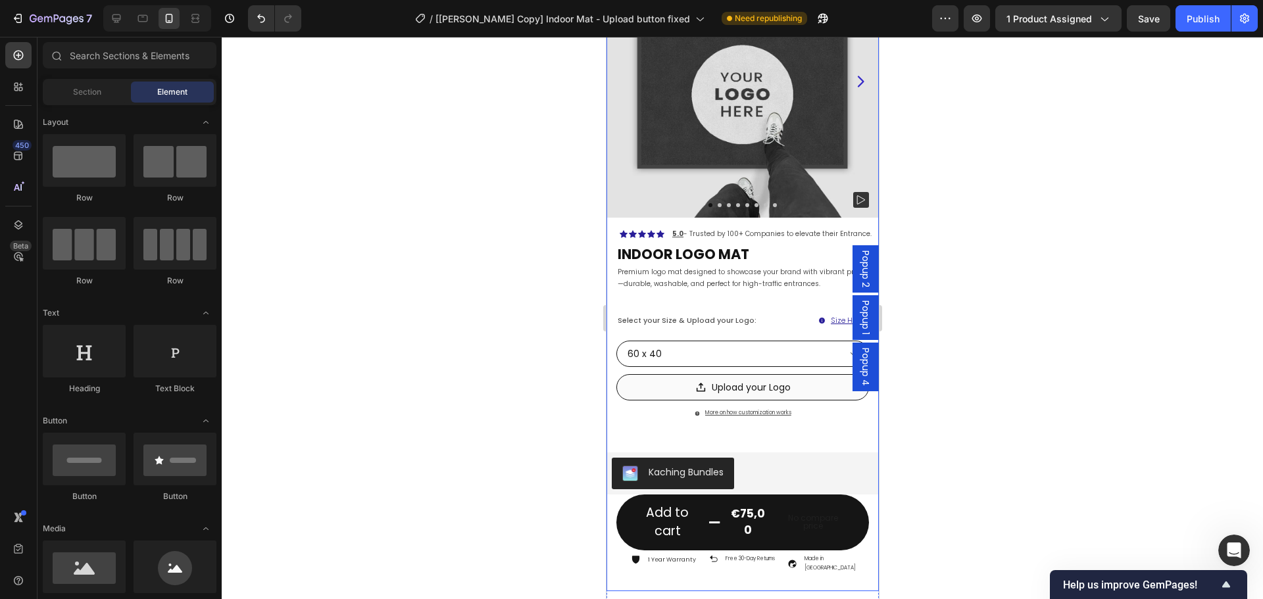
scroll to position [263, 0]
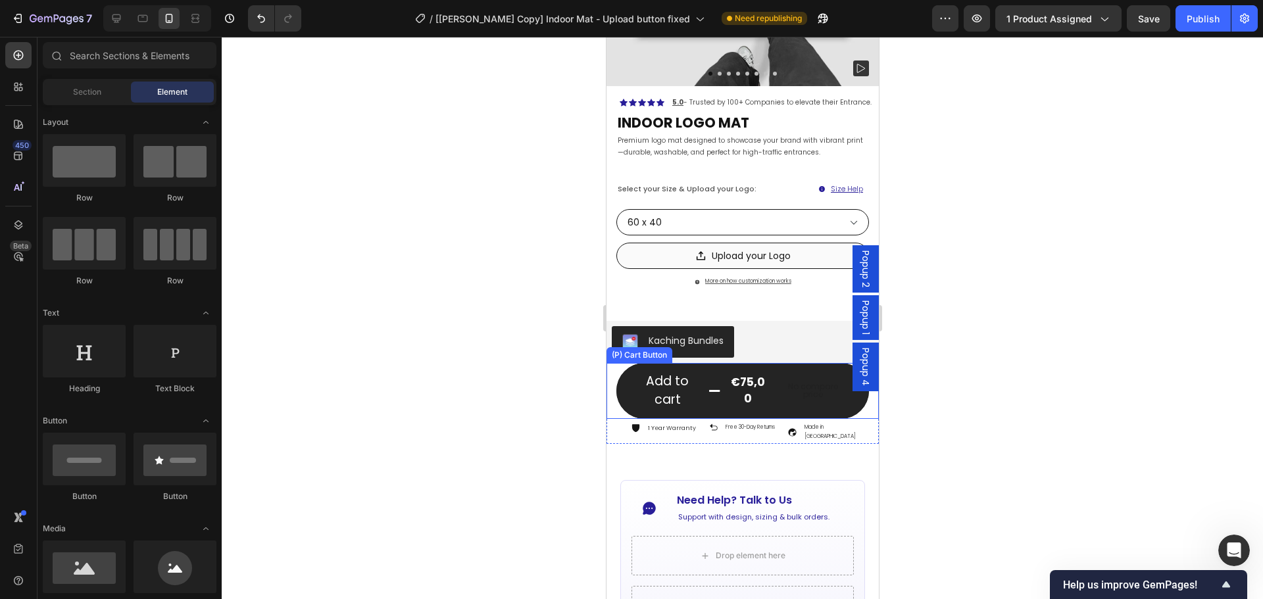
click at [761, 388] on div "€75,00" at bounding box center [748, 391] width 44 height 36
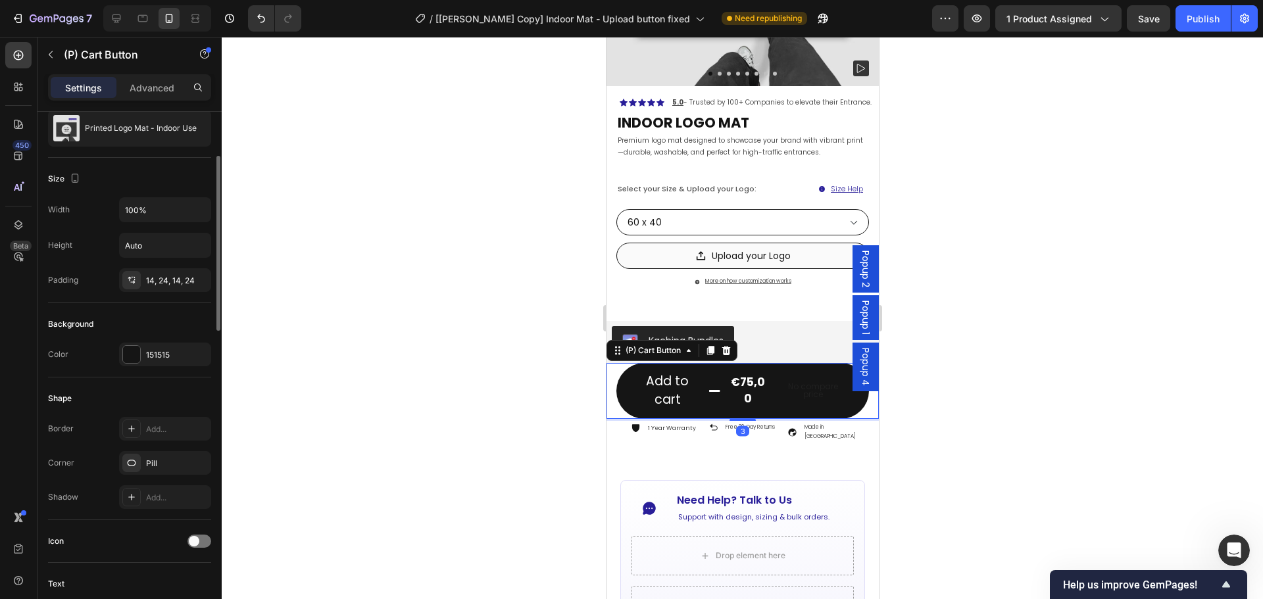
scroll to position [0, 0]
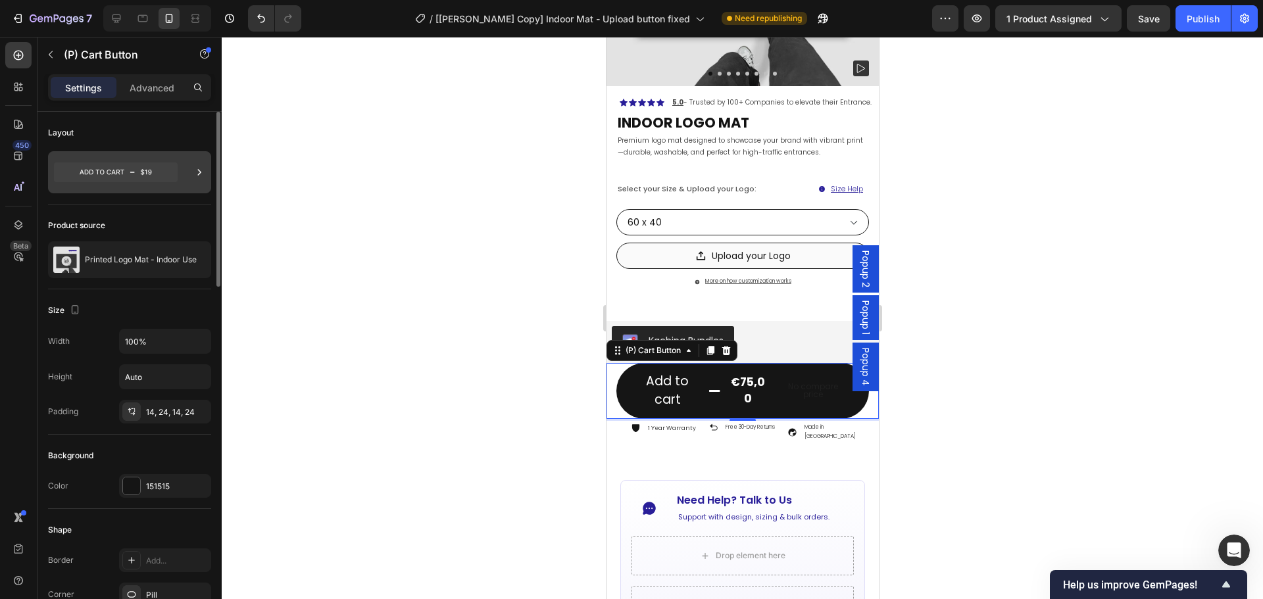
click at [157, 172] on icon at bounding box center [116, 173] width 124 height 20
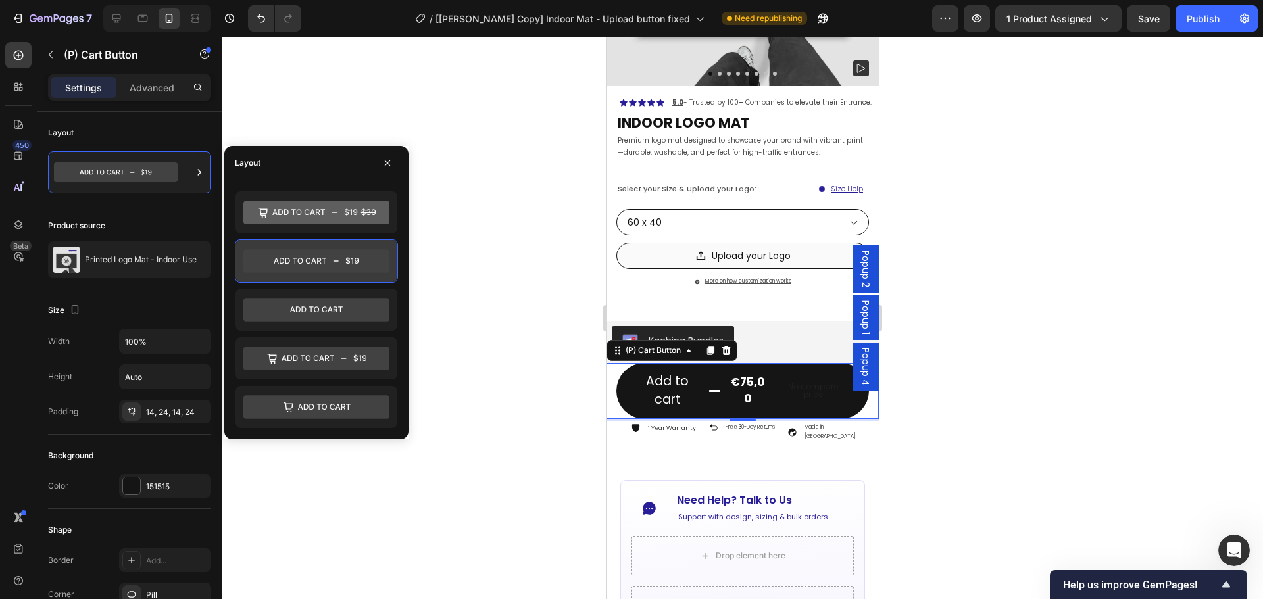
click at [320, 266] on icon at bounding box center [316, 261] width 146 height 24
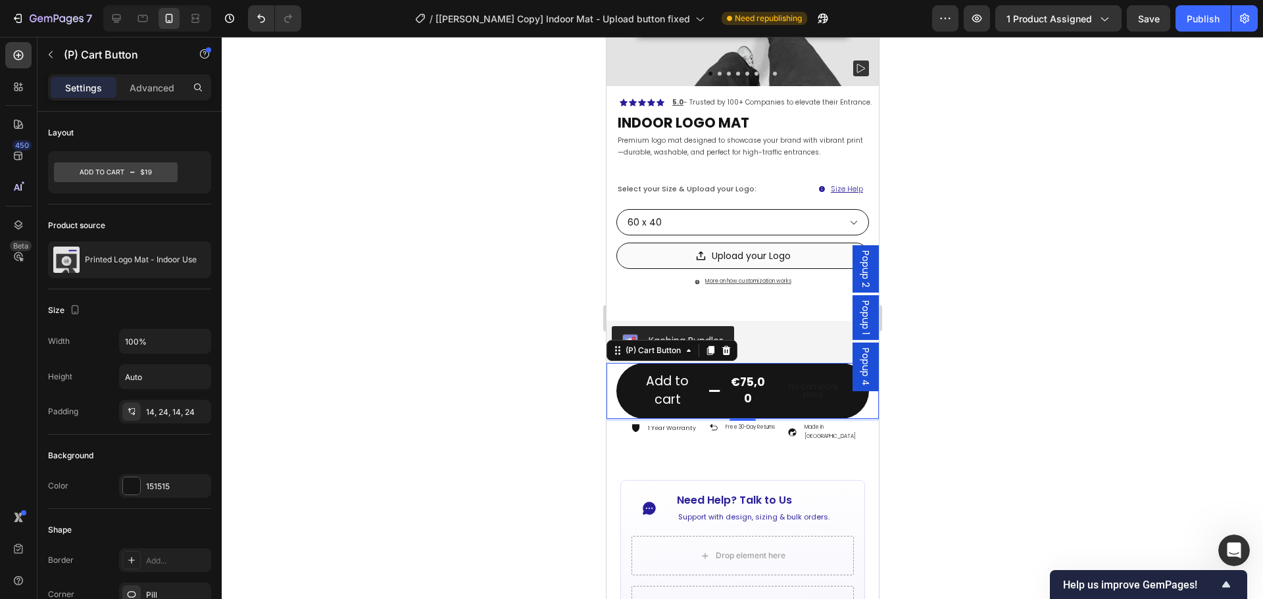
click at [985, 396] on div at bounding box center [743, 318] width 1042 height 563
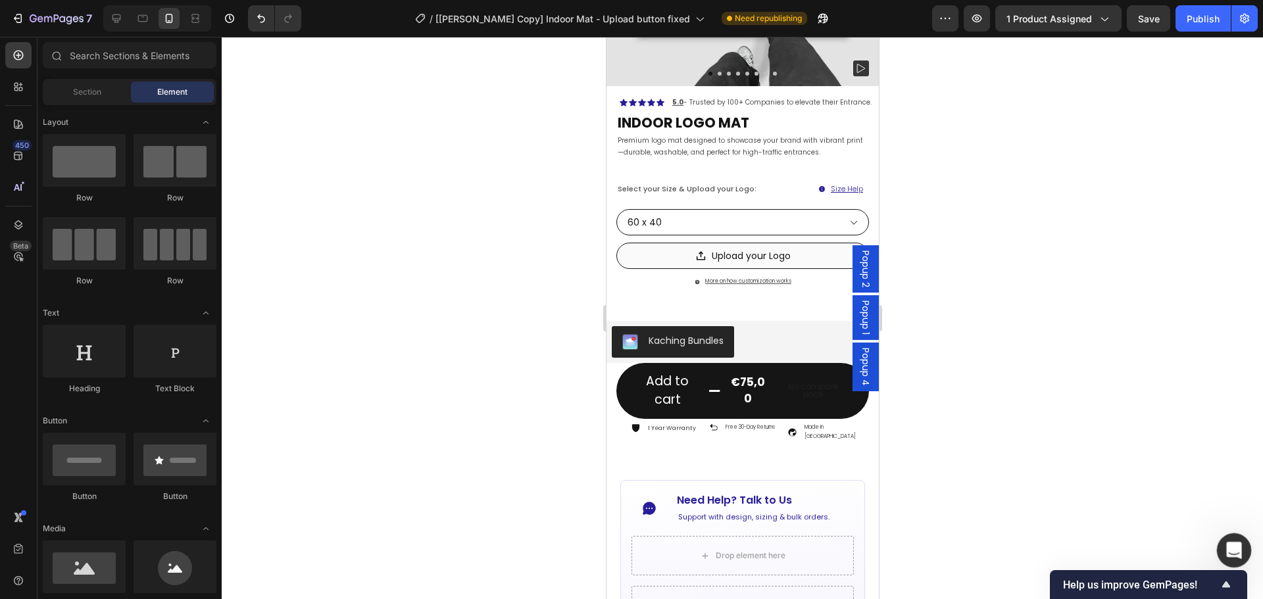
click at [1227, 542] on icon "Open Intercom Messenger" at bounding box center [1233, 549] width 22 height 22
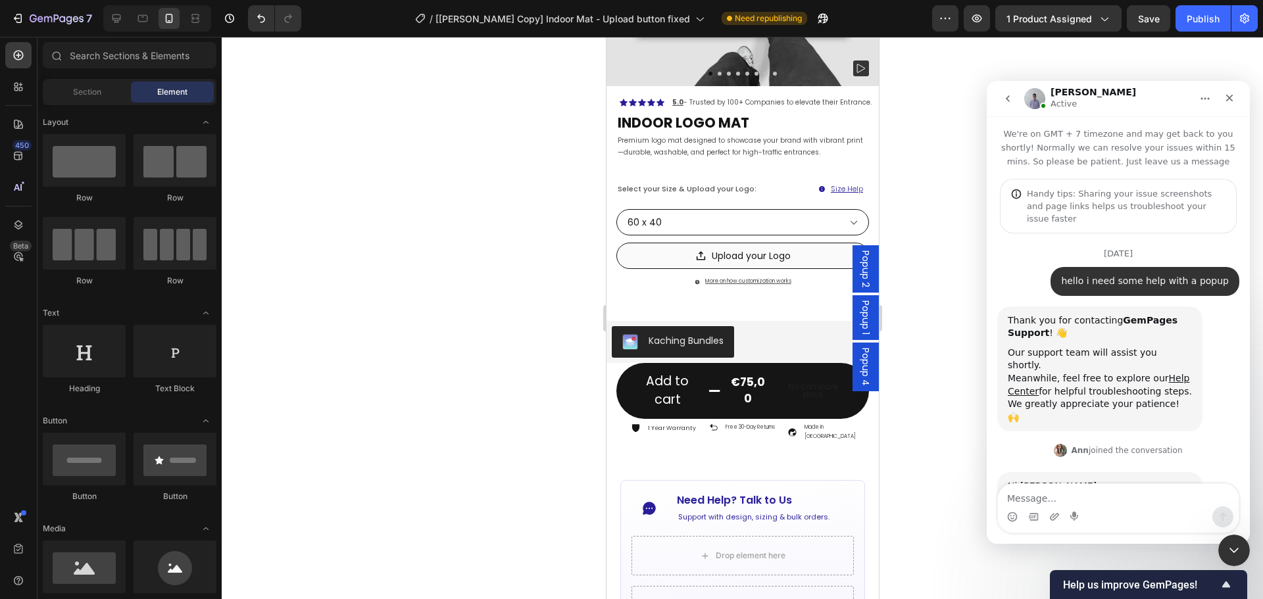
scroll to position [8518, 0]
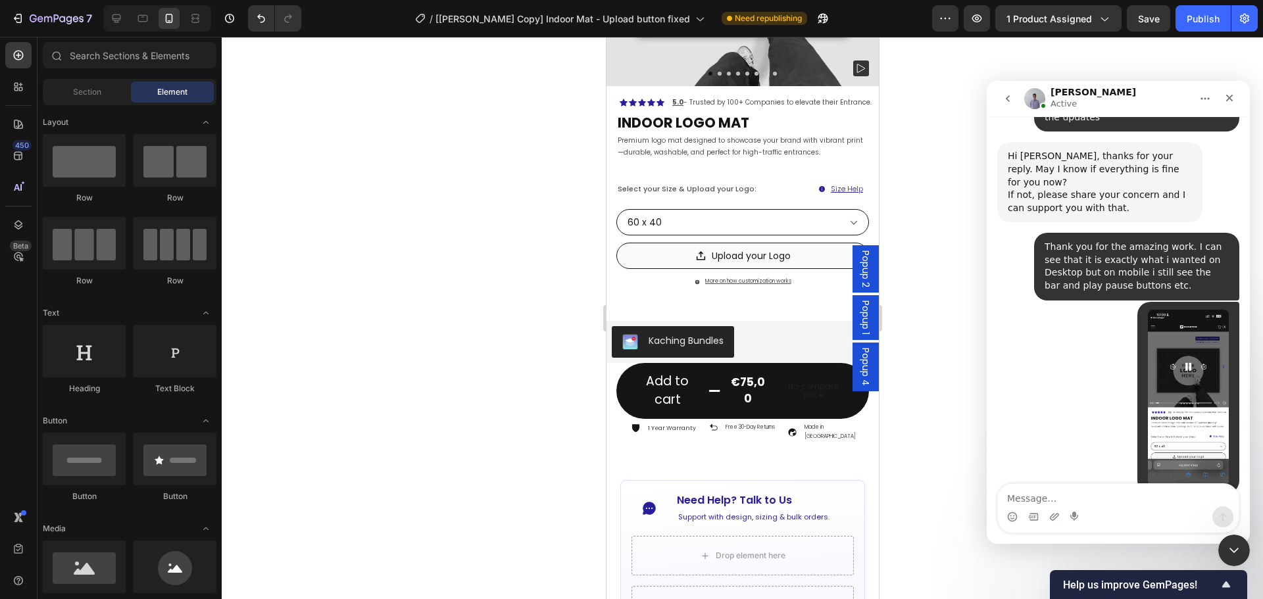
click at [1073, 497] on textarea "Message…" at bounding box center [1118, 495] width 241 height 22
type textarea "Thank you for that."
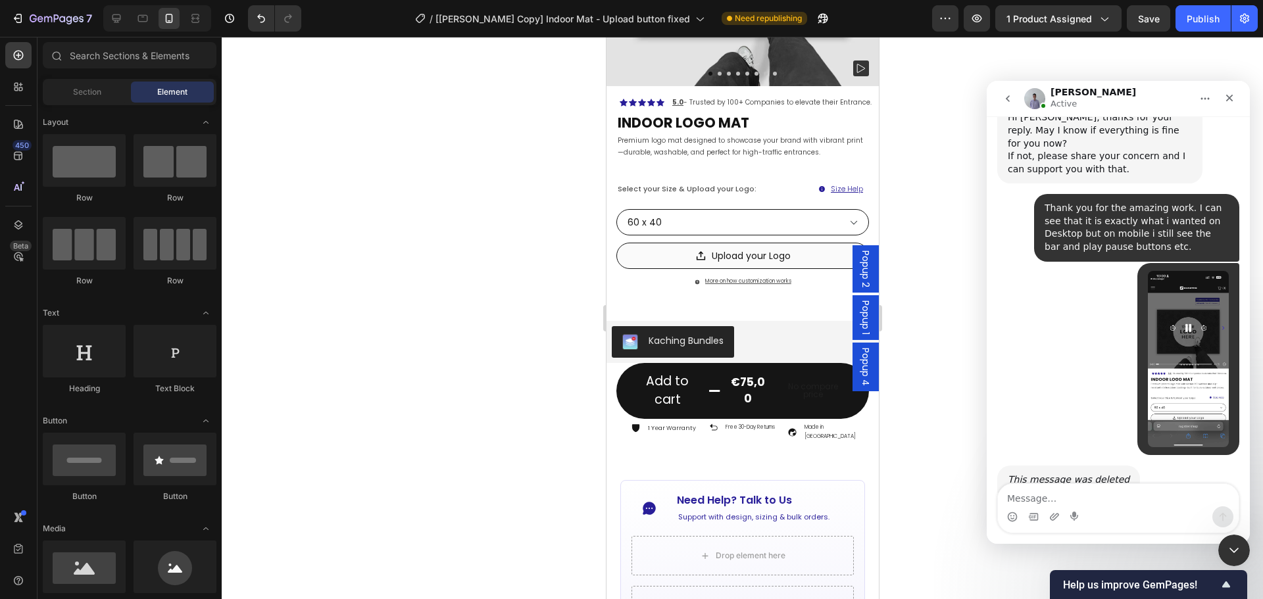
type textarea "S"
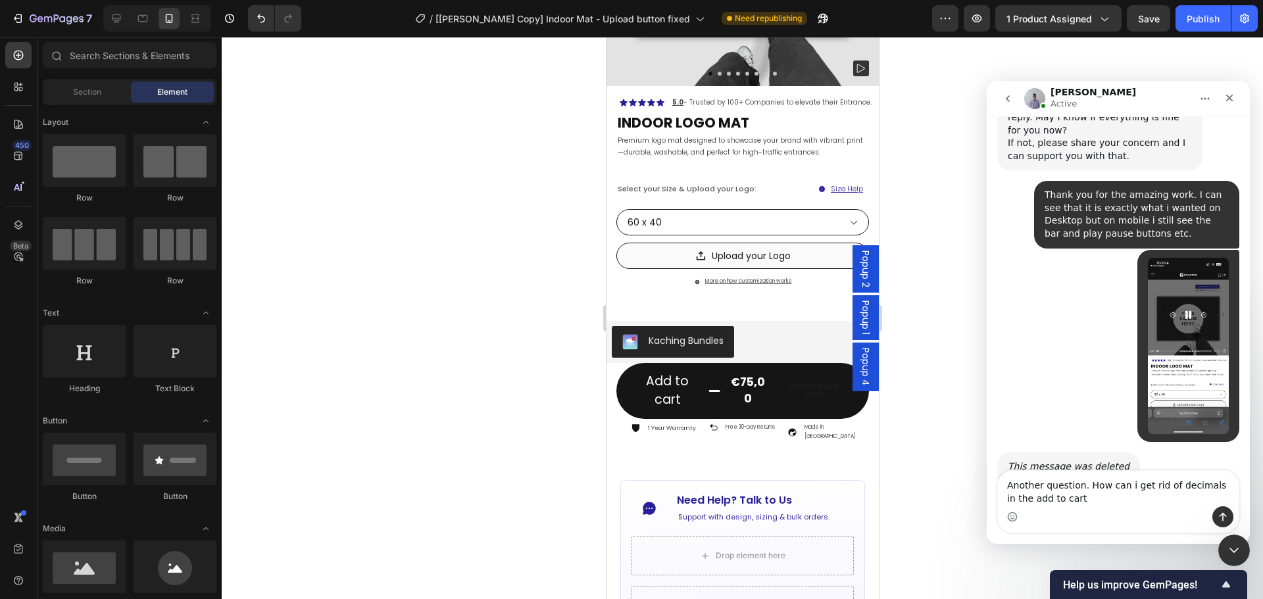
type textarea "Another question. How can i get rid of decimals in the add to cart?"
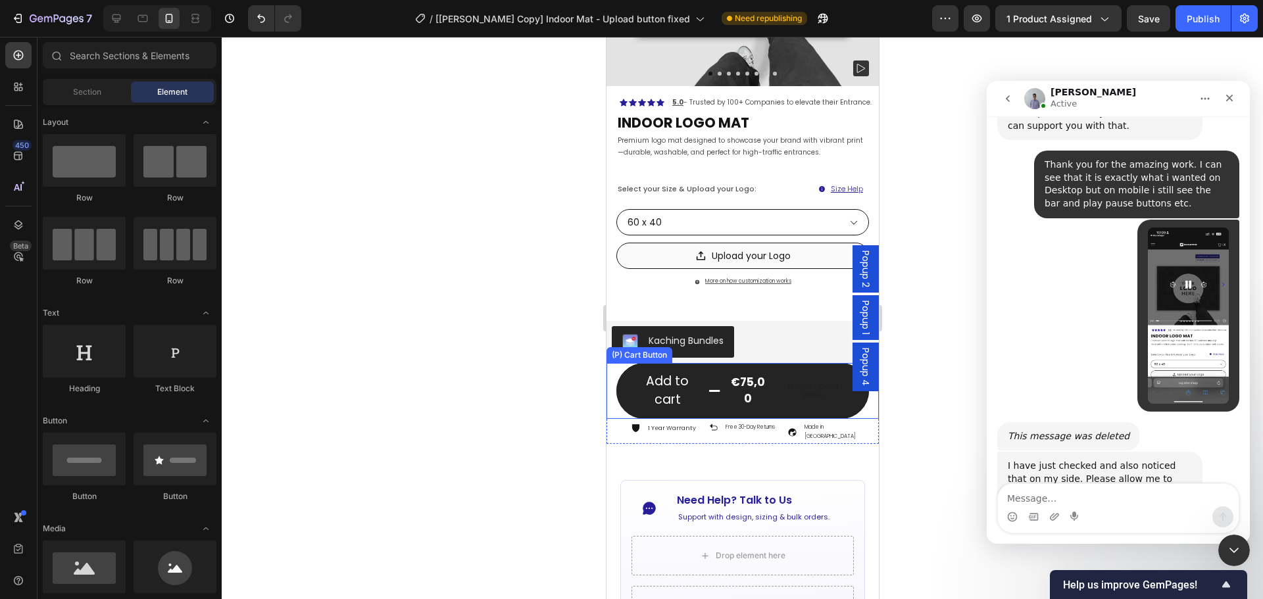
click at [744, 395] on div "€75,00" at bounding box center [748, 391] width 44 height 36
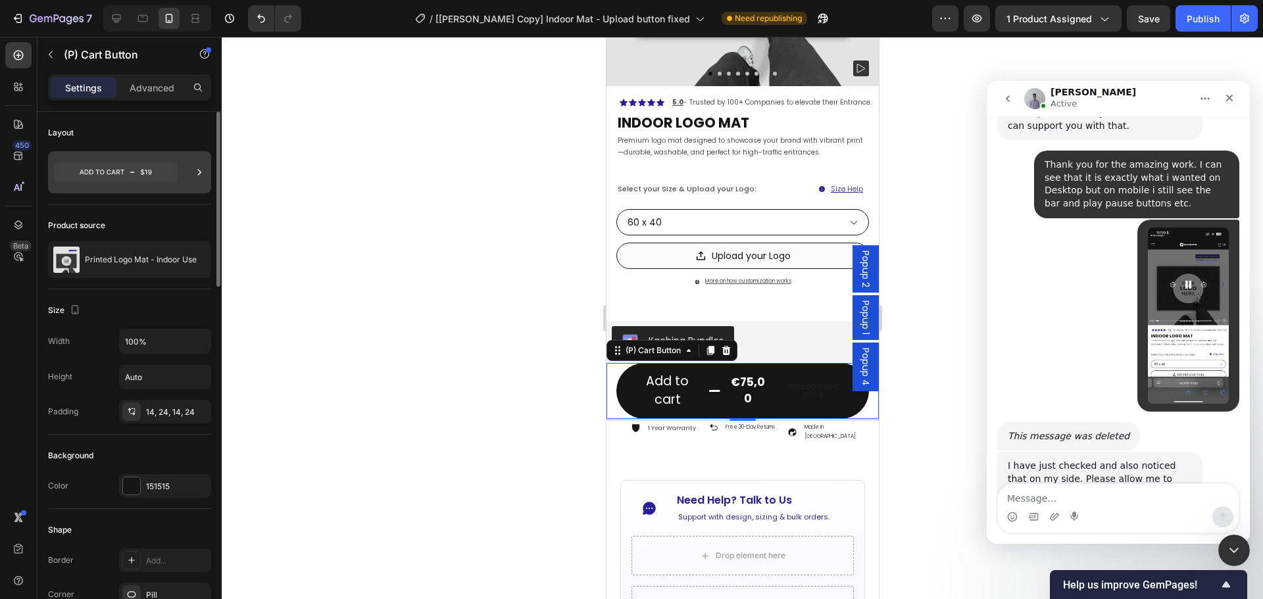
click at [151, 182] on icon at bounding box center [116, 173] width 124 height 20
click at [446, 431] on div at bounding box center [743, 318] width 1042 height 563
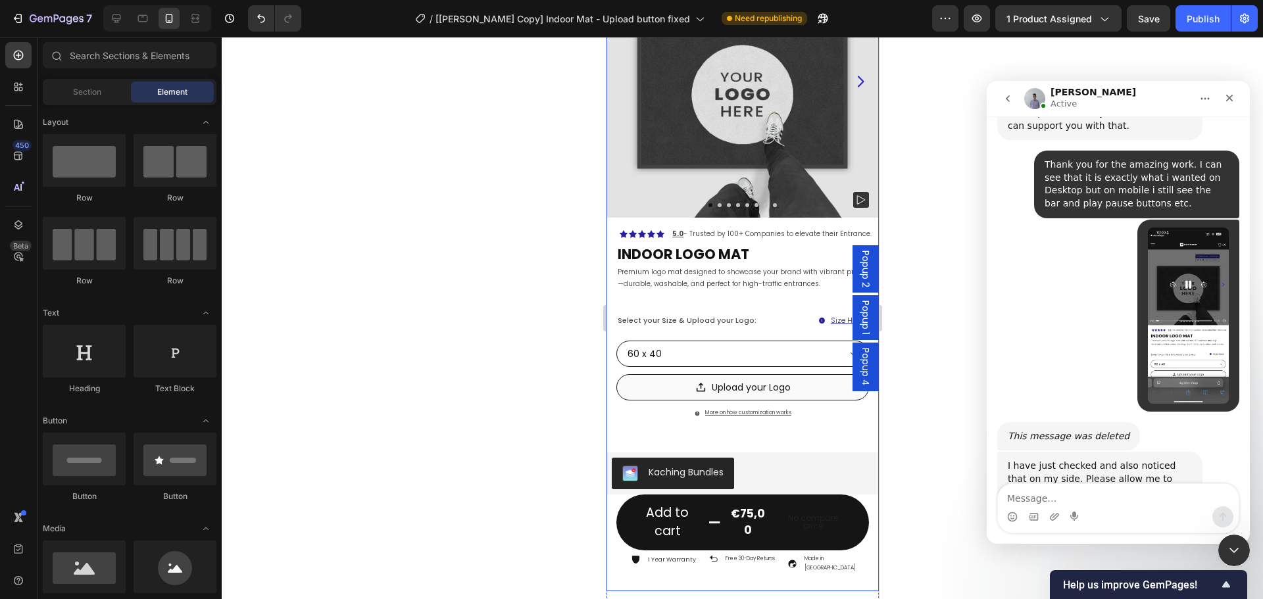
scroll to position [0, 0]
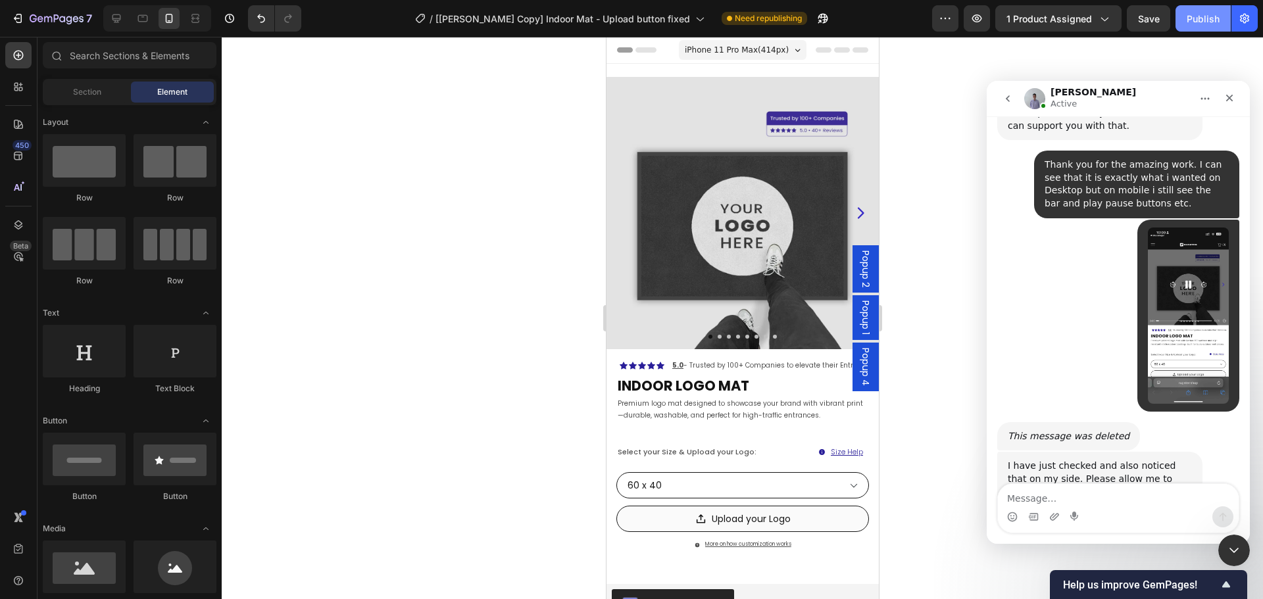
click at [1198, 27] on button "Publish" at bounding box center [1203, 18] width 55 height 26
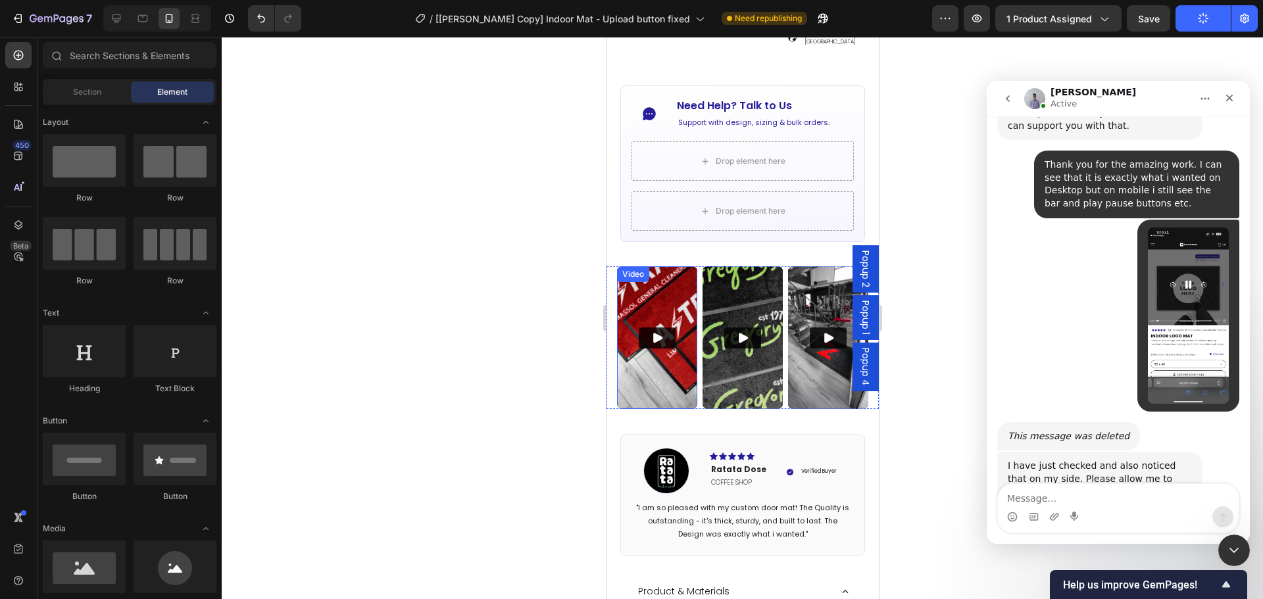
scroll to position [724, 0]
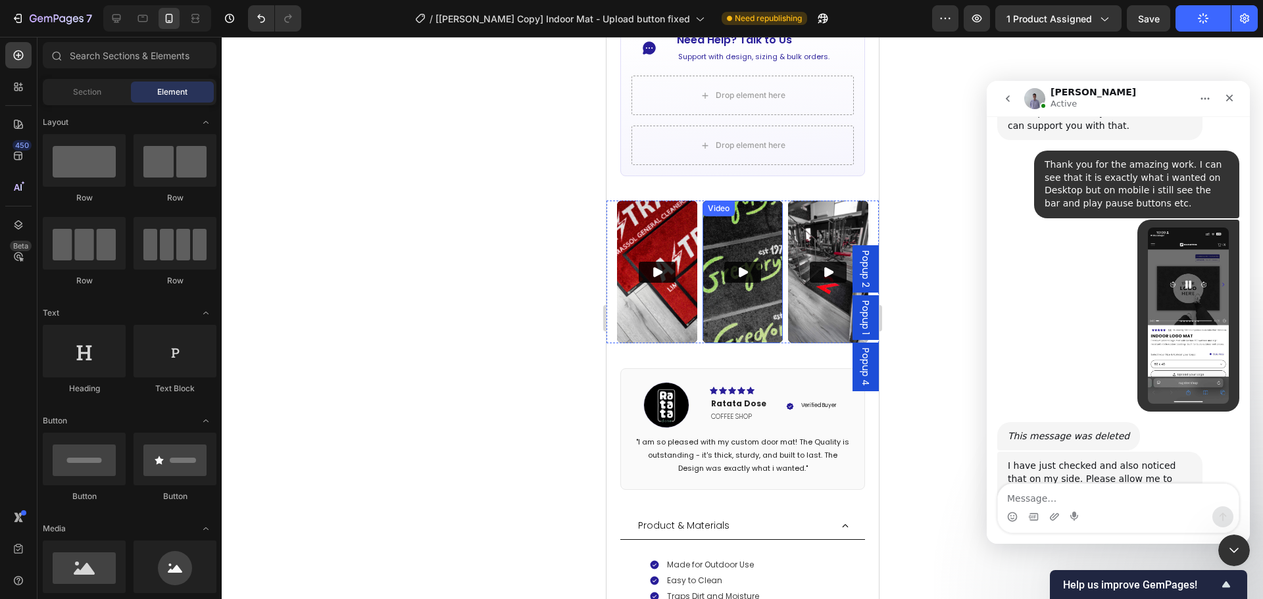
click at [731, 302] on img at bounding box center [742, 272] width 80 height 143
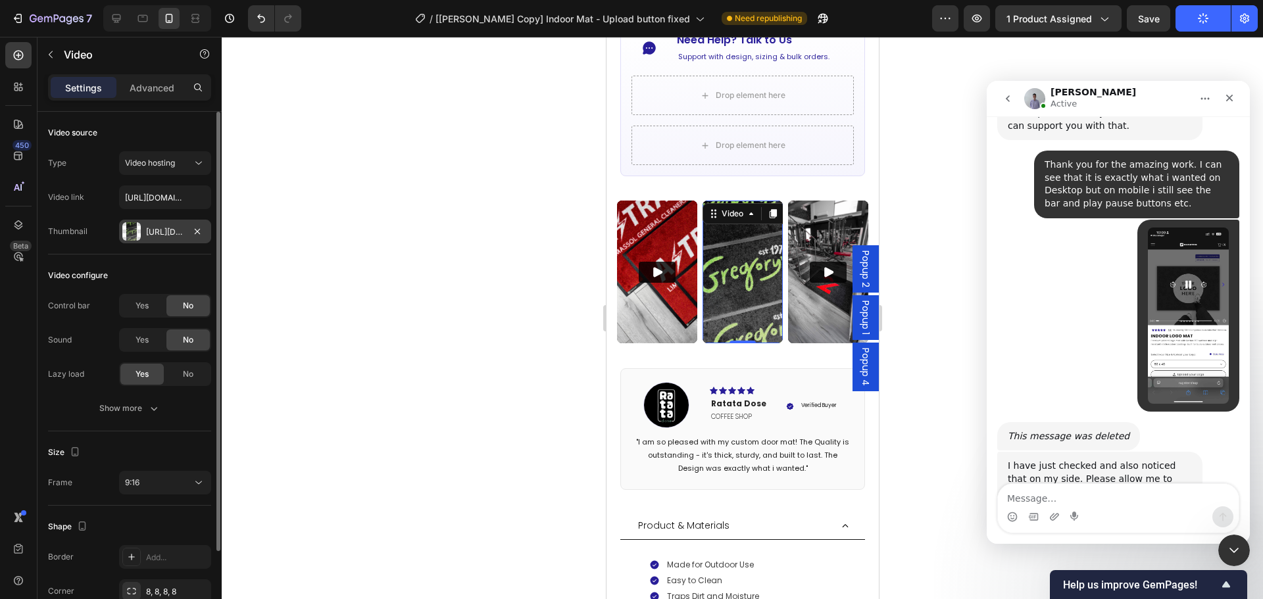
click at [166, 222] on div "Https://cdn.Shopify.Com/s/files/1/0844/7908/2840/files/gempages_550200365904036…" at bounding box center [165, 232] width 92 height 24
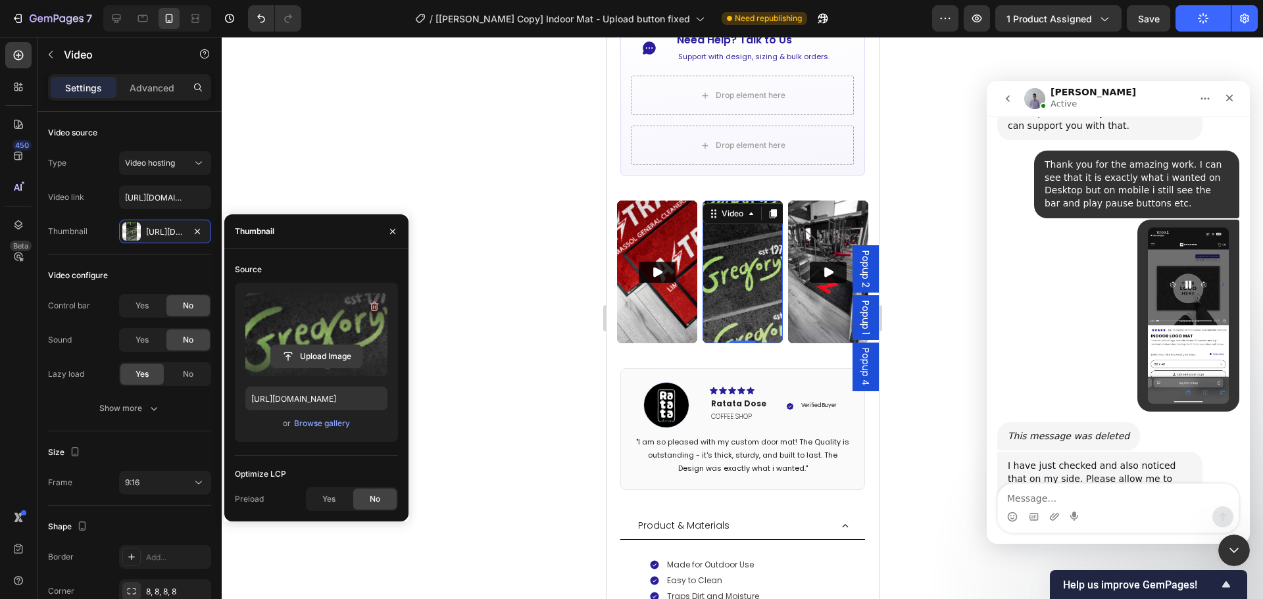
click at [322, 357] on input "file" at bounding box center [316, 356] width 91 height 22
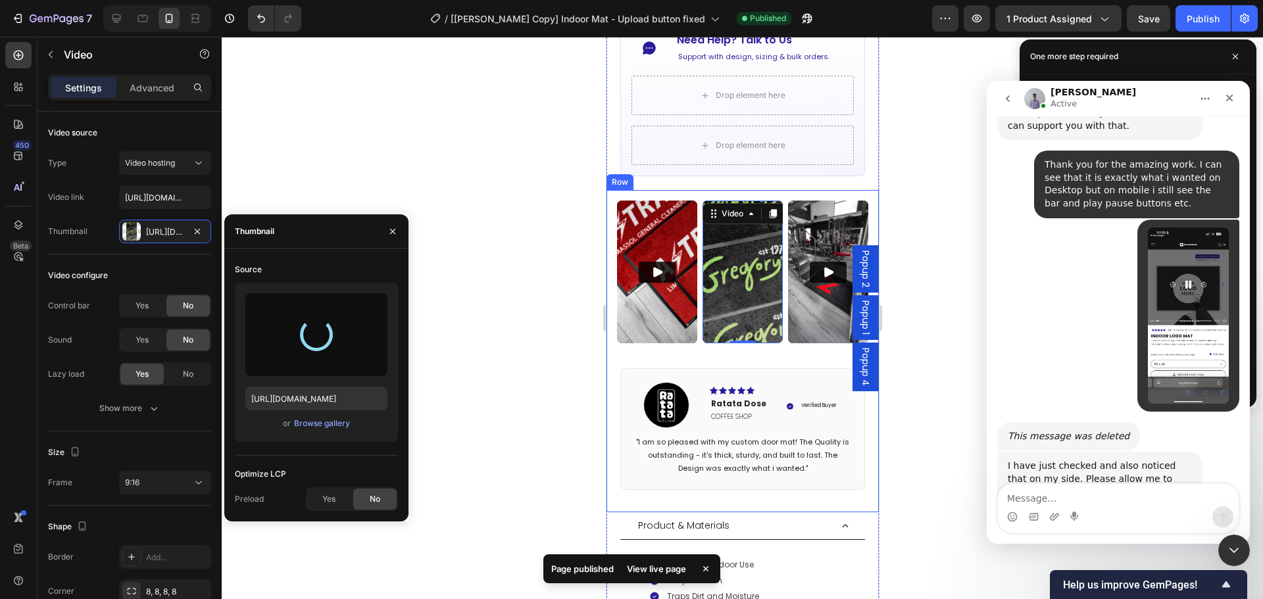
type input "https://cdn.shopify.com/s/files/1/0844/7908/2840/files/gempages_550200365904036…"
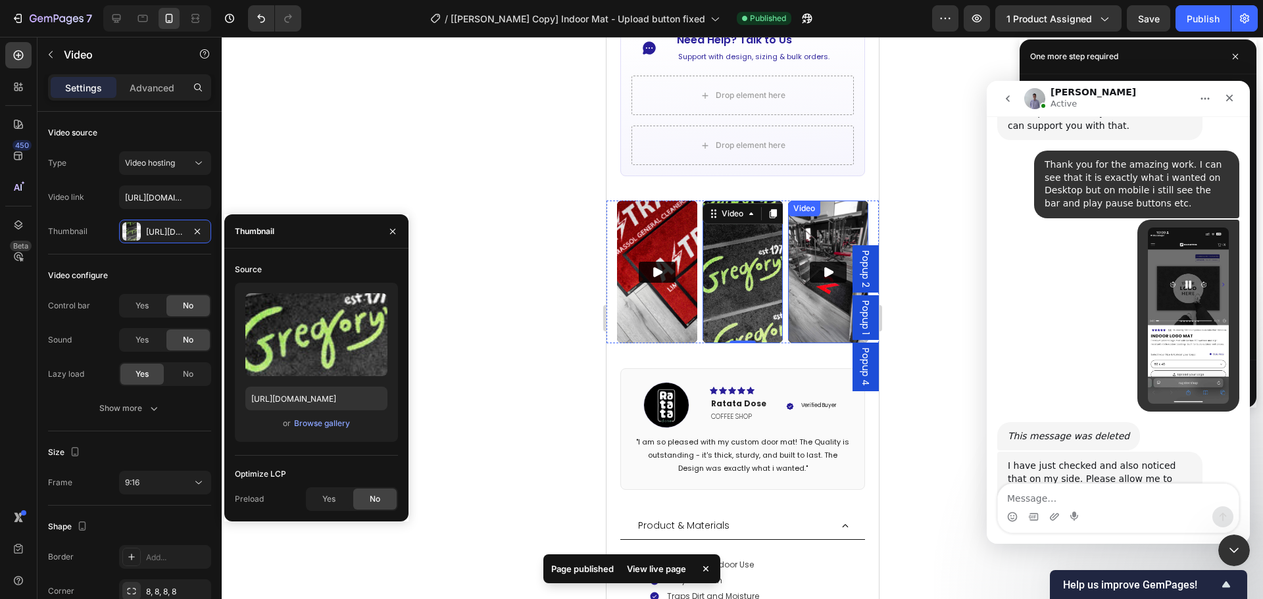
click at [814, 265] on img at bounding box center [828, 272] width 80 height 143
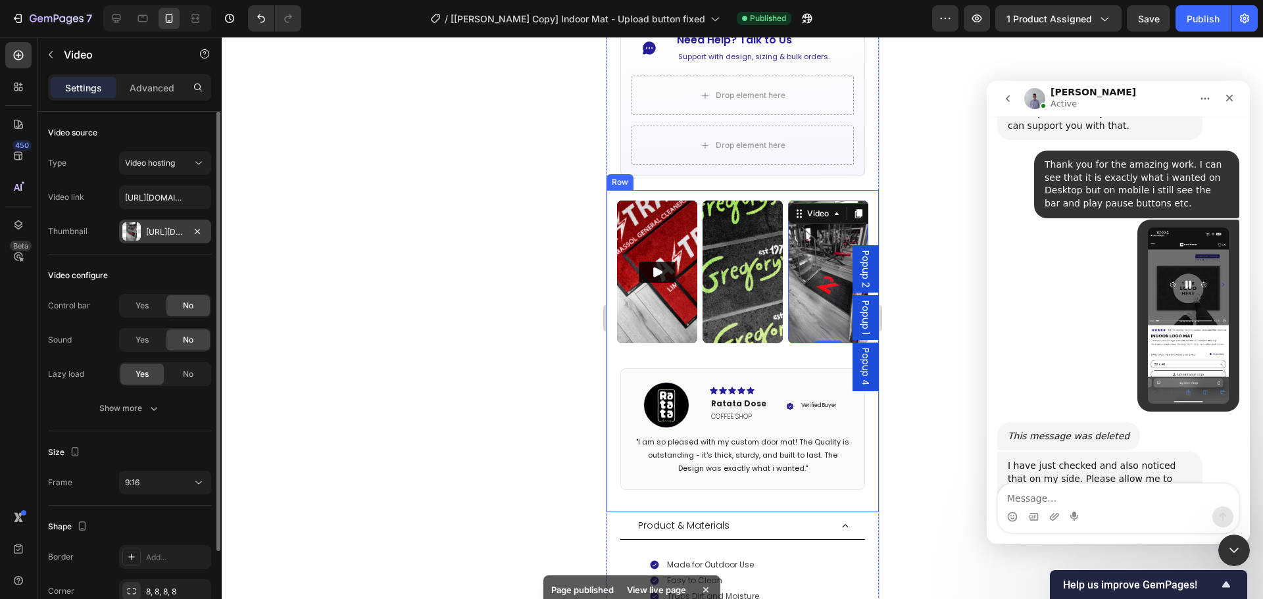
click at [158, 239] on div "Https://cdn.Shopify.Com/s/files/1/0844/7908/2840/files/gempages_550200365904036…" at bounding box center [165, 232] width 92 height 24
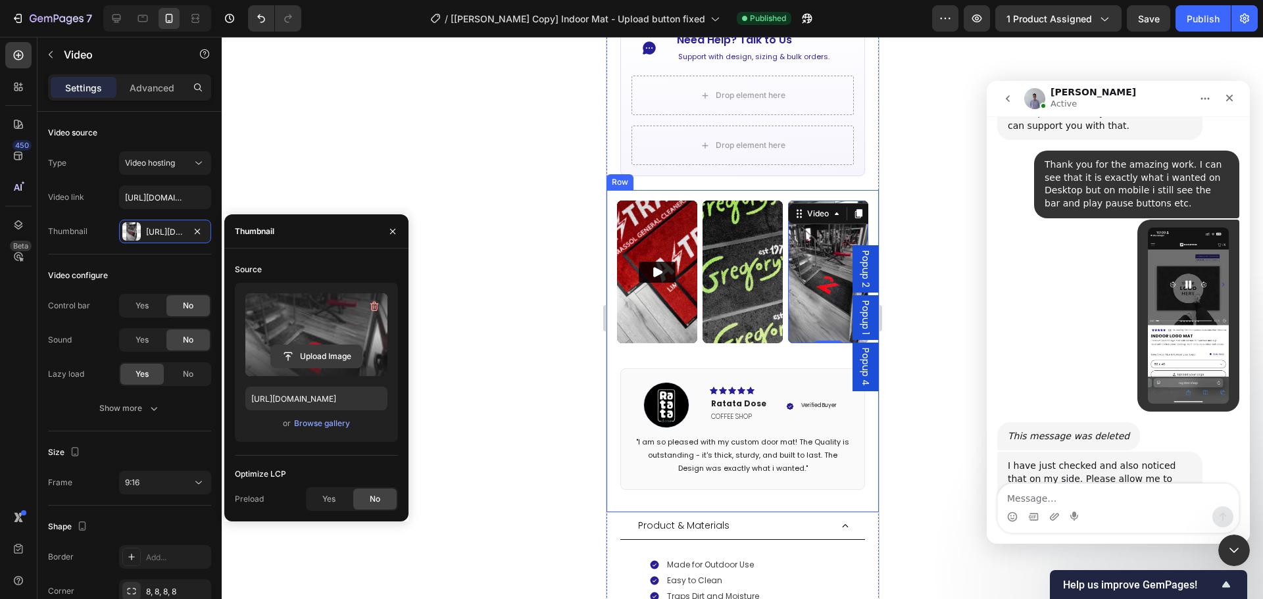
click at [327, 357] on input "file" at bounding box center [316, 356] width 91 height 22
click at [323, 355] on input "file" at bounding box center [316, 356] width 91 height 22
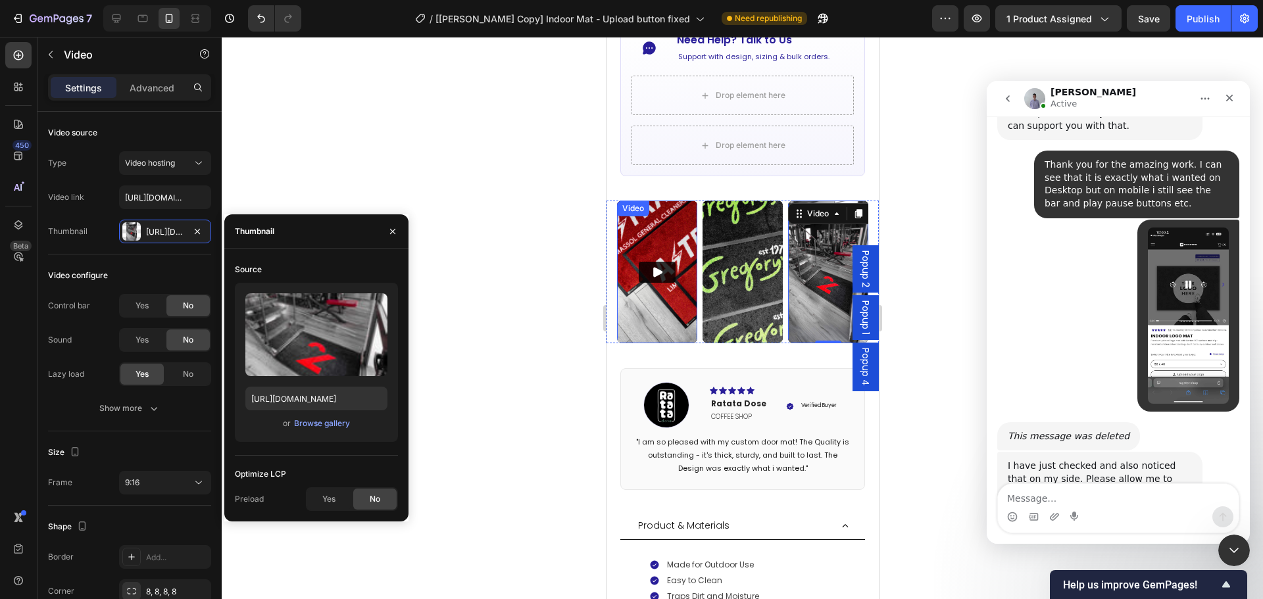
click at [674, 278] on img at bounding box center [657, 272] width 80 height 143
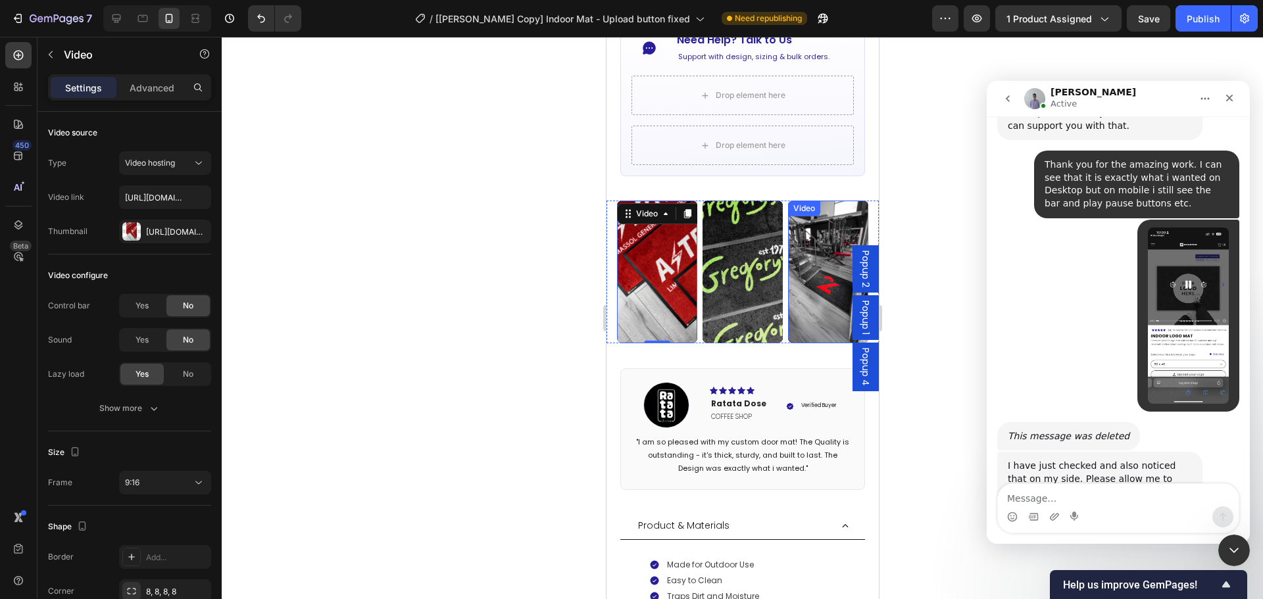
click at [830, 253] on video at bounding box center [828, 272] width 80 height 143
click at [733, 251] on video at bounding box center [742, 272] width 80 height 143
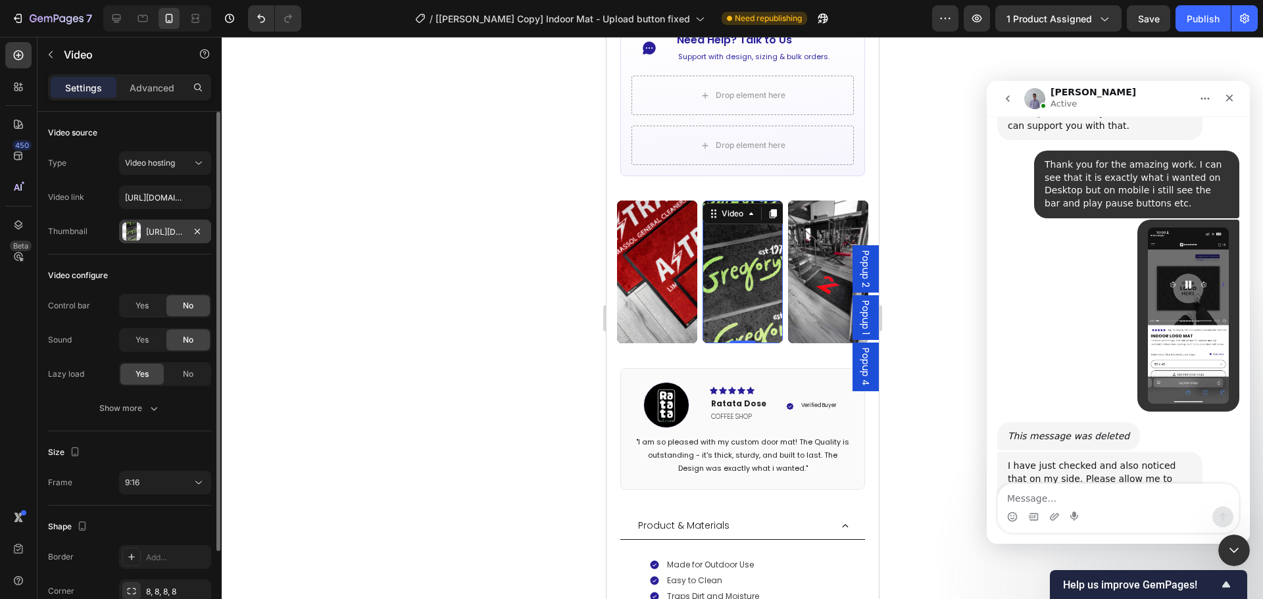
click at [145, 226] on div "Https://cdn.Shopify.Com/s/files/1/0844/7908/2840/files/gempages_550200365904036…" at bounding box center [165, 232] width 92 height 24
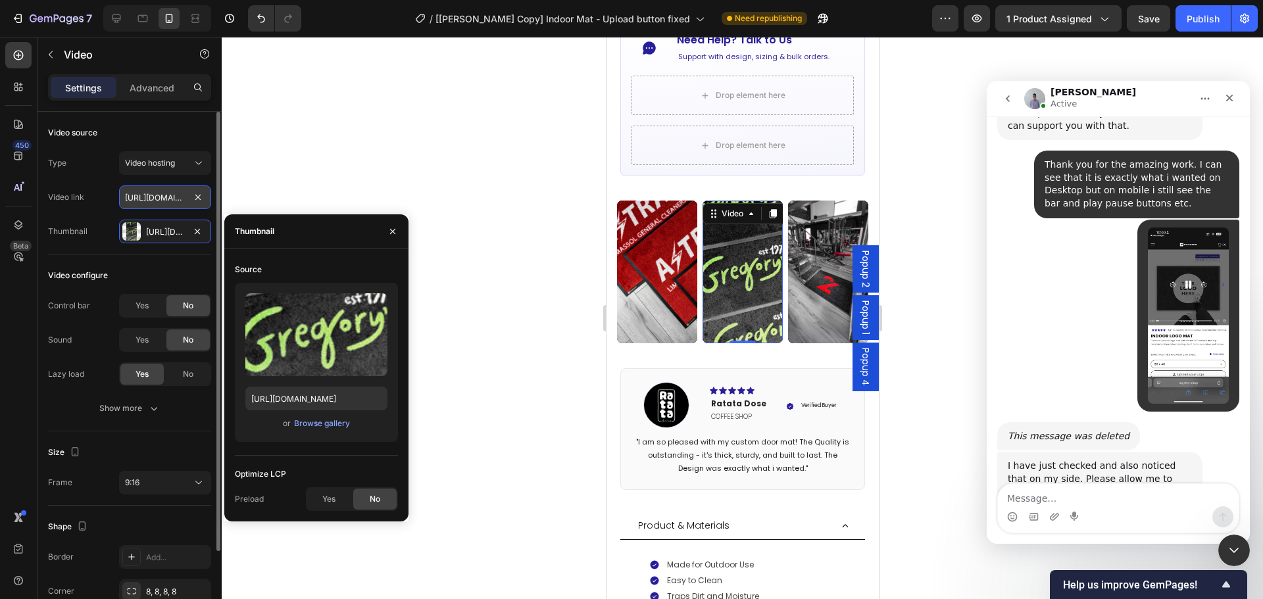
click at [161, 200] on input "https://cdn.shopify.com/videos/c/o/v/3272c414daac4ea1977e0fe82177dc83.mov" at bounding box center [165, 198] width 92 height 24
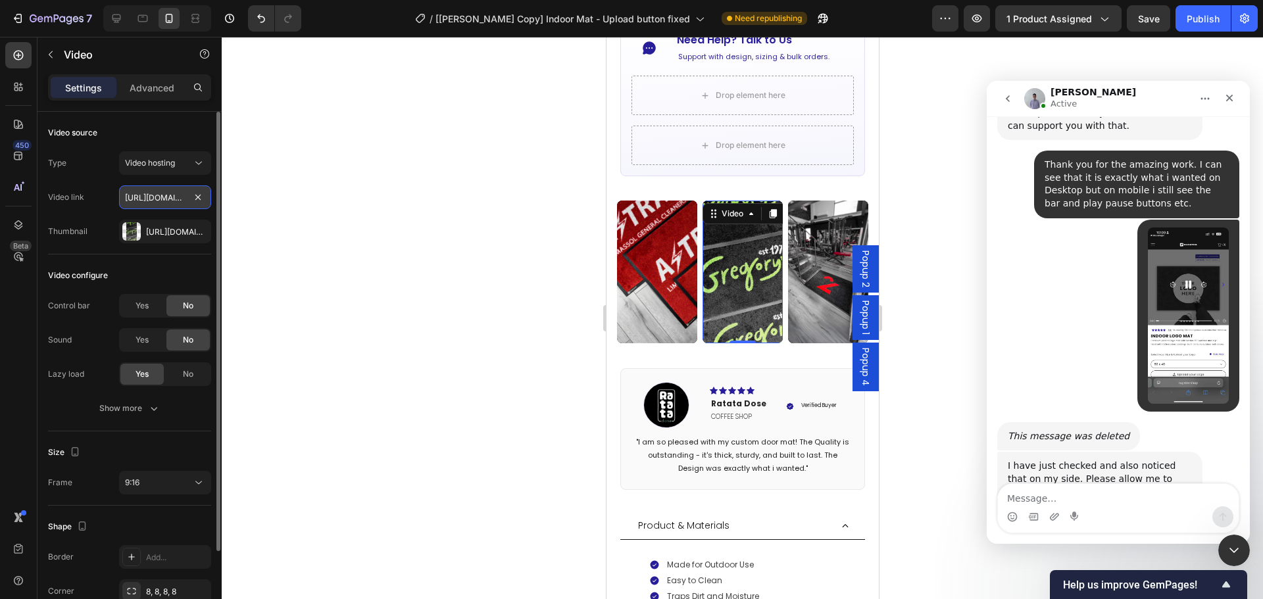
paste input "0846432824be4a23aab93ddb7ed8e503.mp4"
type input "https://cdn.shopify.com/videos/c/o/v/0846432824be4a23aab93ddb7ed8e503.mp4"
click at [429, 350] on div at bounding box center [743, 318] width 1042 height 563
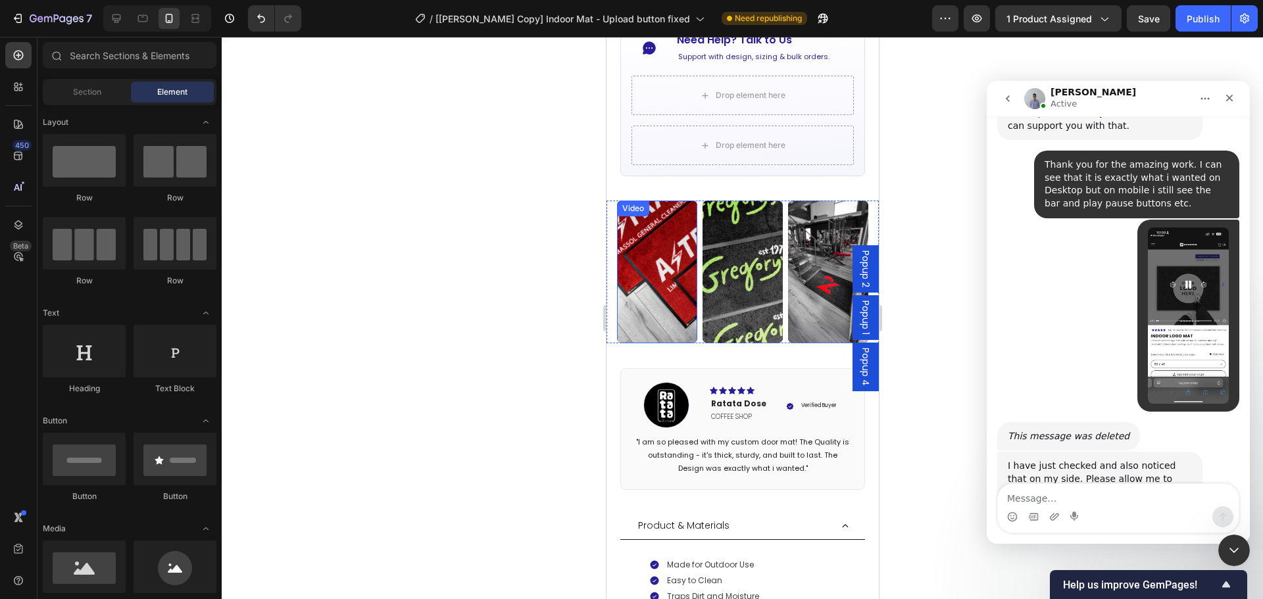
click at [668, 280] on video at bounding box center [657, 272] width 80 height 143
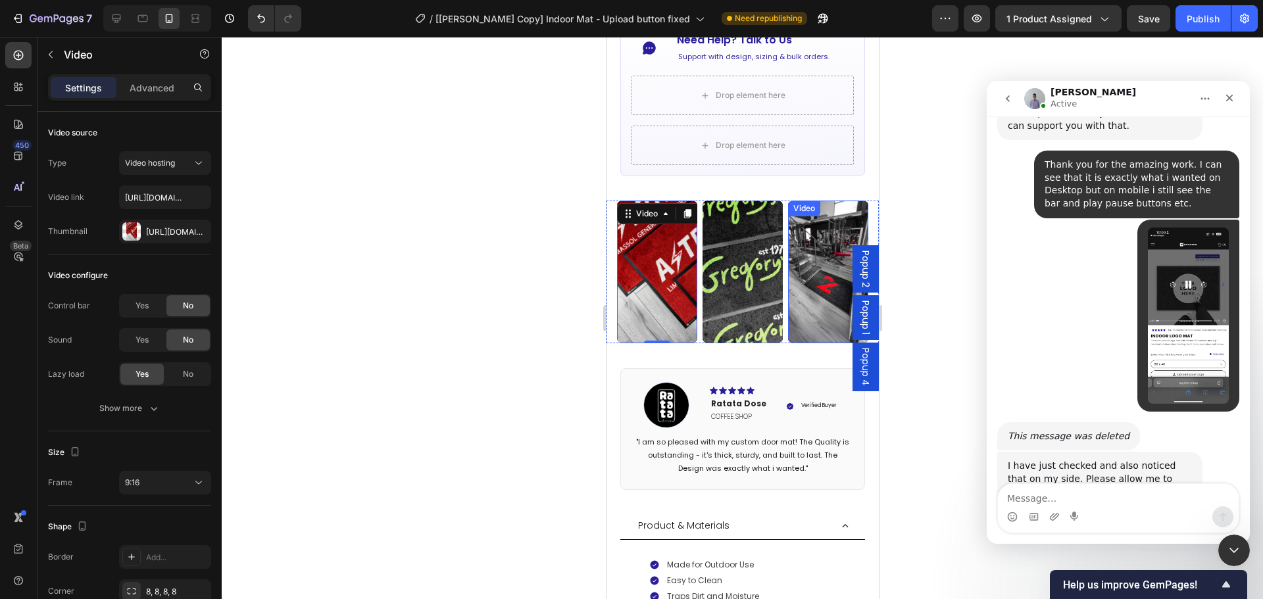
click at [804, 274] on video at bounding box center [828, 272] width 80 height 143
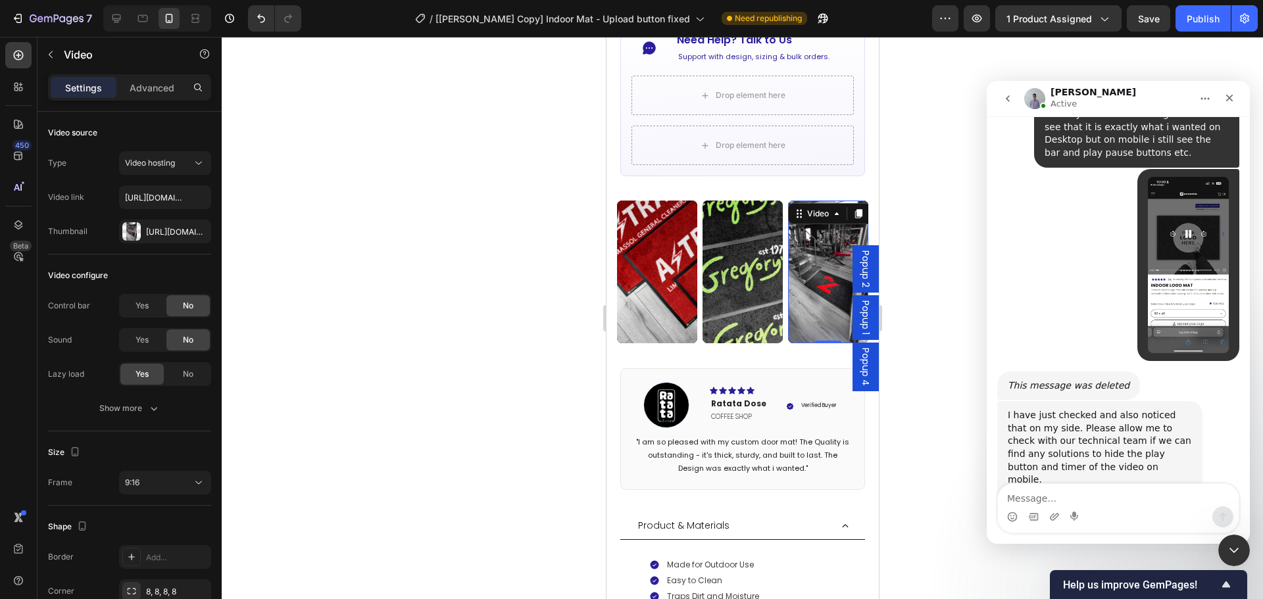
scroll to position [8723, 0]
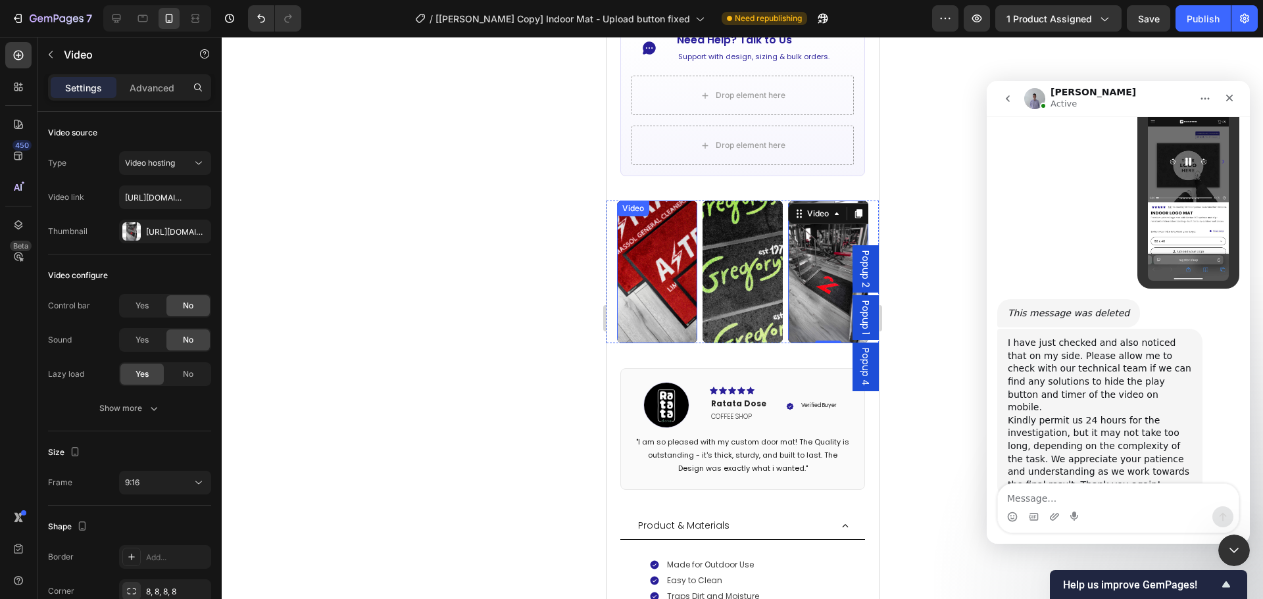
click at [663, 270] on video at bounding box center [657, 272] width 80 height 143
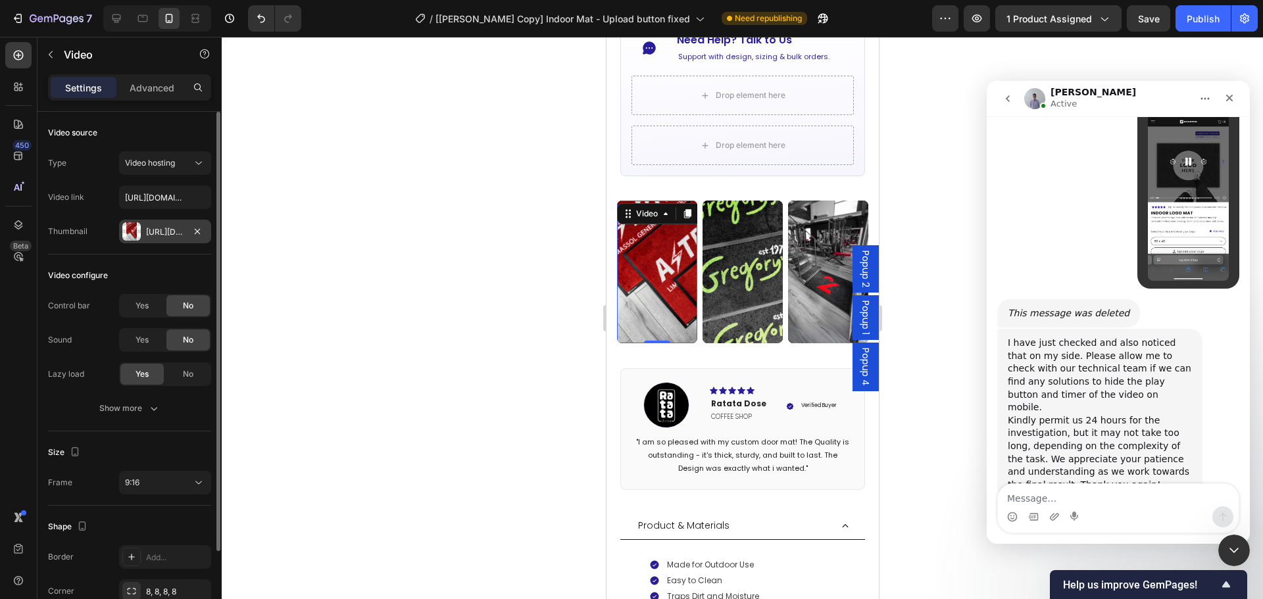
click at [153, 231] on div "Https://cdn.Shopify.Com/s/files/1/0844/7908/2840/files/gempages_550200365904036…" at bounding box center [165, 232] width 38 height 12
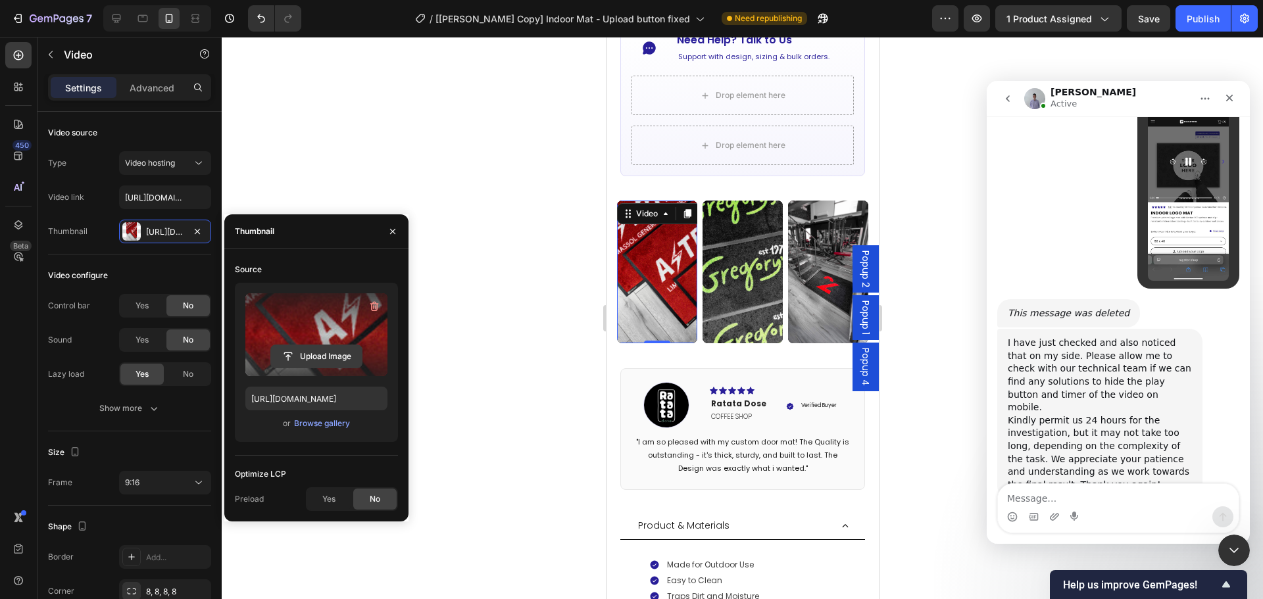
click at [335, 353] on input "file" at bounding box center [316, 356] width 91 height 22
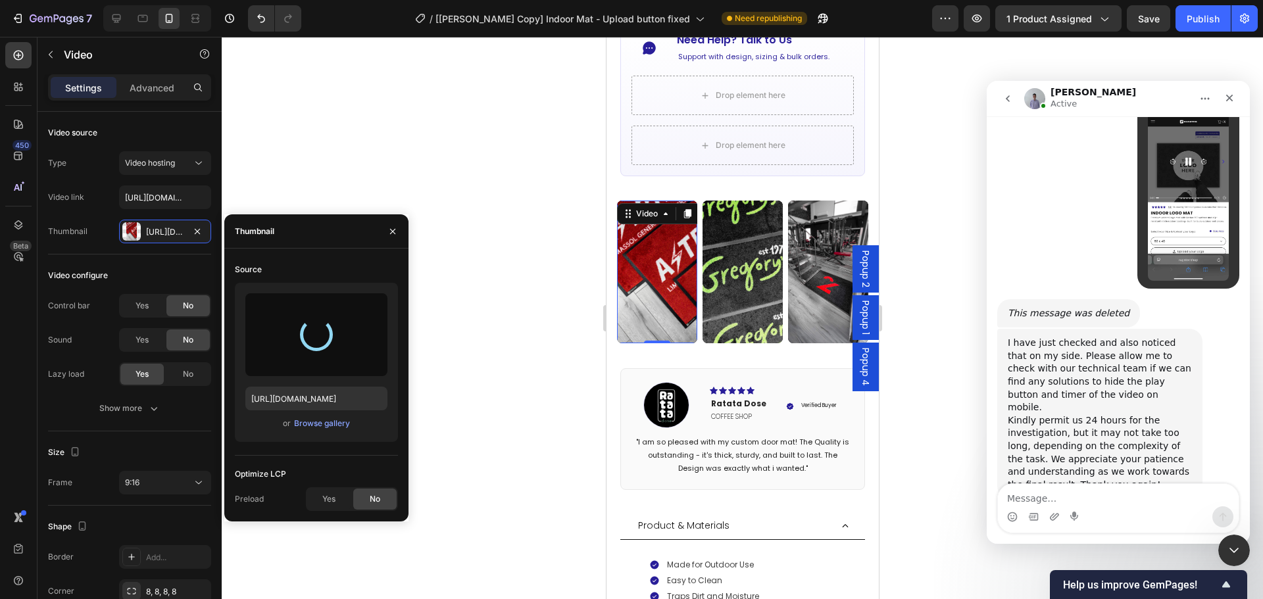
type input "https://cdn.shopify.com/s/files/1/0844/7908/2840/files/gempages_550200365904036…"
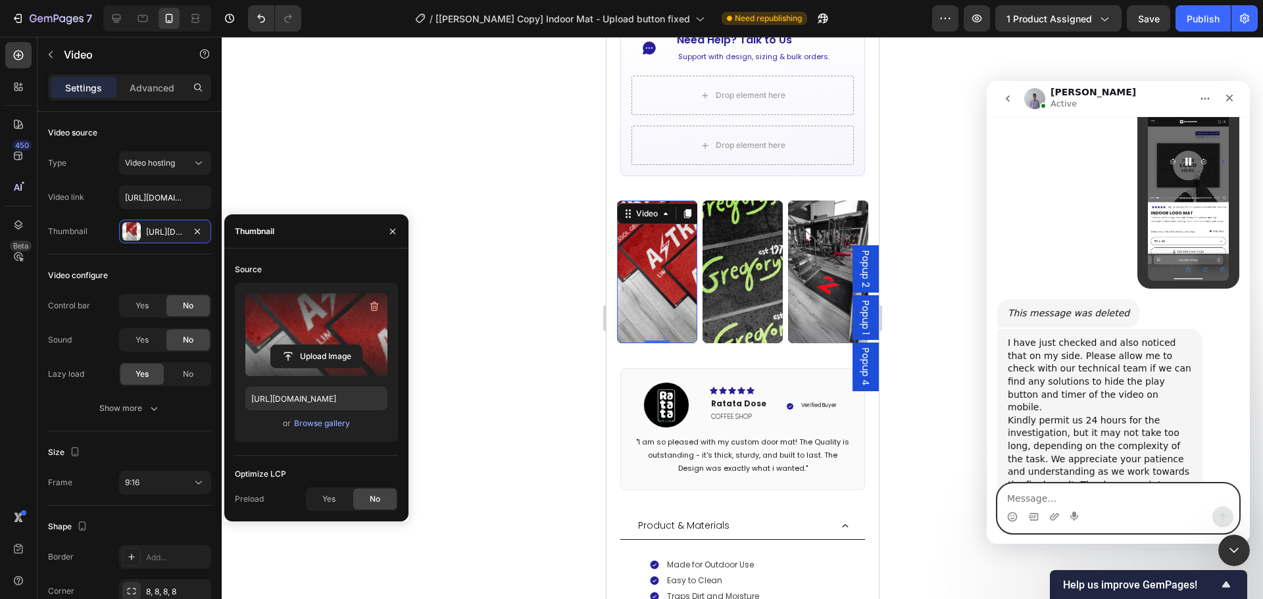
click at [1122, 496] on textarea "Message…" at bounding box center [1118, 495] width 241 height 22
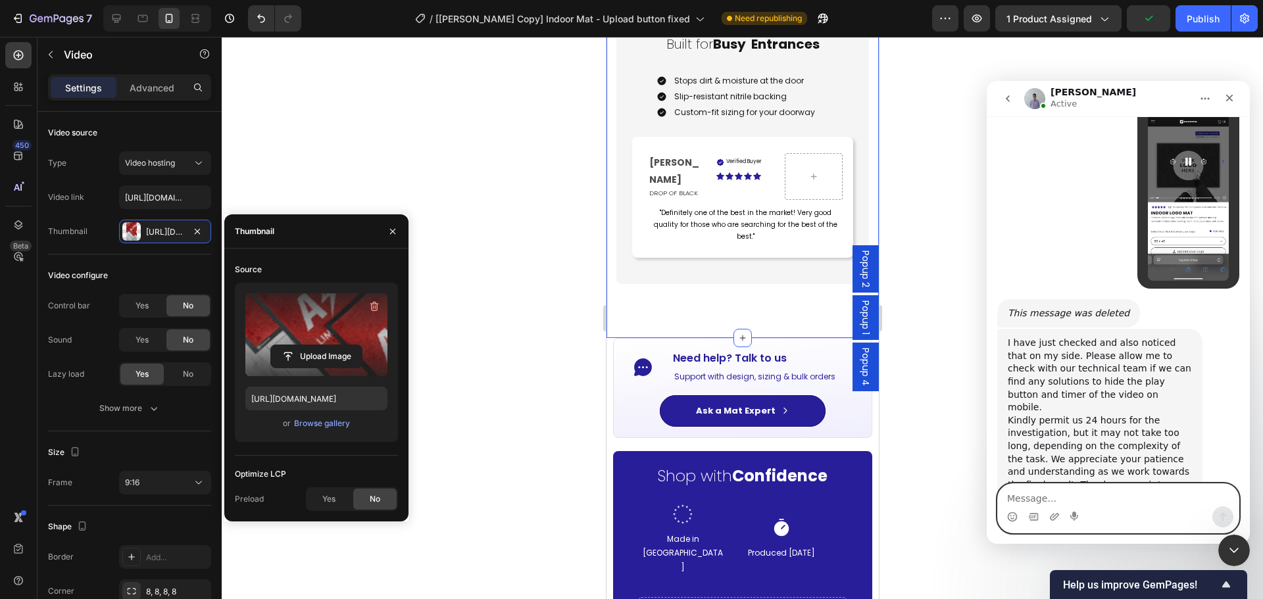
scroll to position [1579, 0]
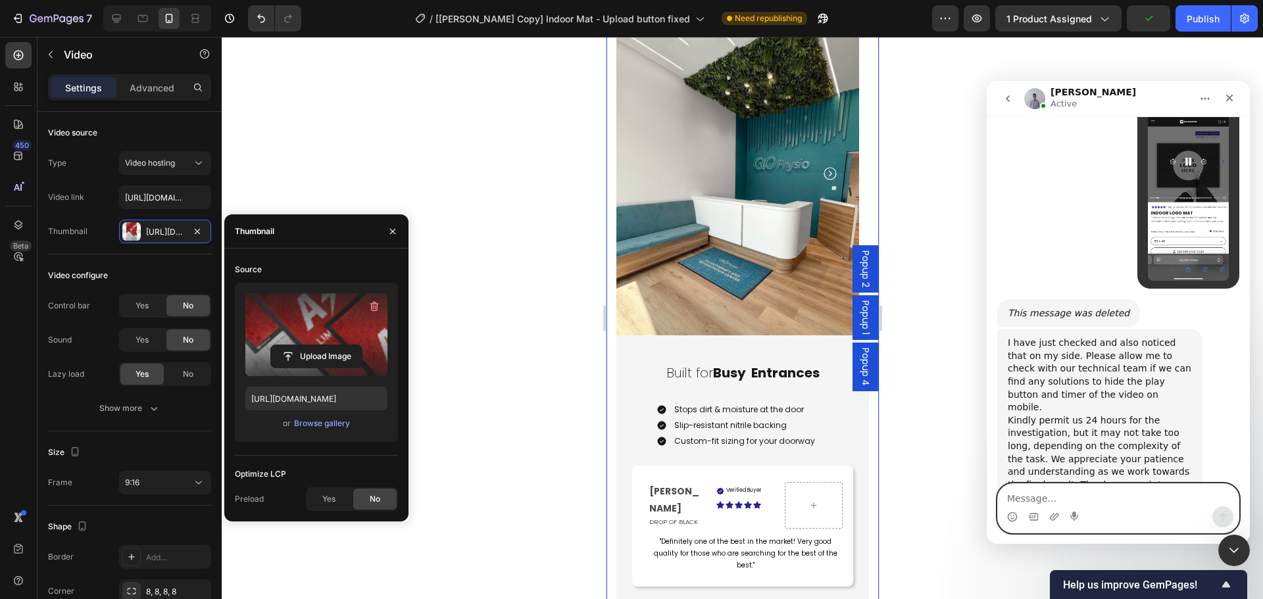
click at [1087, 495] on textarea "Message…" at bounding box center [1118, 495] width 241 height 22
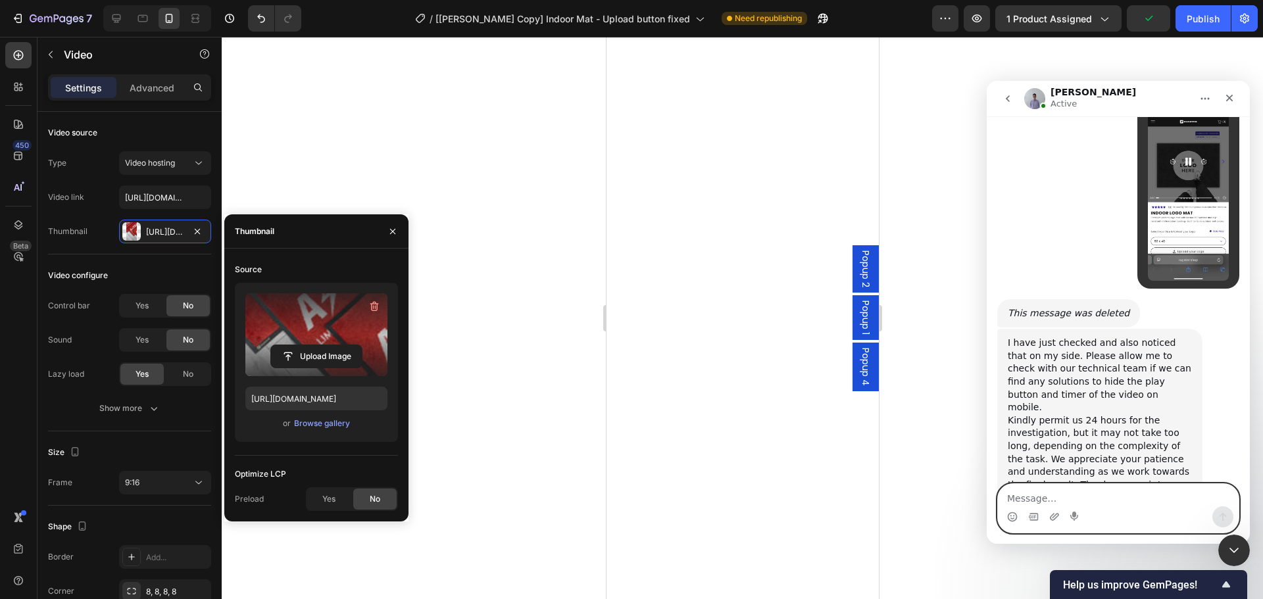
scroll to position [790, 0]
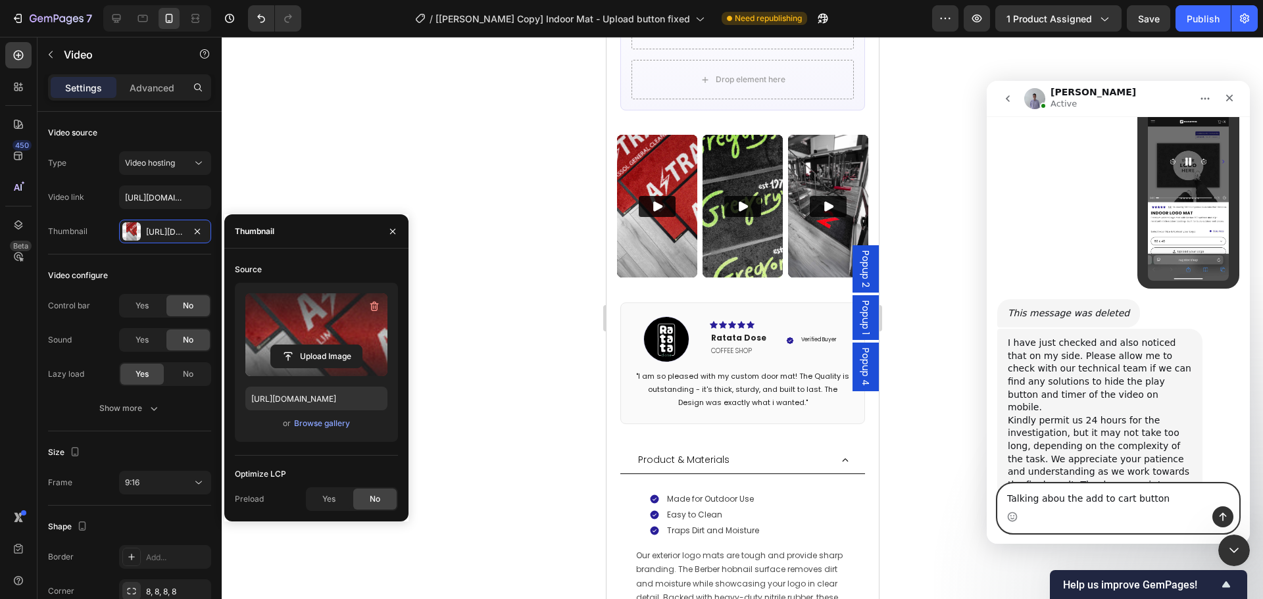
type textarea "Talking abou the add to cart button"
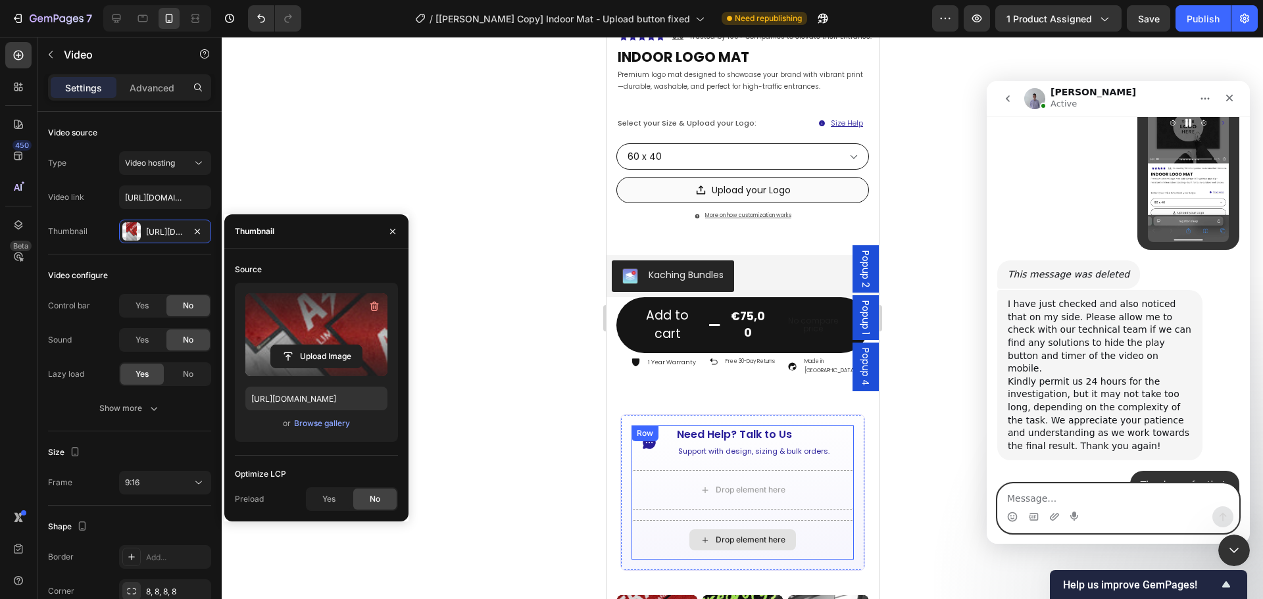
scroll to position [197, 0]
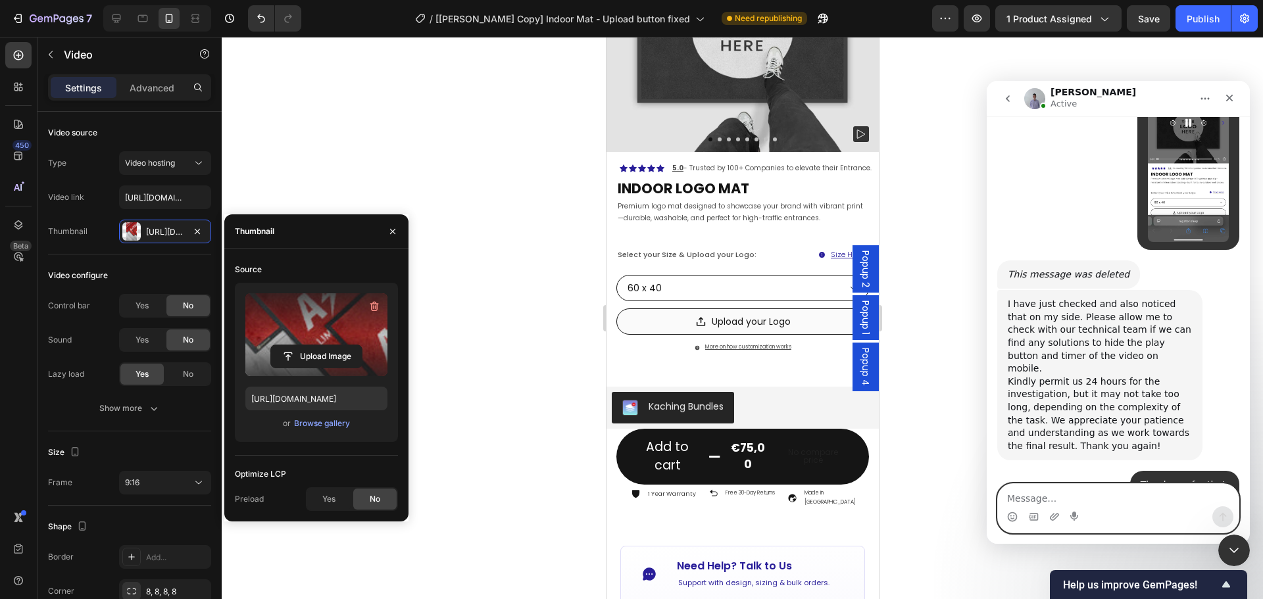
click at [1114, 495] on textarea "Message…" at bounding box center [1118, 495] width 241 height 22
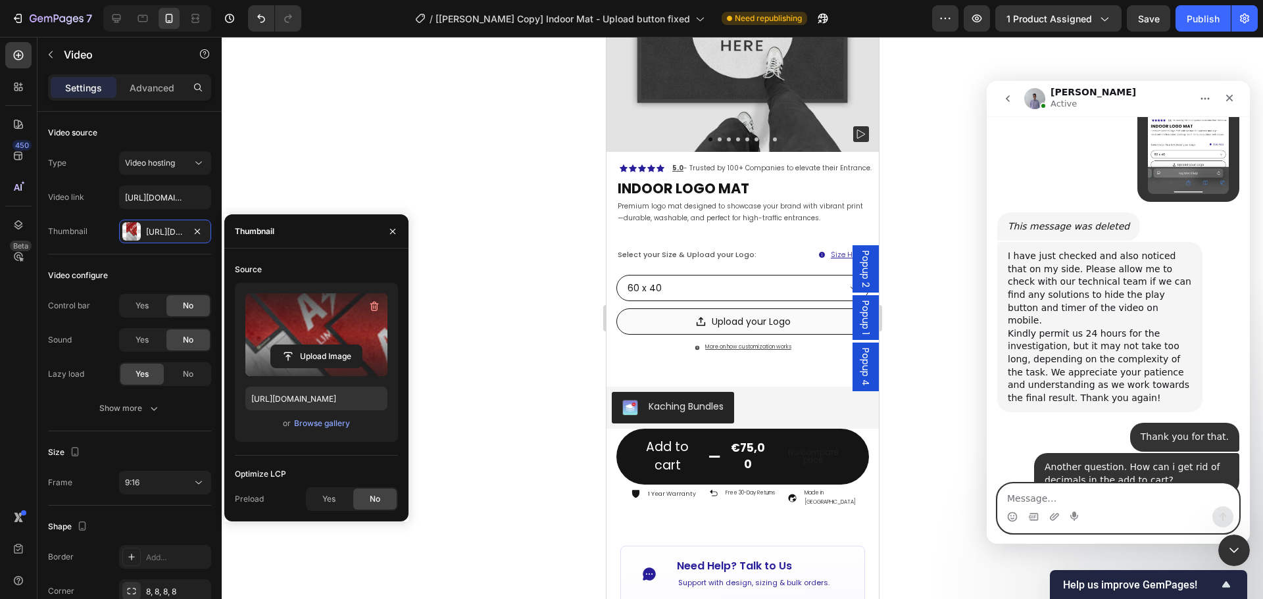
scroll to position [8955, 0]
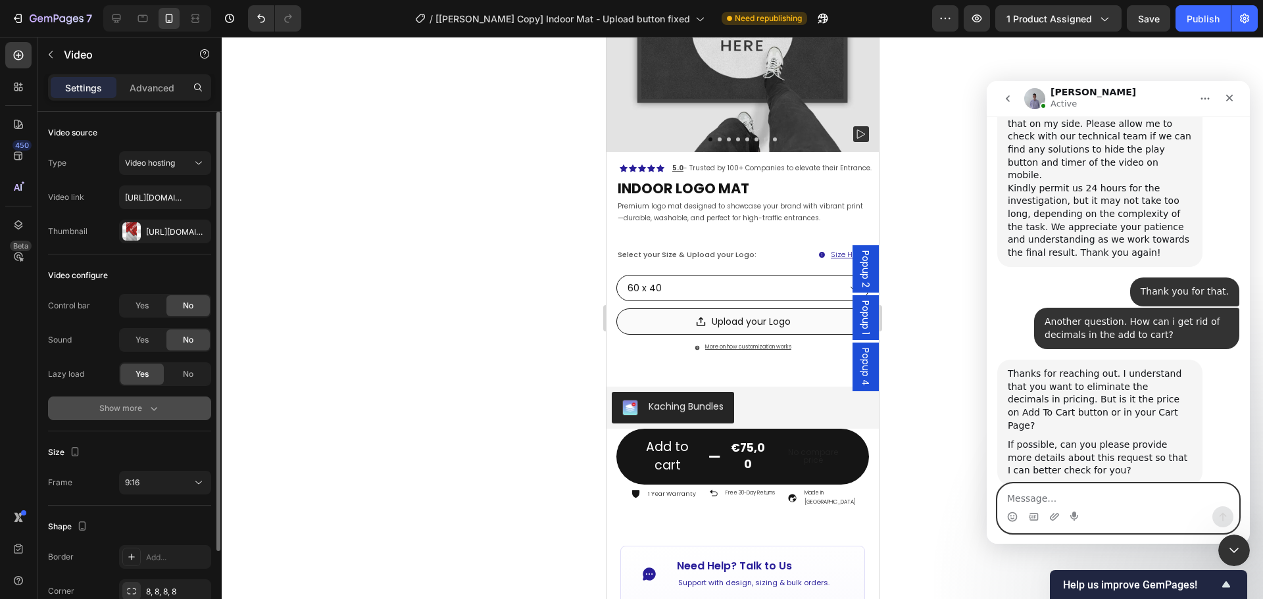
click at [136, 408] on div "Show more" at bounding box center [129, 408] width 61 height 13
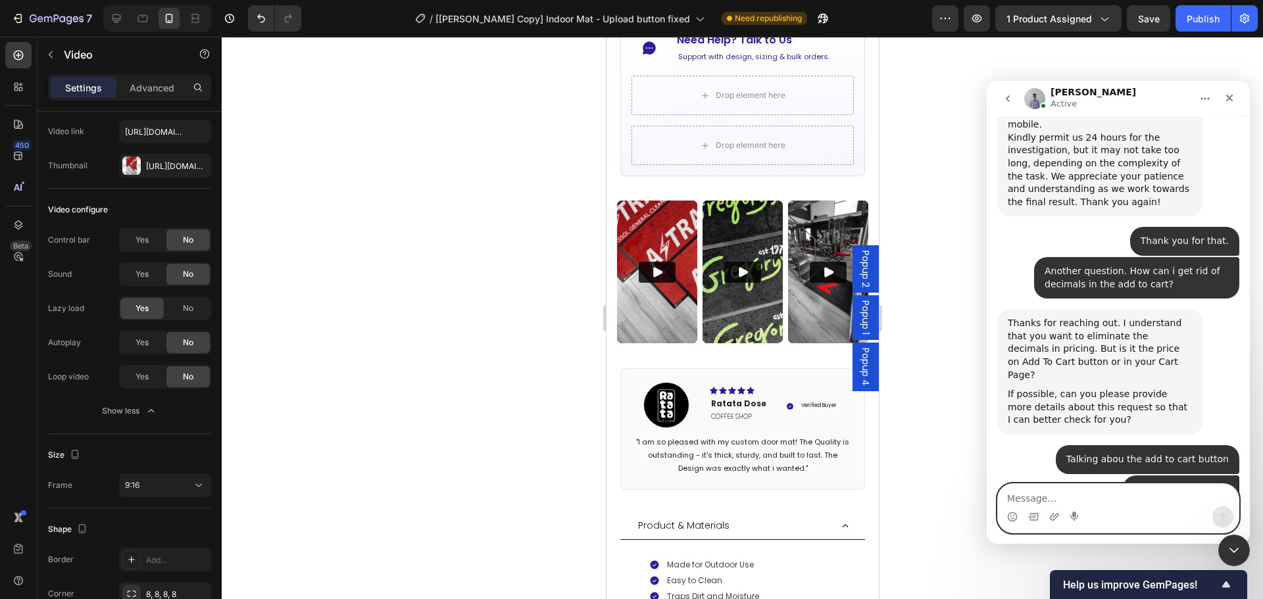
scroll to position [9273, 0]
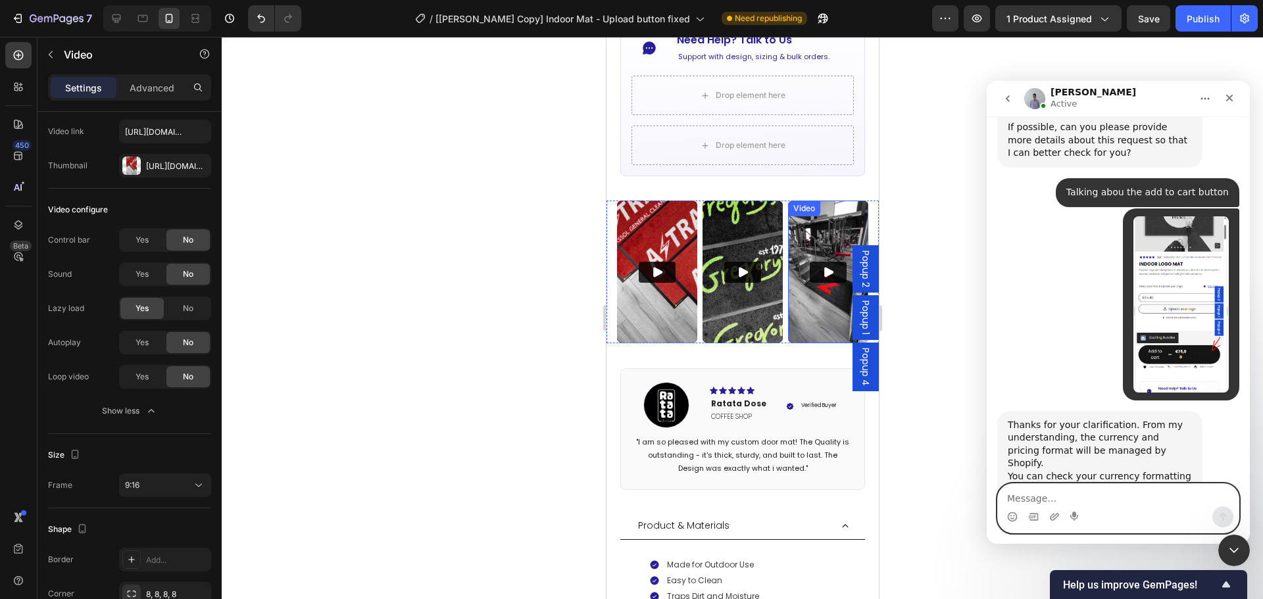
drag, startPoint x: 823, startPoint y: 266, endPoint x: 688, endPoint y: 315, distance: 143.8
click at [822, 266] on img at bounding box center [828, 272] width 80 height 143
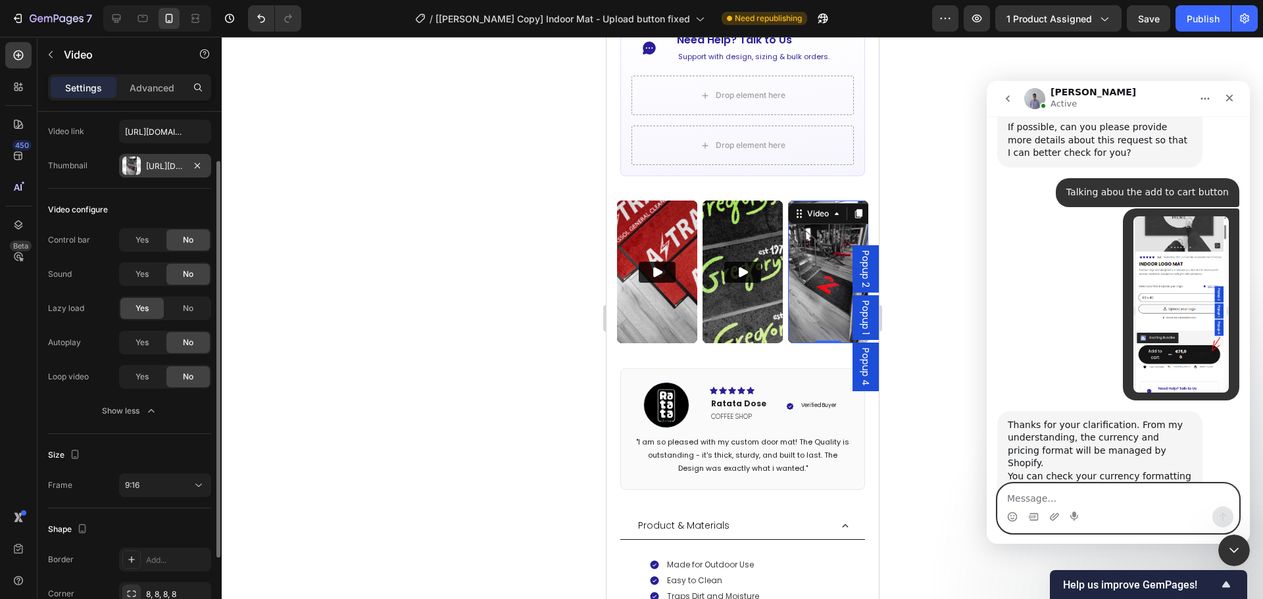
click at [154, 166] on div "Https://cdn.Shopify.Com/s/files/1/0844/7908/2840/files/gempages_550200365904036…" at bounding box center [165, 167] width 38 height 12
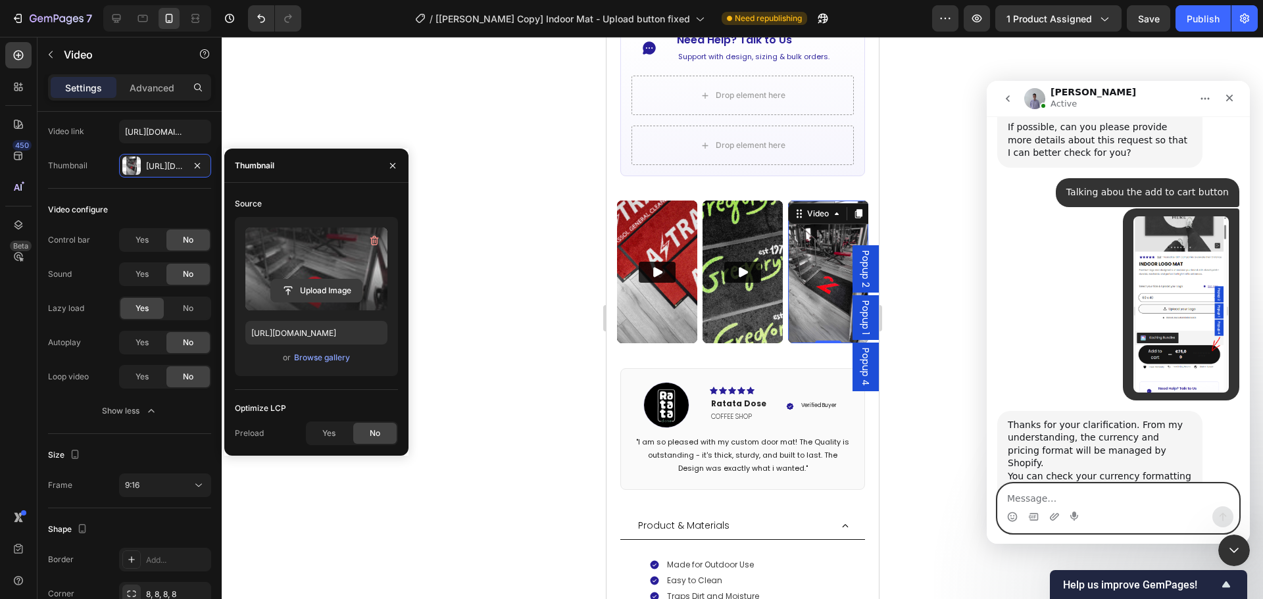
click at [332, 288] on input "file" at bounding box center [316, 291] width 91 height 22
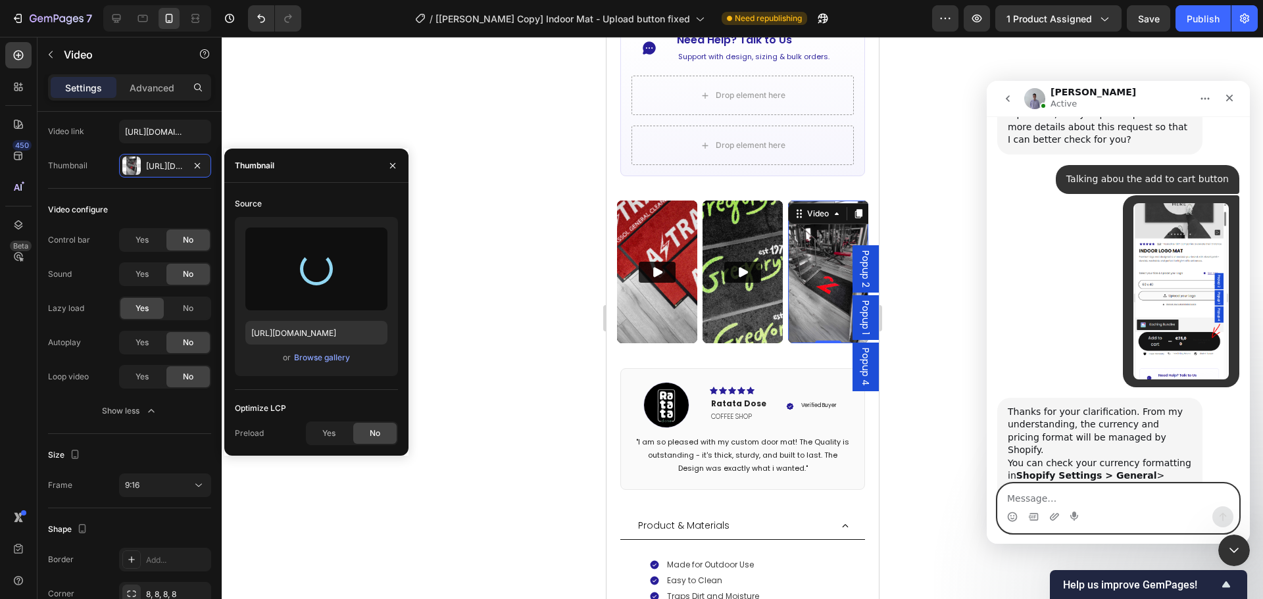
scroll to position [9317, 0]
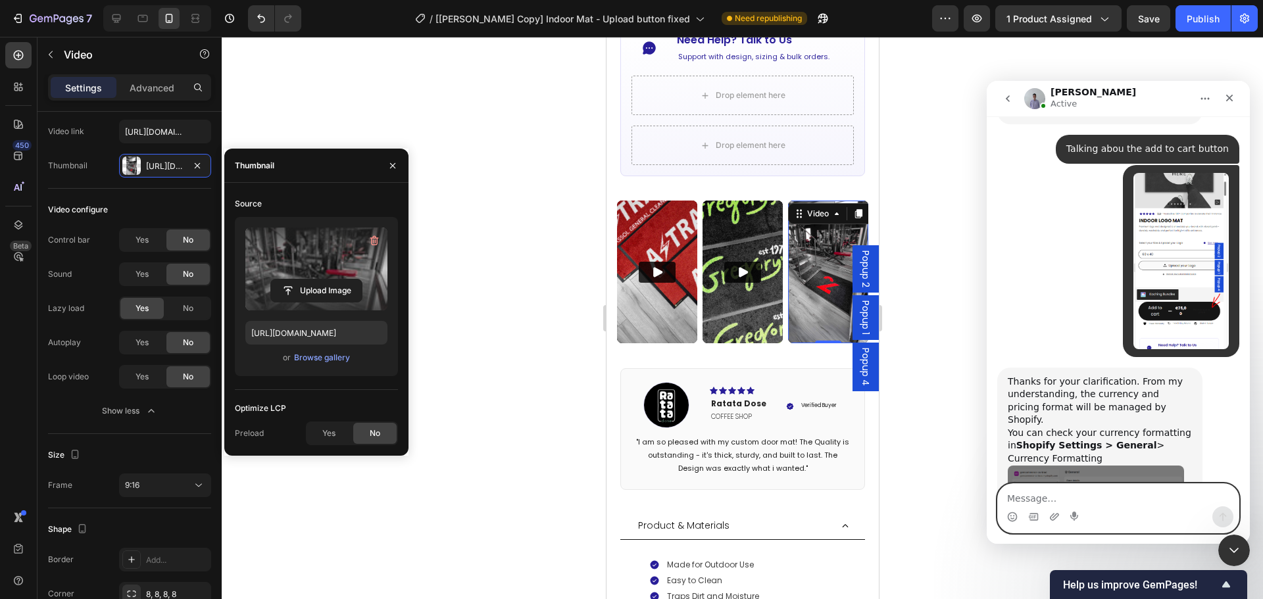
type input "https://cdn.shopify.com/s/files/1/0844/7908/2840/files/gempages_550200365904036…"
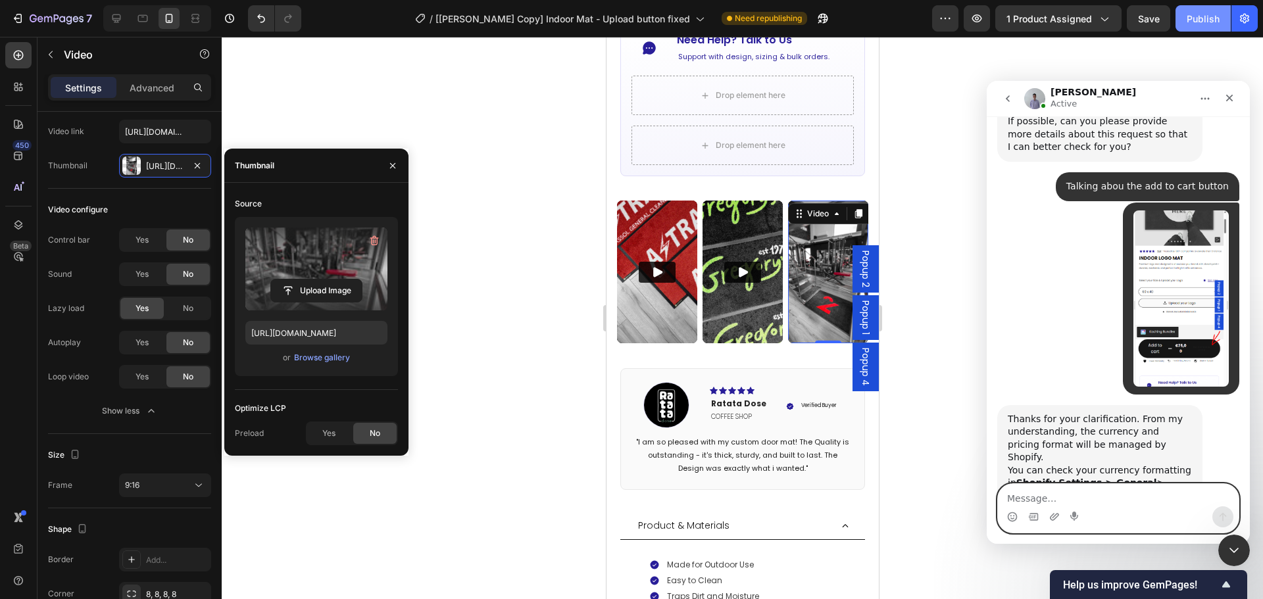
click at [1186, 24] on button "Publish" at bounding box center [1203, 18] width 55 height 26
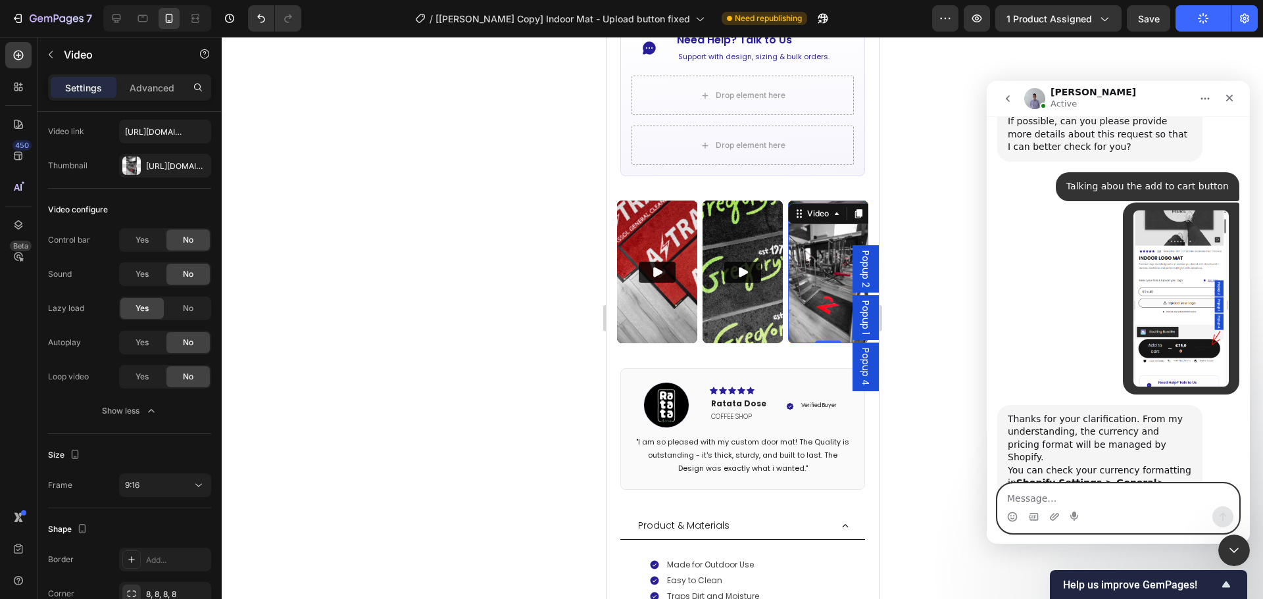
click at [1036, 504] on textarea "Message…" at bounding box center [1118, 495] width 241 height 22
type textarea "I see thank you for that i am checking it out right now"
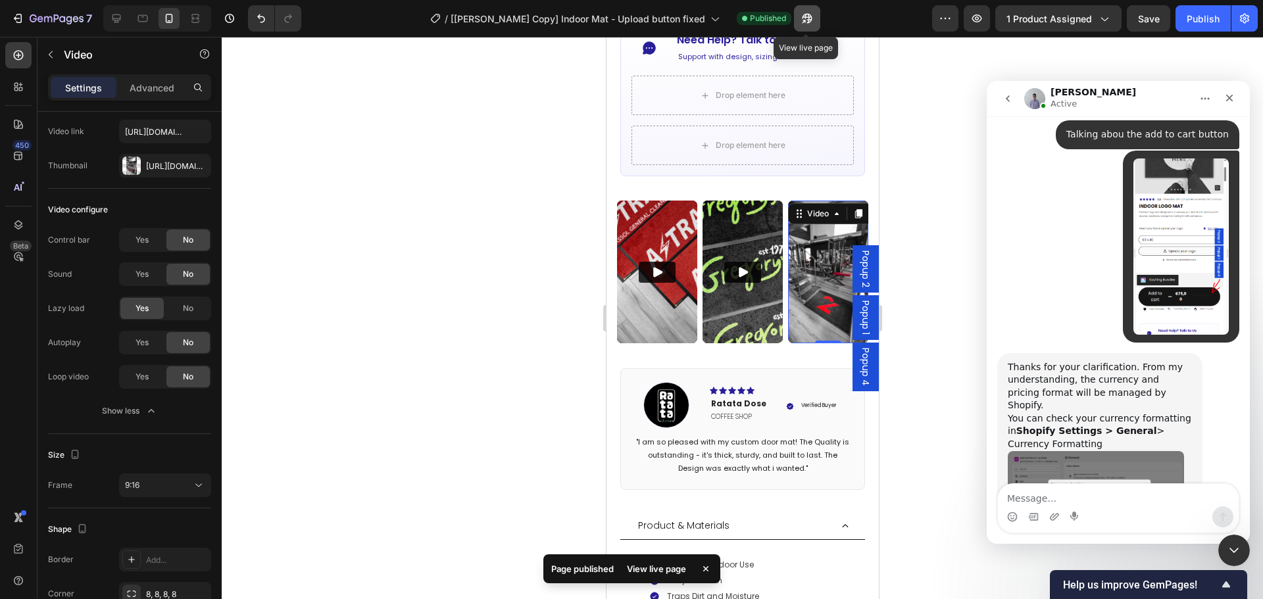
click at [803, 18] on icon "button" at bounding box center [807, 18] width 13 height 13
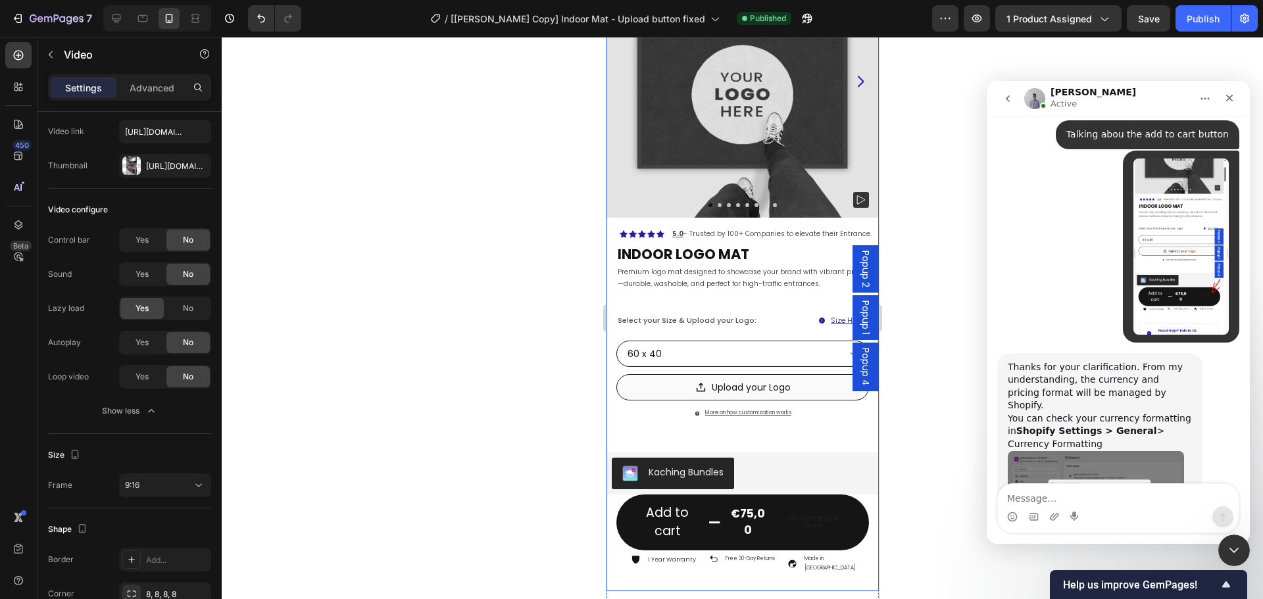
scroll to position [0, 0]
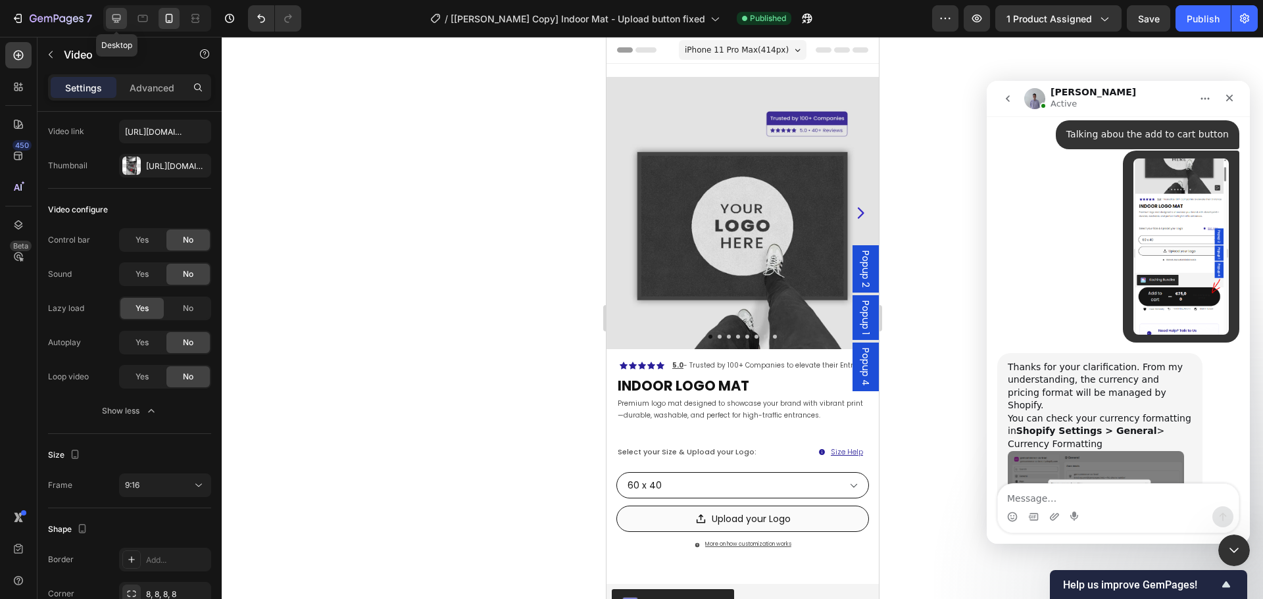
click at [120, 23] on icon at bounding box center [116, 18] width 13 height 13
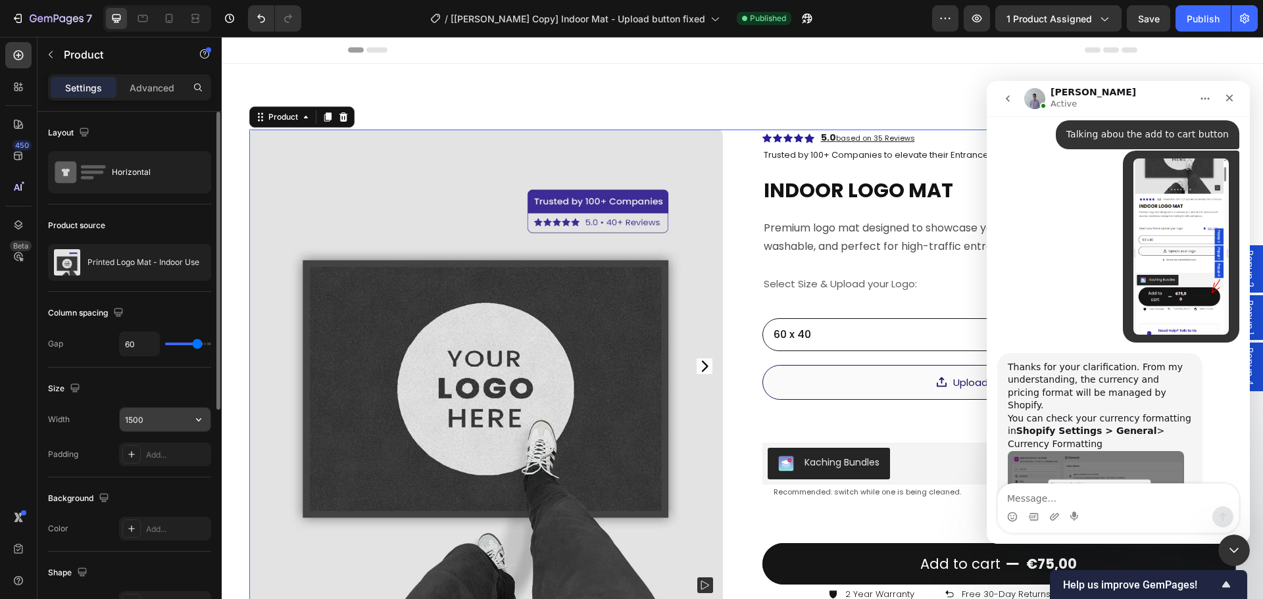
click at [153, 411] on input "1500" at bounding box center [165, 420] width 91 height 24
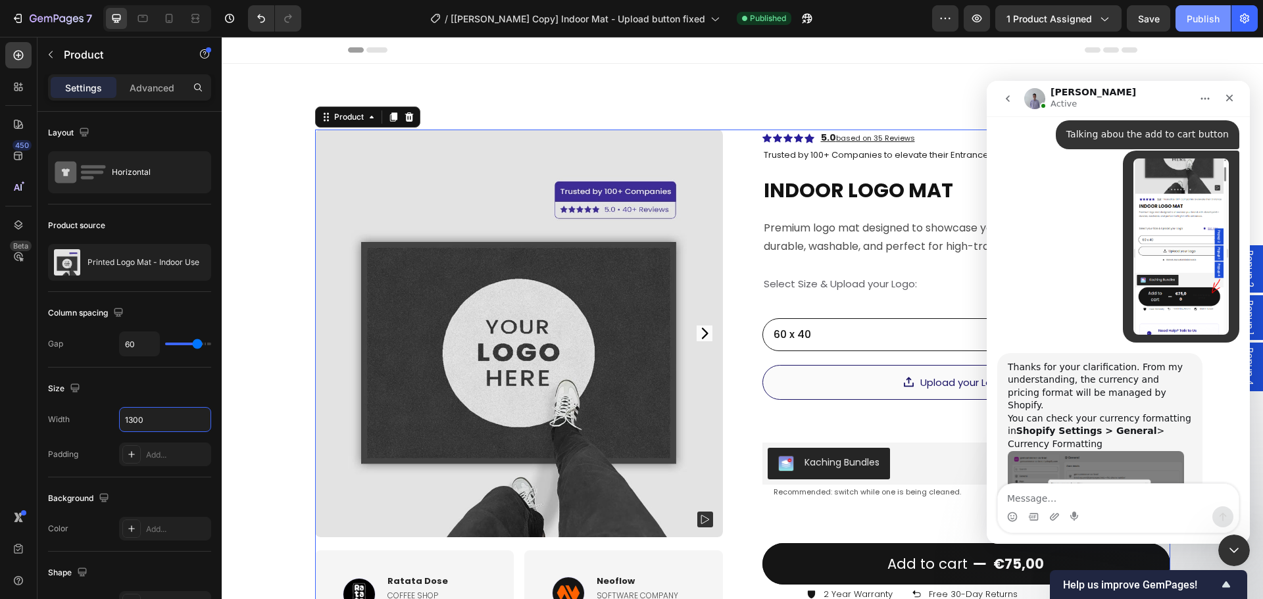
type input "1300"
click at [1219, 22] on div "Publish" at bounding box center [1203, 19] width 33 height 14
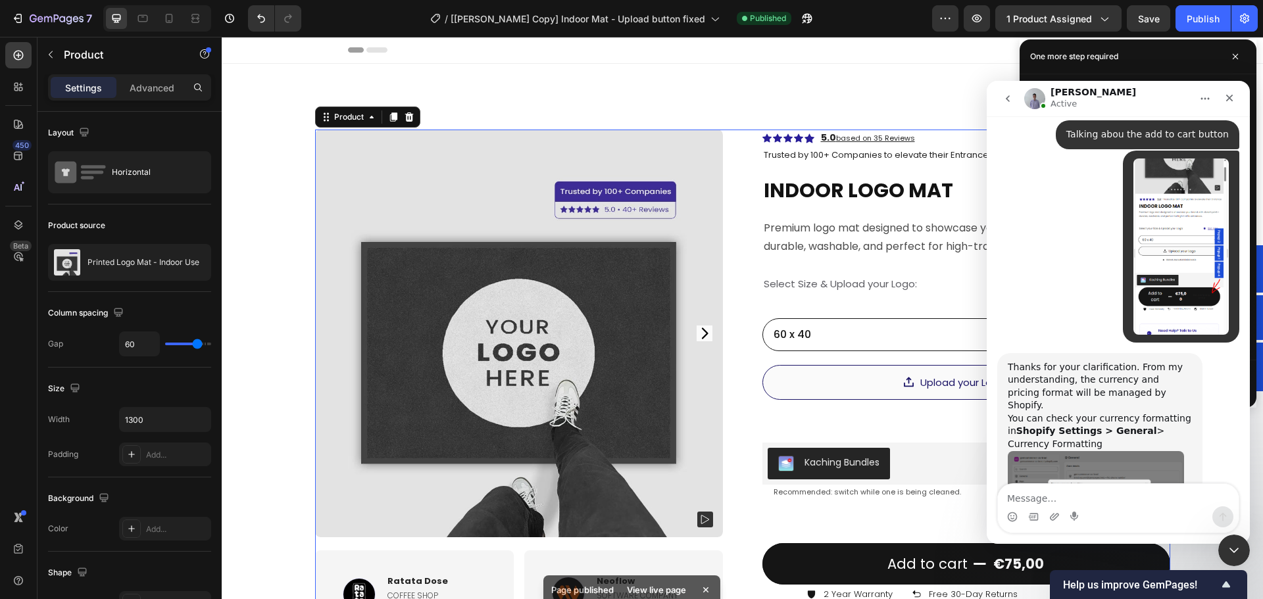
scroll to position [9383, 0]
